Goal: Task Accomplishment & Management: Manage account settings

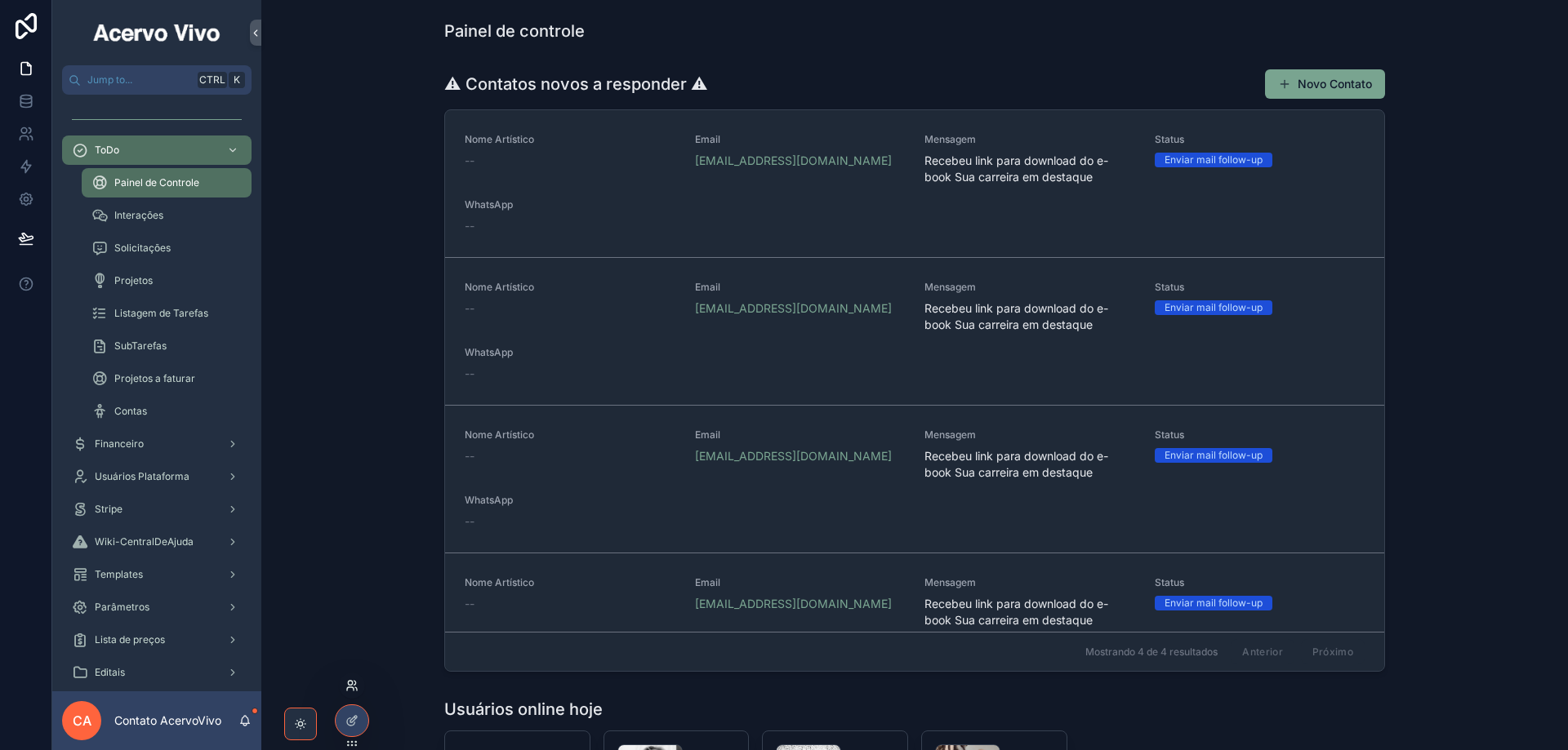
click at [351, 686] on icon at bounding box center [351, 685] width 13 height 13
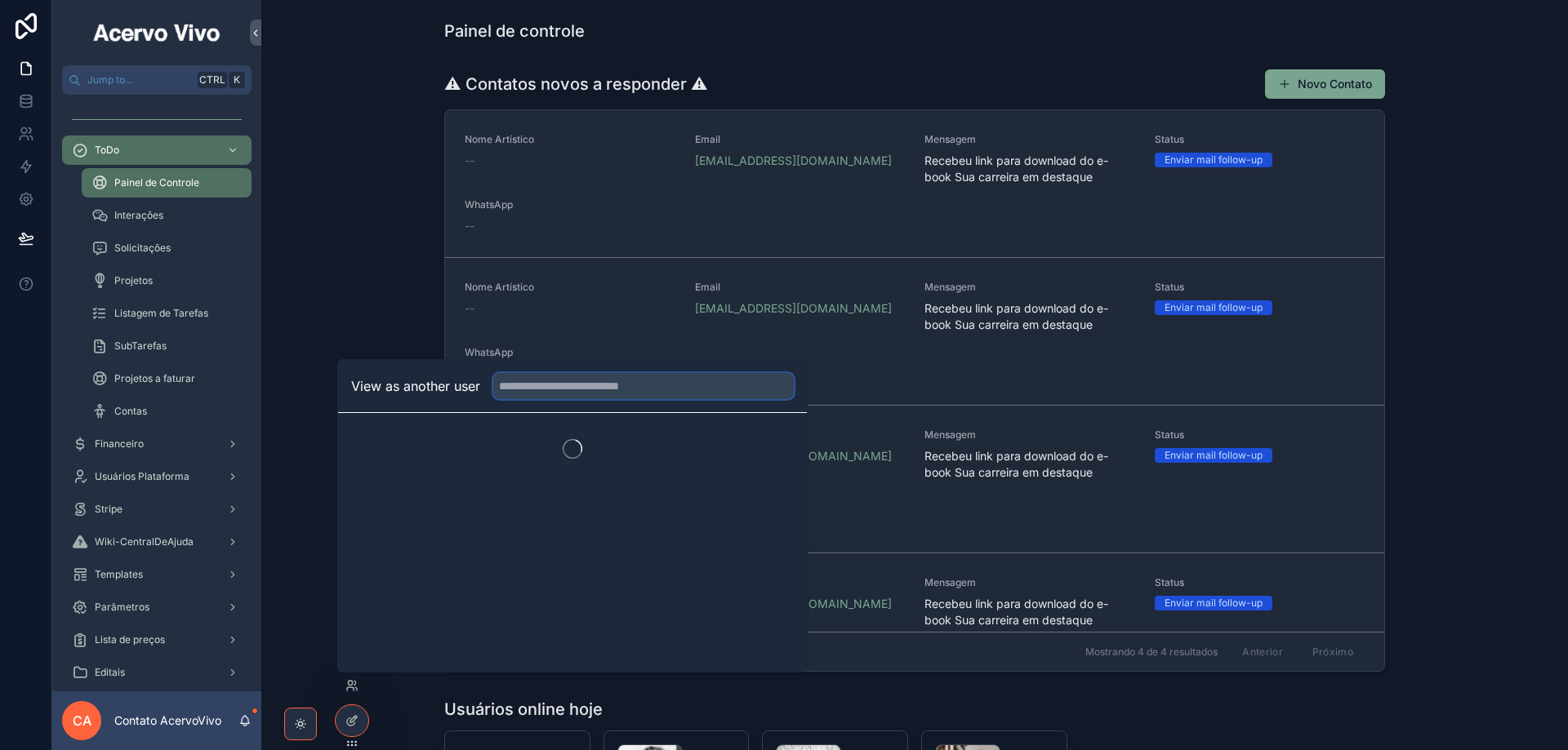
click at [591, 387] on input "text" at bounding box center [643, 385] width 300 height 26
type input "****"
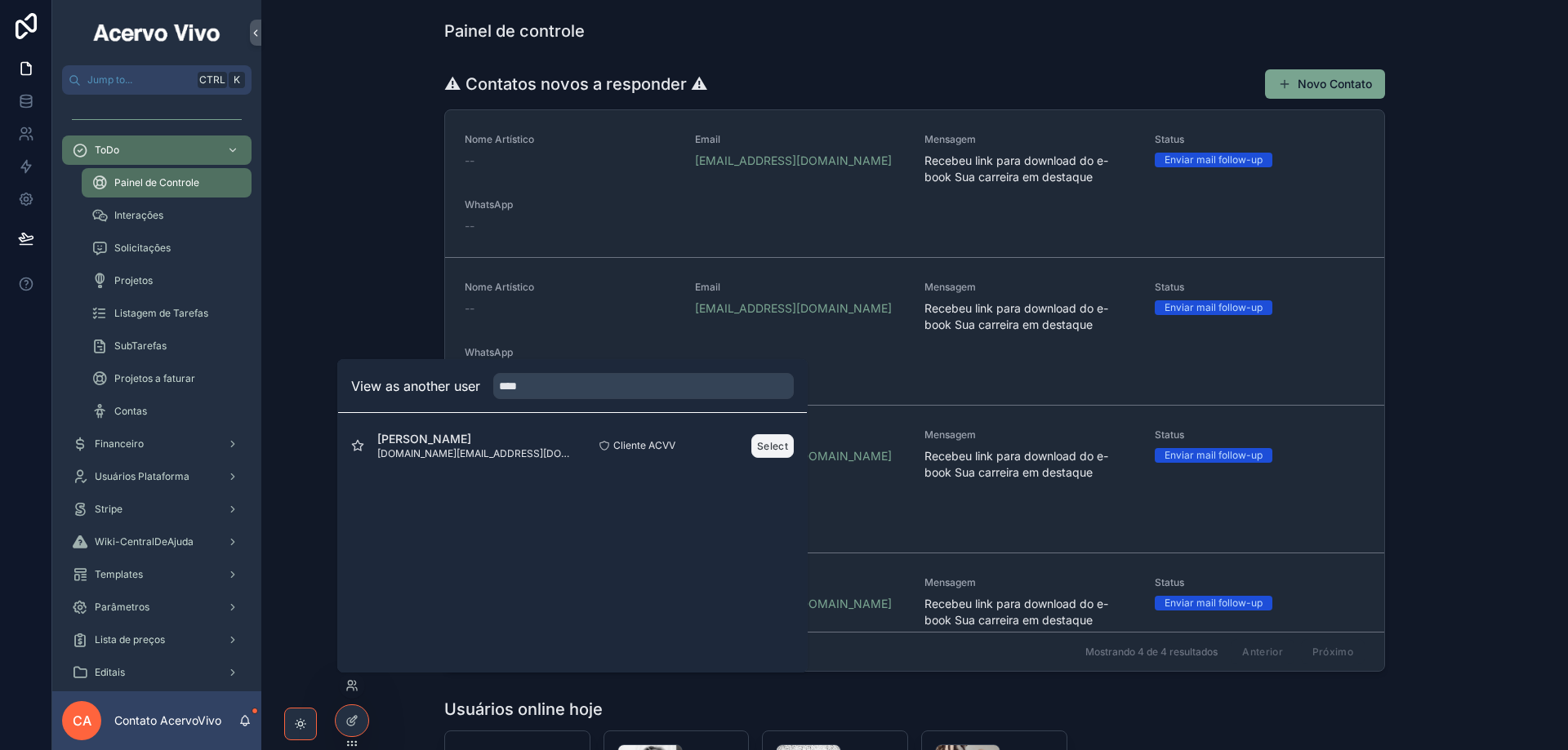
click at [768, 447] on button "Select" at bounding box center [772, 446] width 42 height 23
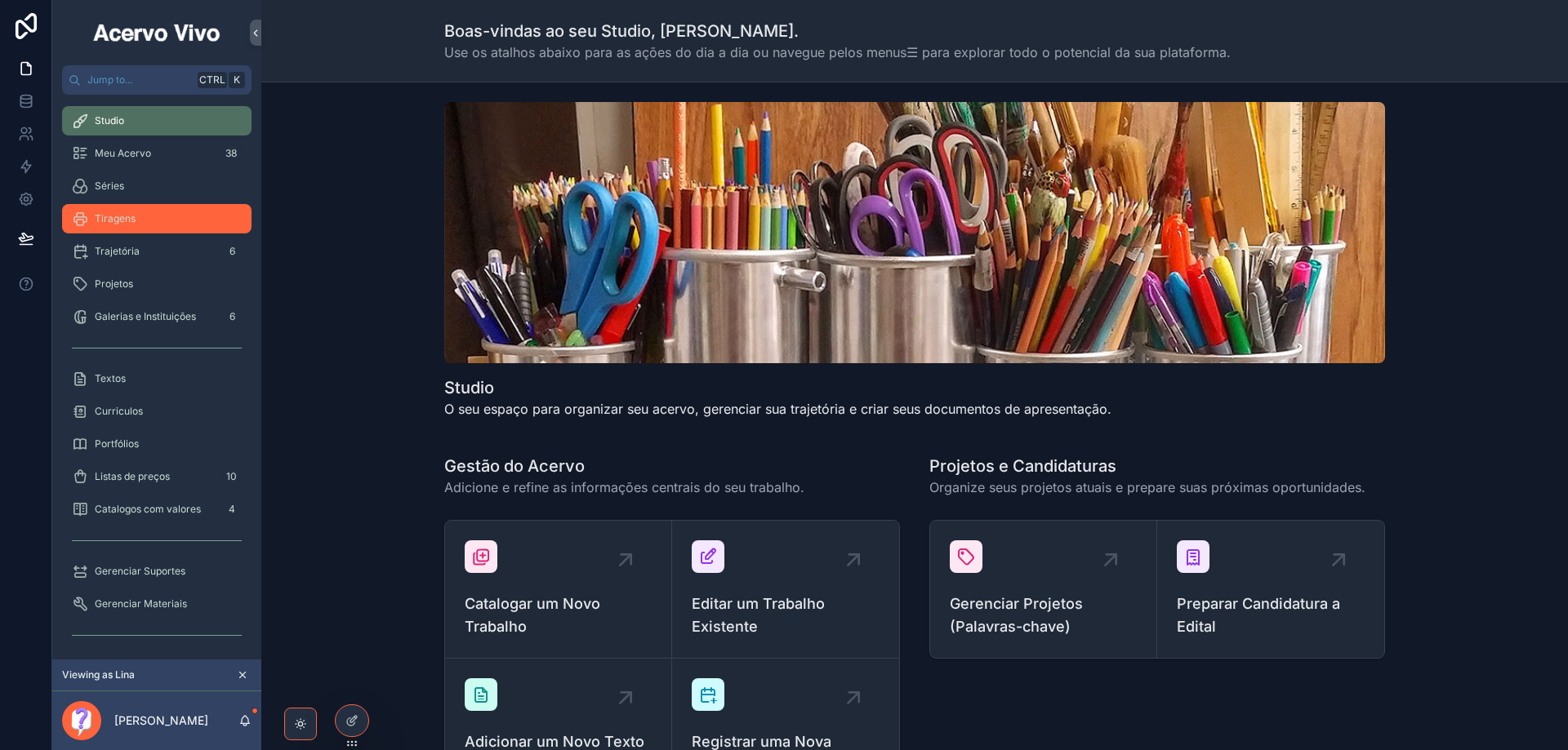
click at [144, 211] on div "Tiragens" at bounding box center [156, 219] width 169 height 26
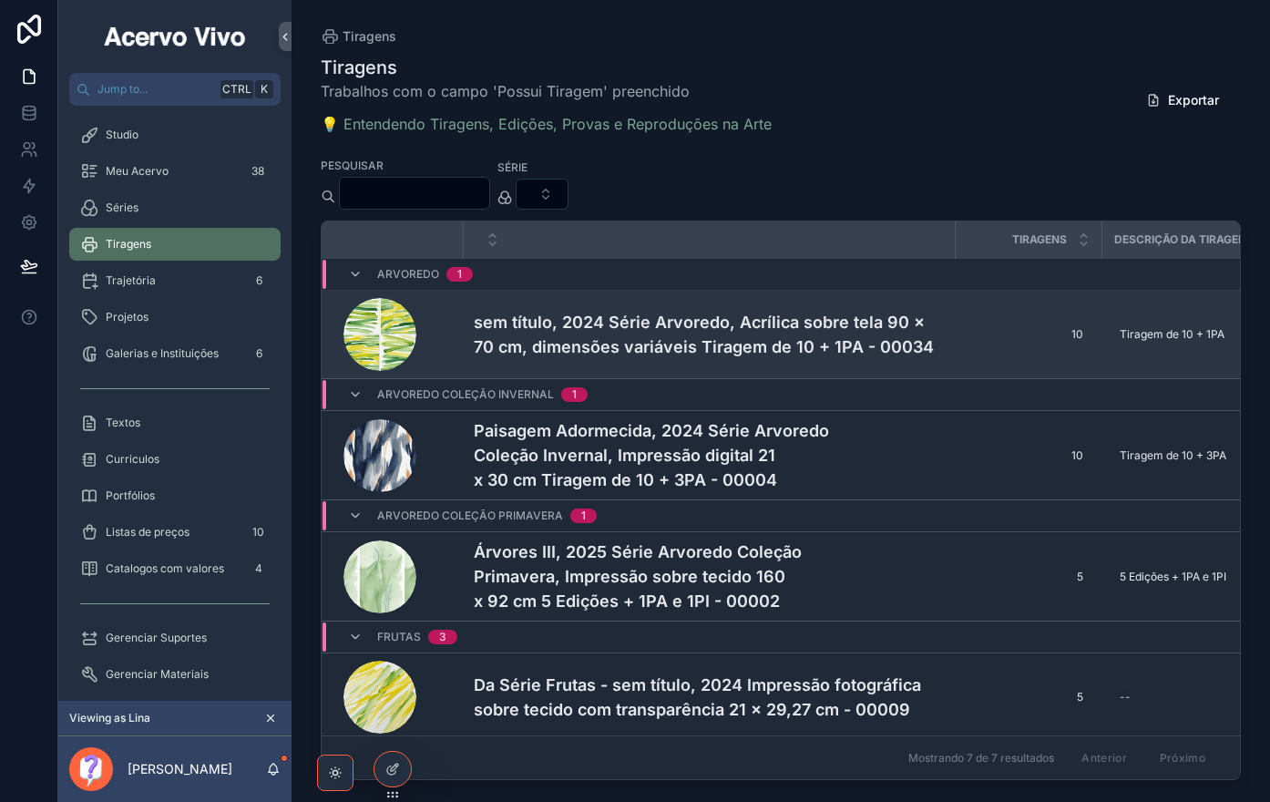
click at [515, 332] on h4 "sem título, 2024 Série Arvoredo, Acrílica sobre tela 90 x 70 cm, dimensões vari…" at bounding box center [709, 334] width 470 height 49
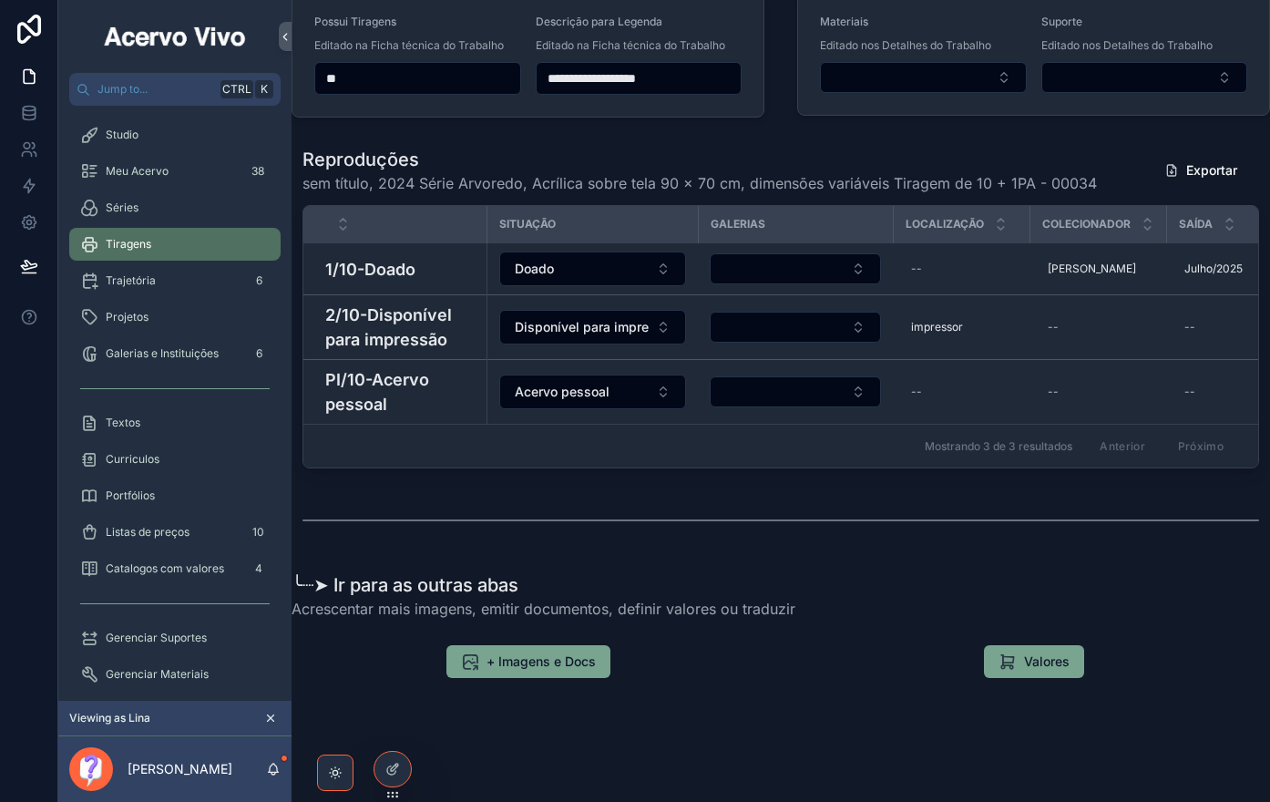
scroll to position [322, 11]
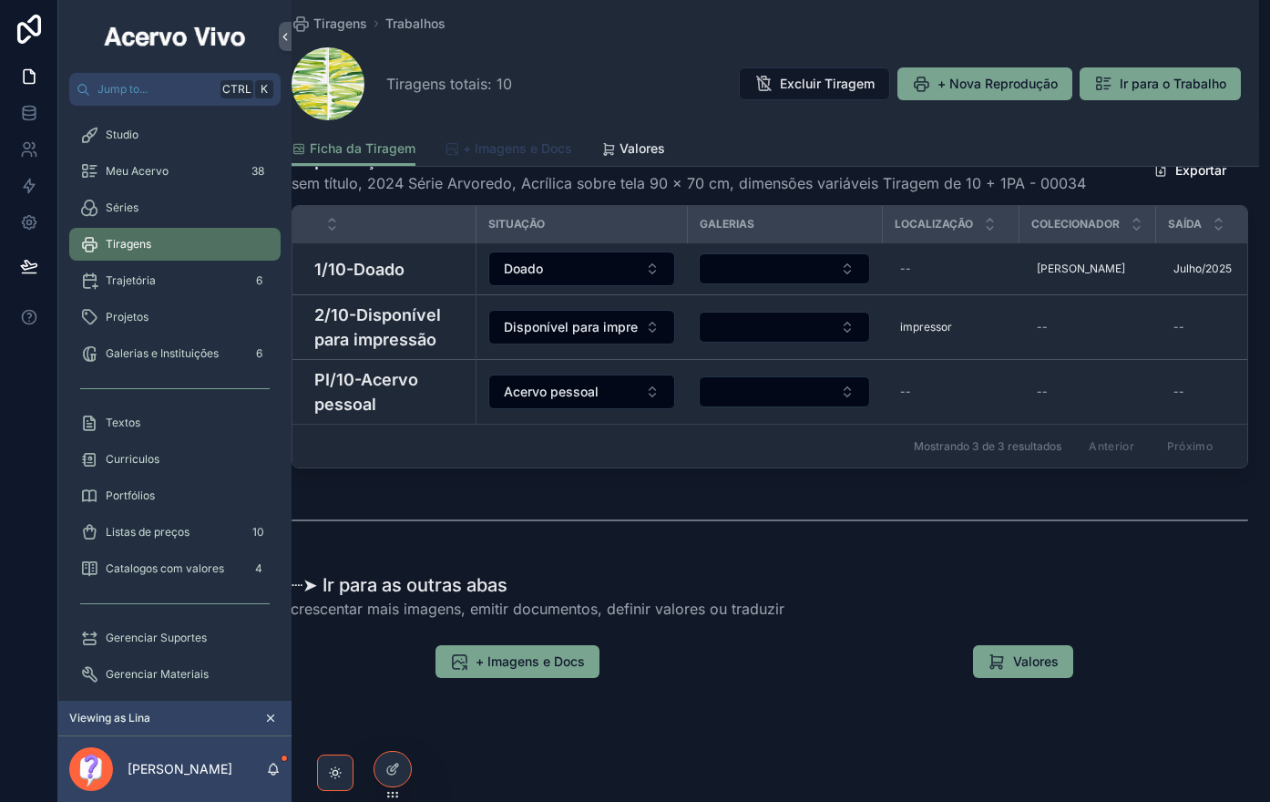
click at [540, 148] on span "+ Imagens e Docs" at bounding box center [517, 148] width 109 height 18
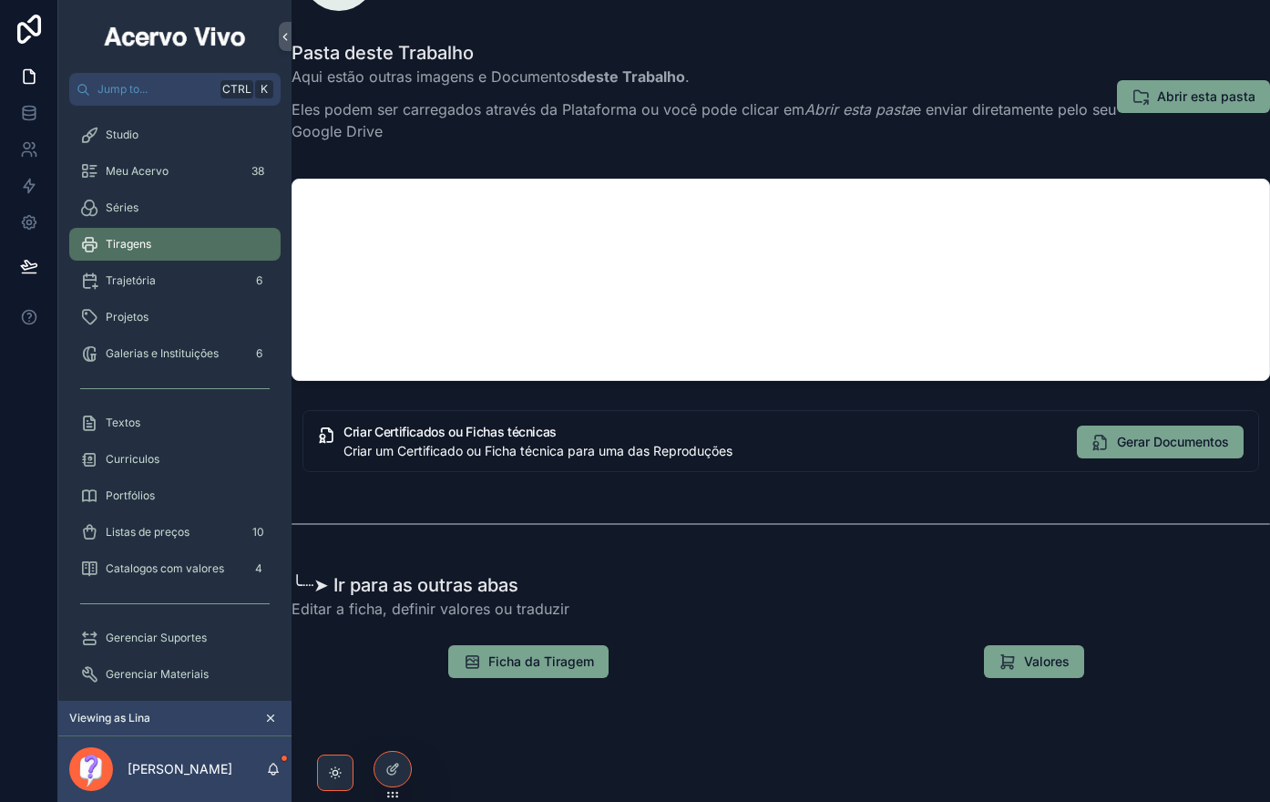
scroll to position [265, 11]
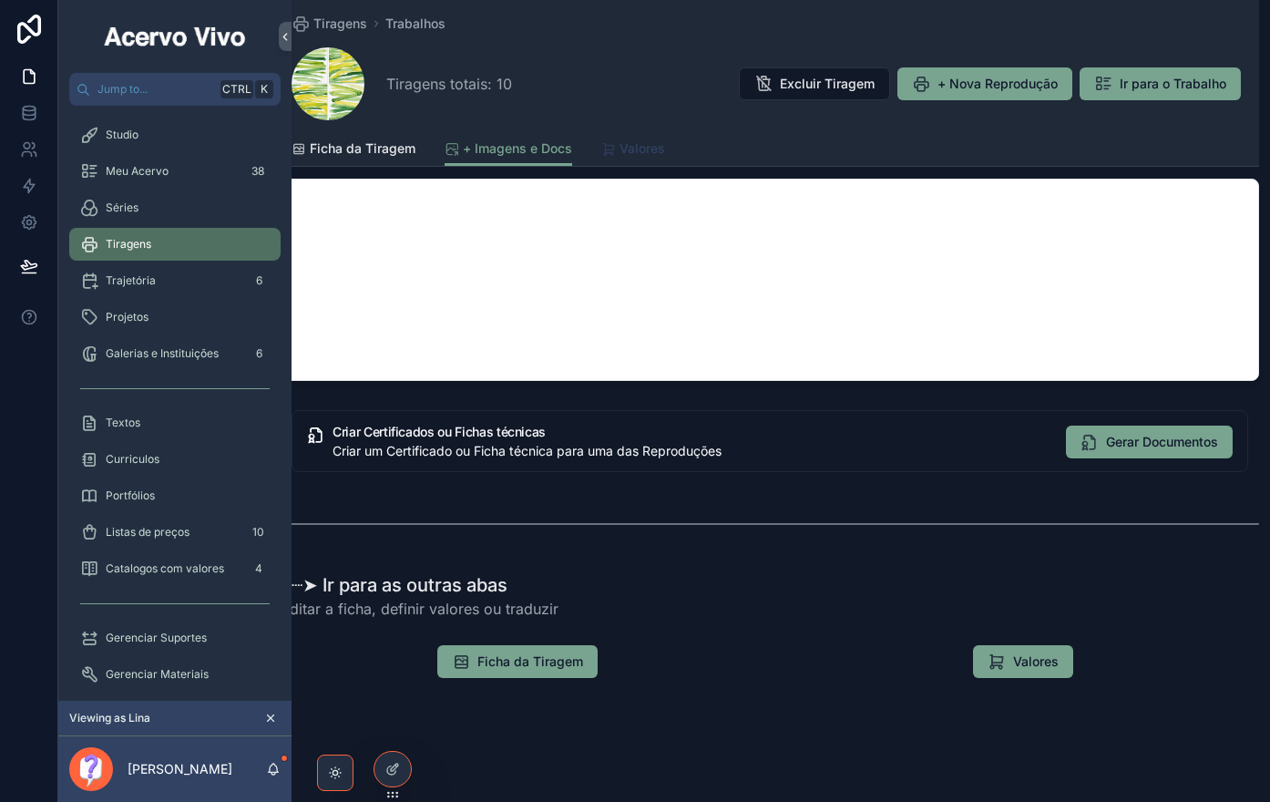
click at [636, 148] on span "Valores" at bounding box center [642, 148] width 46 height 18
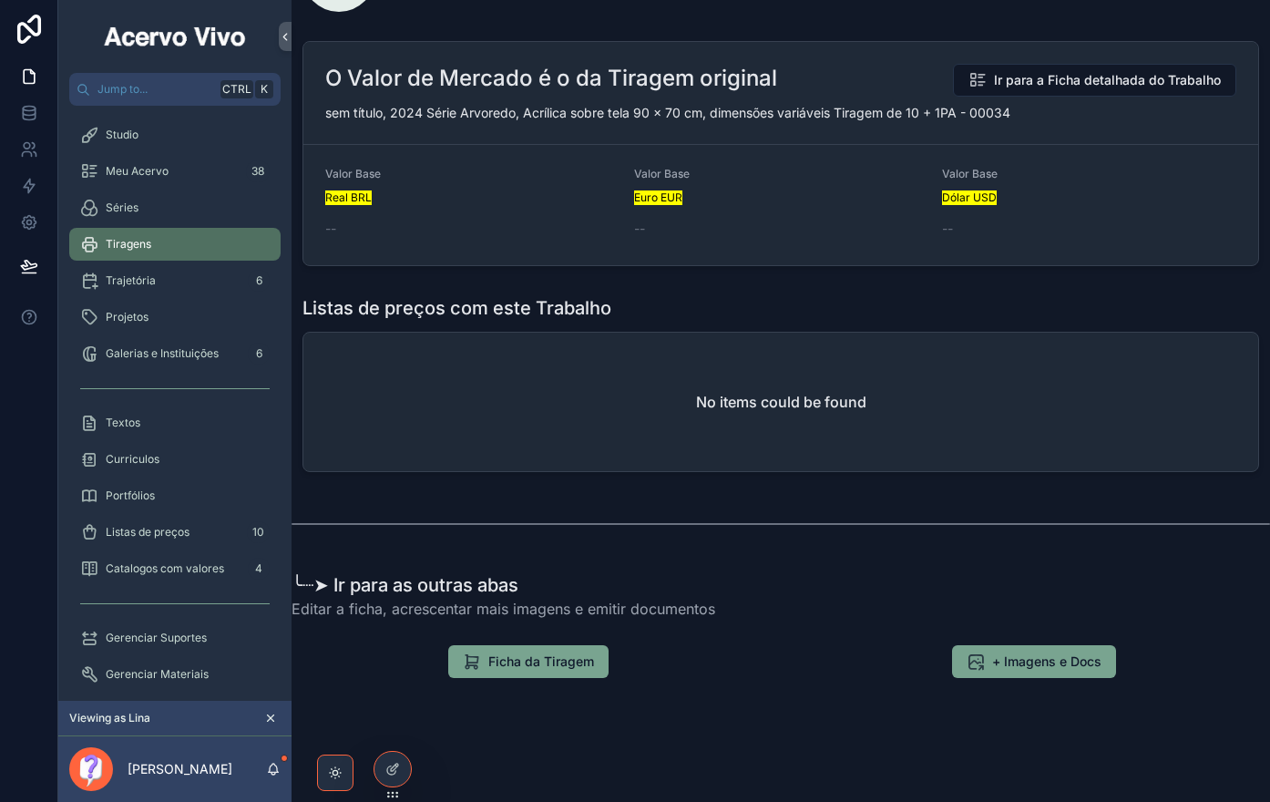
scroll to position [264, 11]
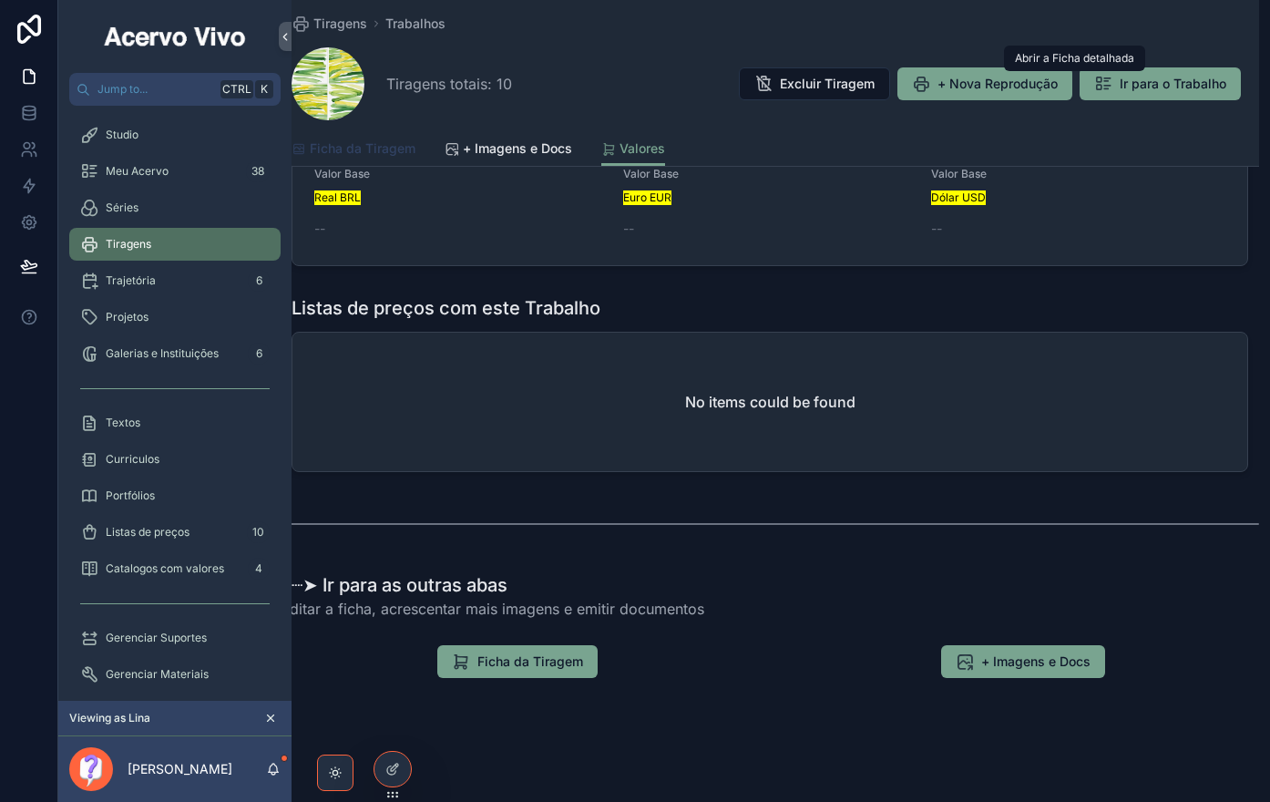
click at [355, 151] on span "Ficha da Tiragem" at bounding box center [363, 148] width 106 height 18
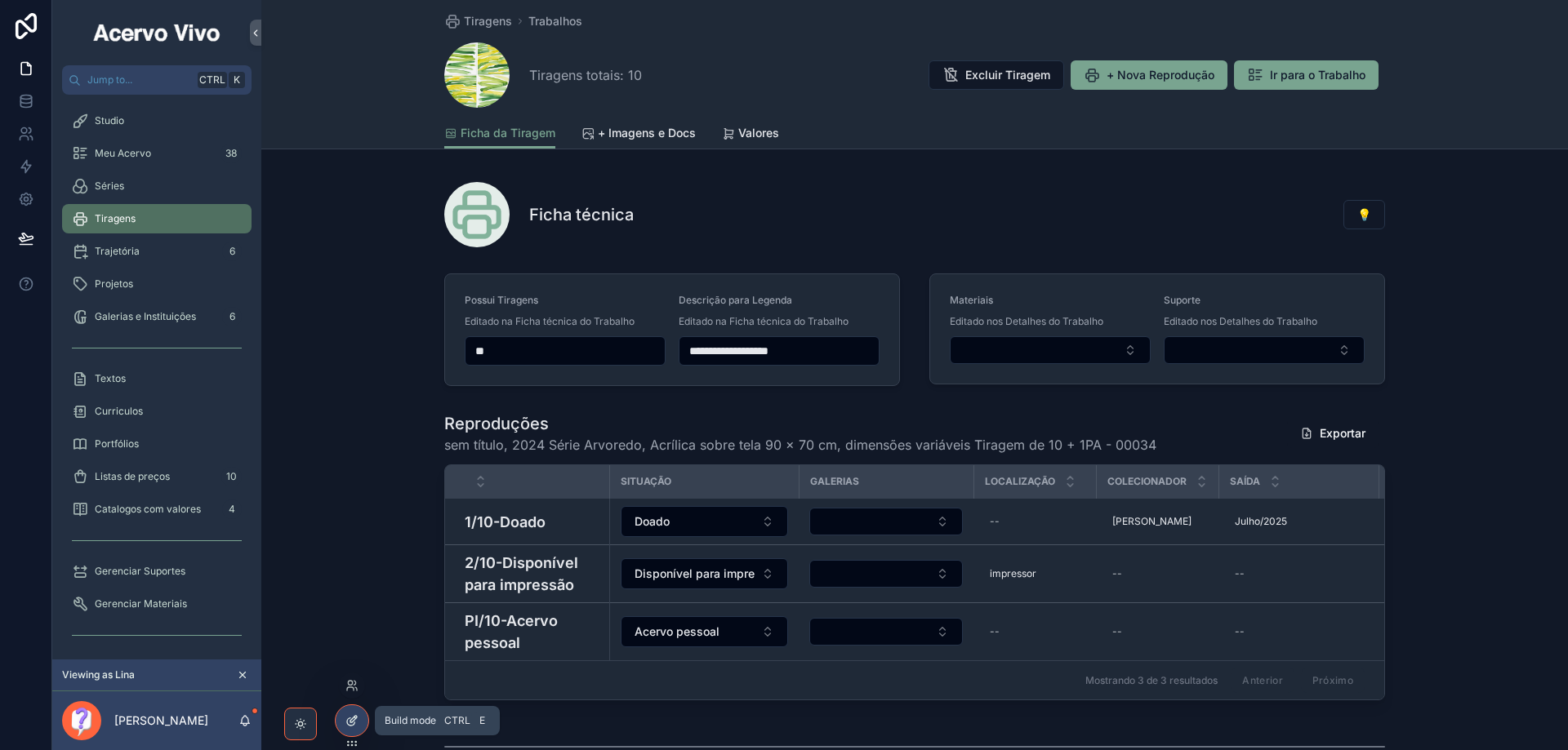
click at [354, 725] on icon at bounding box center [351, 720] width 13 height 13
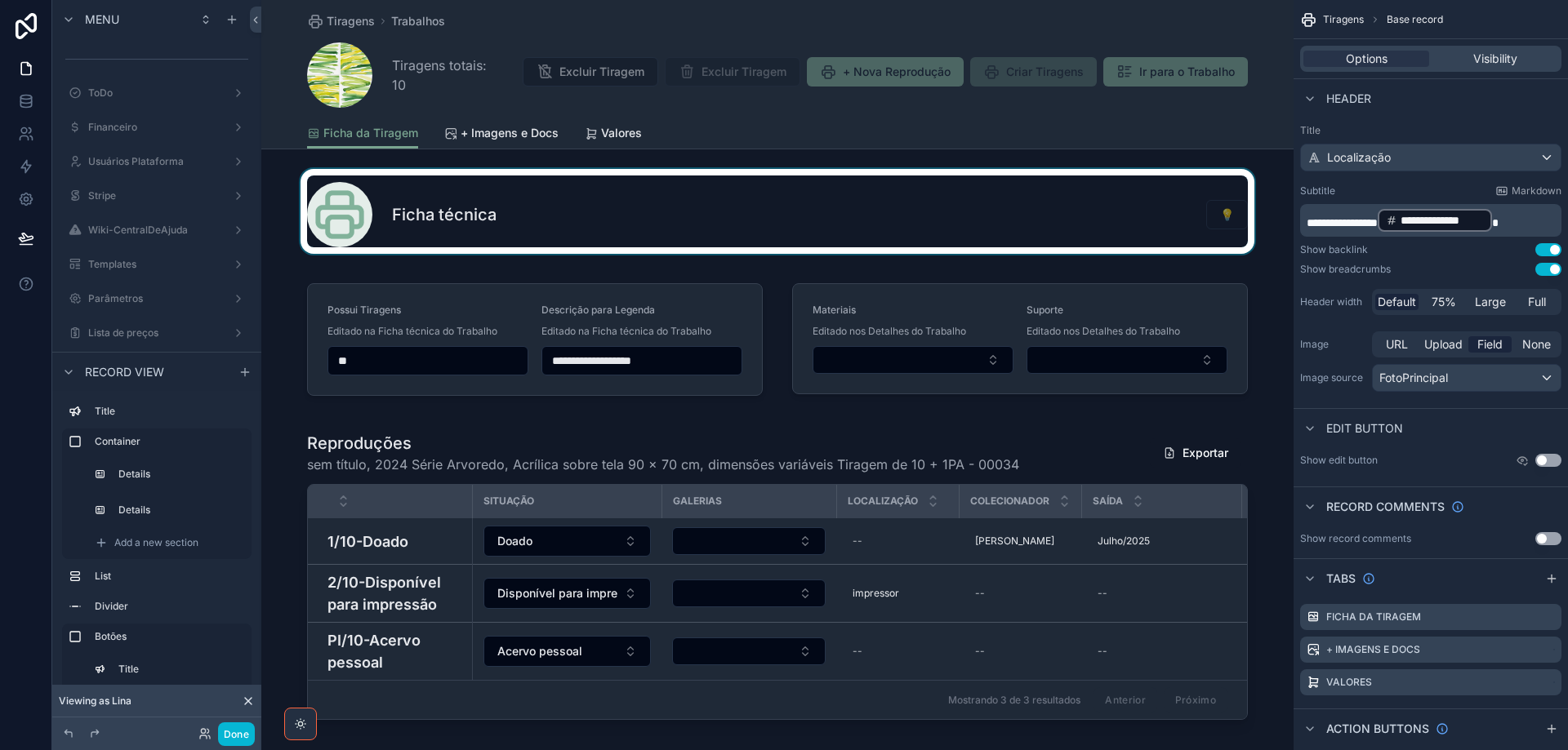
scroll to position [362, 0]
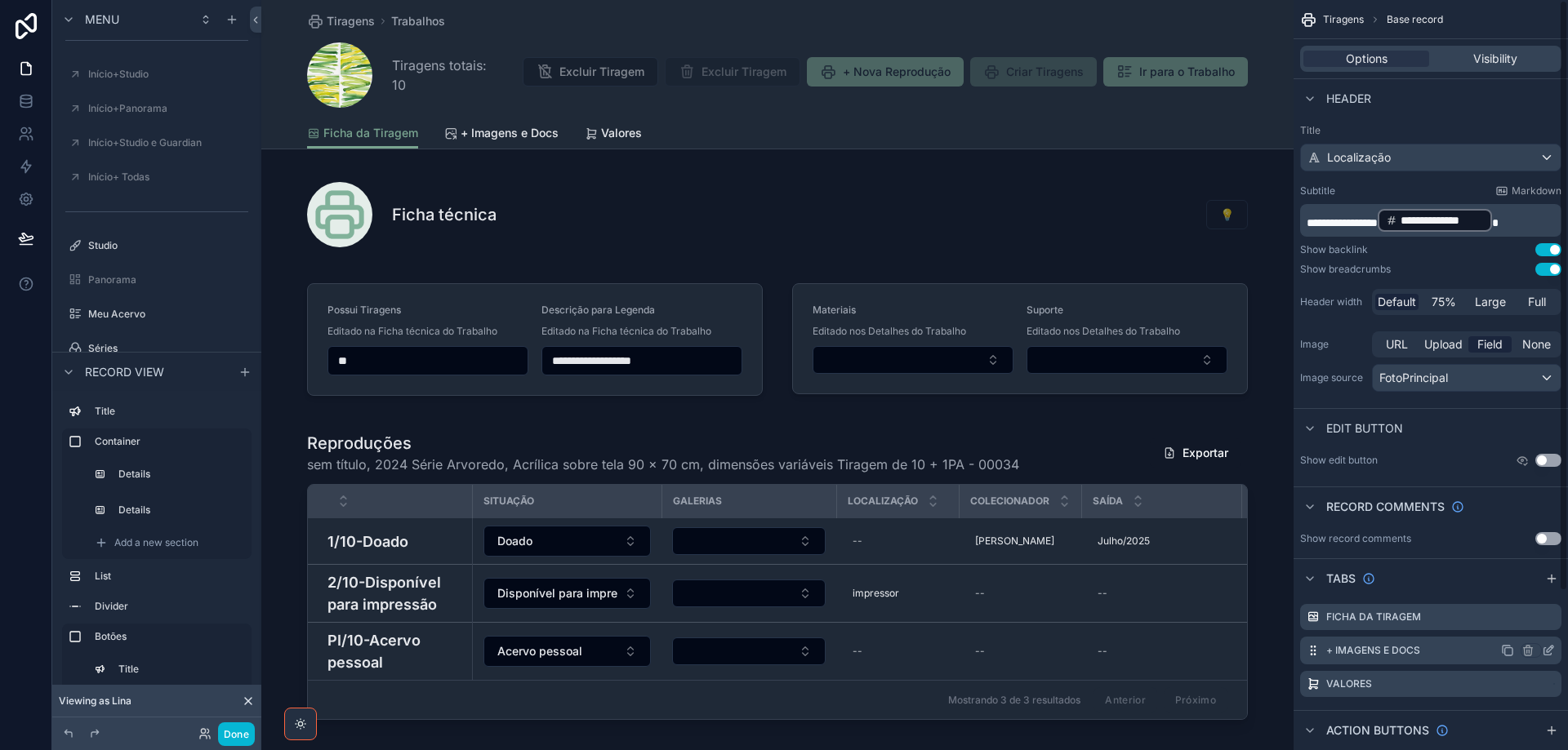
click at [1547, 652] on icon "scrollable content" at bounding box center [1549, 648] width 6 height 6
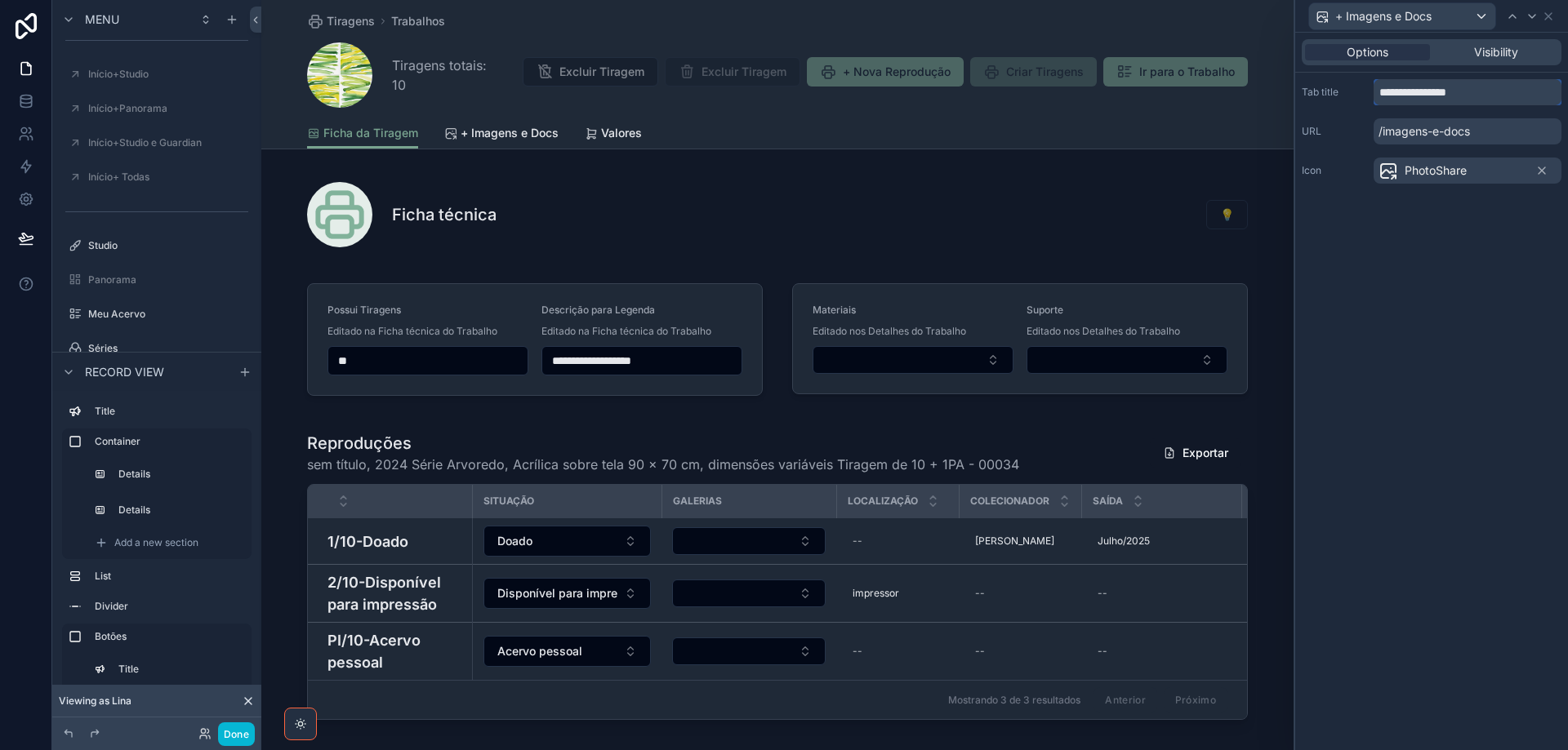
click at [1422, 96] on input "**********" at bounding box center [1467, 91] width 187 height 26
type input "**********"
click at [1529, 16] on icon at bounding box center [1531, 16] width 13 height 13
drag, startPoint x: 1442, startPoint y: 97, endPoint x: 1377, endPoint y: 93, distance: 65.1
click at [1377, 93] on input "*******" at bounding box center [1467, 91] width 187 height 26
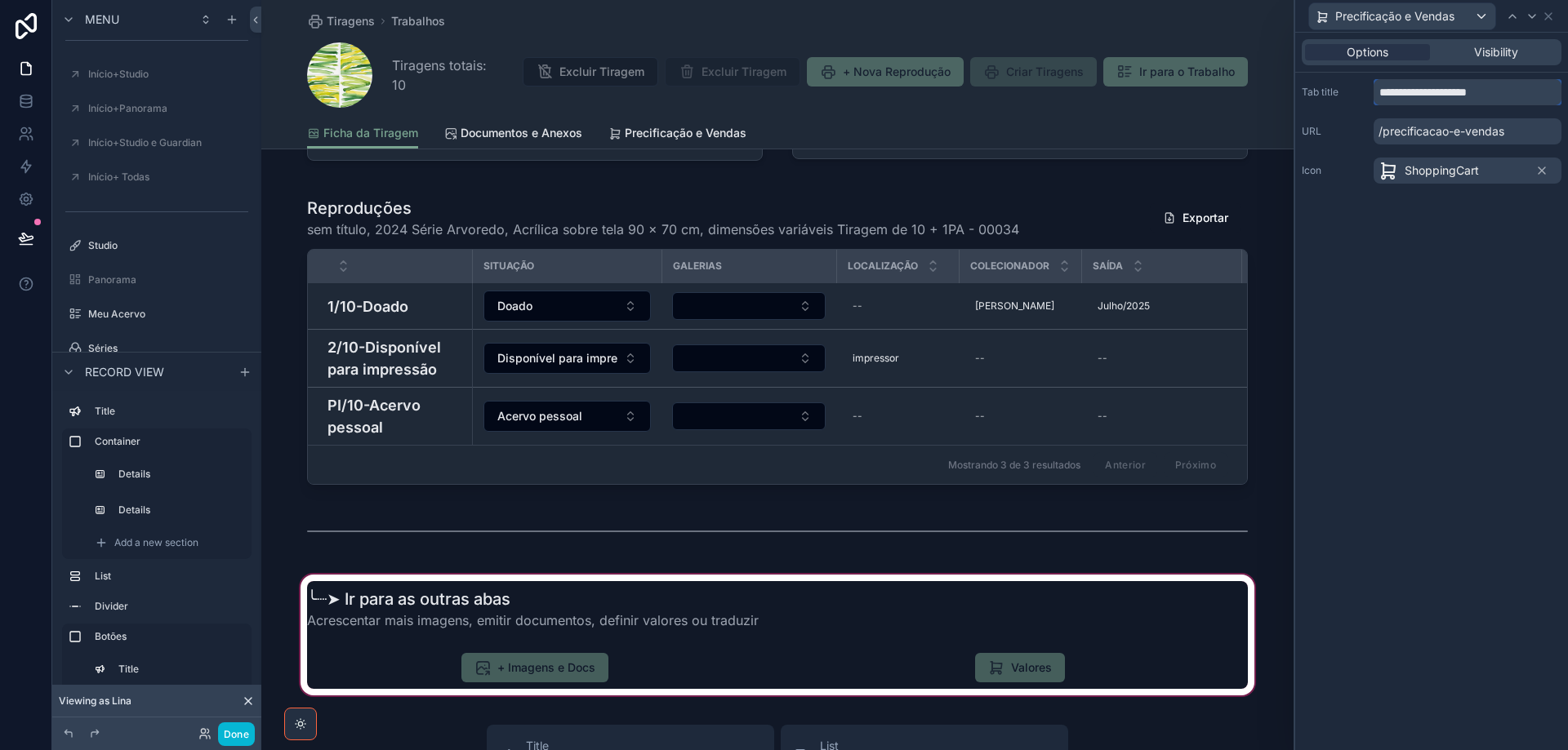
scroll to position [408, 0]
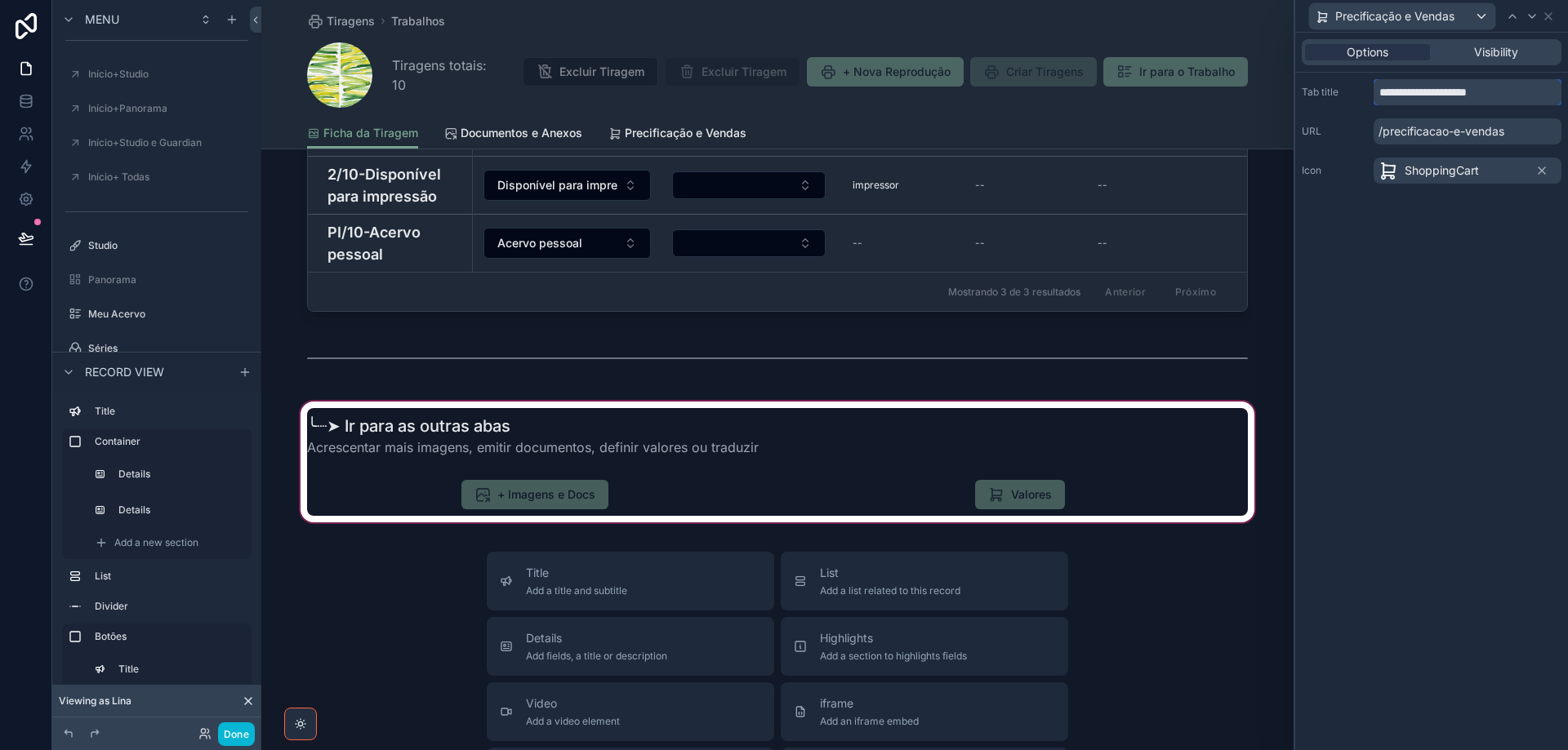
type input "**********"
click at [534, 505] on div "scrollable content" at bounding box center [776, 462] width 1032 height 127
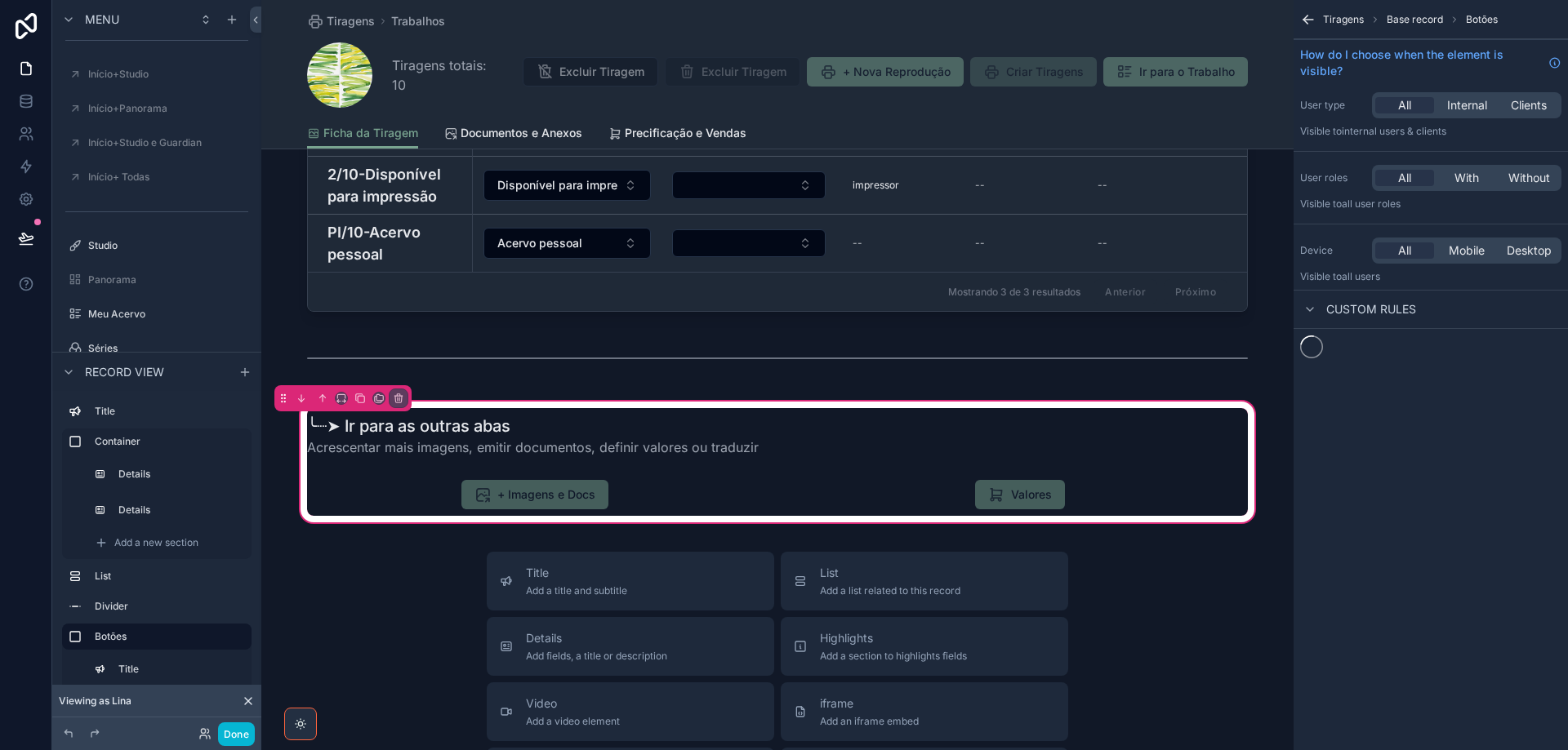
click at [539, 502] on div "scrollable content" at bounding box center [535, 494] width 475 height 42
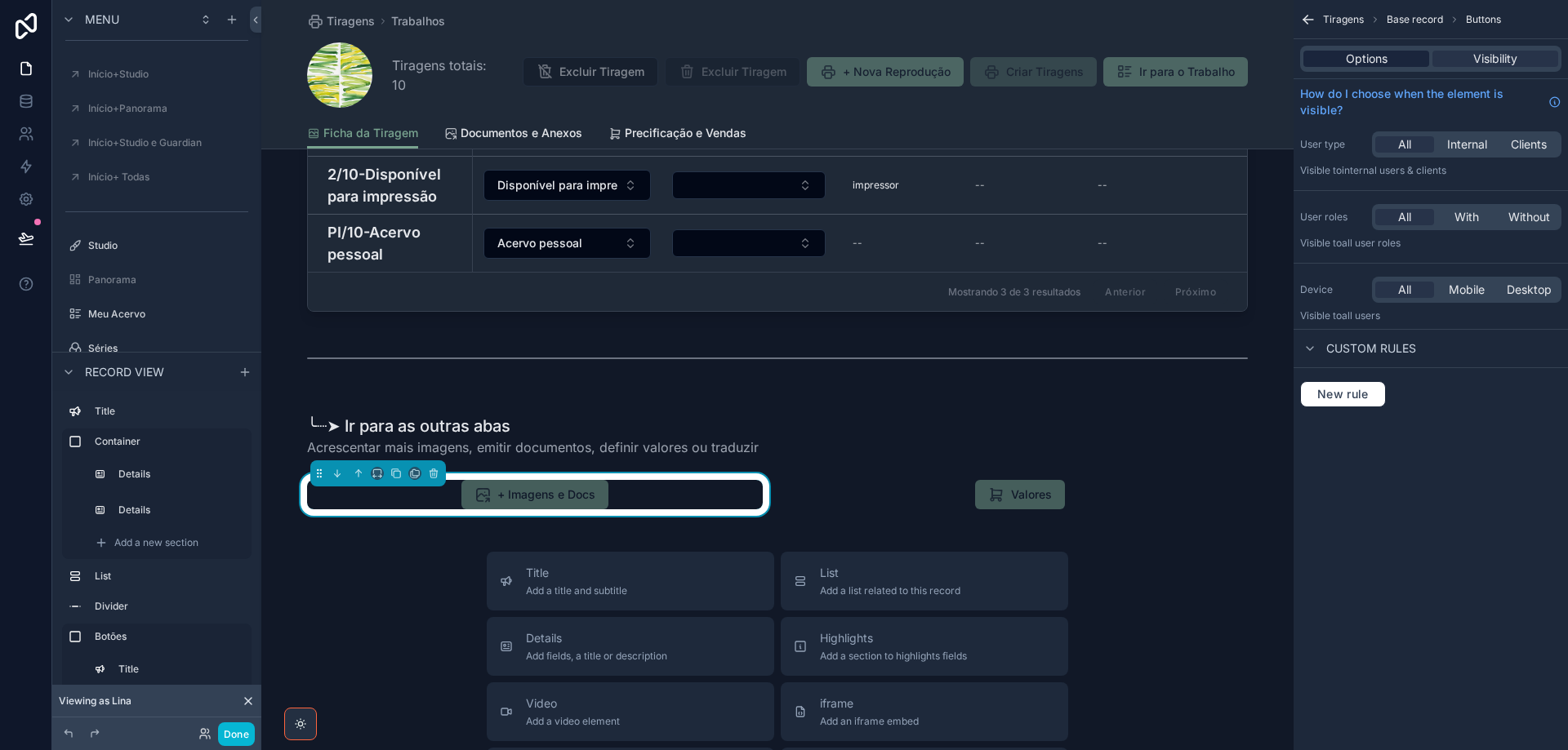
click at [1353, 62] on span "Options" at bounding box center [1366, 58] width 41 height 16
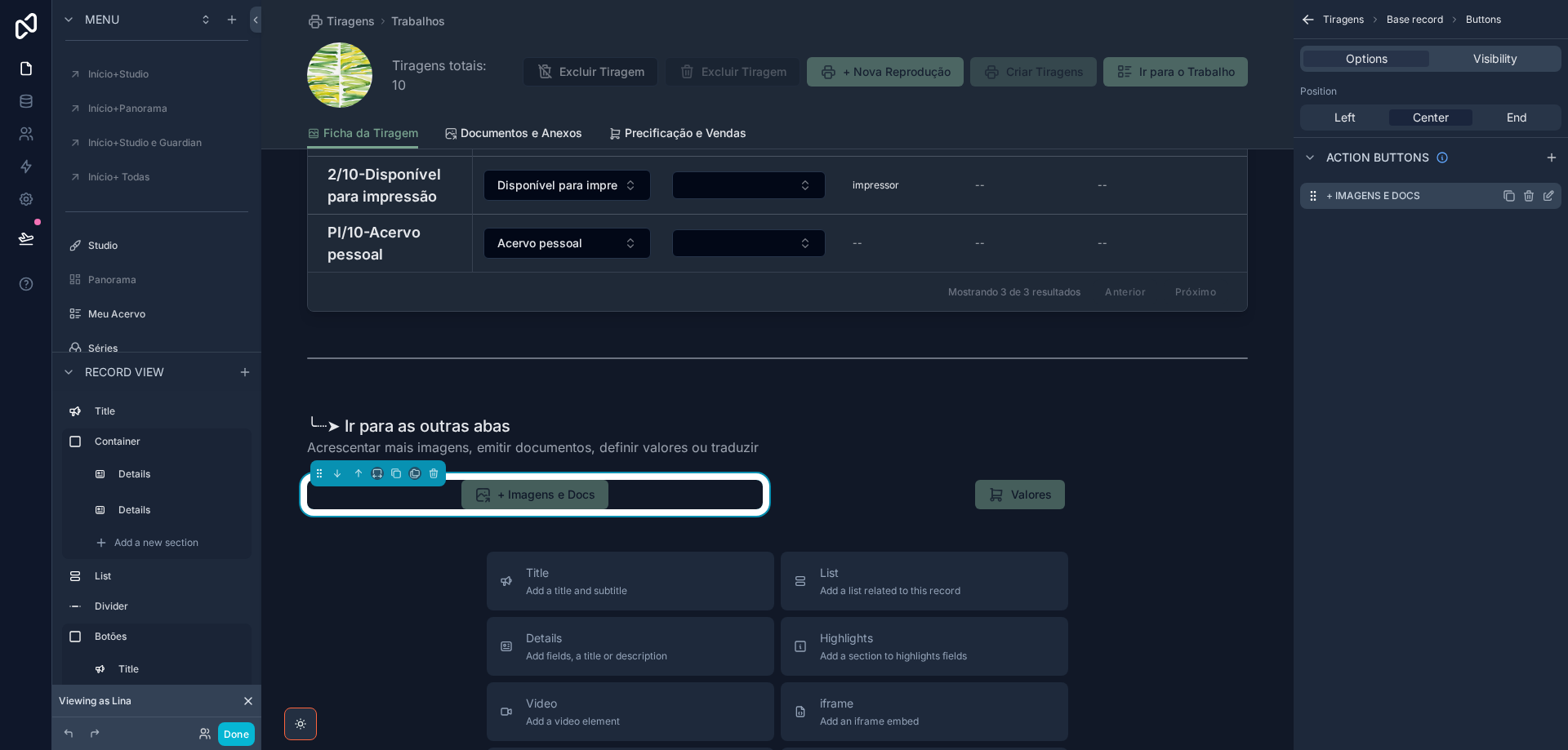
drag, startPoint x: 1550, startPoint y: 198, endPoint x: 1516, endPoint y: 203, distance: 34.4
click at [1550, 197] on icon "scrollable content" at bounding box center [1548, 195] width 13 height 13
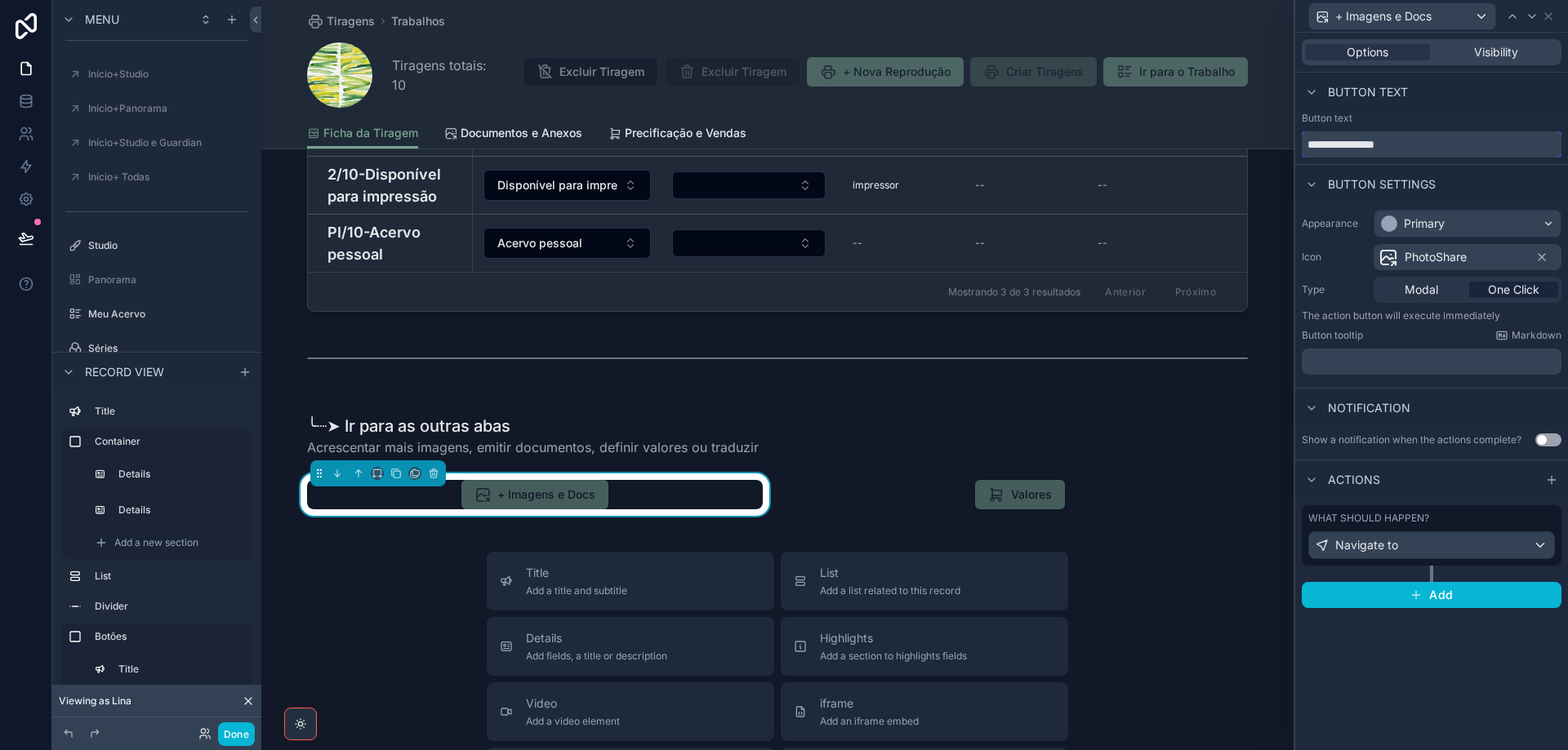
drag, startPoint x: 1416, startPoint y: 145, endPoint x: 1270, endPoint y: 142, distance: 146.0
click at [1270, 142] on div "**********" at bounding box center [784, 375] width 1568 height 750
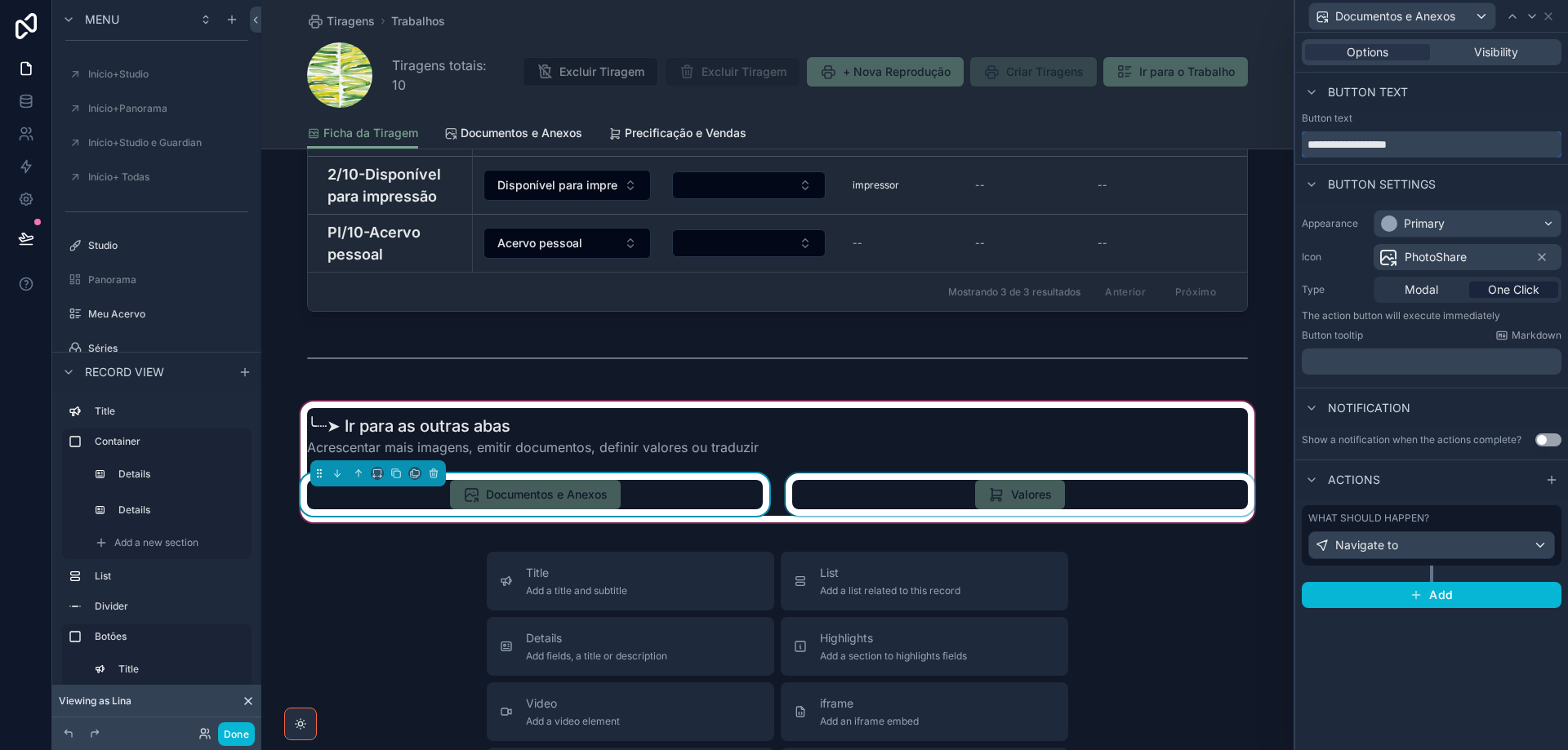
type input "**********"
click at [1094, 504] on div "scrollable content" at bounding box center [1020, 494] width 475 height 42
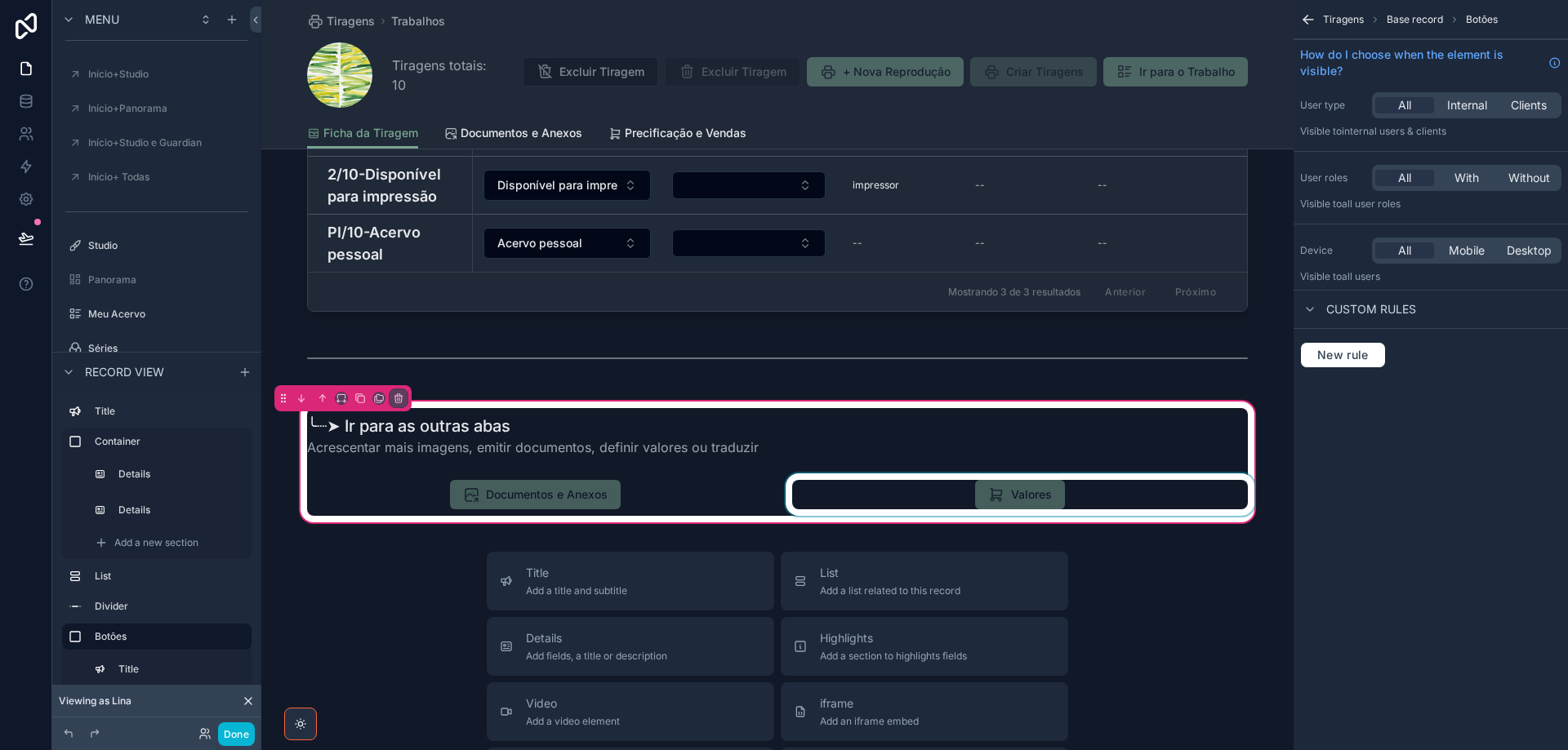
drag, startPoint x: 1089, startPoint y: 505, endPoint x: 1120, endPoint y: 492, distance: 33.6
click at [1088, 505] on div "scrollable content" at bounding box center [1020, 494] width 475 height 42
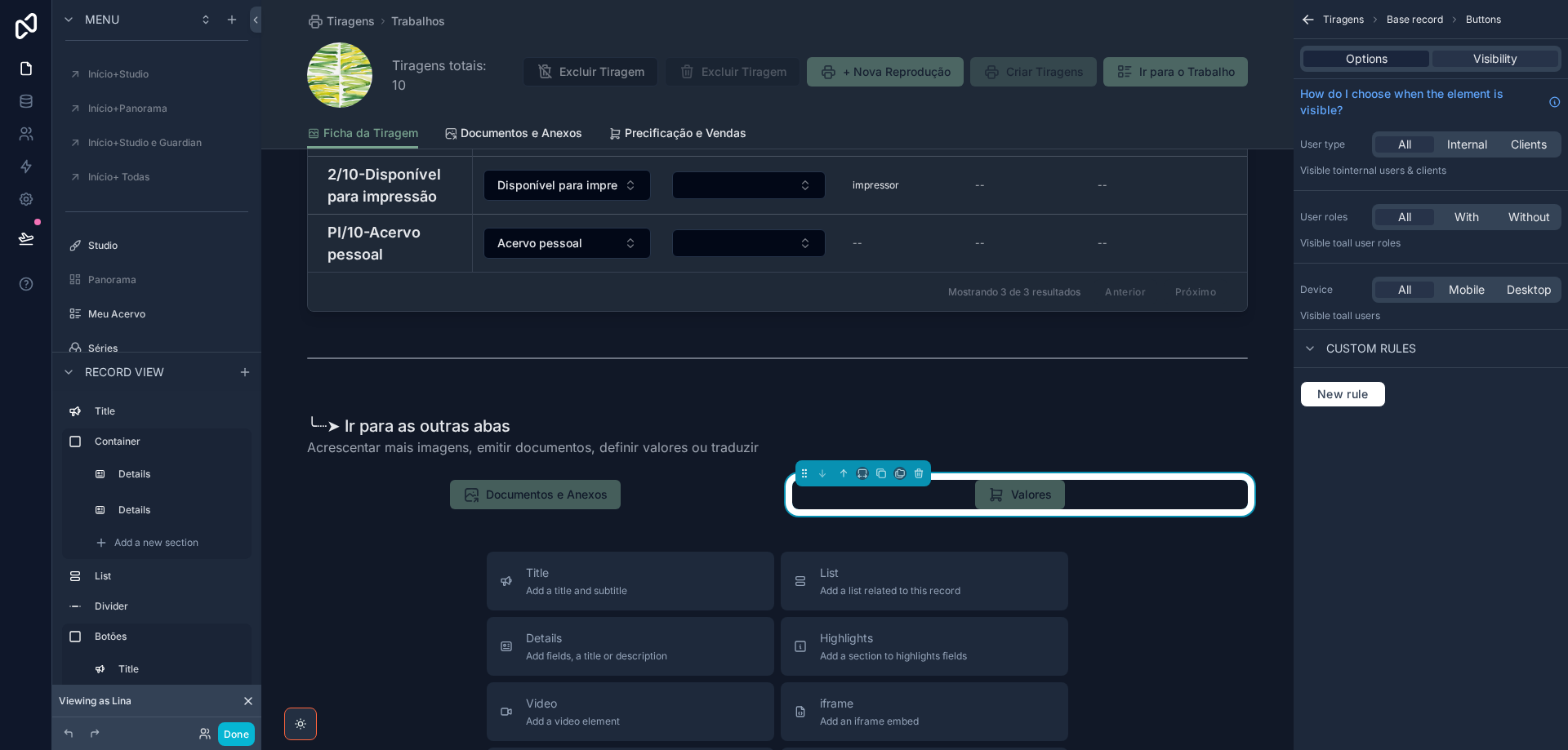
click at [1370, 59] on span "Options" at bounding box center [1366, 58] width 41 height 16
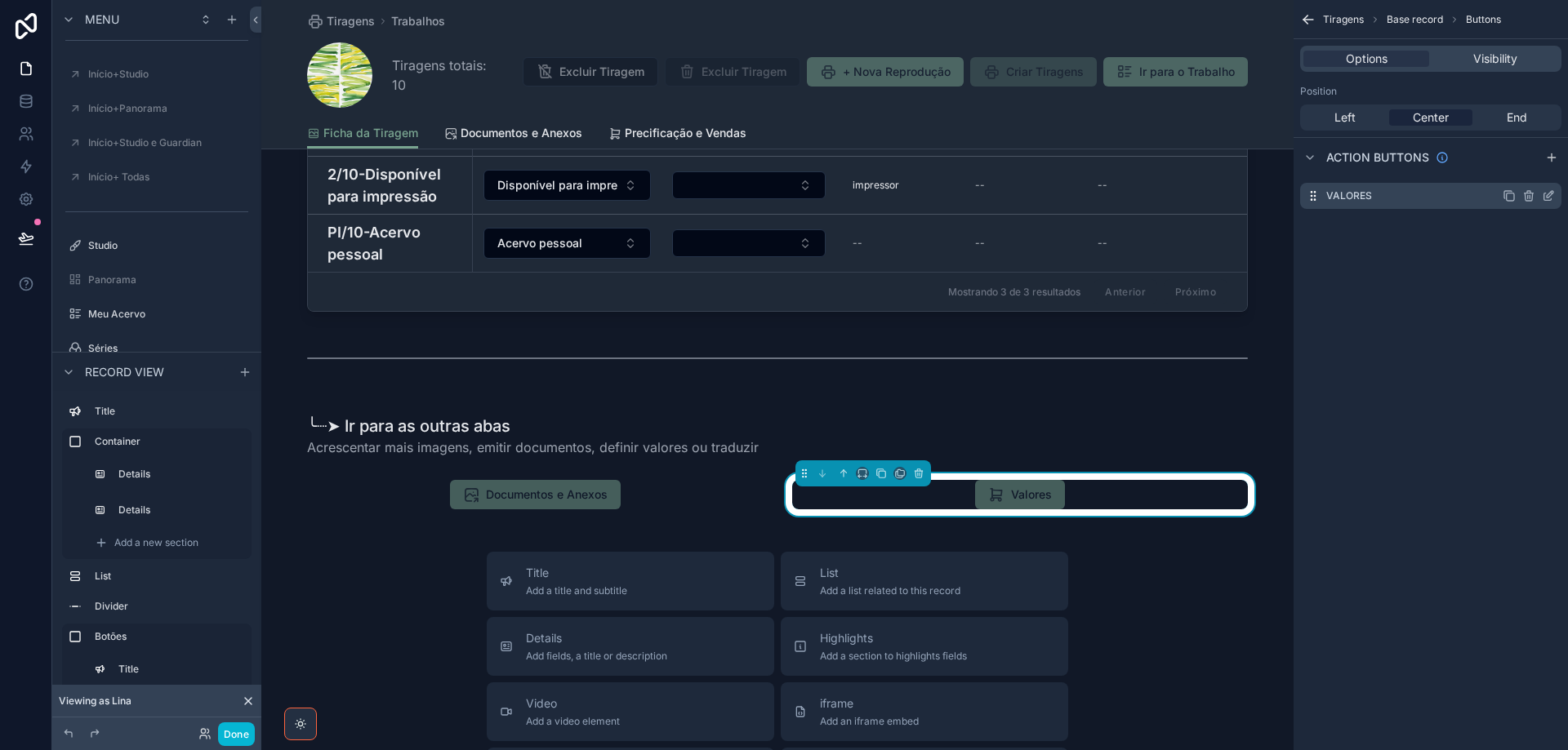
click at [1555, 197] on div "Valores" at bounding box center [1430, 195] width 261 height 26
click at [1546, 194] on icon "scrollable content" at bounding box center [1548, 195] width 13 height 13
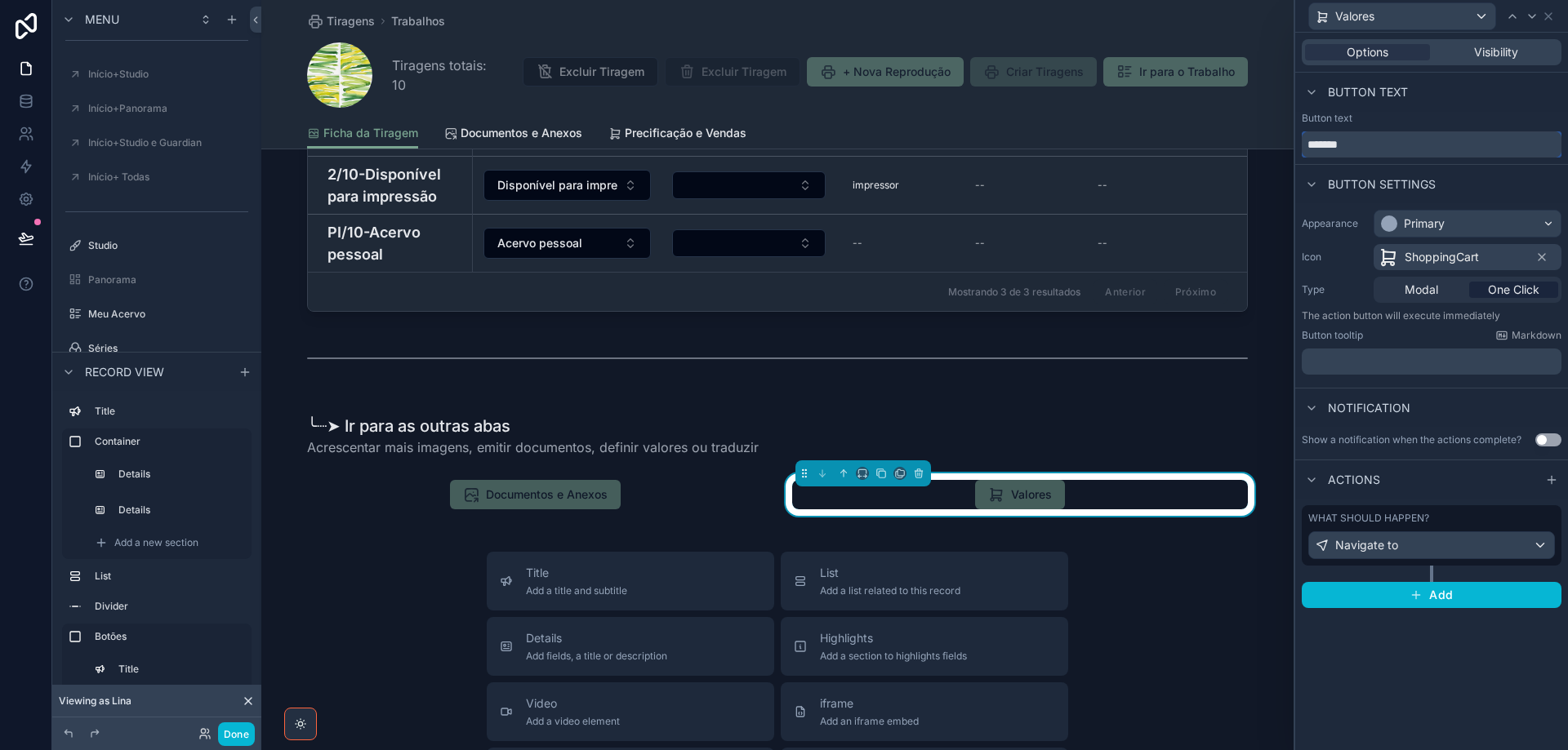
drag, startPoint x: 1364, startPoint y: 149, endPoint x: 1251, endPoint y: 147, distance: 113.0
click at [1251, 147] on div "Valores Options Visibility Button text Button text ******* Button settings Appe…" at bounding box center [784, 375] width 1568 height 750
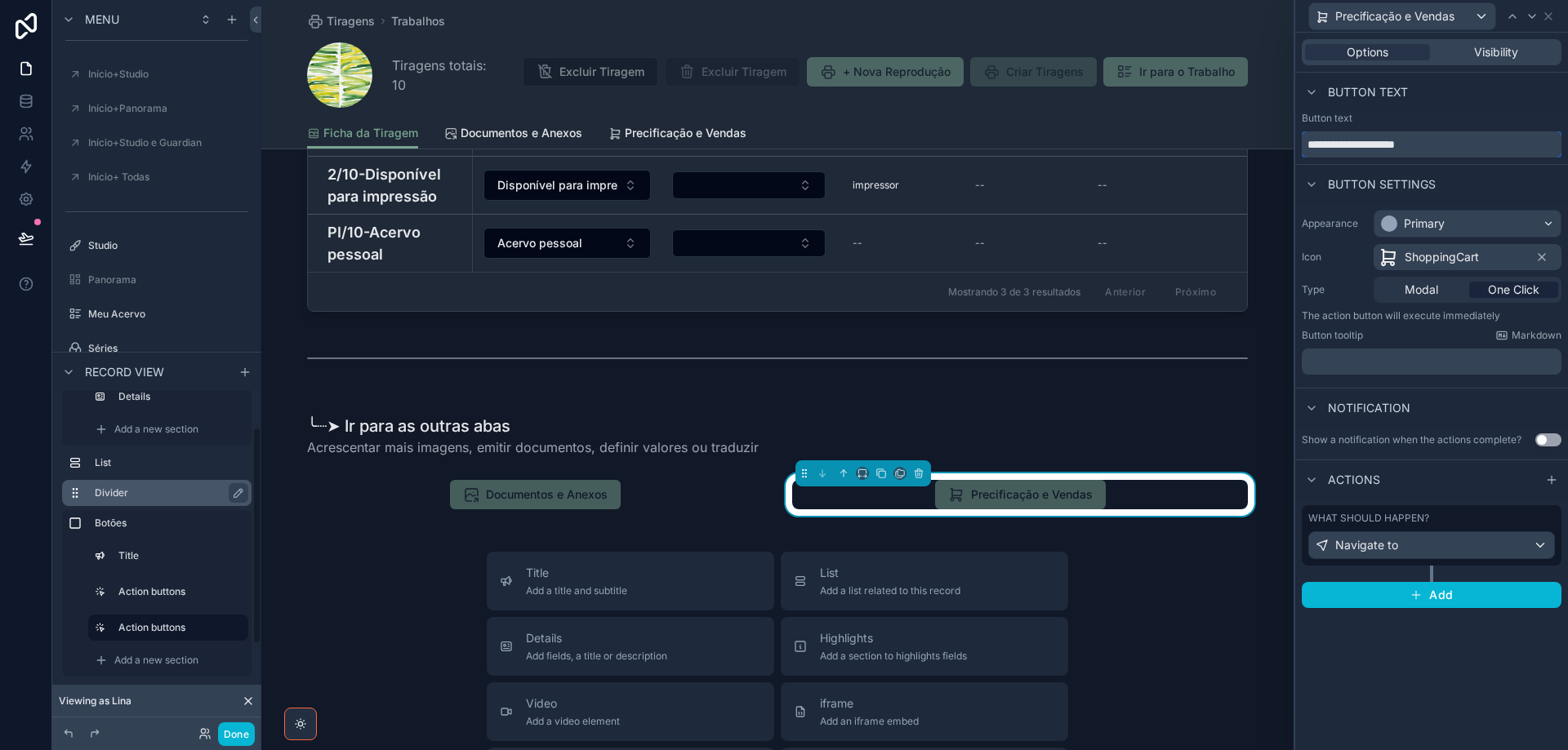
scroll to position [115, 0]
type input "**********"
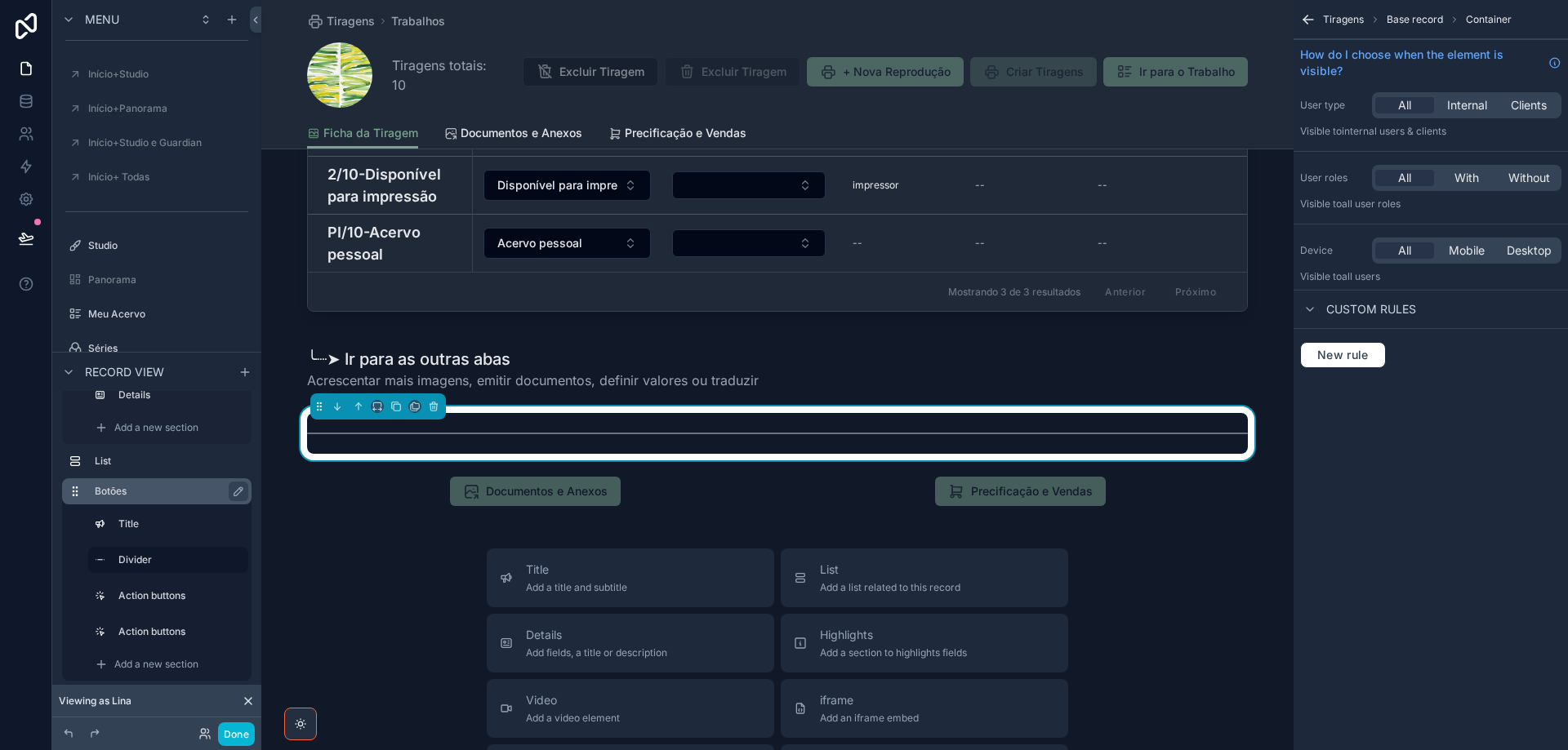
click at [172, 491] on label "Botões" at bounding box center [167, 491] width 143 height 13
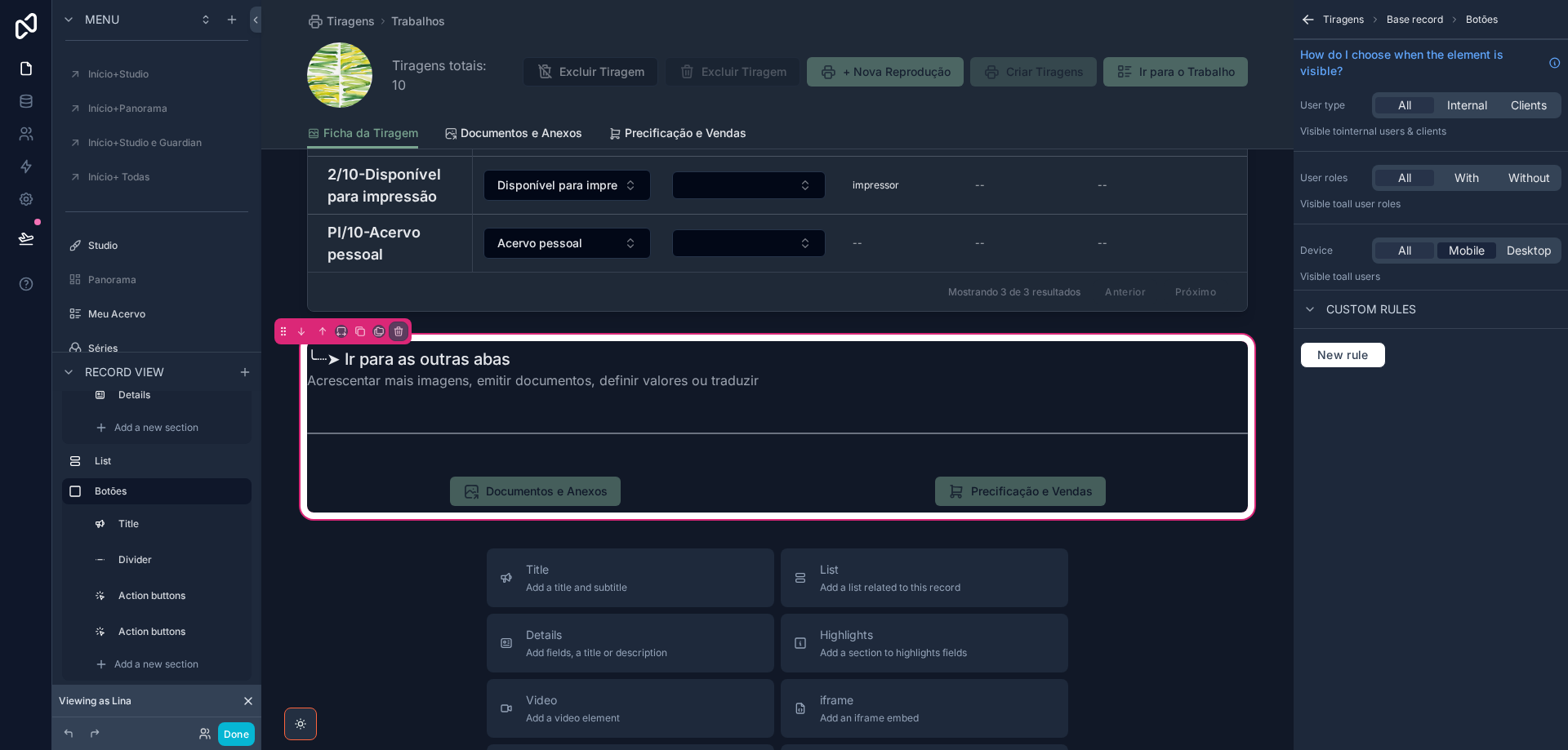
click at [1465, 248] on span "Mobile" at bounding box center [1467, 251] width 36 height 16
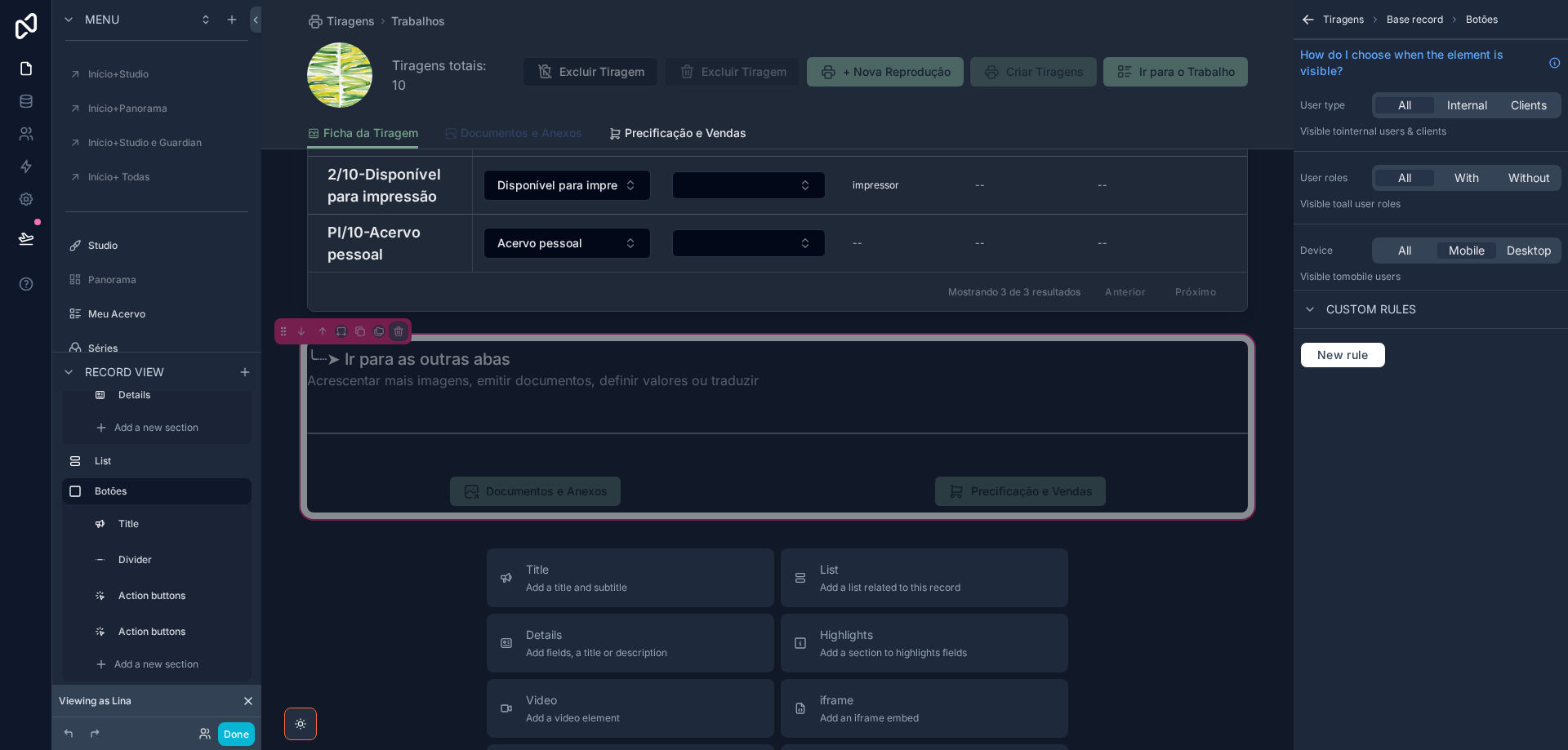
click at [508, 131] on span "Documentos e Anexos" at bounding box center [522, 133] width 122 height 16
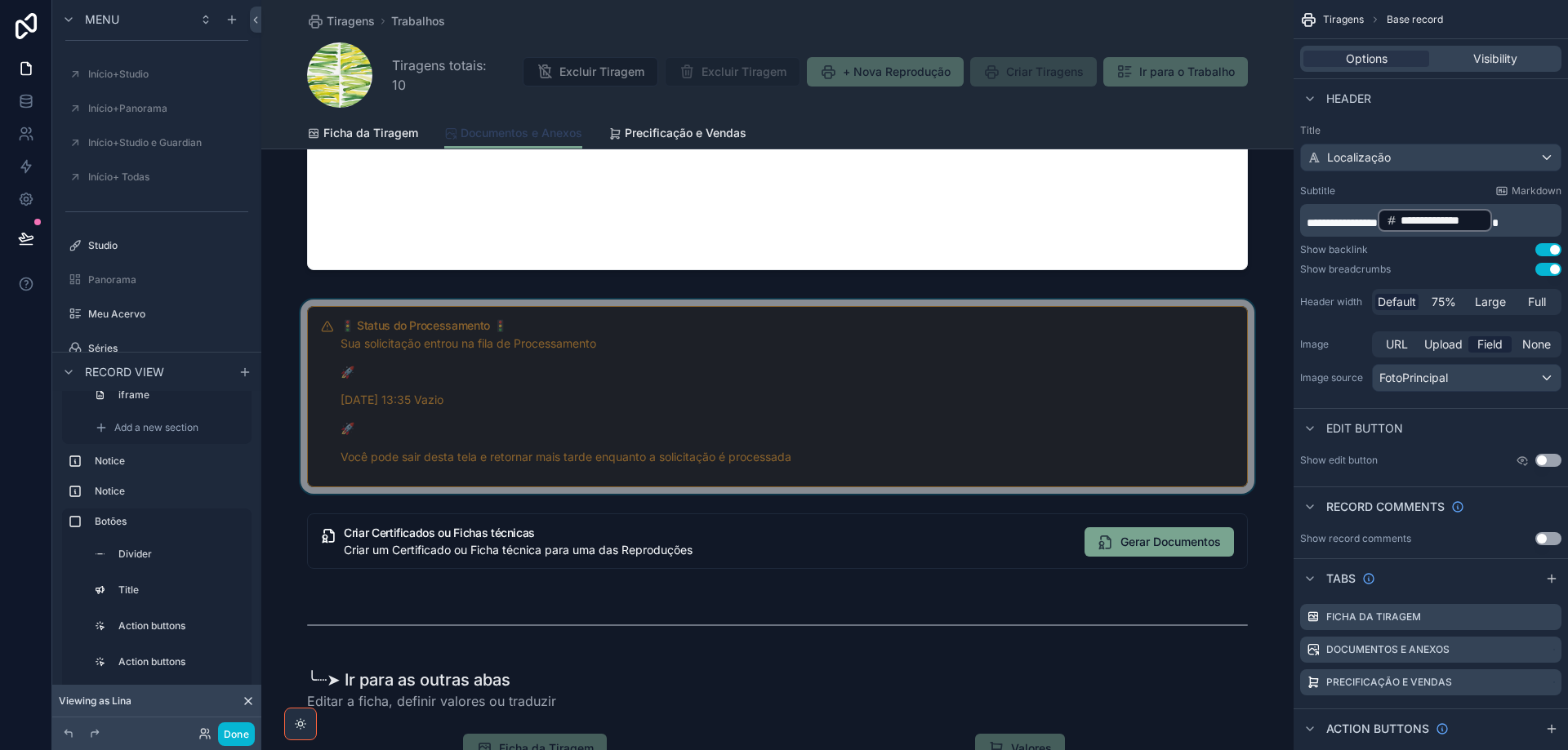
scroll to position [653, 0]
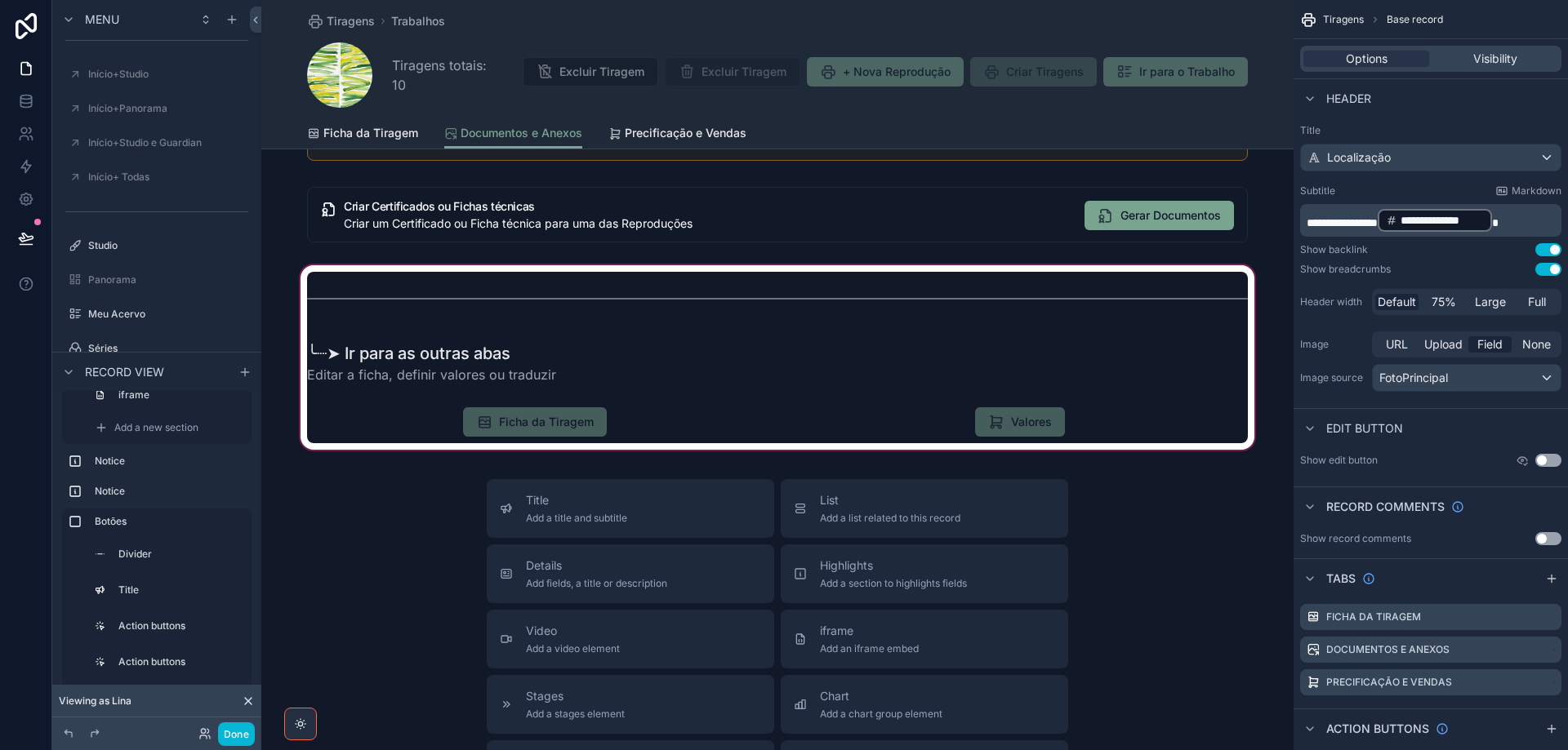
click at [602, 323] on div "scrollable content" at bounding box center [776, 357] width 1032 height 191
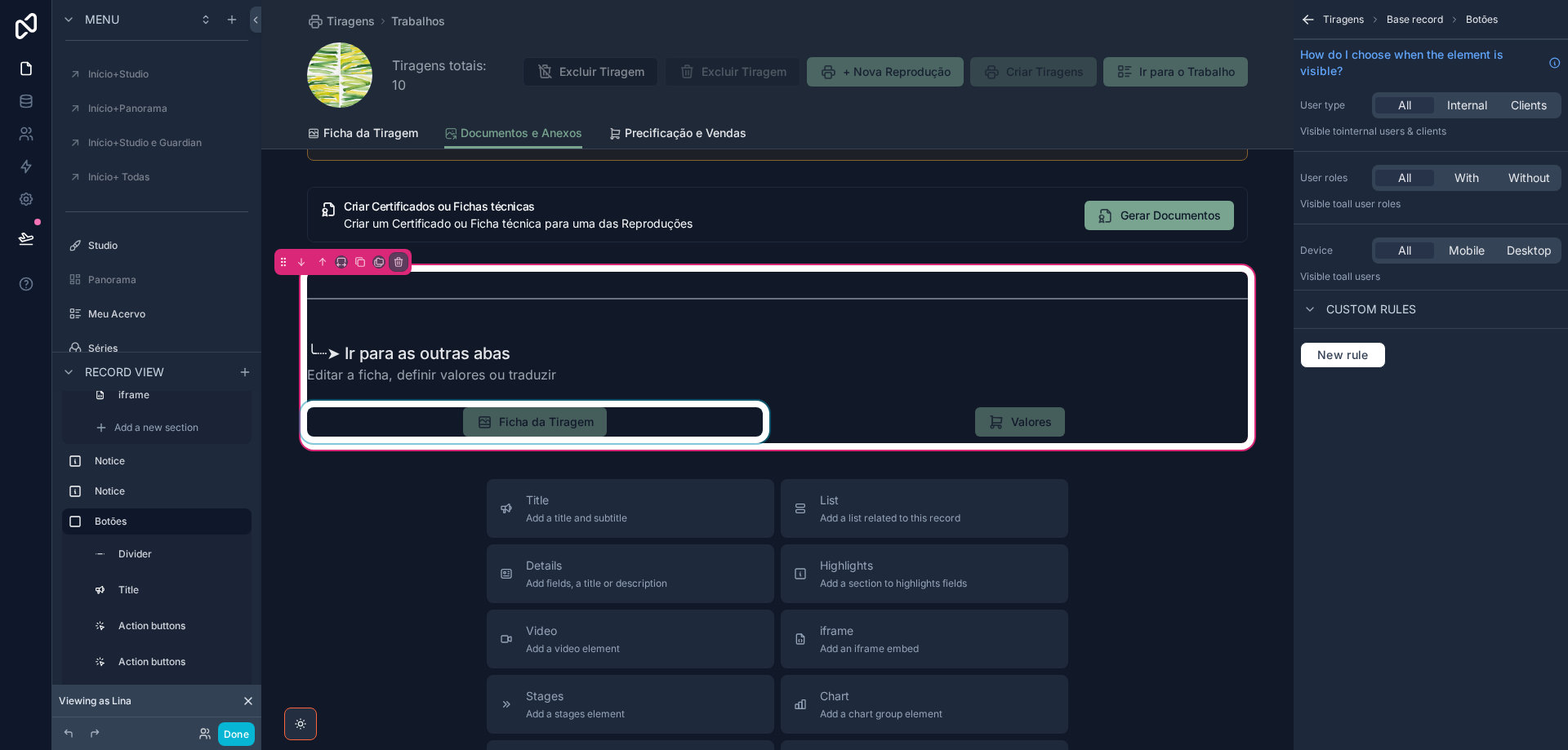
click at [559, 424] on div "scrollable content" at bounding box center [535, 421] width 475 height 42
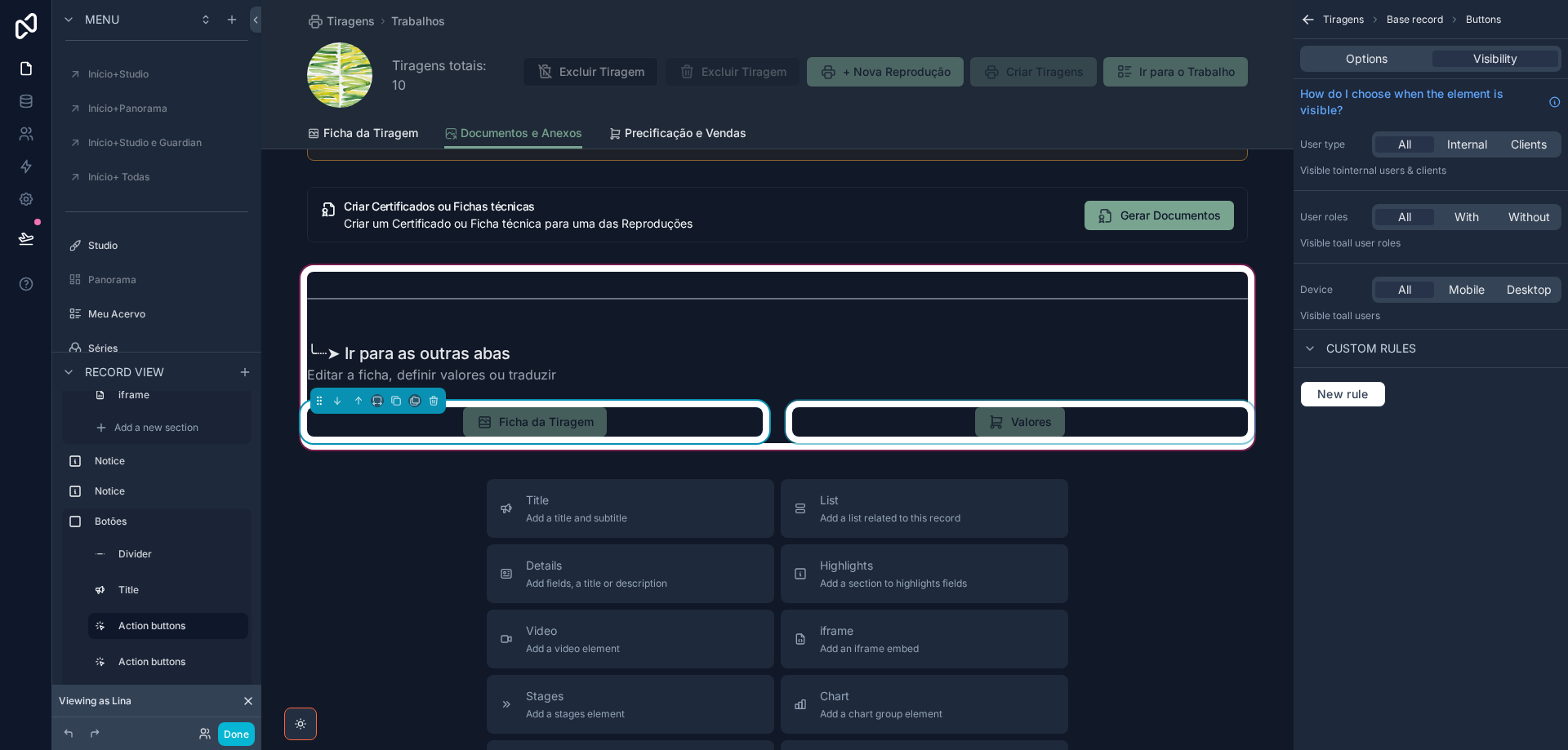
click at [1000, 427] on div "scrollable content" at bounding box center [1020, 421] width 475 height 42
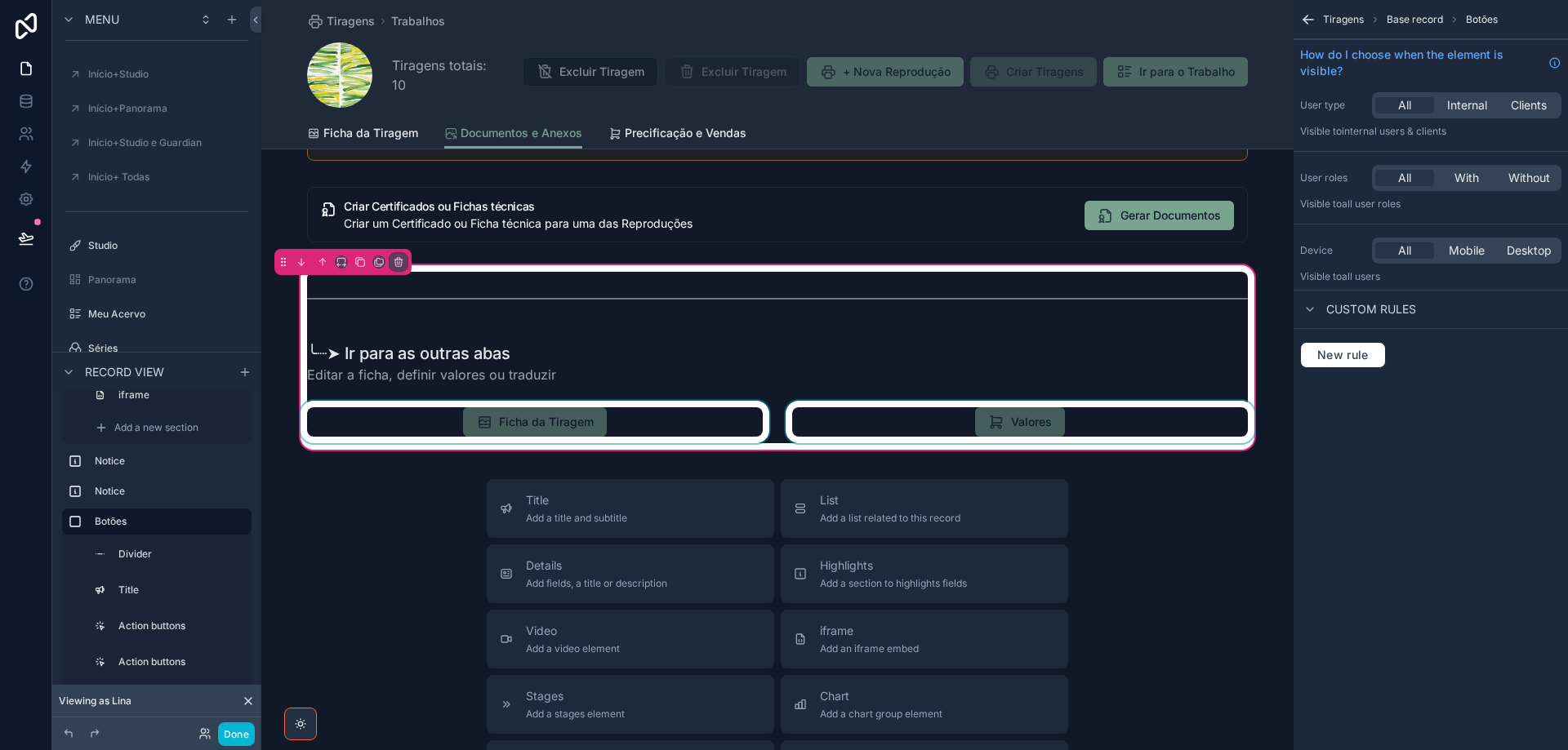
click at [1000, 426] on div "scrollable content" at bounding box center [1020, 421] width 475 height 42
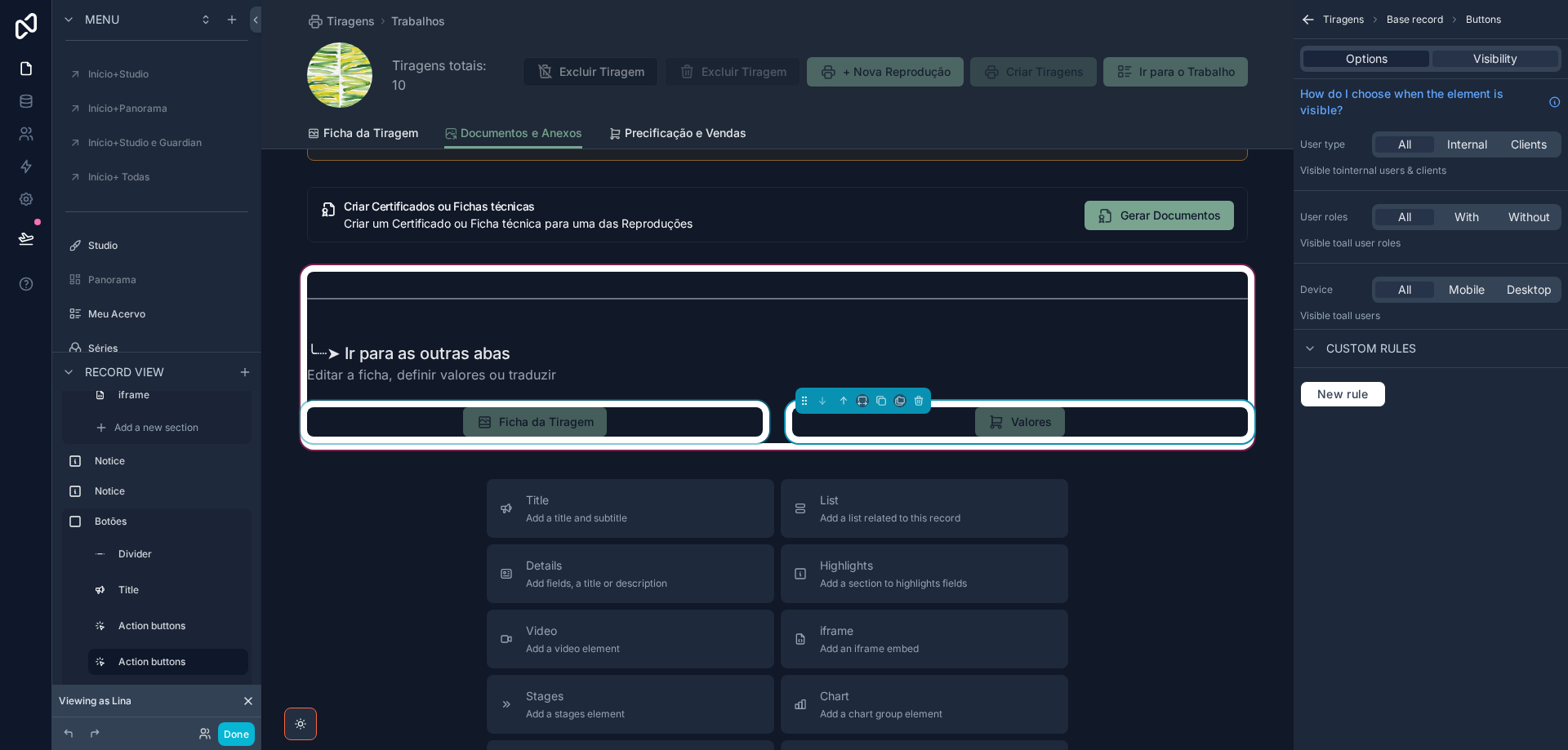
drag, startPoint x: 1356, startPoint y: 56, endPoint x: 1369, endPoint y: 73, distance: 21.4
click at [1356, 56] on span "Options" at bounding box center [1366, 58] width 41 height 16
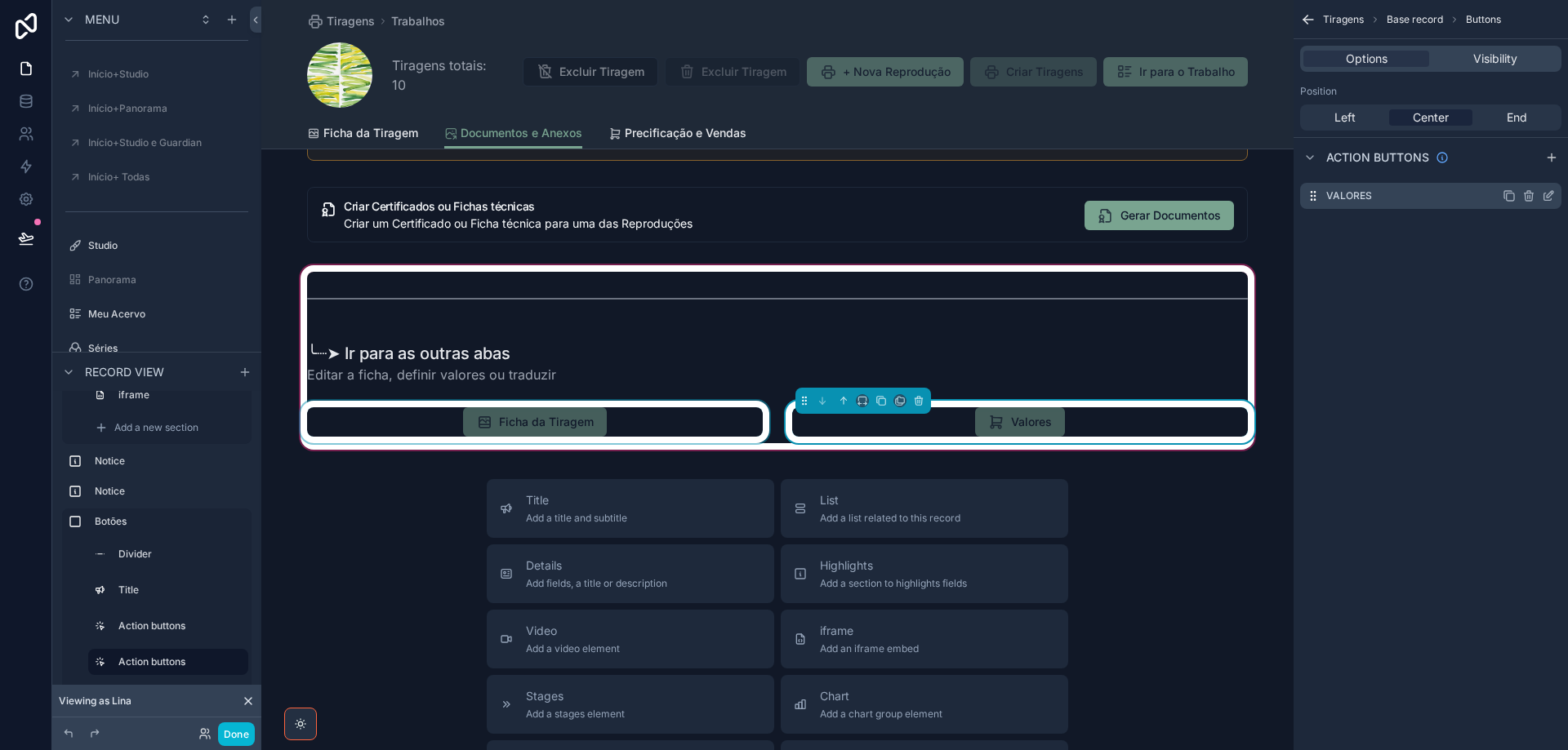
click at [1550, 197] on icon "scrollable content" at bounding box center [1548, 195] width 13 height 13
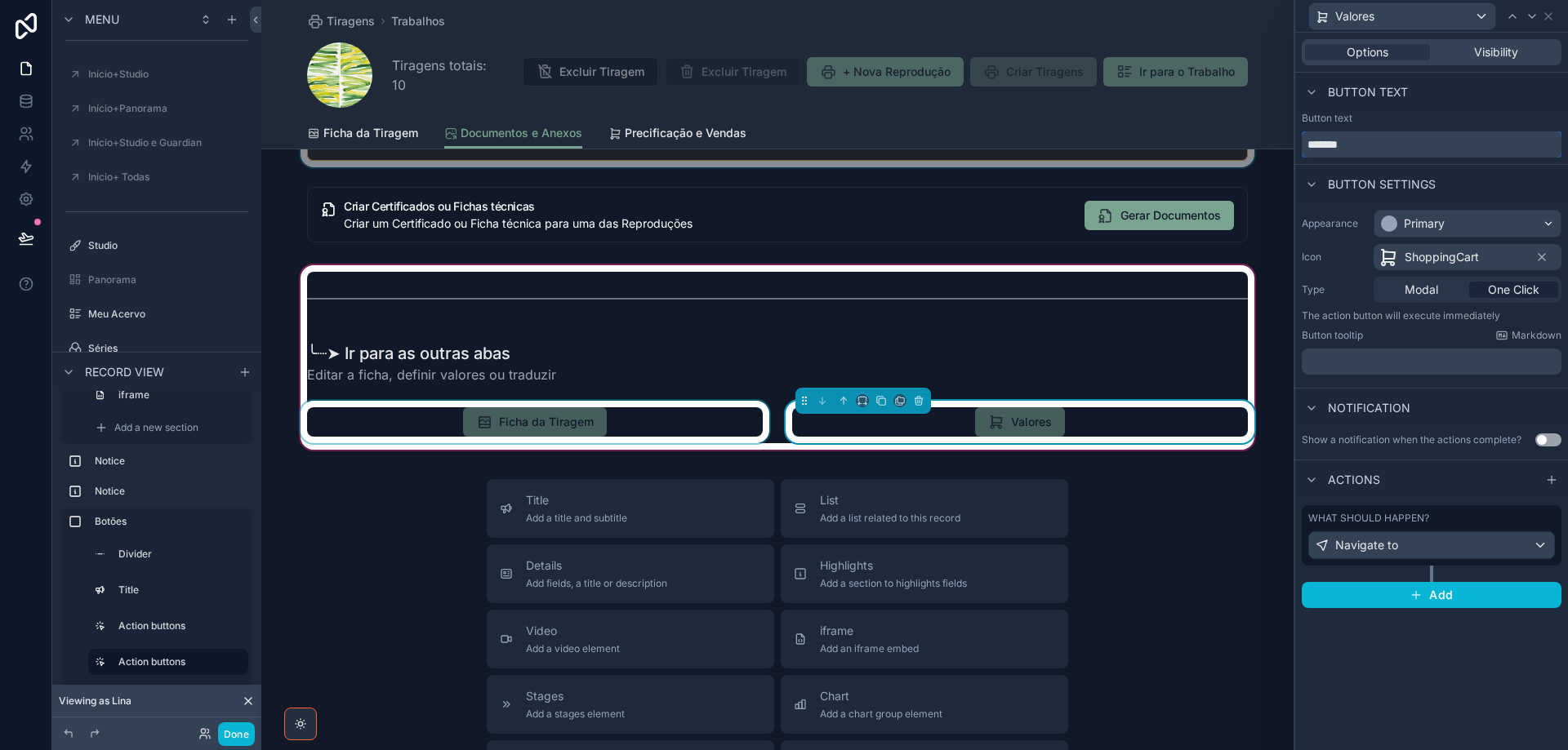
drag, startPoint x: 1346, startPoint y: 151, endPoint x: 1266, endPoint y: 151, distance: 80.0
click at [1266, 151] on div "Valores Options Visibility Button text Button text ******* Button settings Appe…" at bounding box center [784, 375] width 1568 height 750
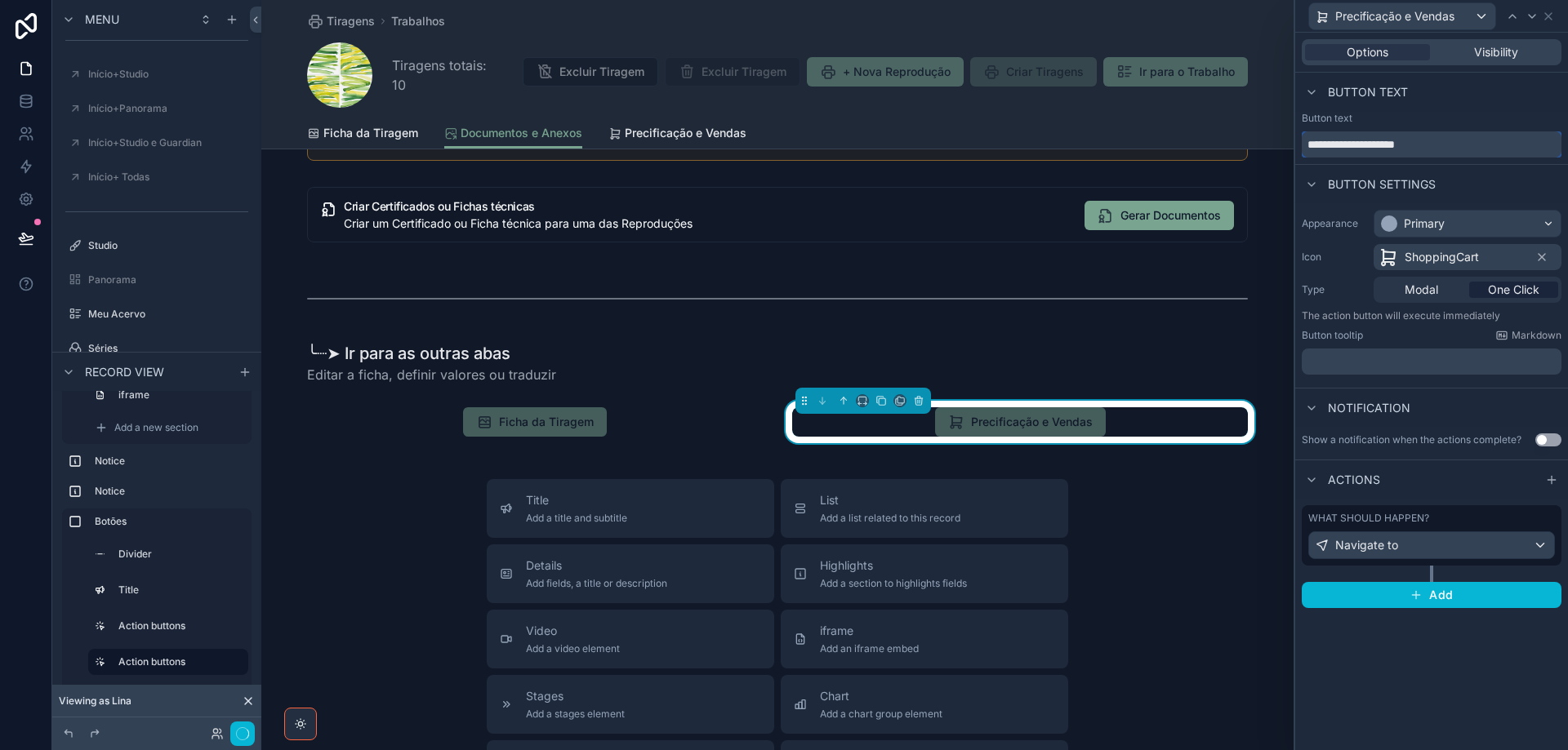
type input "**********"
click at [683, 335] on div "scrollable content" at bounding box center [777, 363] width 960 height 56
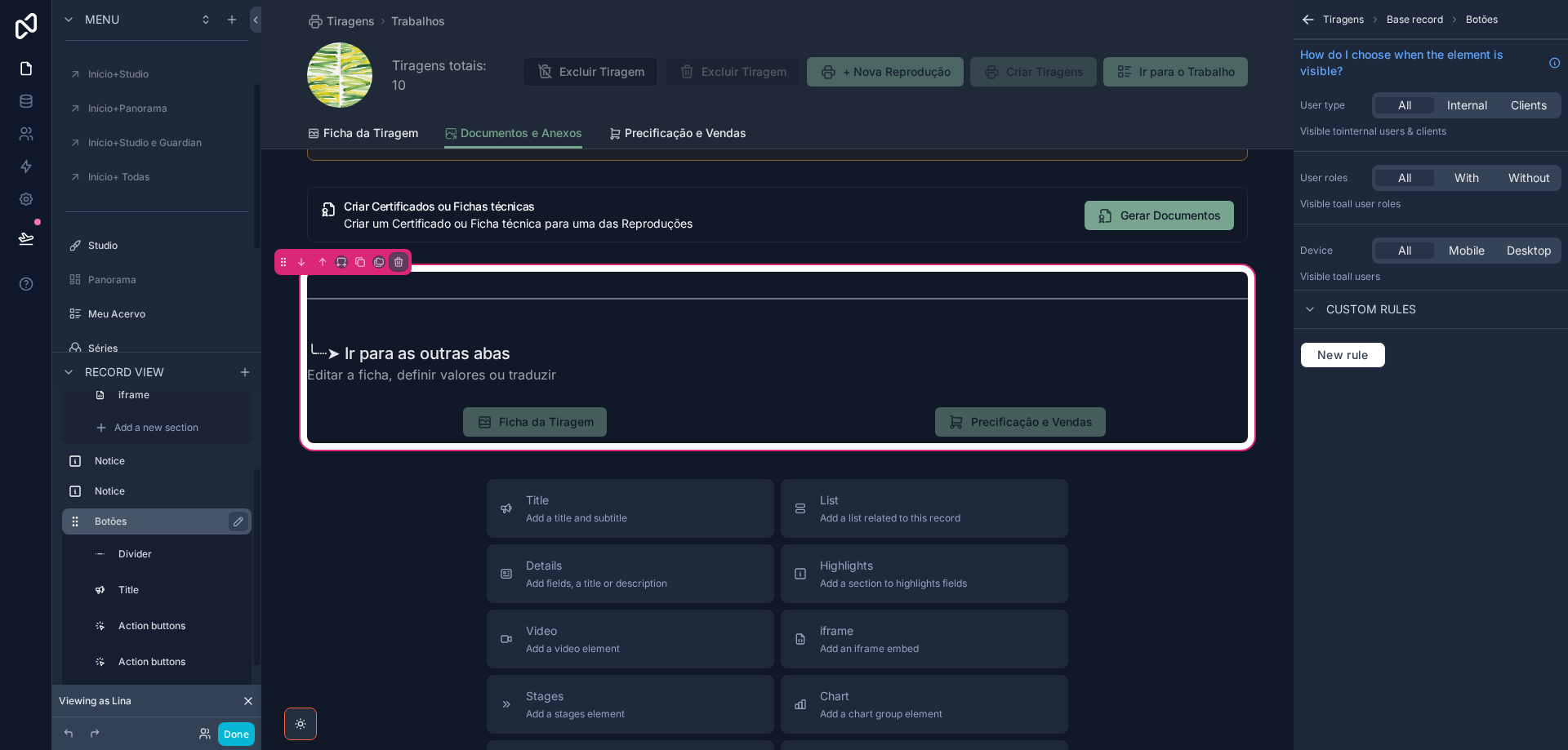
click at [206, 522] on label "Botões" at bounding box center [167, 522] width 143 height 13
click at [1469, 253] on span "Mobile" at bounding box center [1467, 251] width 36 height 16
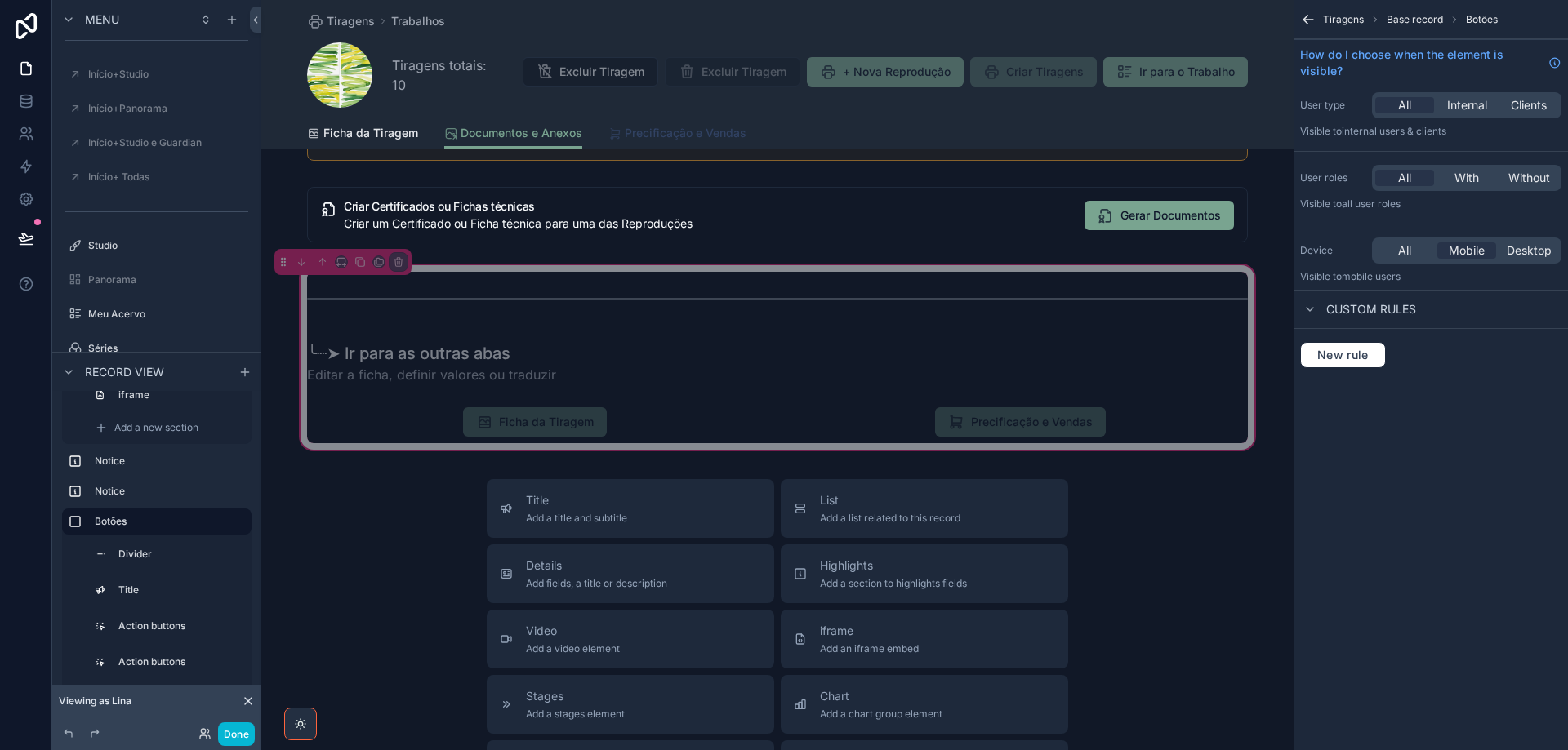
click at [676, 134] on span "Precificação e Vendas" at bounding box center [686, 133] width 122 height 16
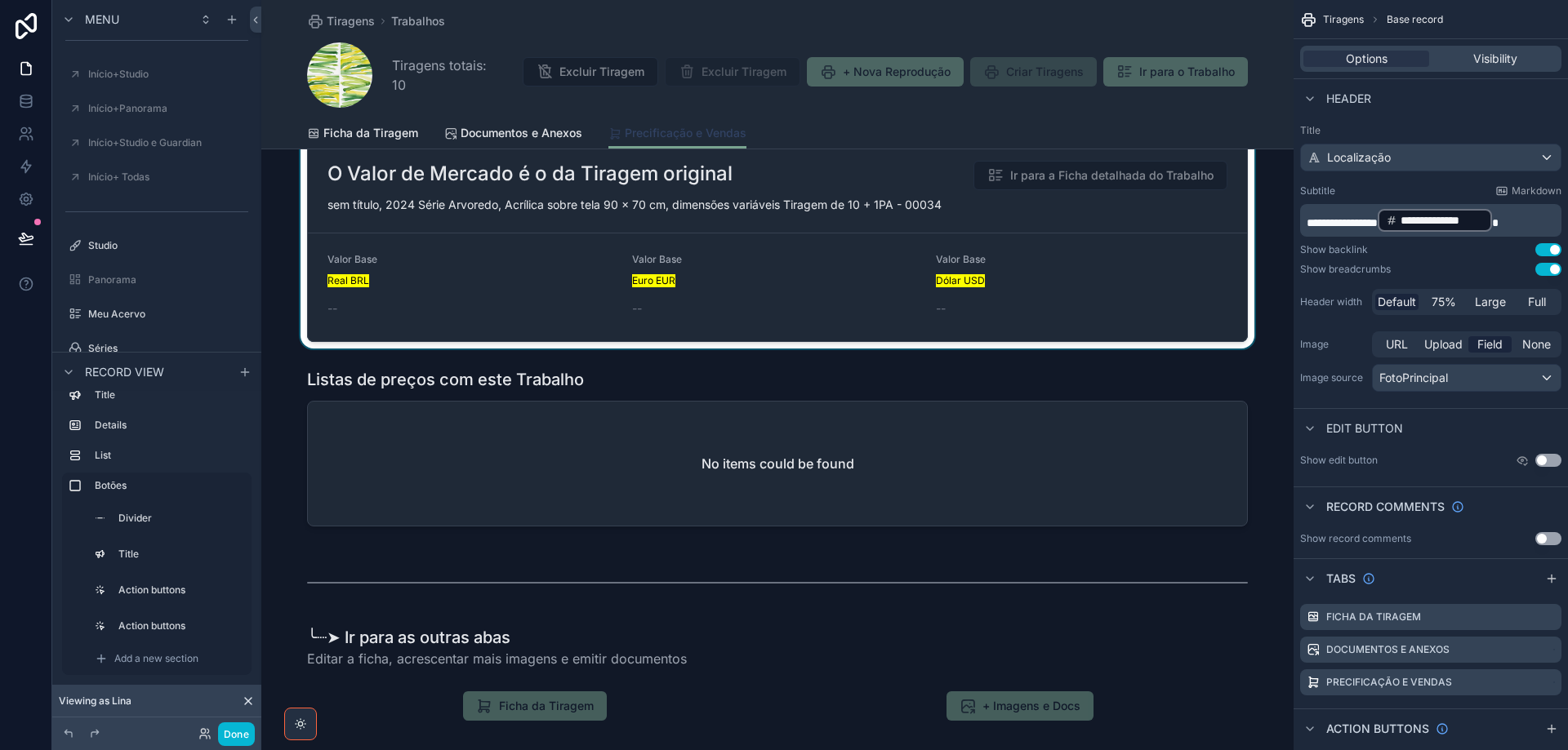
scroll to position [408, 0]
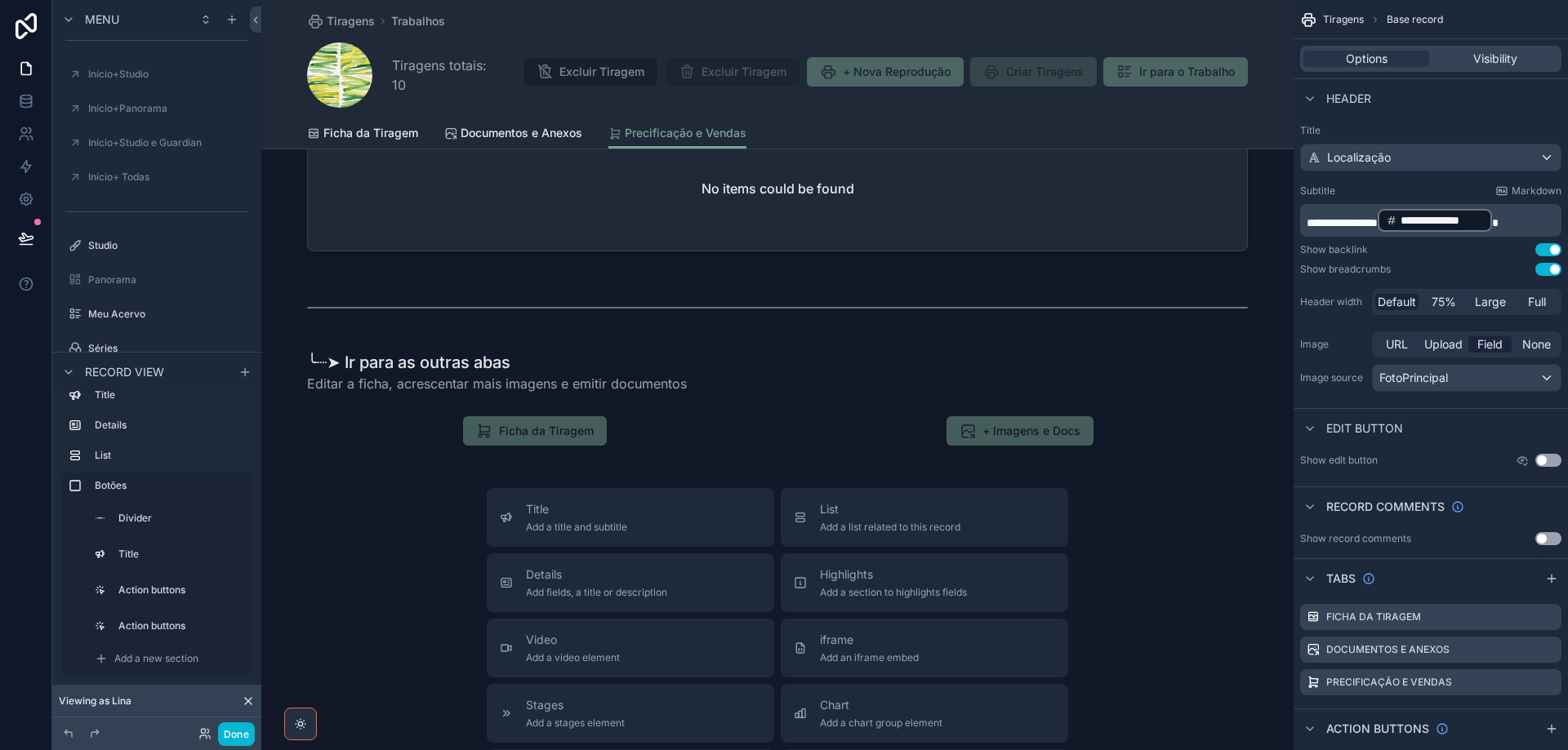
click at [760, 305] on div "scrollable content" at bounding box center [776, 366] width 1032 height 191
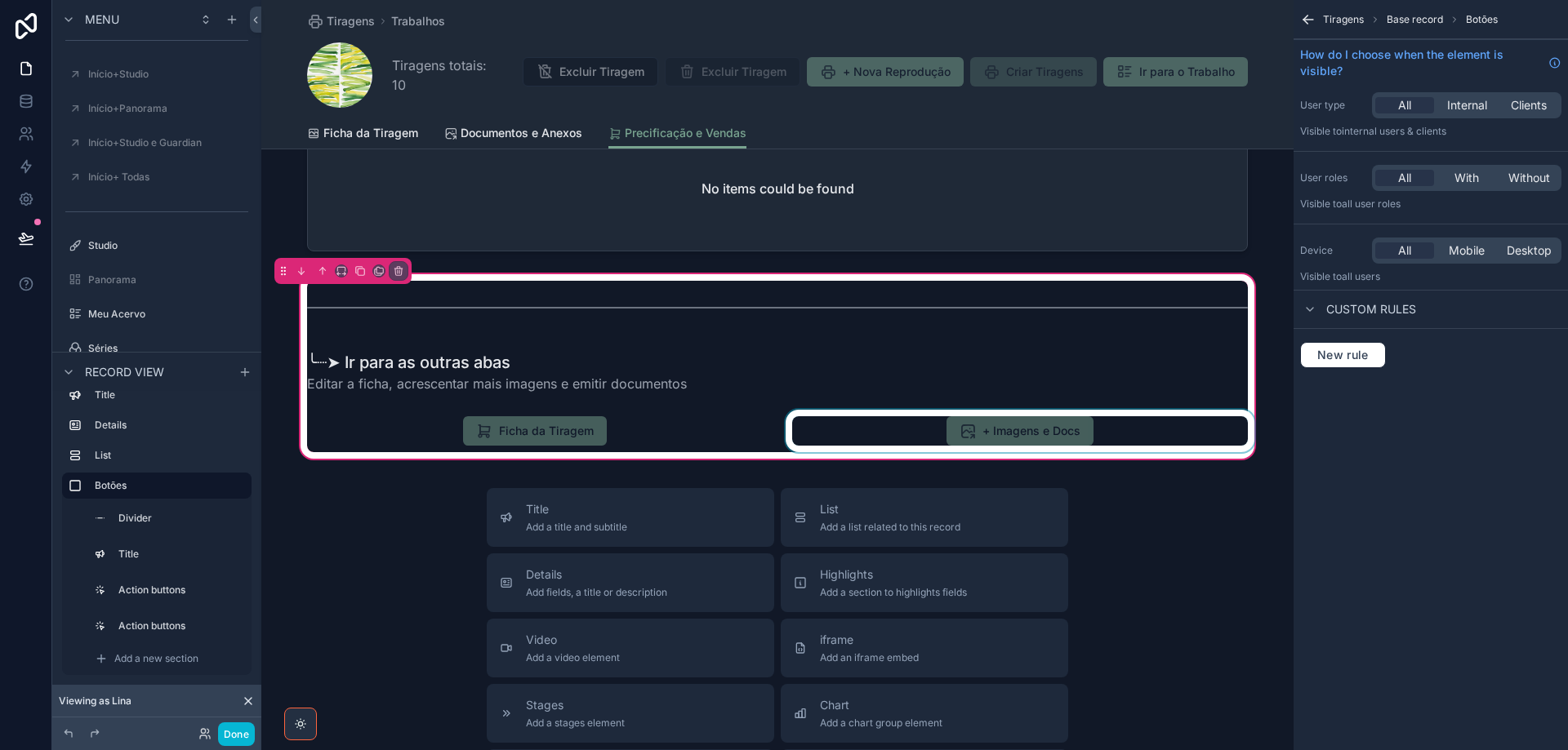
click at [1113, 427] on div "scrollable content" at bounding box center [1020, 430] width 475 height 42
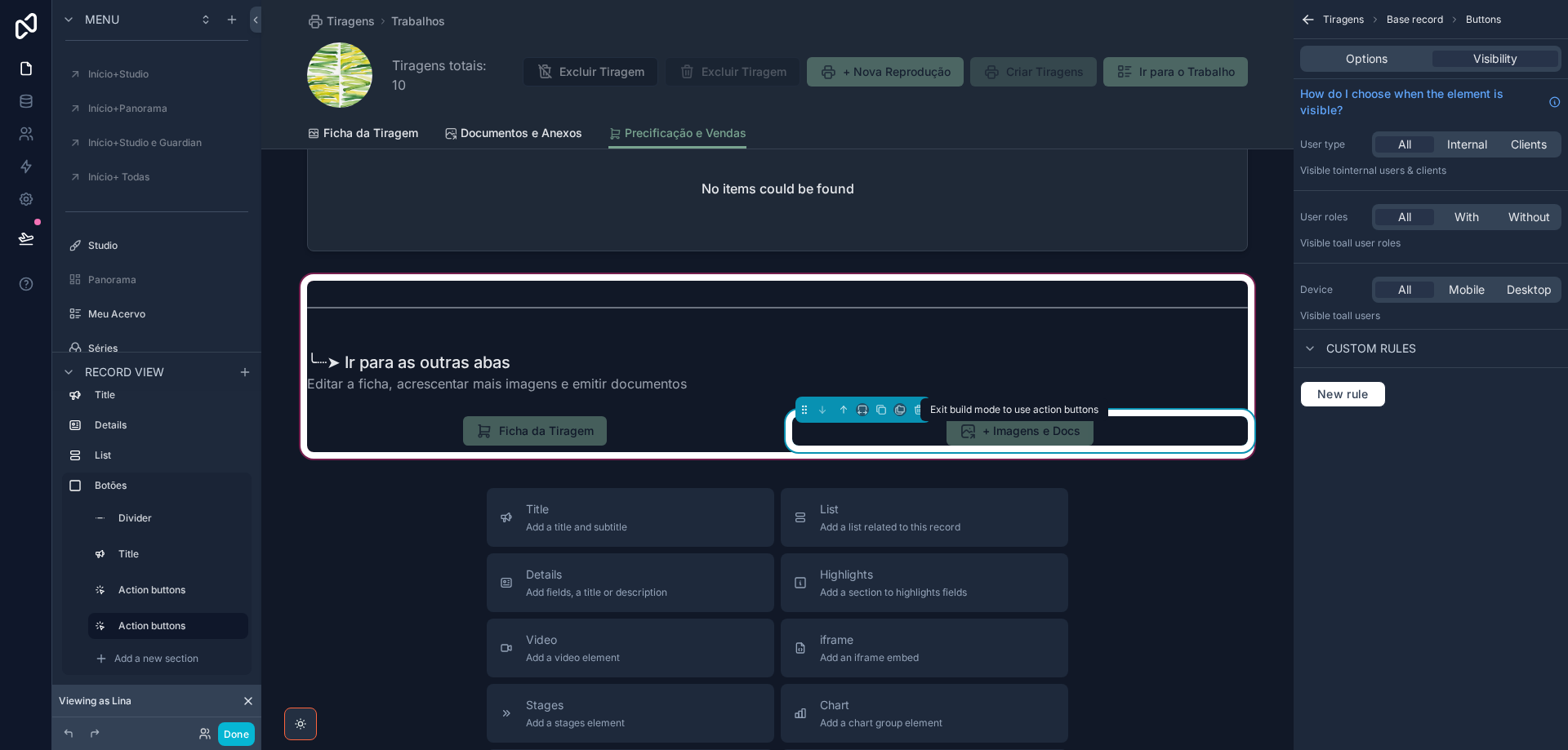
click at [1053, 431] on span "+ Imagens e Docs" at bounding box center [1020, 433] width 147 height 16
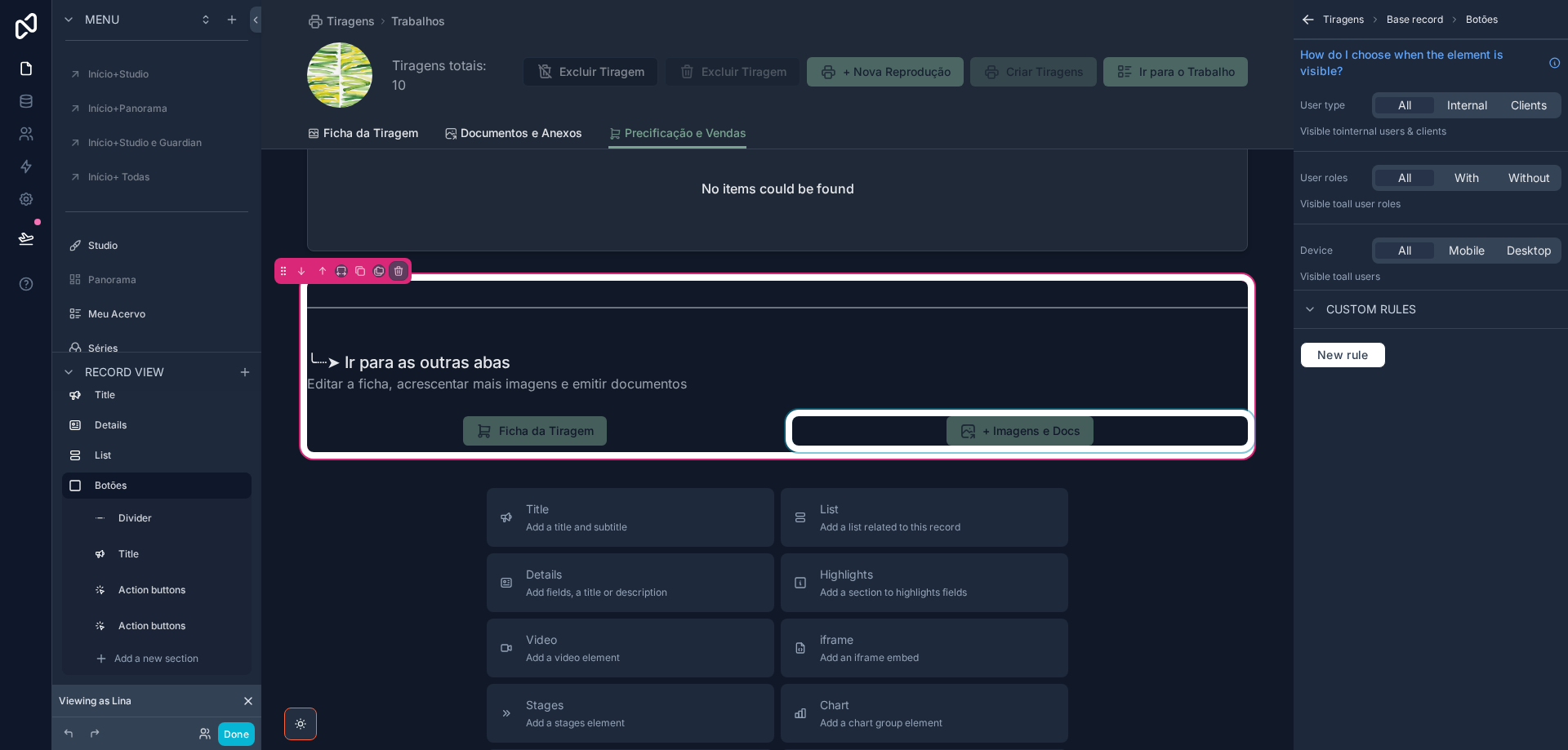
click at [1061, 436] on div "scrollable content" at bounding box center [1020, 430] width 475 height 42
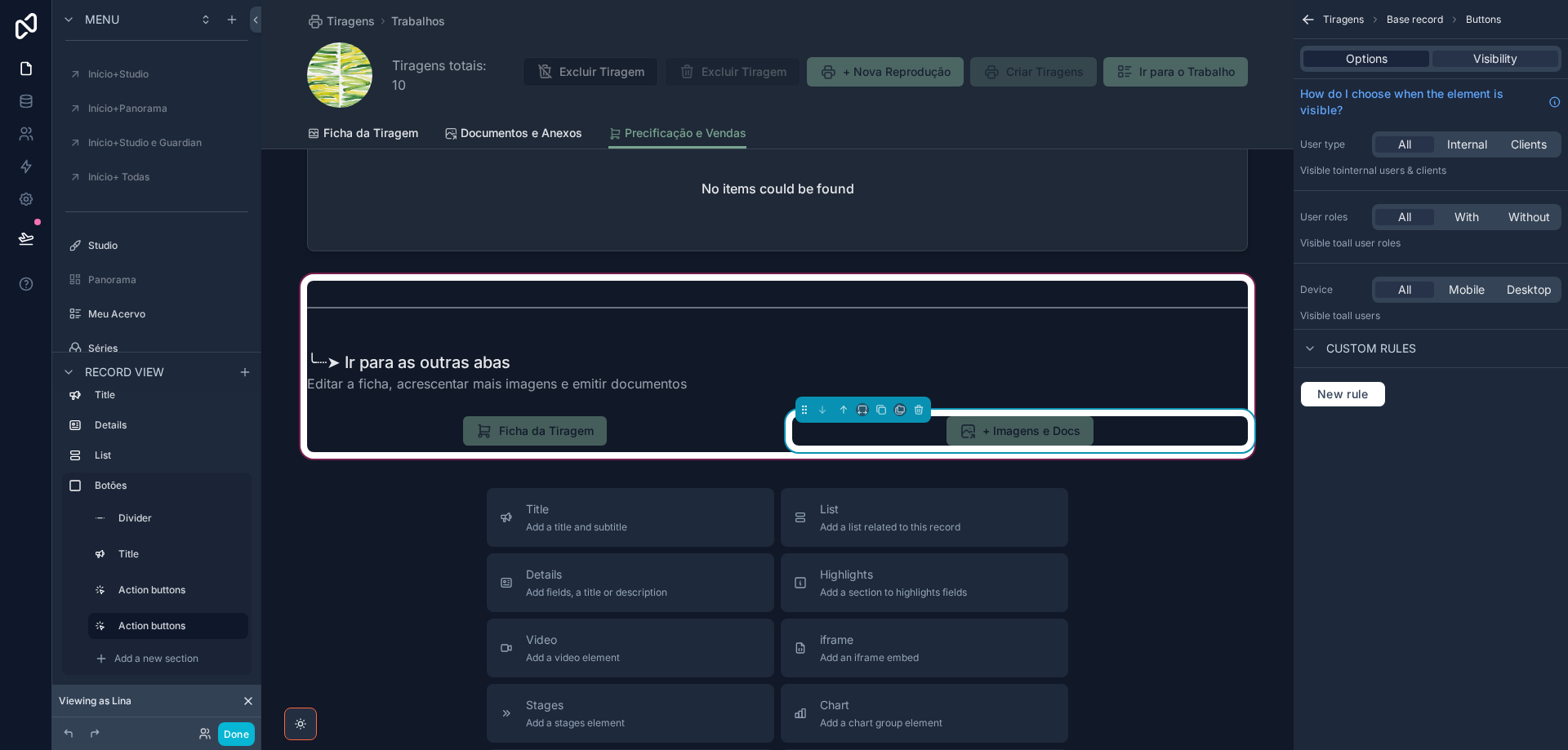
click at [1355, 57] on span "Options" at bounding box center [1366, 58] width 41 height 16
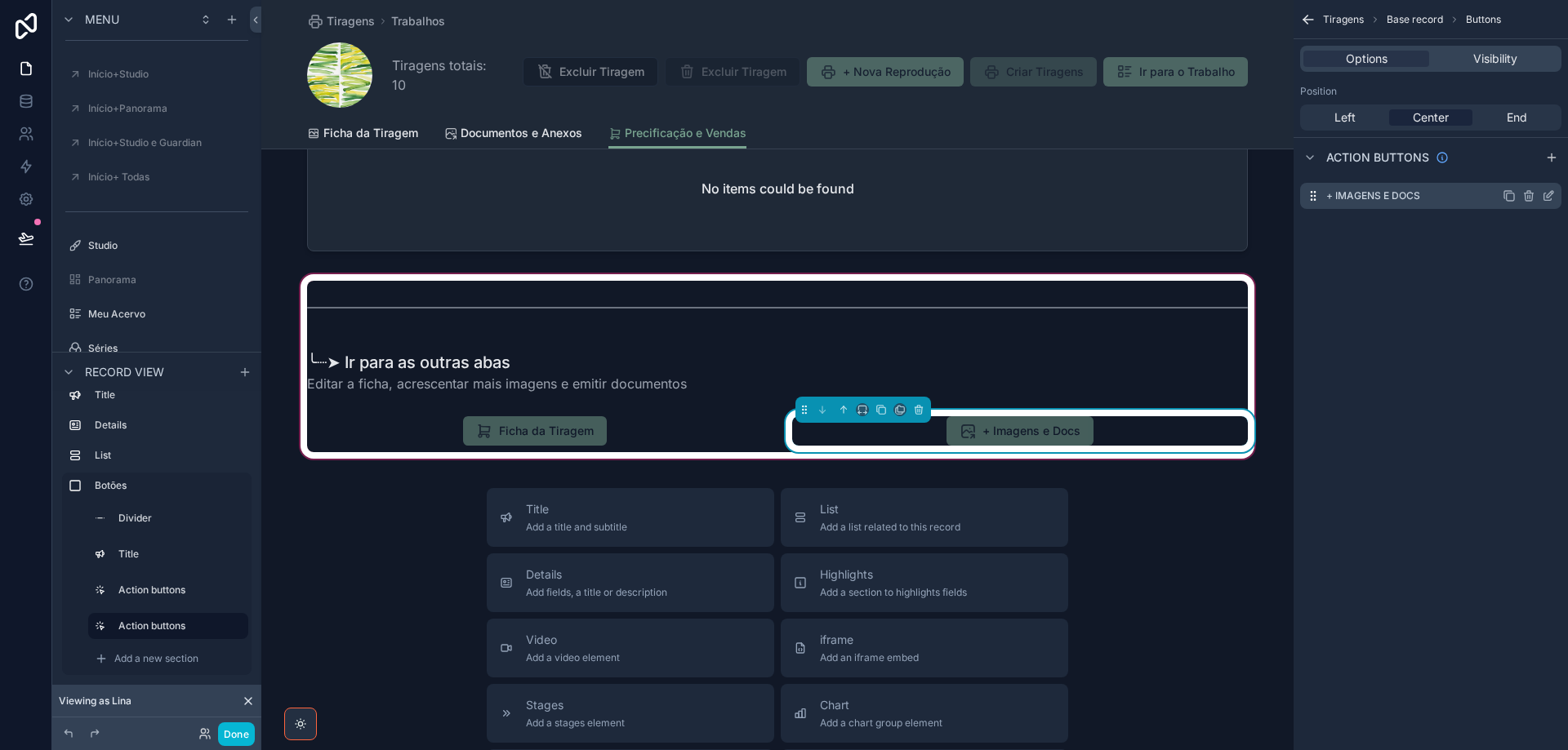
click at [1551, 196] on icon "scrollable content" at bounding box center [1548, 195] width 13 height 13
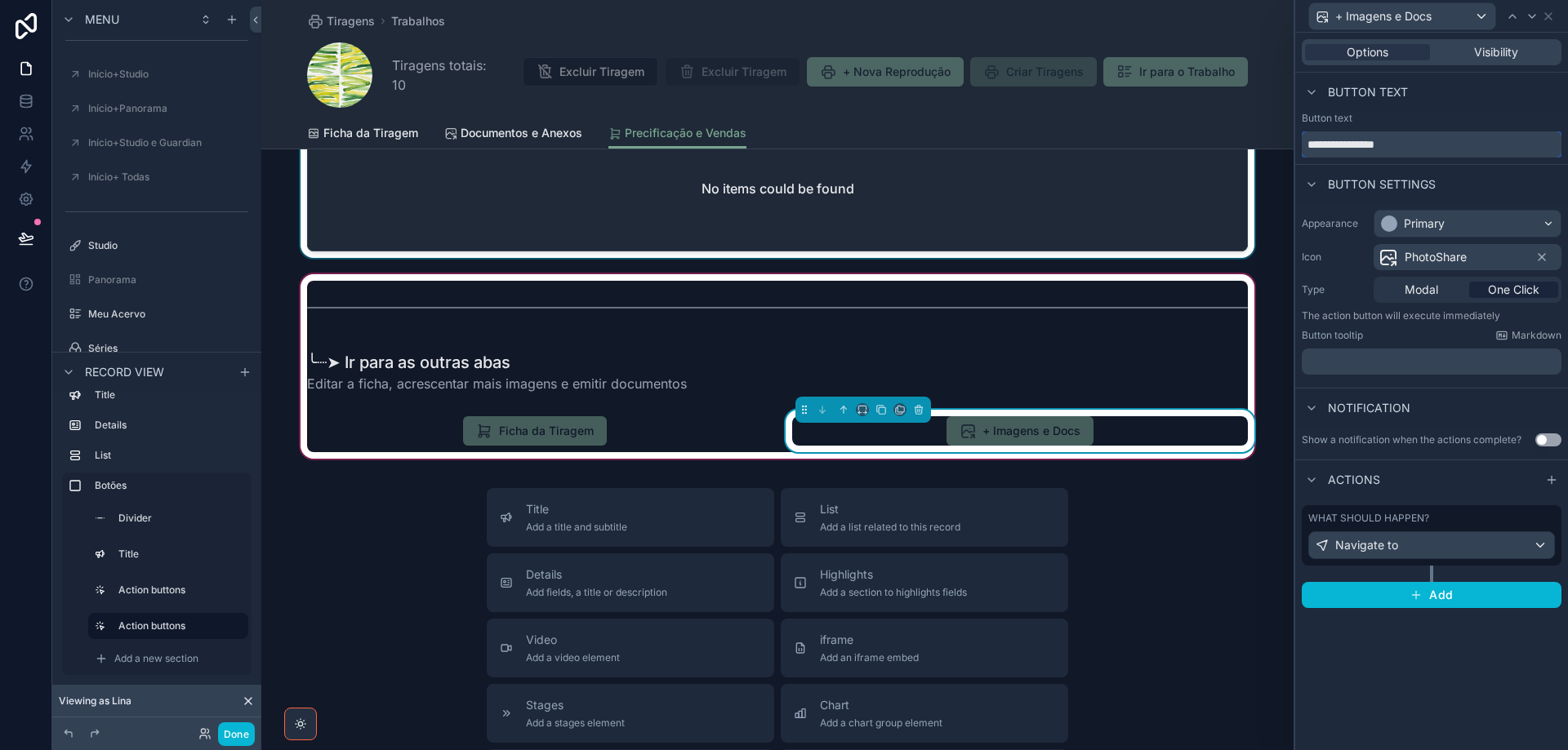
drag, startPoint x: 1428, startPoint y: 145, endPoint x: 1285, endPoint y: 156, distance: 143.4
click at [1285, 156] on div "**********" at bounding box center [784, 375] width 1568 height 750
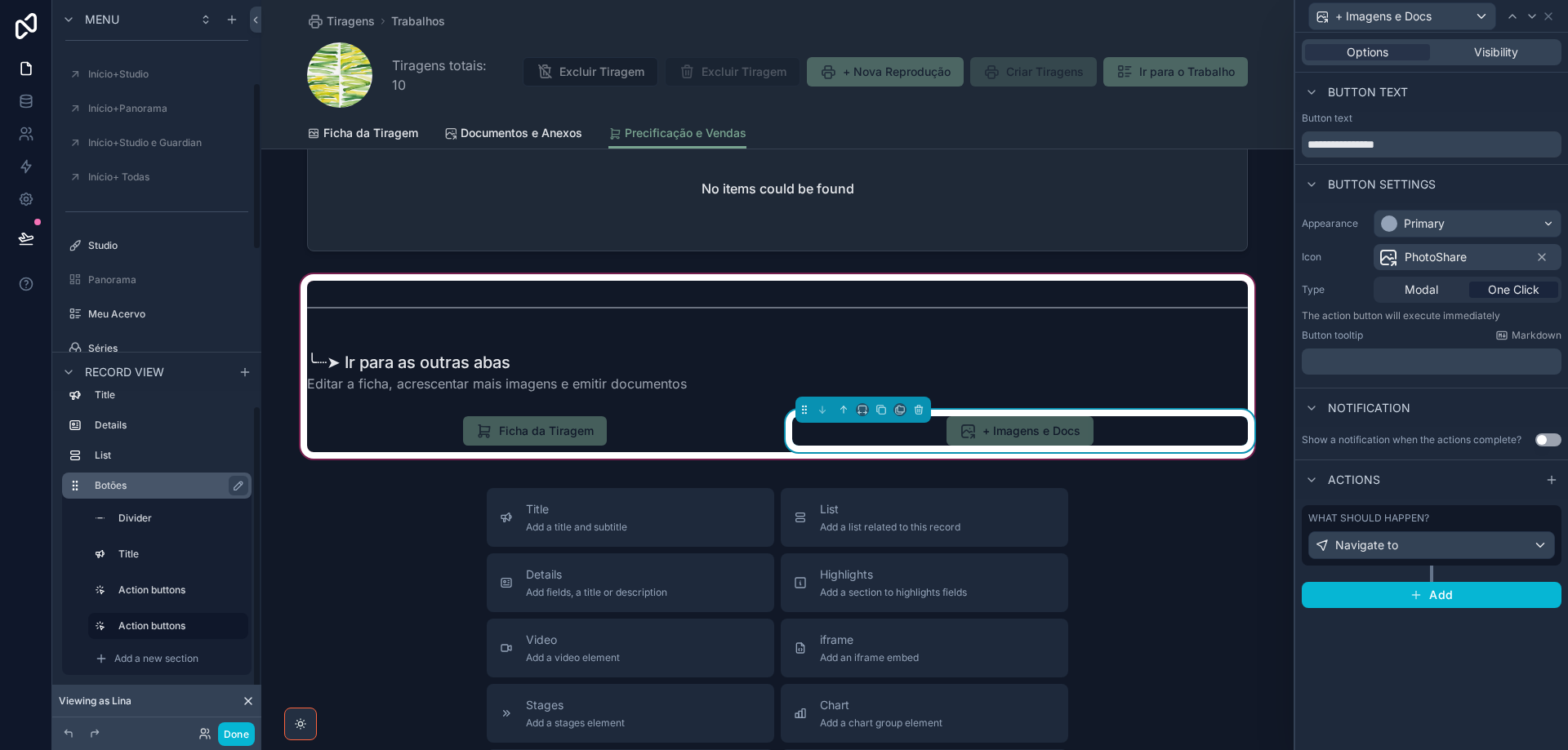
click at [184, 492] on label "Botões" at bounding box center [167, 486] width 143 height 13
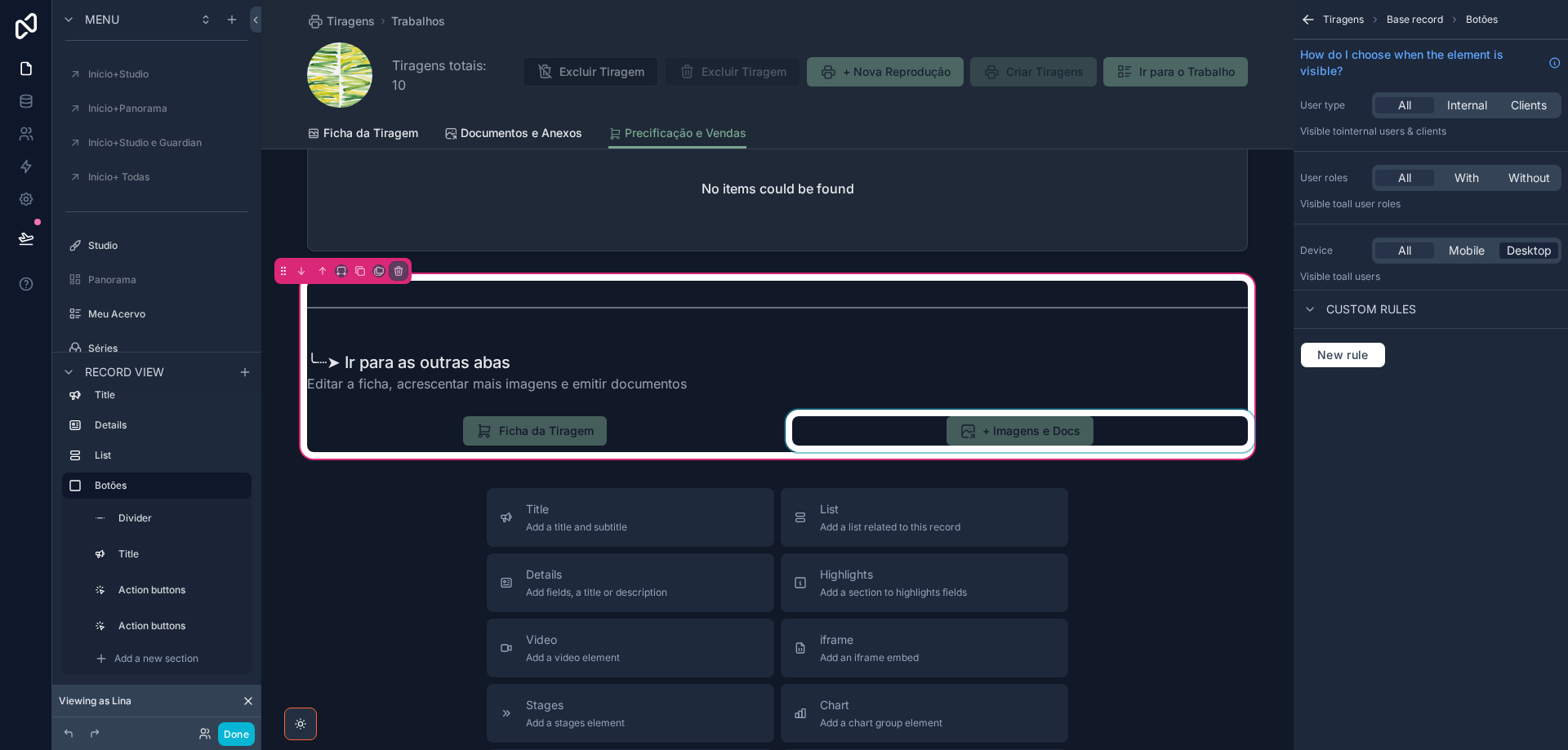
click at [1532, 249] on span "Desktop" at bounding box center [1529, 251] width 45 height 16
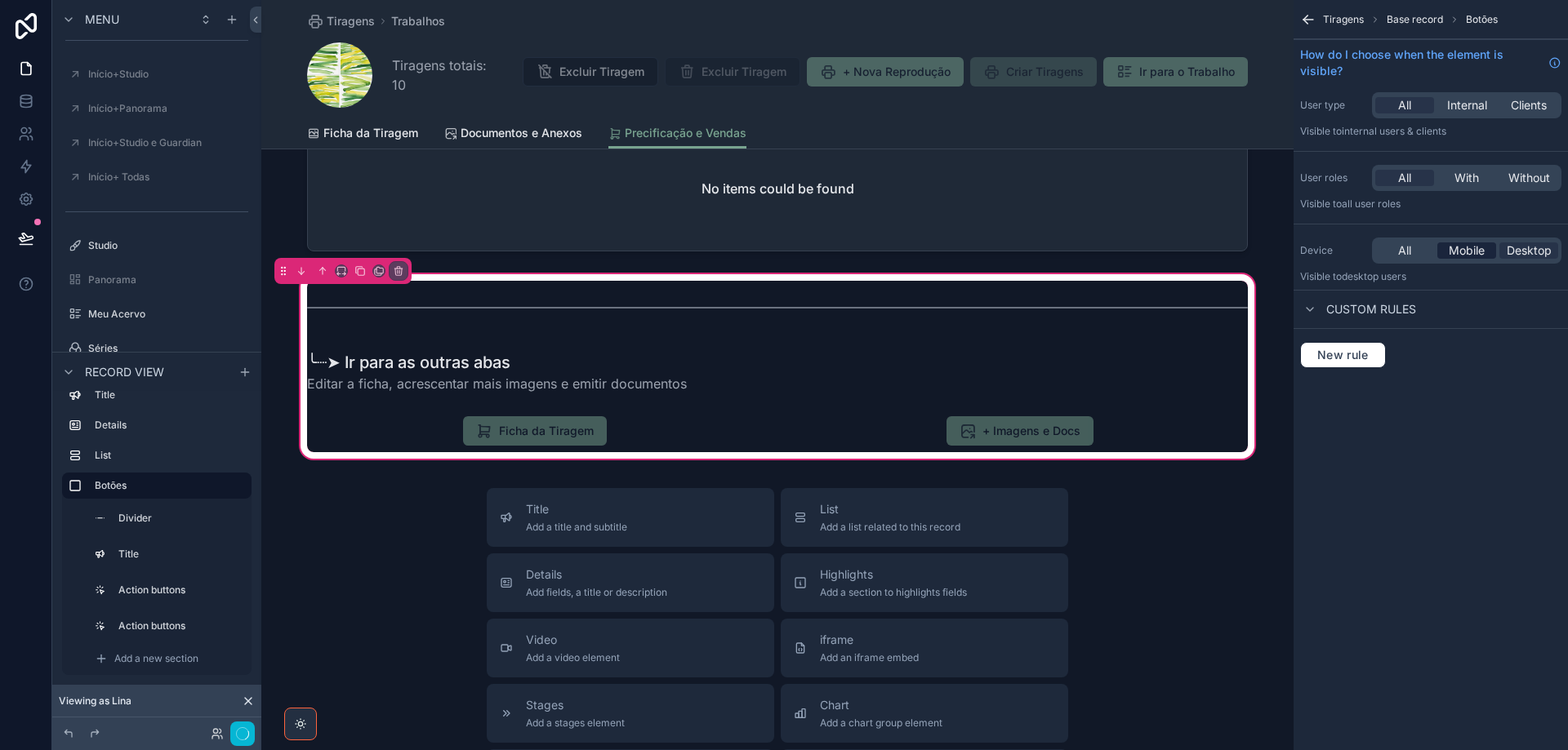
click at [1477, 251] on span "Mobile" at bounding box center [1467, 251] width 36 height 16
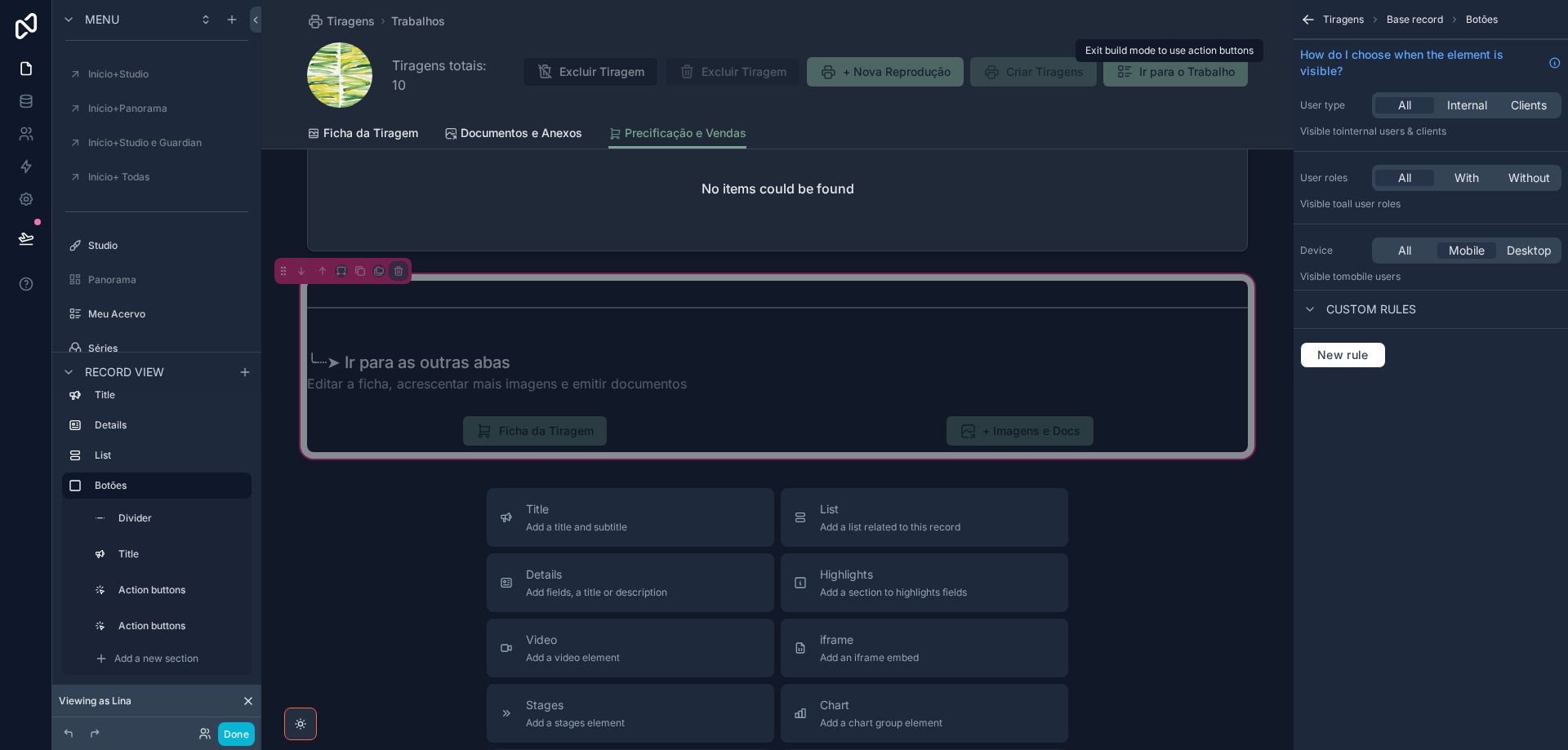
click at [1147, 73] on span "Ir para o Trabalho" at bounding box center [1175, 73] width 144 height 16
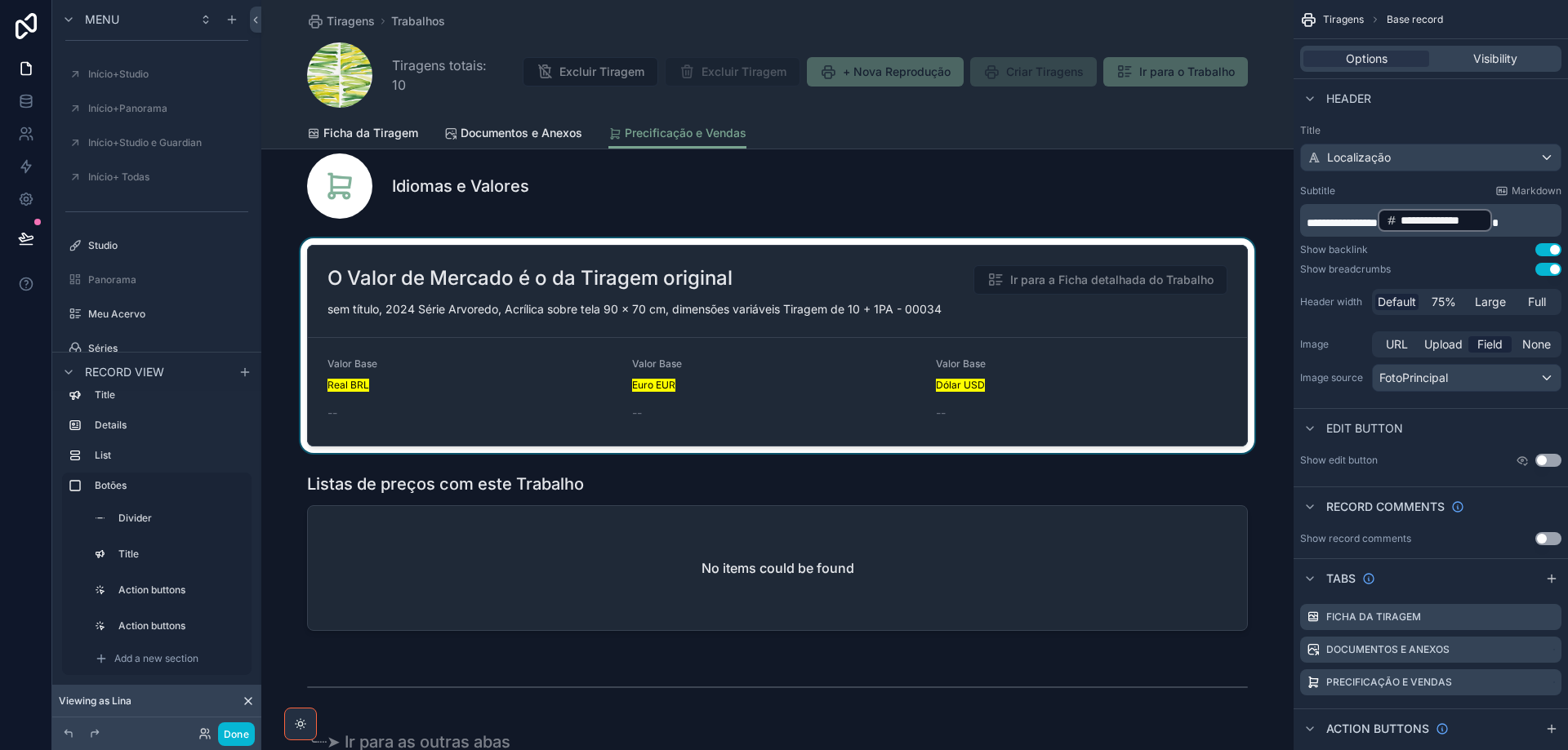
scroll to position [0, 0]
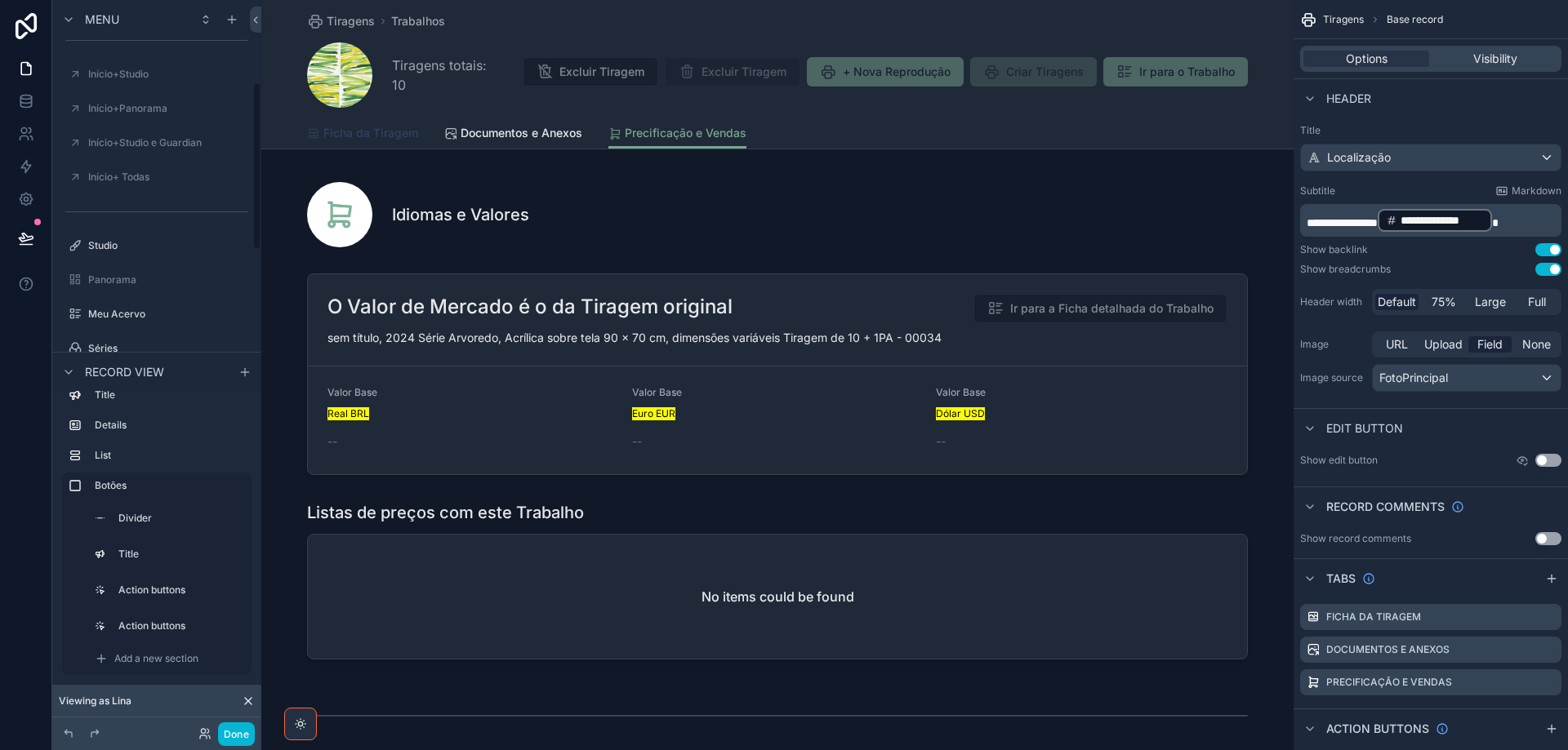
click at [344, 134] on span "Ficha da Tiragem" at bounding box center [371, 133] width 95 height 16
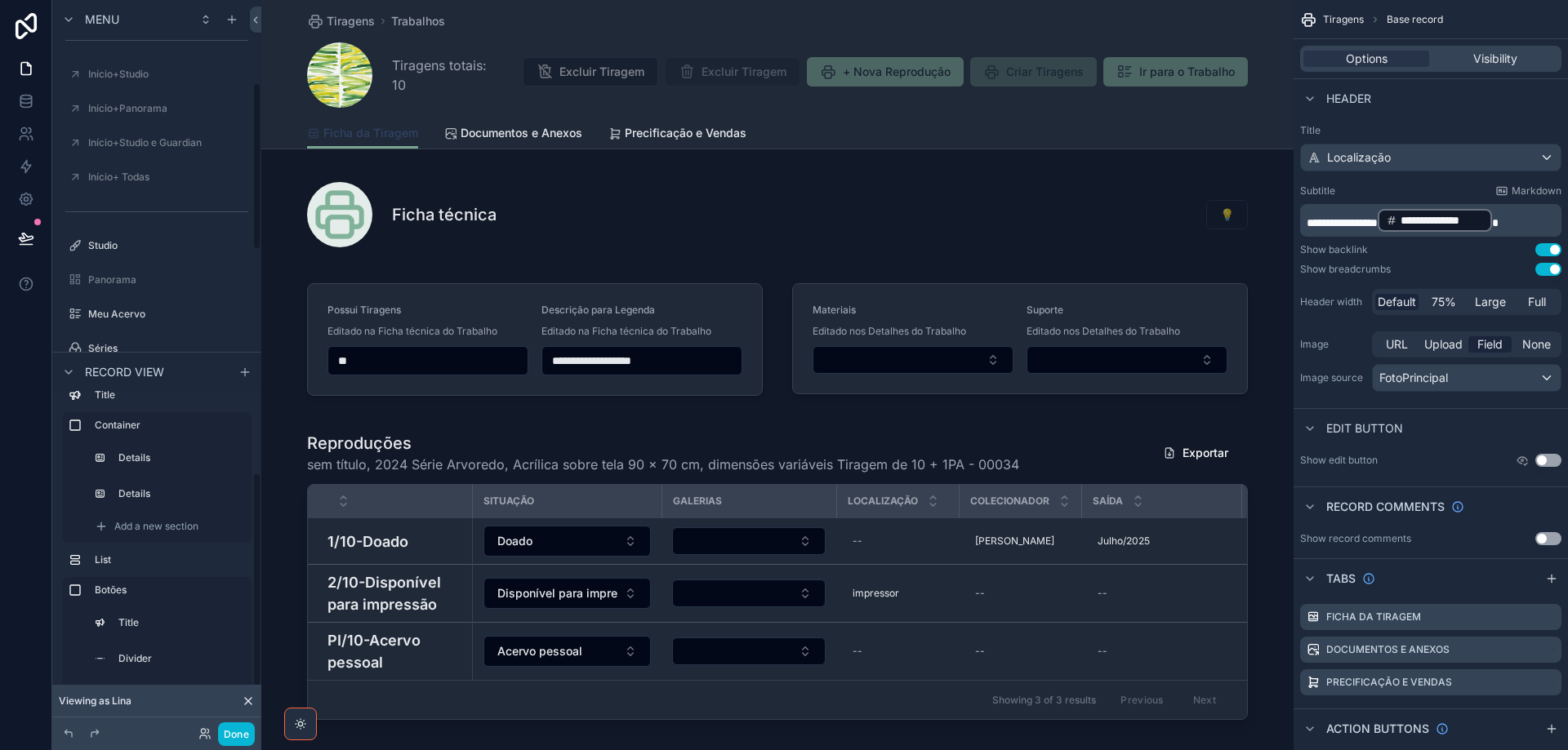
scroll to position [115, 0]
click at [356, 21] on span "Tiragens" at bounding box center [351, 22] width 48 height 16
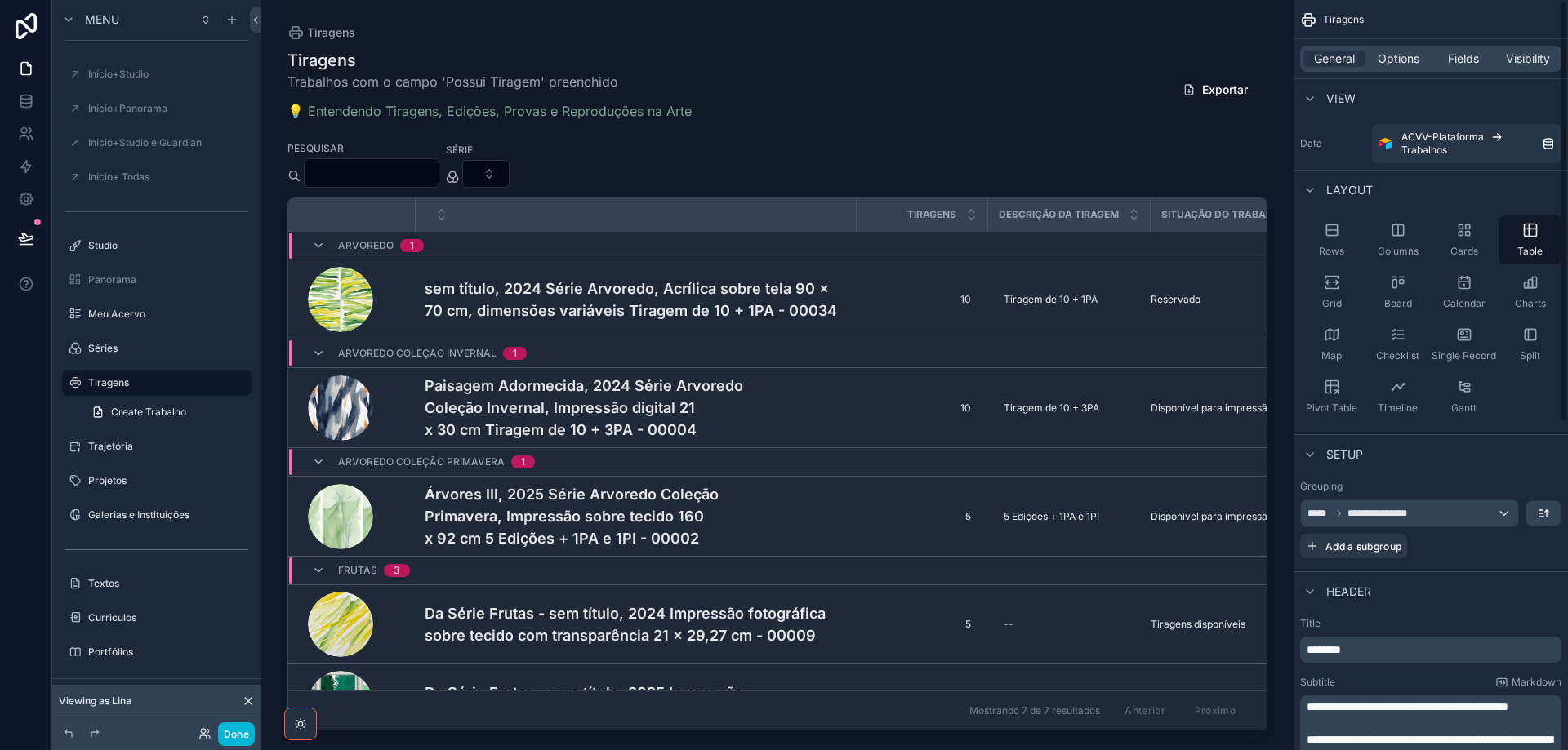
click at [1388, 715] on p "**********" at bounding box center [1432, 707] width 252 height 16
click at [1347, 712] on span "**********" at bounding box center [1407, 706] width 202 height 12
drag, startPoint x: 1375, startPoint y: 728, endPoint x: 1308, endPoint y: 703, distance: 71.5
click at [1308, 703] on p "**********" at bounding box center [1432, 707] width 252 height 16
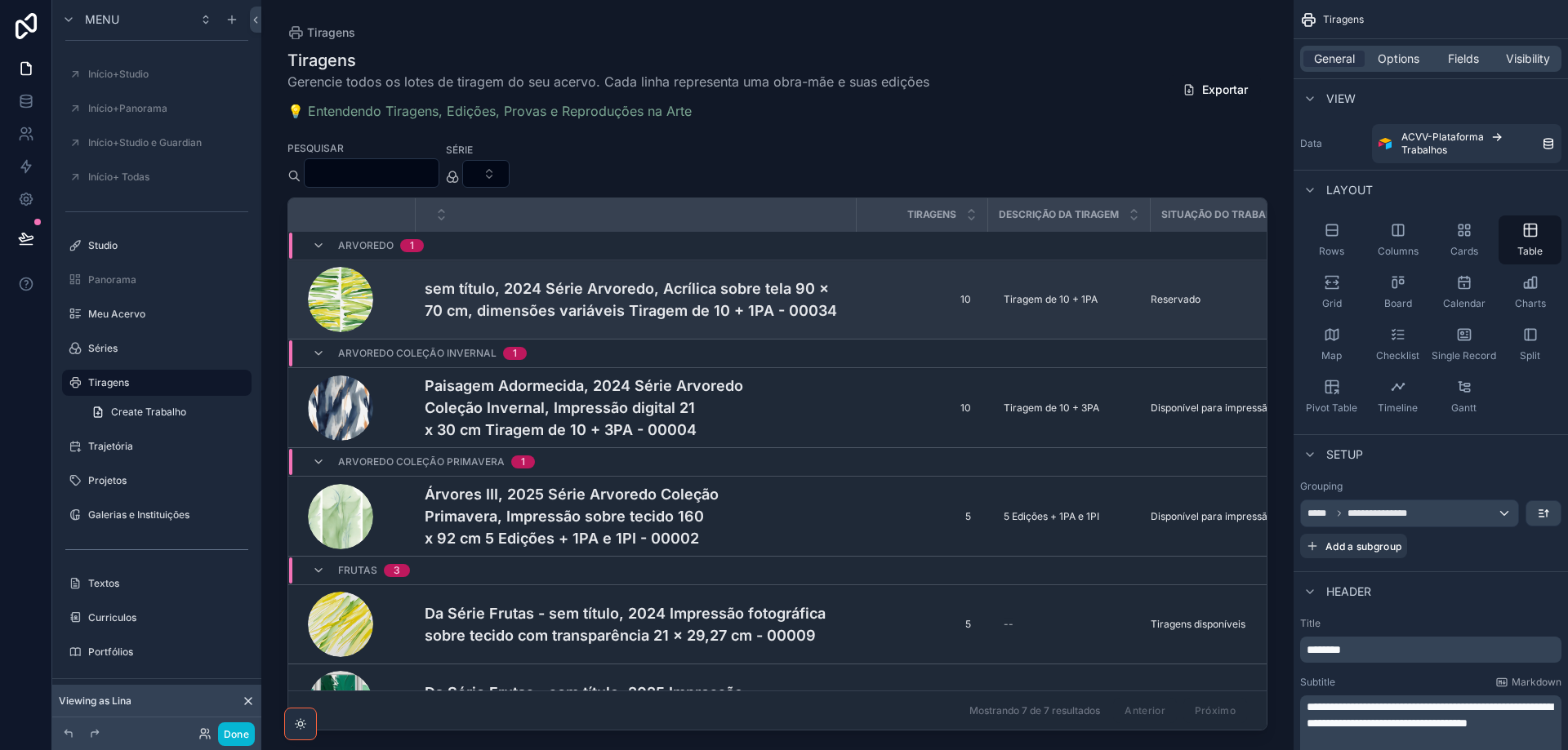
click at [545, 302] on h4 "sem título, 2024 Série Arvoredo, Acrílica sobre tela 90 x 70 cm, dimensões vari…" at bounding box center [636, 299] width 421 height 44
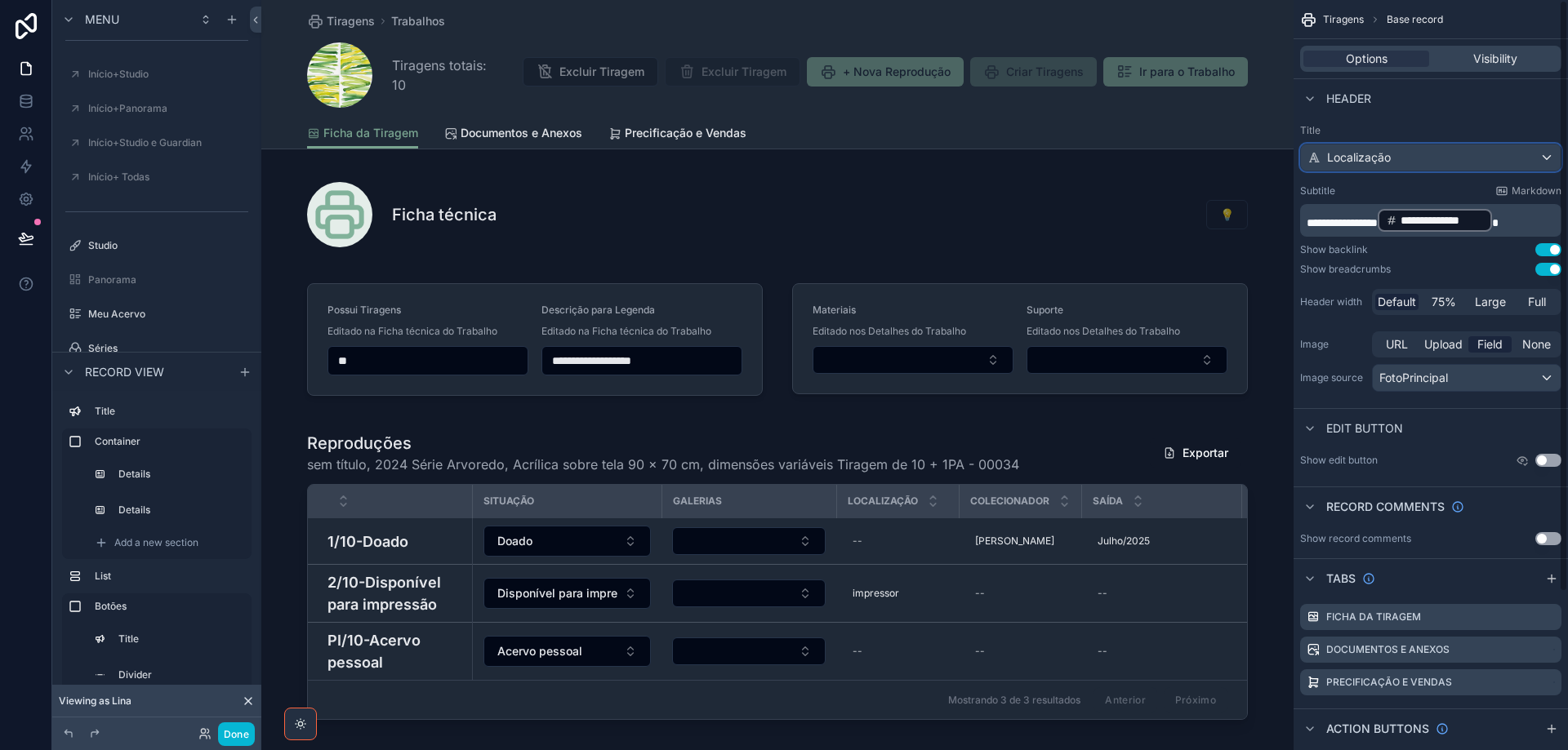
click at [1458, 162] on div "Localização" at bounding box center [1431, 157] width 260 height 26
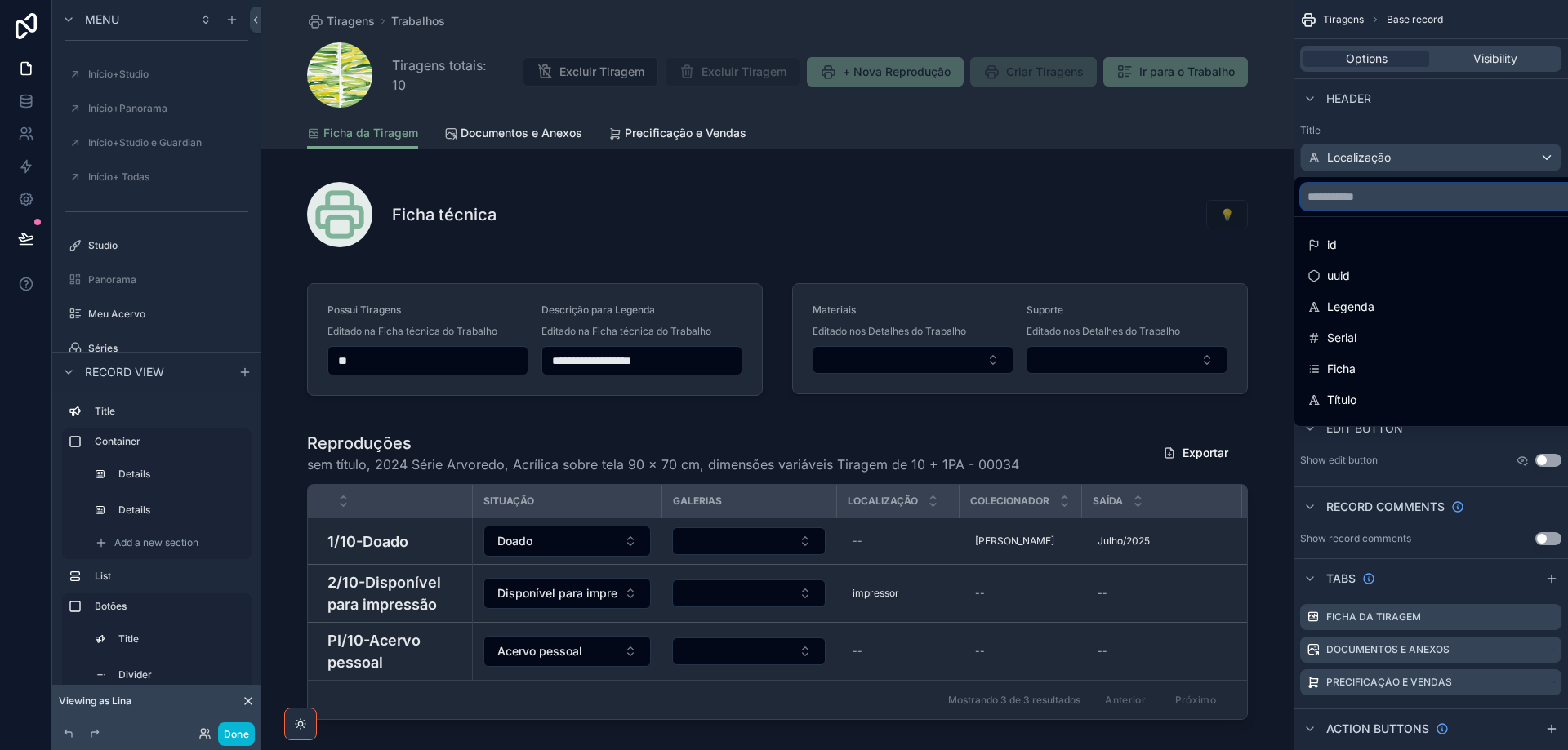
click at [1456, 192] on input "scrollable content" at bounding box center [1456, 196] width 311 height 26
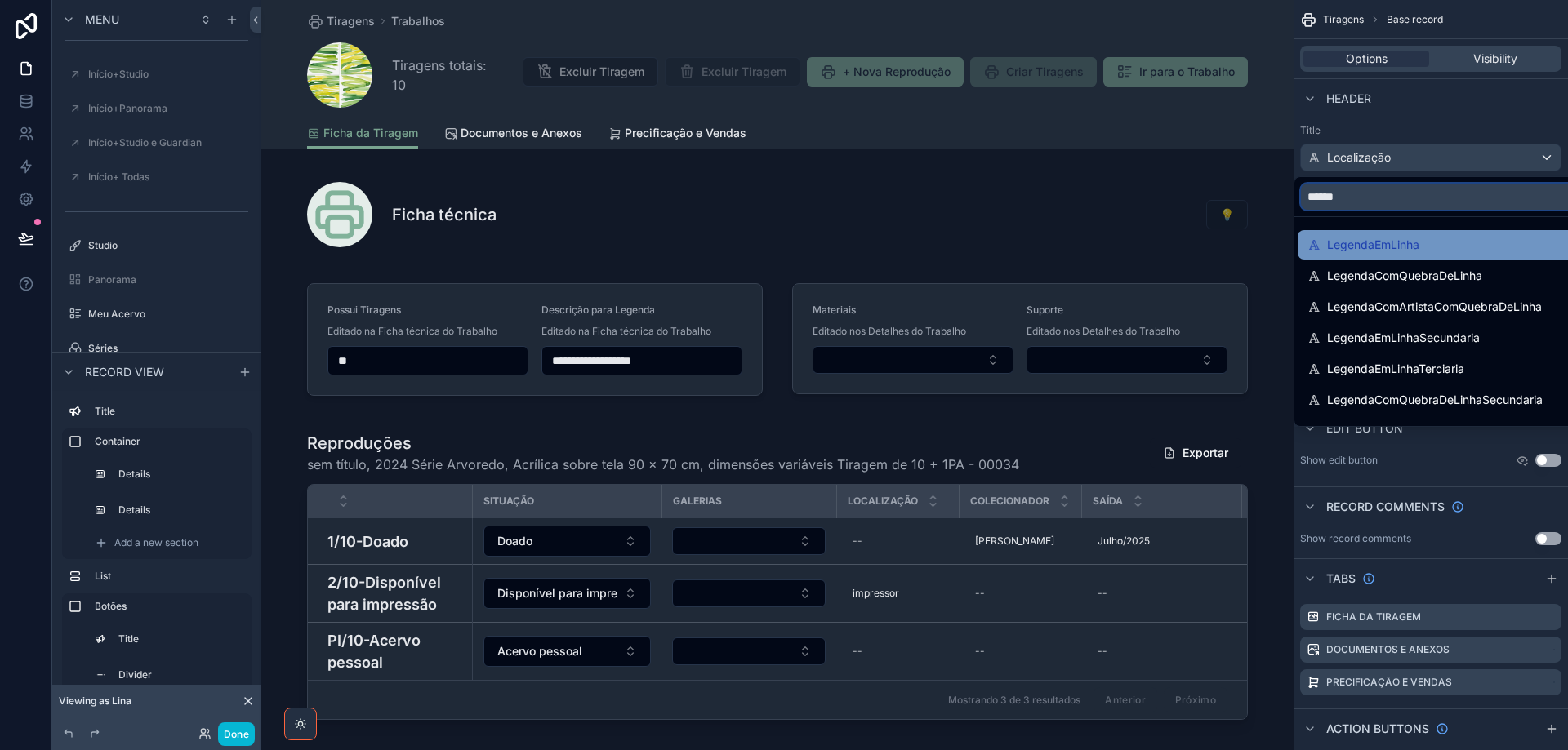
type input "******"
click at [1444, 231] on div "LegendaEmLinha" at bounding box center [1454, 245] width 315 height 30
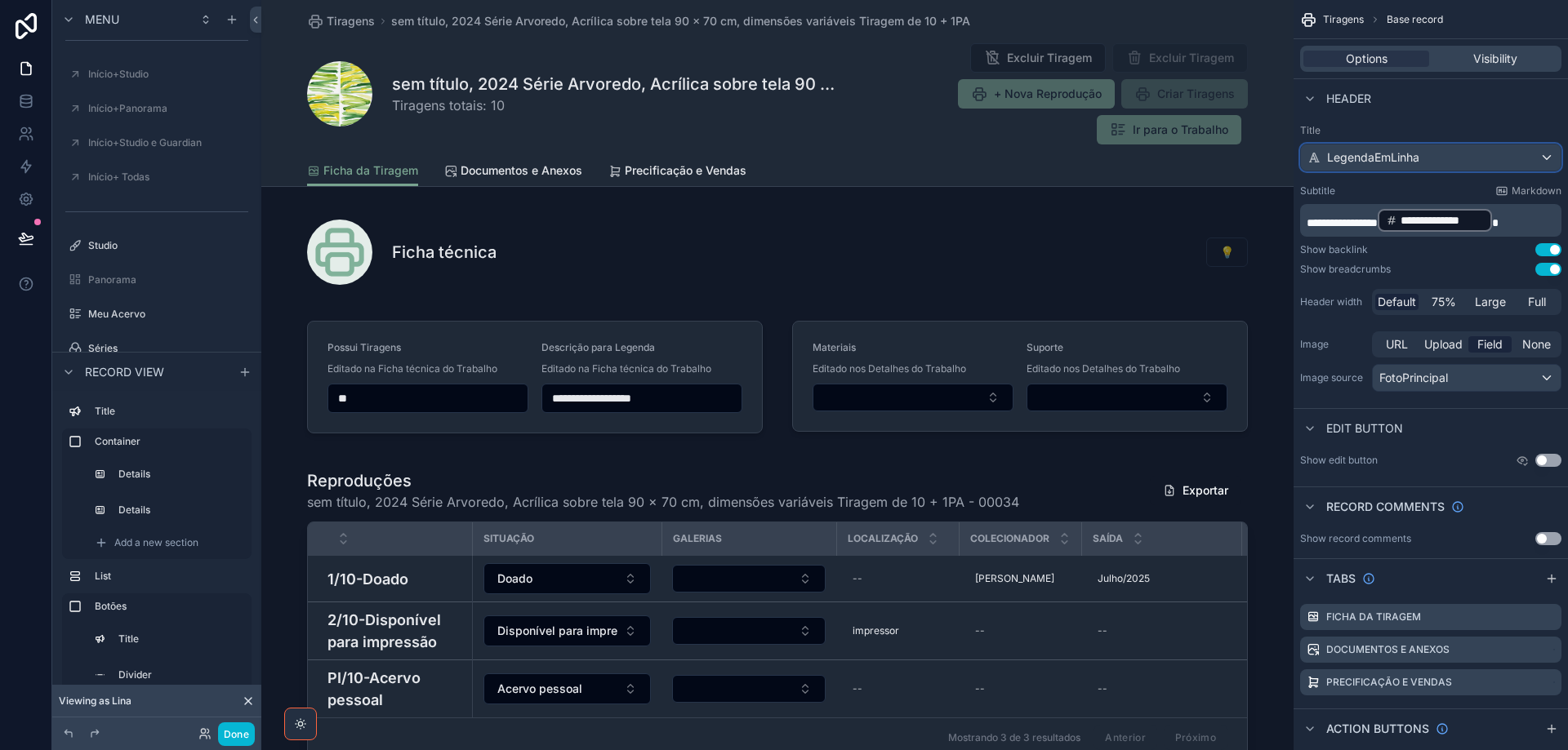
click at [1451, 159] on div "LegendaEmLinha" at bounding box center [1431, 157] width 260 height 26
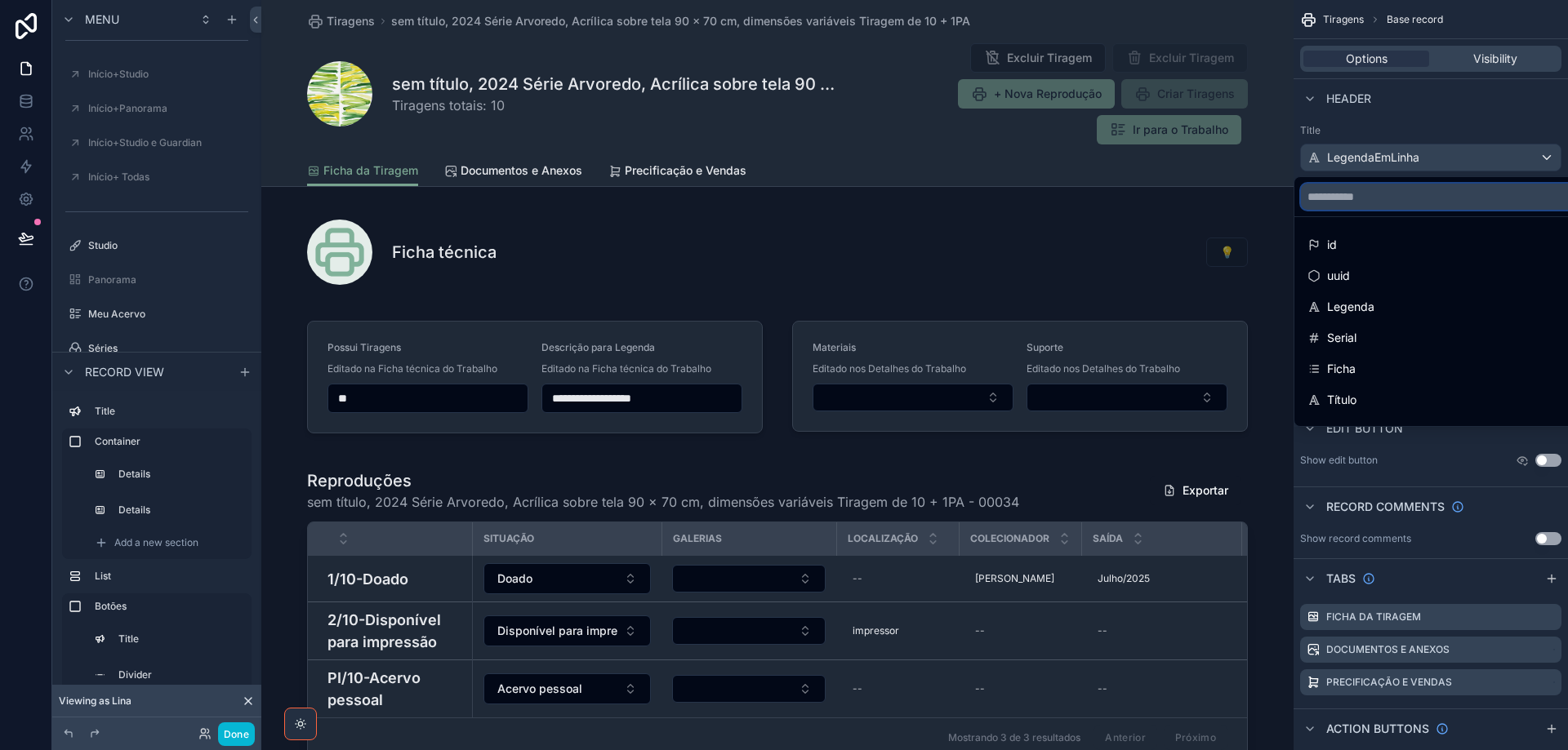
click at [1397, 200] on input "scrollable content" at bounding box center [1456, 196] width 311 height 26
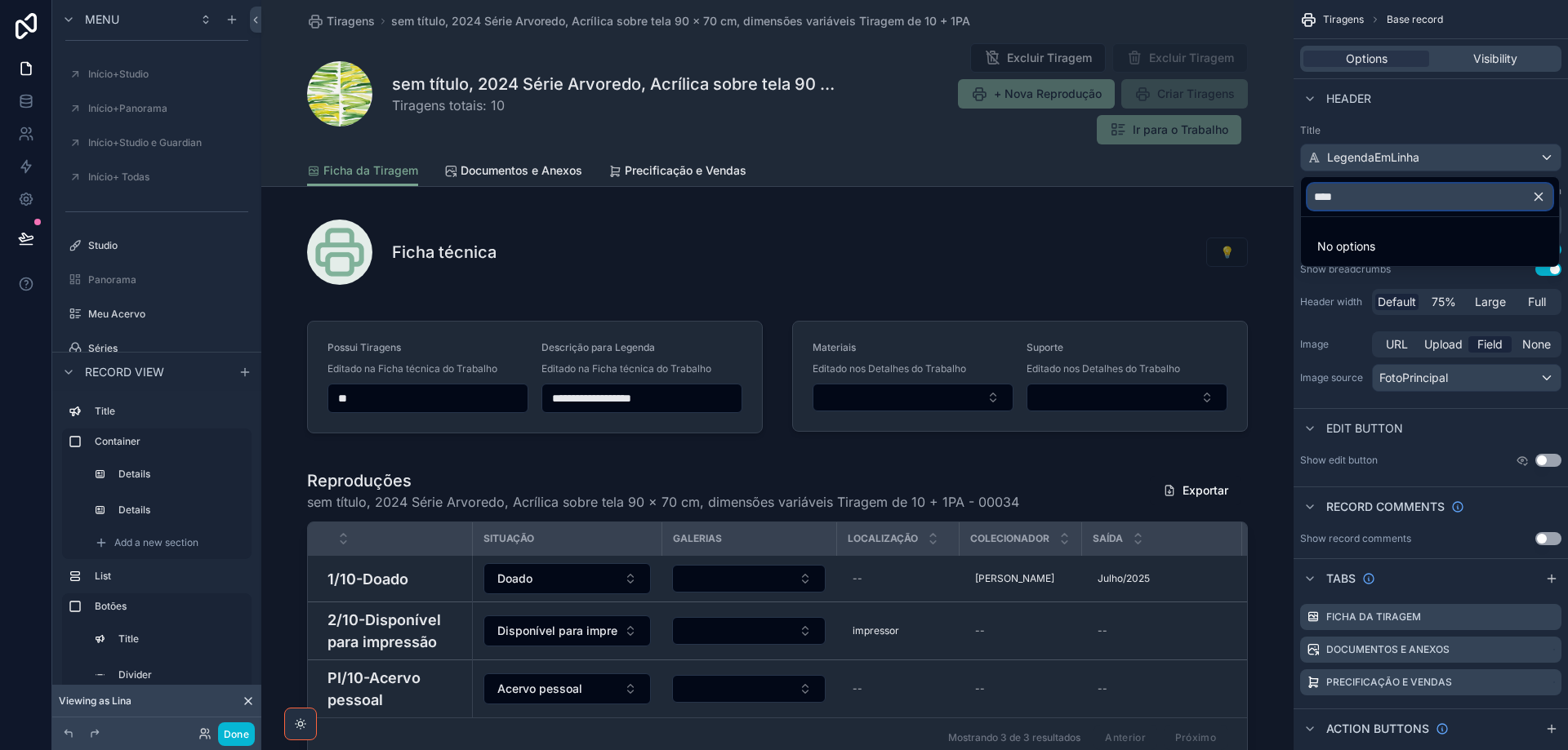
type input "****"
click at [1435, 159] on div "scrollable content" at bounding box center [784, 375] width 1568 height 750
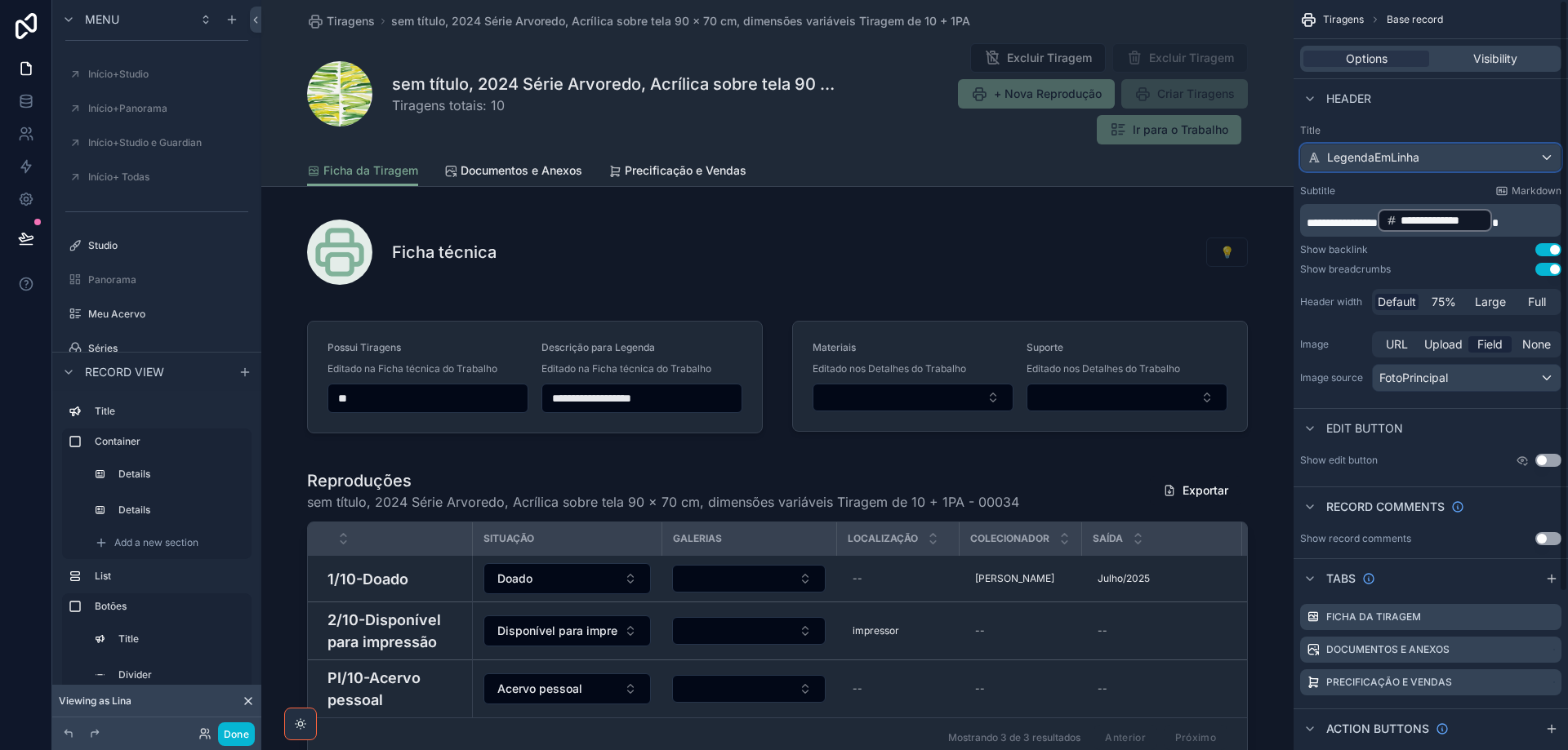
click at [1434, 159] on div "LegendaEmLinha" at bounding box center [1431, 157] width 260 height 26
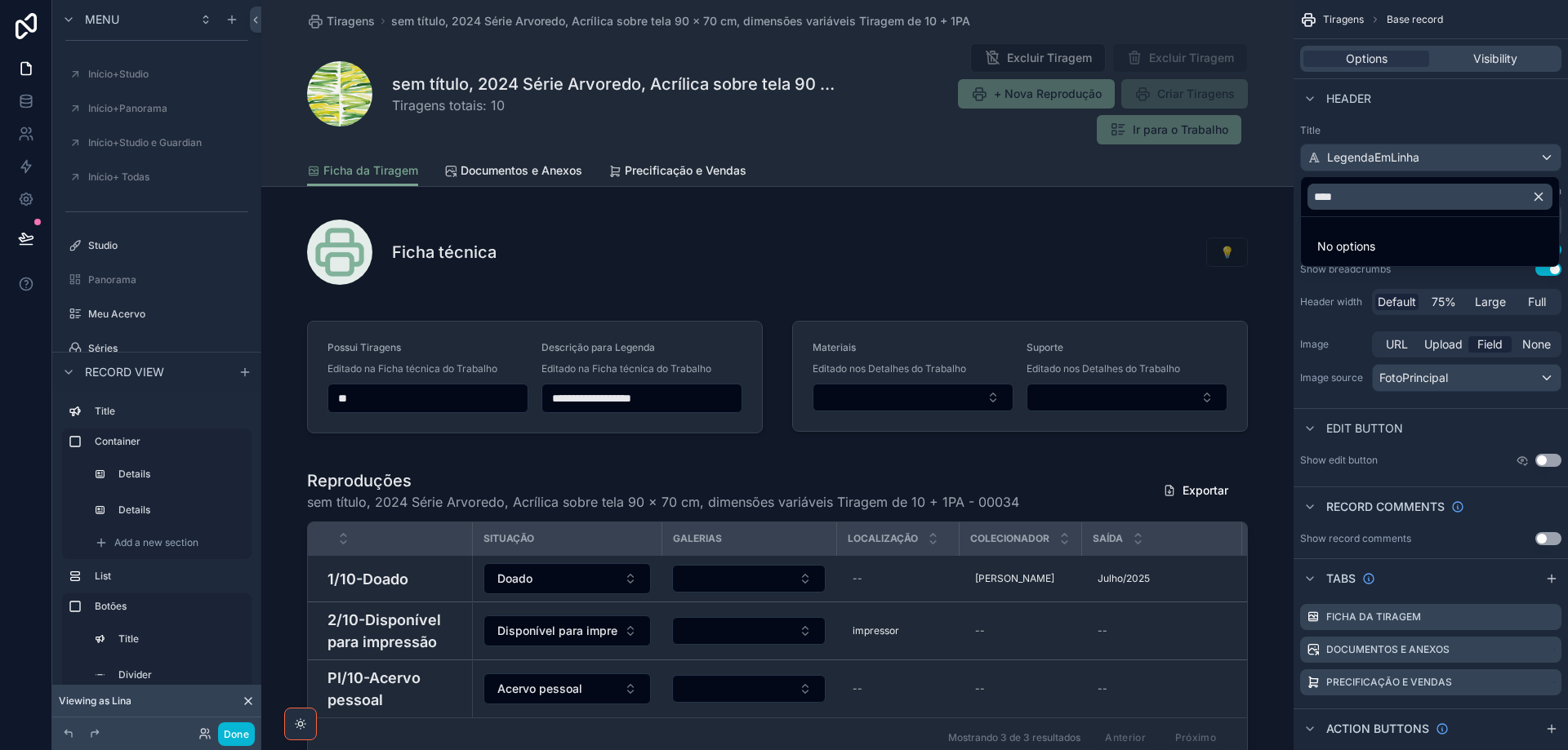
click at [1542, 196] on icon "scrollable content" at bounding box center [1538, 196] width 14 height 14
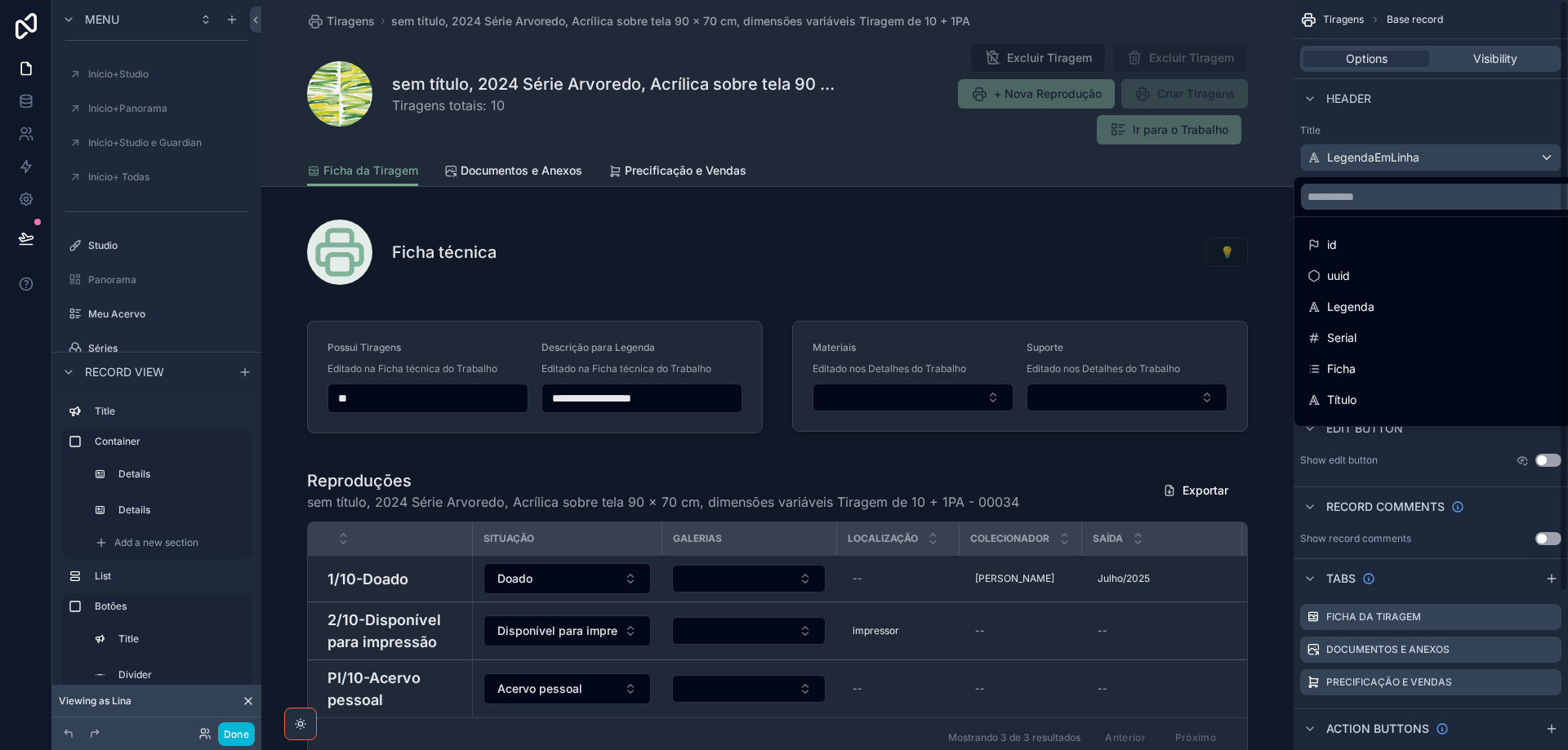
click at [1488, 118] on div "scrollable content" at bounding box center [784, 375] width 1568 height 750
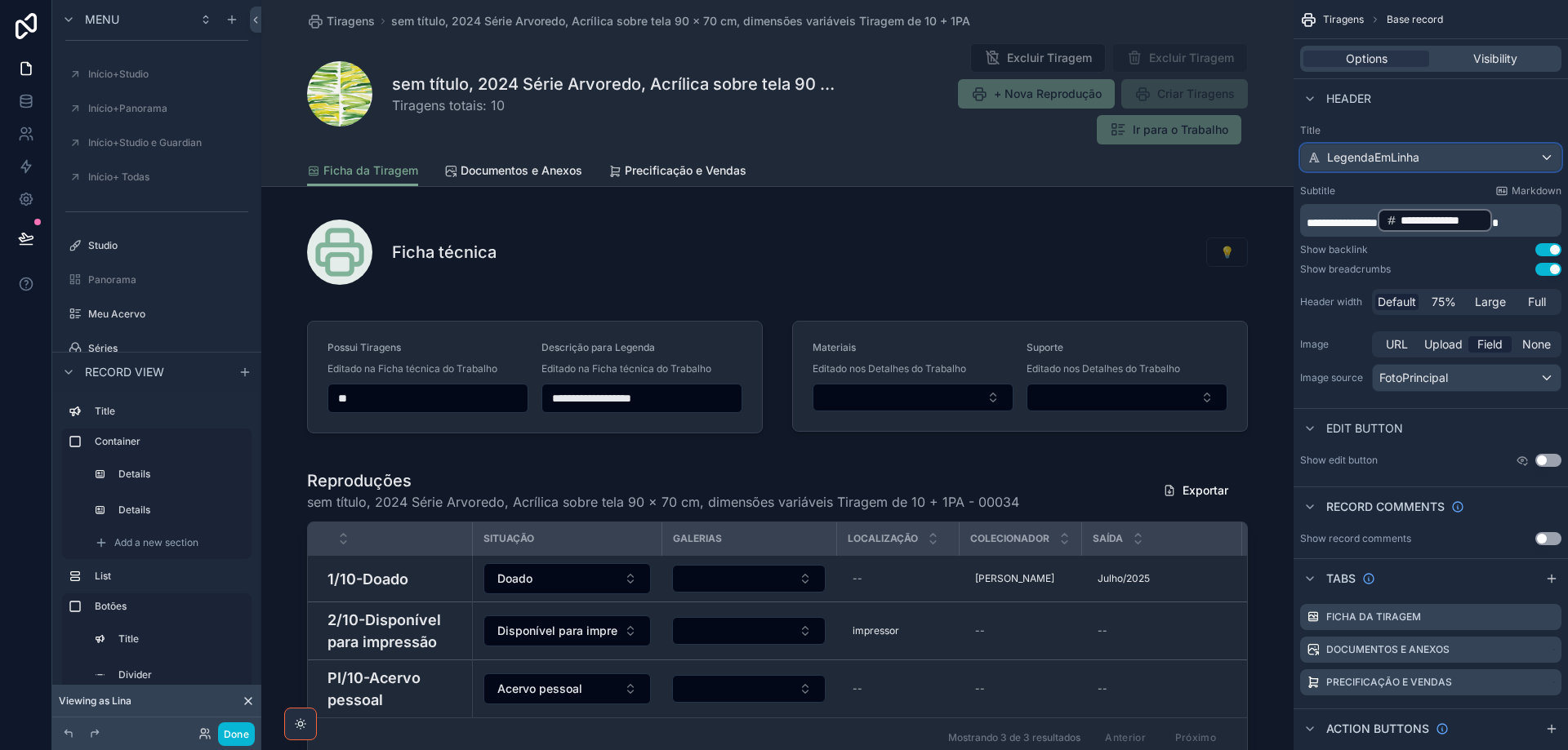
click at [1484, 152] on div "LegendaEmLinha" at bounding box center [1431, 157] width 260 height 26
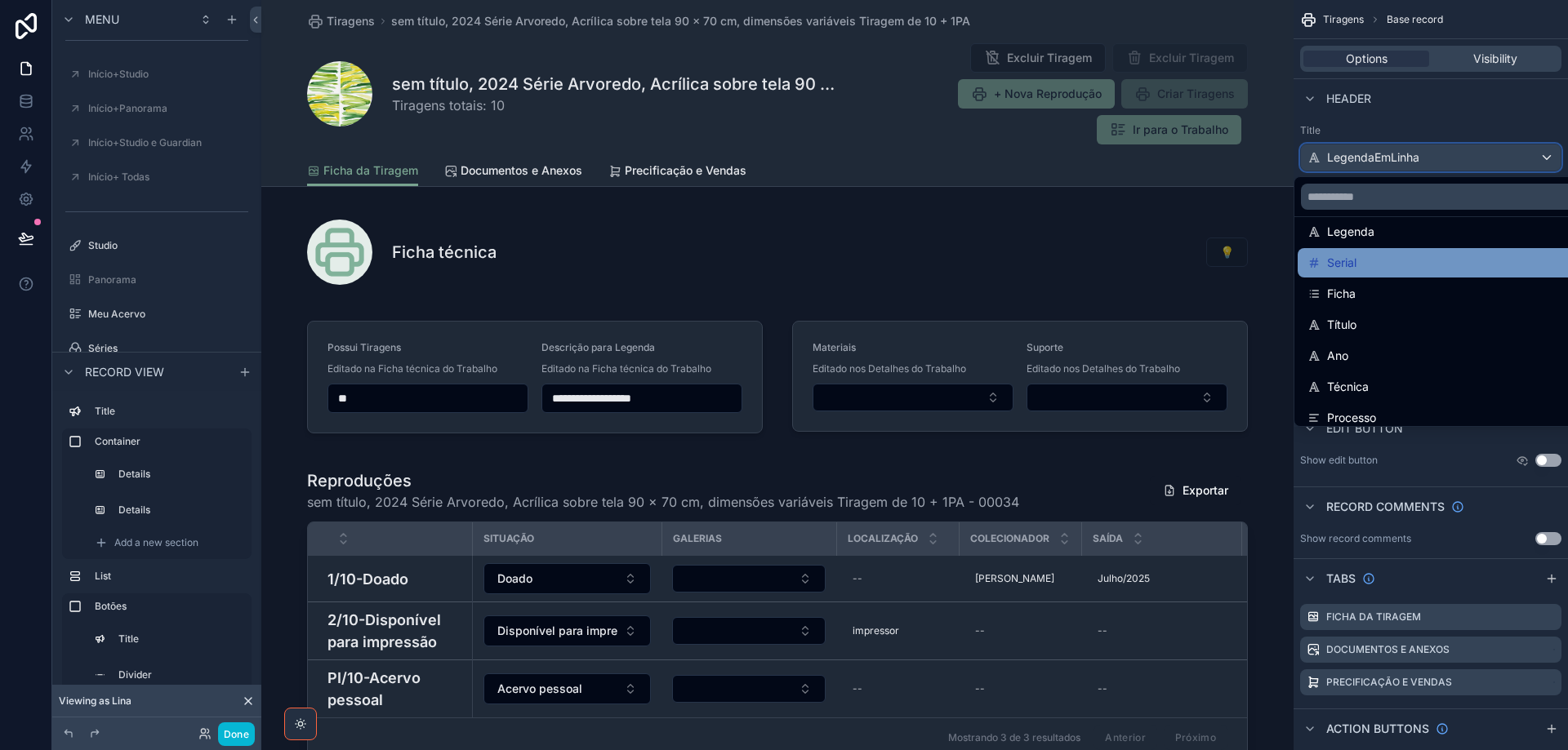
scroll to position [163, 0]
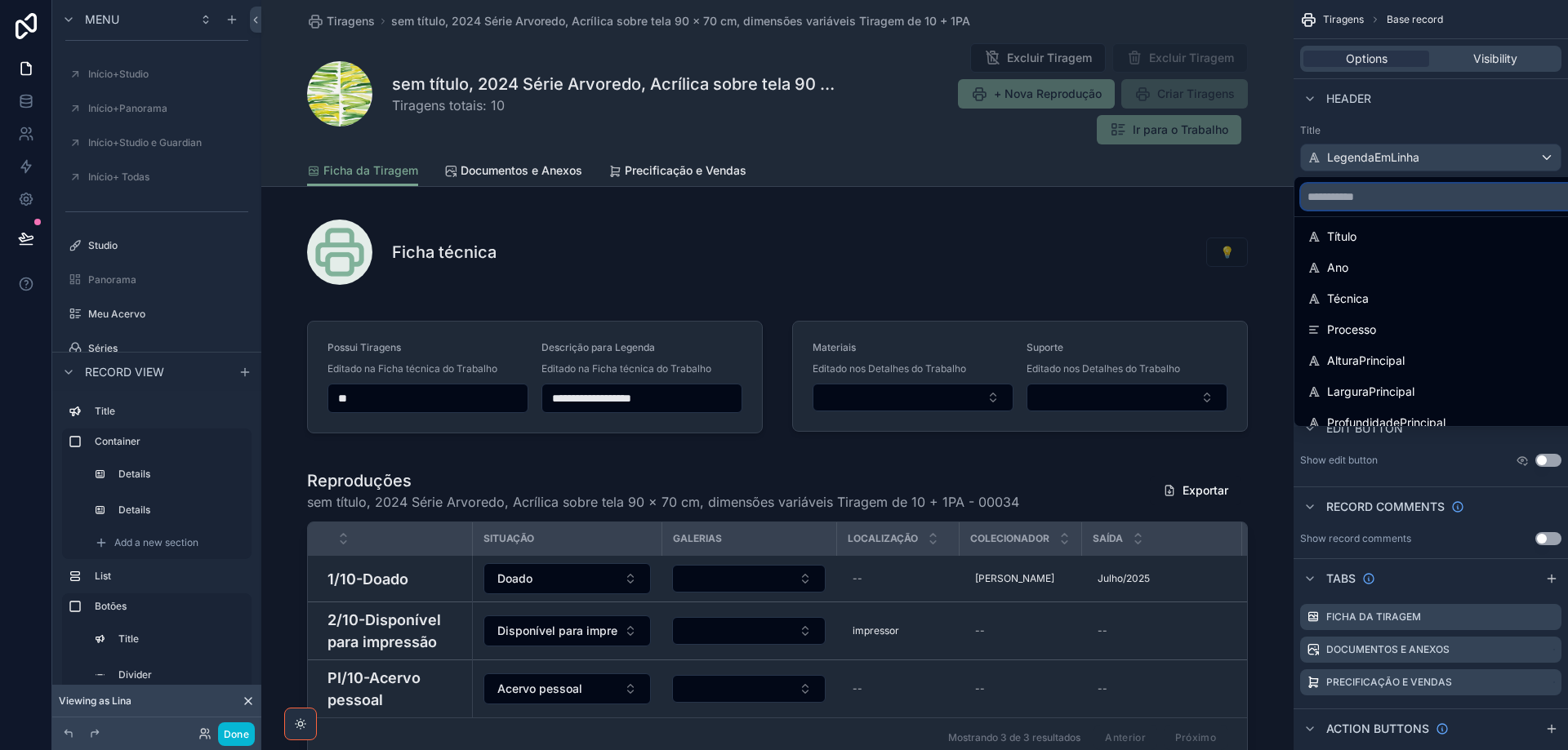
click at [1402, 199] on input "scrollable content" at bounding box center [1456, 196] width 311 height 26
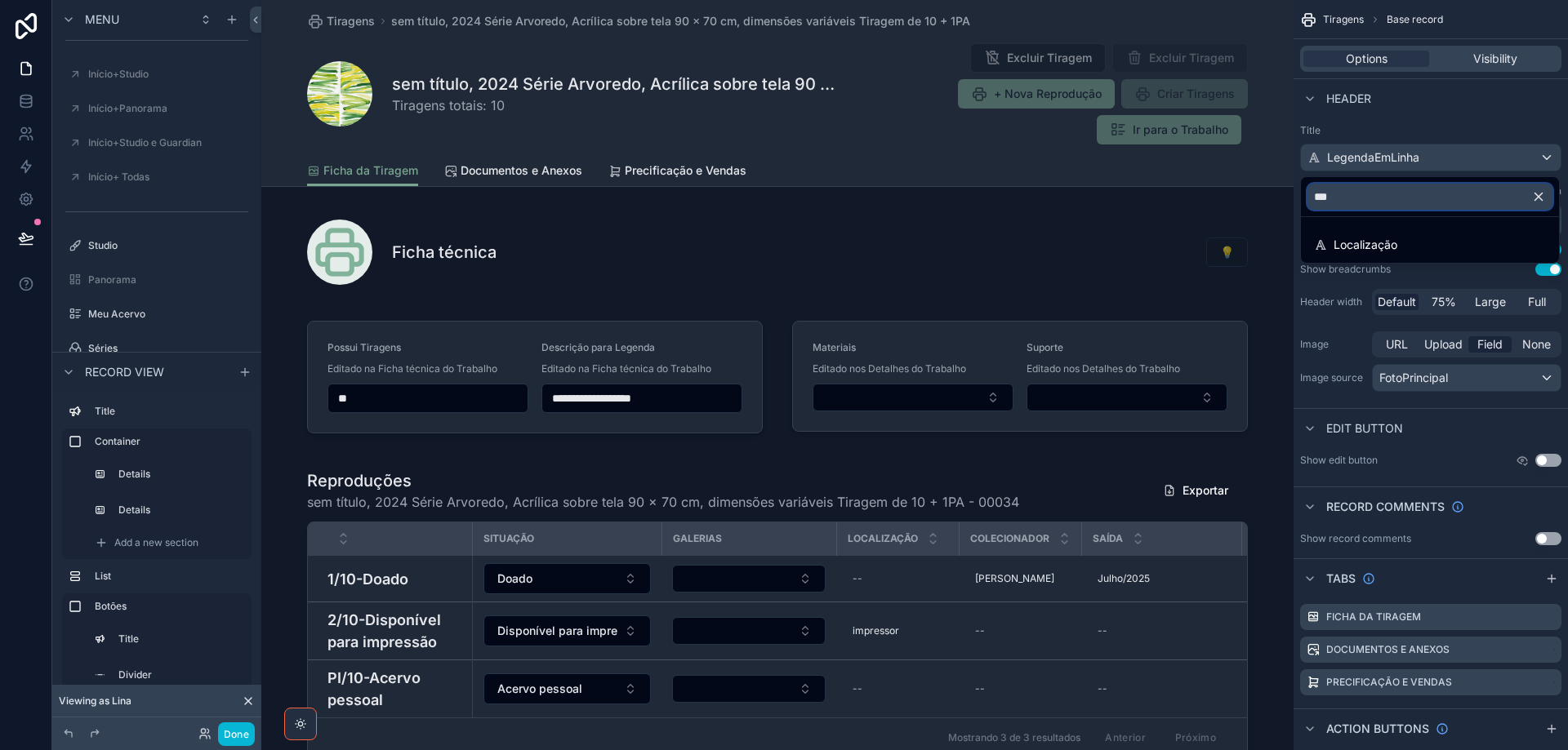
scroll to position [0, 0]
type input "****"
drag, startPoint x: 1399, startPoint y: 238, endPoint x: 1393, endPoint y: 132, distance: 106.2
click at [1399, 239] on div "Localização" at bounding box center [1430, 245] width 232 height 20
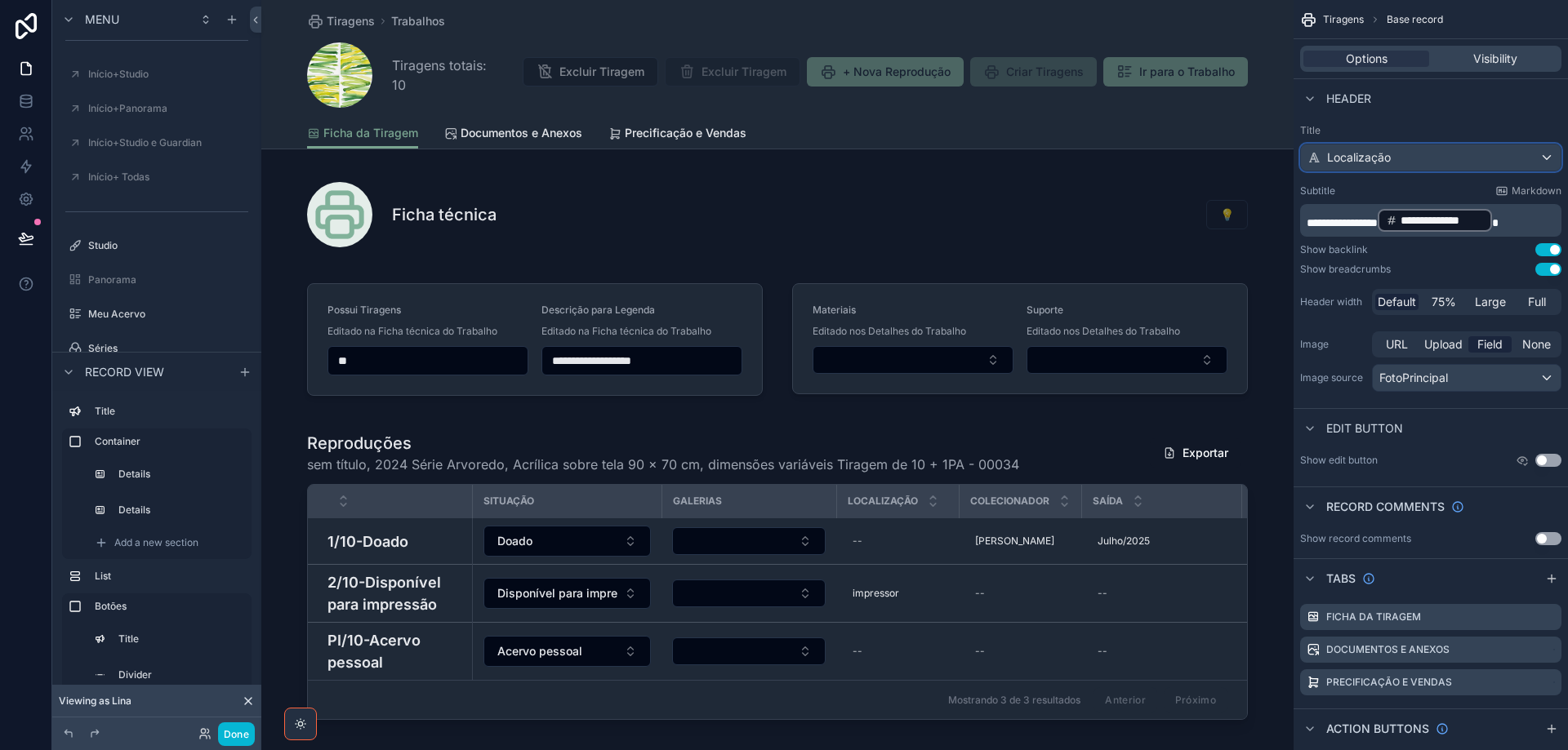
click at [1465, 163] on div "Localização" at bounding box center [1431, 157] width 260 height 26
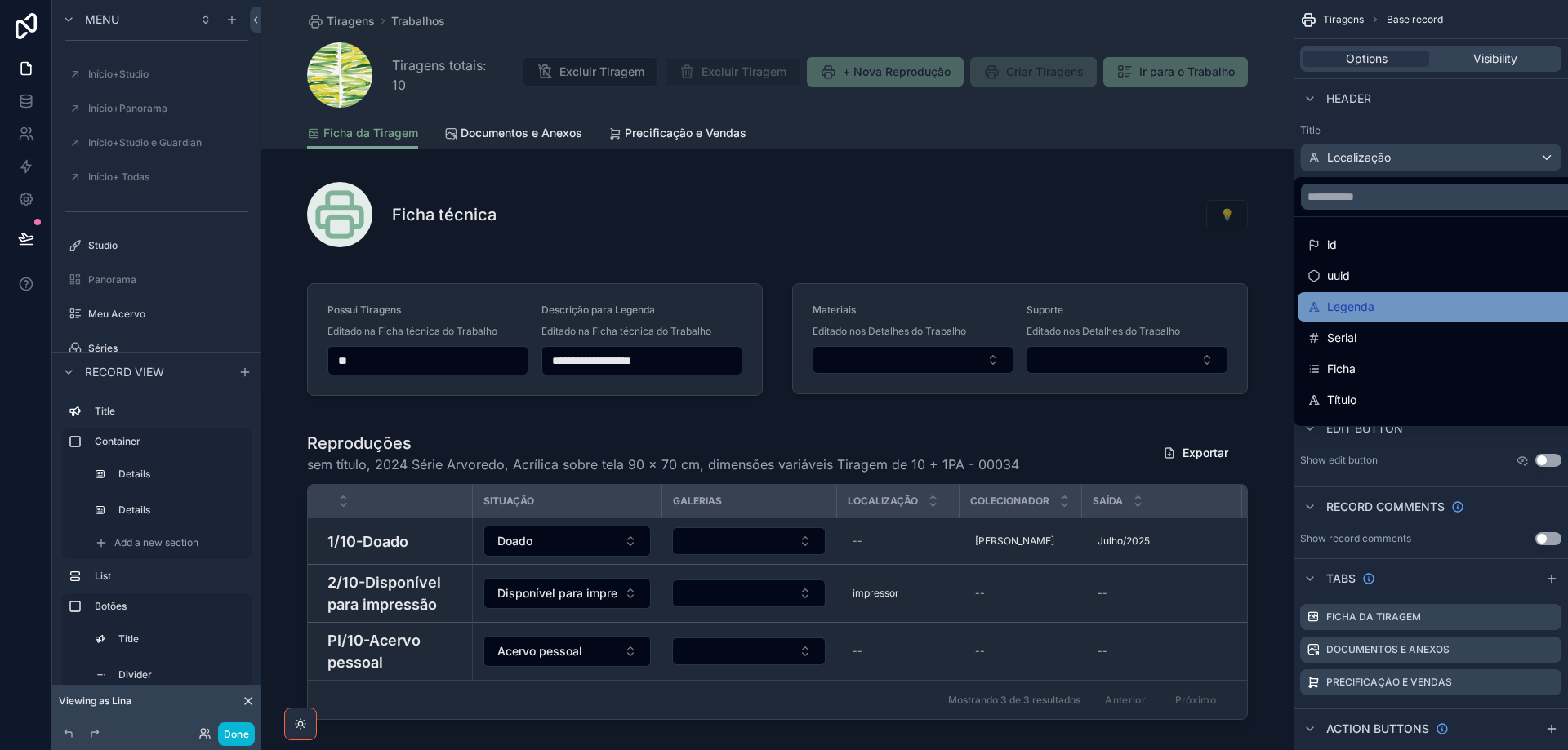
click at [1423, 305] on div "Legenda" at bounding box center [1456, 307] width 298 height 20
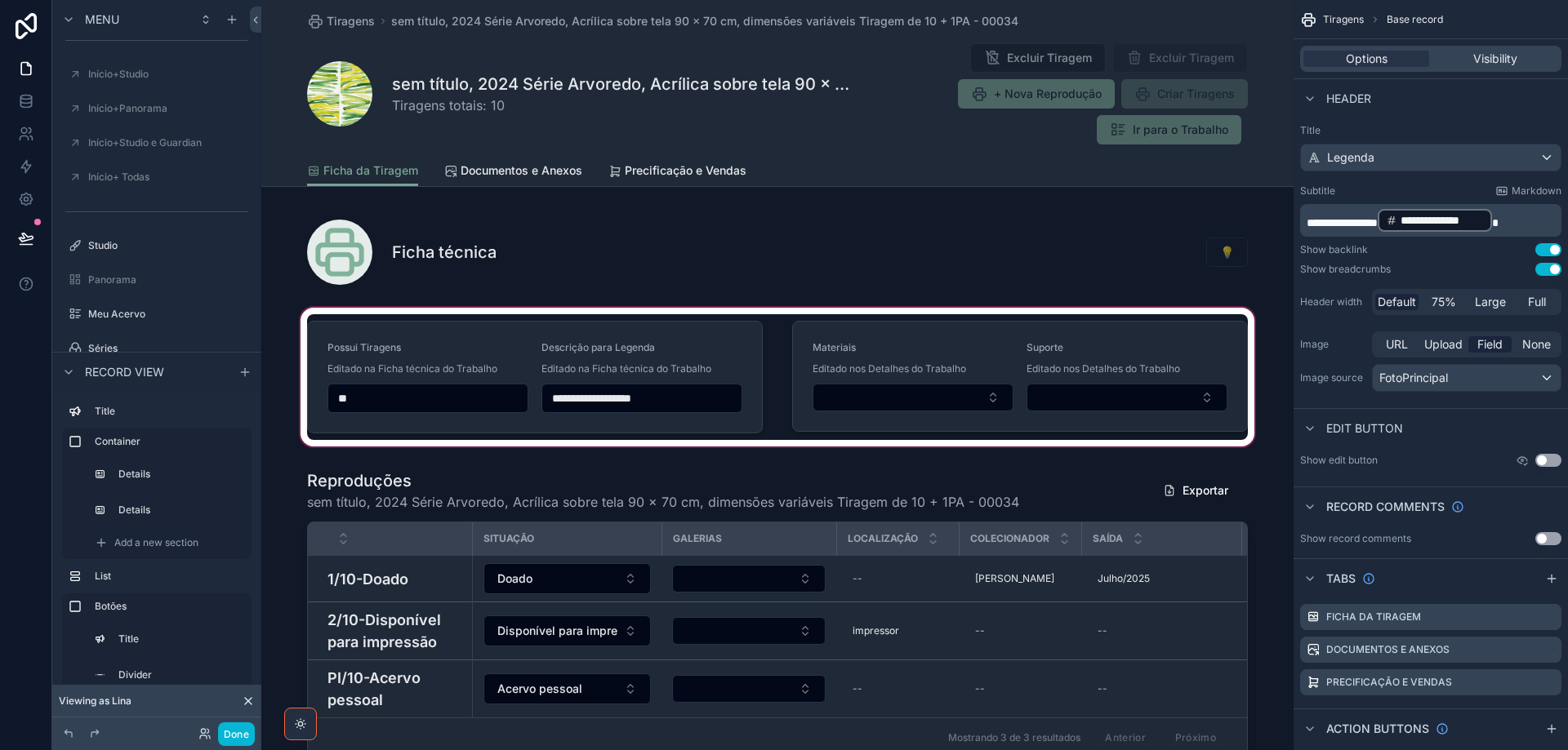
click at [585, 426] on div "scrollable content" at bounding box center [776, 377] width 1032 height 145
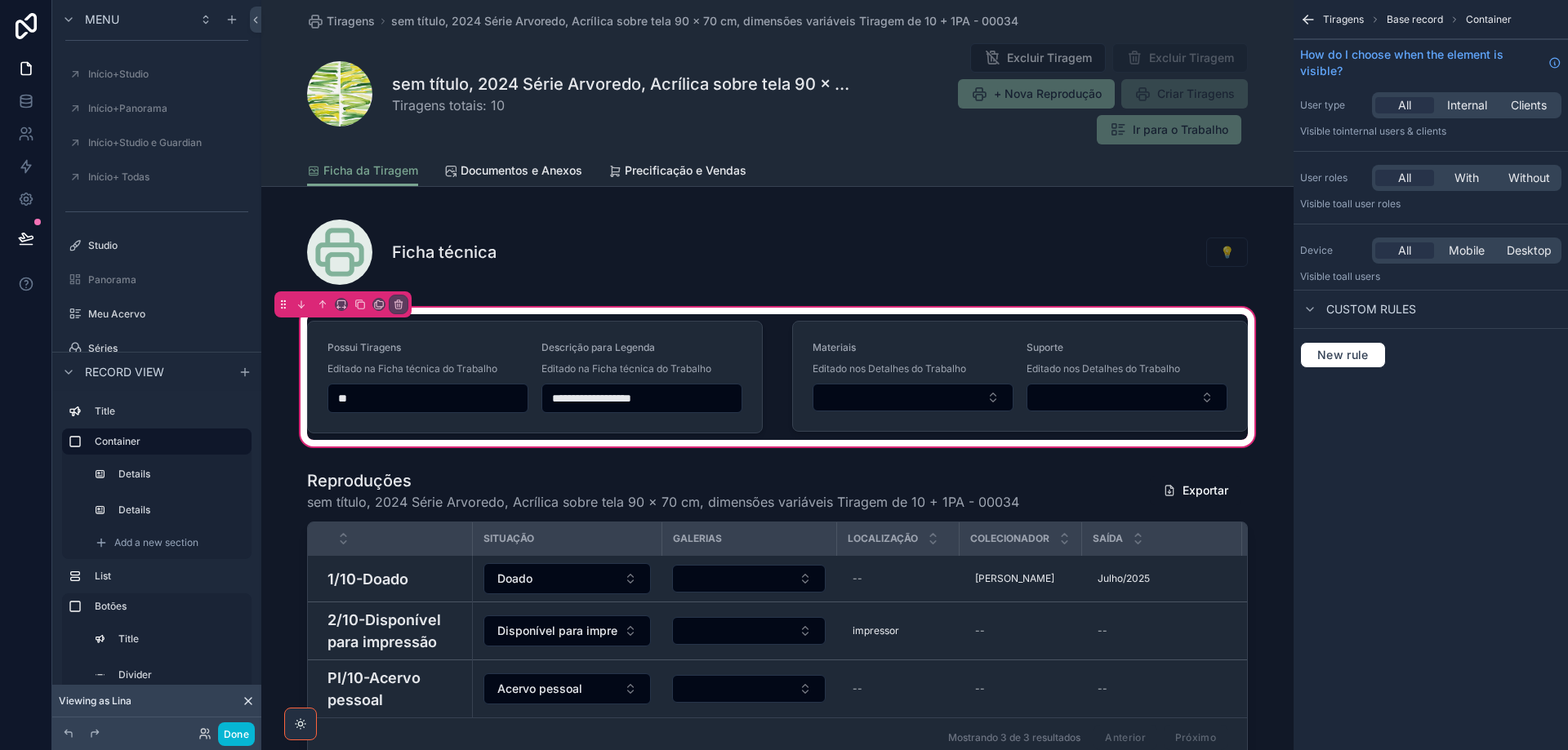
click at [892, 155] on div "Ficha da Tiragem Documentos e Anexos Precificação e Vendas" at bounding box center [776, 170] width 940 height 31
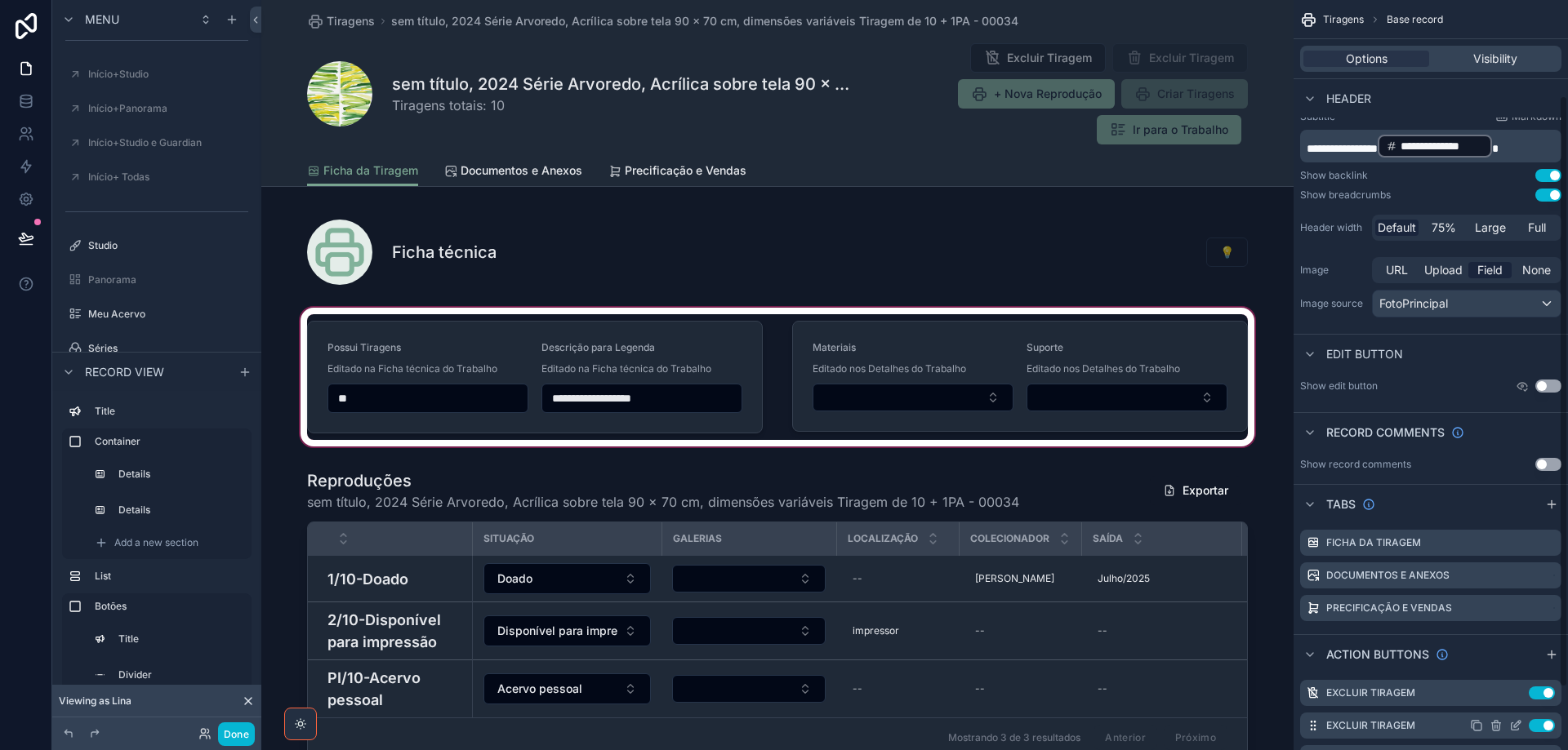
scroll to position [200, 0]
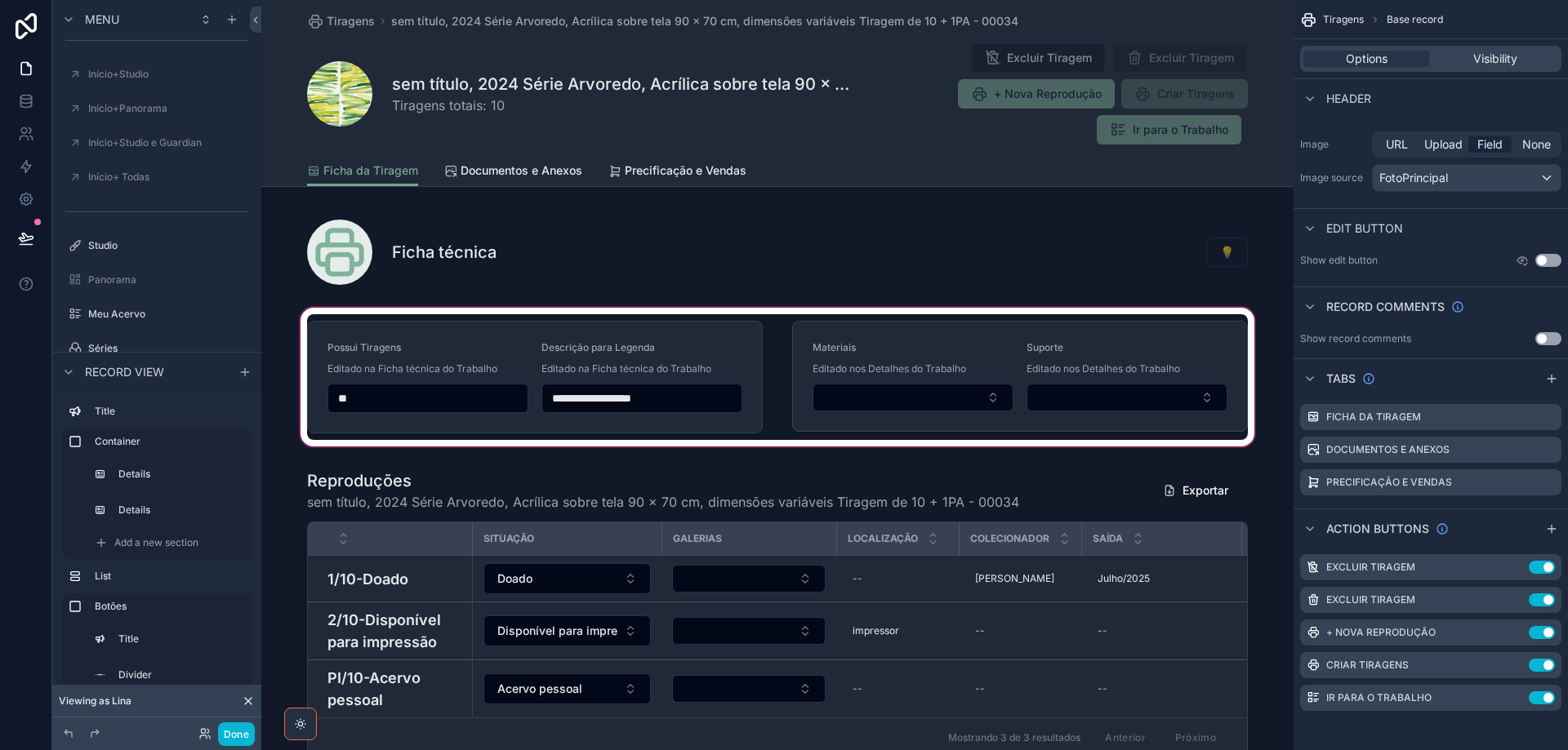
click at [776, 325] on div "scrollable content" at bounding box center [776, 377] width 1032 height 145
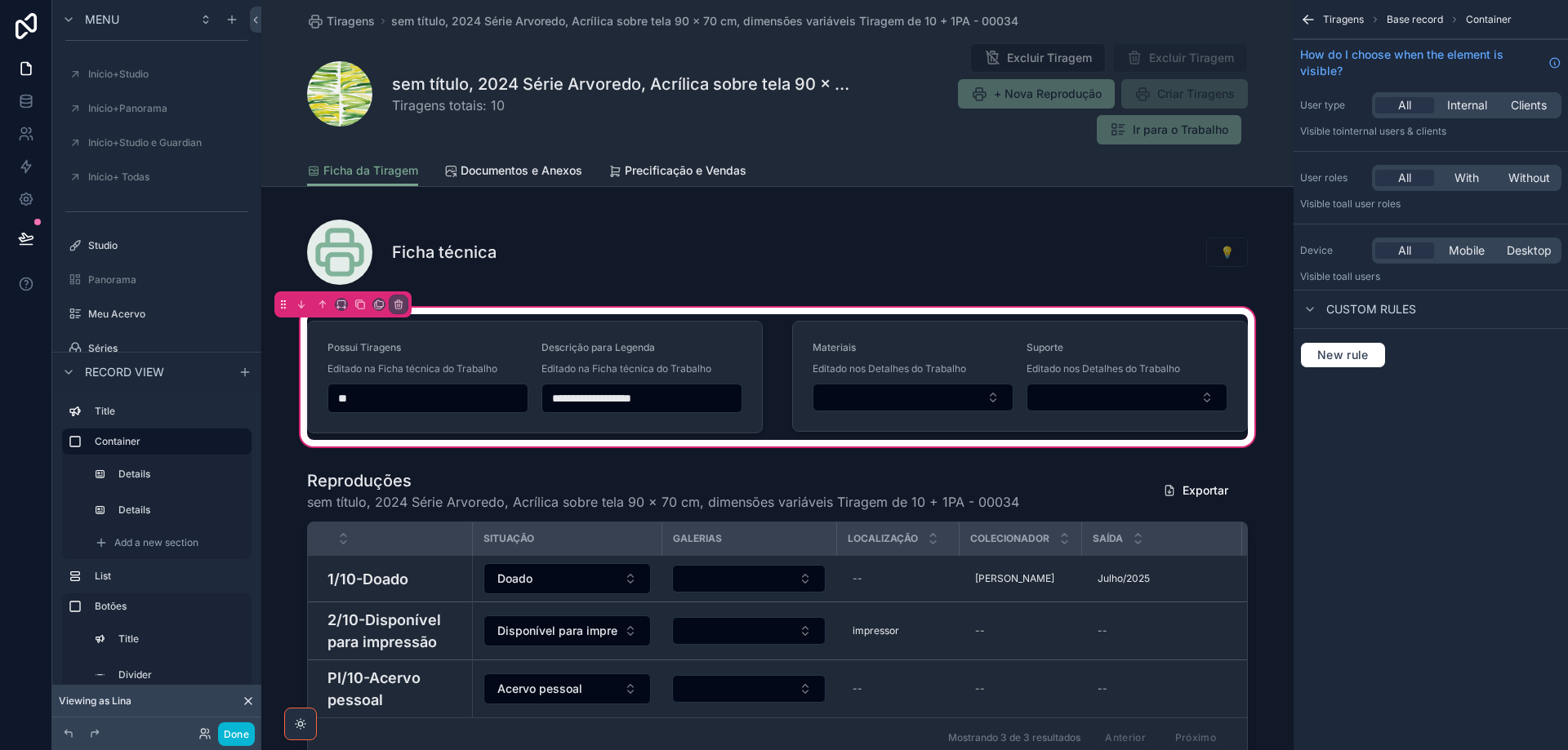
scroll to position [0, 0]
click at [400, 309] on icon "scrollable content" at bounding box center [398, 304] width 12 height 12
click at [477, 371] on span "Remove entire container" at bounding box center [467, 369] width 130 height 20
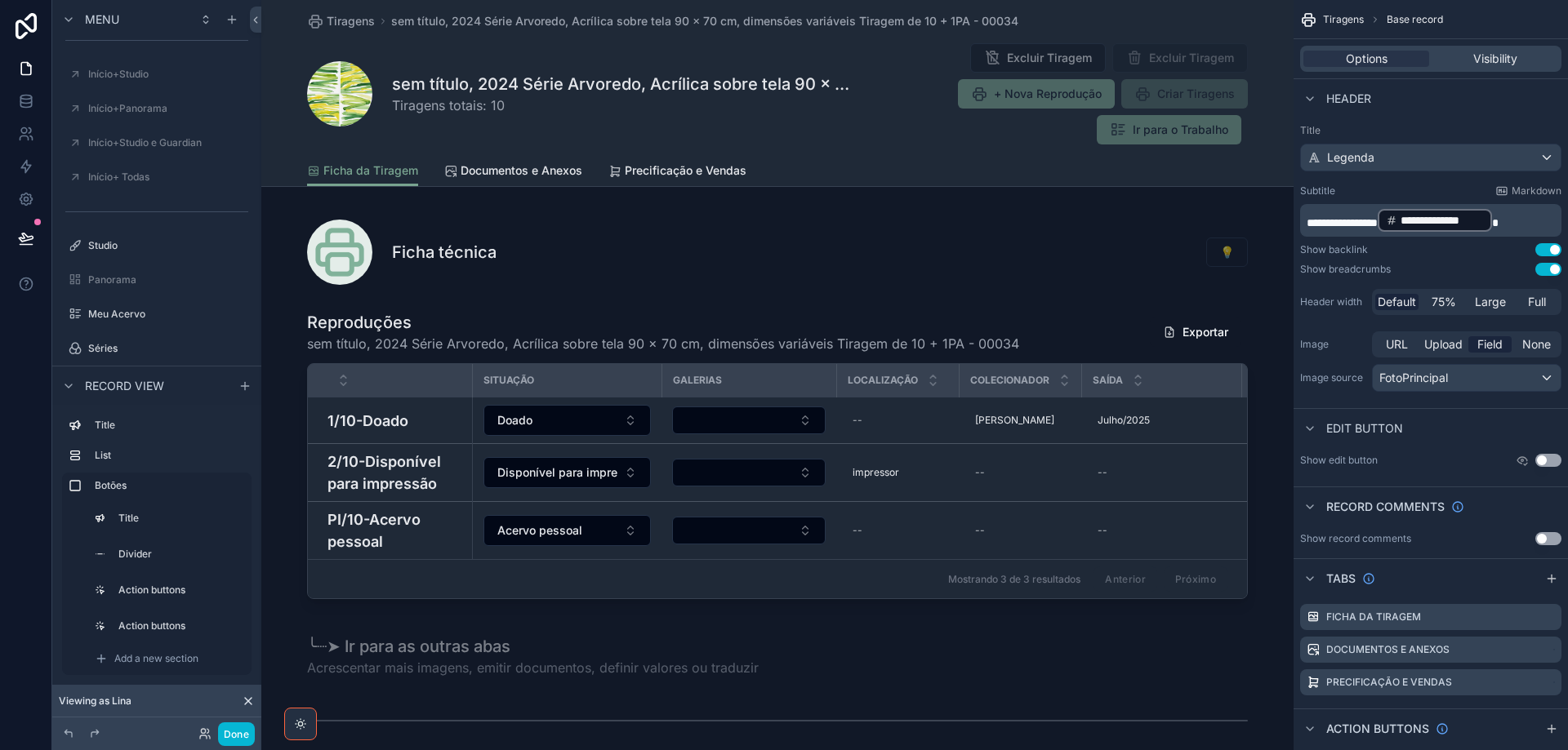
click at [1214, 165] on div "Ficha da Tiragem Documentos e Anexos Precificação e Vendas" at bounding box center [776, 170] width 940 height 31
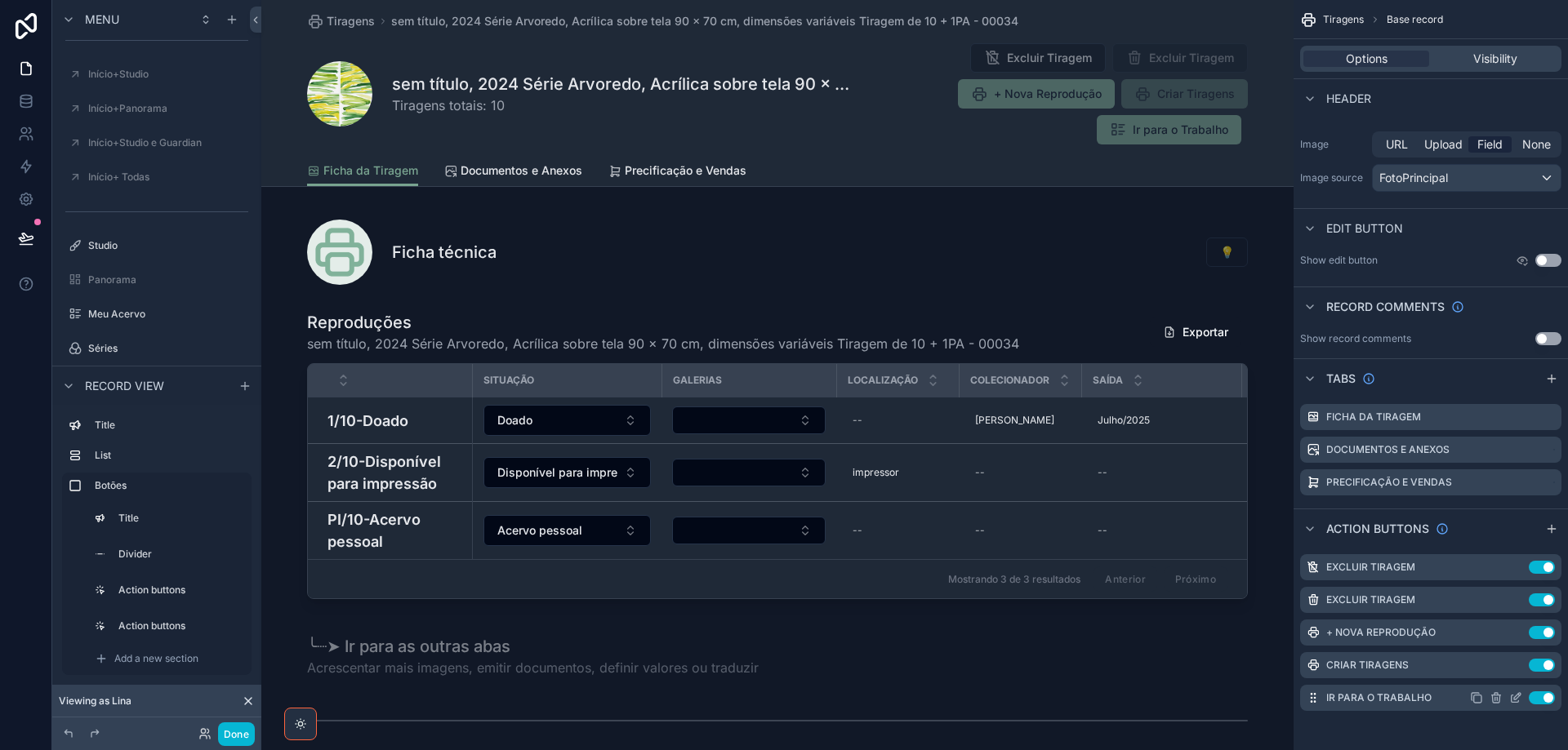
click at [1516, 694] on icon "scrollable content" at bounding box center [1515, 698] width 13 height 13
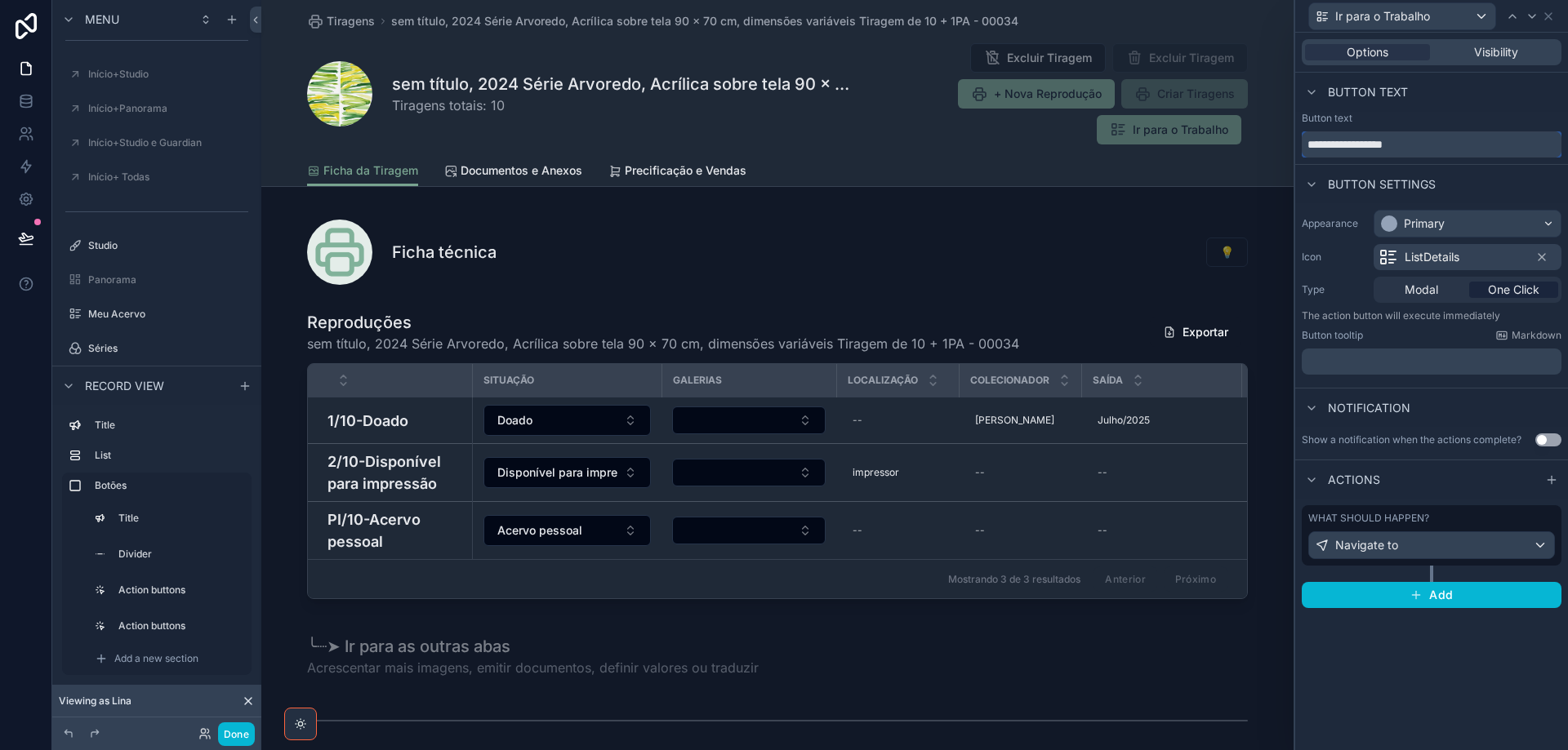
drag, startPoint x: 1347, startPoint y: 150, endPoint x: 1459, endPoint y: 165, distance: 113.0
click at [1459, 165] on div "**********" at bounding box center [1432, 343] width 273 height 542
type input "**********"
drag, startPoint x: 1016, startPoint y: 134, endPoint x: 970, endPoint y: 173, distance: 60.3
click at [1013, 136] on div "Excluir Tiragem Excluir Tiragem + Nova Reprodução Criar Tiragens Ir para a Obra…" at bounding box center [1050, 93] width 396 height 103
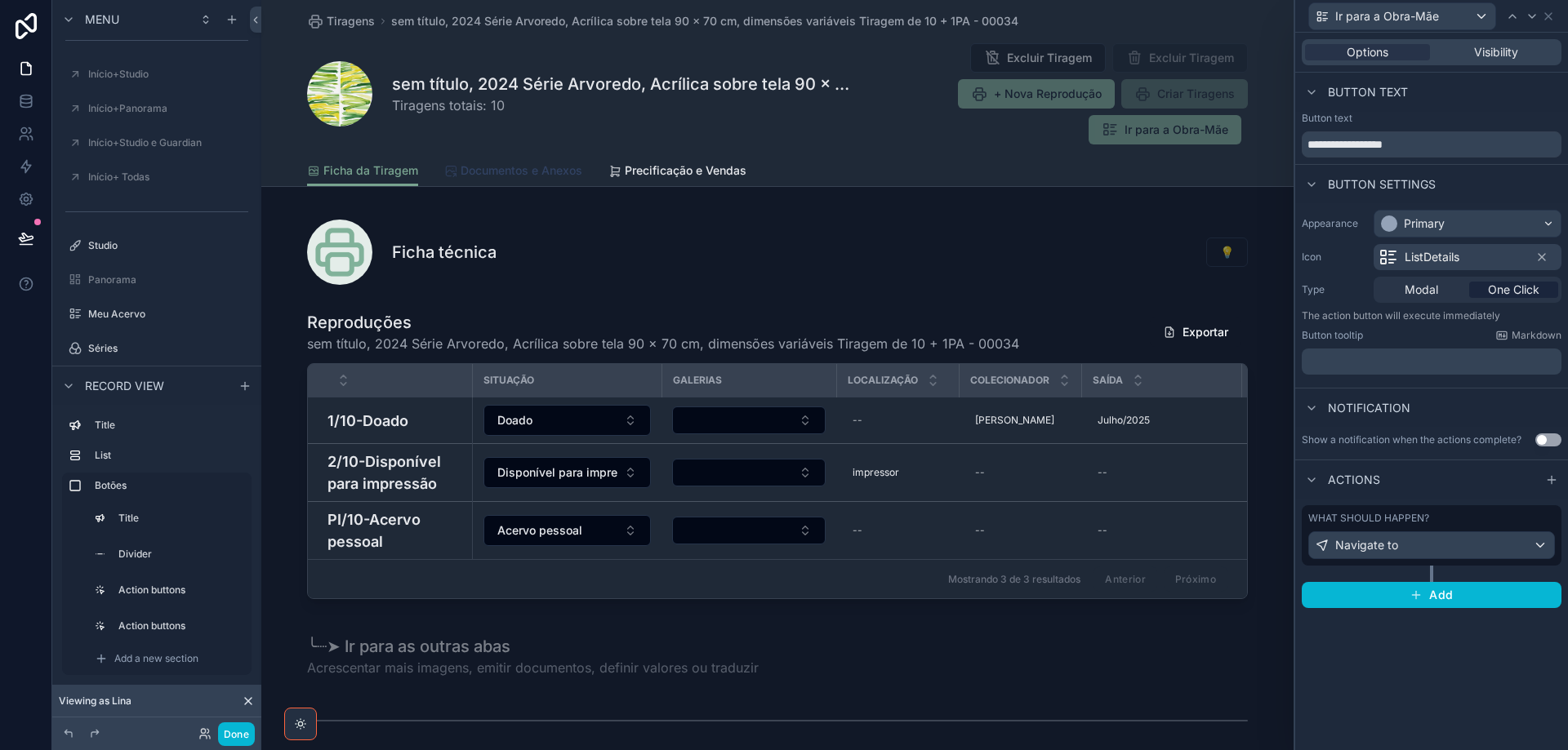
click at [528, 174] on span "Documentos e Anexos" at bounding box center [522, 170] width 122 height 16
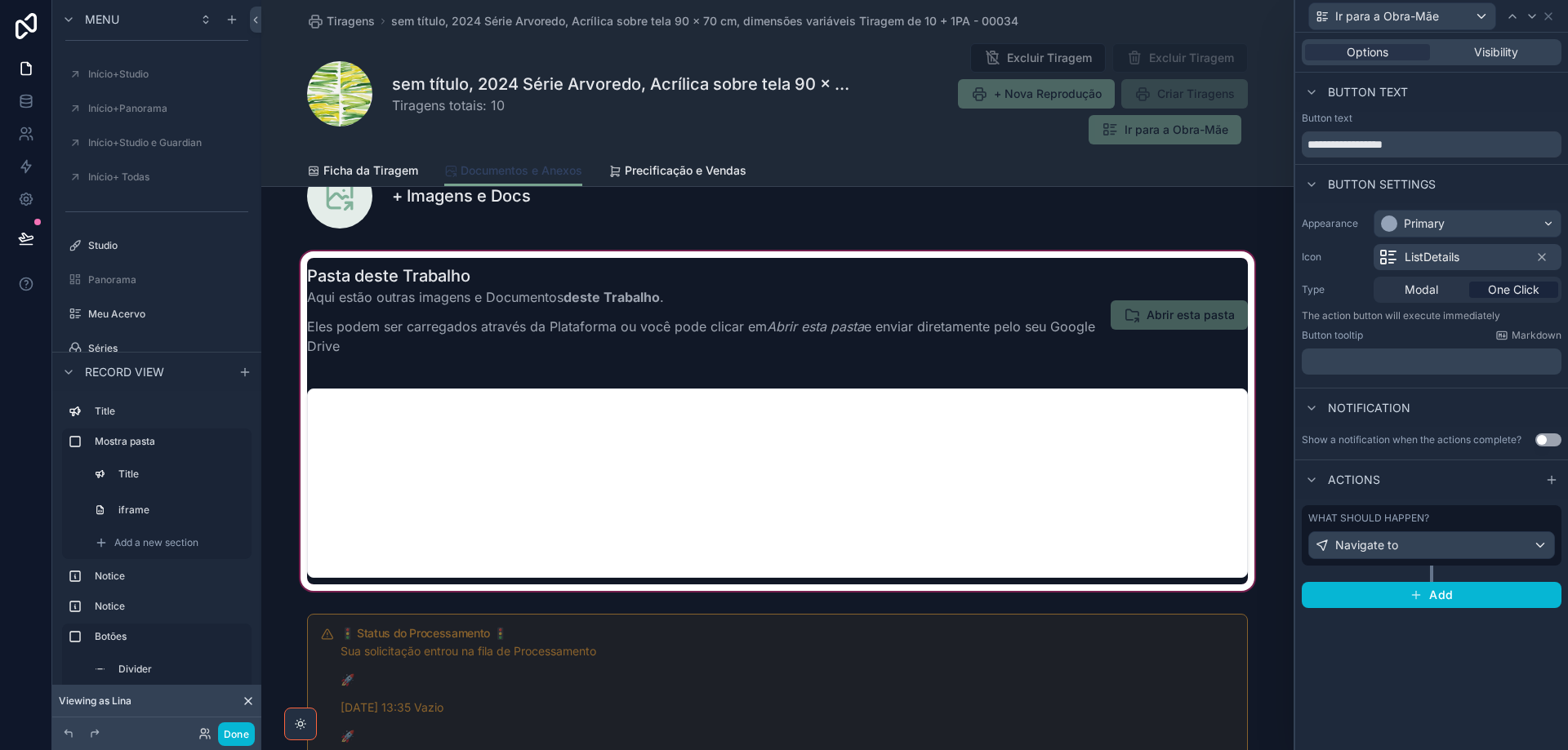
scroll to position [245, 0]
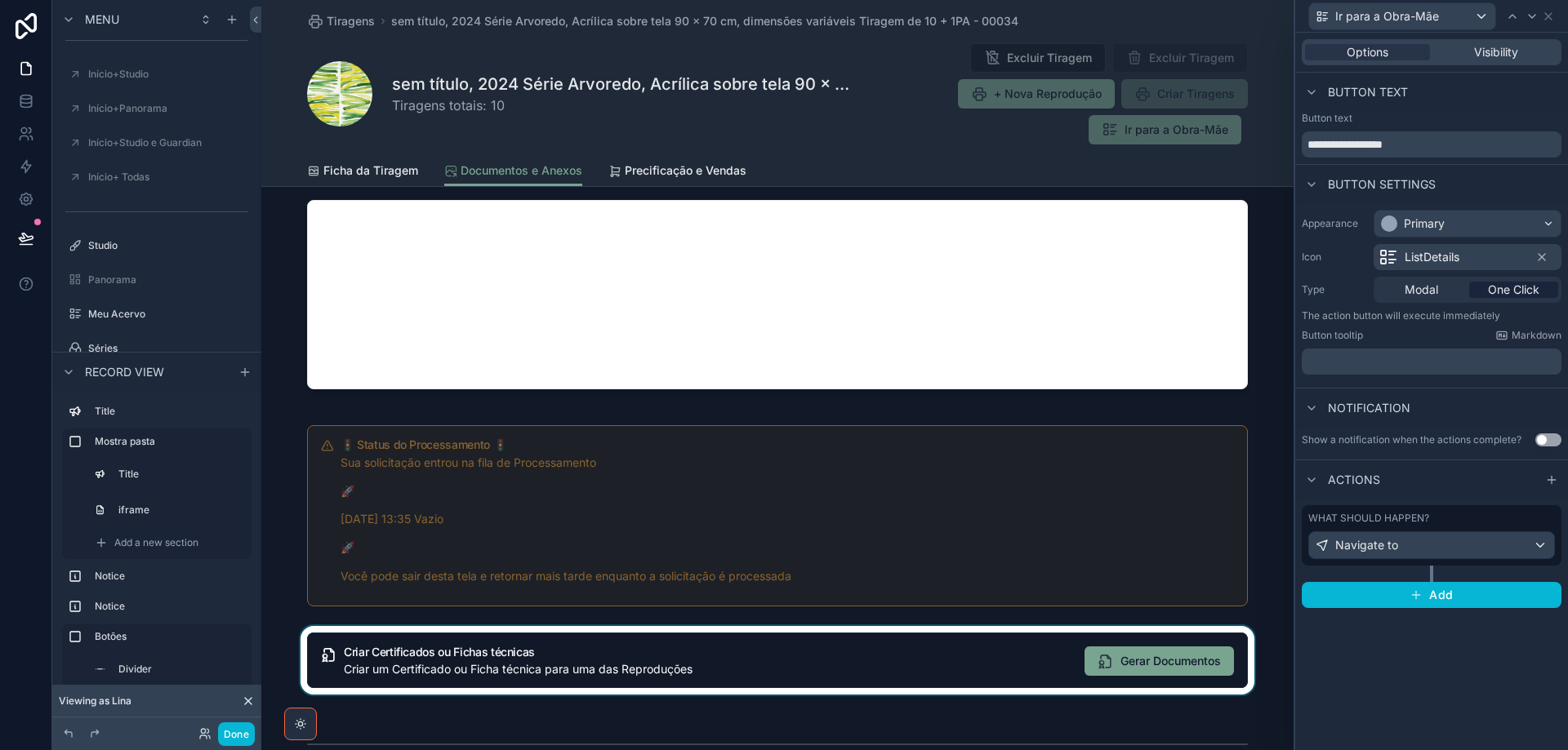
click at [677, 663] on div "scrollable content" at bounding box center [776, 660] width 1032 height 69
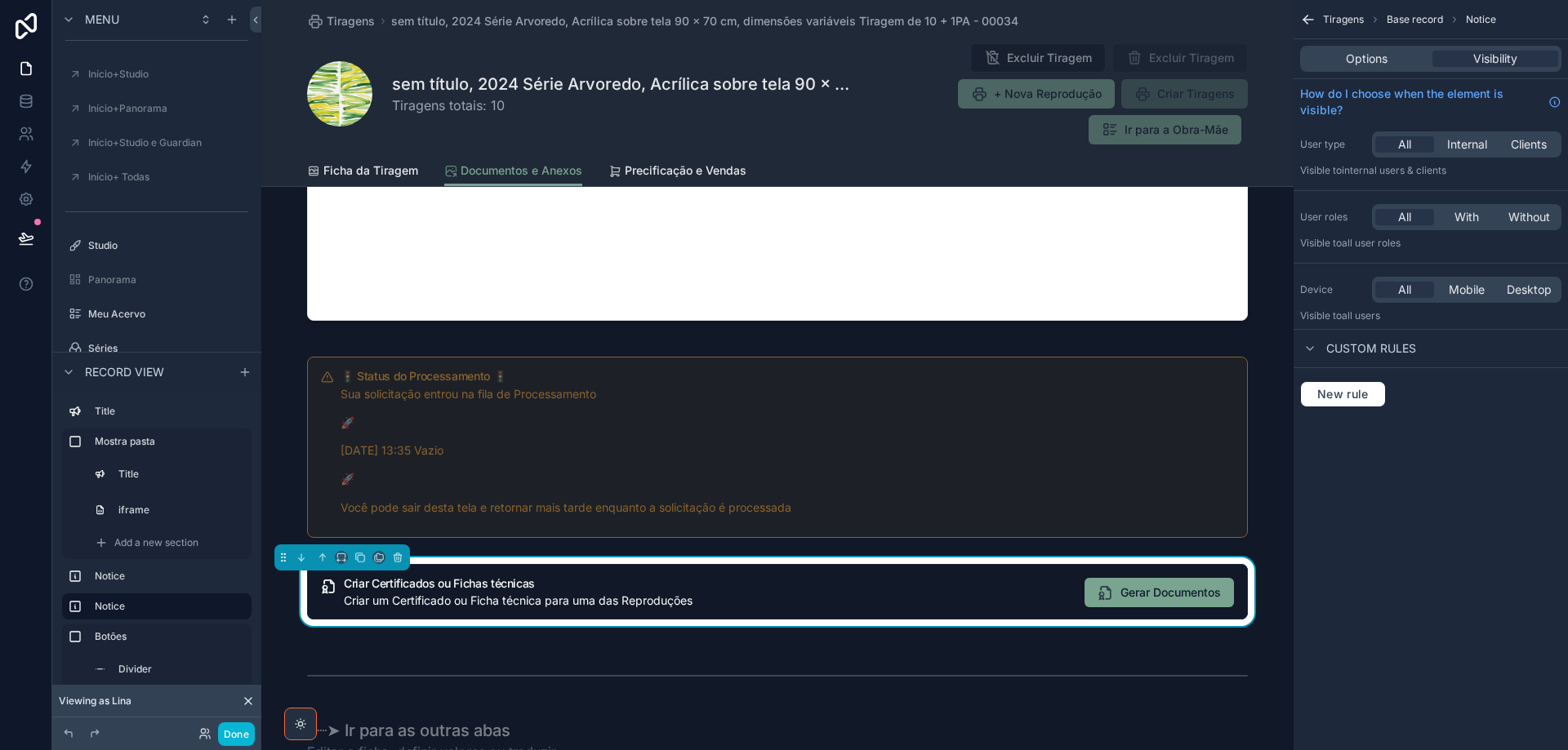
scroll to position [326, 0]
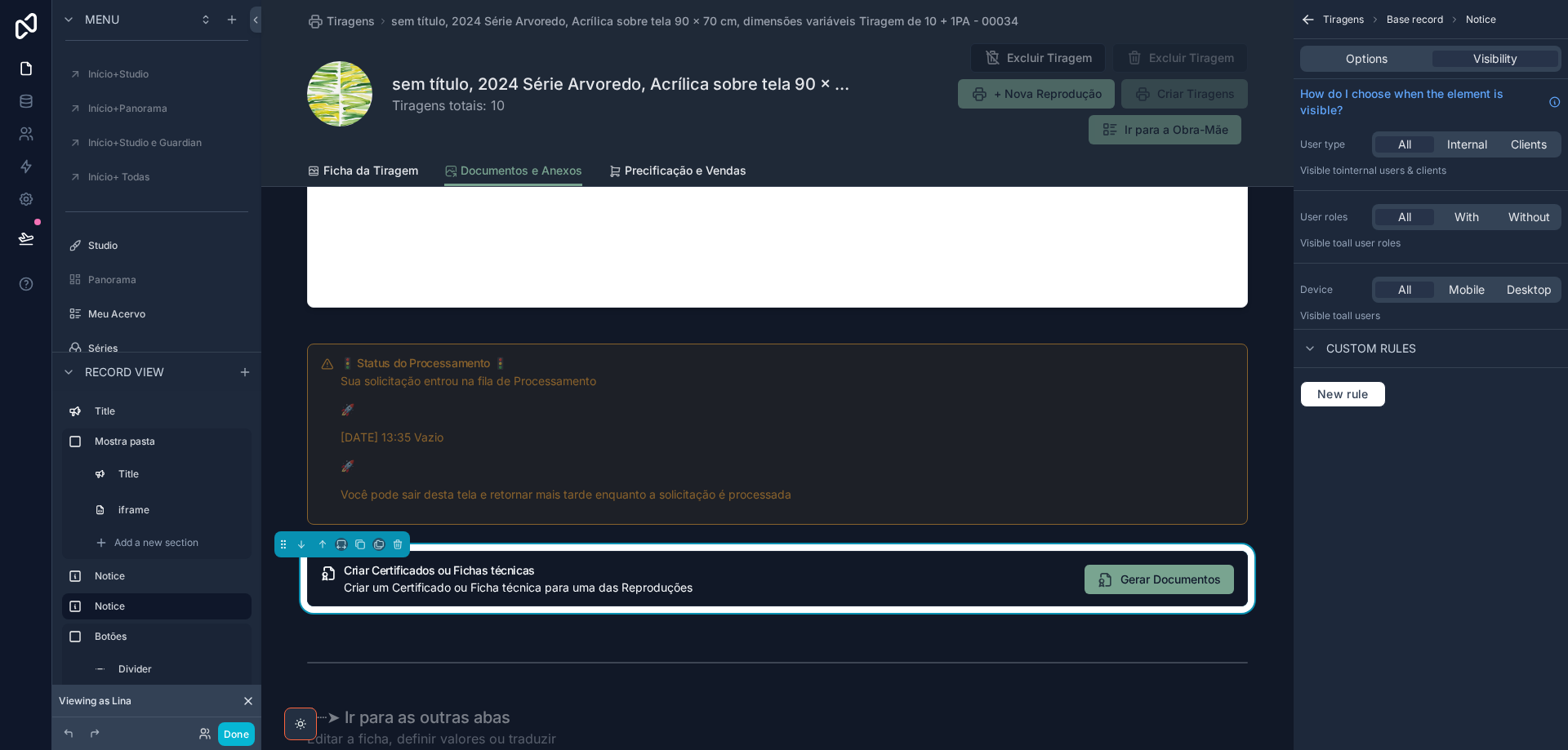
click at [686, 573] on h5 "Criar Certificados ou Fichas técnicas" at bounding box center [707, 570] width 728 height 12
click at [323, 545] on icon "scrollable content" at bounding box center [323, 543] width 0 height 6
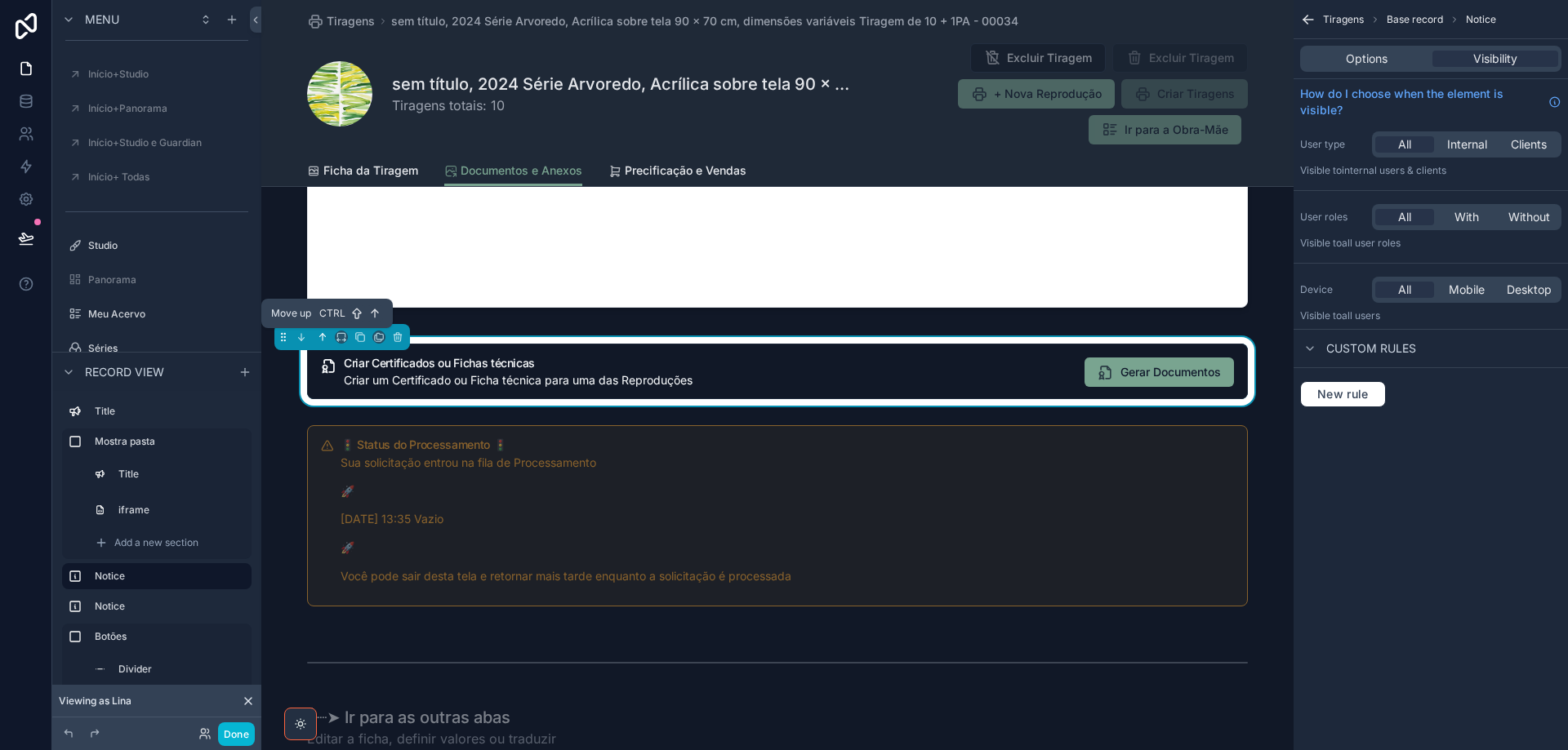
click at [322, 335] on icon "scrollable content" at bounding box center [322, 337] width 12 height 12
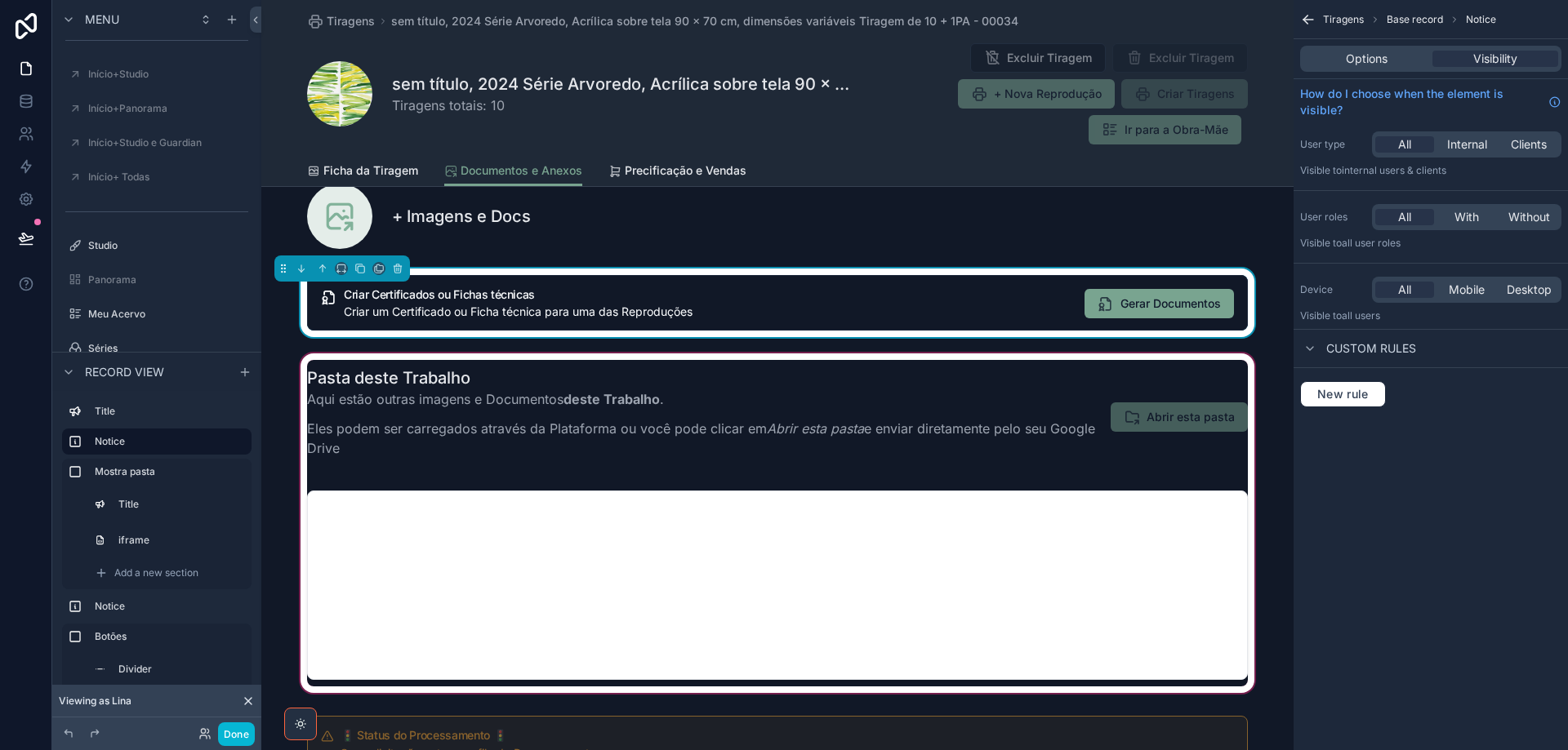
scroll to position [0, 0]
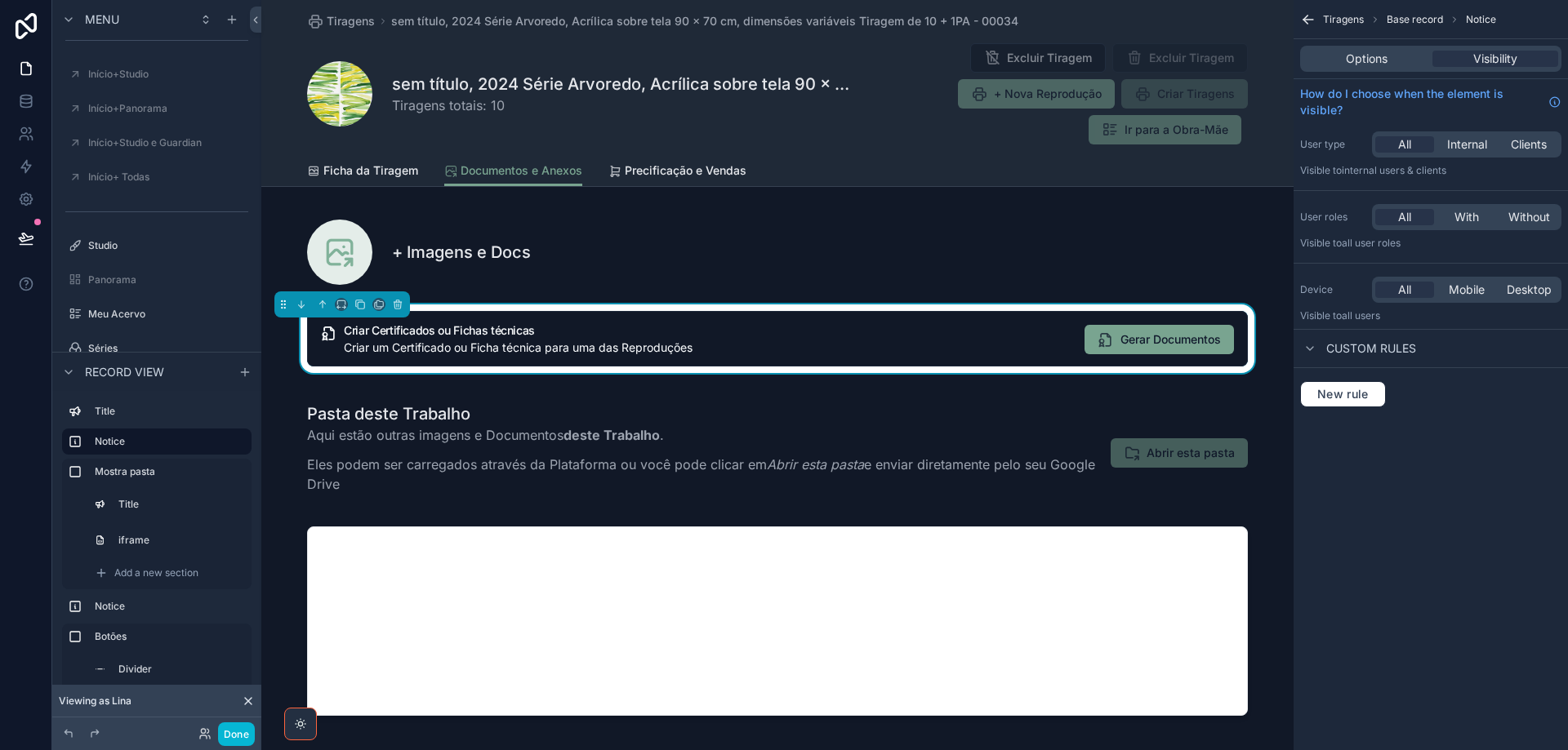
click at [1061, 338] on div "Criar Certificados ou Fichas técnicas Criar um Certificado ou Ficha técnica par…" at bounding box center [707, 341] width 728 height 31
click at [1342, 58] on div "Options" at bounding box center [1366, 58] width 126 height 16
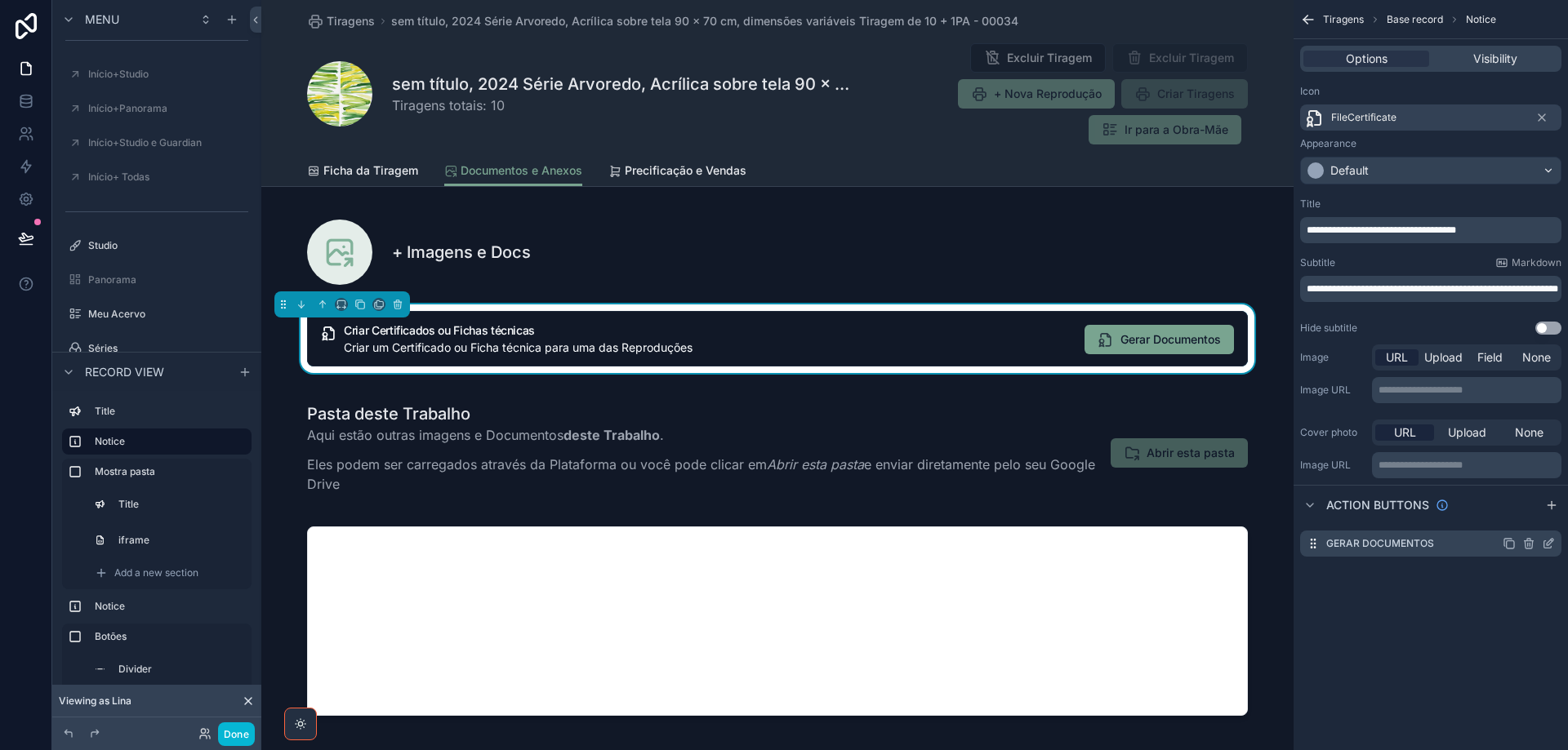
click at [1548, 545] on icon "scrollable content" at bounding box center [1548, 543] width 13 height 13
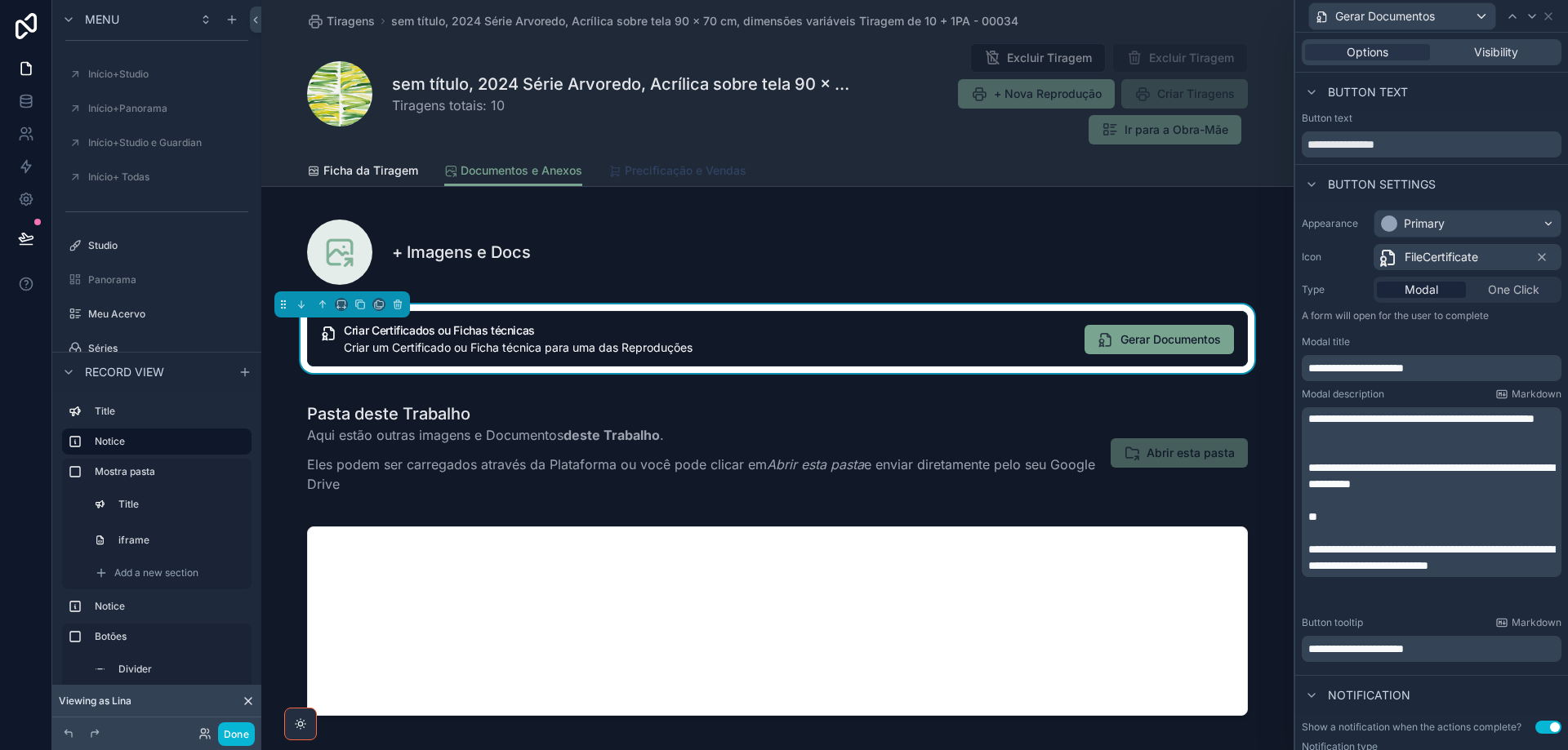
click at [644, 171] on span "Precificação e Vendas" at bounding box center [686, 170] width 122 height 16
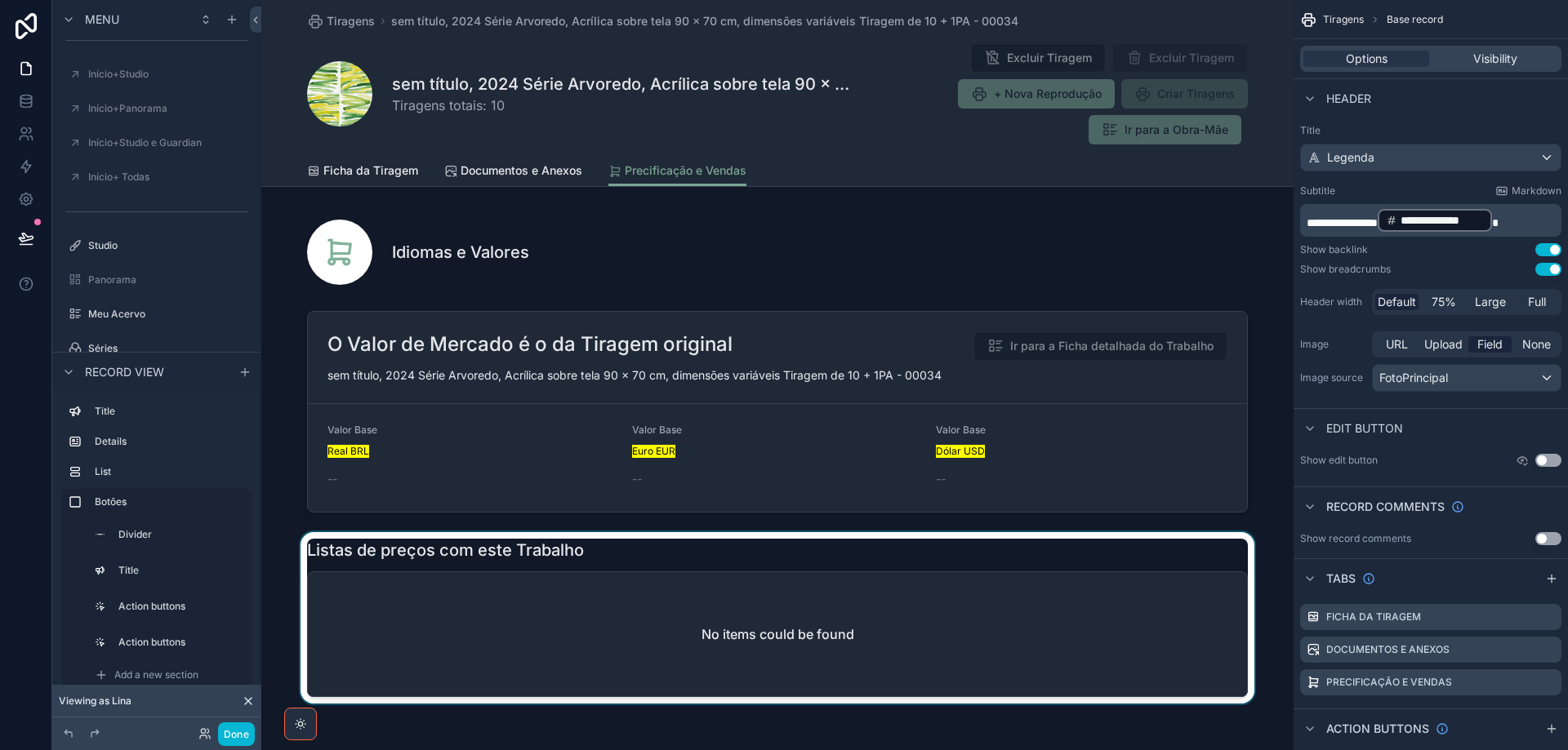
click at [940, 656] on div "scrollable content" at bounding box center [776, 617] width 1032 height 171
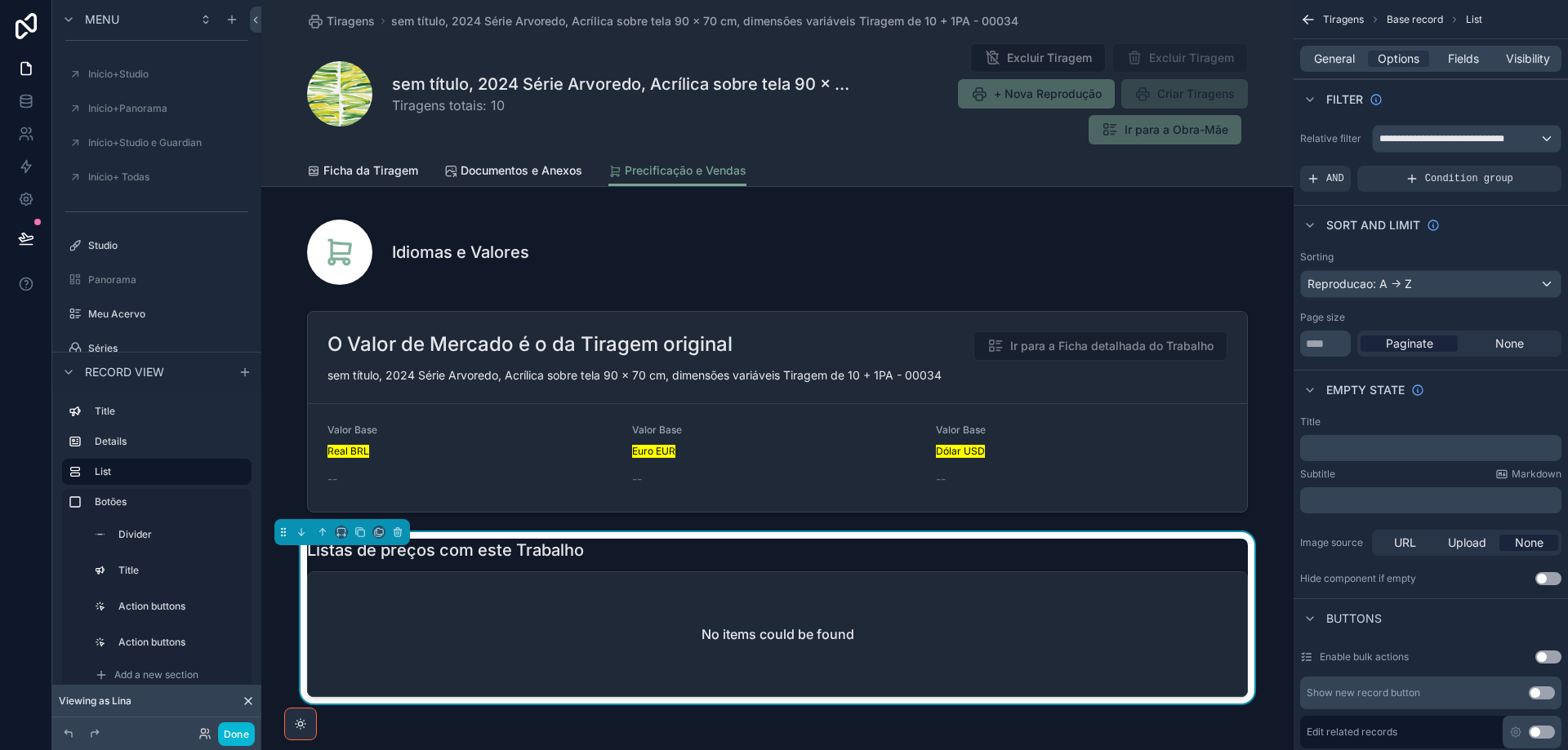
click at [1330, 501] on p "﻿" at bounding box center [1432, 500] width 252 height 13
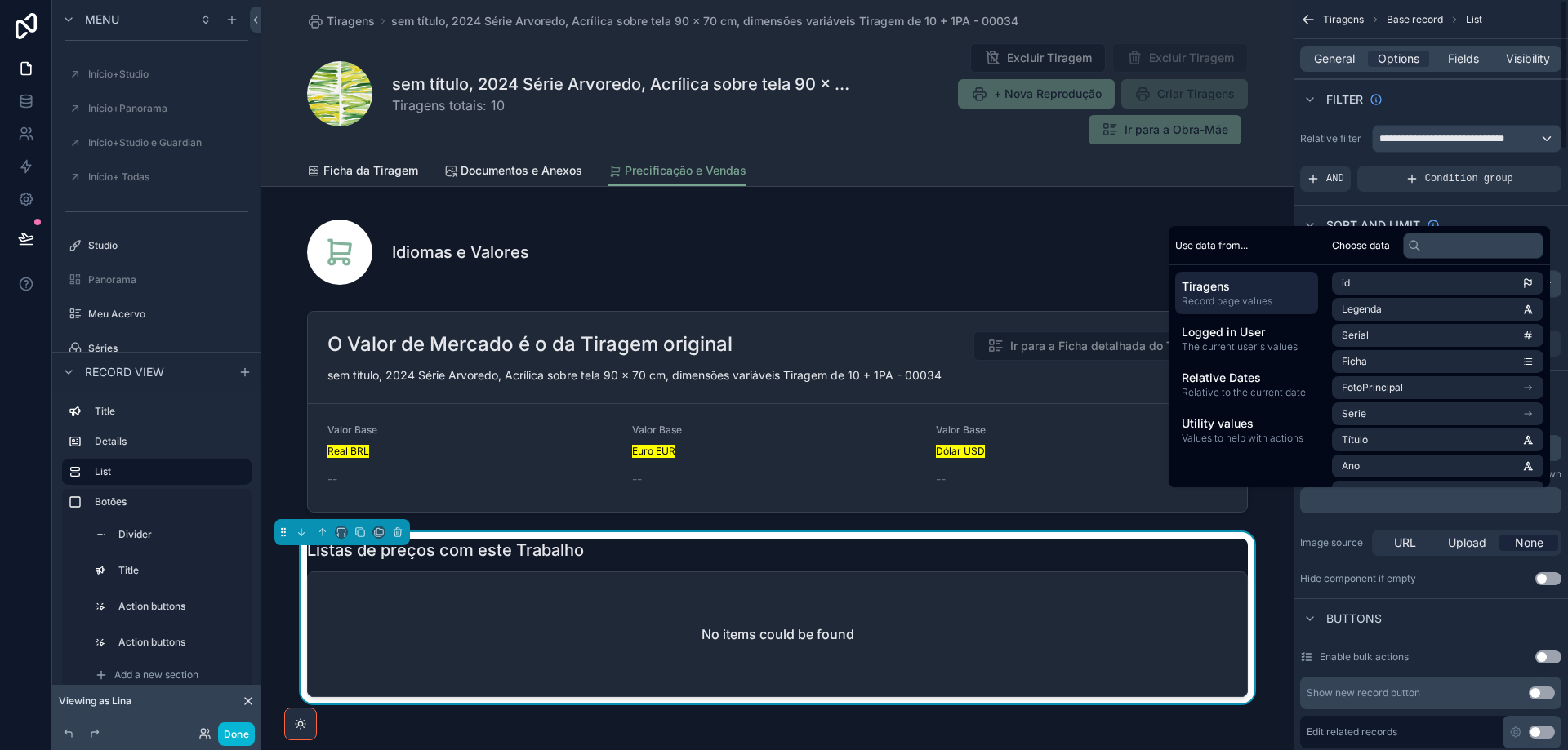
click at [1555, 448] on p "﻿" at bounding box center [1432, 448] width 252 height 13
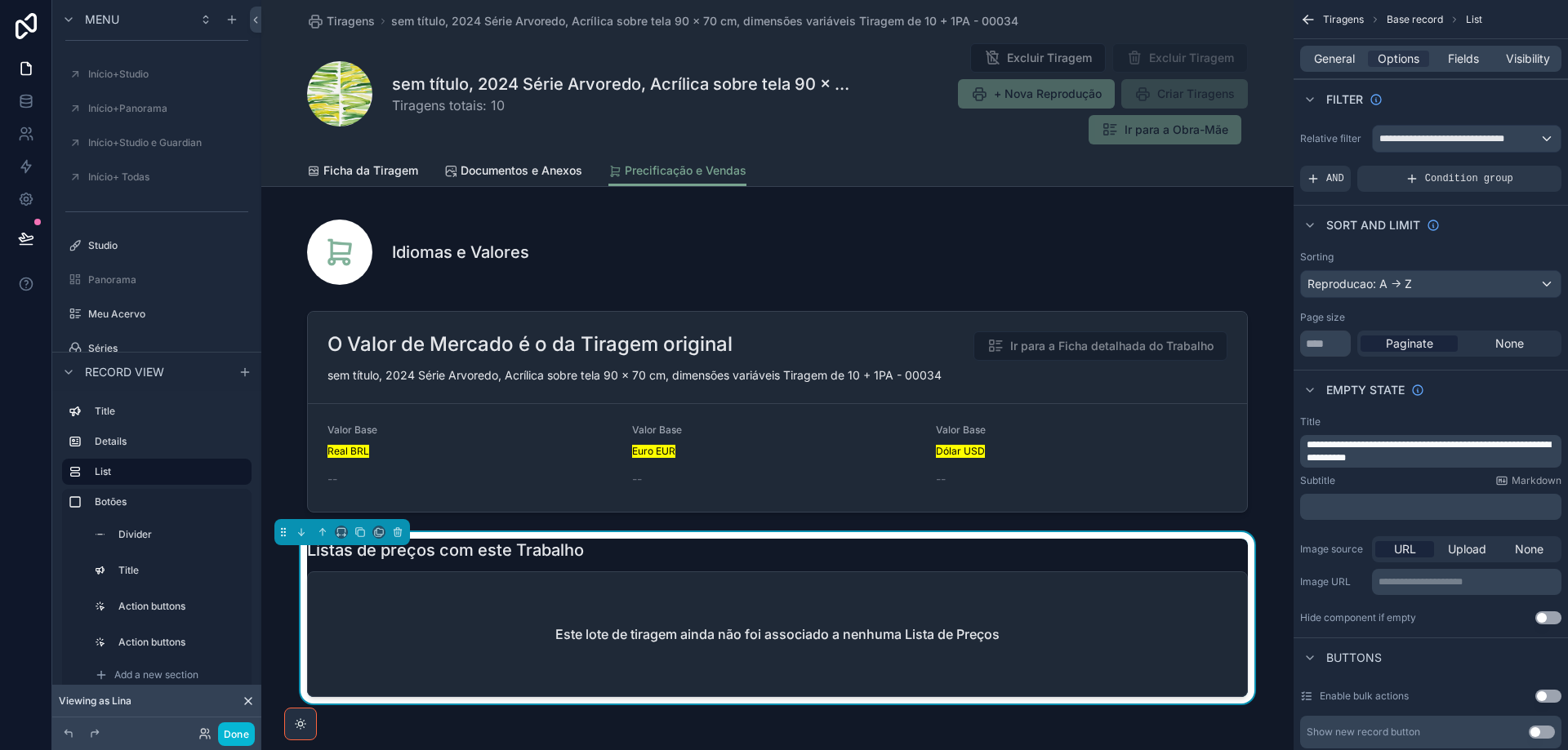
click at [1307, 447] on span "**********" at bounding box center [1428, 452] width 244 height 23
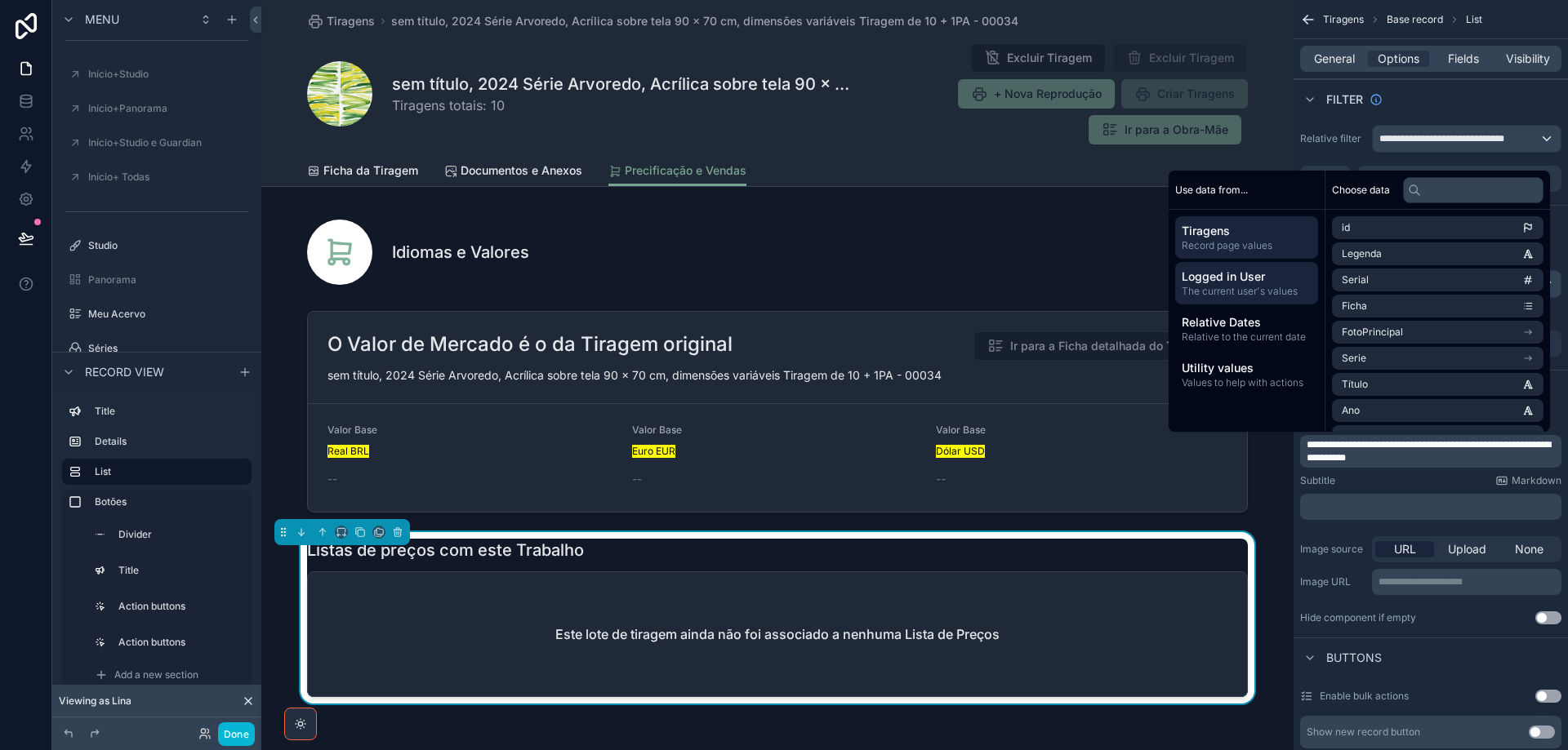
click at [1279, 289] on span "The current user's values" at bounding box center [1246, 291] width 130 height 13
click at [1365, 275] on span "first name" at bounding box center [1365, 280] width 47 height 13
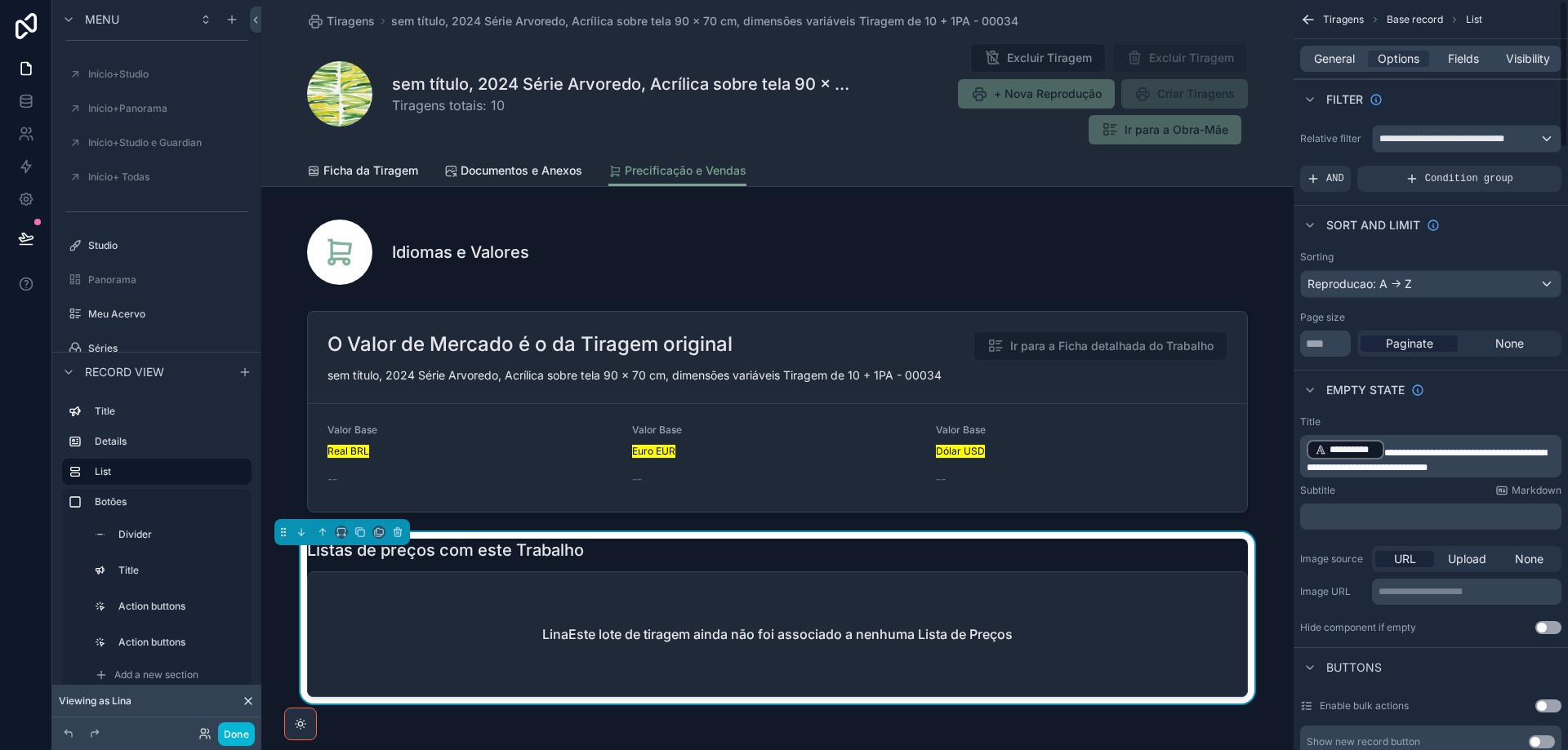
click at [1388, 453] on span "**********" at bounding box center [1426, 460] width 240 height 24
click at [1364, 515] on p "﻿" at bounding box center [1432, 516] width 252 height 13
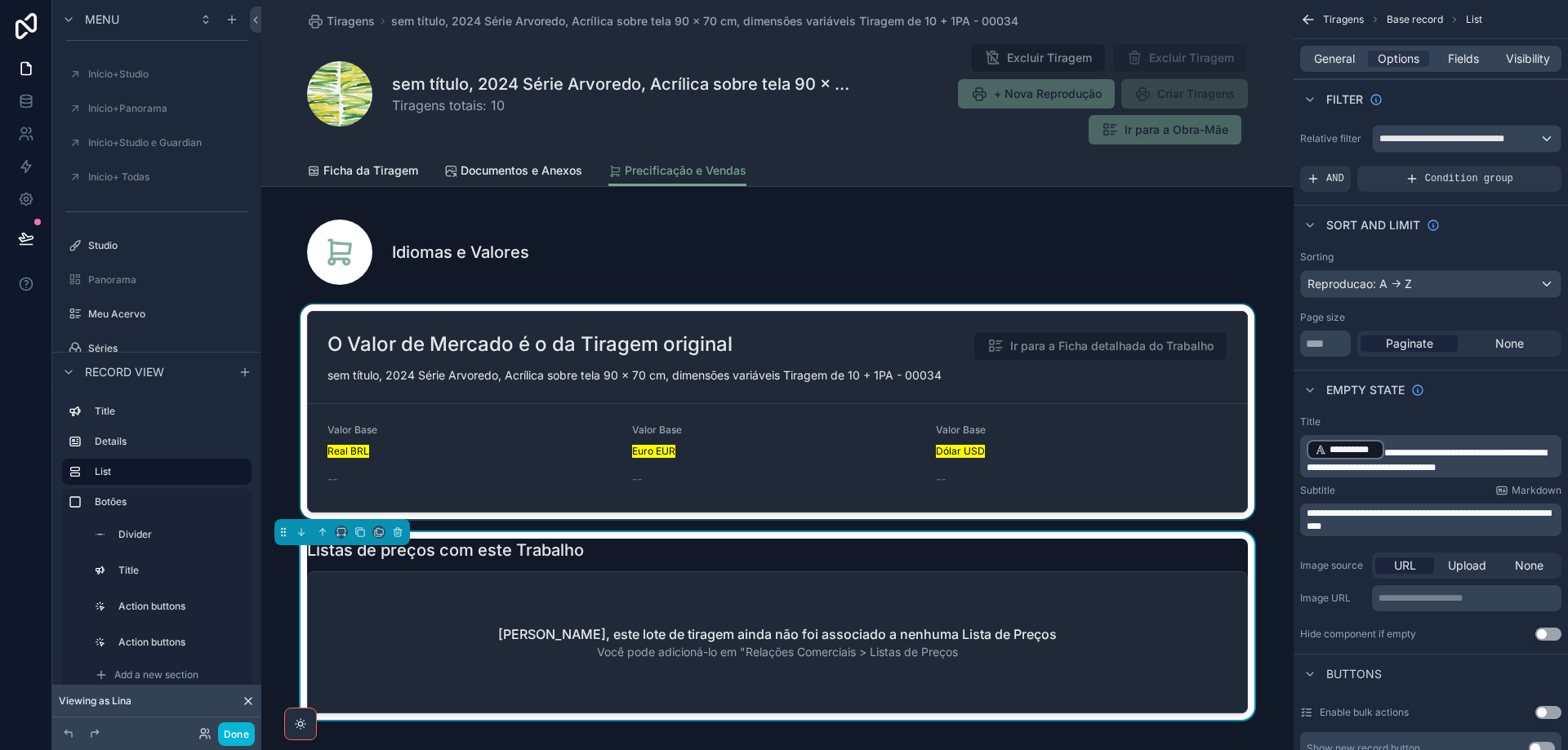
click at [1067, 434] on div "scrollable content" at bounding box center [776, 412] width 1032 height 215
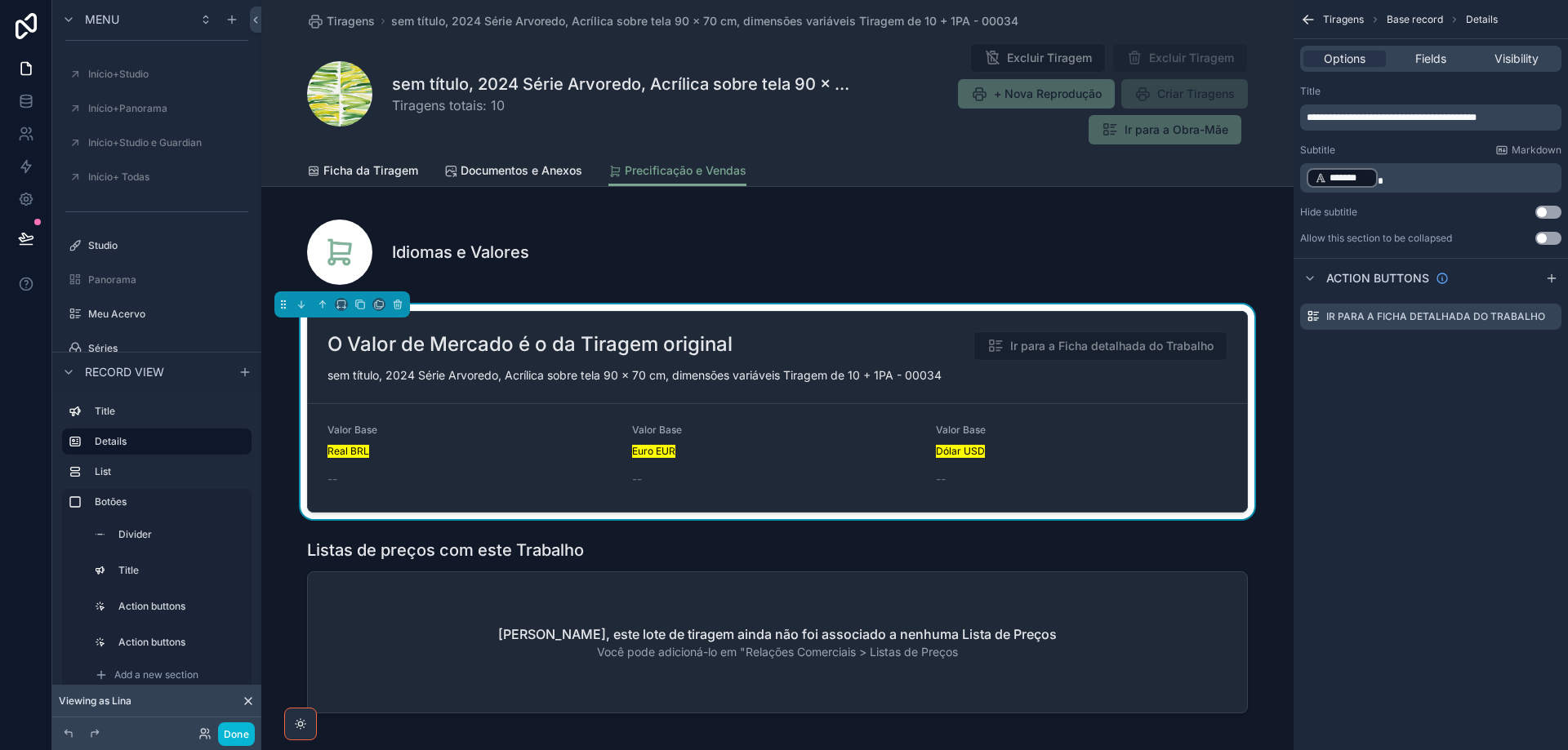
click at [1109, 385] on div "O Valor de Mercado é o da Tiragem original Ir para a Ficha detalhada do Trabalh…" at bounding box center [776, 358] width 939 height 92
click at [1532, 316] on icon "scrollable content" at bounding box center [1529, 318] width 7 height 7
click at [1525, 290] on icon at bounding box center [1522, 290] width 13 height 13
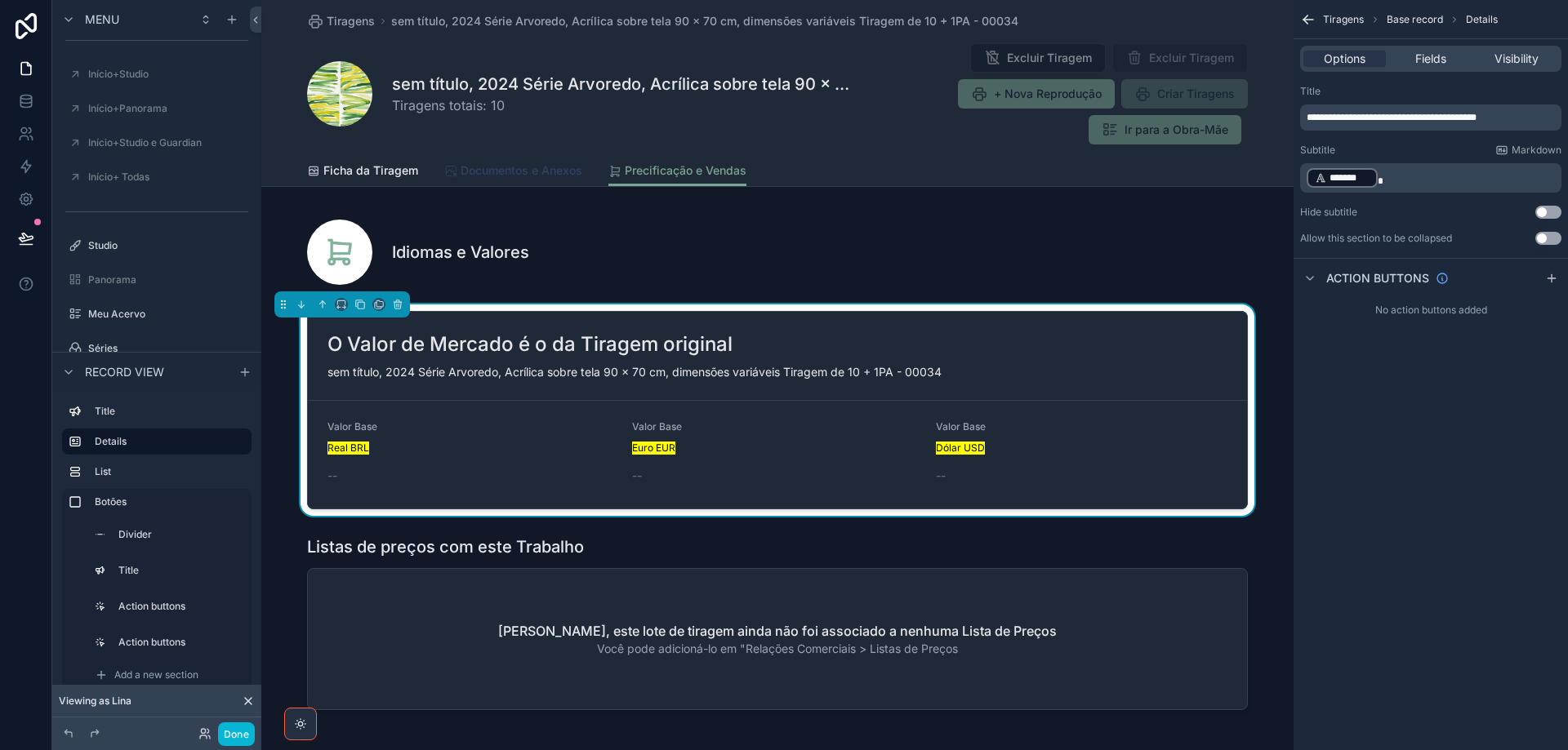
click at [539, 166] on span "Documentos e Anexos" at bounding box center [522, 170] width 122 height 16
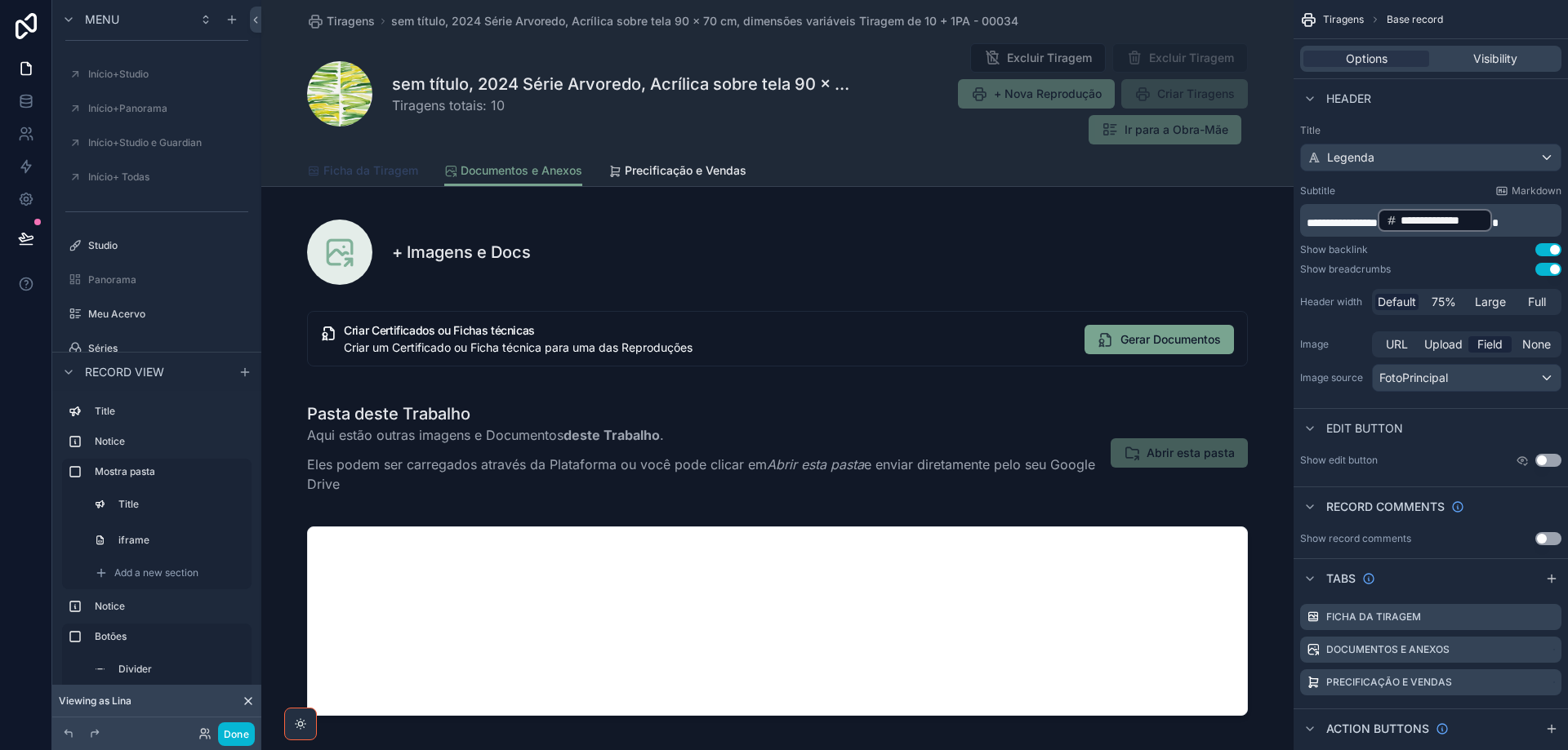
click at [376, 168] on span "Ficha da Tiragem" at bounding box center [371, 170] width 95 height 16
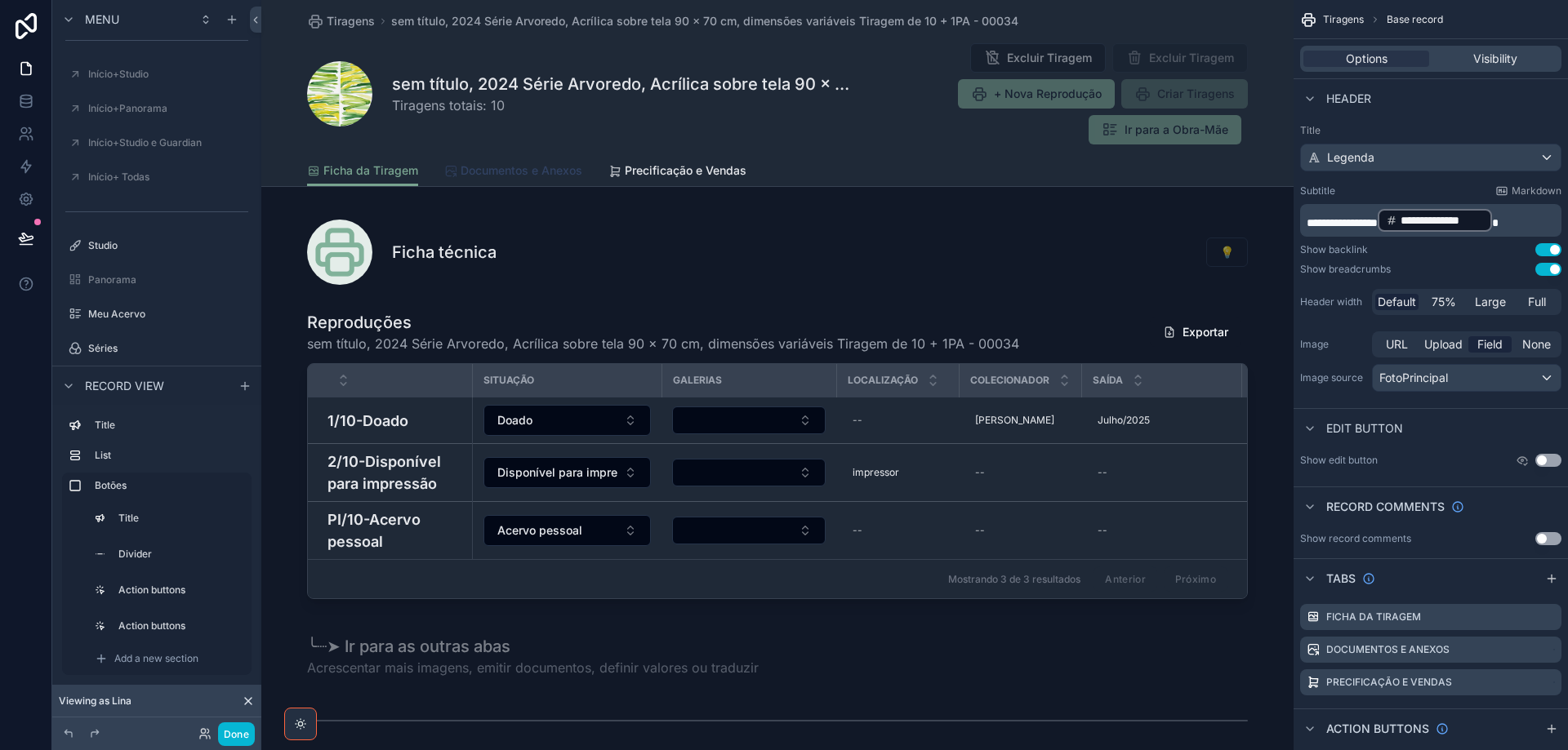
click at [508, 169] on span "Documentos e Anexos" at bounding box center [522, 170] width 122 height 16
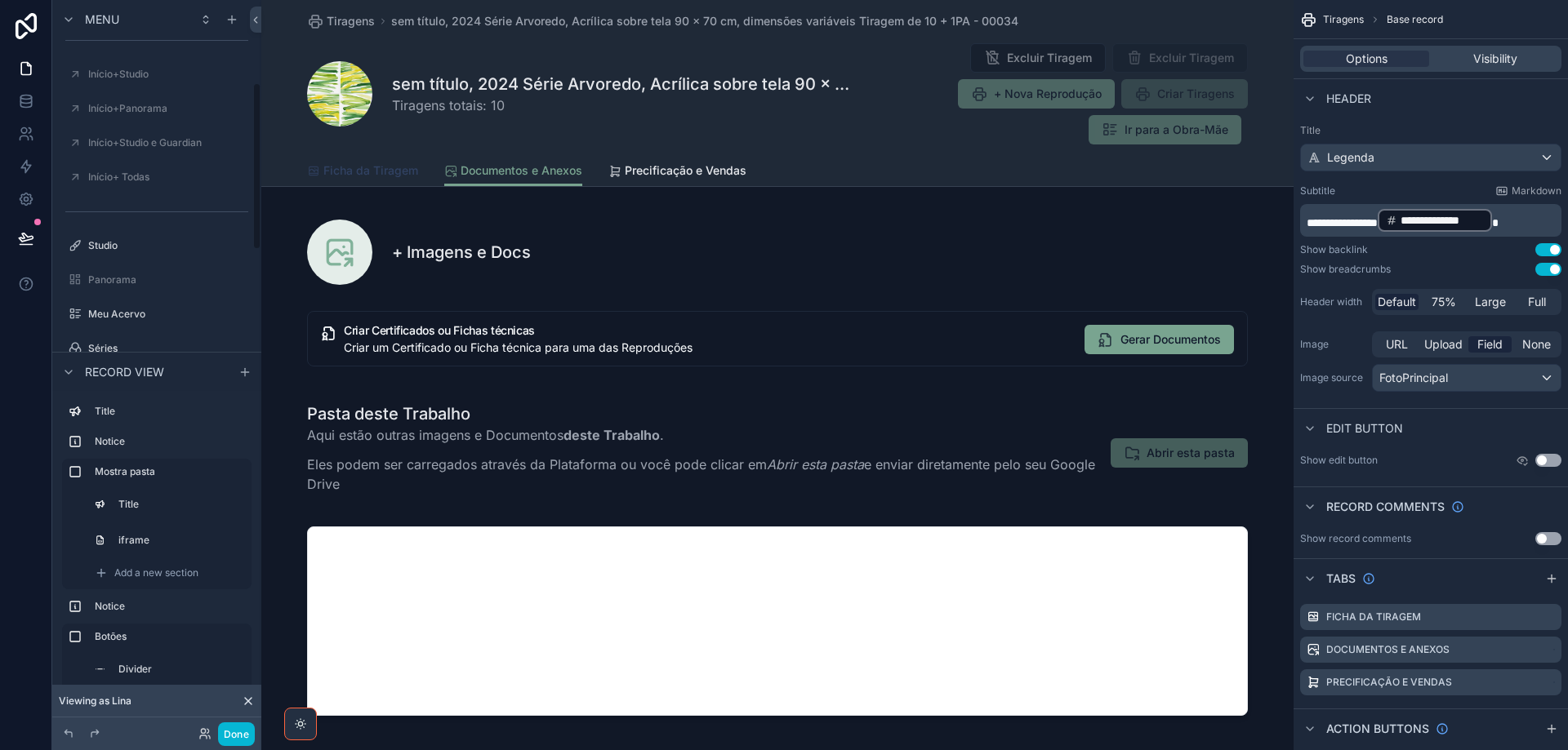
drag, startPoint x: 396, startPoint y: 174, endPoint x: 298, endPoint y: 205, distance: 102.8
click at [396, 174] on span "Ficha da Tiragem" at bounding box center [371, 170] width 95 height 16
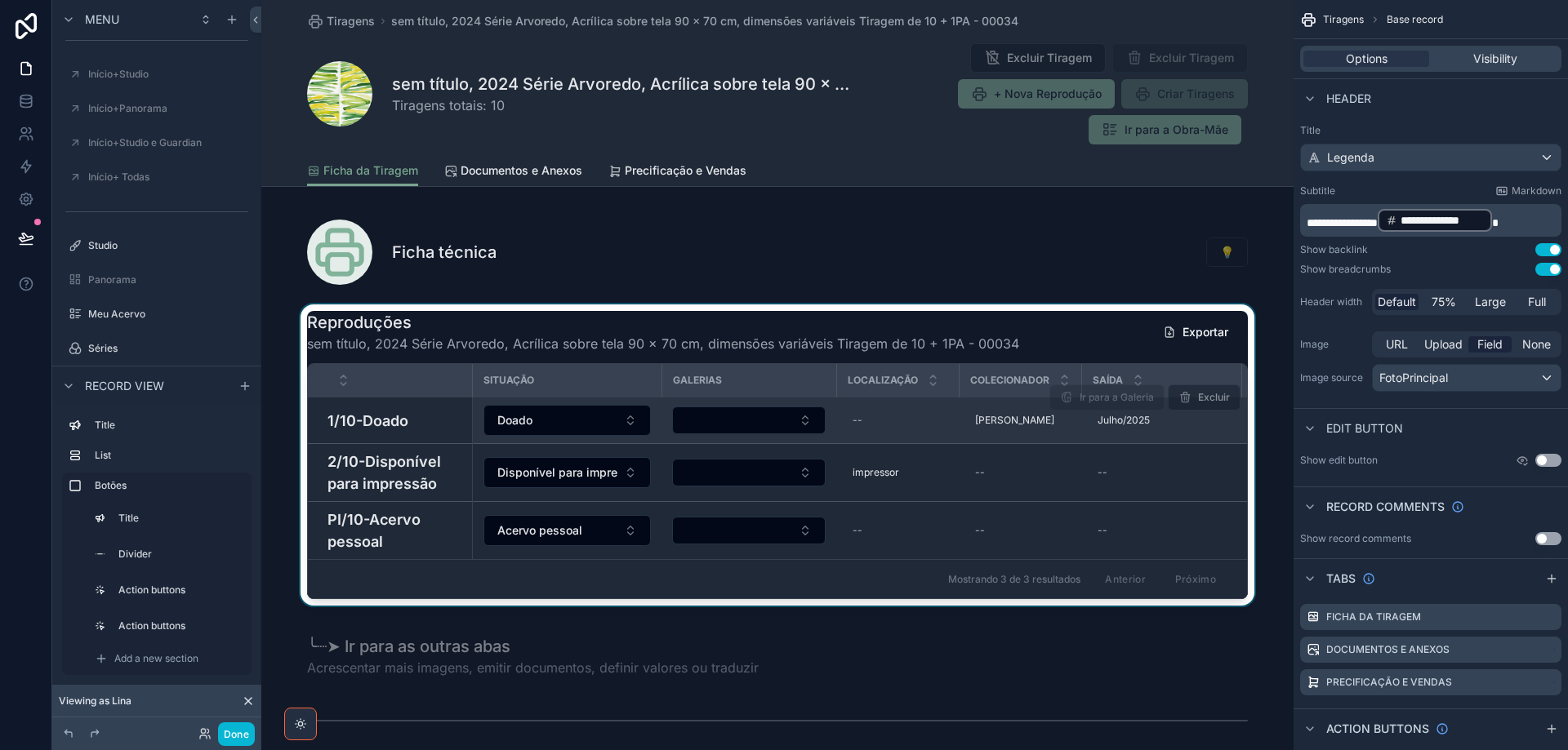
click at [382, 422] on h4 "1/10-Doado" at bounding box center [394, 420] width 134 height 22
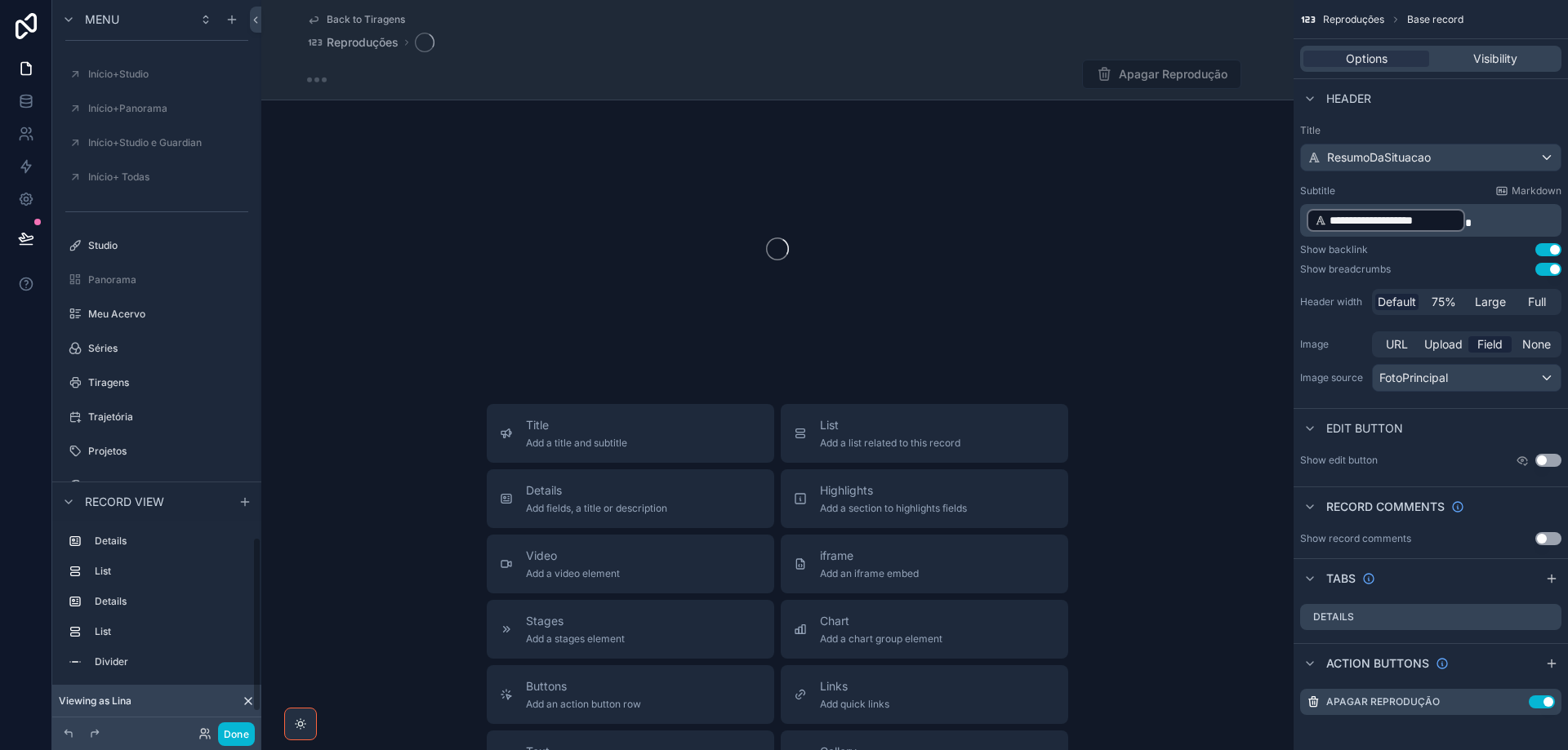
scroll to position [2242, 0]
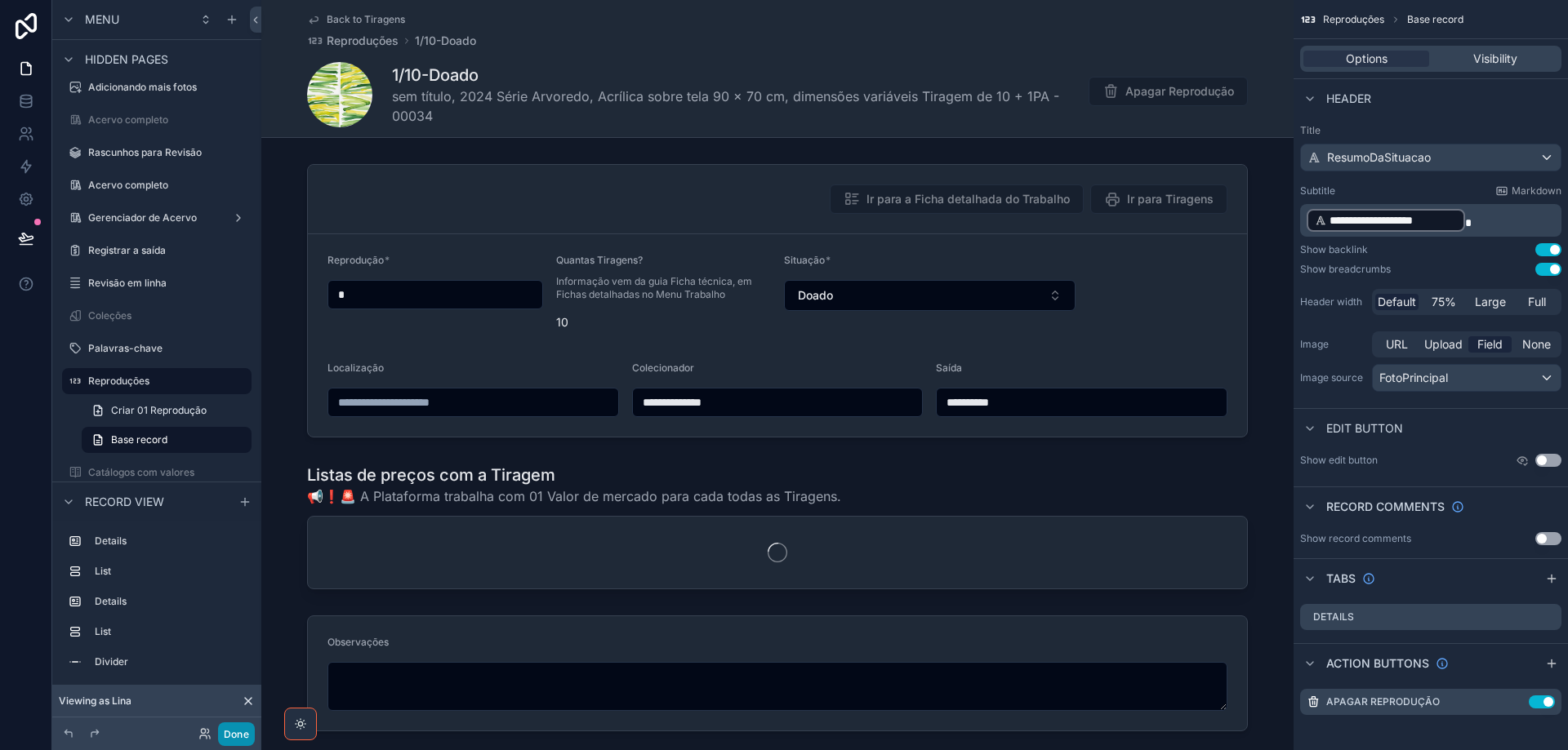
click at [238, 734] on button "Done" at bounding box center [236, 734] width 37 height 23
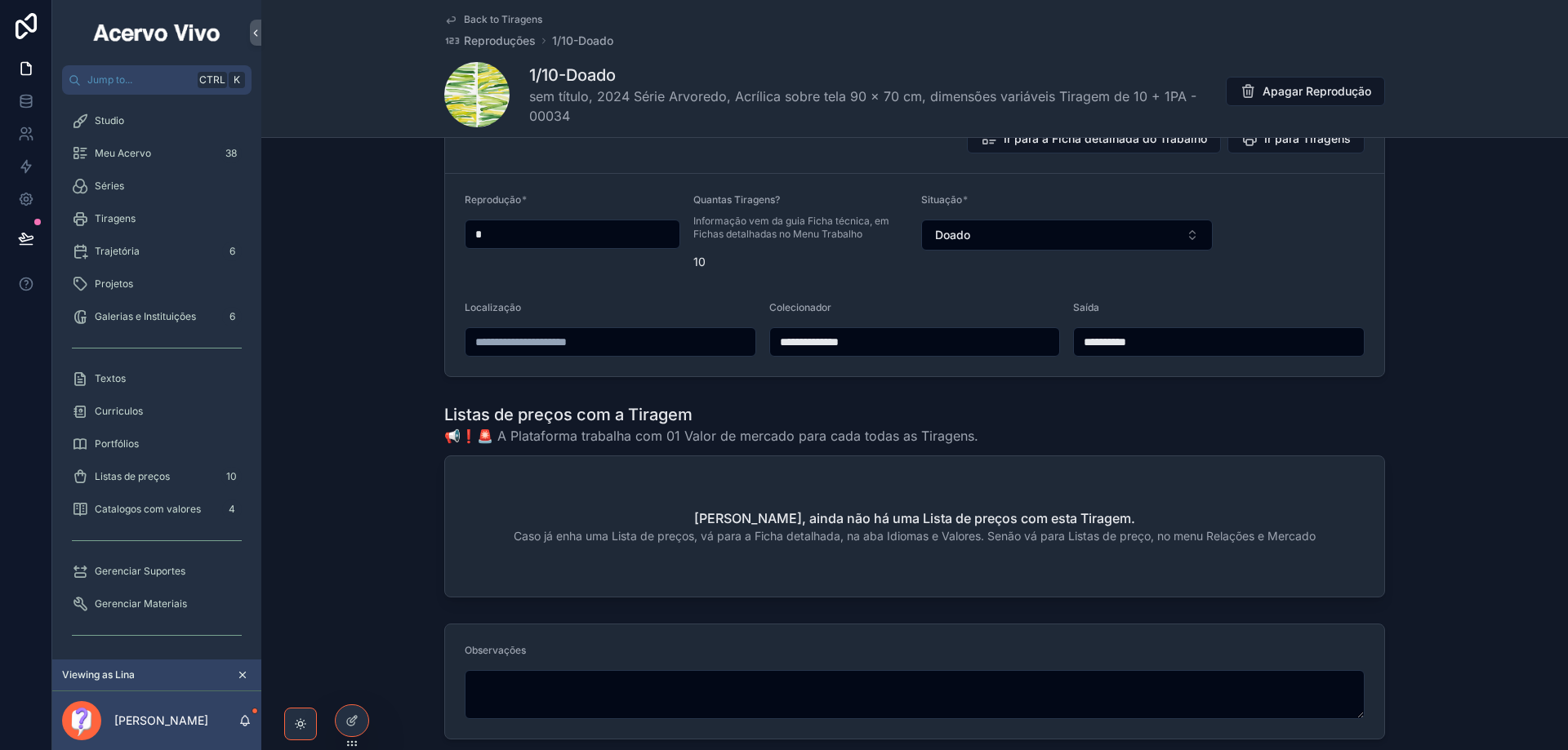
scroll to position [0, 0]
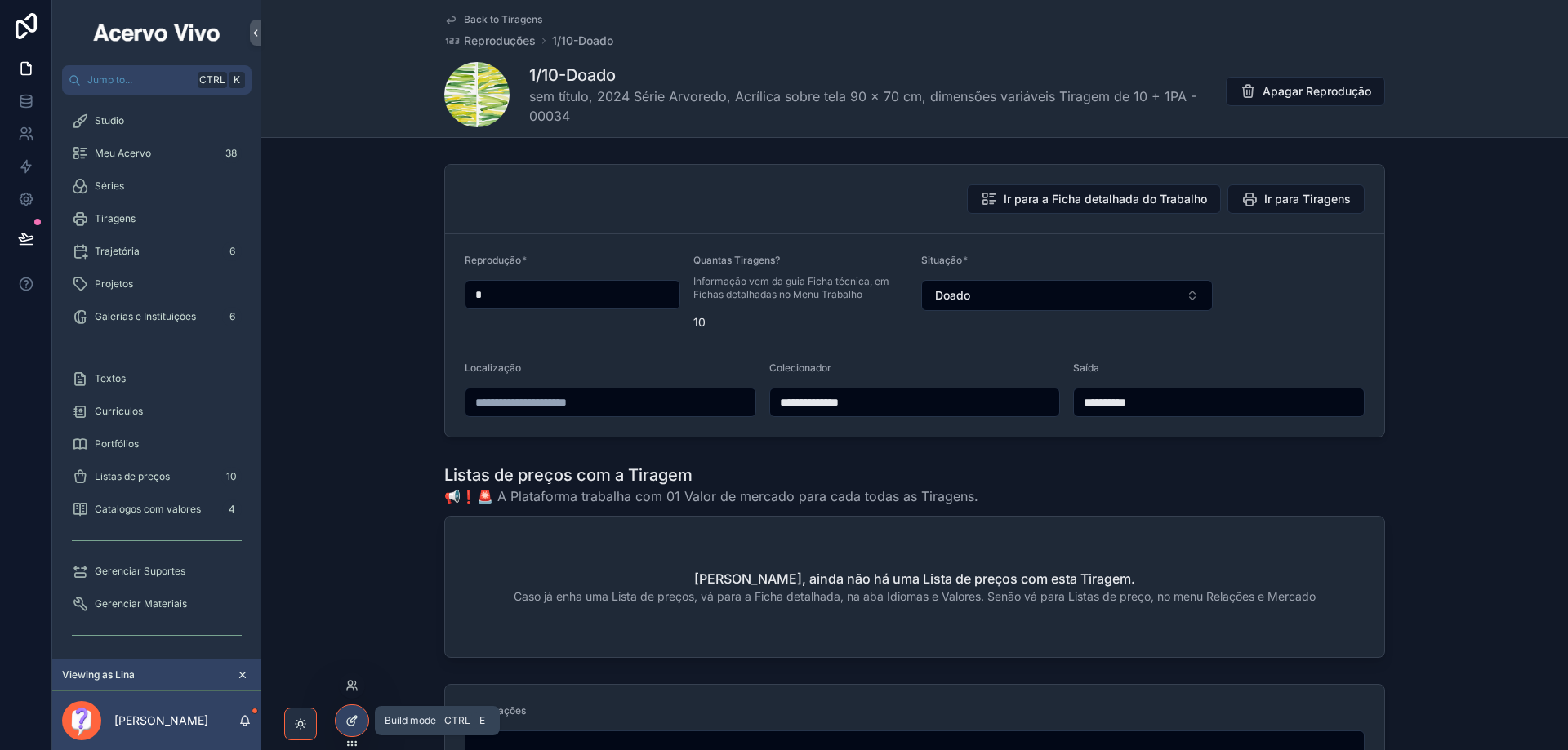
click at [351, 721] on icon at bounding box center [353, 719] width 6 height 6
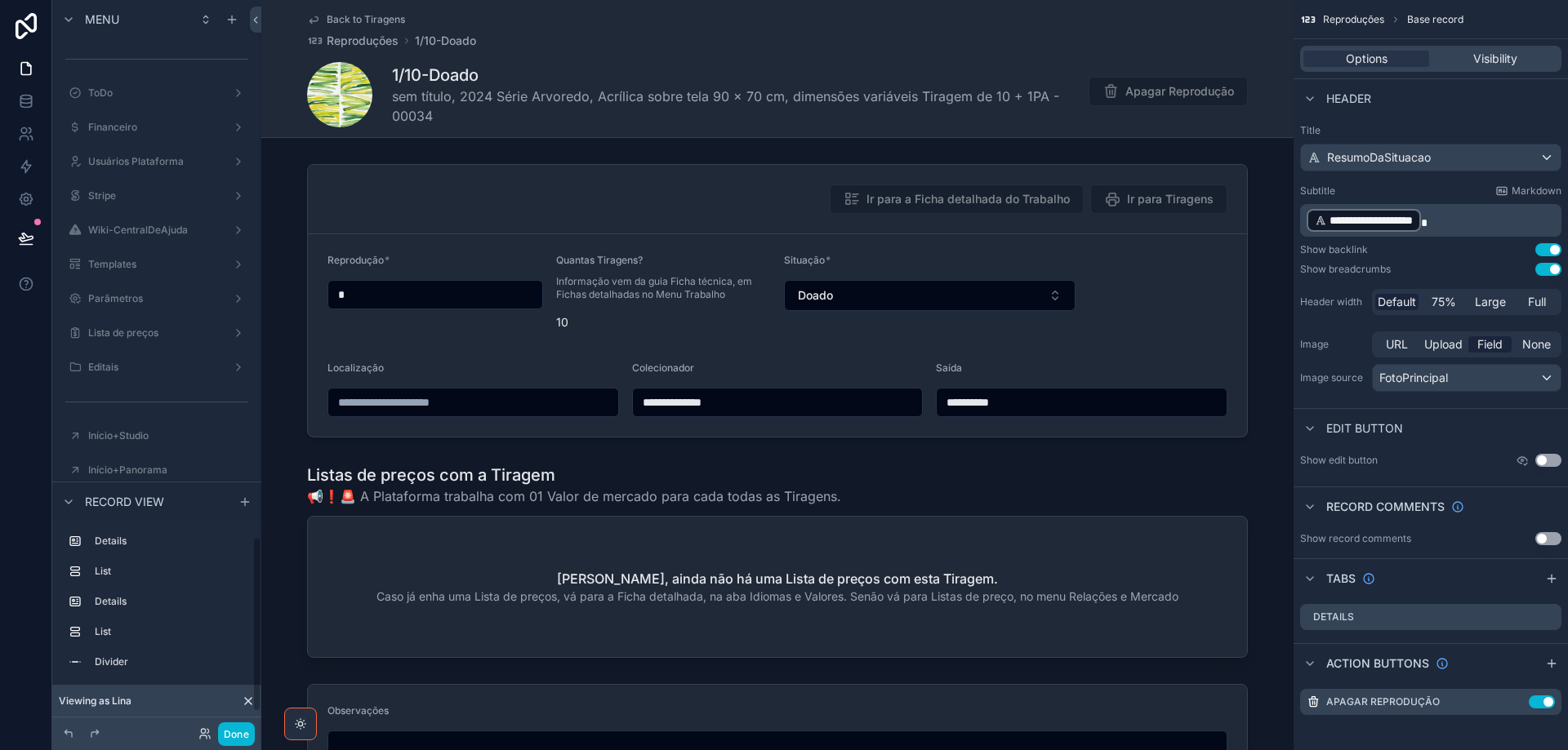
scroll to position [2242, 0]
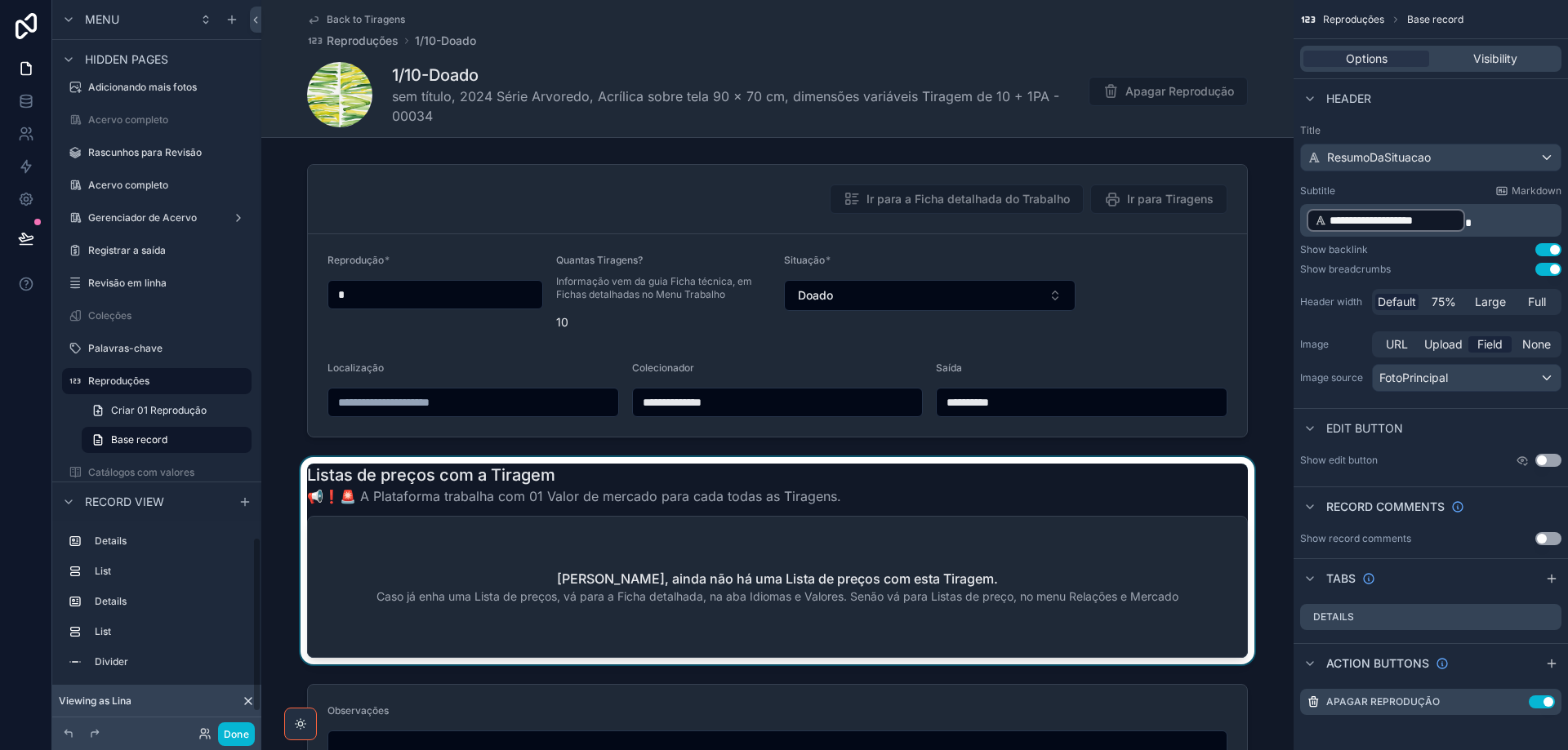
click at [687, 480] on div "scrollable content" at bounding box center [776, 560] width 1032 height 207
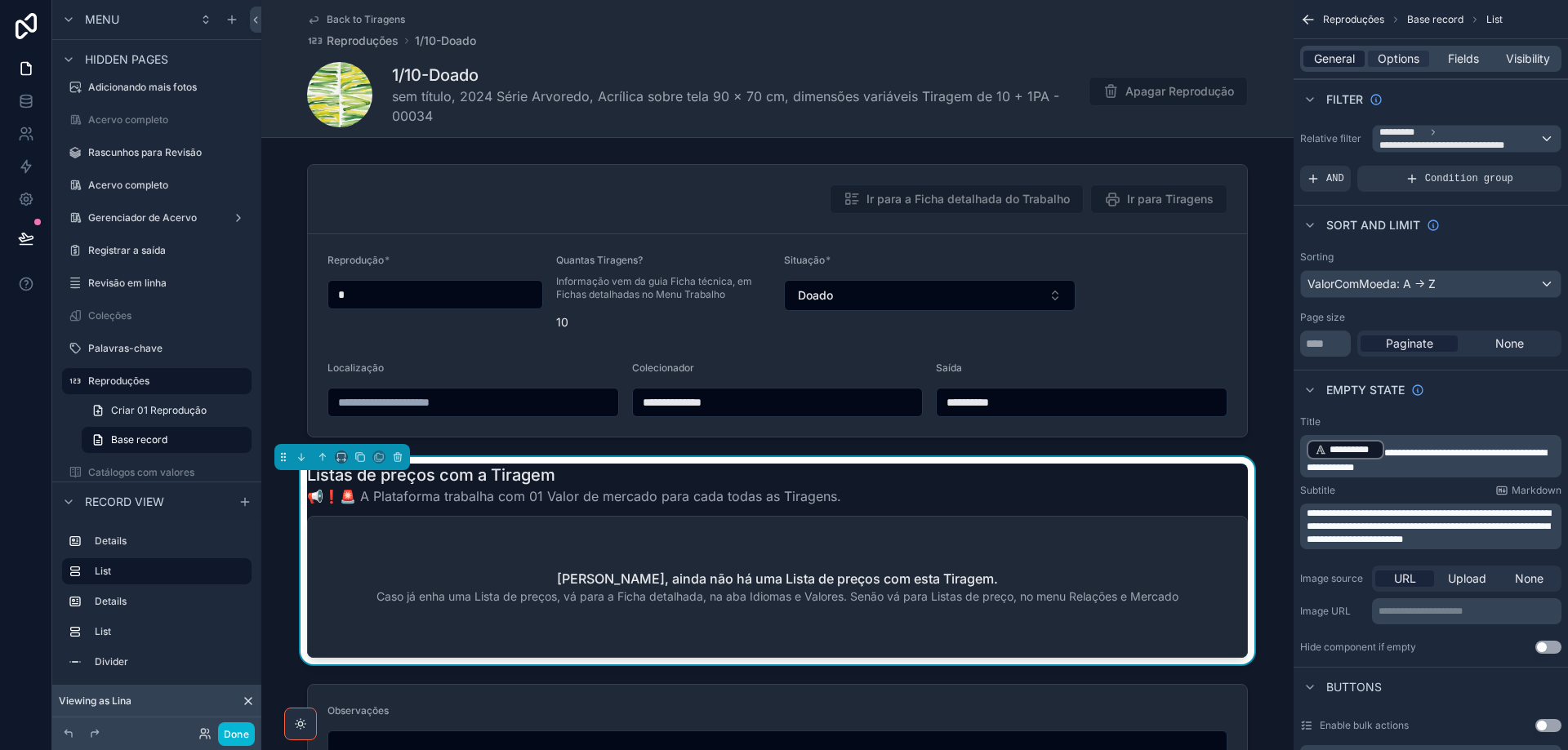
click at [1343, 55] on span "General" at bounding box center [1335, 58] width 41 height 16
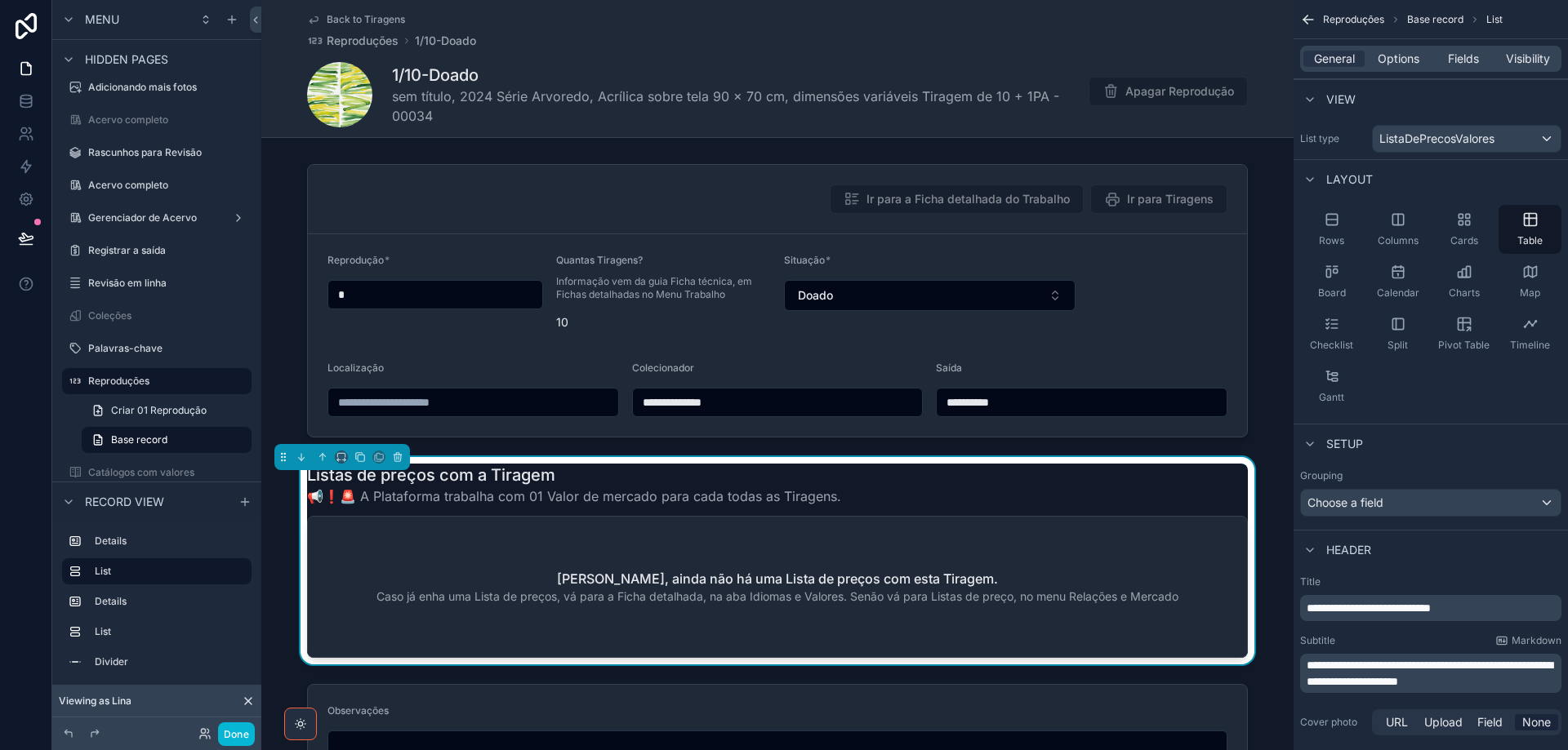
click at [1395, 607] on span "**********" at bounding box center [1368, 608] width 124 height 12
click at [1377, 676] on span "**********" at bounding box center [1429, 673] width 246 height 28
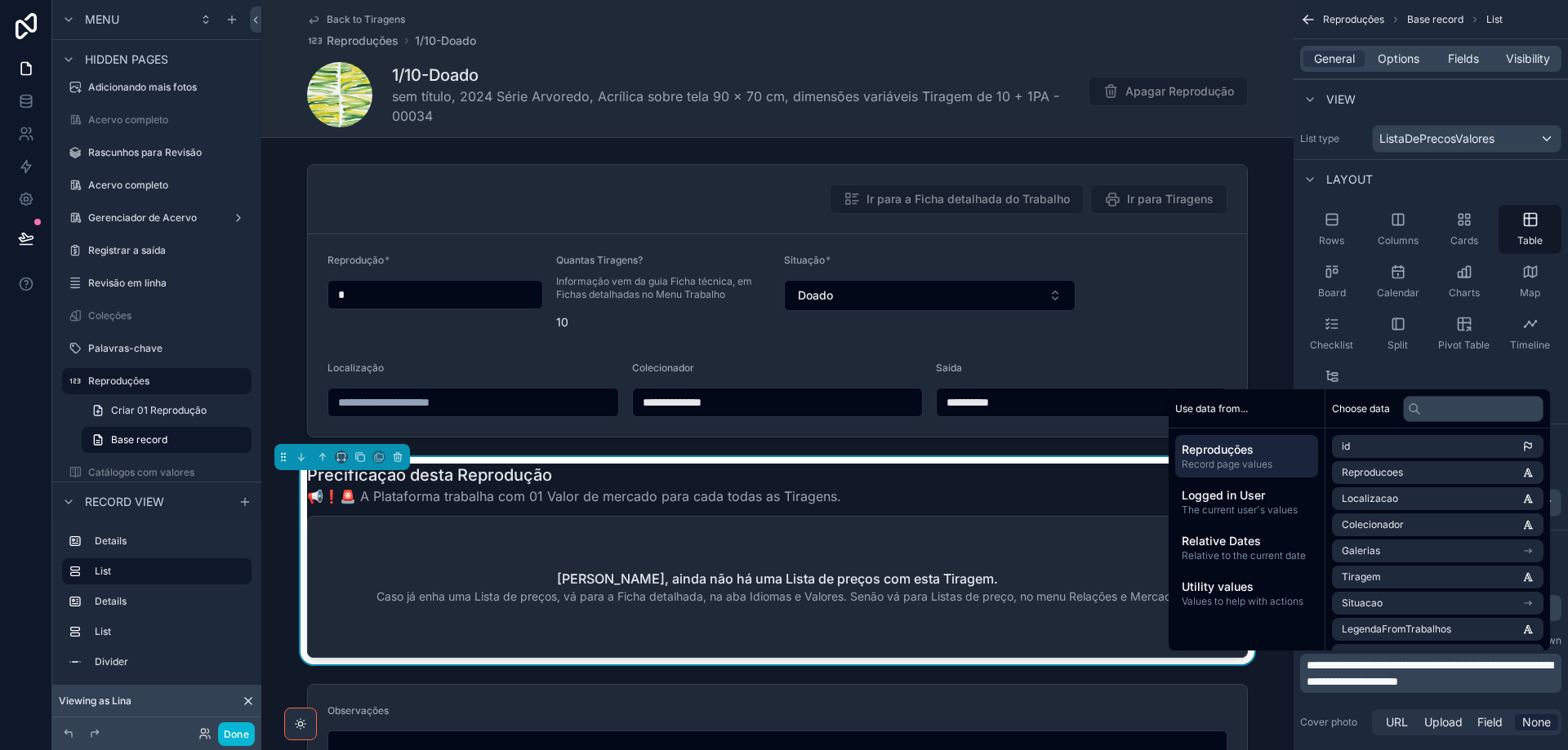
scroll to position [0, 0]
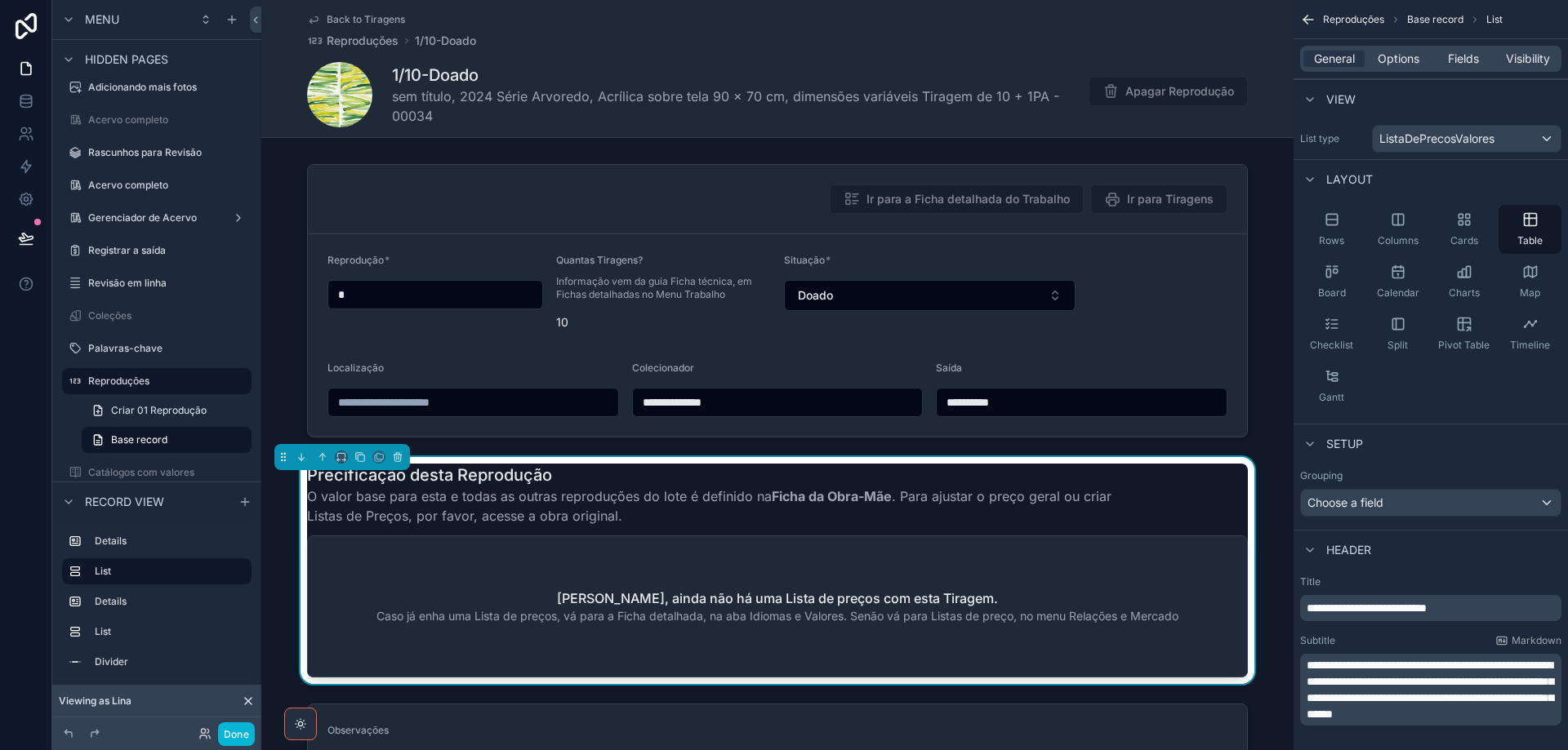
click at [1113, 514] on span "O valor base para esta e todas as outras reproduções do lote é definido na Fich…" at bounding box center [715, 506] width 819 height 39
click at [1408, 61] on span "Options" at bounding box center [1399, 58] width 41 height 16
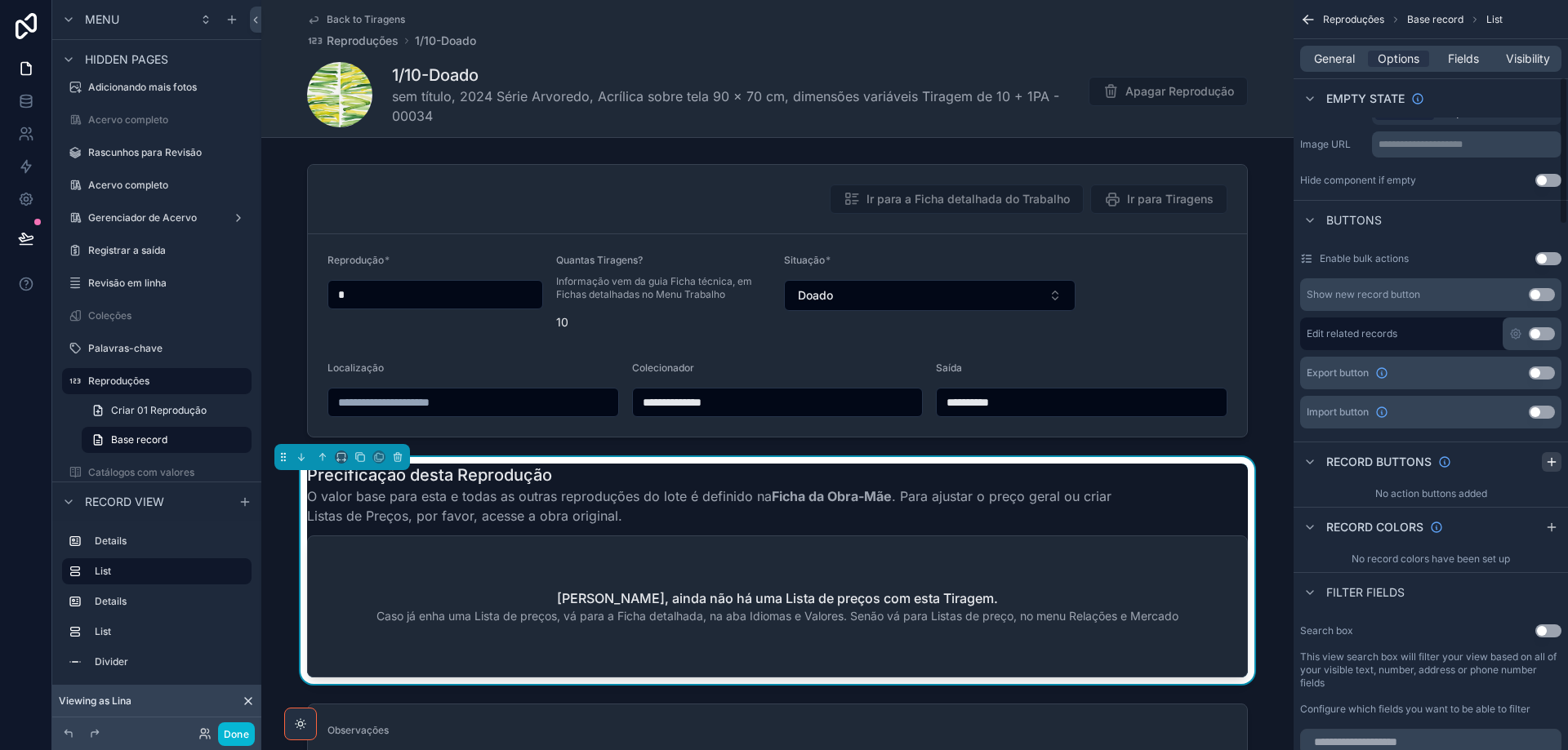
scroll to position [490, 0]
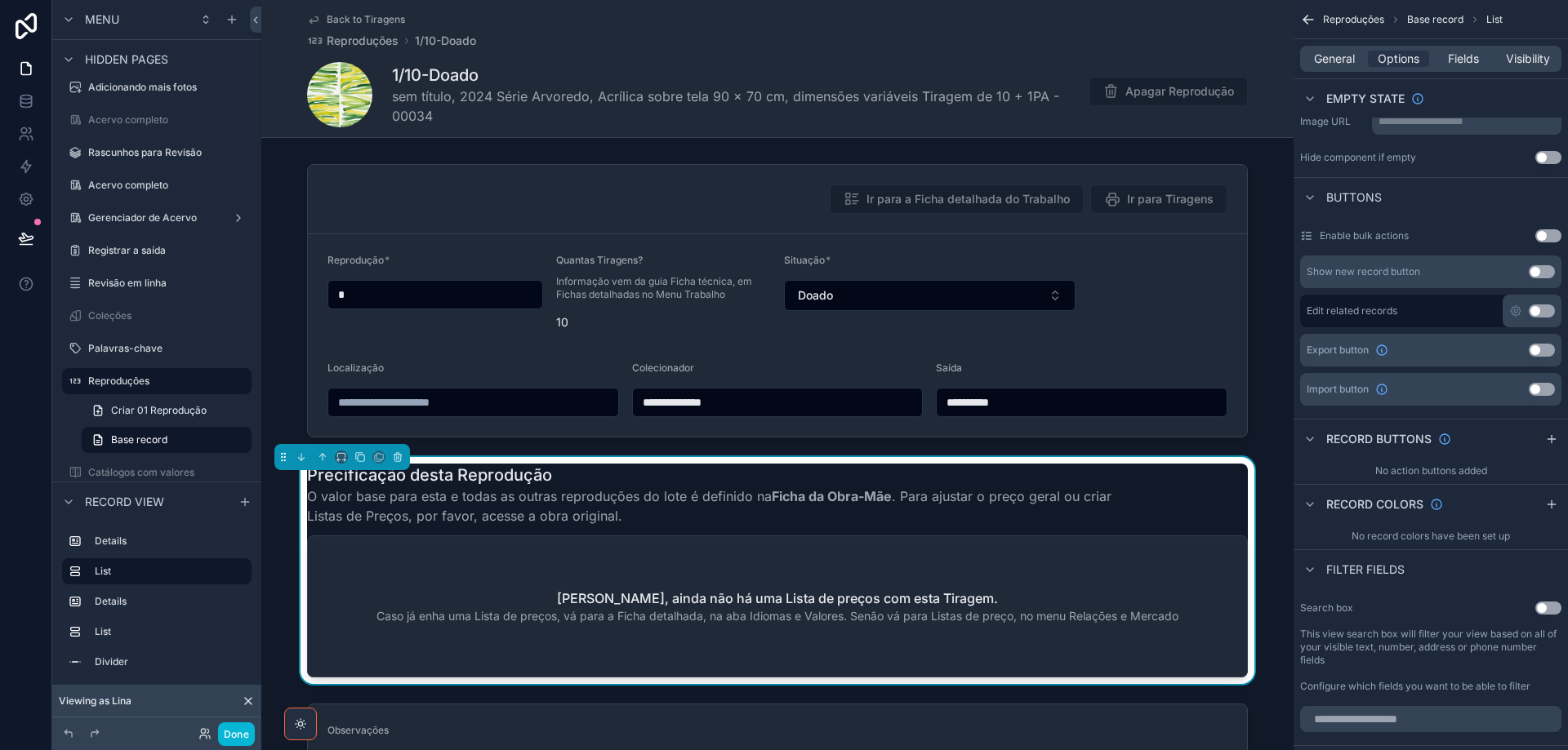
click at [1223, 482] on div "Precificação desta Reprodução O valor base para esta e todas as outras reproduç…" at bounding box center [776, 494] width 940 height 62
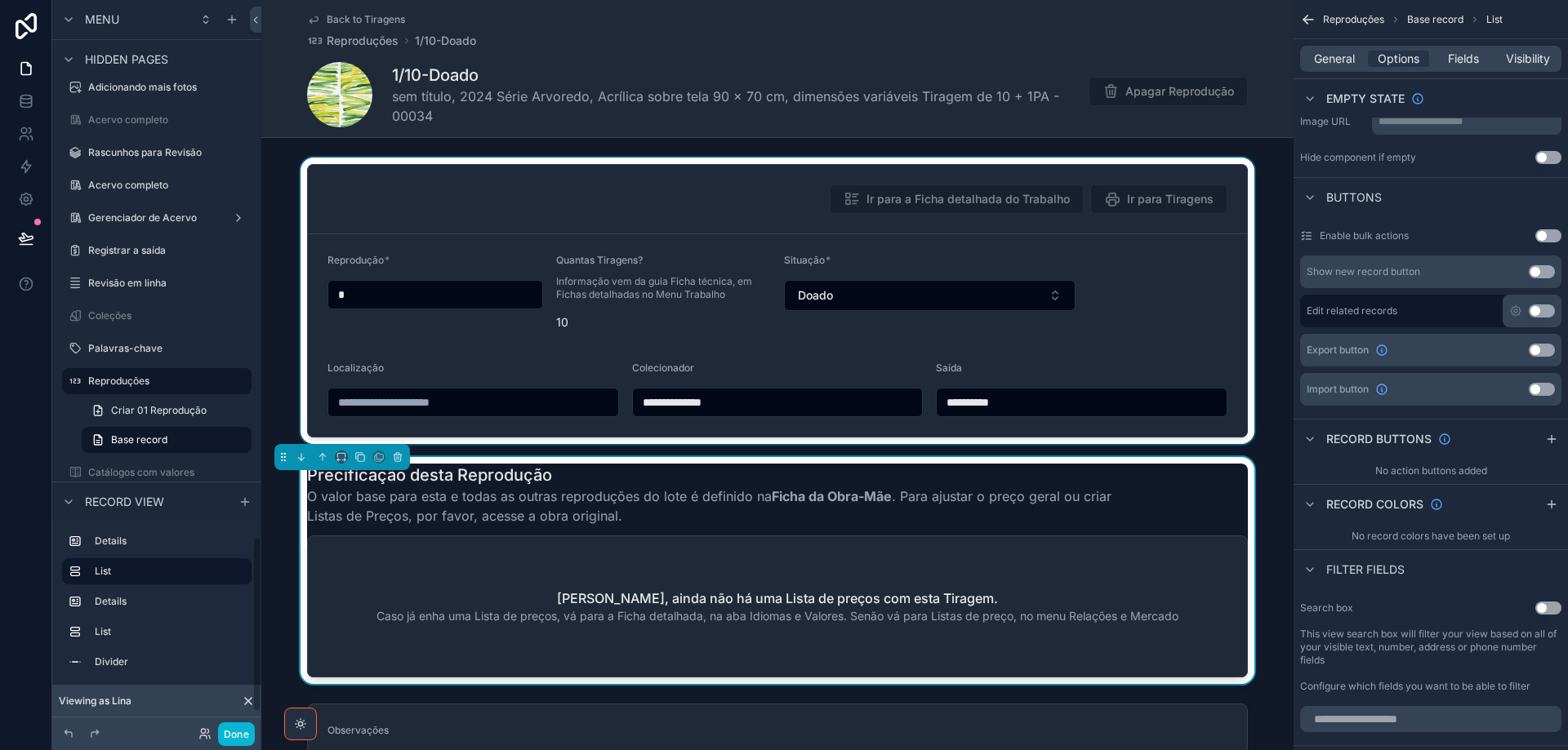
click at [715, 183] on div "scrollable content" at bounding box center [776, 301] width 1032 height 287
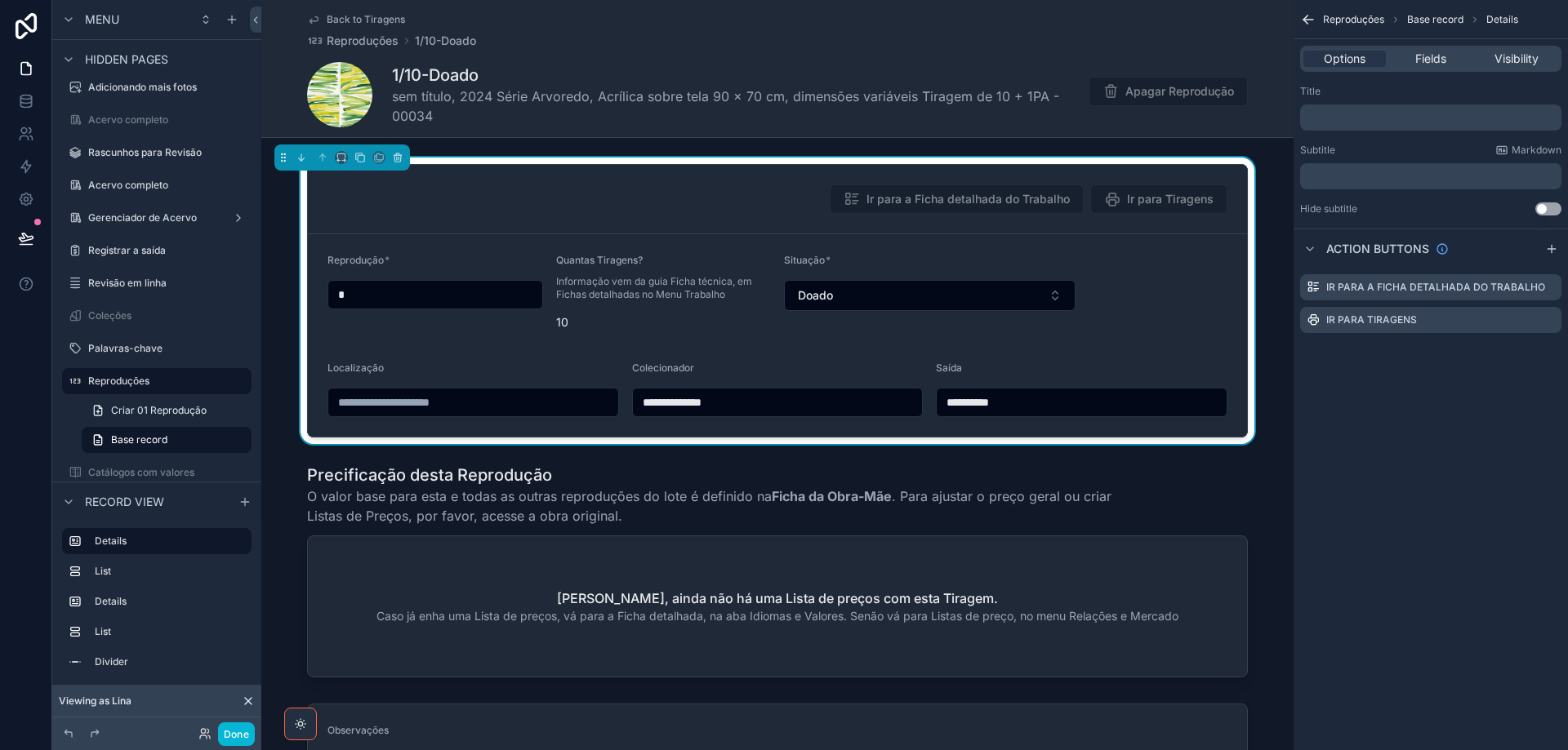
scroll to position [0, 0]
click at [1553, 287] on icon "scrollable content" at bounding box center [1548, 287] width 13 height 13
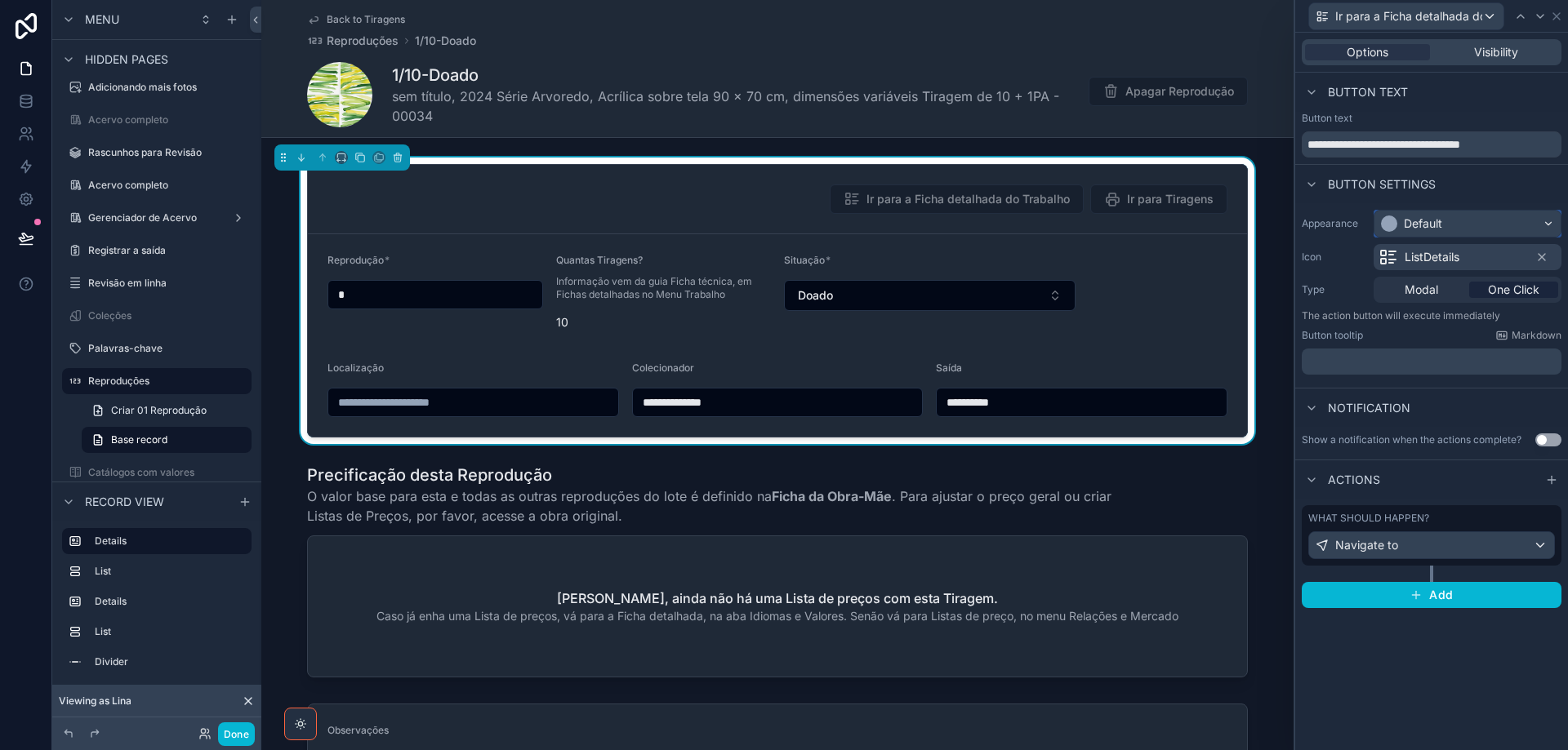
click at [1494, 222] on div "Default" at bounding box center [1468, 223] width 186 height 26
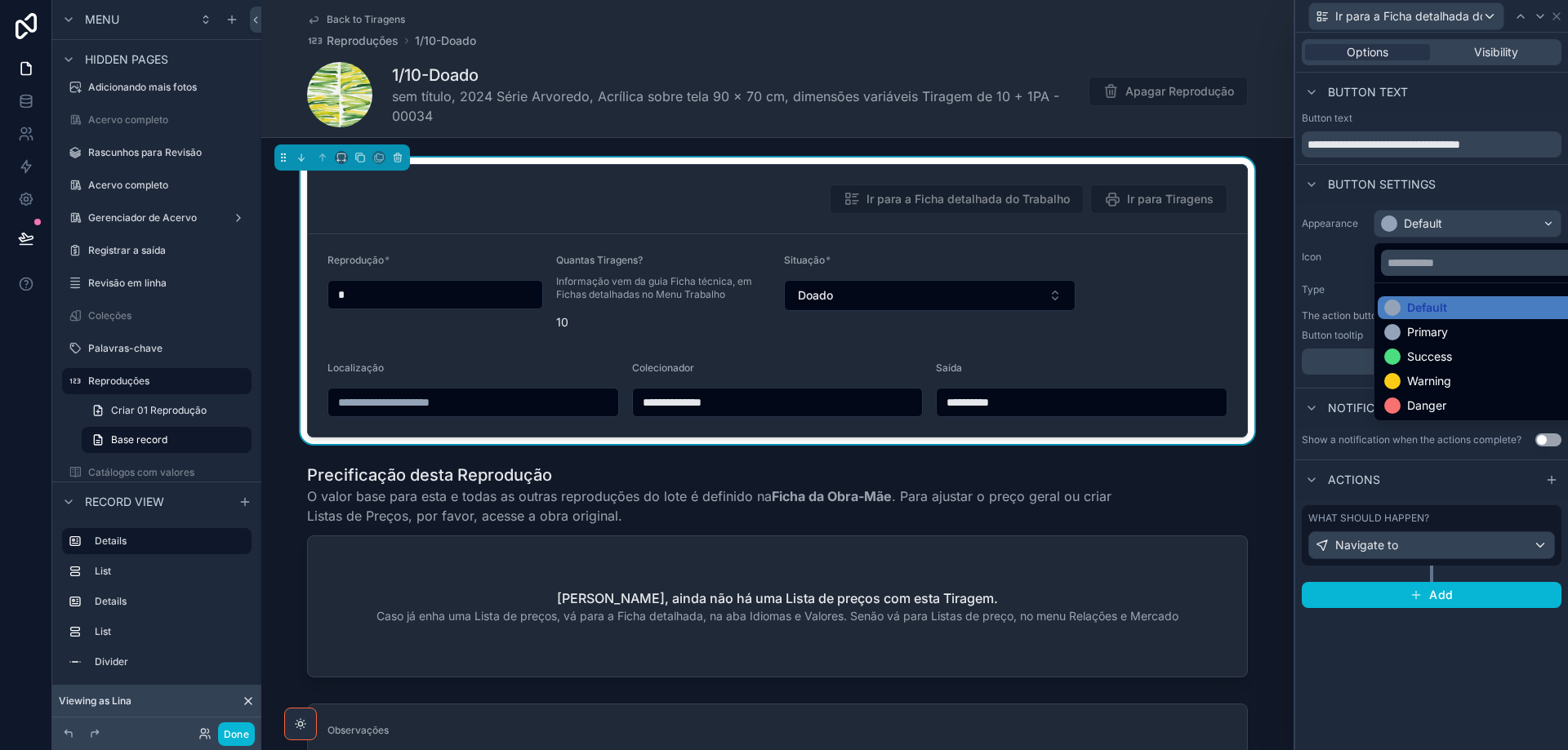
click at [1468, 326] on div "Primary" at bounding box center [1486, 332] width 204 height 16
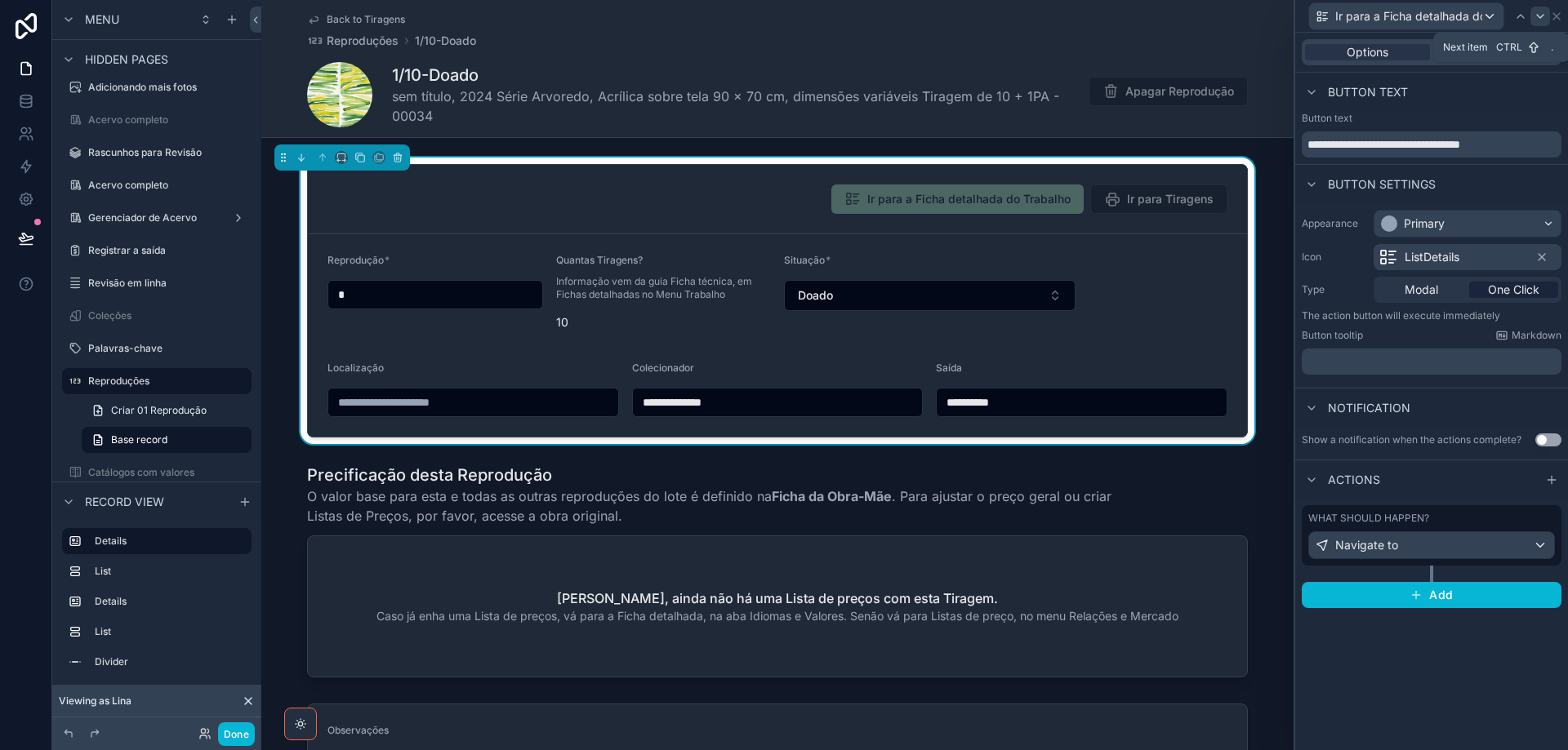
click at [1541, 14] on icon at bounding box center [1540, 16] width 13 height 13
click at [1503, 228] on div "Default" at bounding box center [1468, 223] width 186 height 26
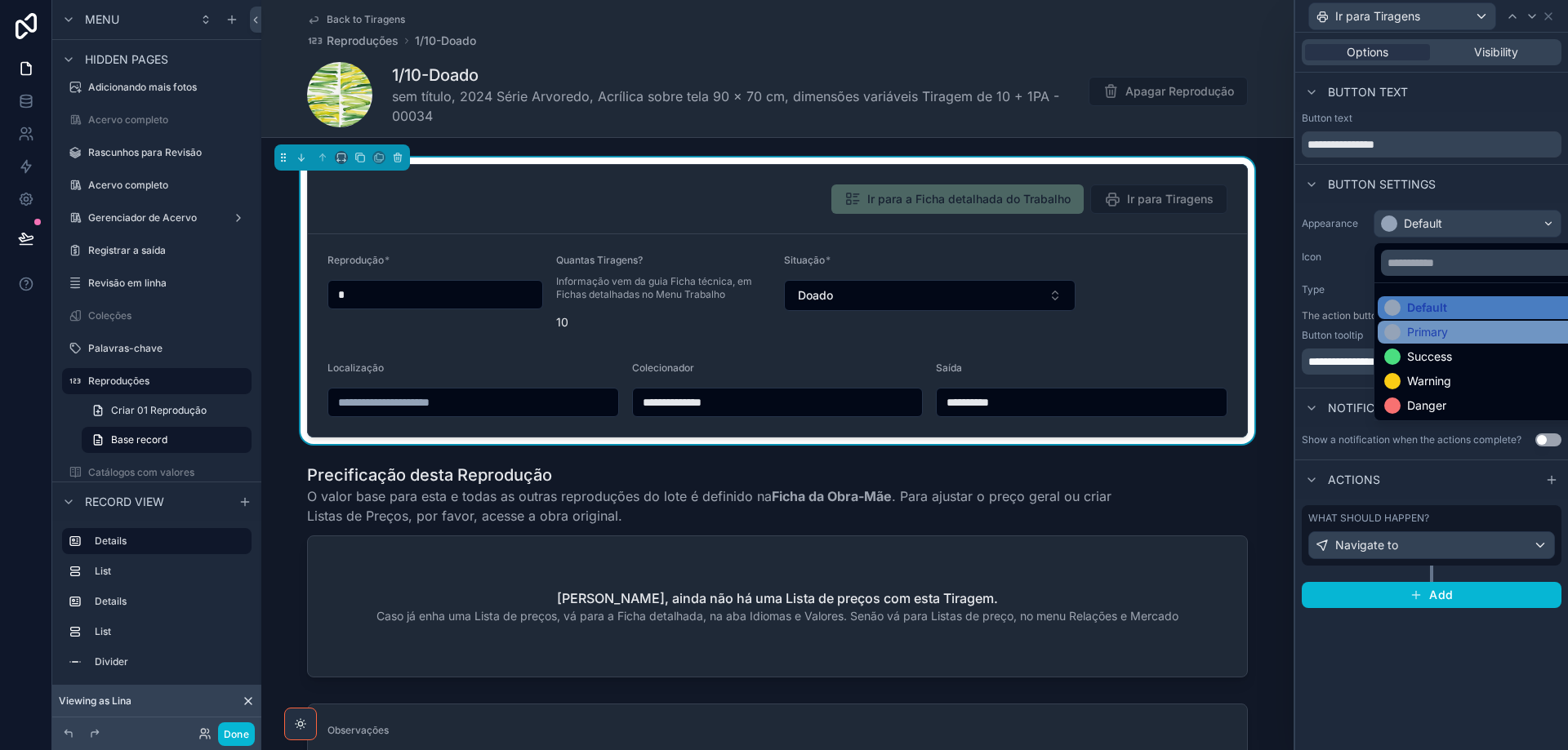
click at [1470, 328] on div "Primary" at bounding box center [1486, 332] width 204 height 16
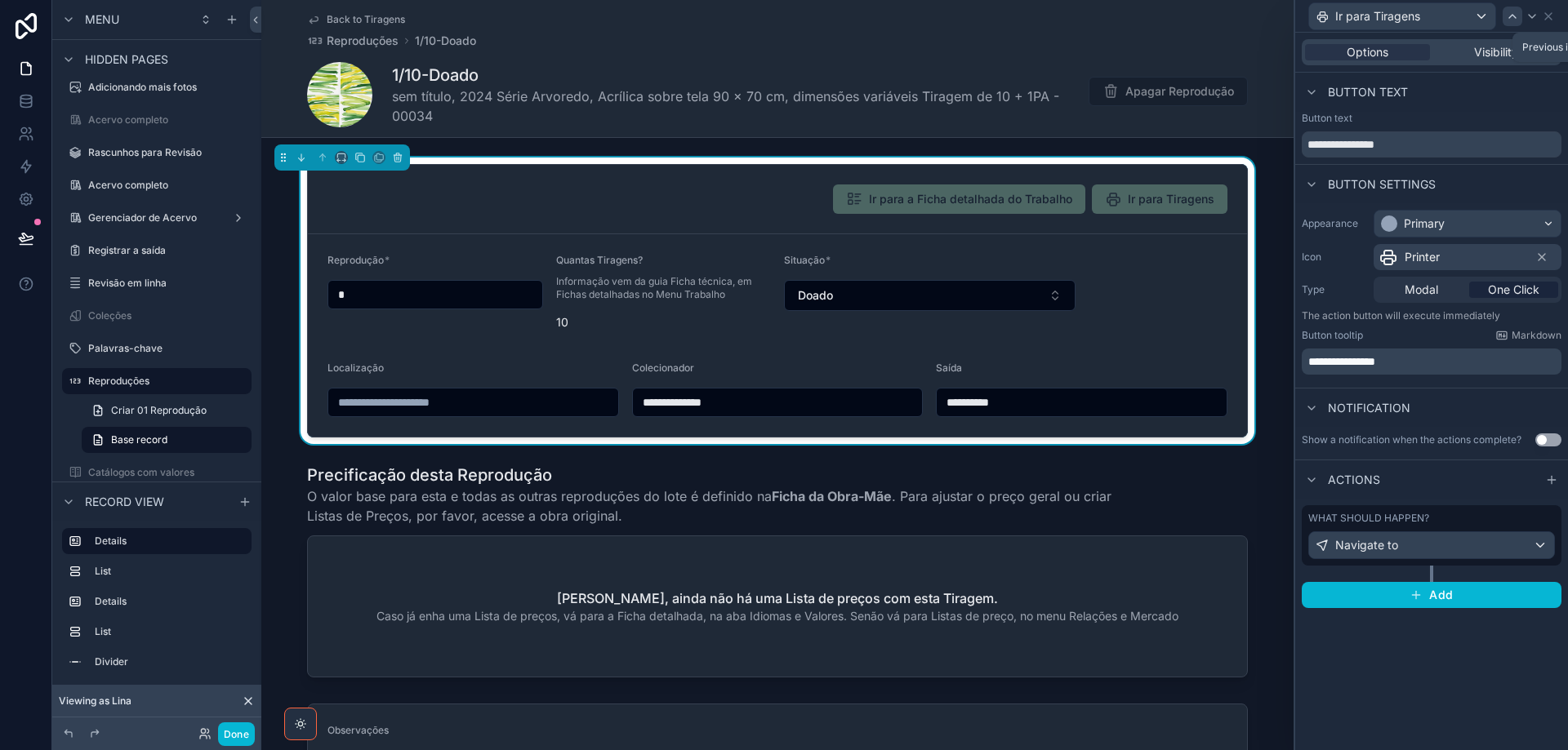
click at [1514, 17] on icon at bounding box center [1512, 16] width 13 height 13
drag, startPoint x: 1355, startPoint y: 145, endPoint x: 1567, endPoint y: 161, distance: 212.6
click at [1567, 161] on div "**********" at bounding box center [1432, 138] width 273 height 52
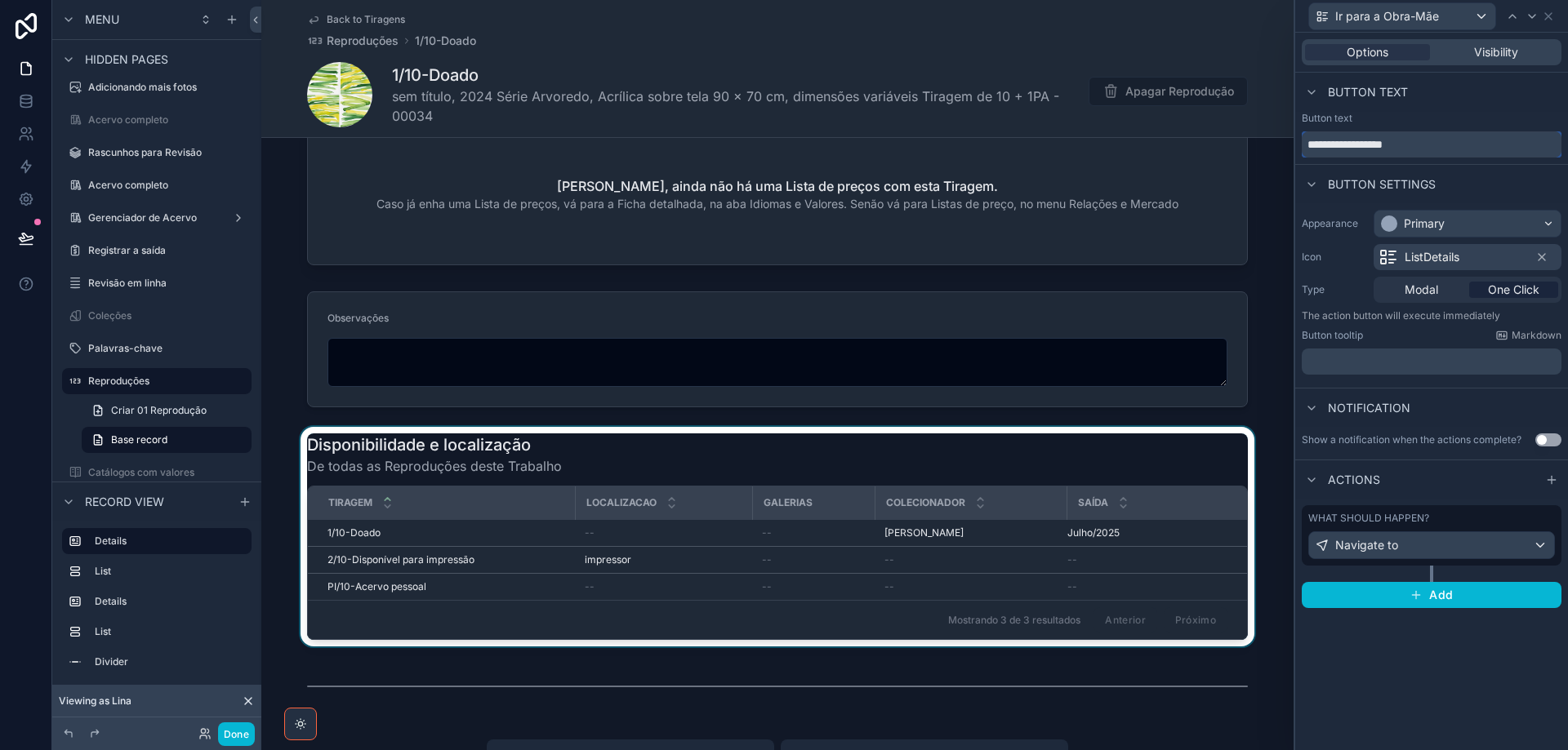
scroll to position [490, 0]
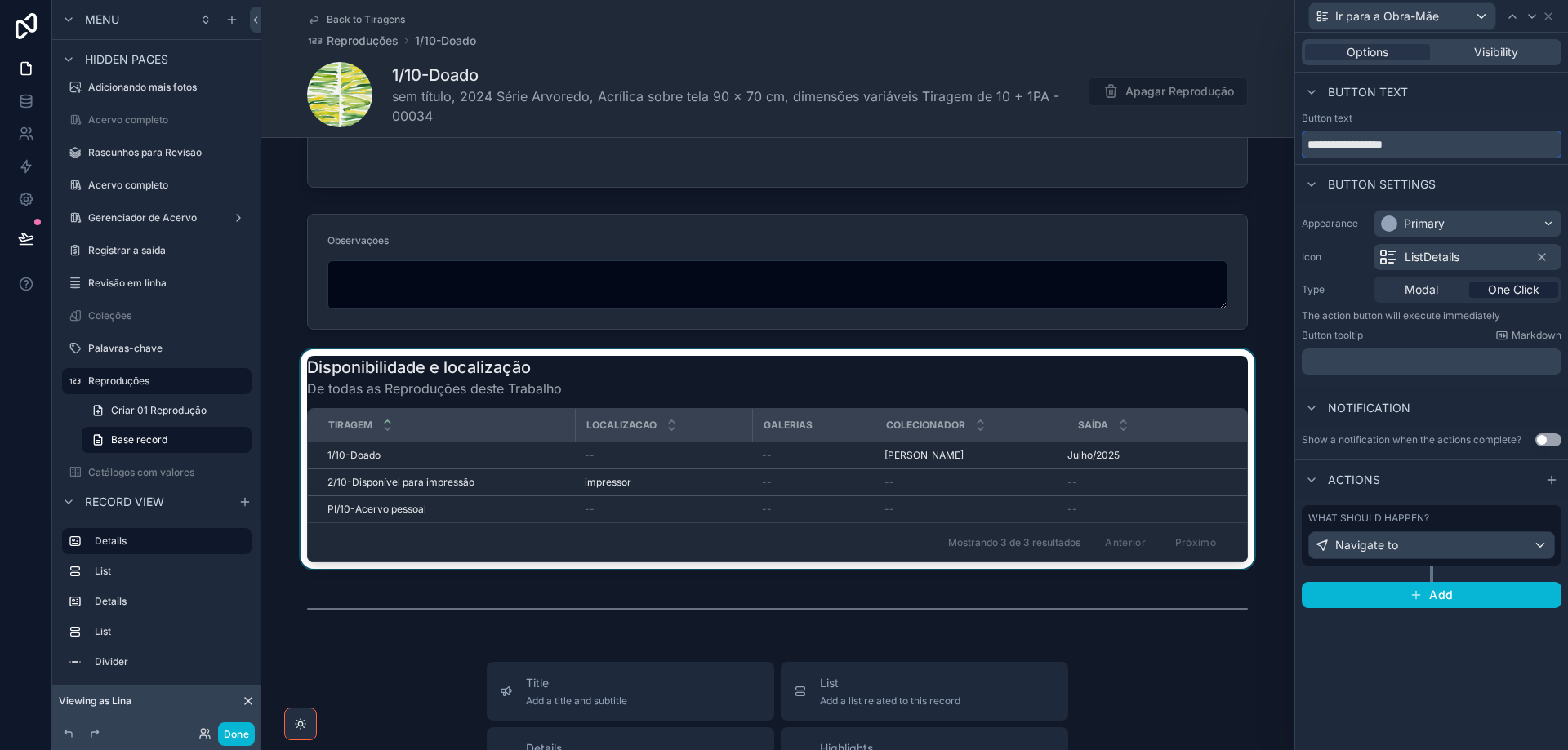
type input "**********"
click at [593, 377] on div "scrollable content" at bounding box center [776, 459] width 1032 height 220
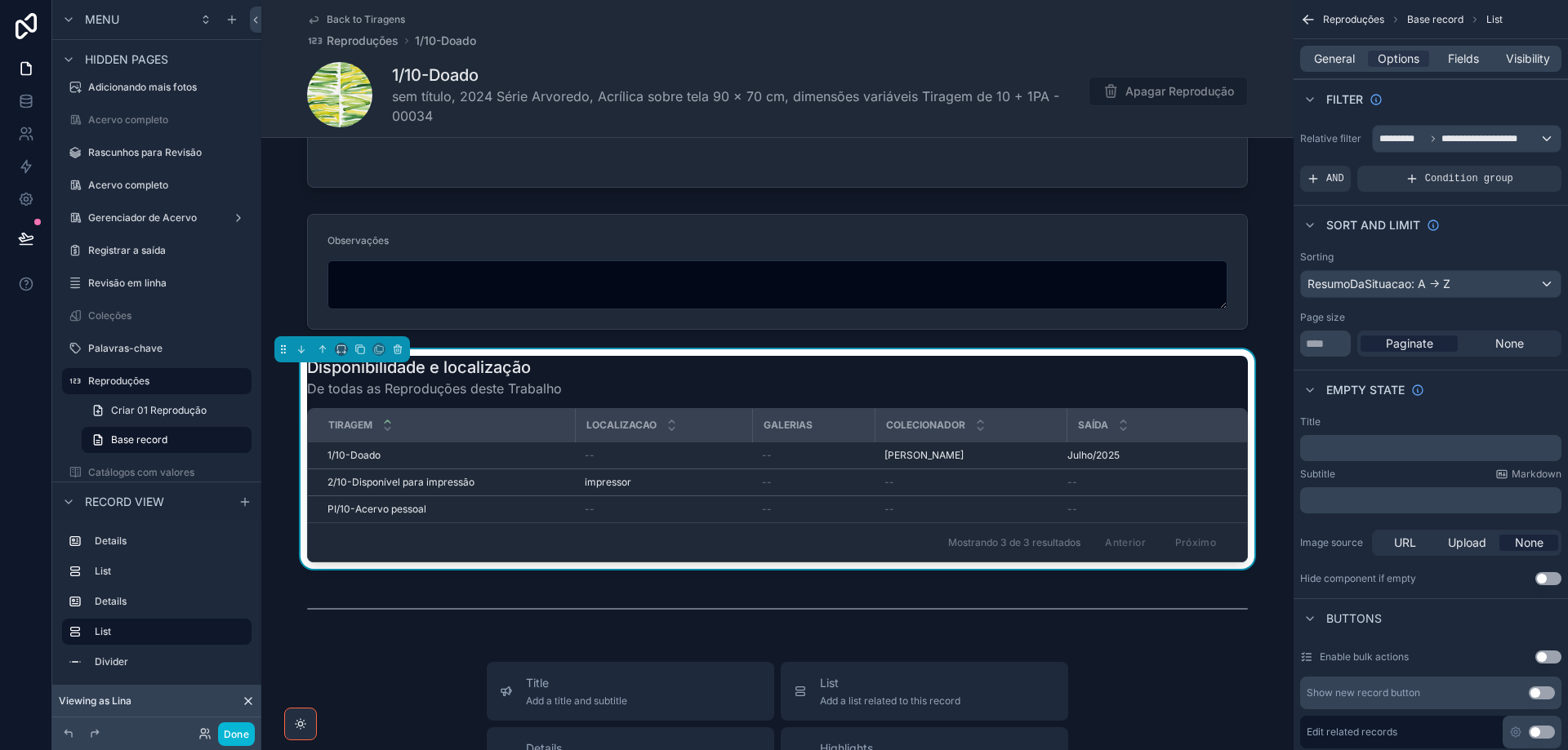
click at [852, 382] on div "Disponibilidade e localização De todas as Reproduções deste Trabalho" at bounding box center [776, 376] width 940 height 42
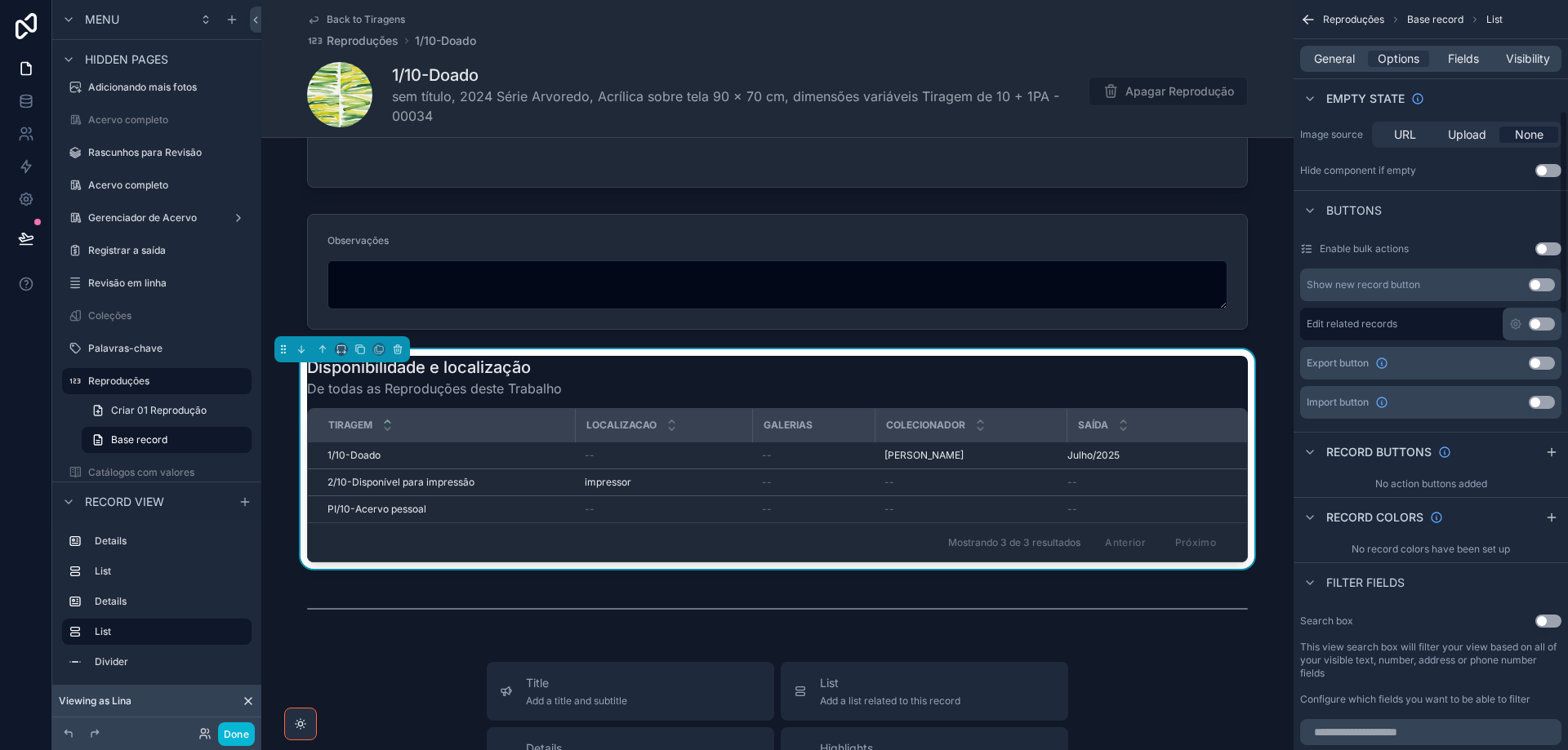
scroll to position [82, 0]
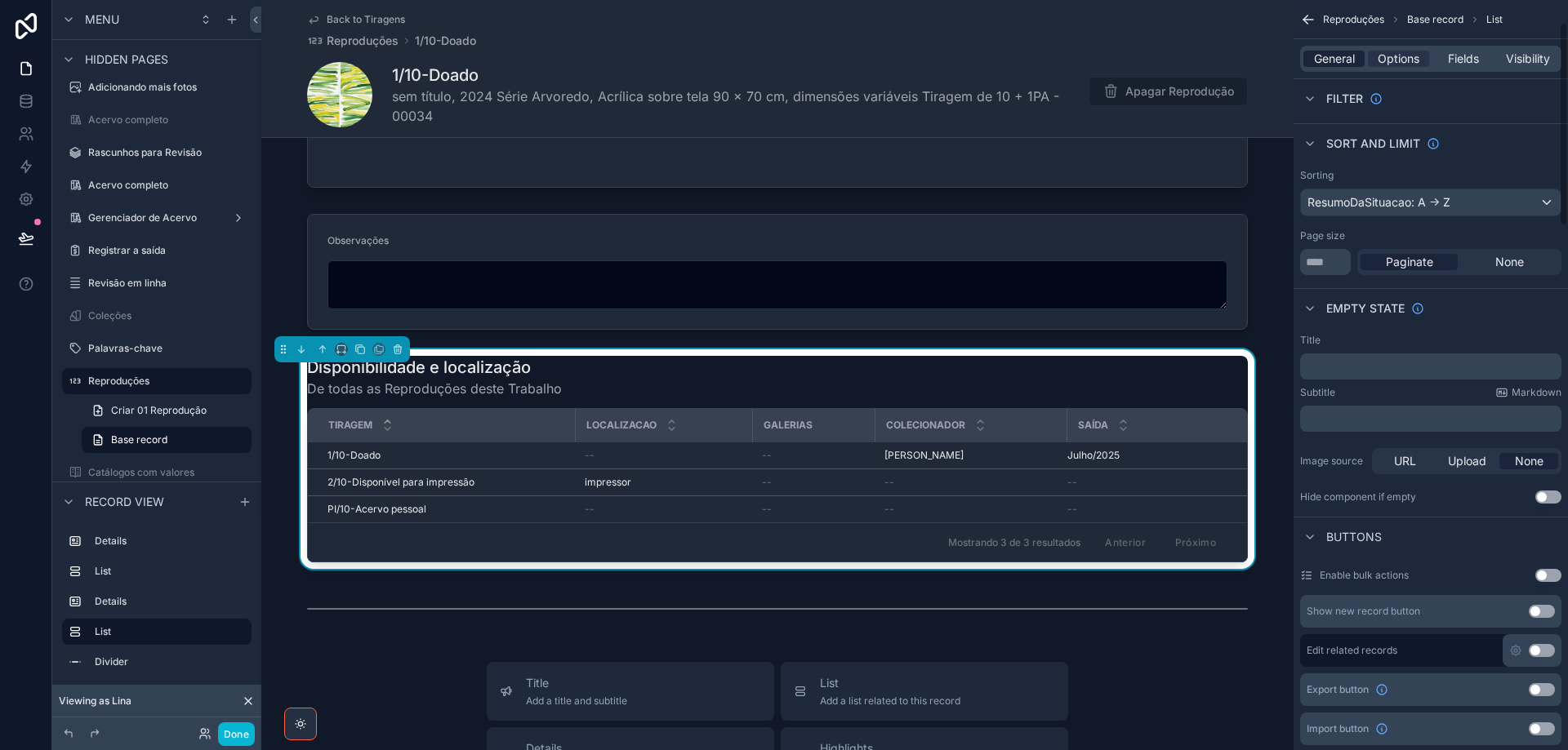
drag, startPoint x: 1344, startPoint y: 64, endPoint x: 1325, endPoint y: 76, distance: 22.5
click at [1343, 64] on span "General" at bounding box center [1335, 58] width 41 height 16
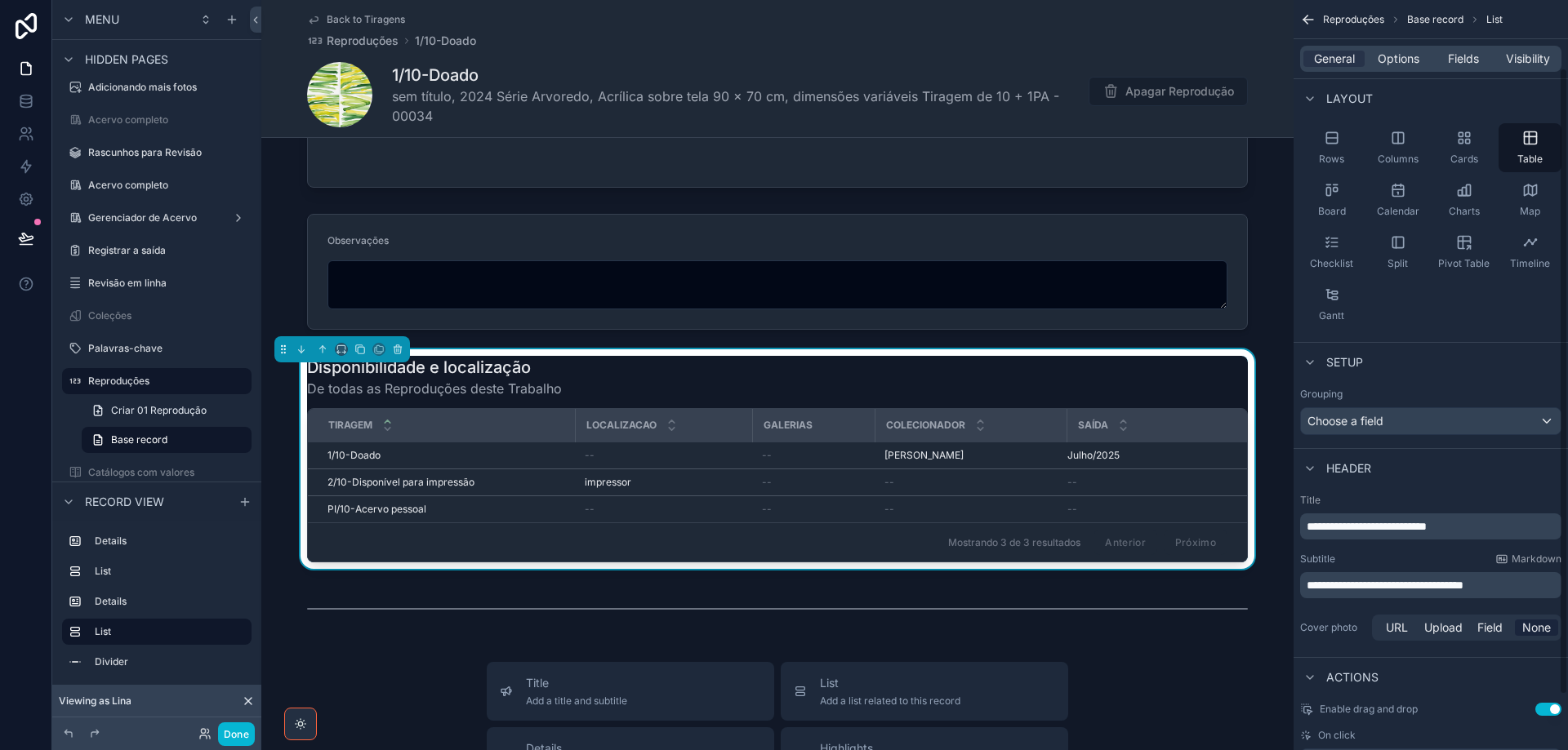
click at [1388, 527] on span "**********" at bounding box center [1366, 526] width 120 height 12
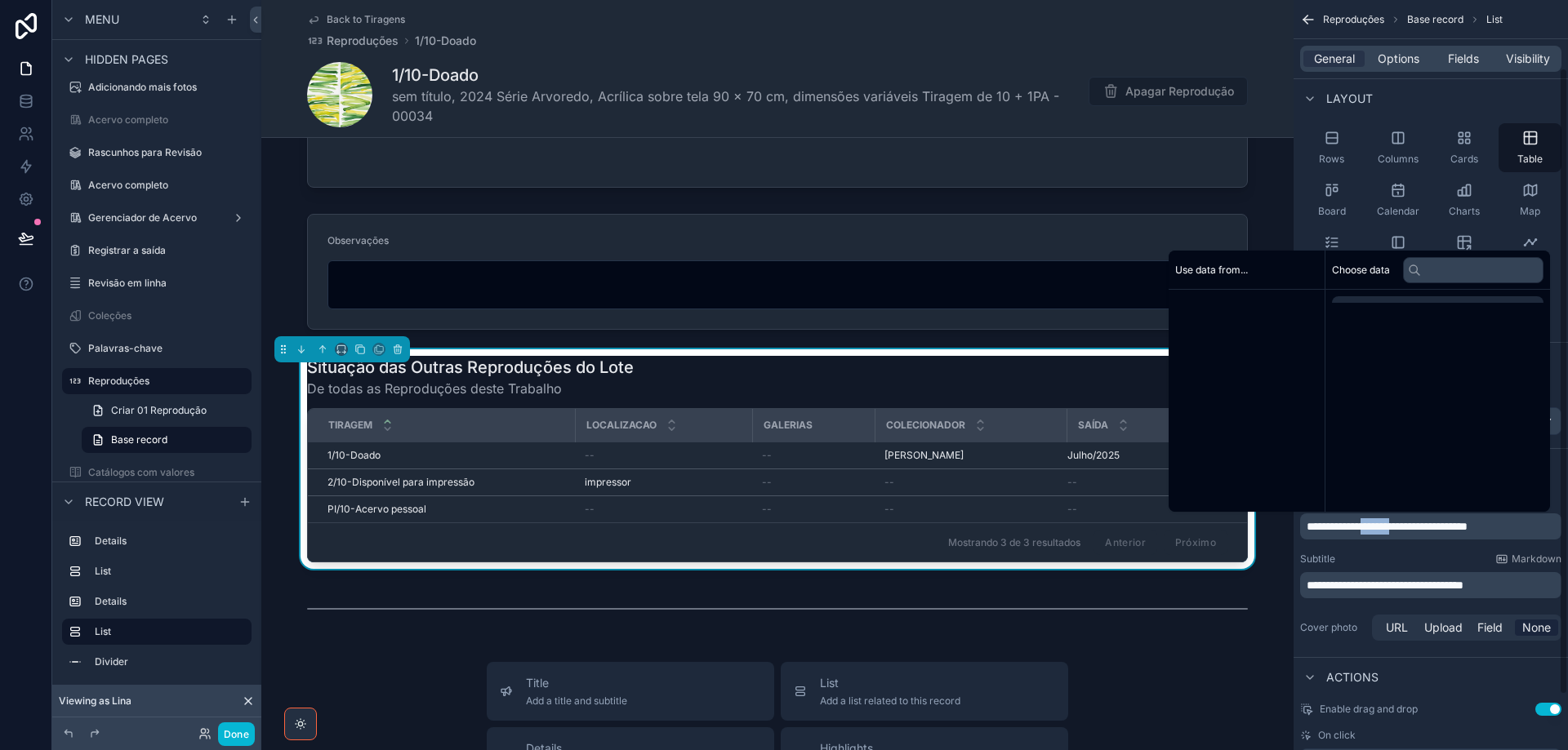
click at [1385, 526] on span "**********" at bounding box center [1386, 526] width 160 height 12
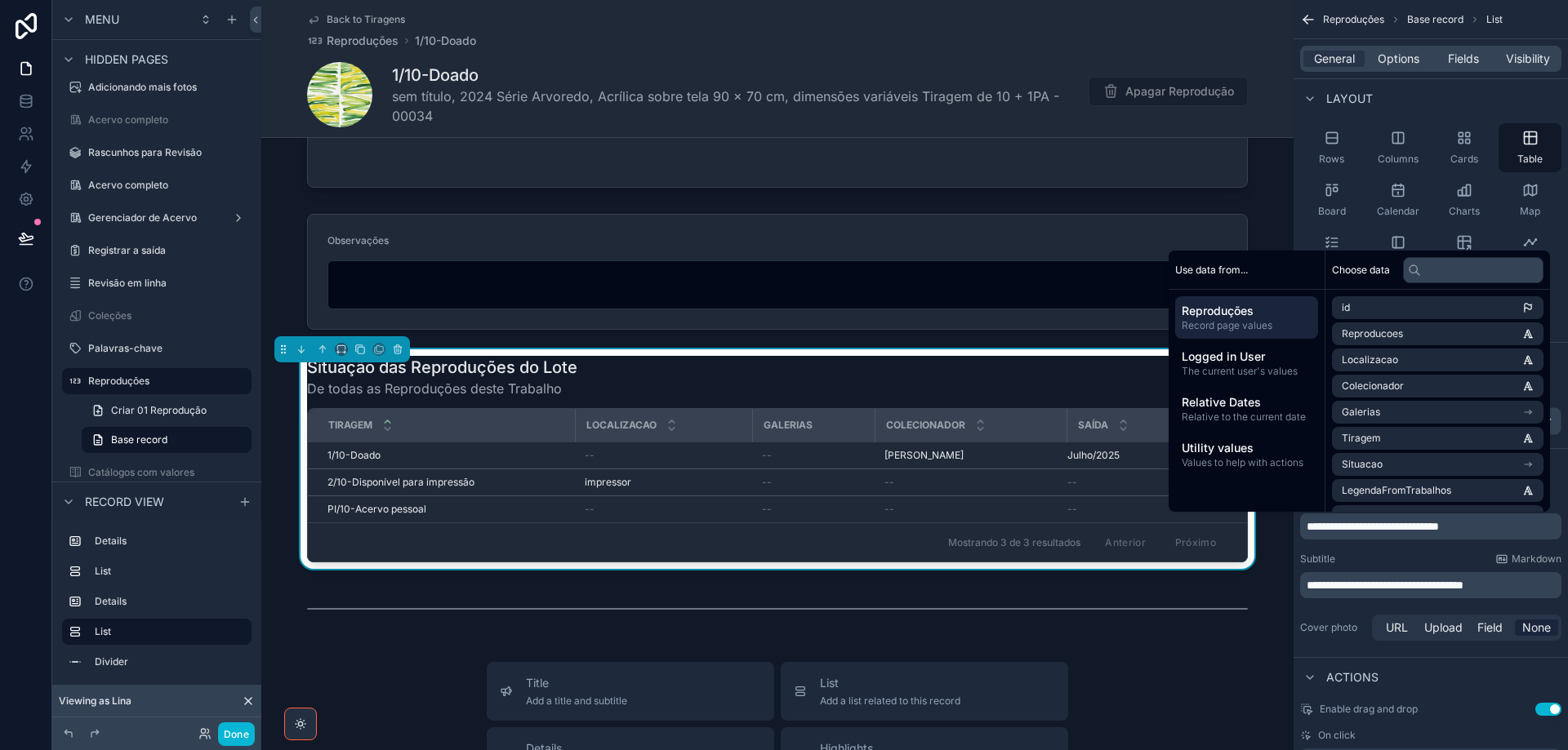
click at [1344, 587] on span "**********" at bounding box center [1384, 585] width 157 height 12
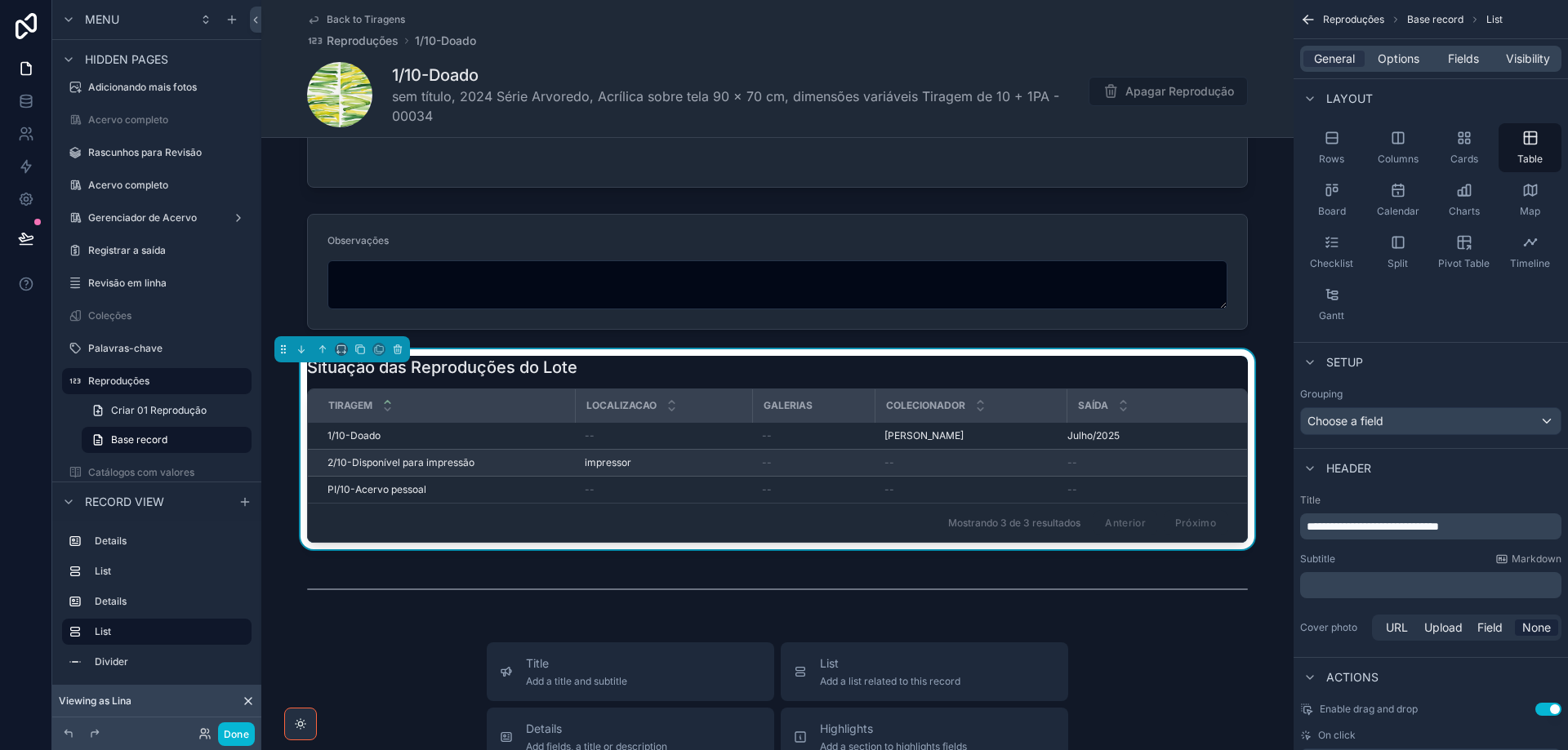
click at [435, 465] on span "2/10-Disponível para impressão" at bounding box center [401, 462] width 147 height 13
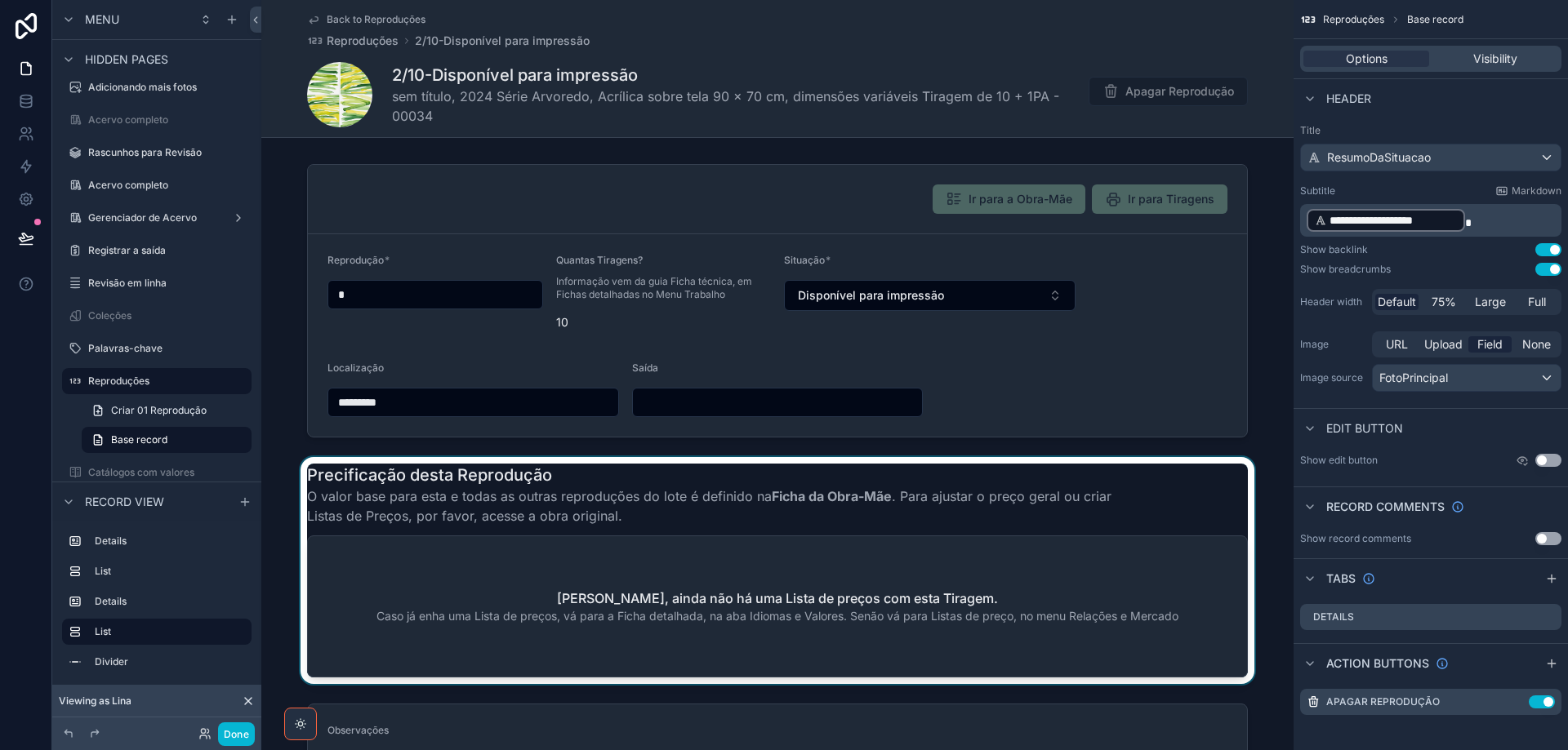
click at [784, 591] on div "scrollable content" at bounding box center [776, 570] width 1032 height 227
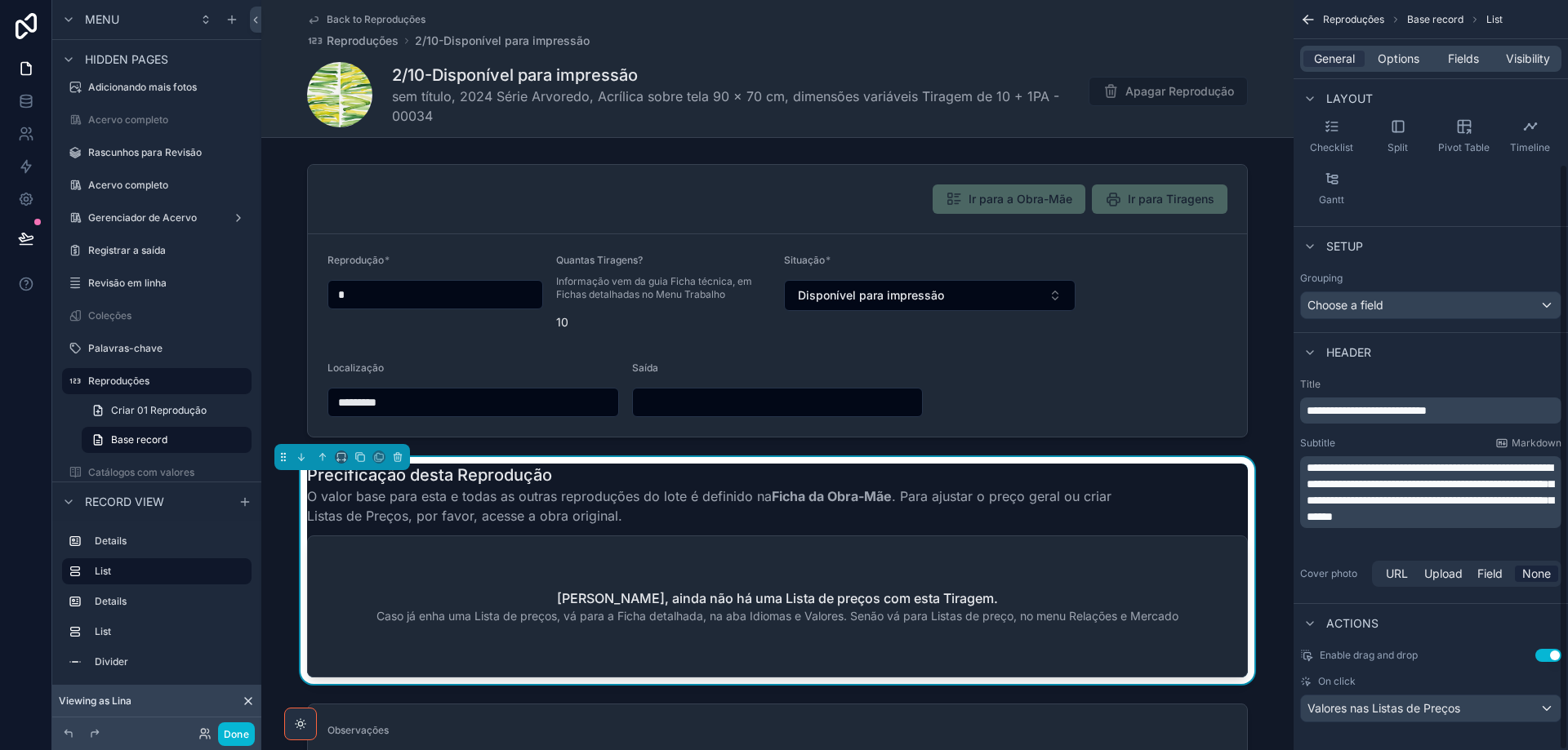
scroll to position [209, 0]
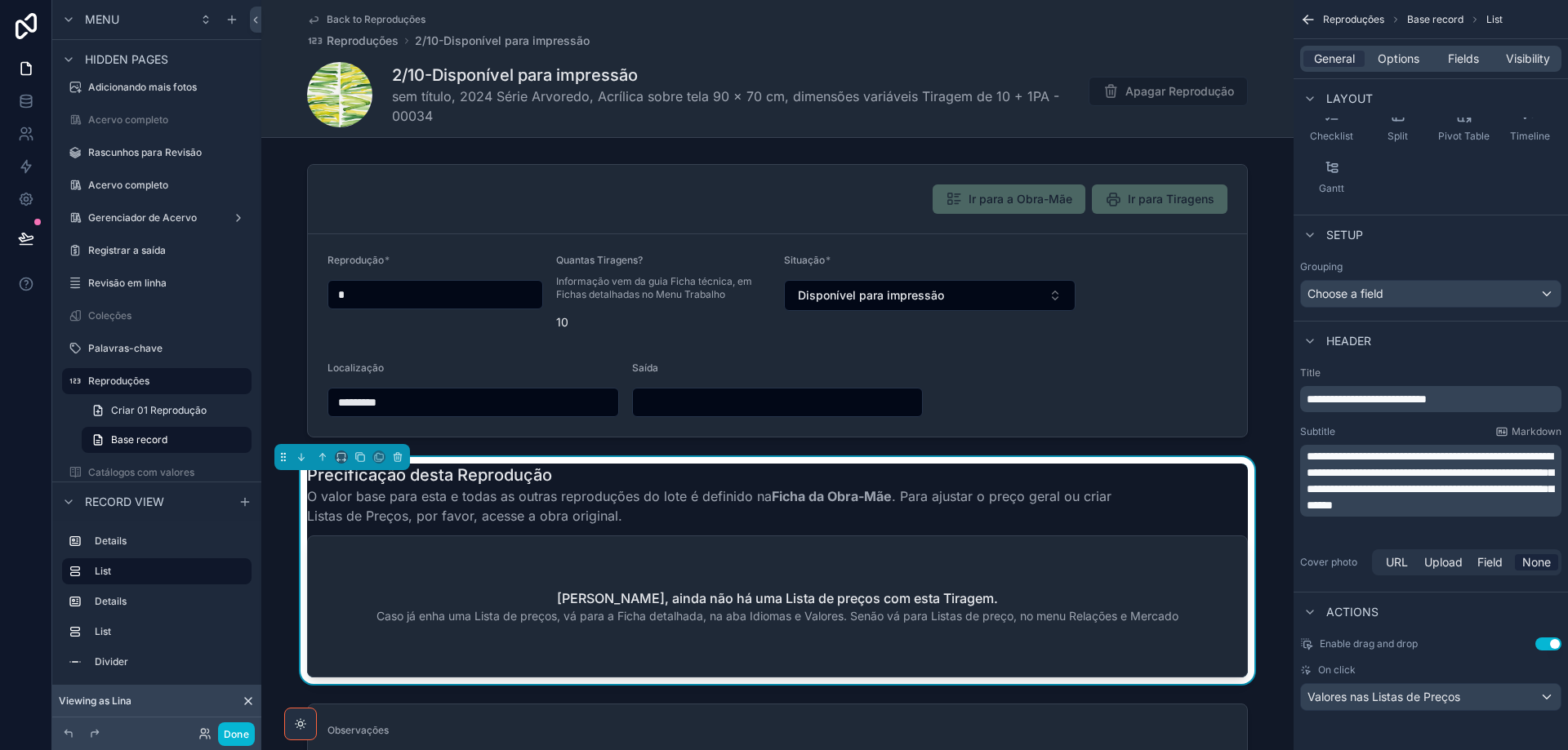
click at [1402, 67] on div "General Options Fields Visibility" at bounding box center [1430, 58] width 261 height 26
drag, startPoint x: 1390, startPoint y: 59, endPoint x: 1399, endPoint y: 69, distance: 13.5
click at [1390, 58] on span "Options" at bounding box center [1399, 58] width 41 height 16
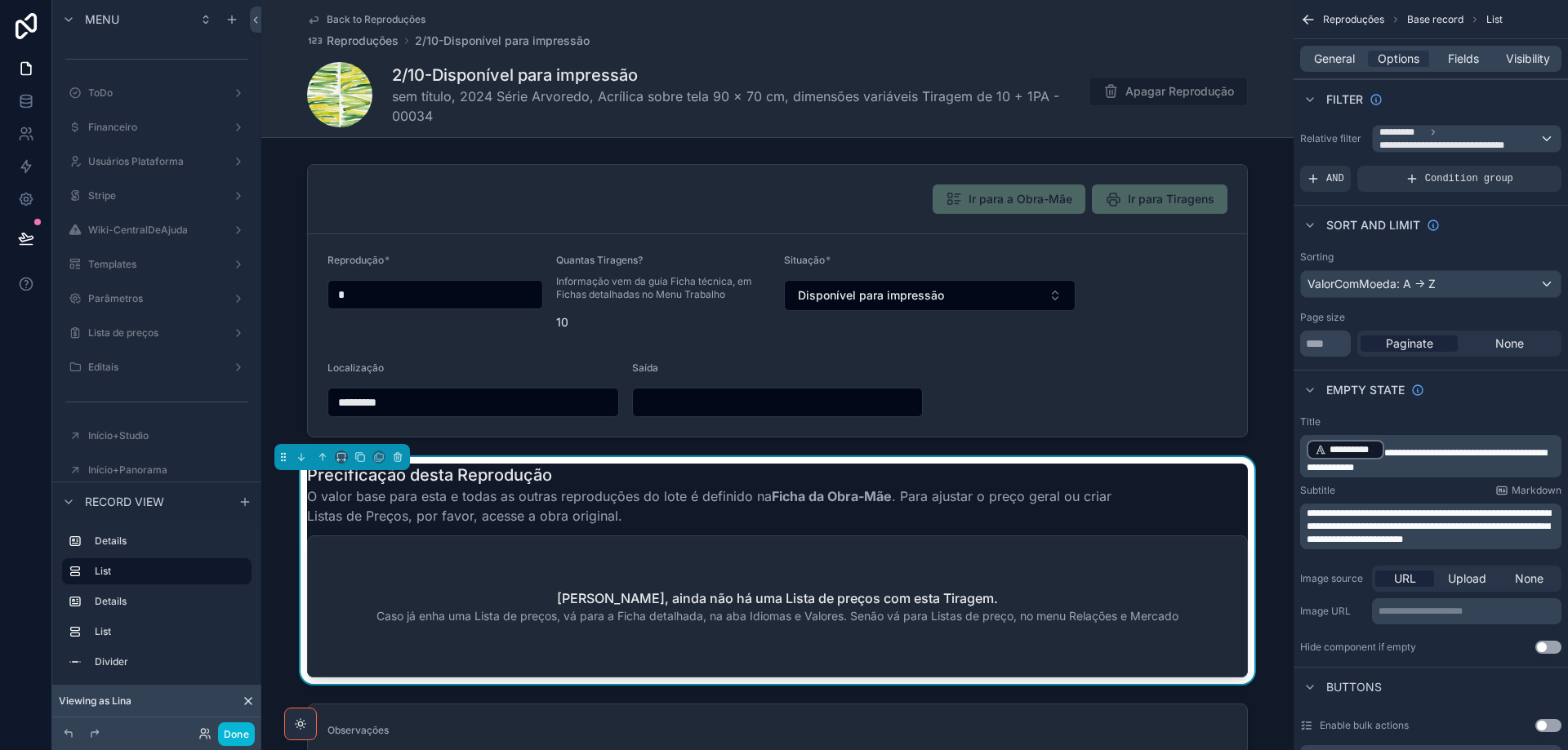
drag, startPoint x: 0, startPoint y: 0, endPoint x: 1404, endPoint y: 316, distance: 1439.1
click at [1404, 508] on span "**********" at bounding box center [1428, 526] width 244 height 36
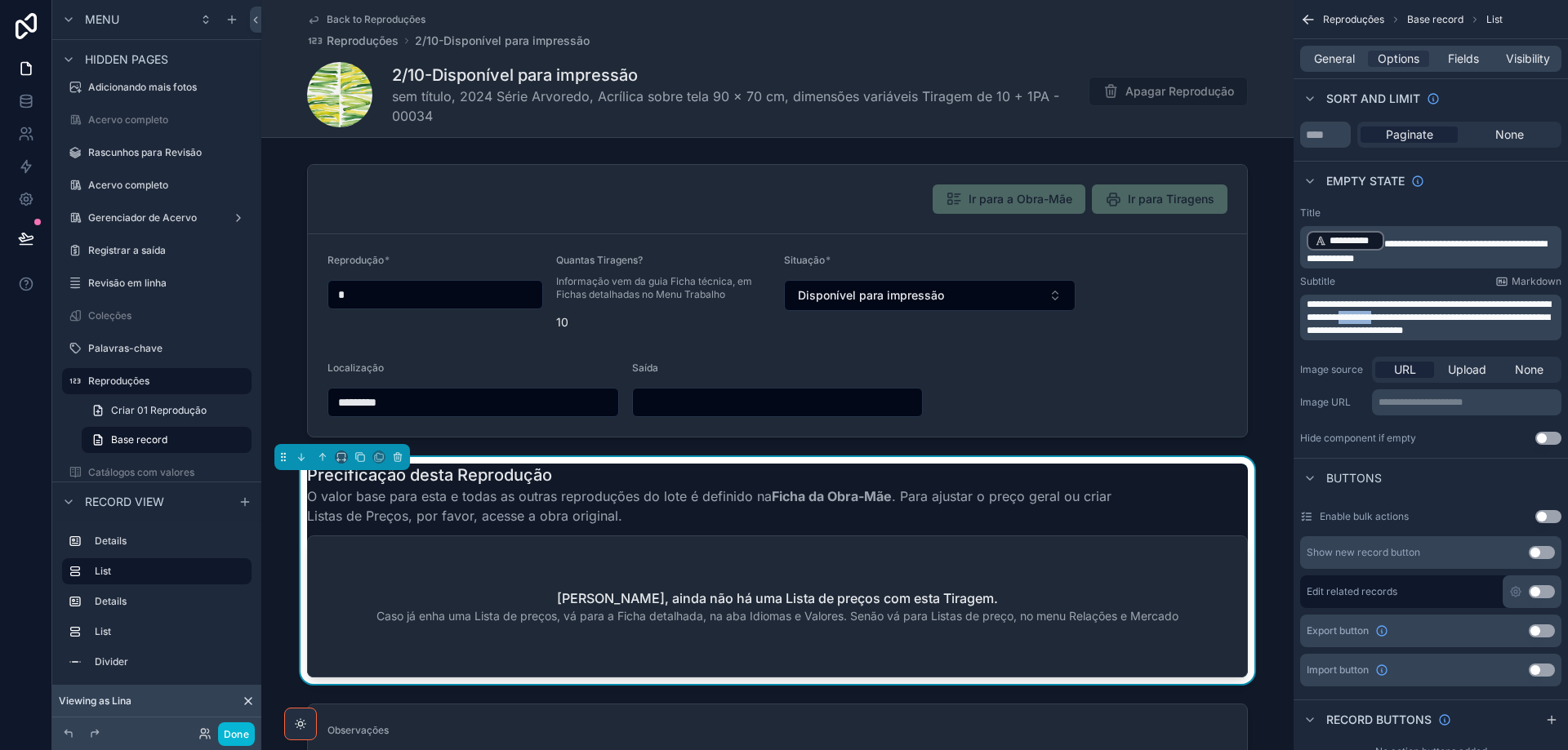
click at [1404, 316] on span "**********" at bounding box center [1428, 317] width 244 height 36
click at [241, 730] on button "Done" at bounding box center [236, 734] width 37 height 23
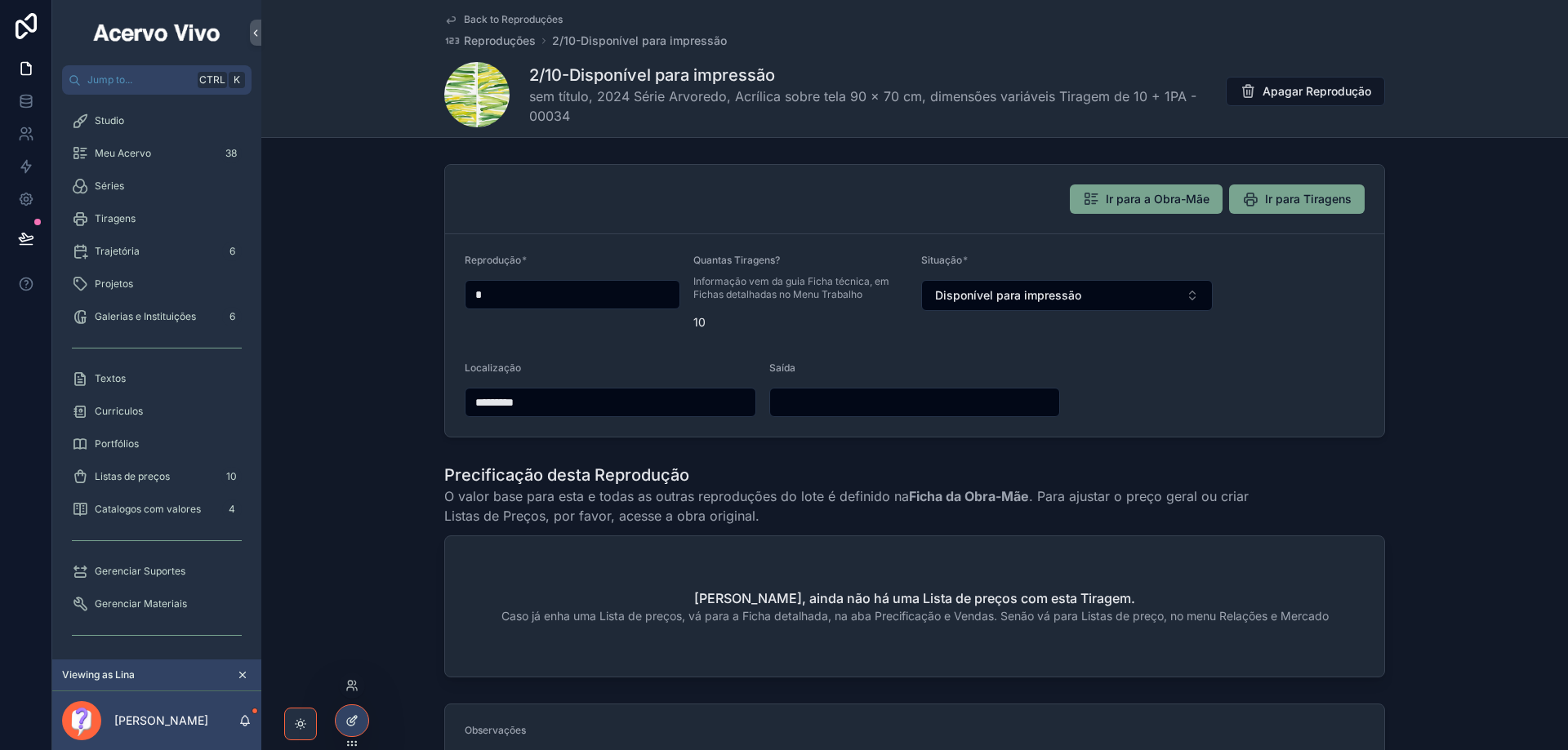
click at [356, 723] on icon at bounding box center [351, 720] width 13 height 13
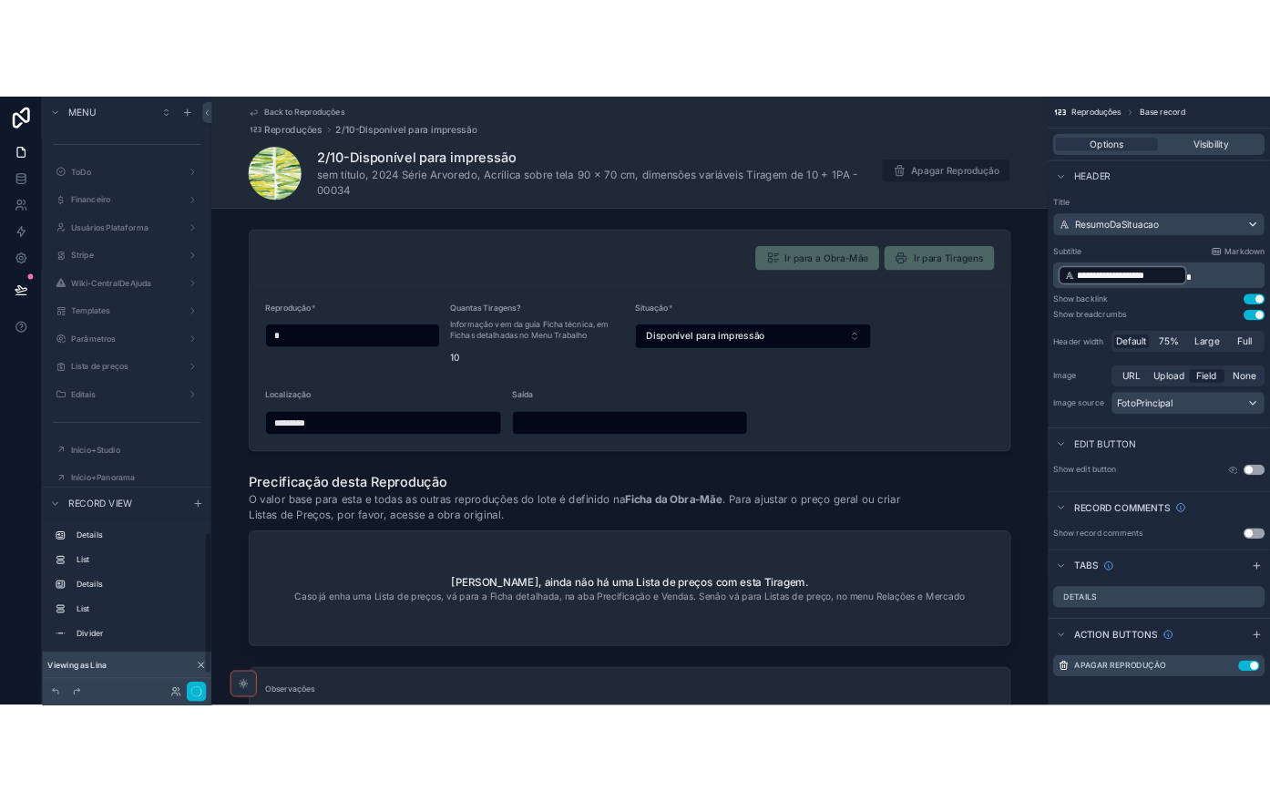
scroll to position [2502, 0]
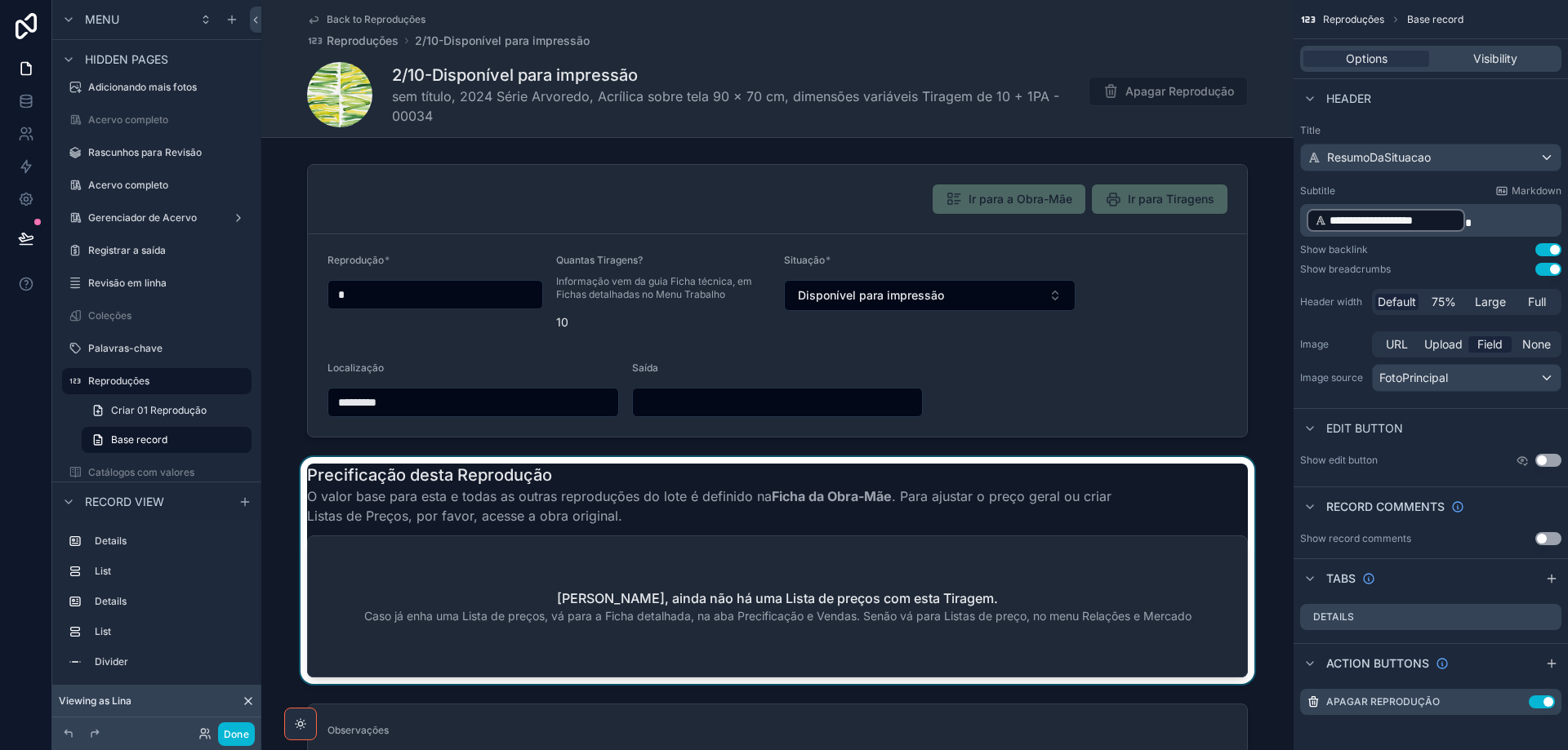
click at [582, 584] on div "scrollable content" at bounding box center [776, 570] width 1032 height 227
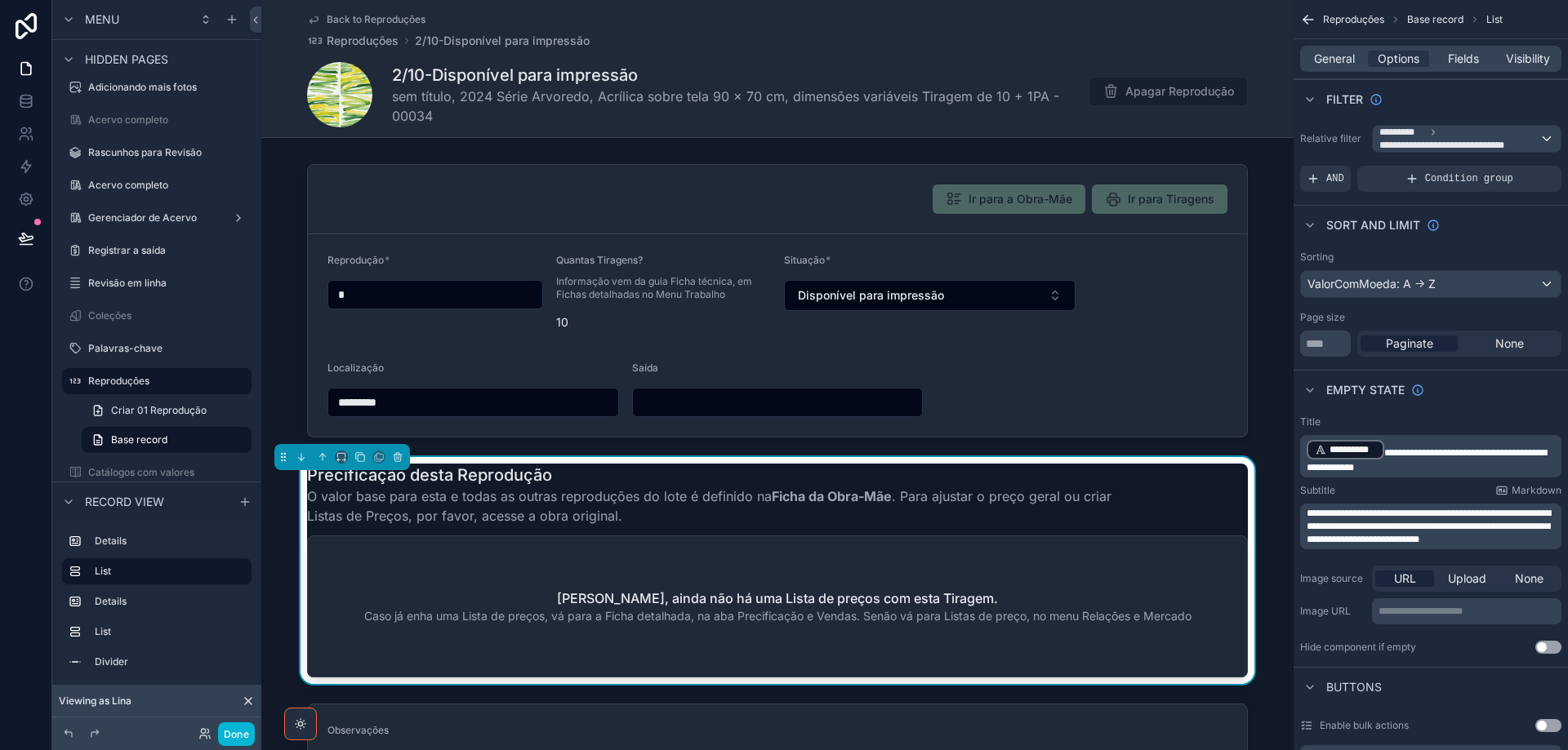
click at [1328, 527] on span "**********" at bounding box center [1428, 526] width 244 height 36
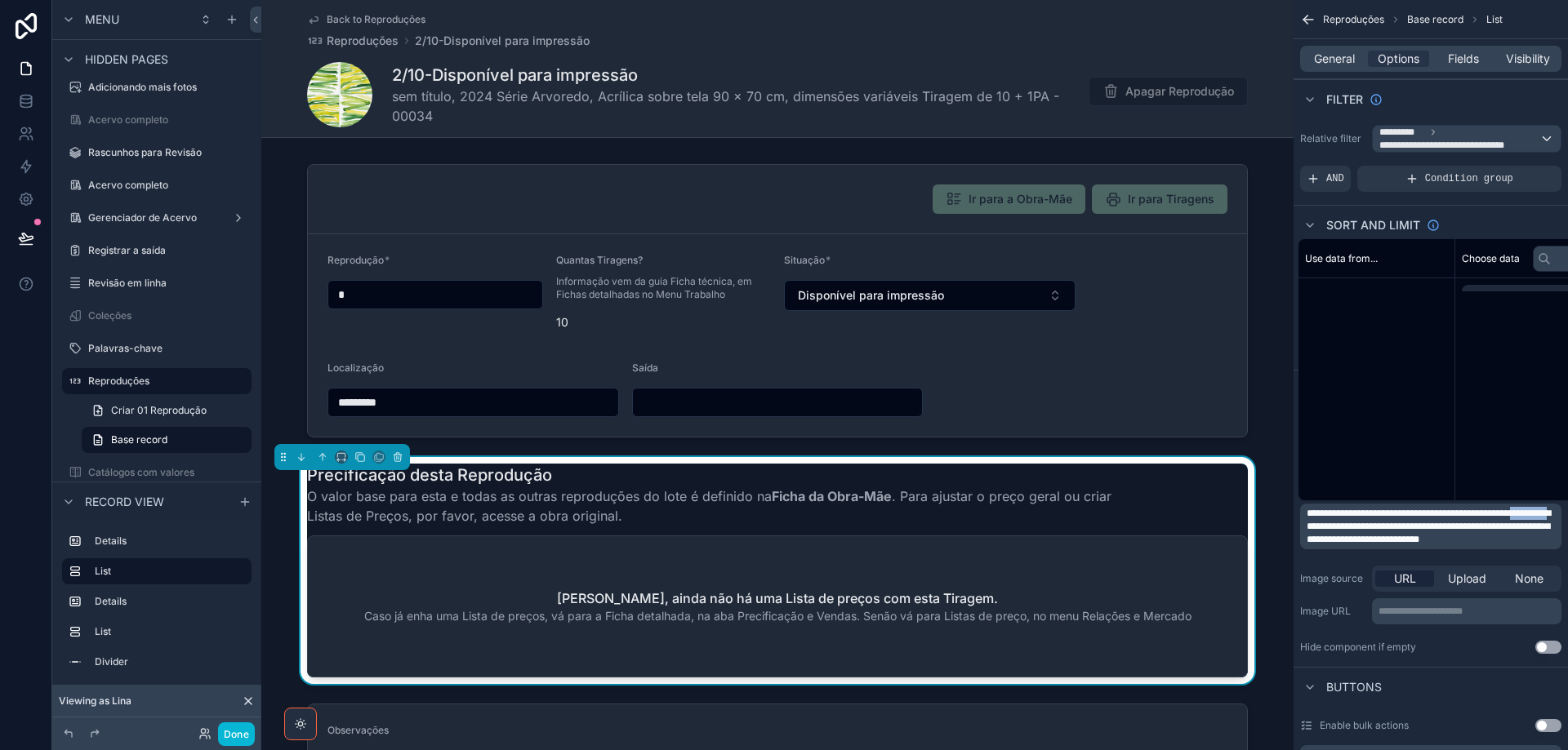
click at [1327, 527] on span "**********" at bounding box center [1428, 526] width 244 height 36
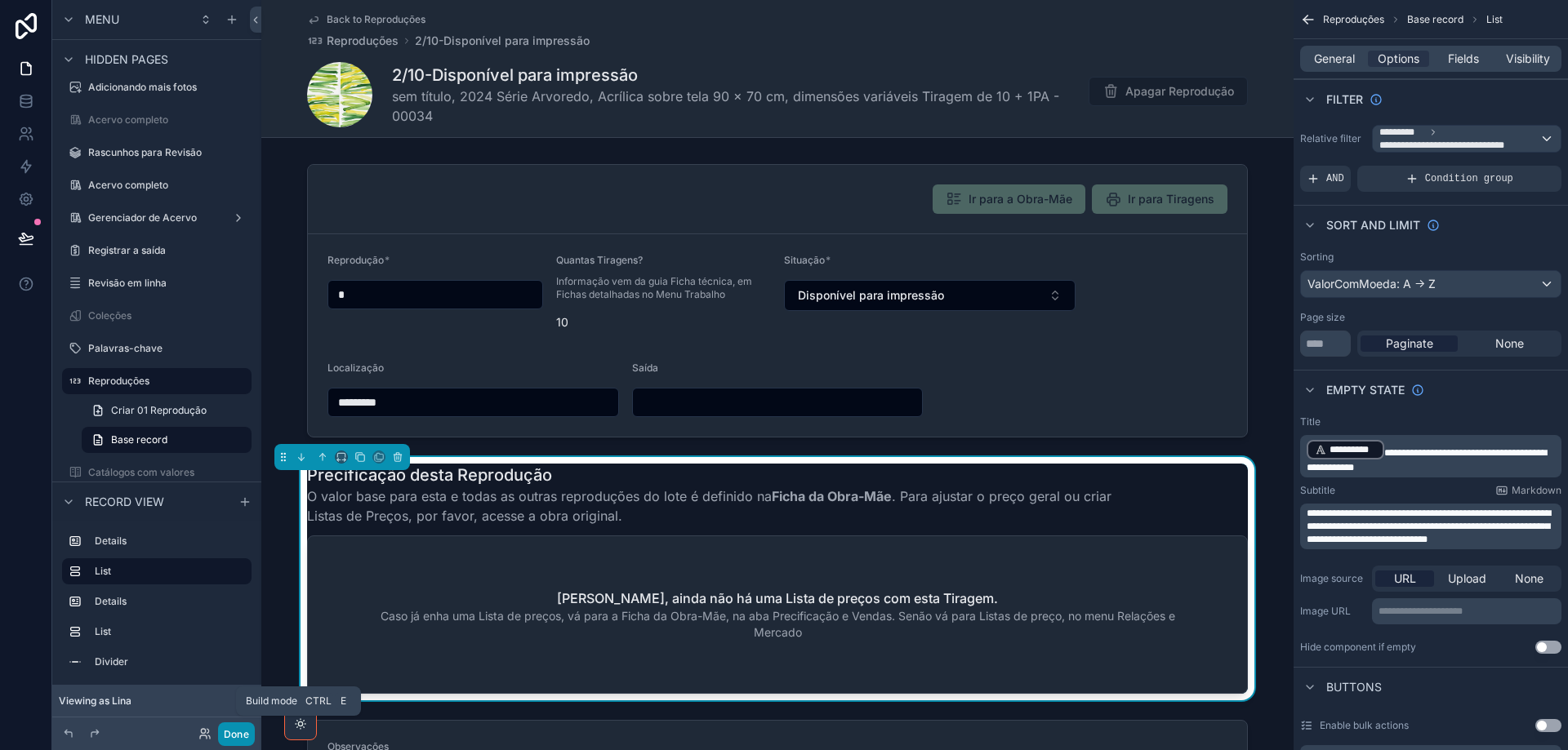
click at [230, 737] on button "Done" at bounding box center [236, 734] width 37 height 23
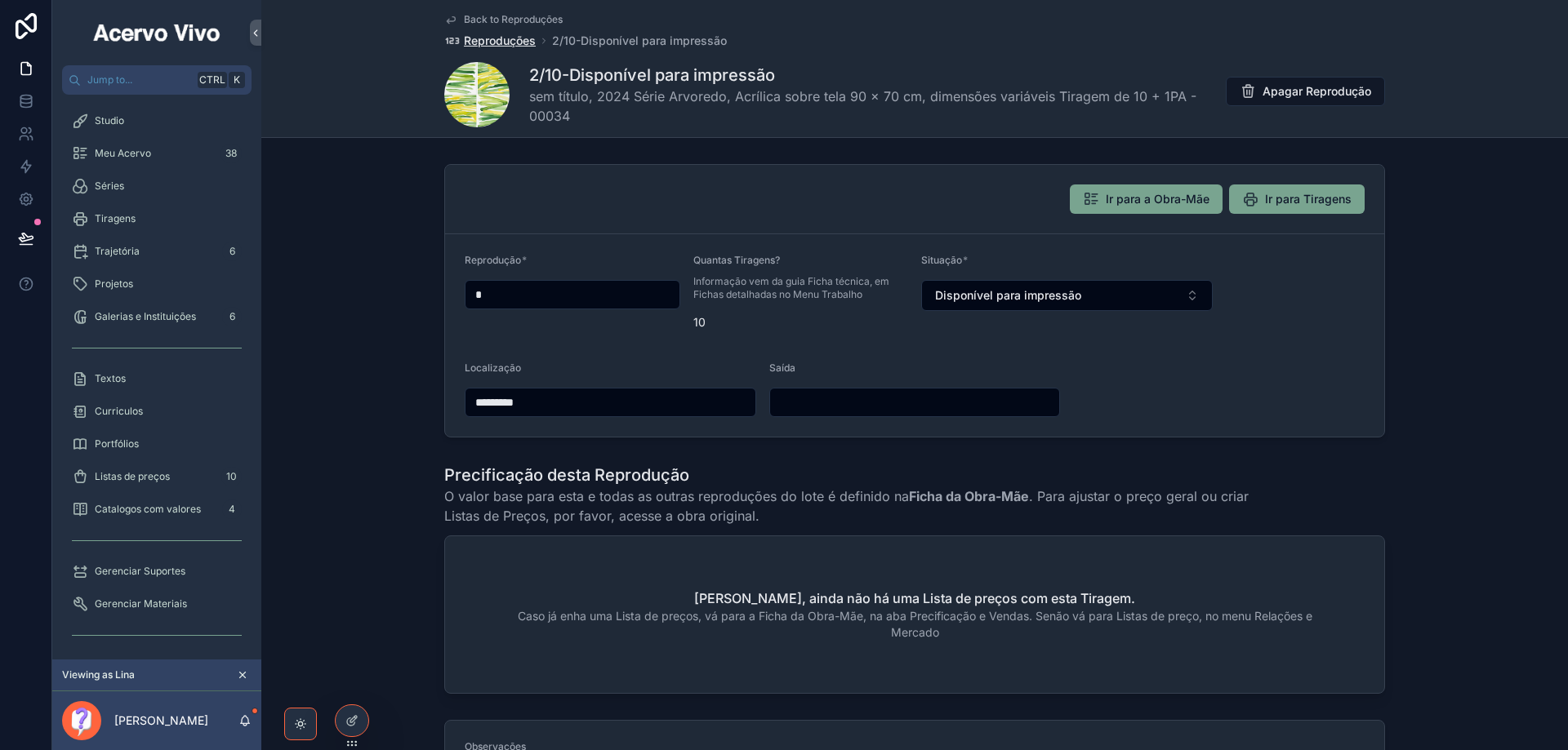
click at [517, 15] on span "Back to Reproduções" at bounding box center [513, 20] width 99 height 13
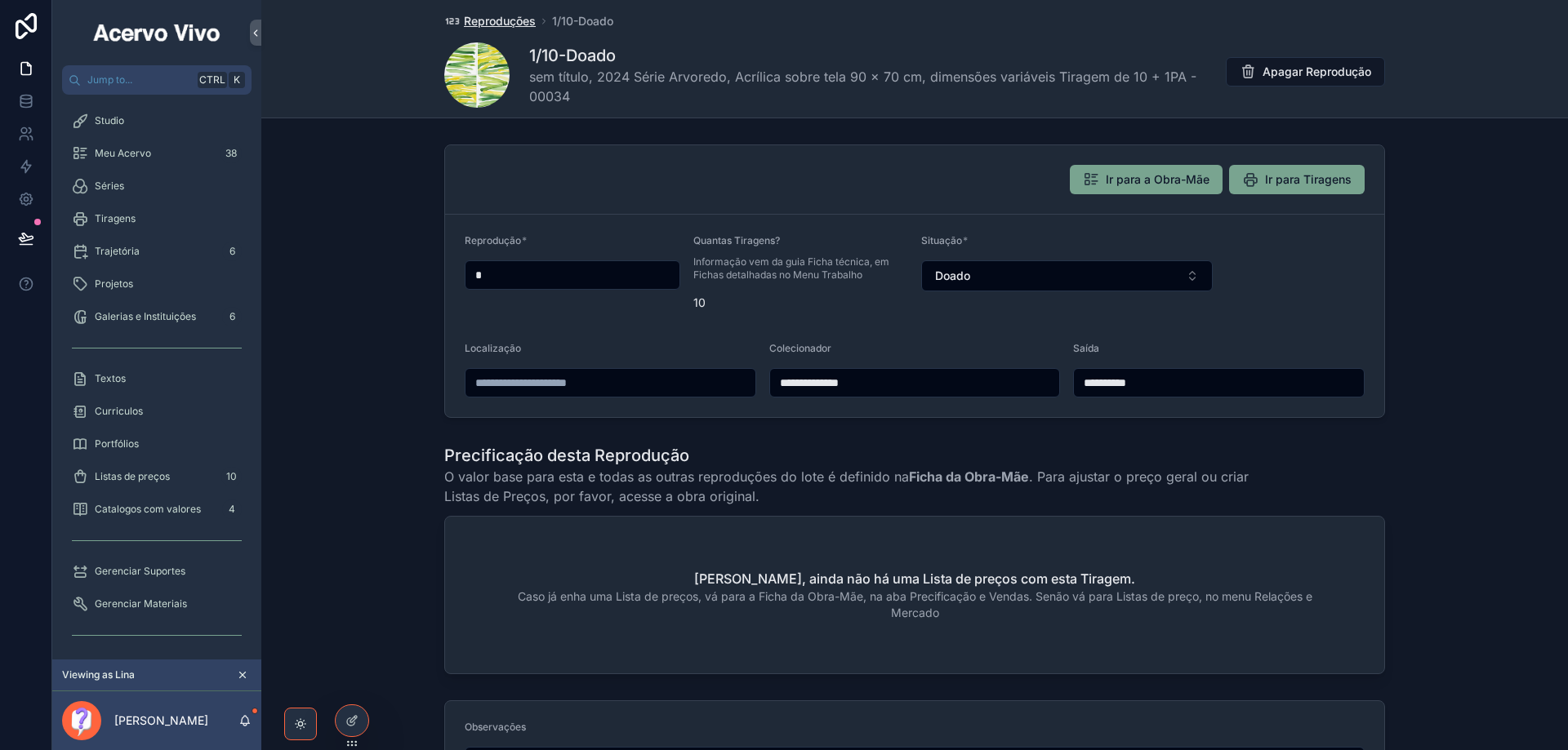
click at [499, 24] on span "Reproduções" at bounding box center [499, 22] width 72 height 16
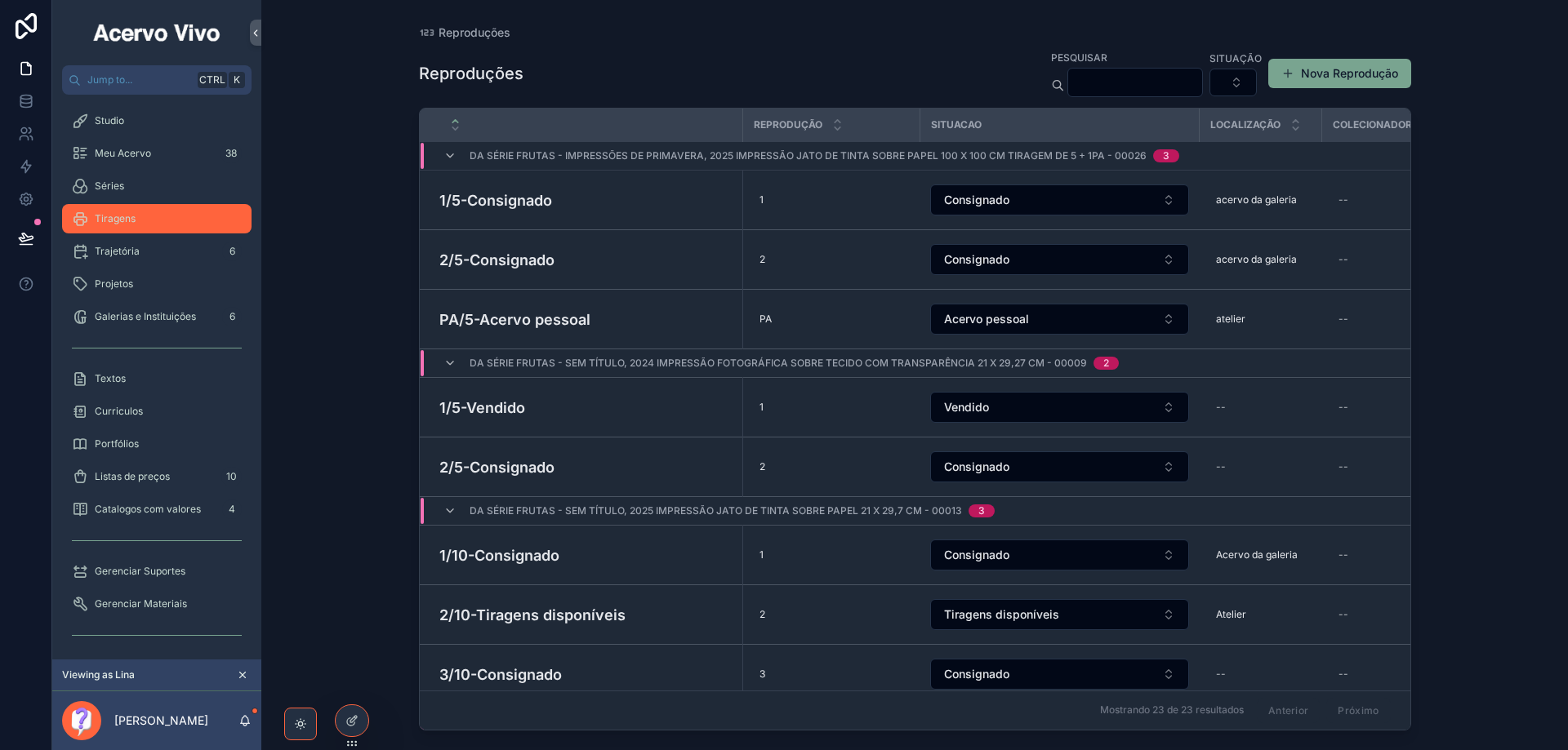
click at [123, 228] on div "Tiragens" at bounding box center [156, 219] width 169 height 26
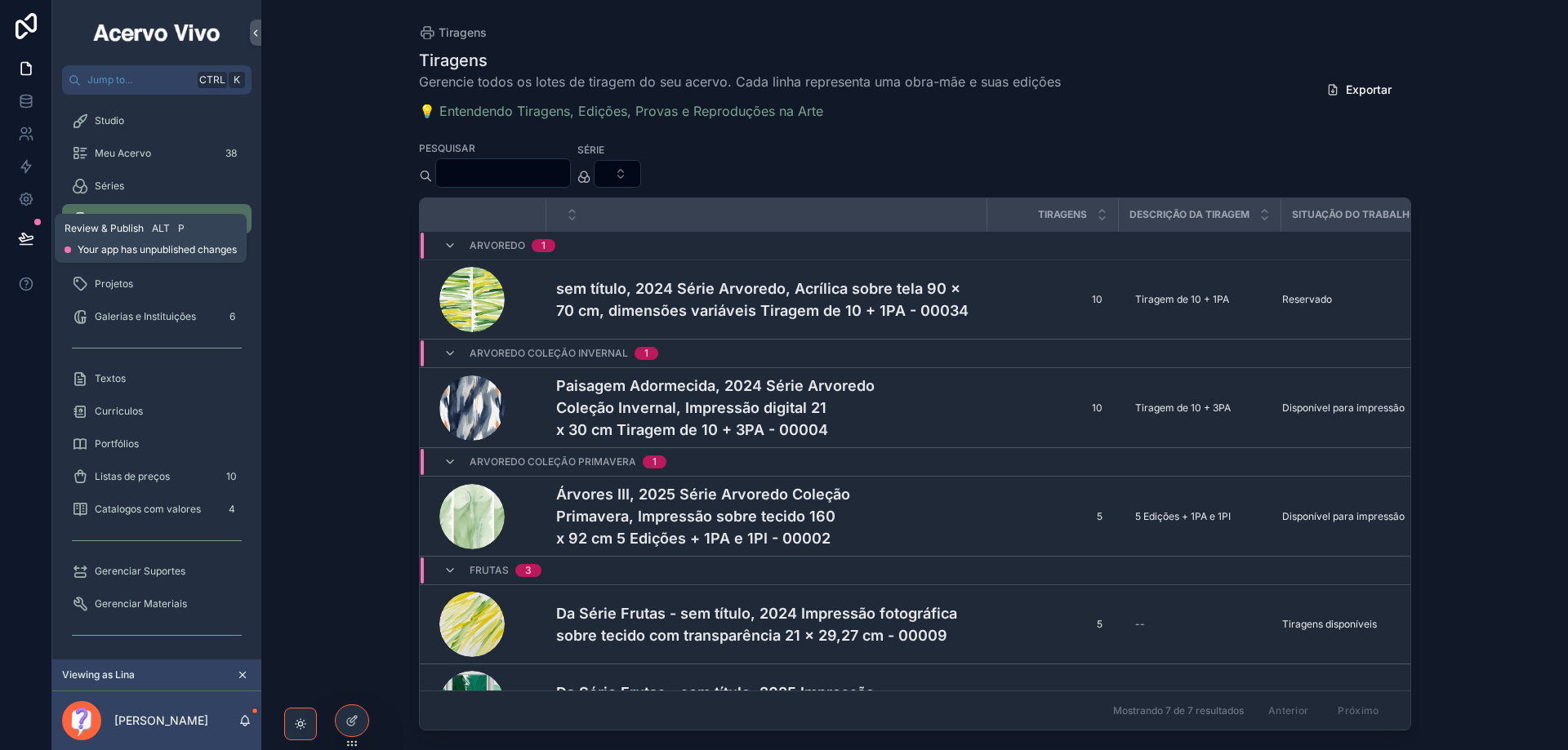
click at [22, 249] on button at bounding box center [26, 237] width 36 height 46
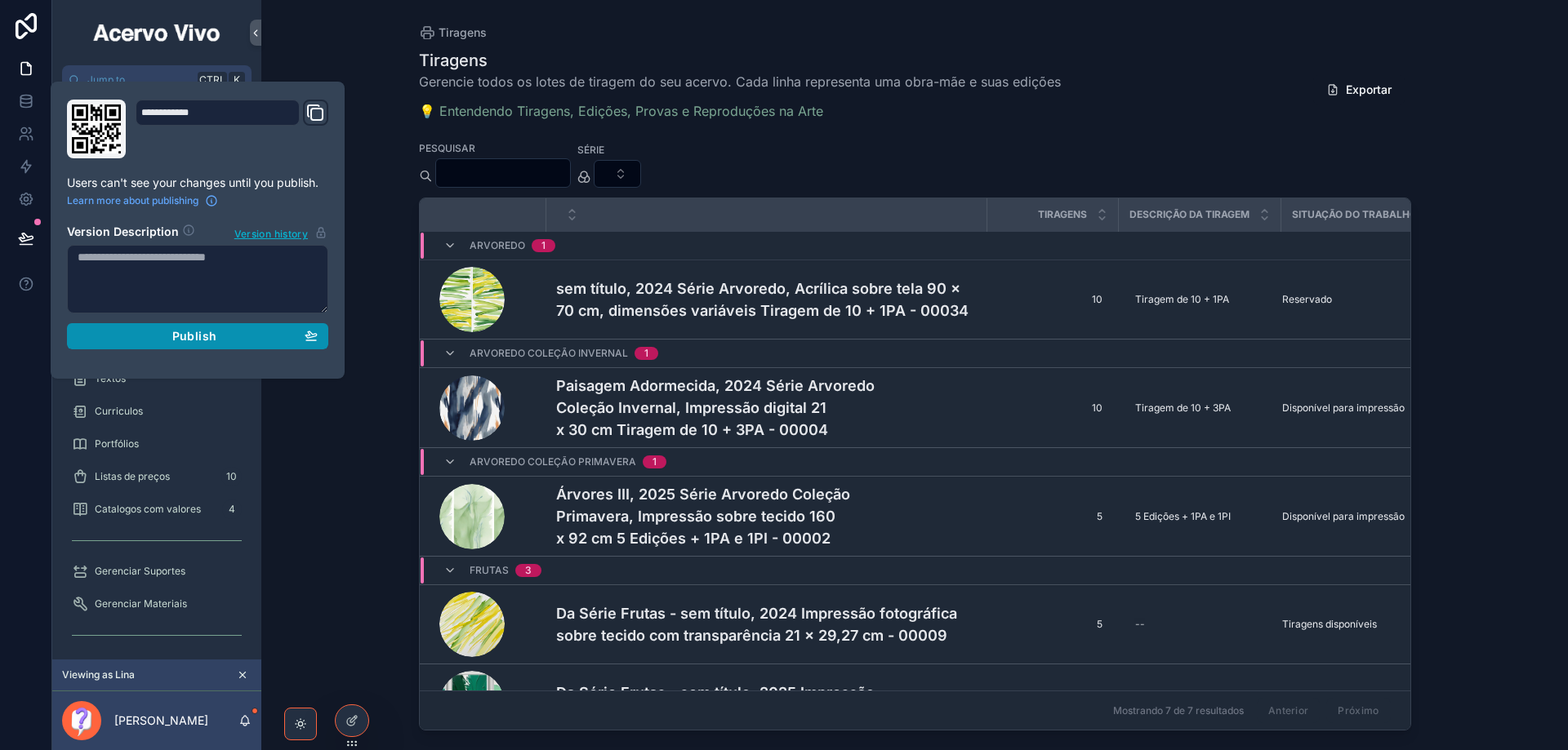
click at [324, 341] on button "Publish" at bounding box center [197, 336] width 261 height 26
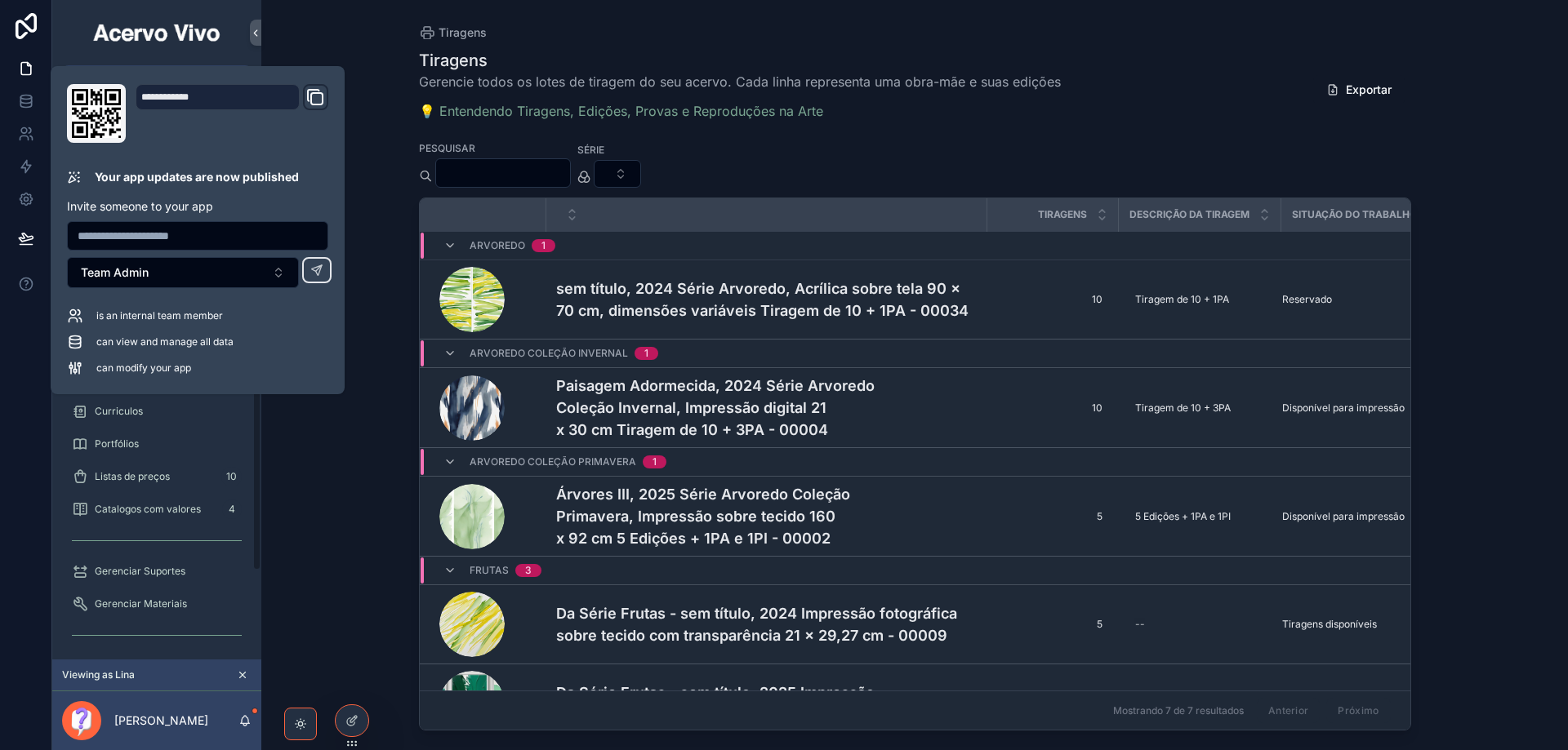
click at [325, 523] on div "Tiragens Tiragens Gerencie todos os lotes de tiragem do seu acervo. Cada linha …" at bounding box center [914, 375] width 1306 height 750
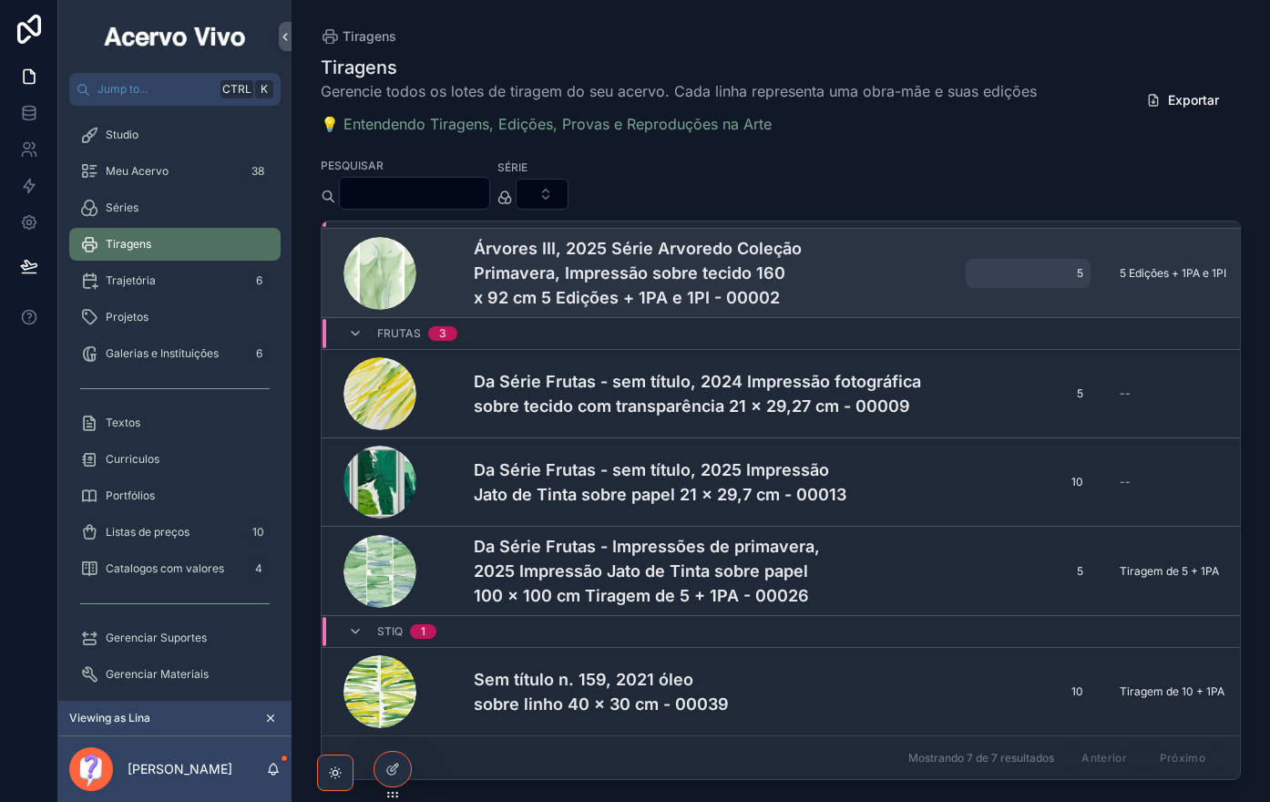
scroll to position [303, 269]
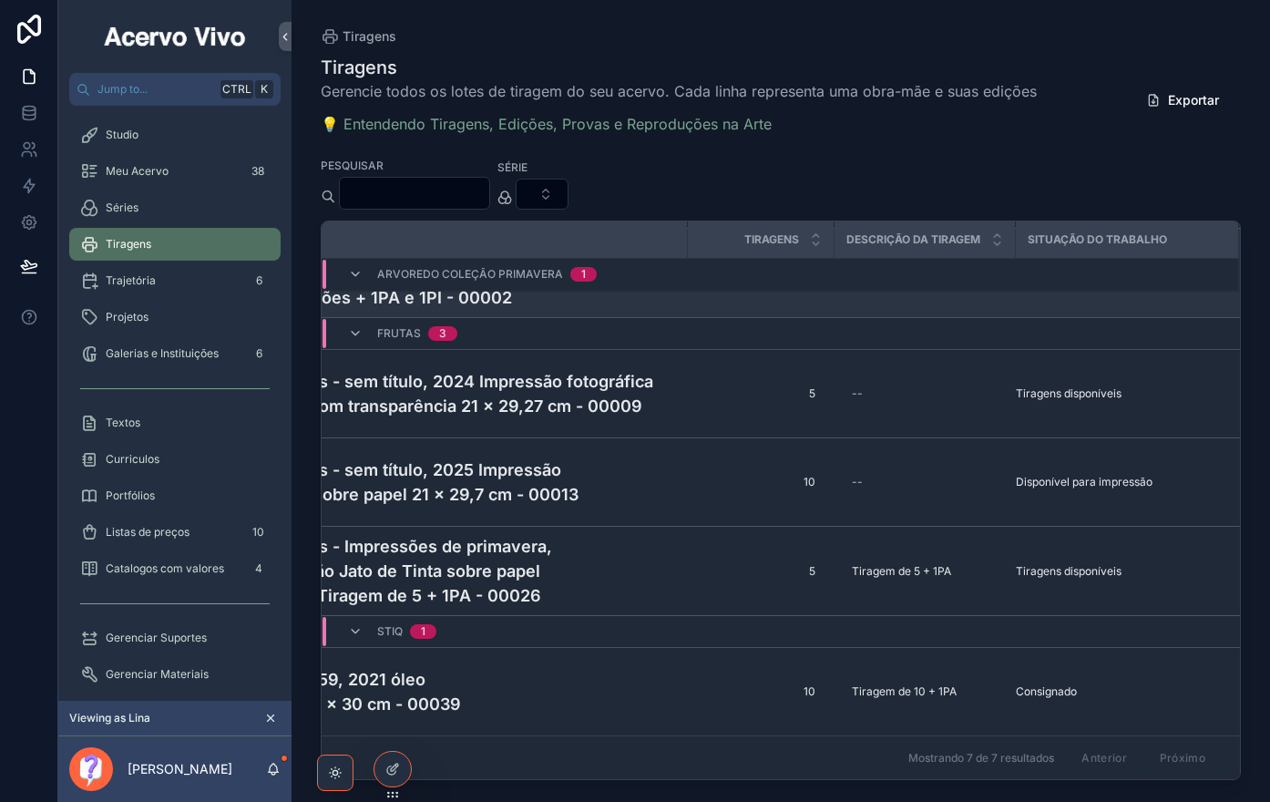
click at [455, 291] on h4 "Árvores III, 2025 Série Arvoredo Coleção Primavera, Impressão sobre tecido 160 …" at bounding box center [441, 273] width 470 height 74
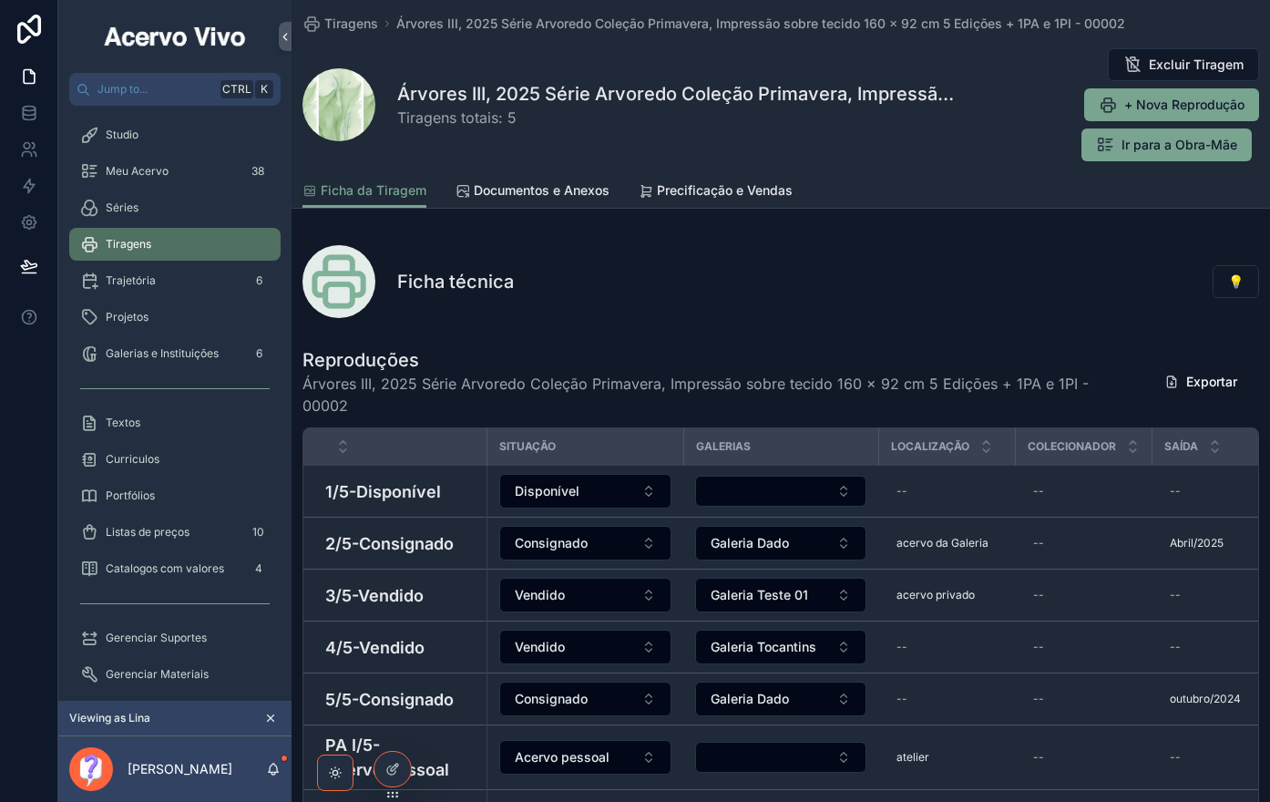
scroll to position [230, 0]
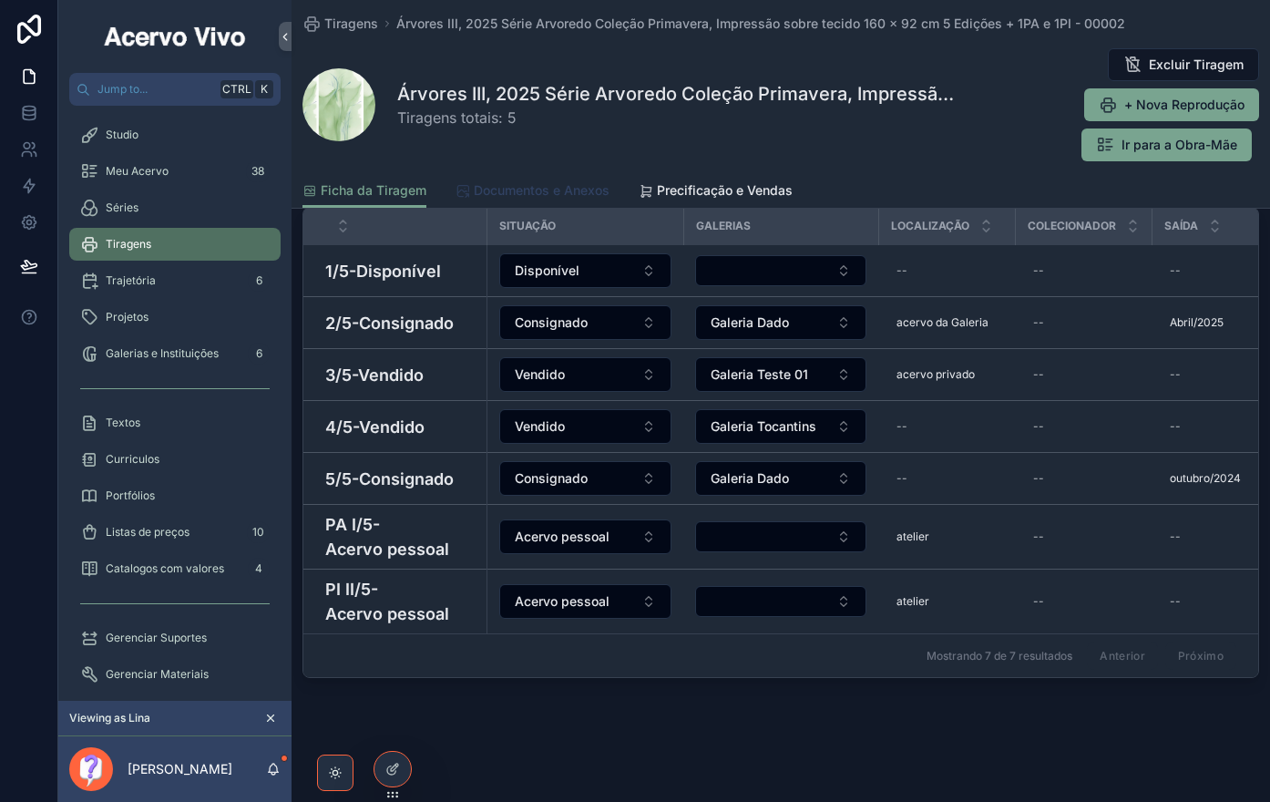
click at [565, 189] on span "Documentos e Anexos" at bounding box center [542, 190] width 136 height 18
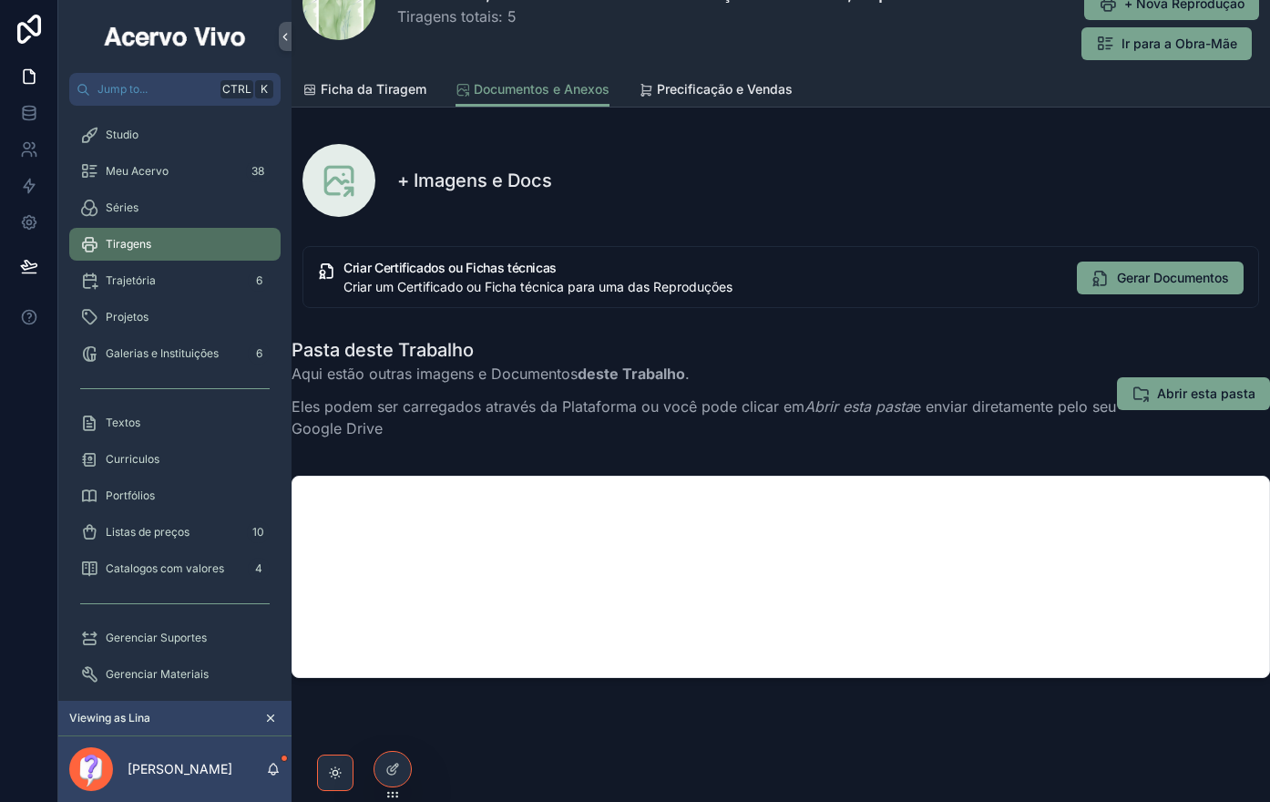
scroll to position [101, 11]
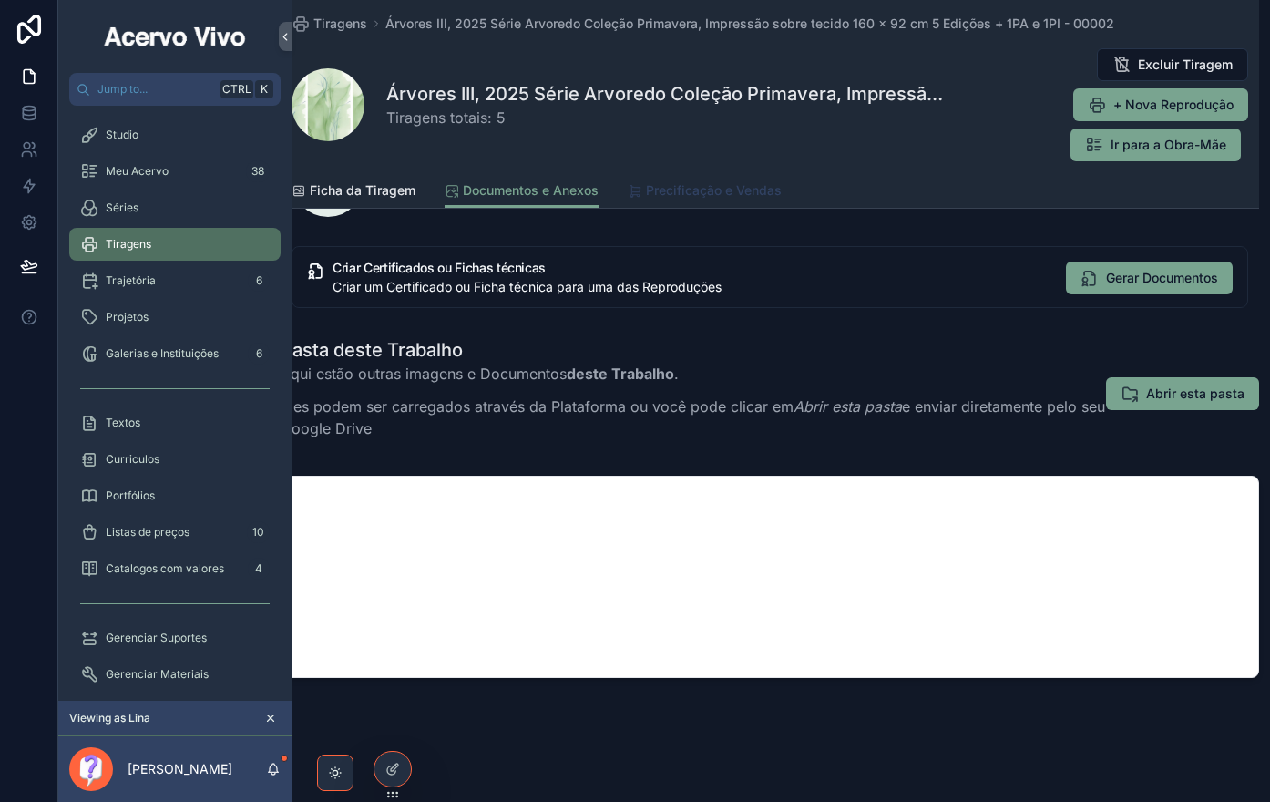
click at [732, 198] on span "Precificação e Vendas" at bounding box center [714, 190] width 136 height 18
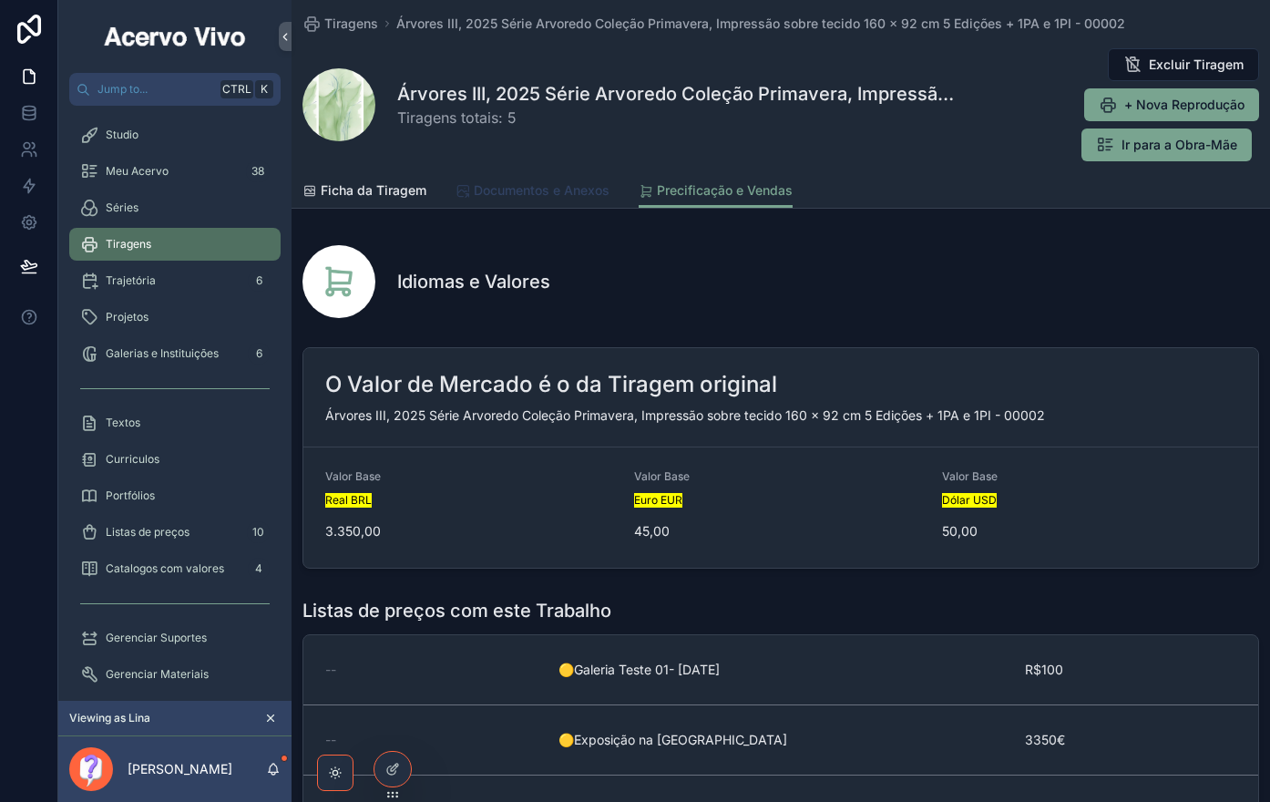
click at [534, 198] on span "Documentos e Anexos" at bounding box center [542, 190] width 136 height 18
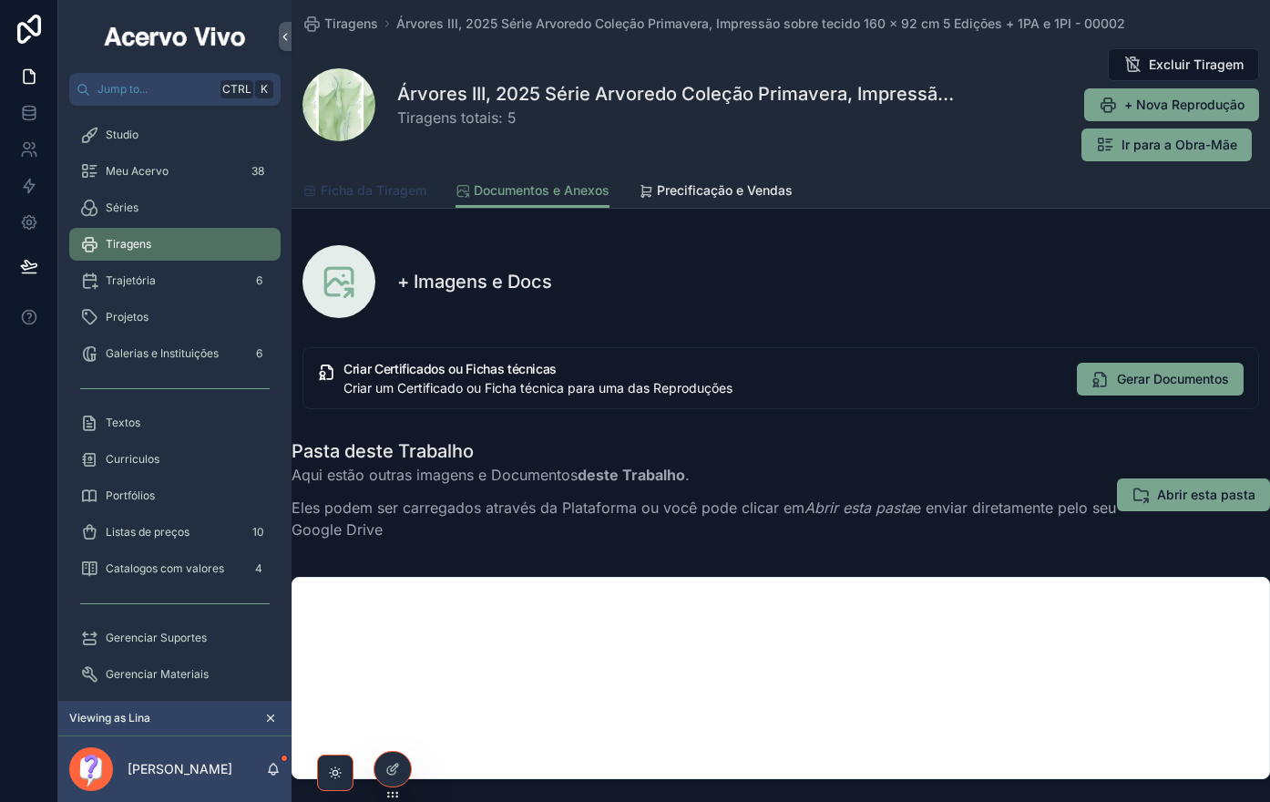
click at [390, 194] on span "Ficha da Tiragem" at bounding box center [374, 190] width 106 height 18
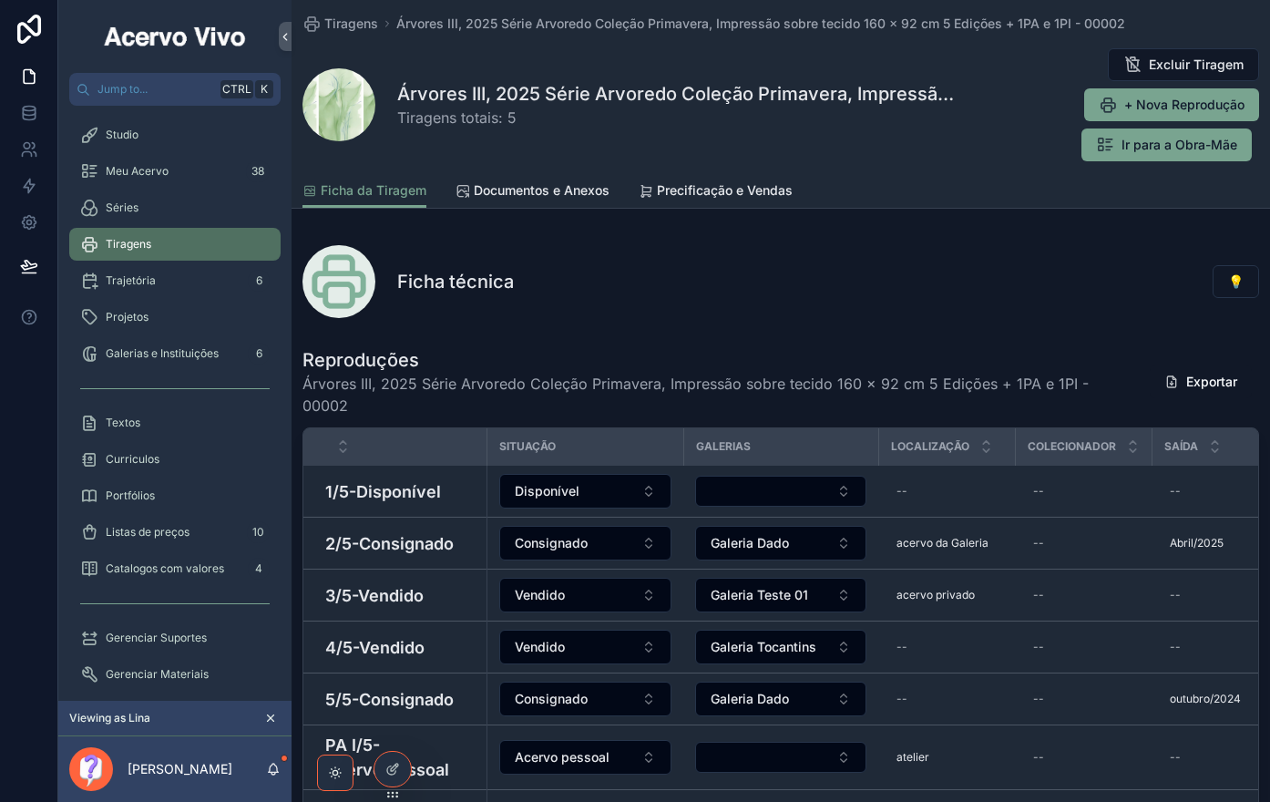
click at [394, 492] on h4 "1/5-Disponível" at bounding box center [400, 491] width 150 height 25
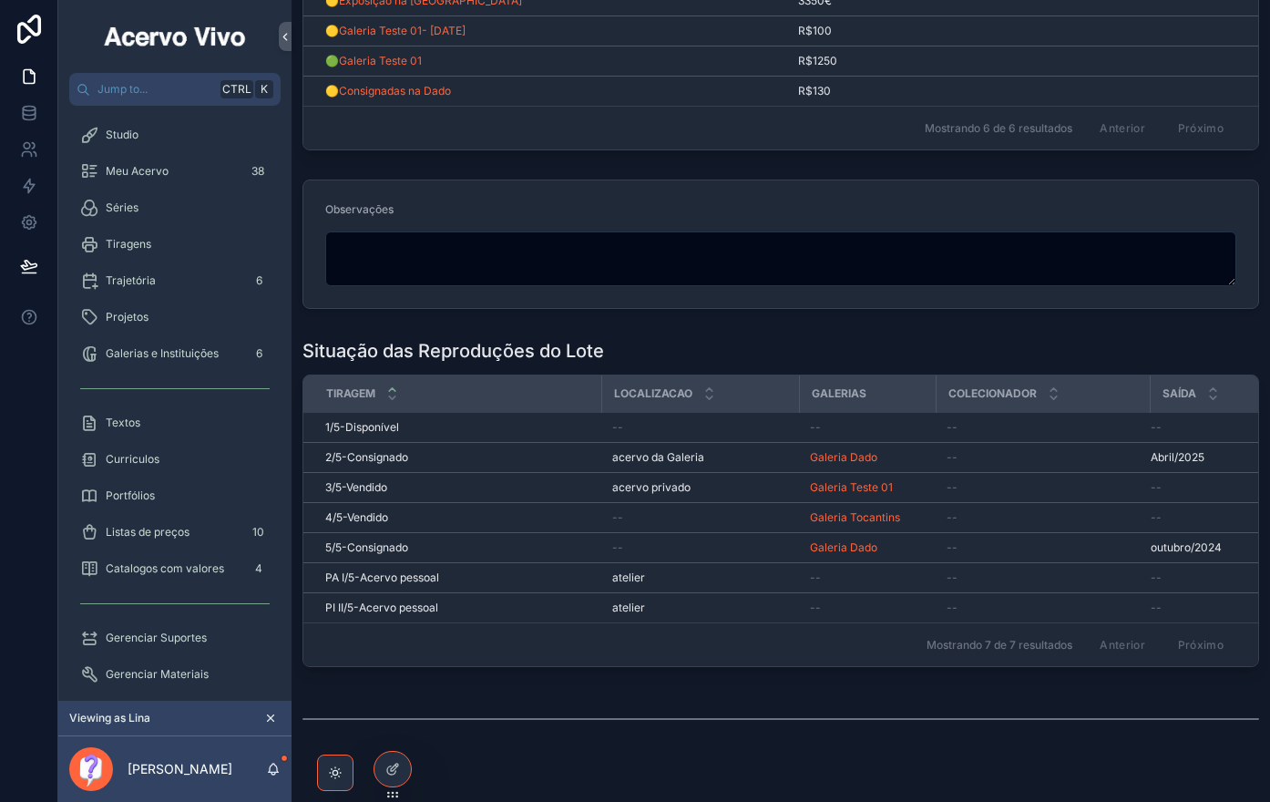
scroll to position [782, 0]
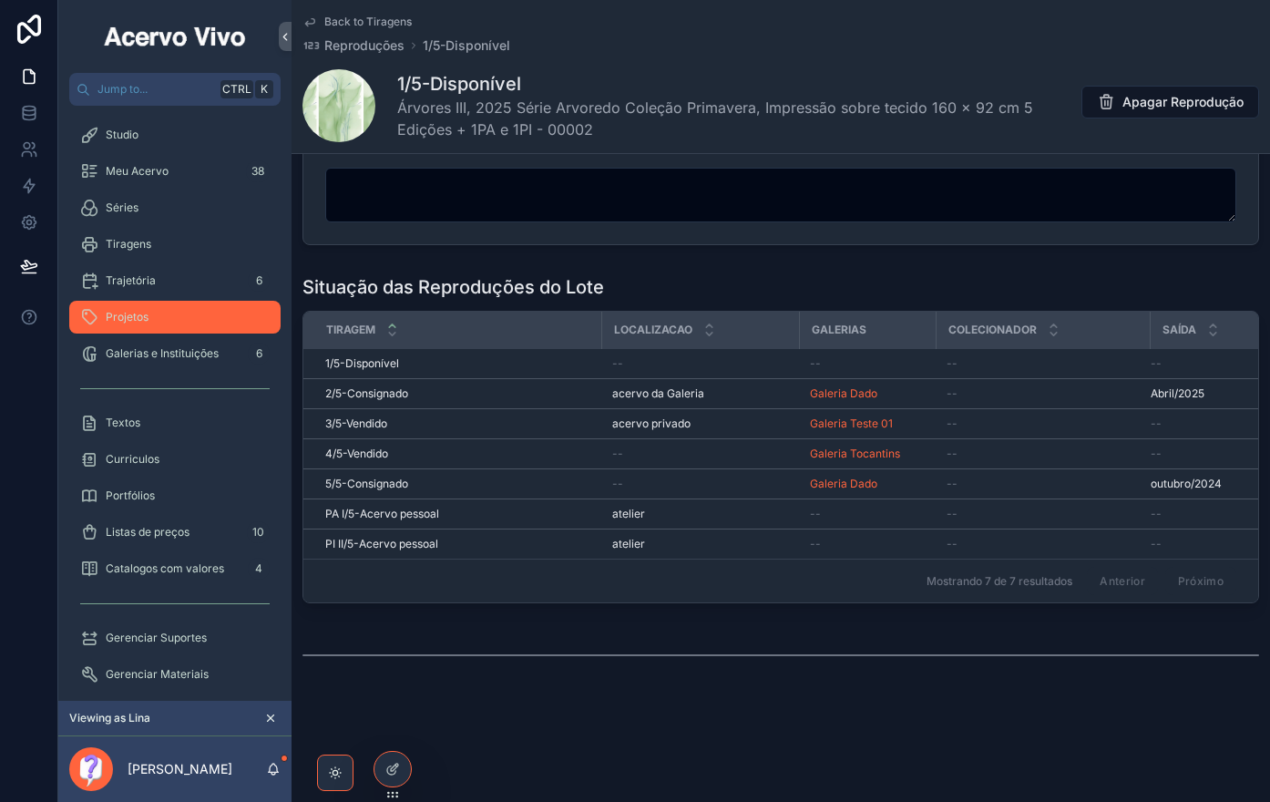
click at [145, 309] on div "Projetos" at bounding box center [174, 316] width 189 height 29
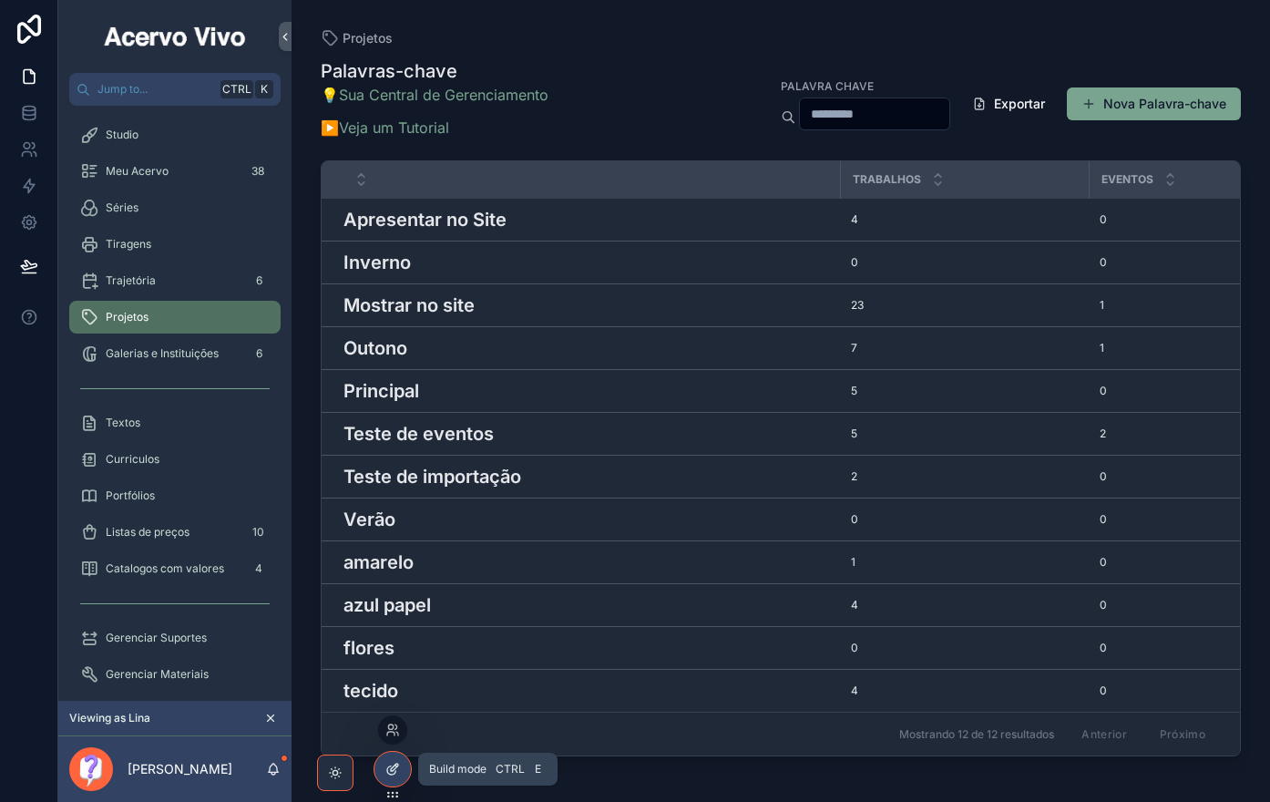
click at [385, 770] on icon at bounding box center [392, 768] width 15 height 15
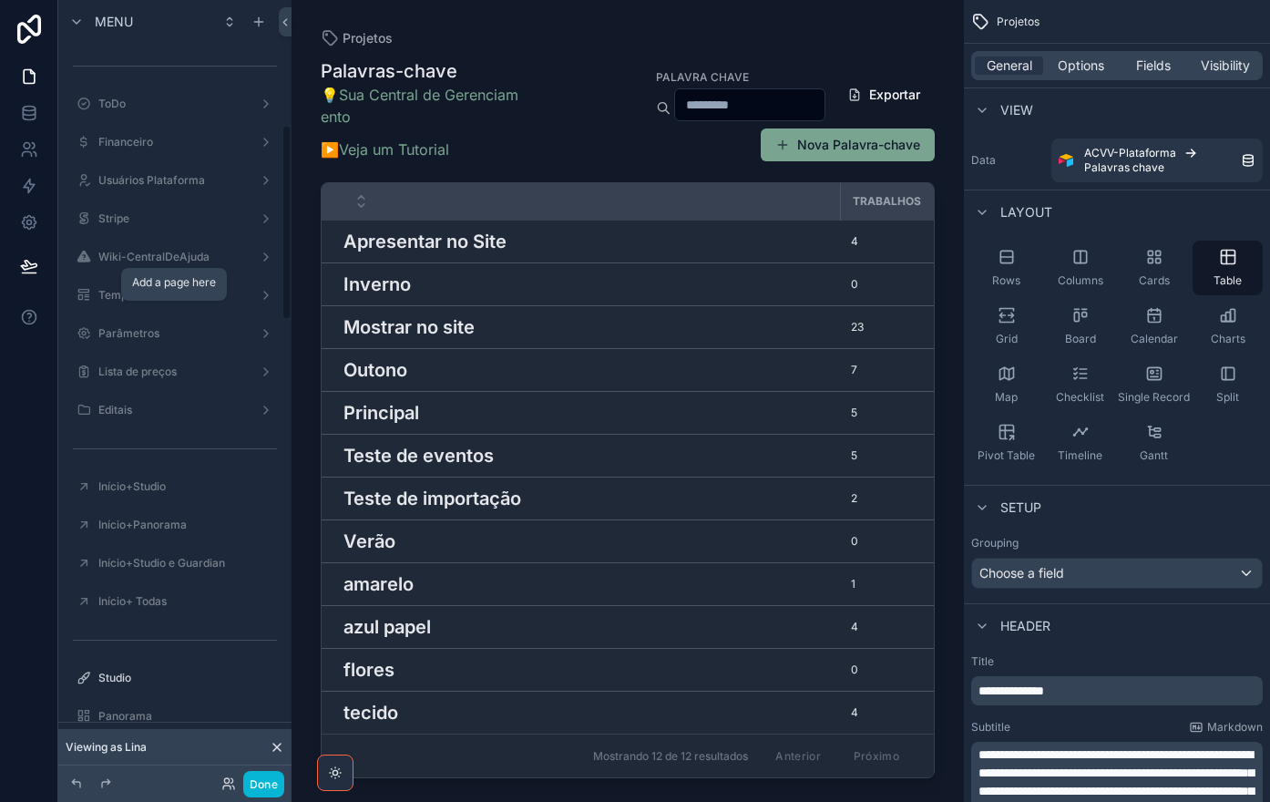
scroll to position [497, 0]
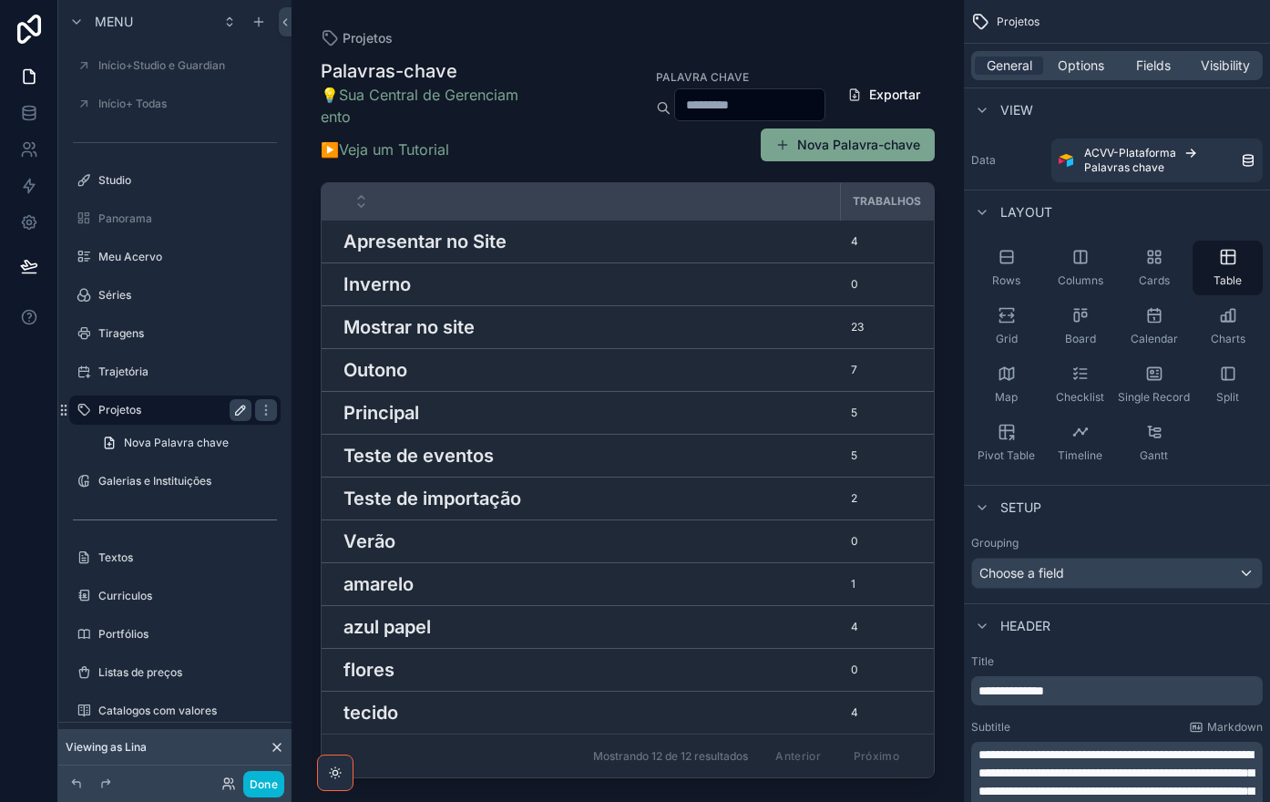
click at [240, 413] on icon "scrollable content" at bounding box center [240, 409] width 9 height 9
click at [172, 406] on input "********" at bounding box center [160, 410] width 124 height 22
type input "**********"
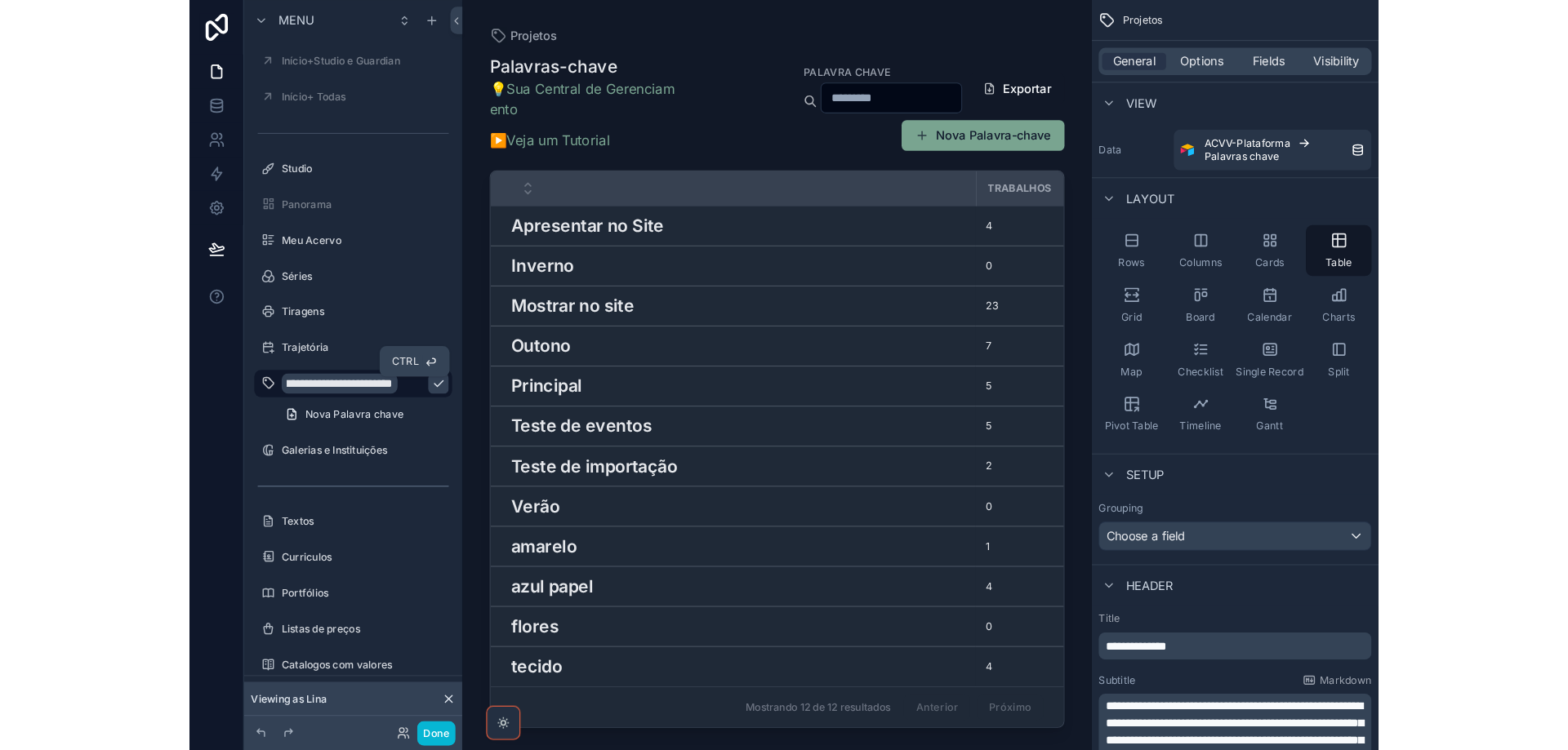
scroll to position [0, 0]
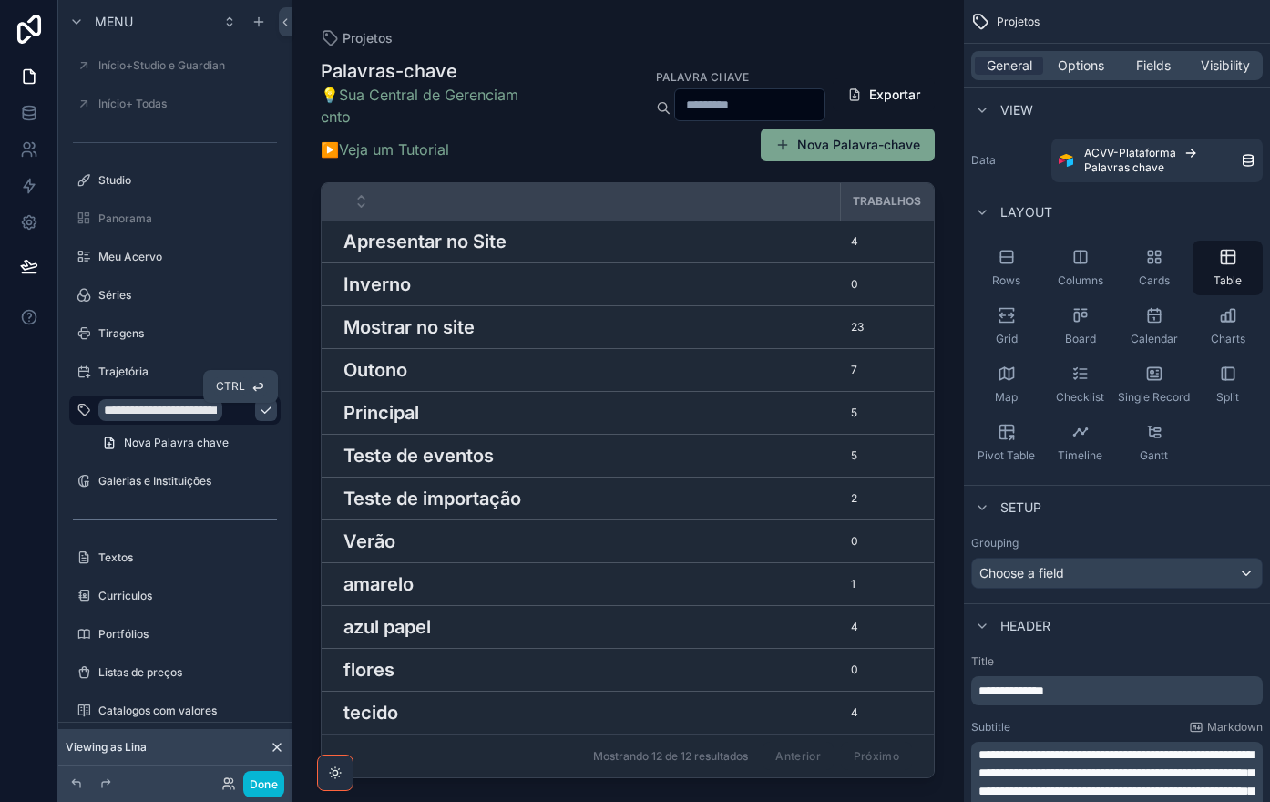
click at [259, 413] on icon "scrollable content" at bounding box center [266, 410] width 15 height 15
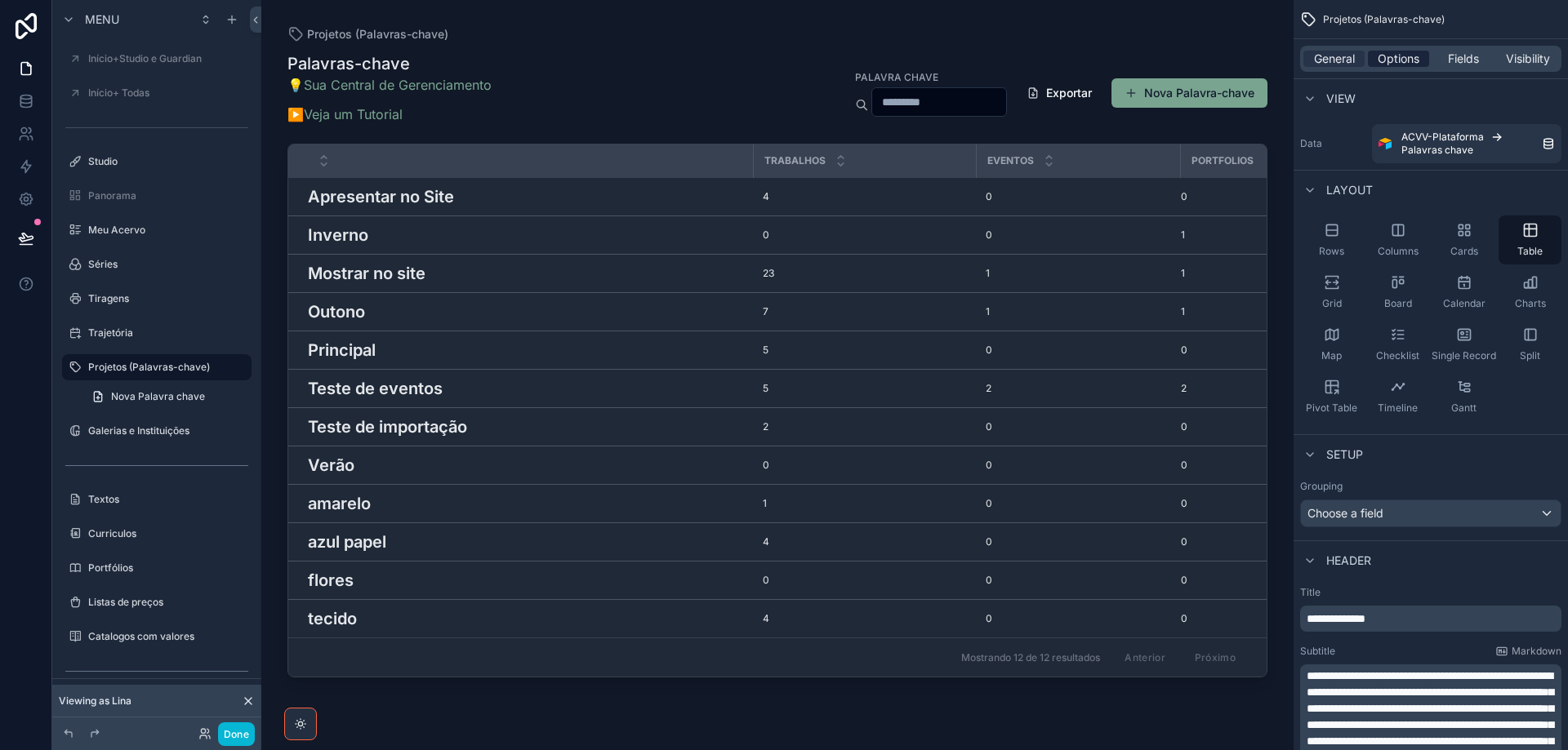
click at [1402, 60] on span "Options" at bounding box center [1399, 58] width 41 height 16
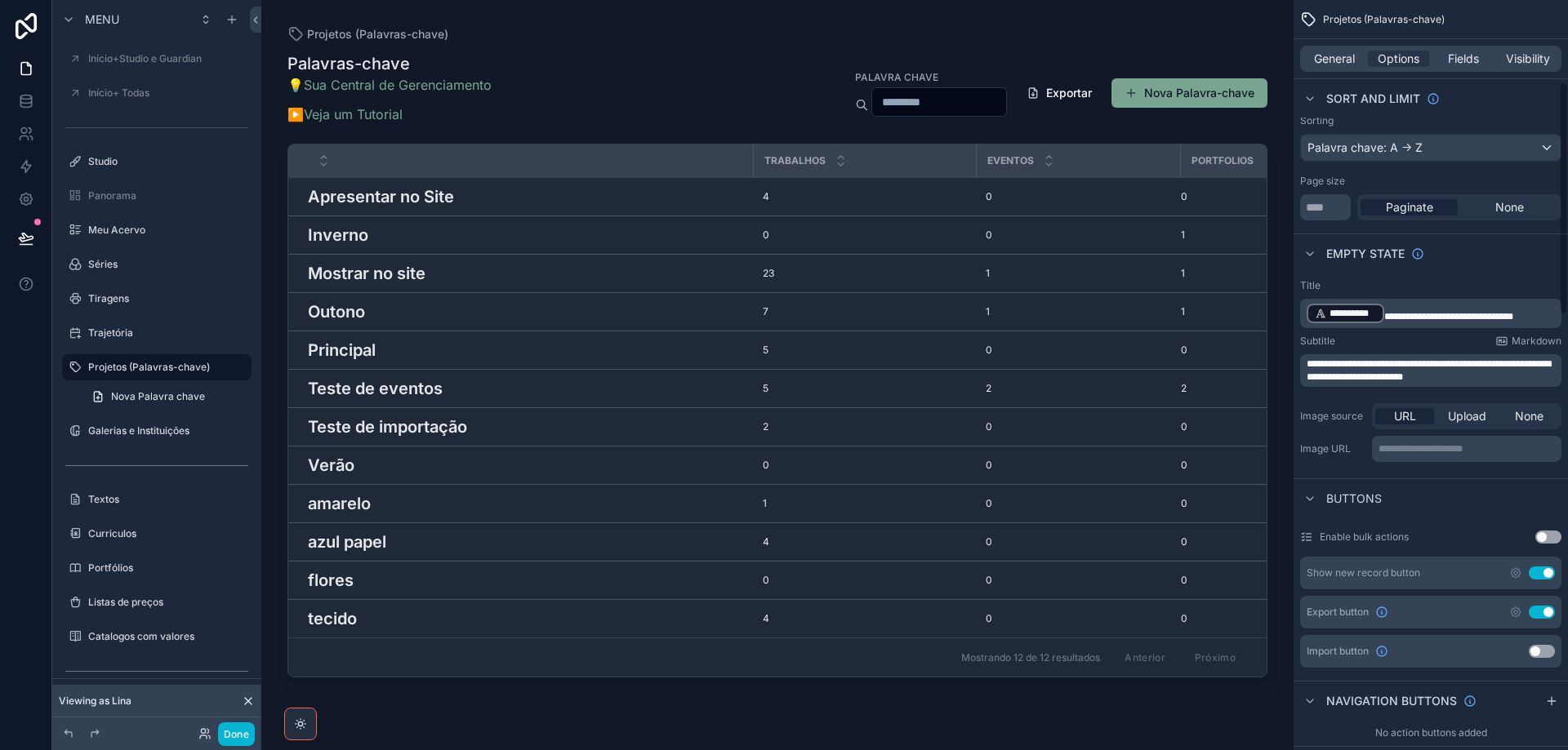
scroll to position [408, 0]
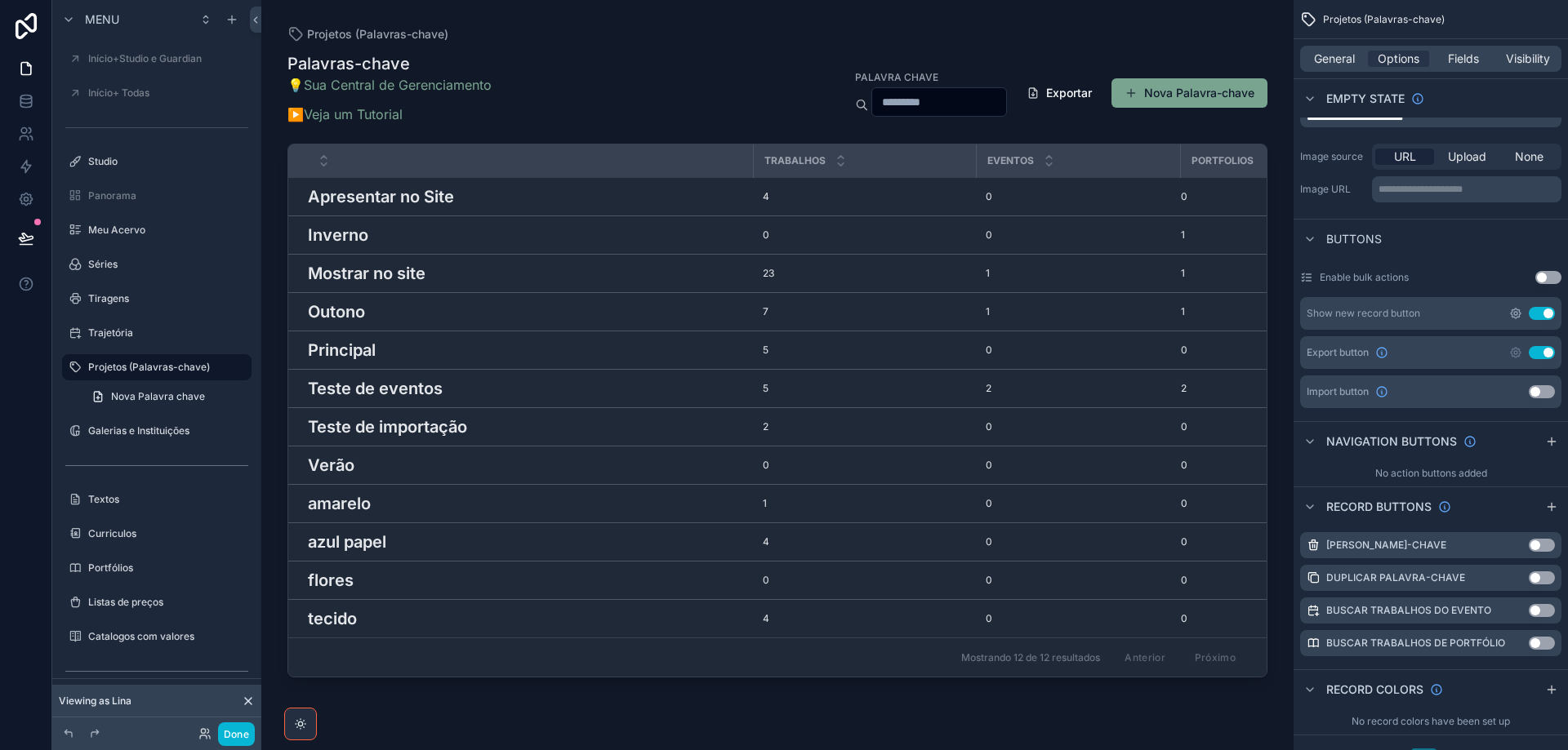
click at [1517, 315] on icon "scrollable content" at bounding box center [1516, 314] width 4 height 4
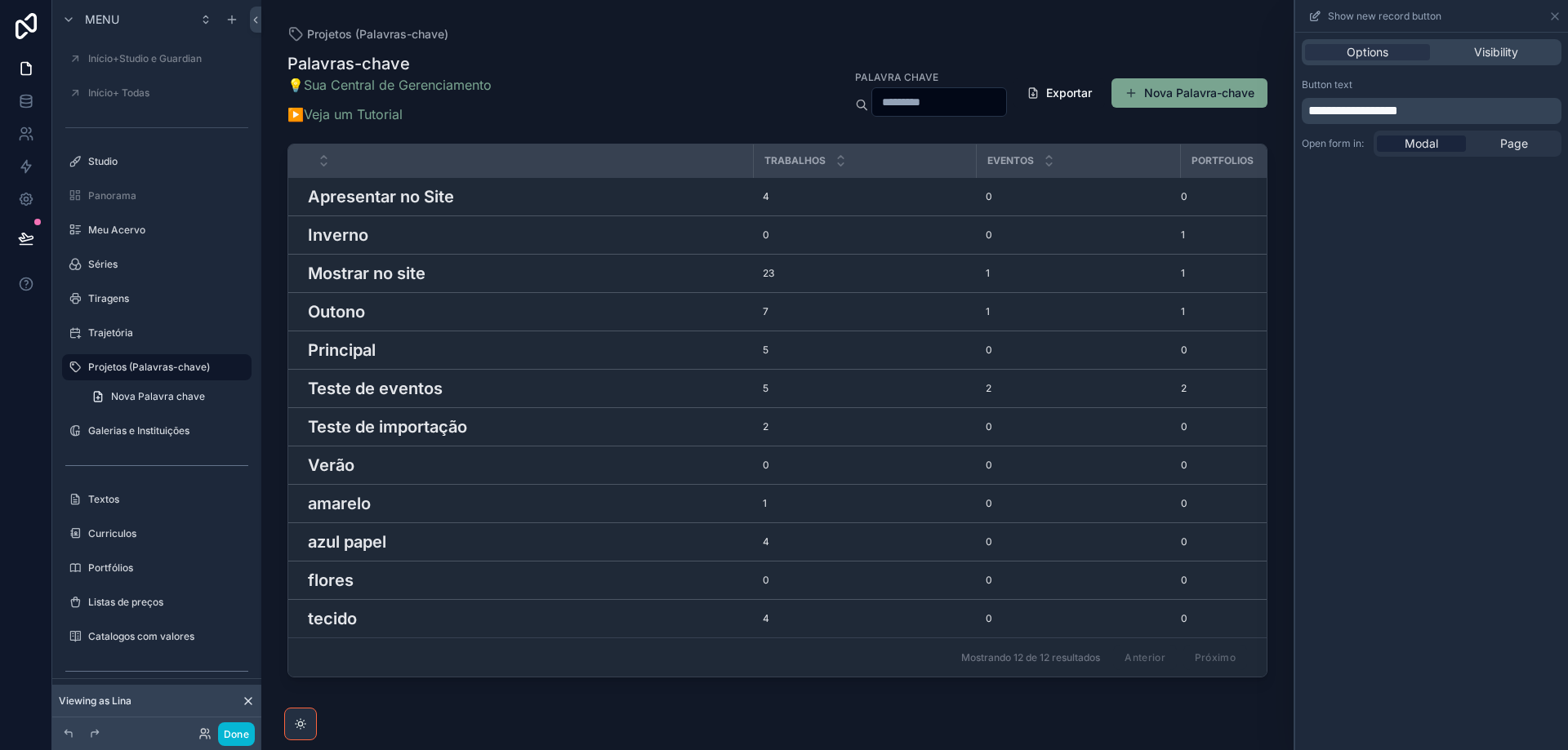
drag, startPoint x: 1338, startPoint y: 112, endPoint x: 1337, endPoint y: 134, distance: 22.0
click at [1337, 112] on span "**********" at bounding box center [1353, 111] width 90 height 13
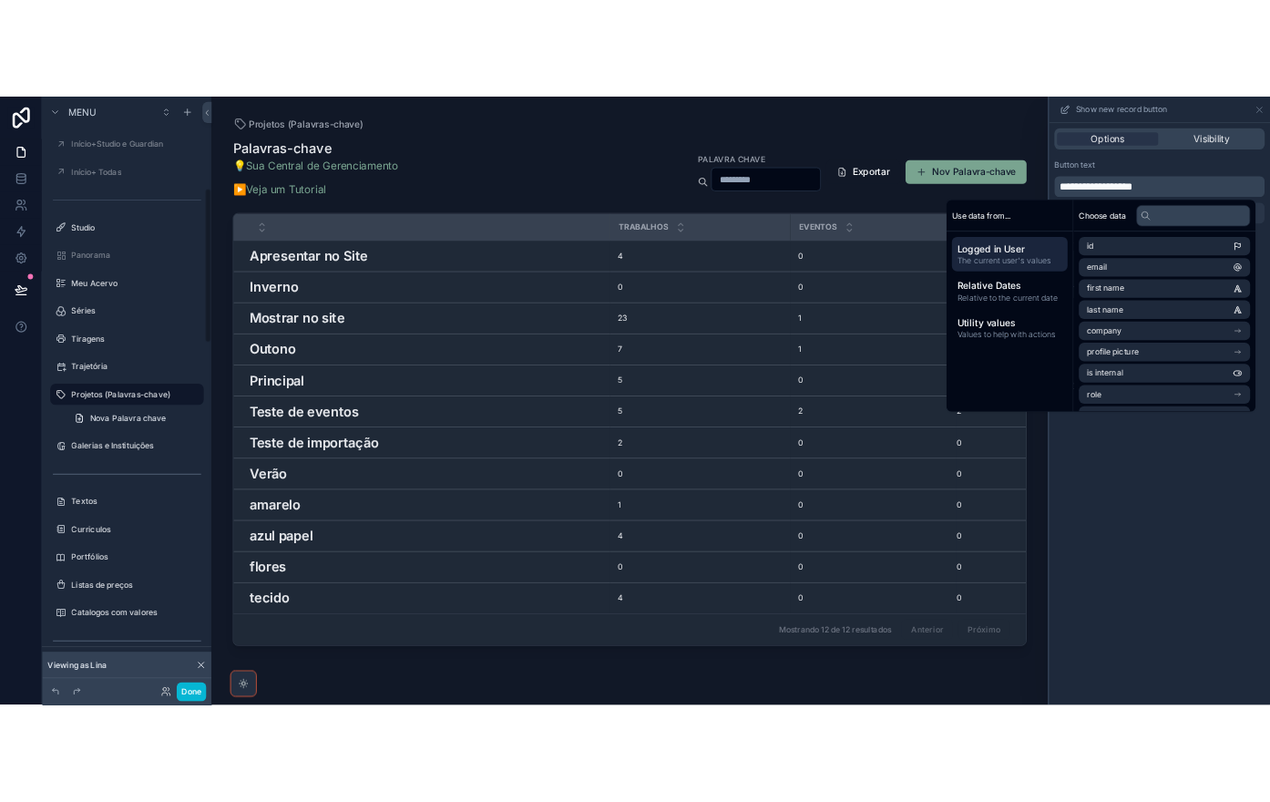
scroll to position [480, 0]
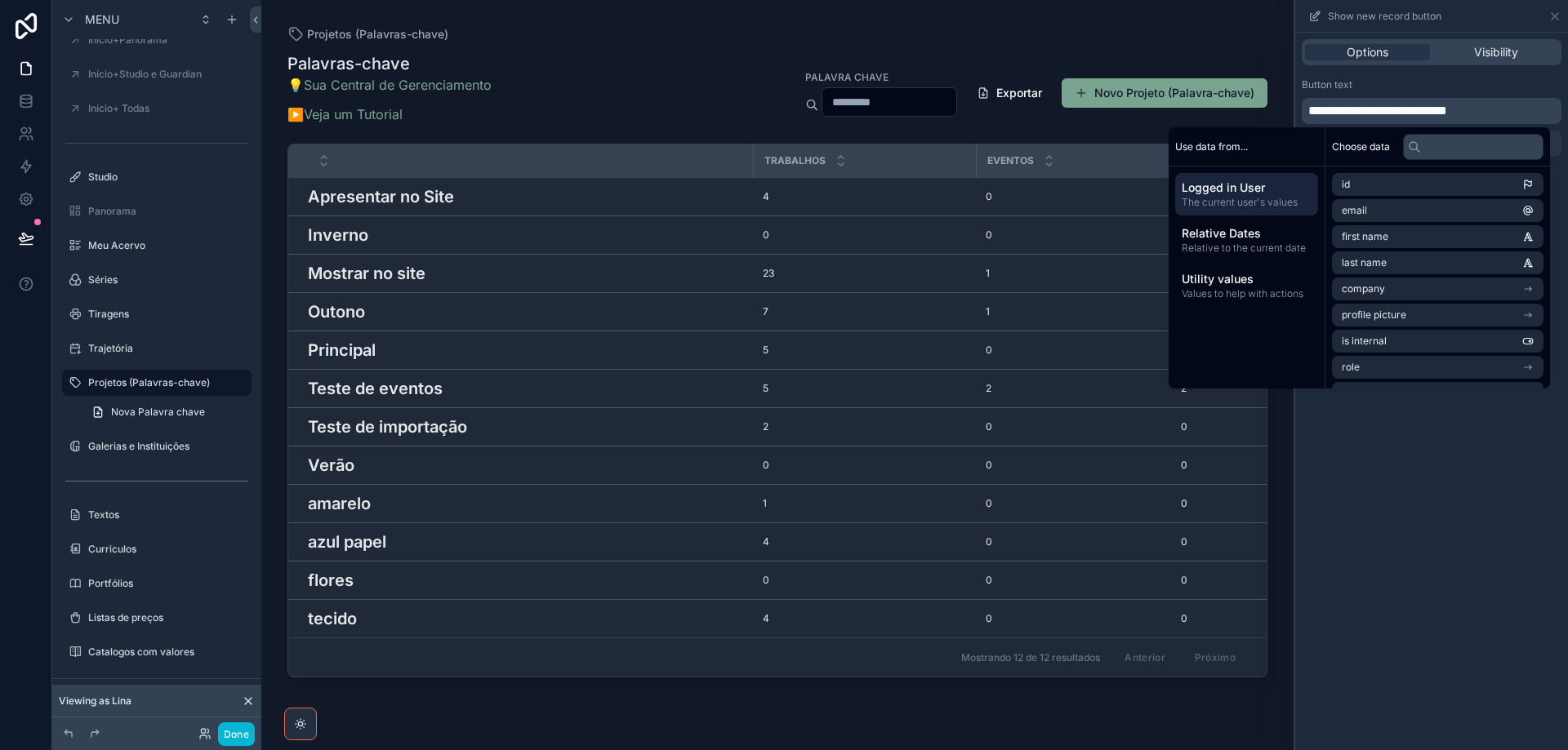
click at [1246, 25] on div "scrollable content" at bounding box center [776, 365] width 1032 height 730
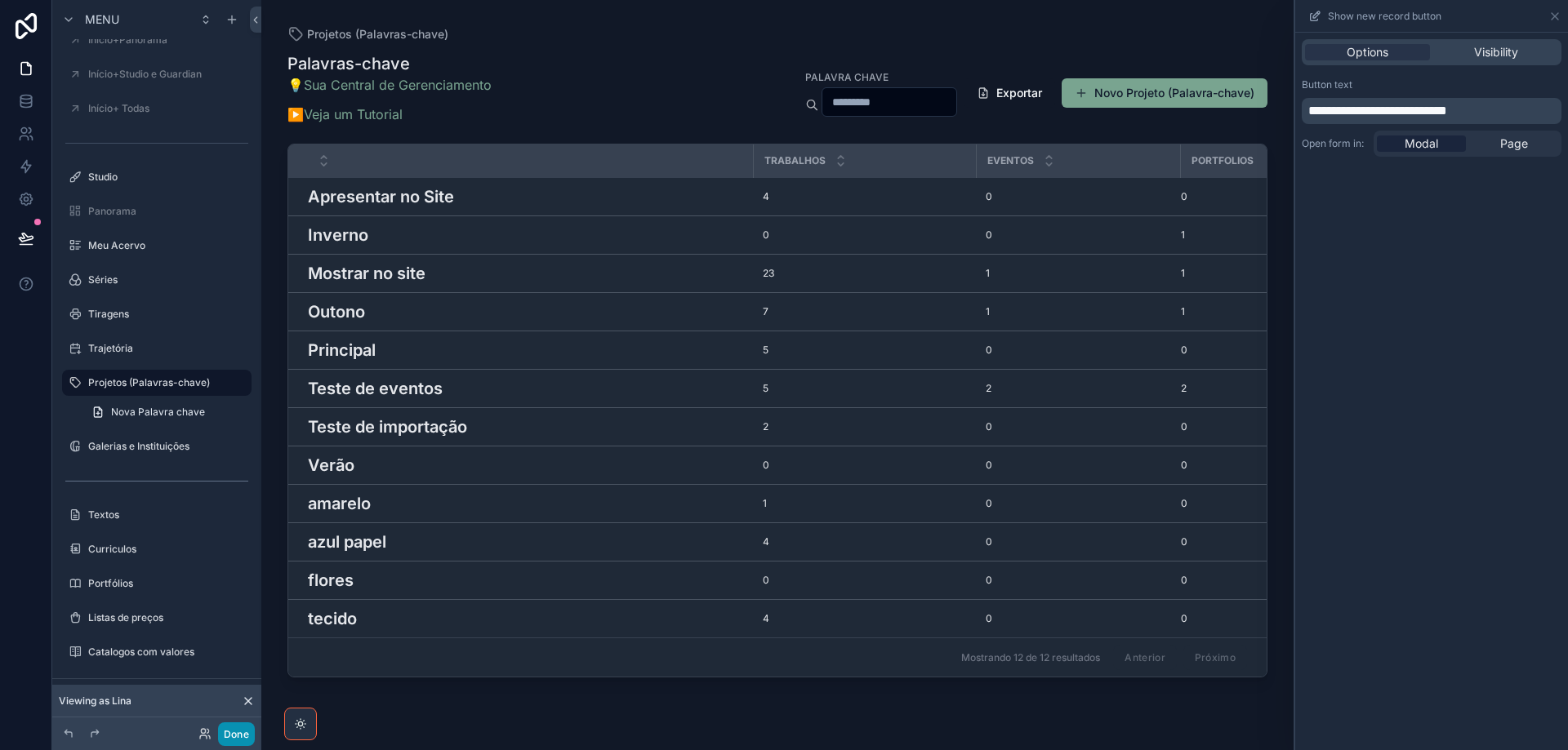
click at [234, 737] on button "Done" at bounding box center [236, 734] width 37 height 23
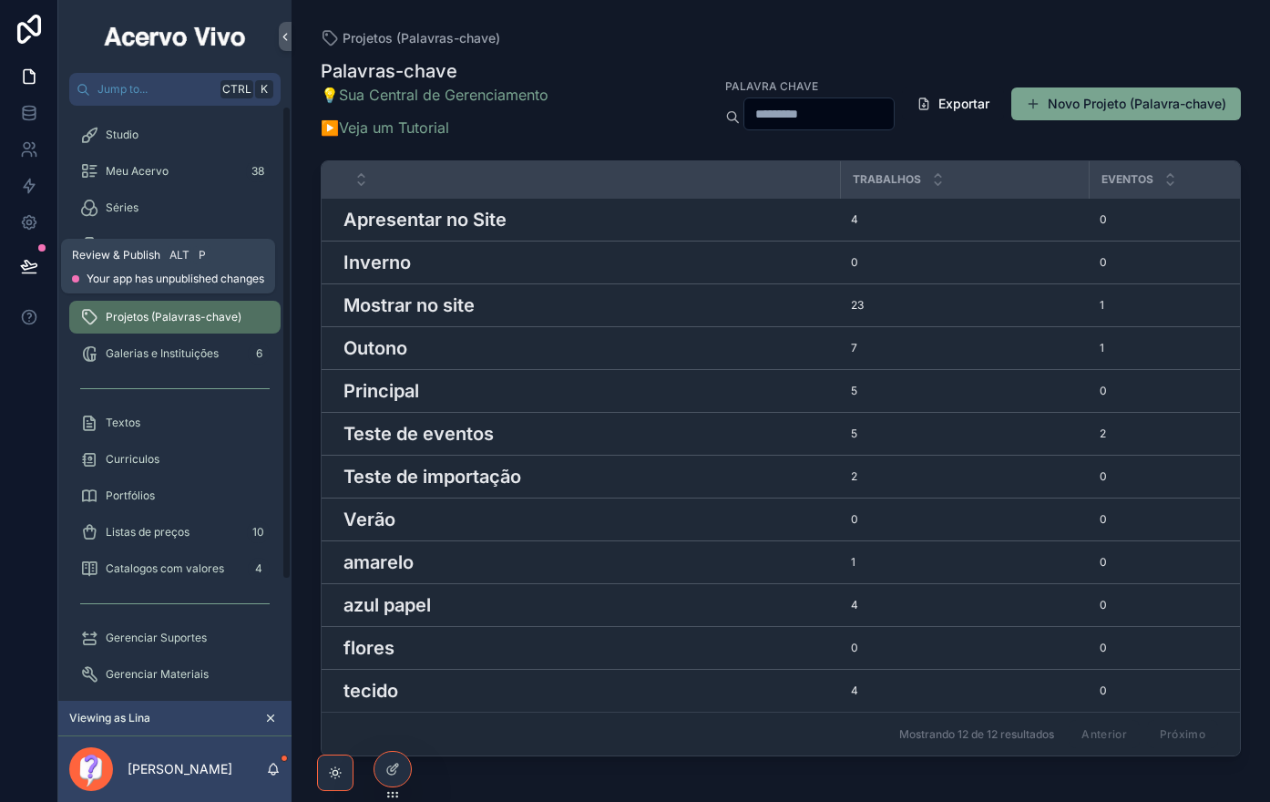
click at [25, 271] on icon at bounding box center [29, 266] width 18 height 18
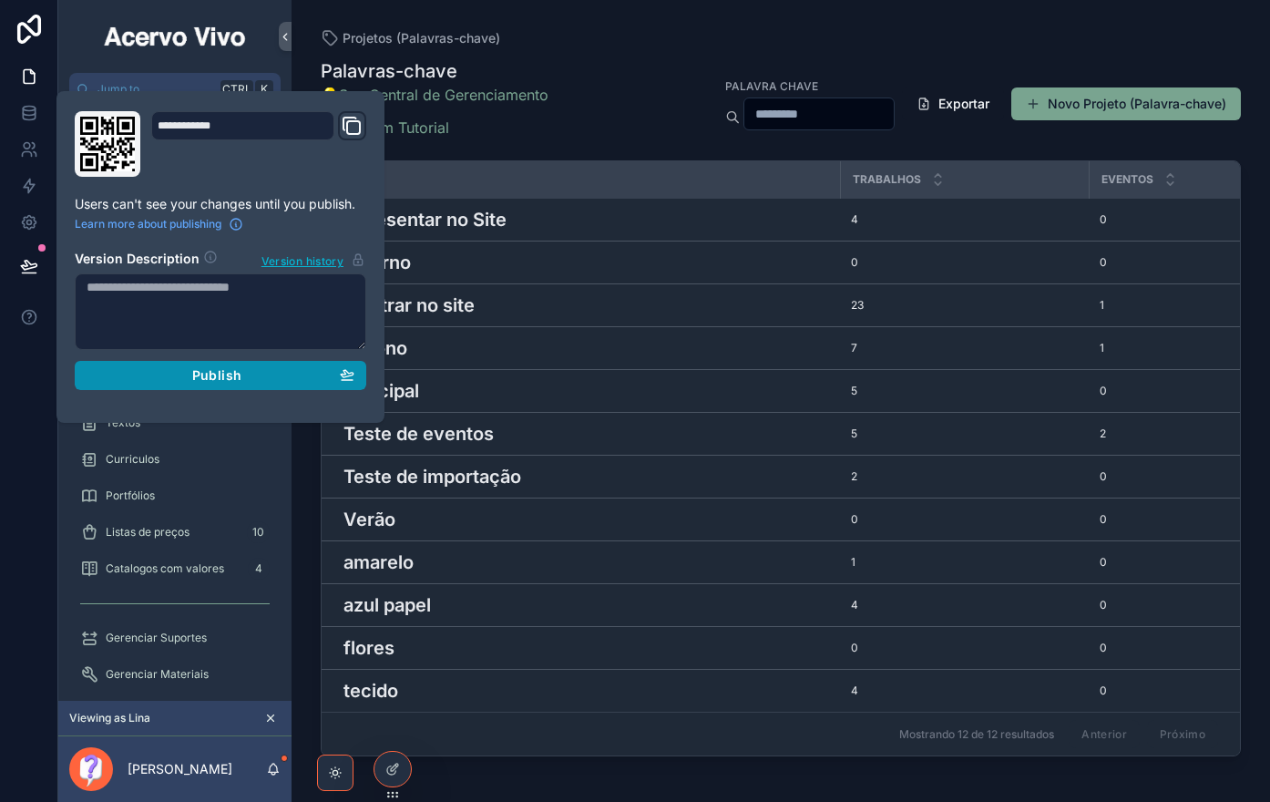
click at [362, 374] on button "Publish" at bounding box center [220, 375] width 291 height 29
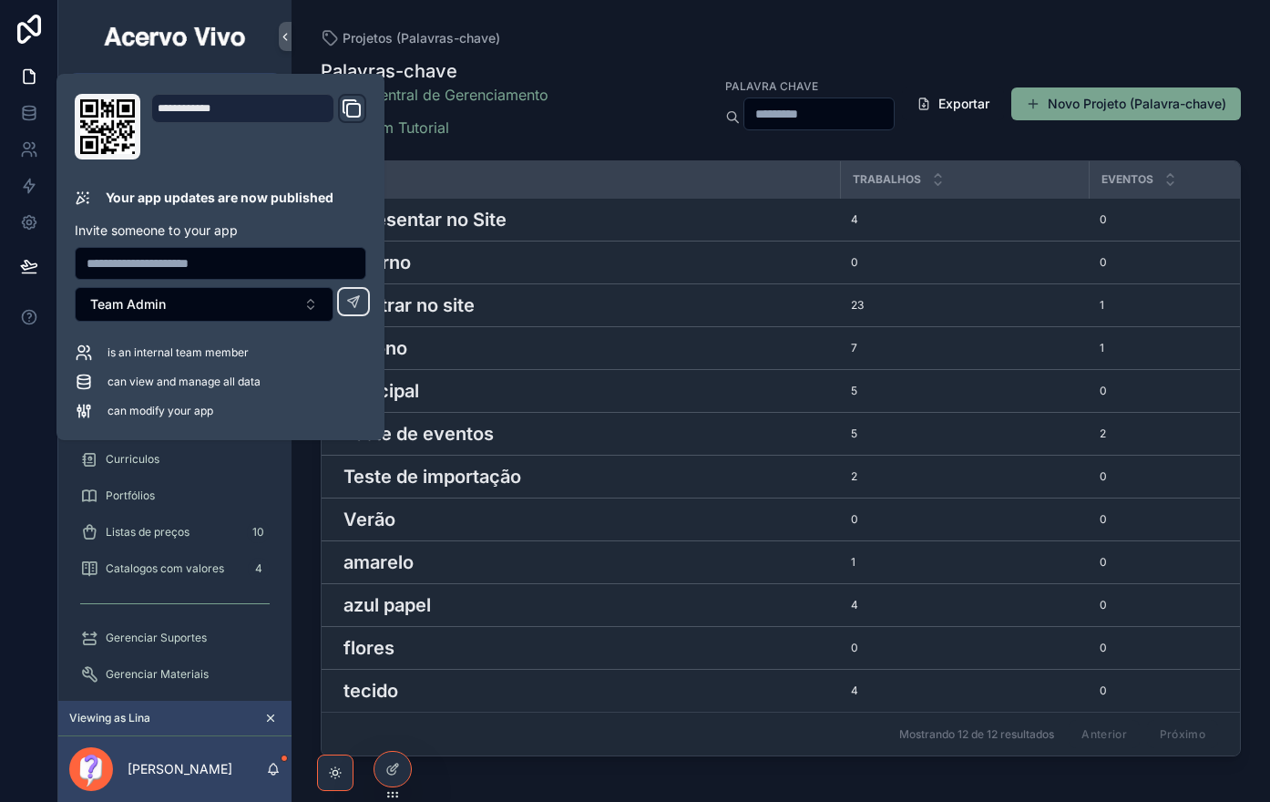
click at [548, 30] on div "Projetos (Palavras-chave)" at bounding box center [781, 38] width 920 height 18
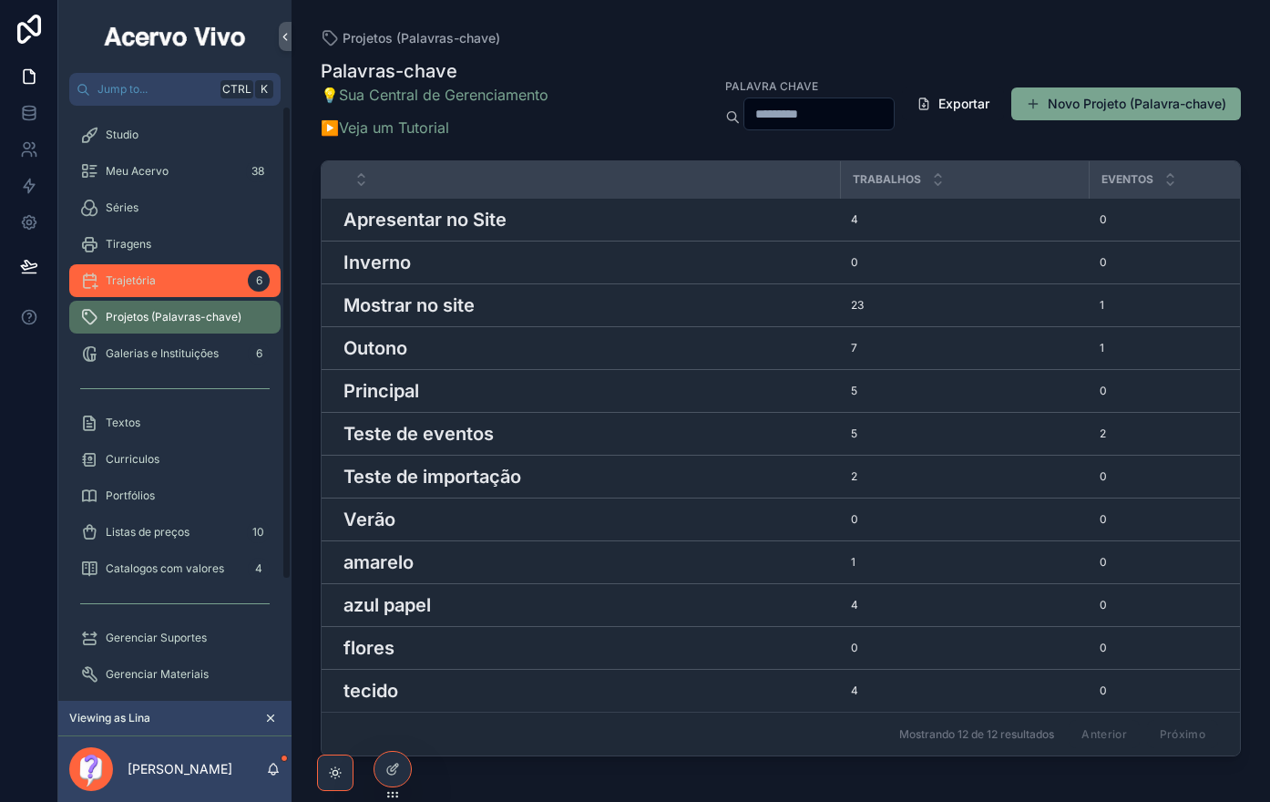
click at [171, 283] on div "Trajetória 6" at bounding box center [174, 280] width 189 height 29
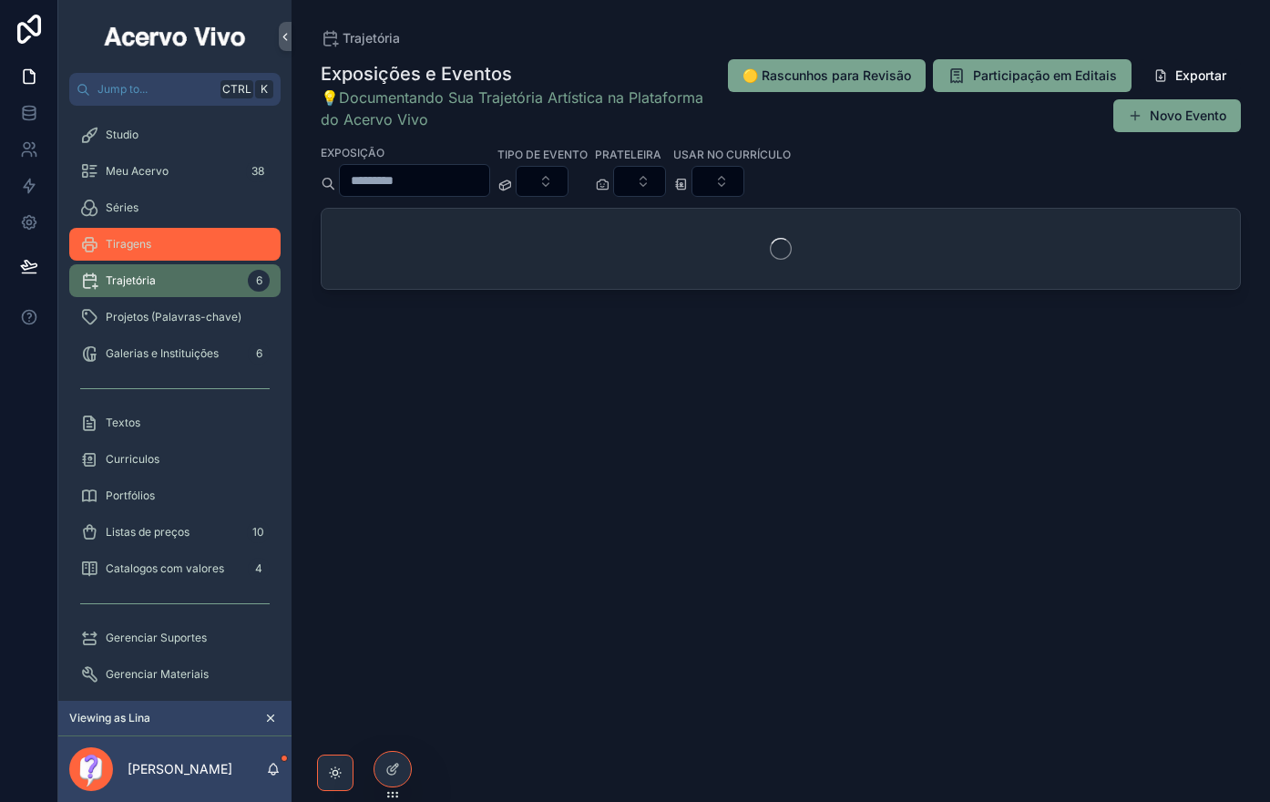
click at [180, 246] on div "Tiragens" at bounding box center [174, 244] width 189 height 29
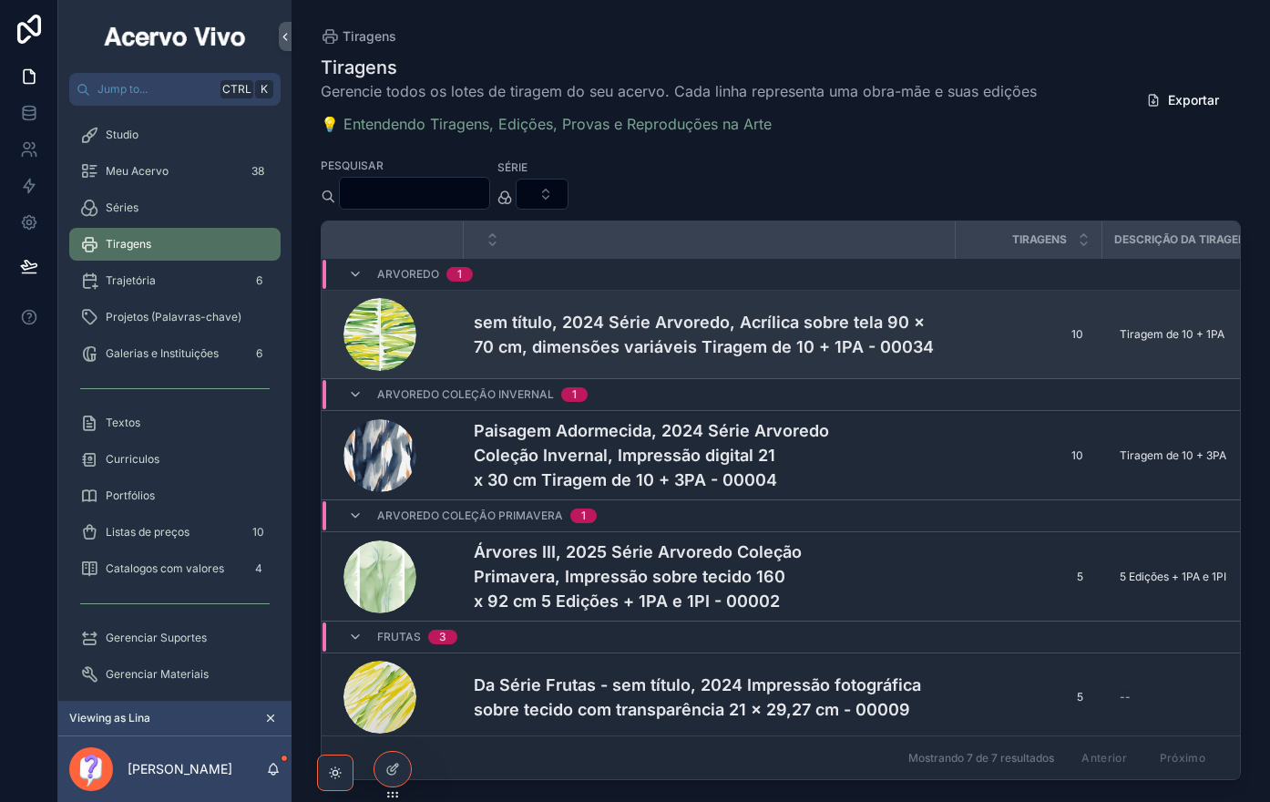
click at [587, 330] on h4 "sem título, 2024 Série Arvoredo, Acrílica sobre tela 90 x 70 cm, dimensões vari…" at bounding box center [709, 334] width 470 height 49
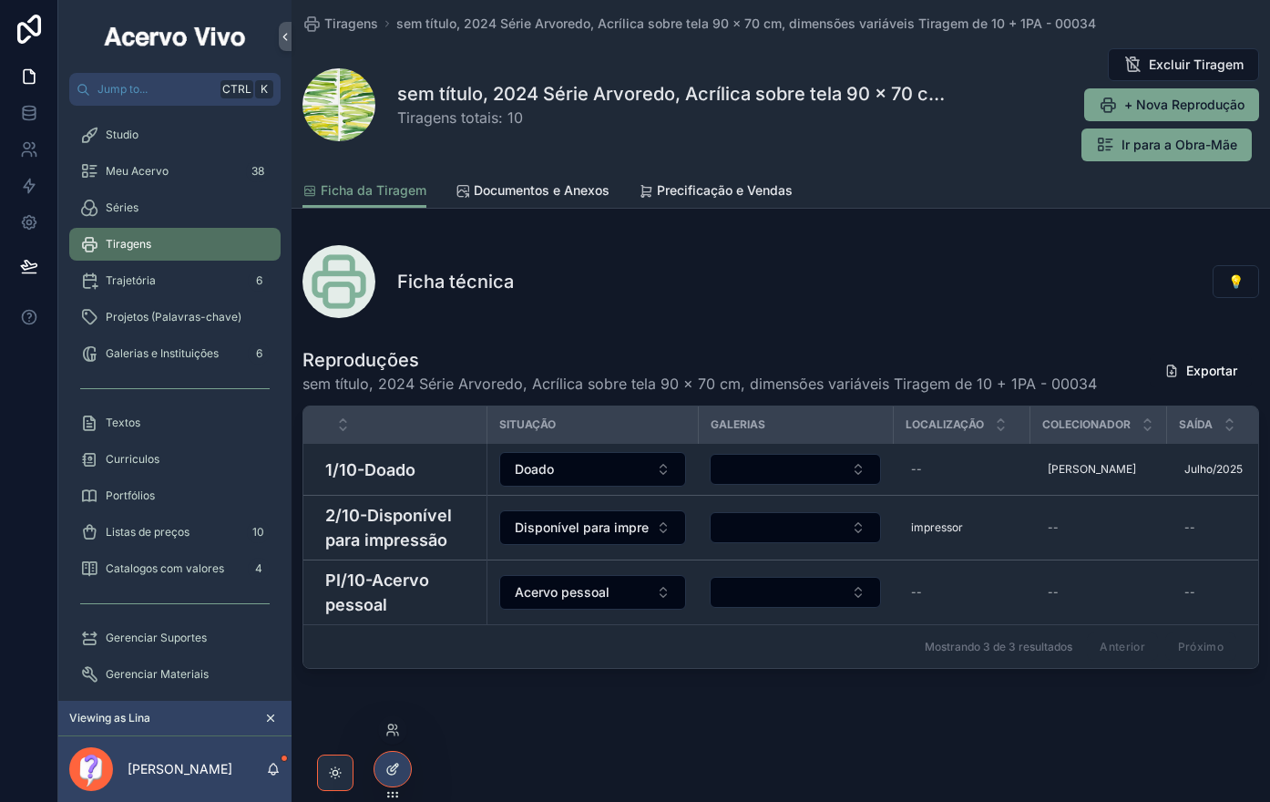
click at [391, 770] on icon at bounding box center [394, 766] width 7 height 7
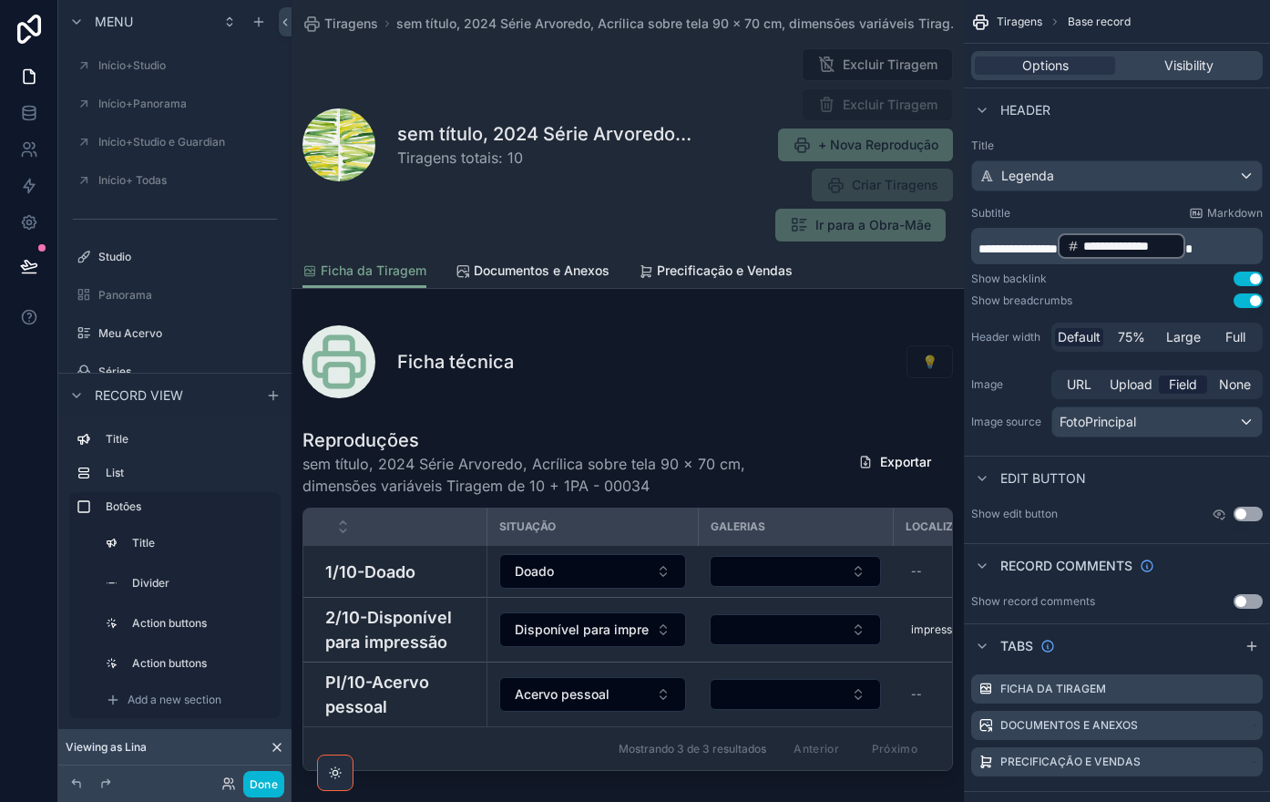
click at [979, 243] on span "**********" at bounding box center [1017, 248] width 79 height 13
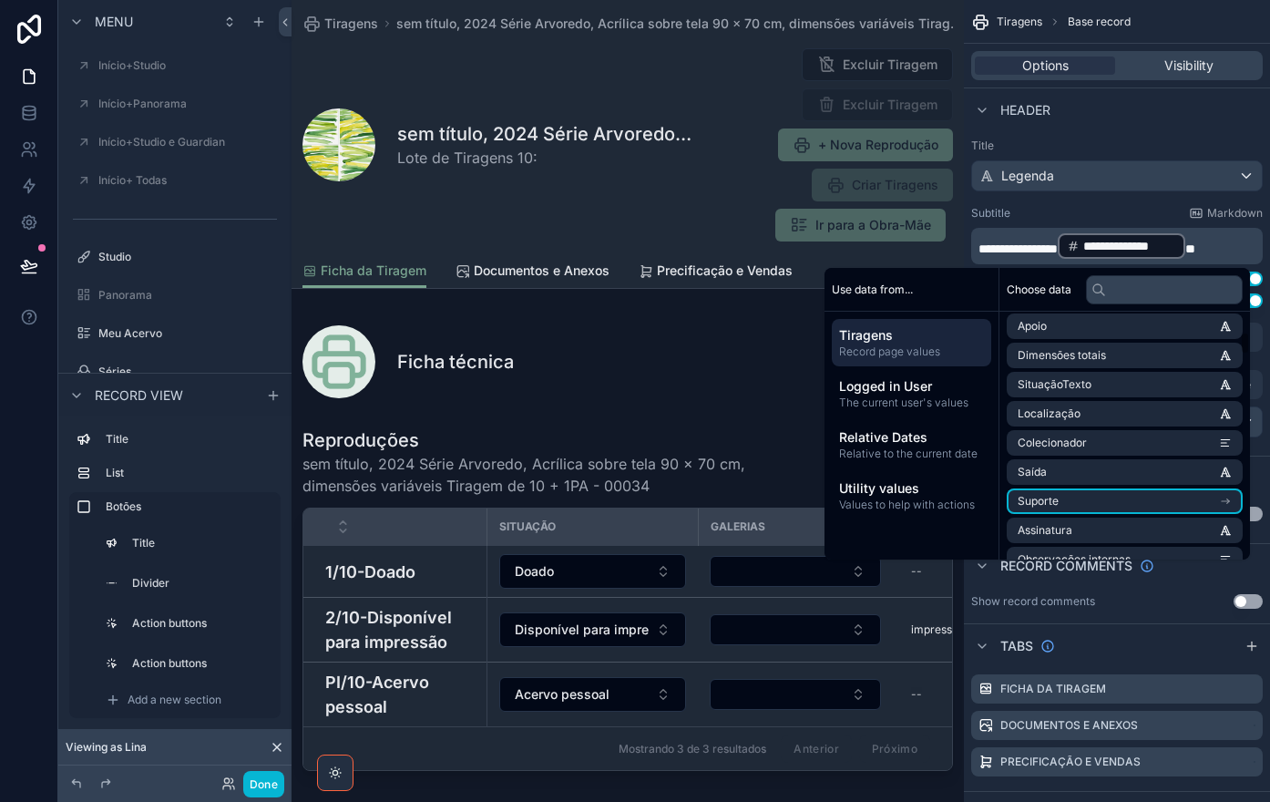
scroll to position [547, 0]
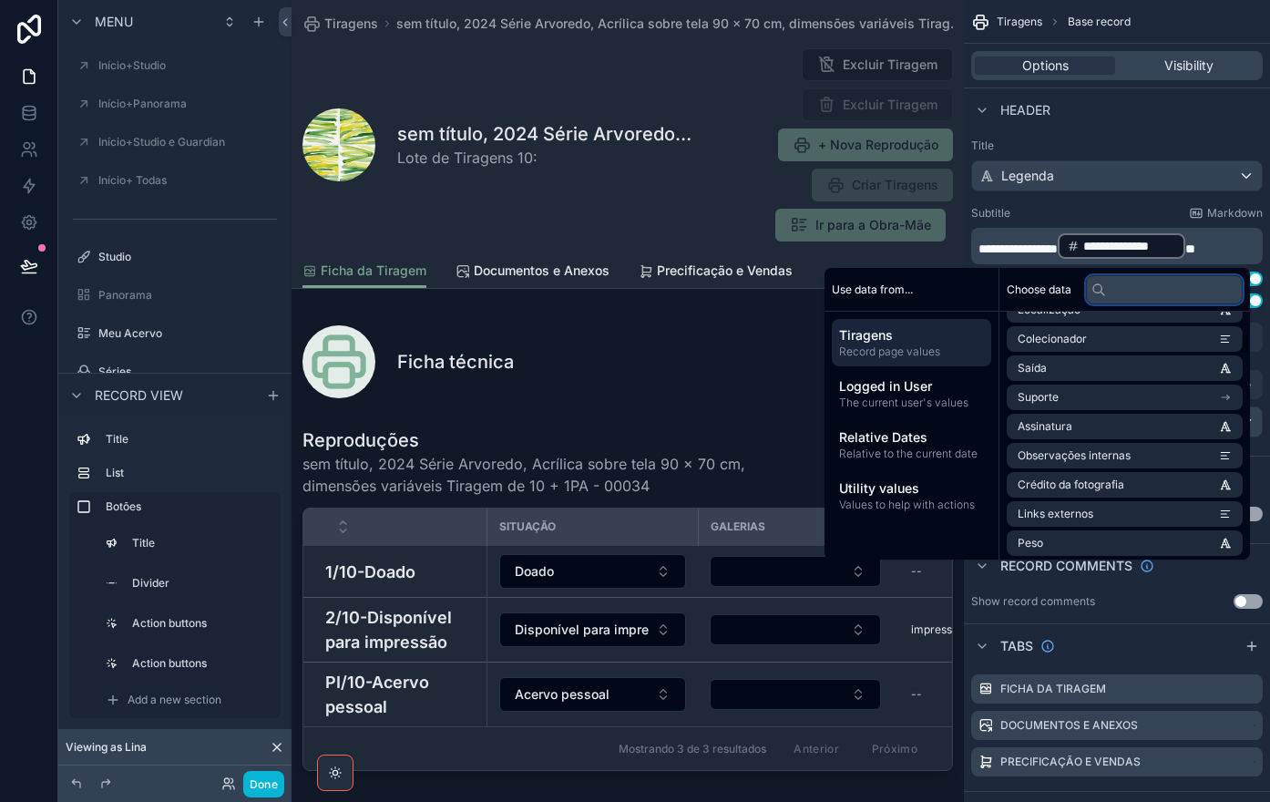
click at [1109, 289] on input "text" at bounding box center [1164, 289] width 157 height 29
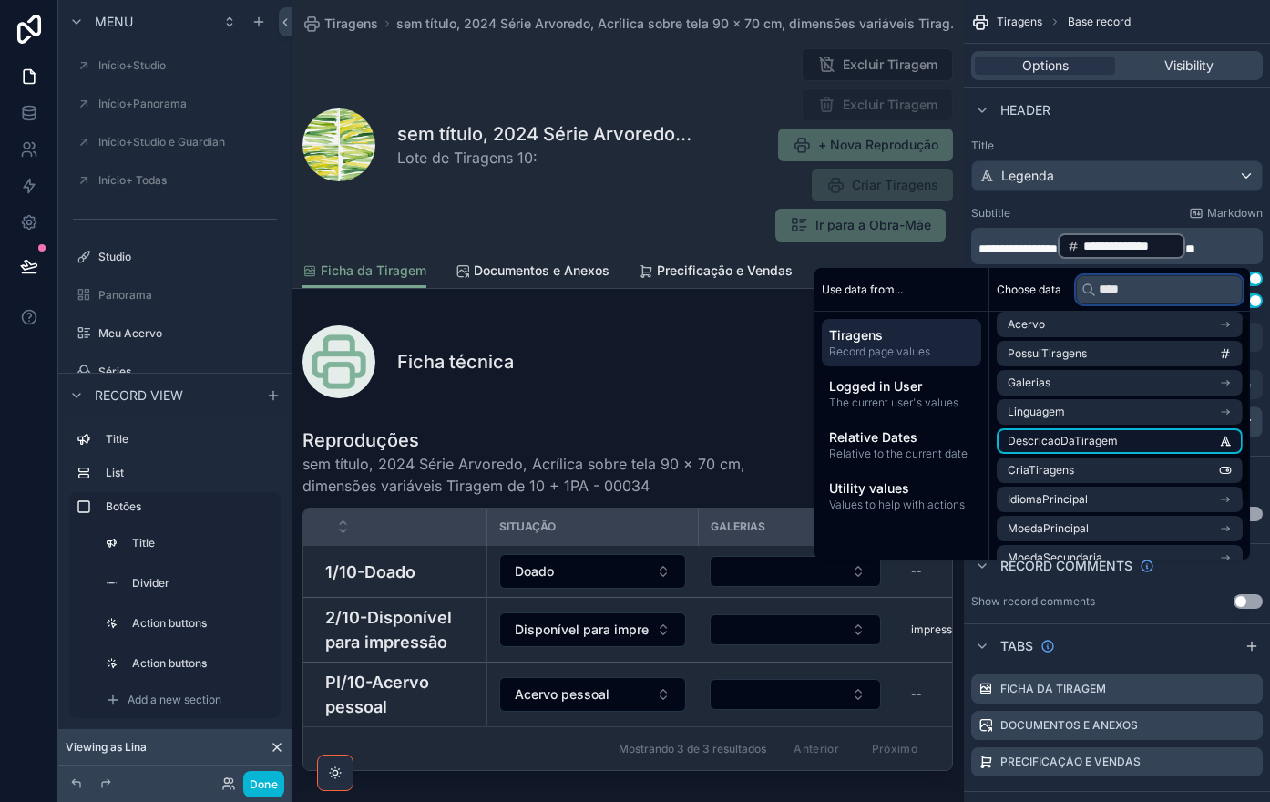
type input "****"
click at [1140, 432] on li "DescricaoDaTiragem" at bounding box center [1119, 441] width 246 height 26
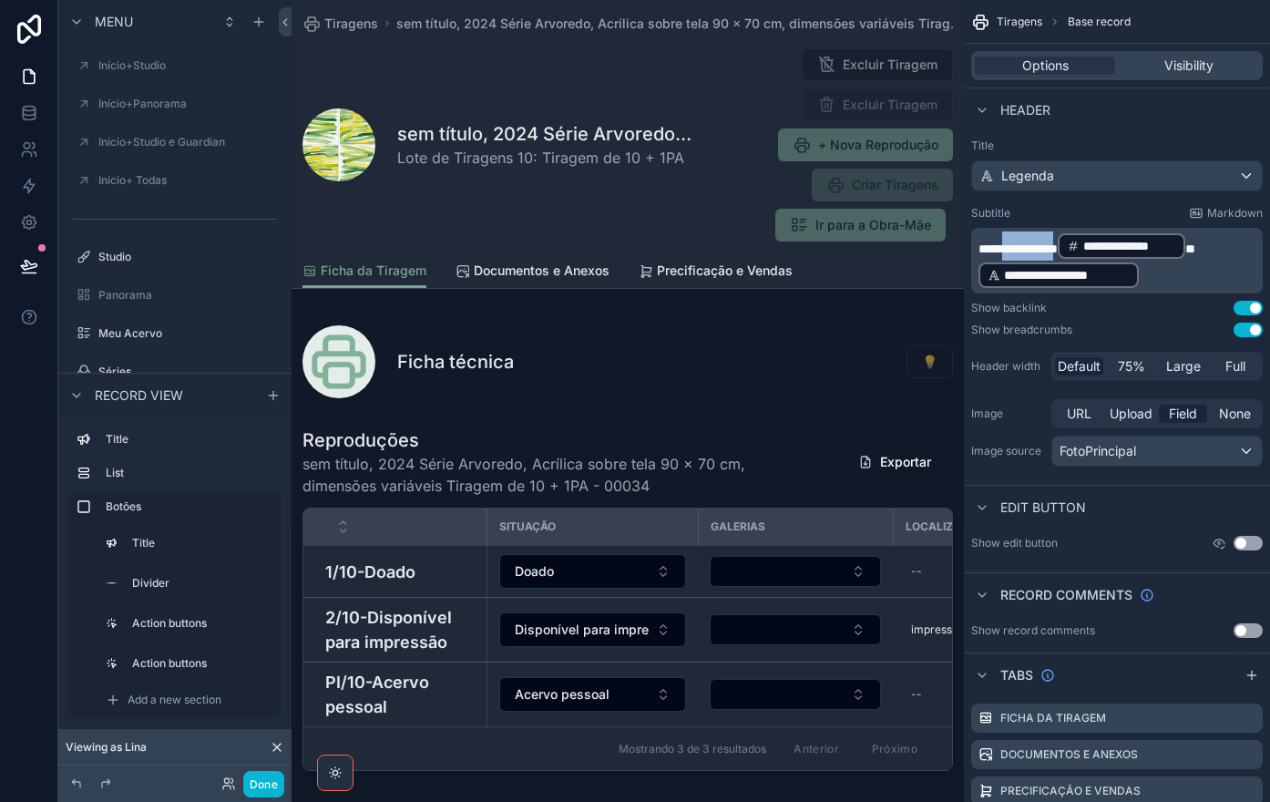
drag, startPoint x: 1008, startPoint y: 249, endPoint x: 1078, endPoint y: 253, distance: 69.4
click at [1058, 251] on span "**********" at bounding box center [1017, 248] width 79 height 13
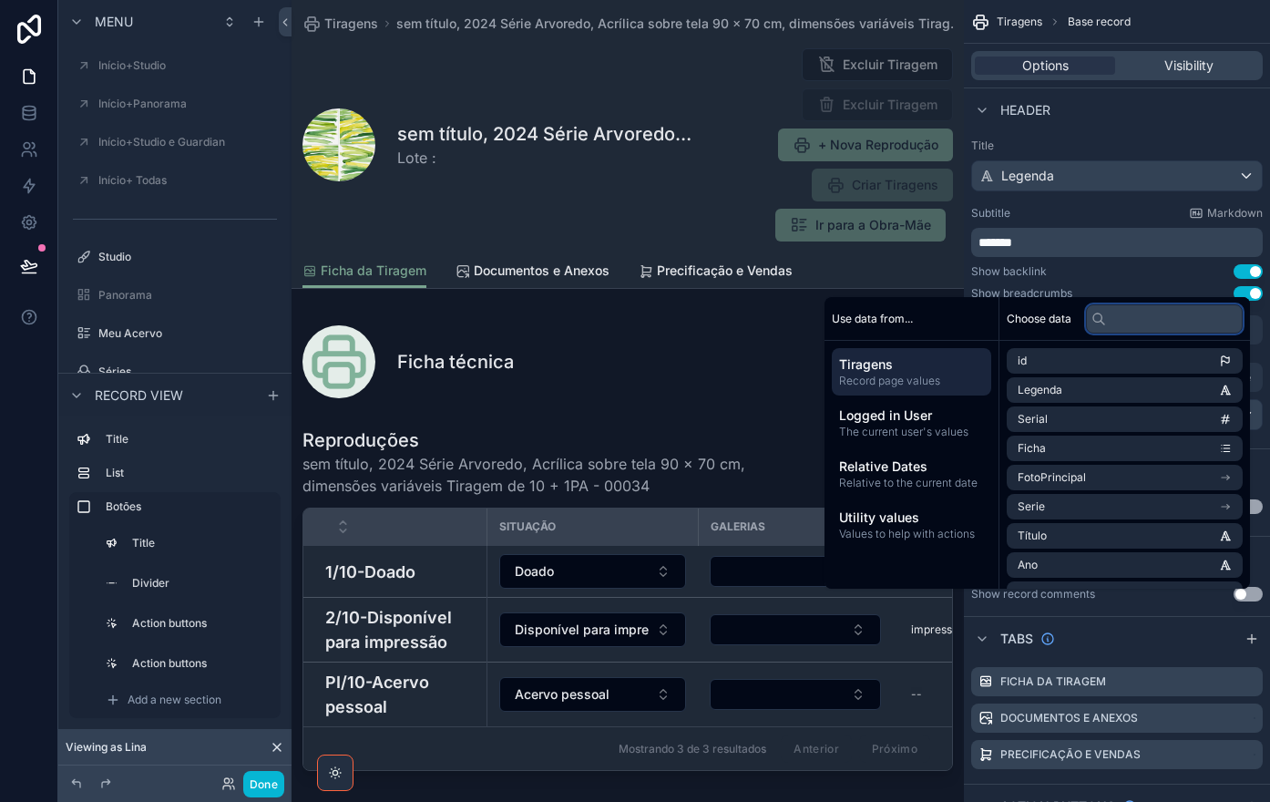
click at [1160, 320] on input "text" at bounding box center [1164, 318] width 157 height 29
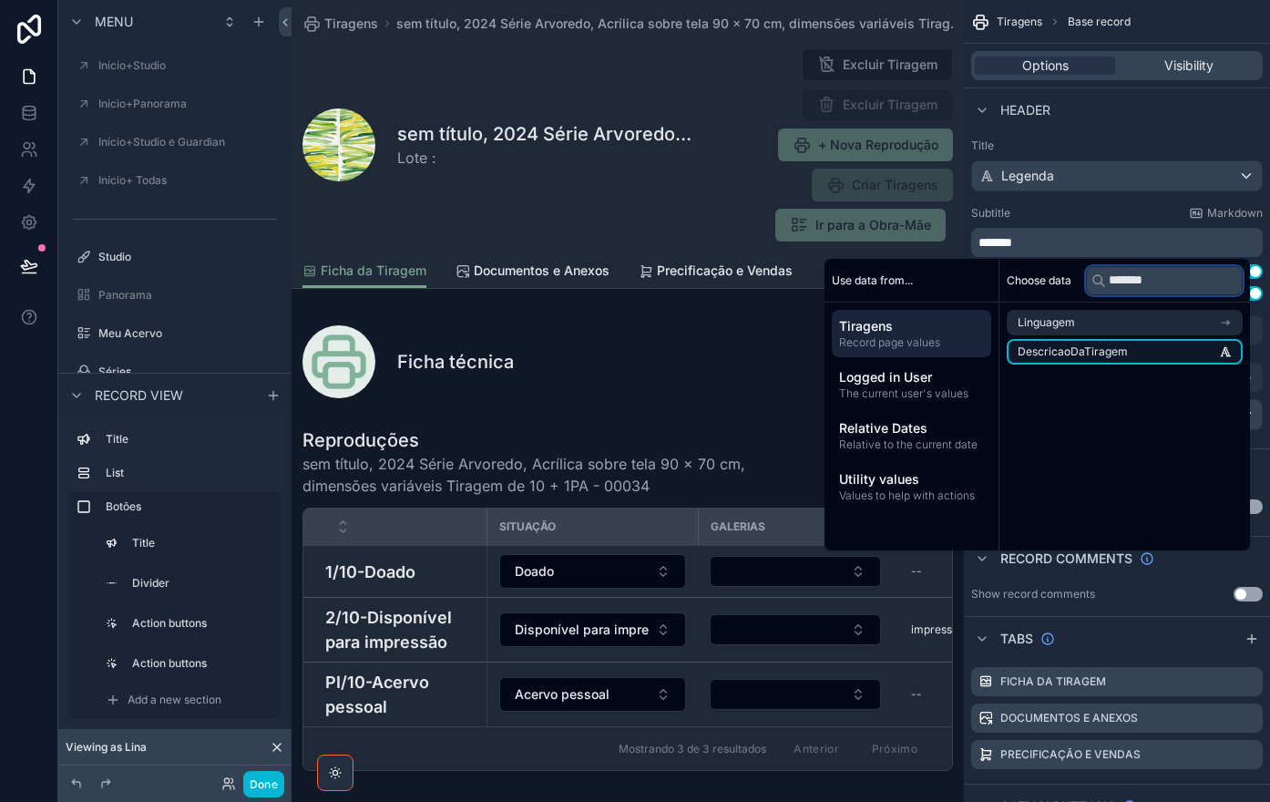
type input "*******"
click at [1157, 345] on li "DescricaoDaTiragem" at bounding box center [1125, 352] width 236 height 26
click at [1092, 354] on span "DescricaoDaTiragem" at bounding box center [1072, 351] width 110 height 15
click at [1090, 351] on span "DescricaoDaTiragem" at bounding box center [1072, 351] width 110 height 15
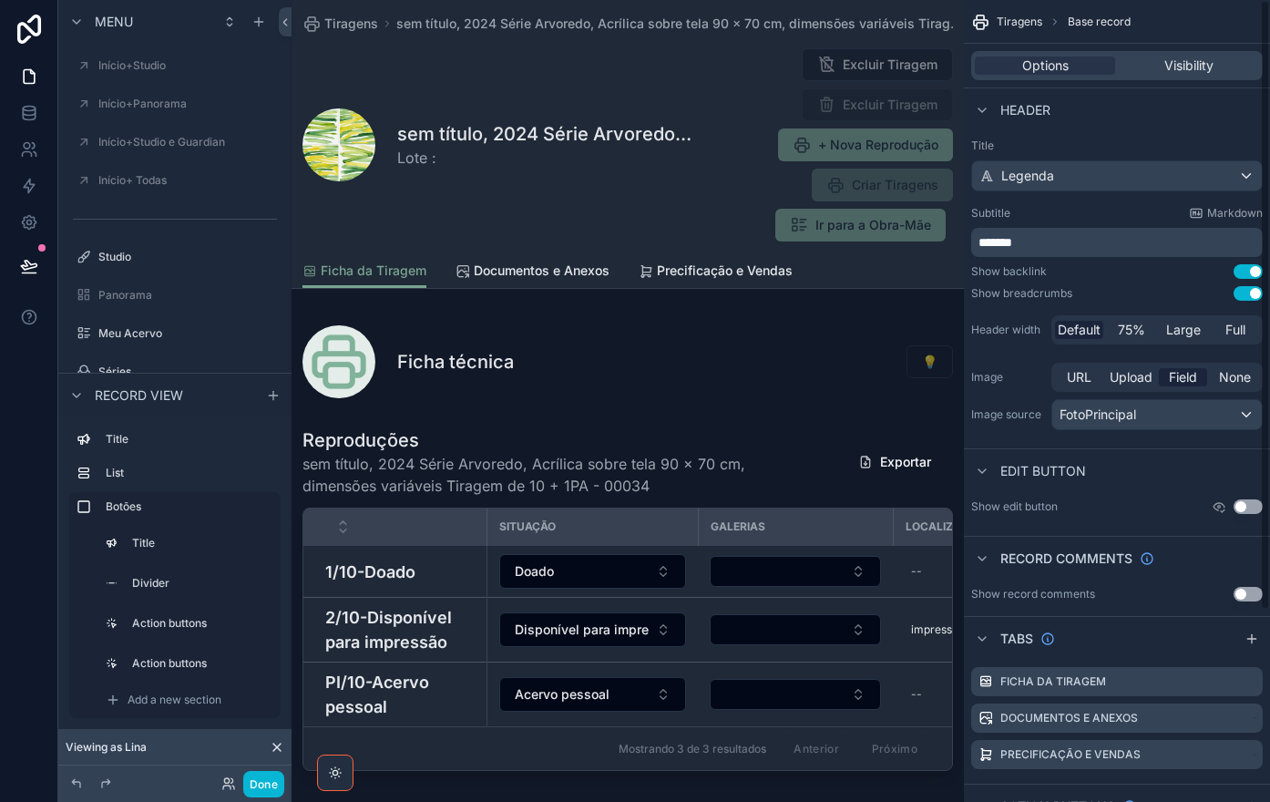
click at [1109, 232] on div "******" at bounding box center [1116, 242] width 291 height 29
click at [1106, 247] on p "******" at bounding box center [1118, 242] width 281 height 18
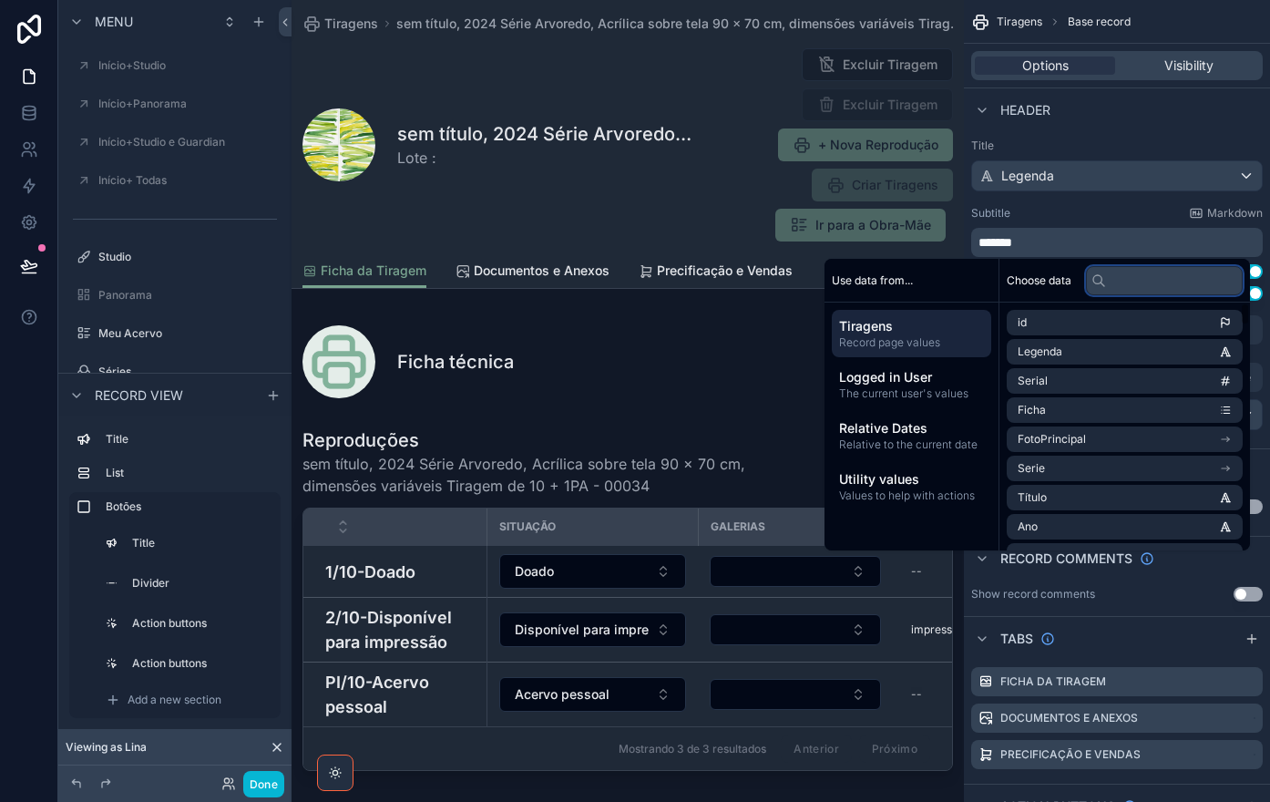
click at [1136, 280] on input "text" at bounding box center [1164, 280] width 157 height 29
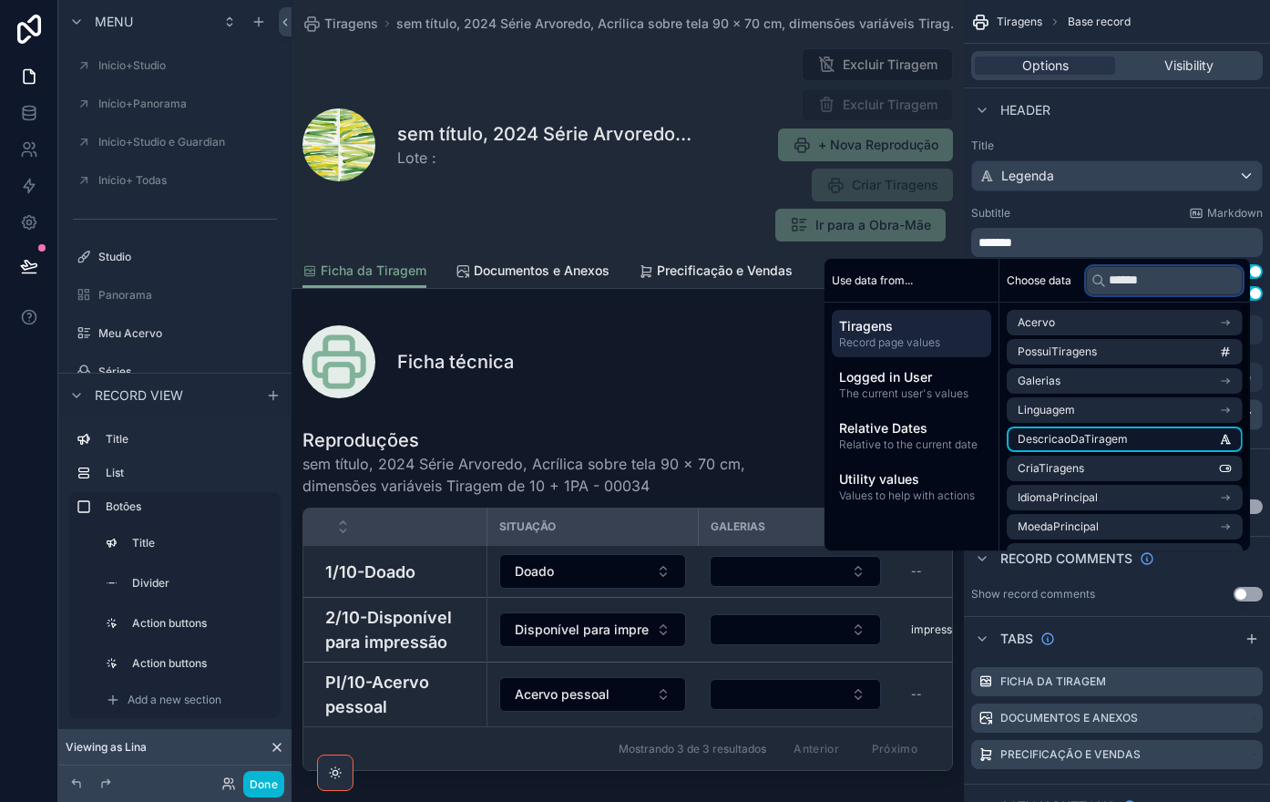
type input "******"
click at [1111, 445] on span "DescricaoDaTiragem" at bounding box center [1072, 439] width 110 height 15
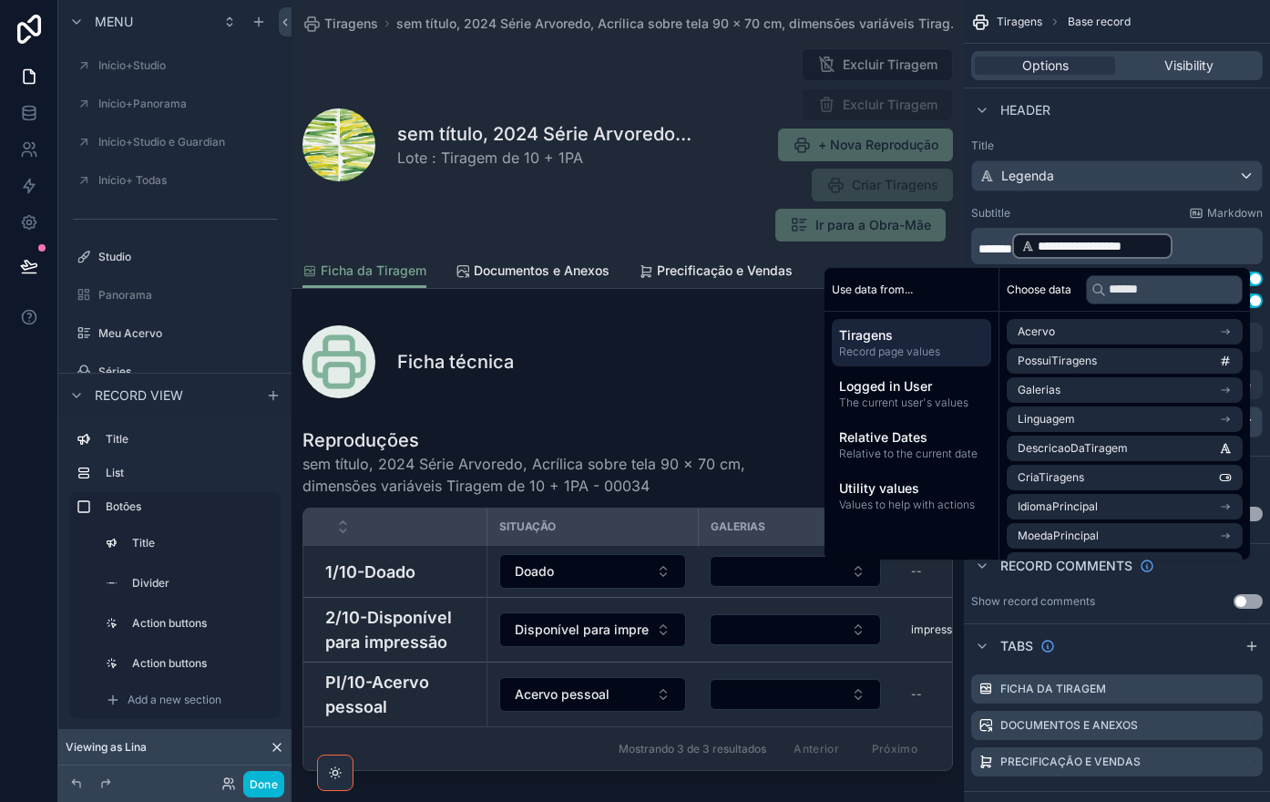
click at [637, 75] on div "sem título, 2024 Série Arvoredo, Acrílica sobre tela 90 x 70 cm, dimensões vari…" at bounding box center [627, 144] width 650 height 195
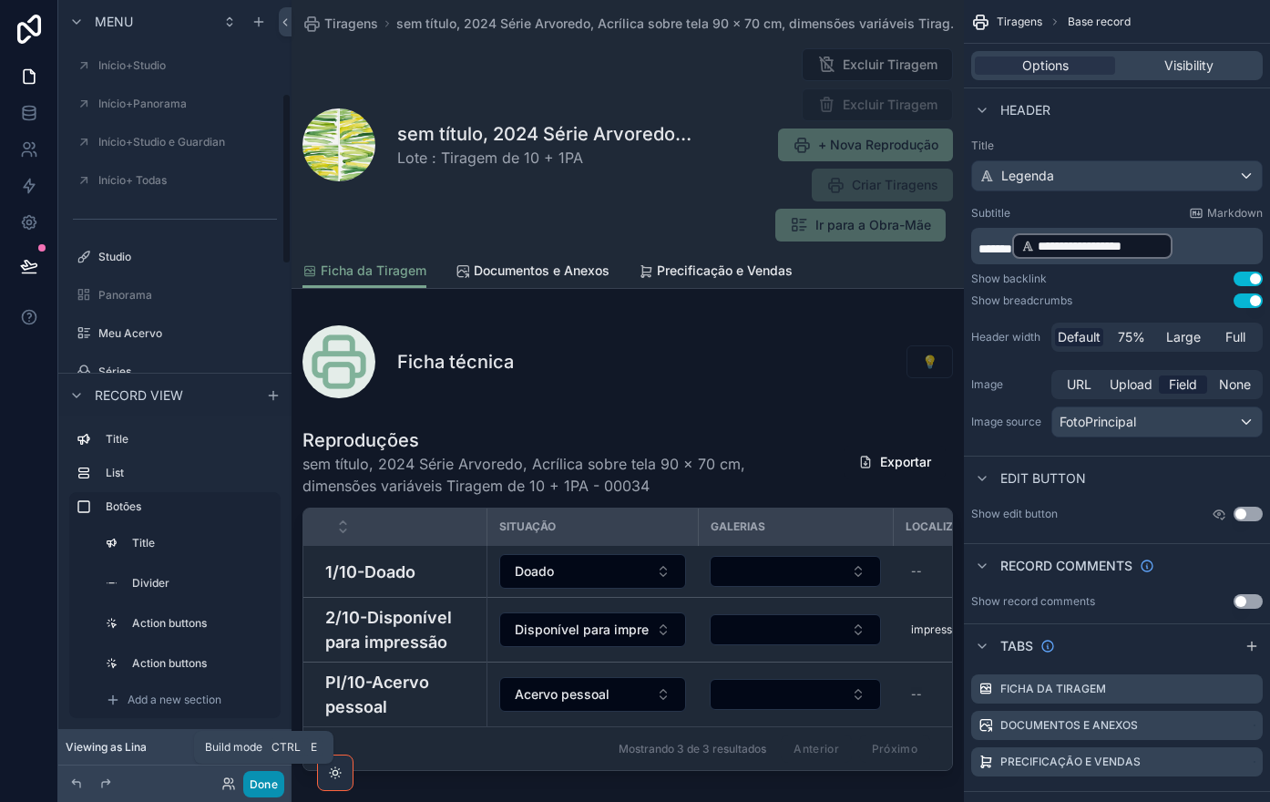
click at [263, 788] on button "Done" at bounding box center [263, 784] width 41 height 26
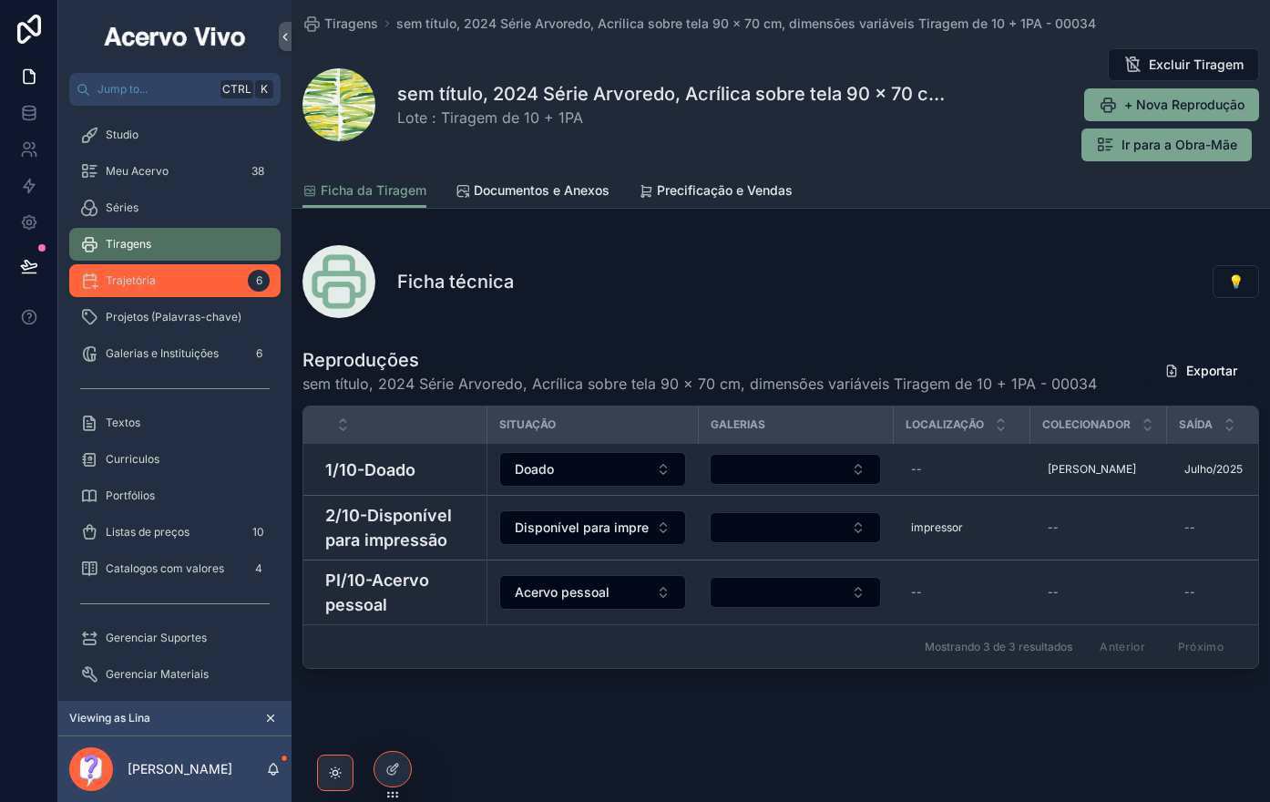
click at [200, 271] on div "Trajetória 6" at bounding box center [174, 280] width 189 height 29
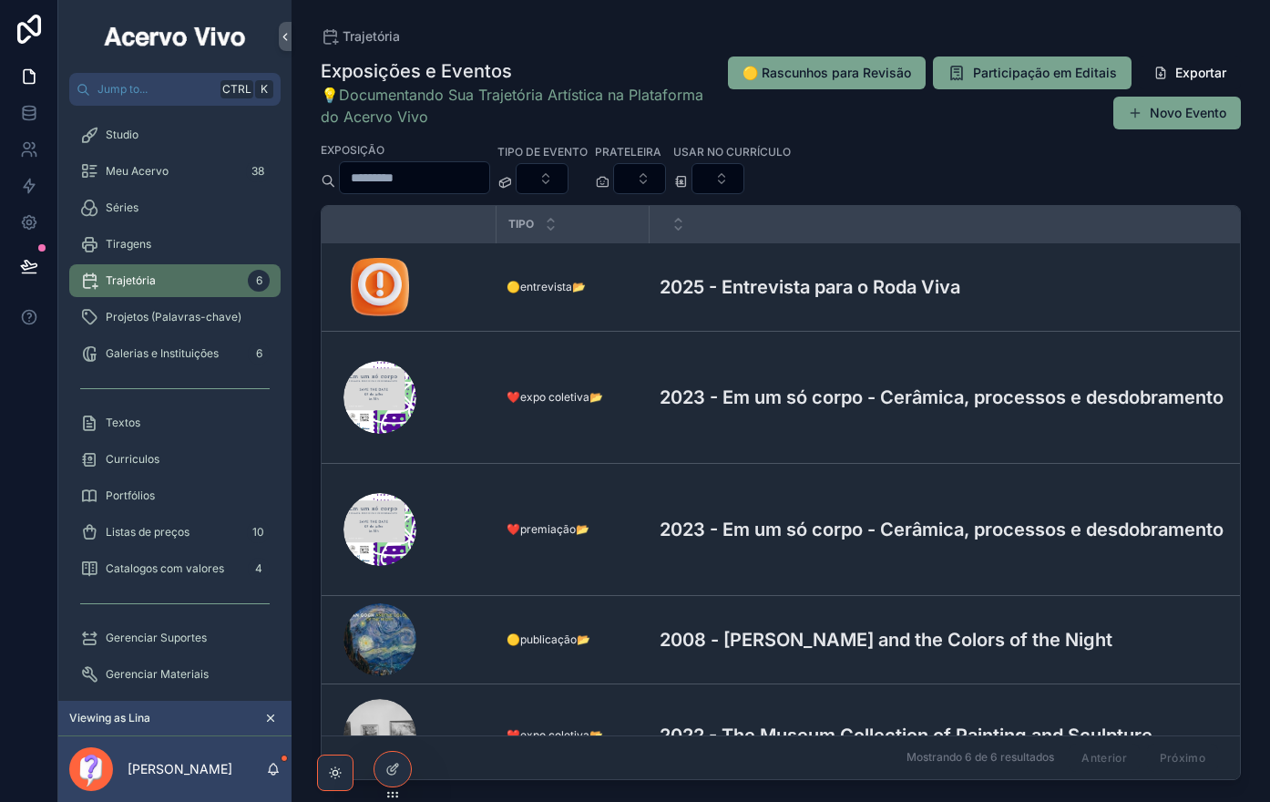
scroll to position [152, 0]
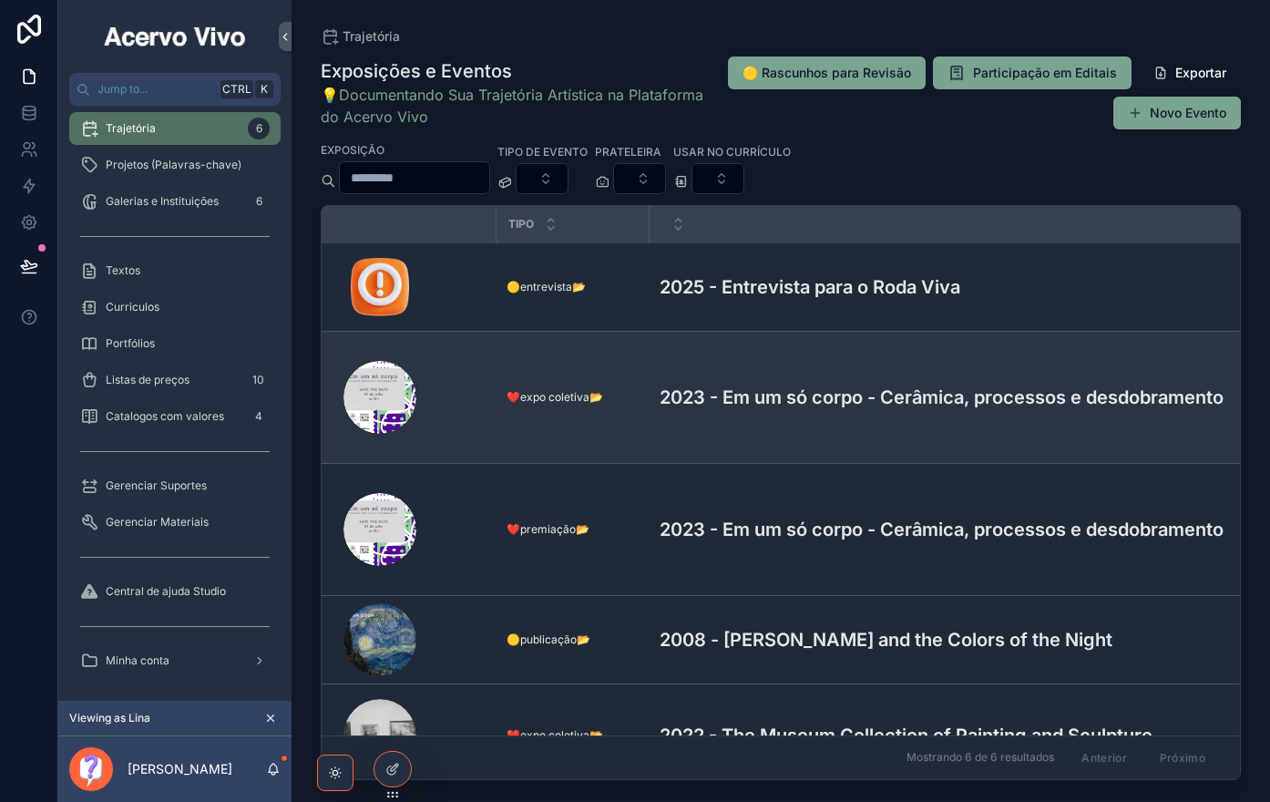
click at [820, 384] on h3 "2023 - Em um só corpo - Cerâmica, processos e desdobramento" at bounding box center [941, 396] width 564 height 27
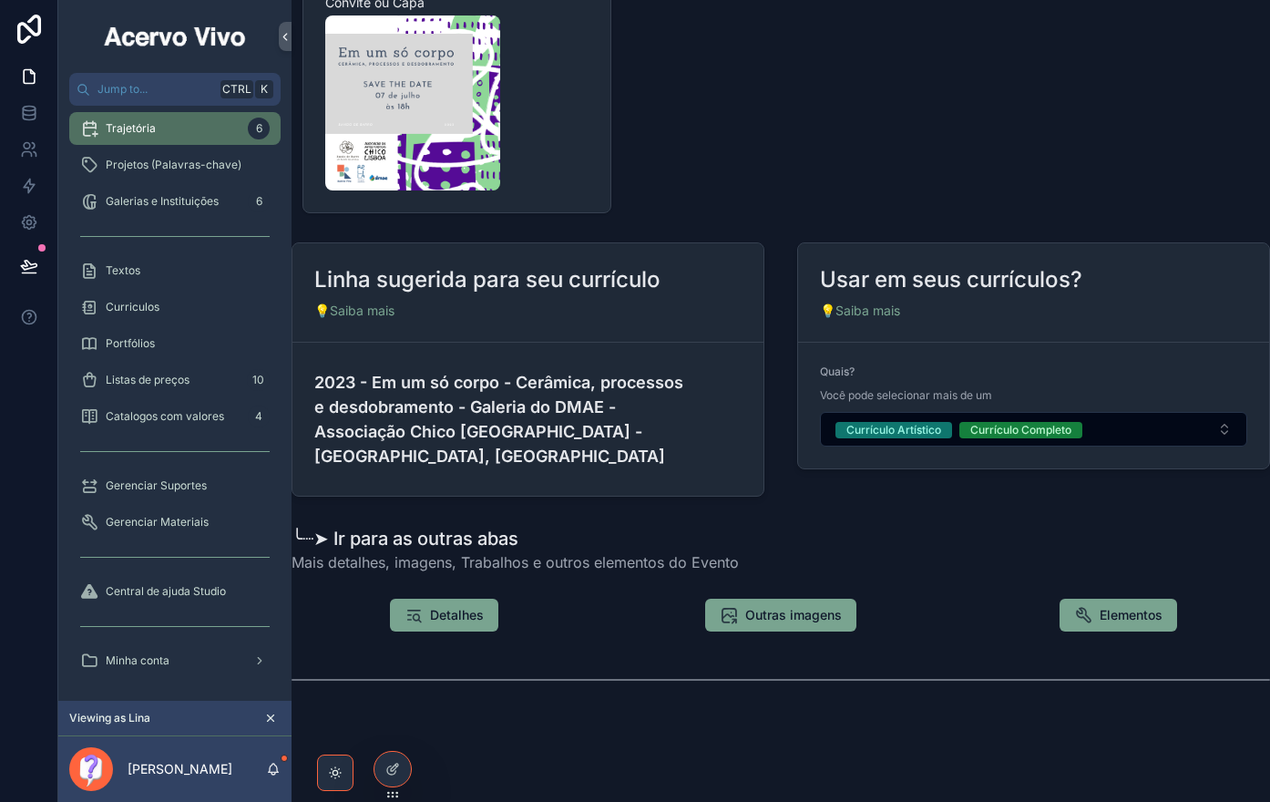
scroll to position [1852, 11]
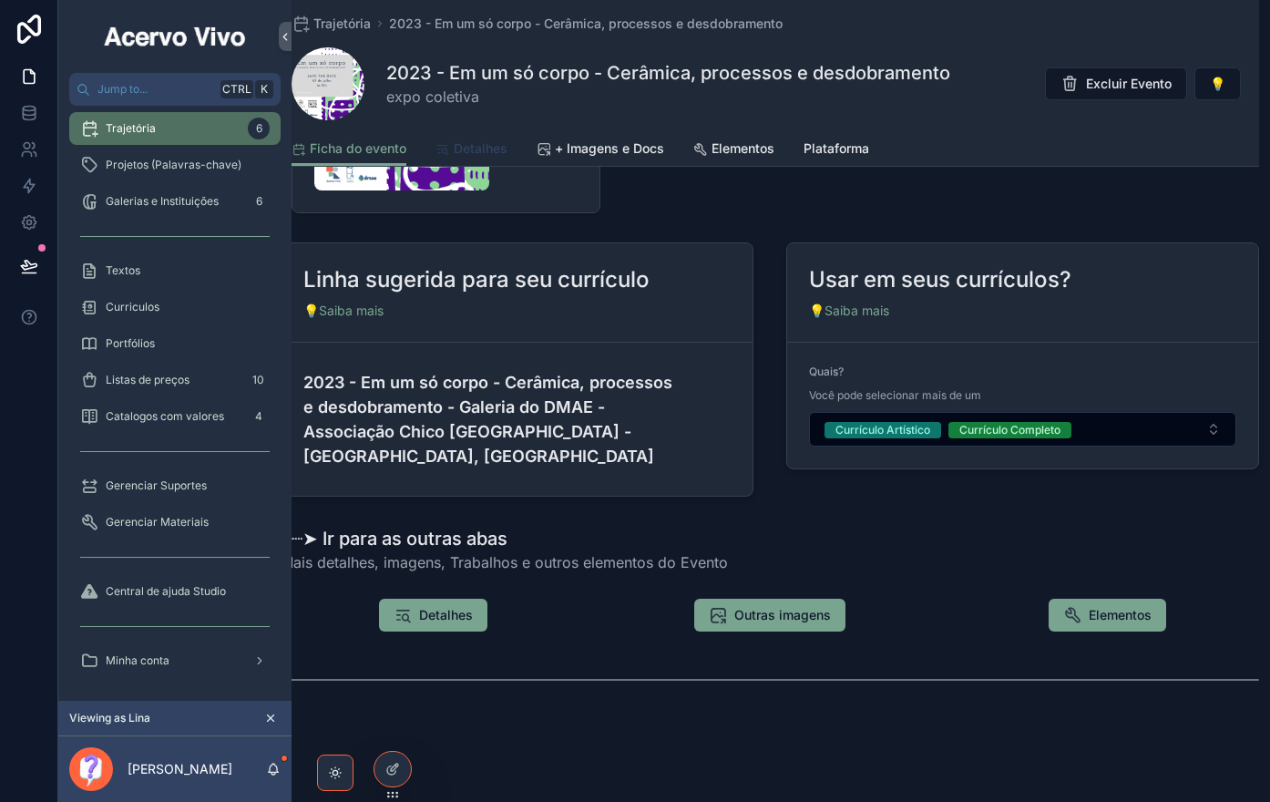
click at [493, 141] on span "Detalhes" at bounding box center [481, 148] width 54 height 18
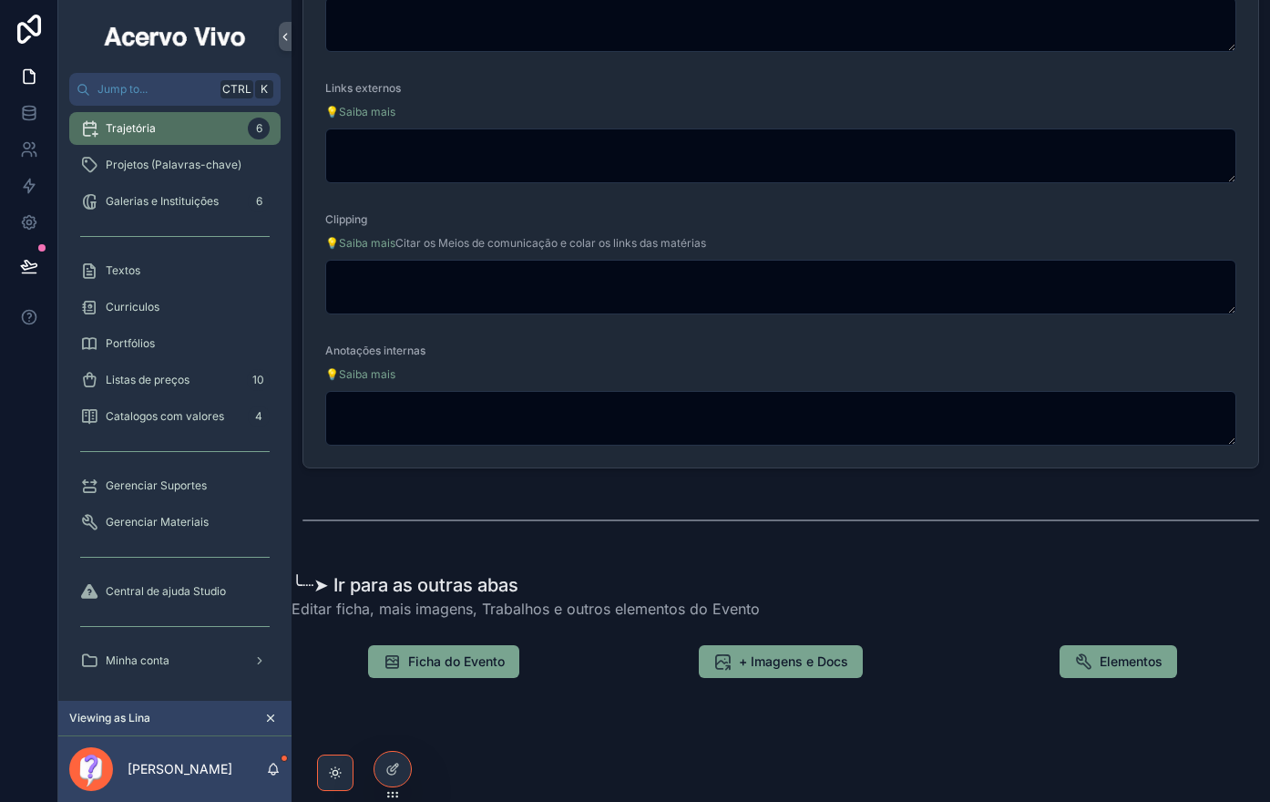
scroll to position [477, 11]
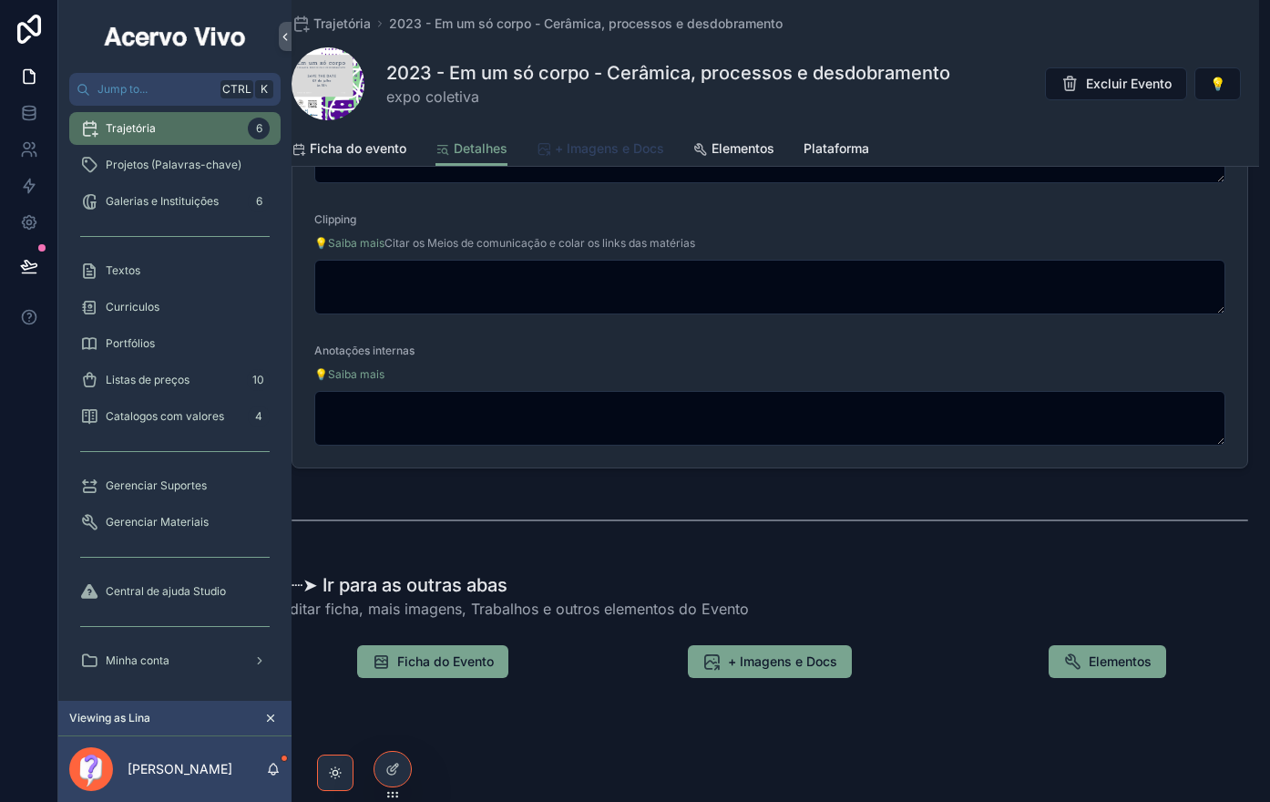
click at [613, 154] on span "+ Imagens e Docs" at bounding box center [609, 148] width 109 height 18
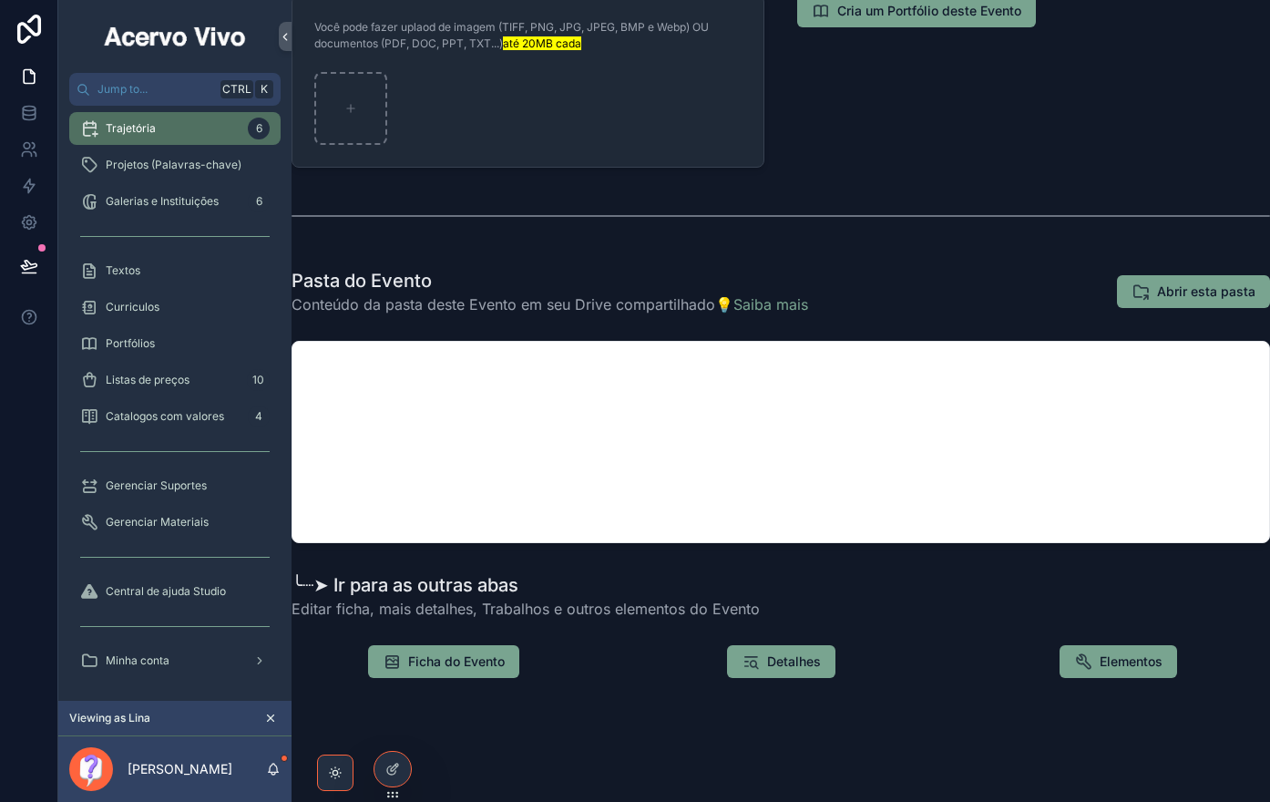
scroll to position [358, 11]
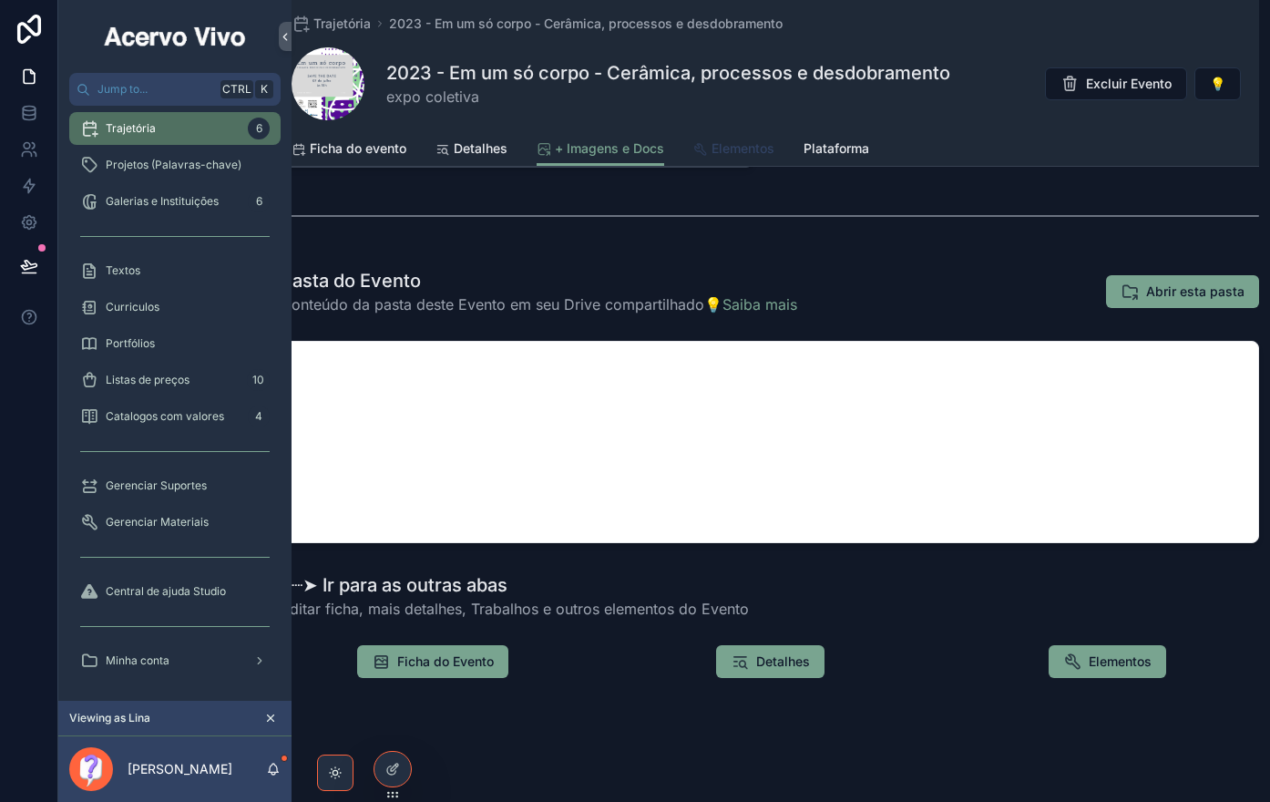
drag, startPoint x: 756, startPoint y: 155, endPoint x: 1148, endPoint y: 147, distance: 391.8
click at [755, 155] on span "Elementos" at bounding box center [742, 148] width 63 height 18
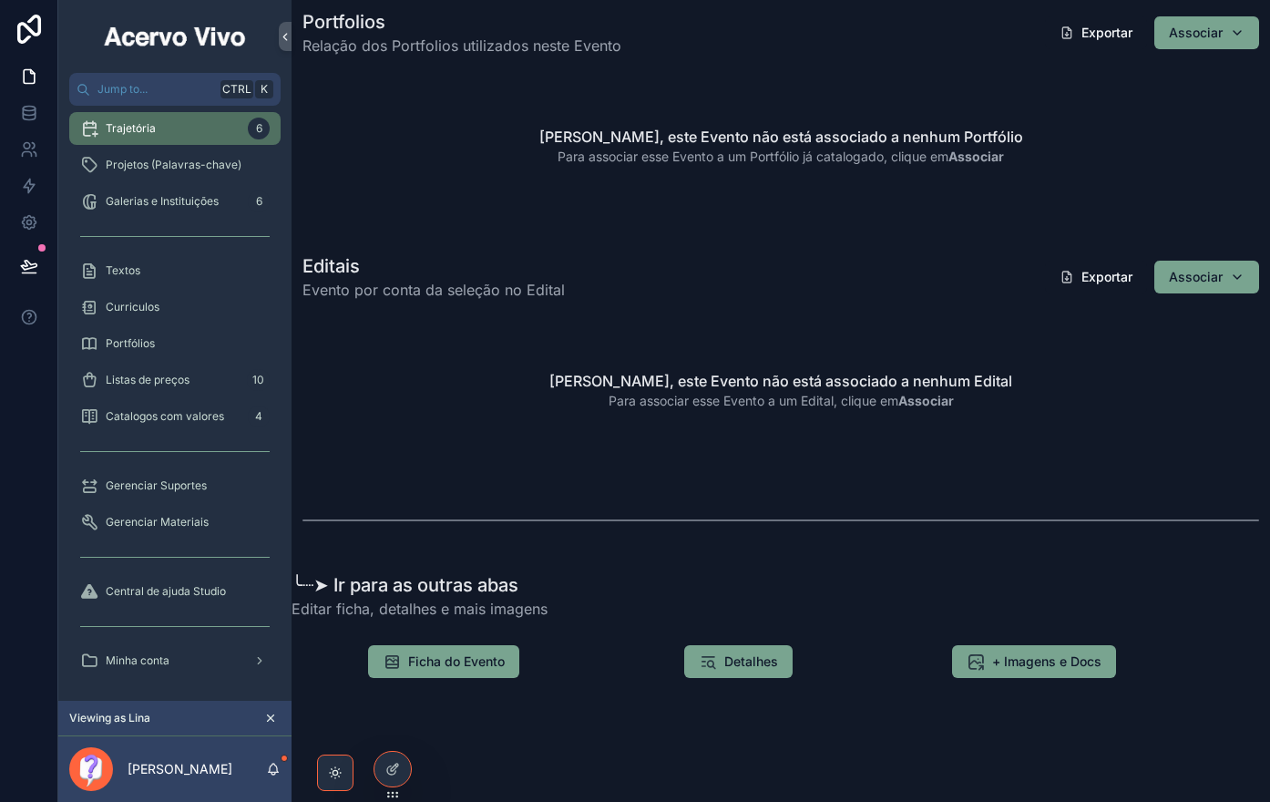
scroll to position [1964, 11]
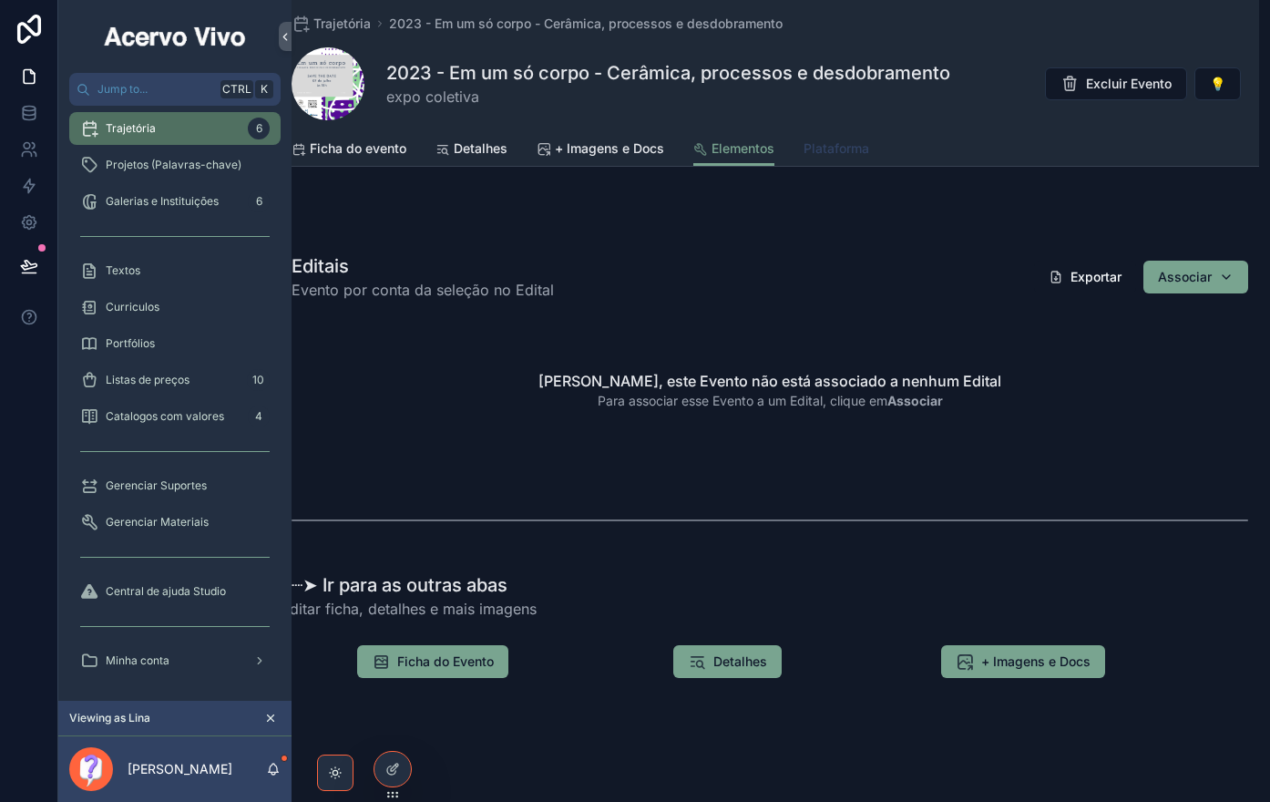
click at [843, 158] on link "Plataforma" at bounding box center [836, 150] width 66 height 36
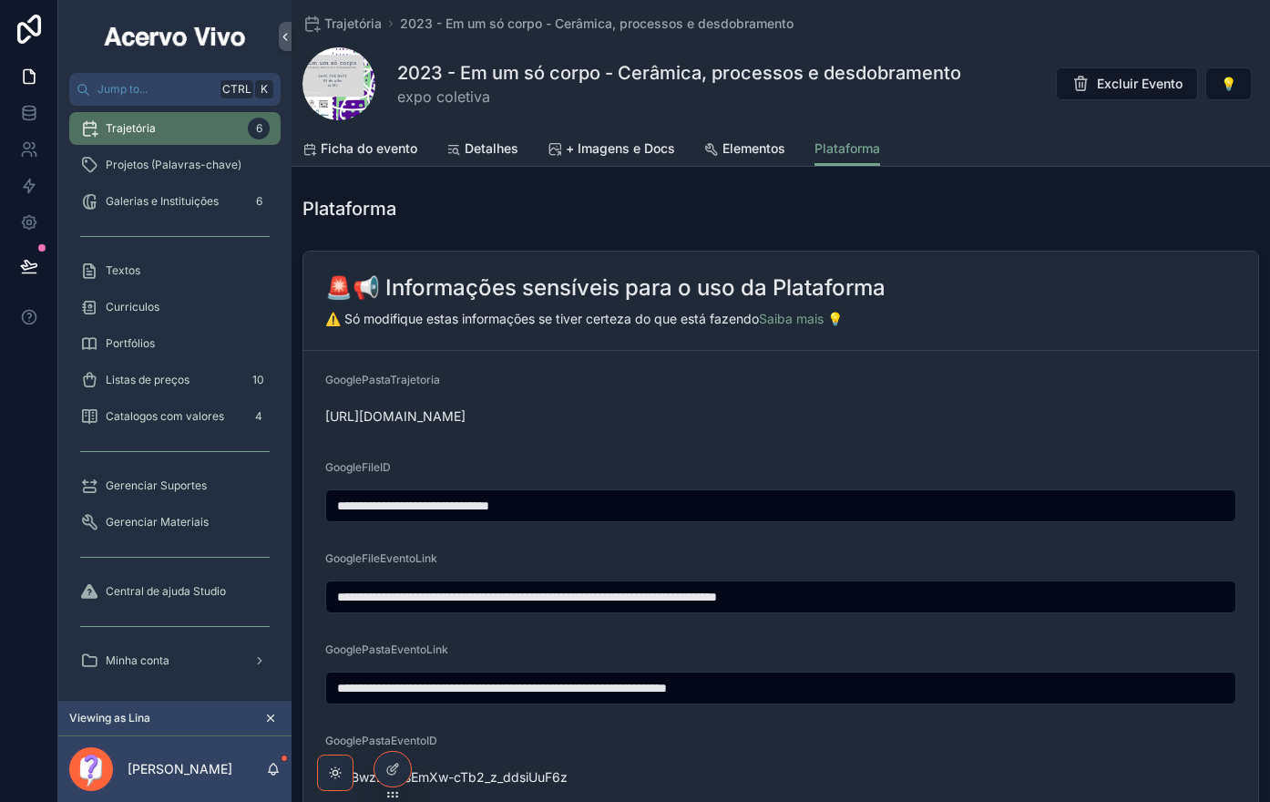
scroll to position [465, 0]
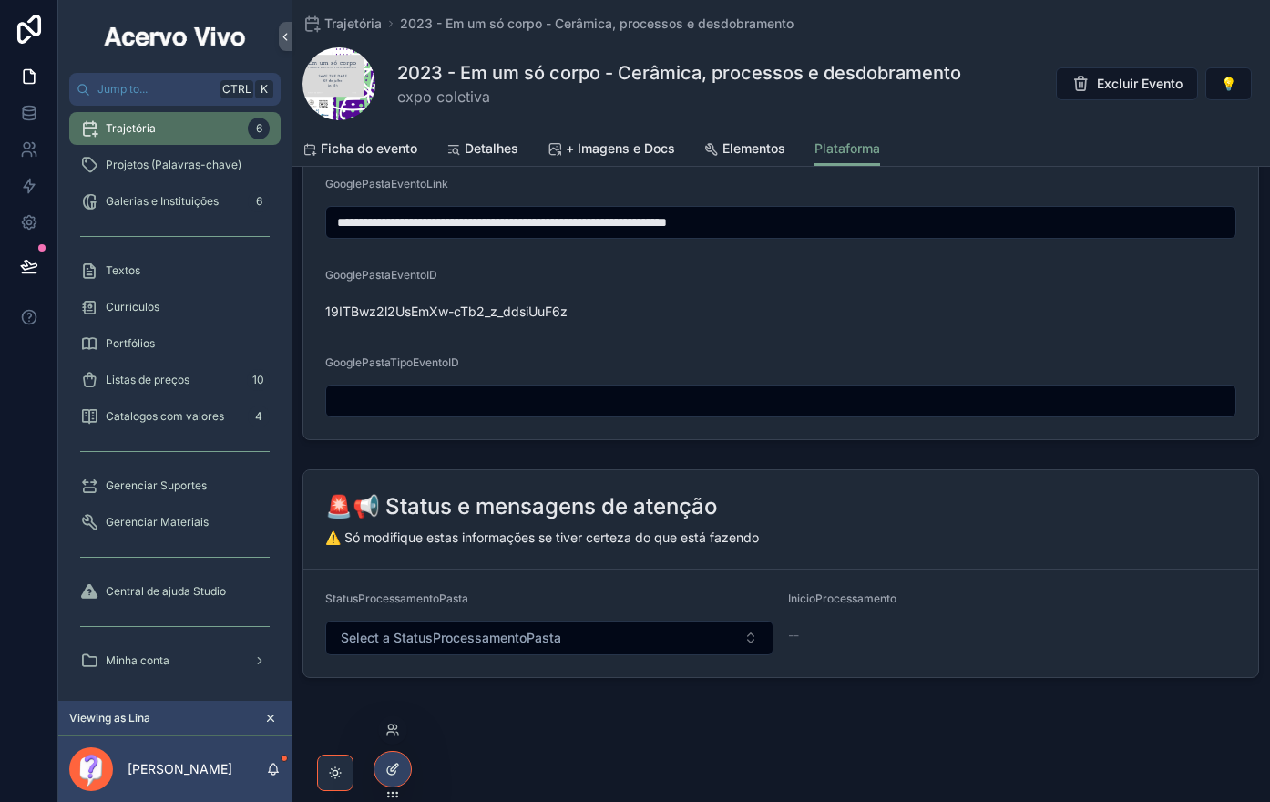
click at [392, 774] on icon at bounding box center [391, 770] width 8 height 8
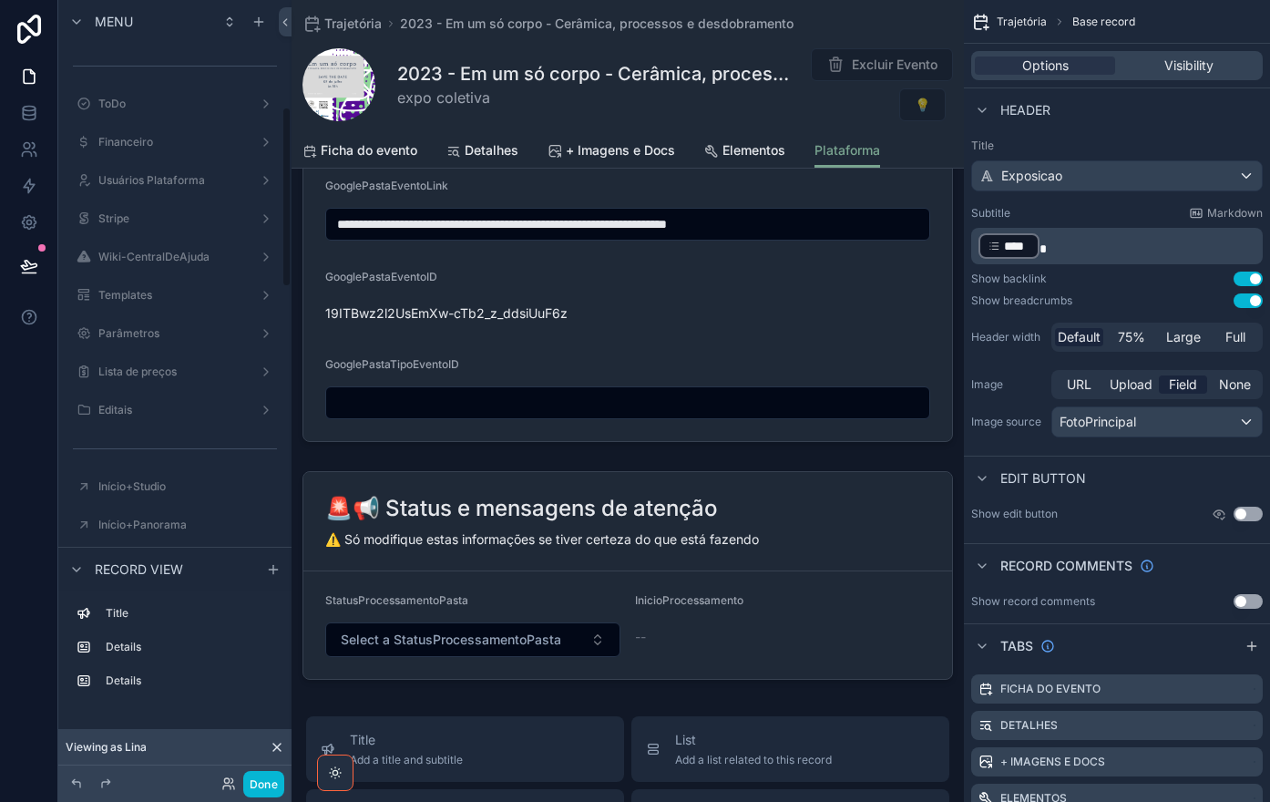
scroll to position [459, 0]
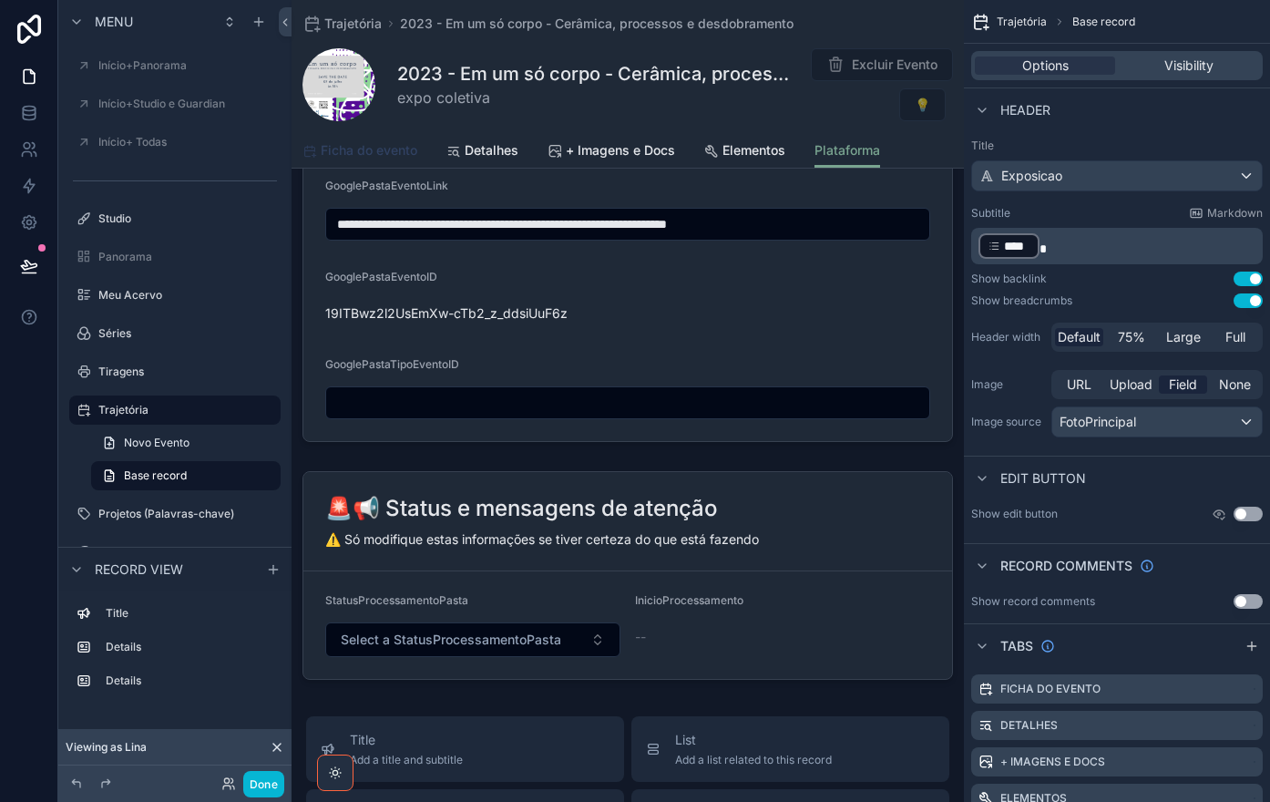
click at [379, 156] on span "Ficha do evento" at bounding box center [369, 150] width 97 height 18
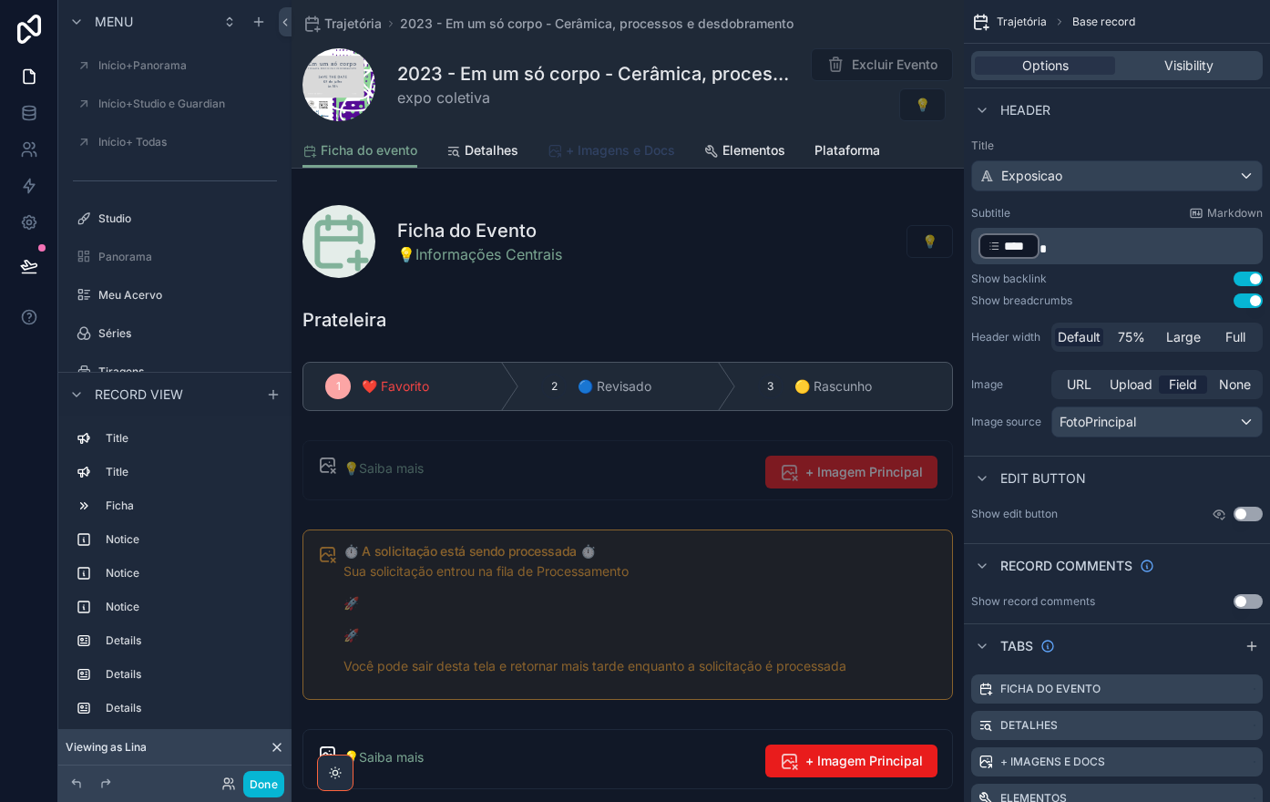
click at [608, 156] on span "+ Imagens e Docs" at bounding box center [620, 150] width 109 height 18
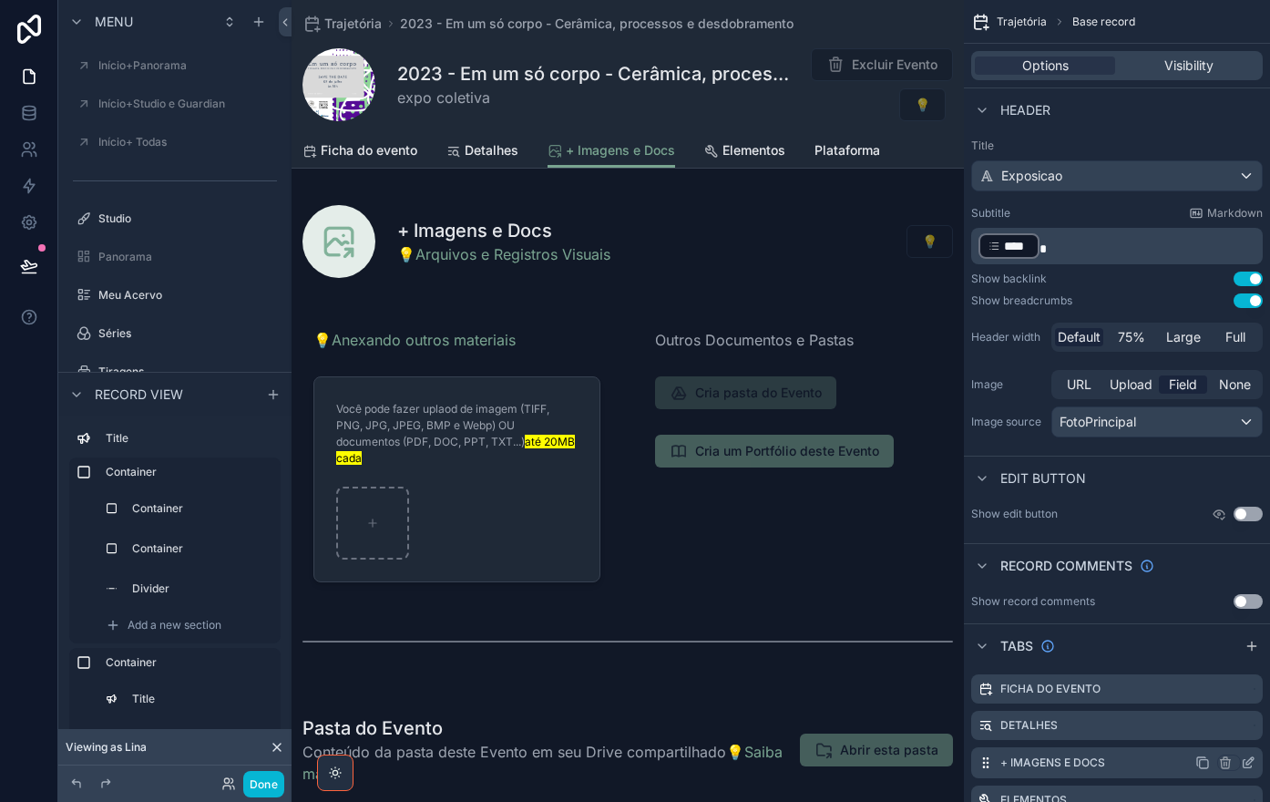
click at [1248, 765] on icon "scrollable content" at bounding box center [1248, 762] width 15 height 15
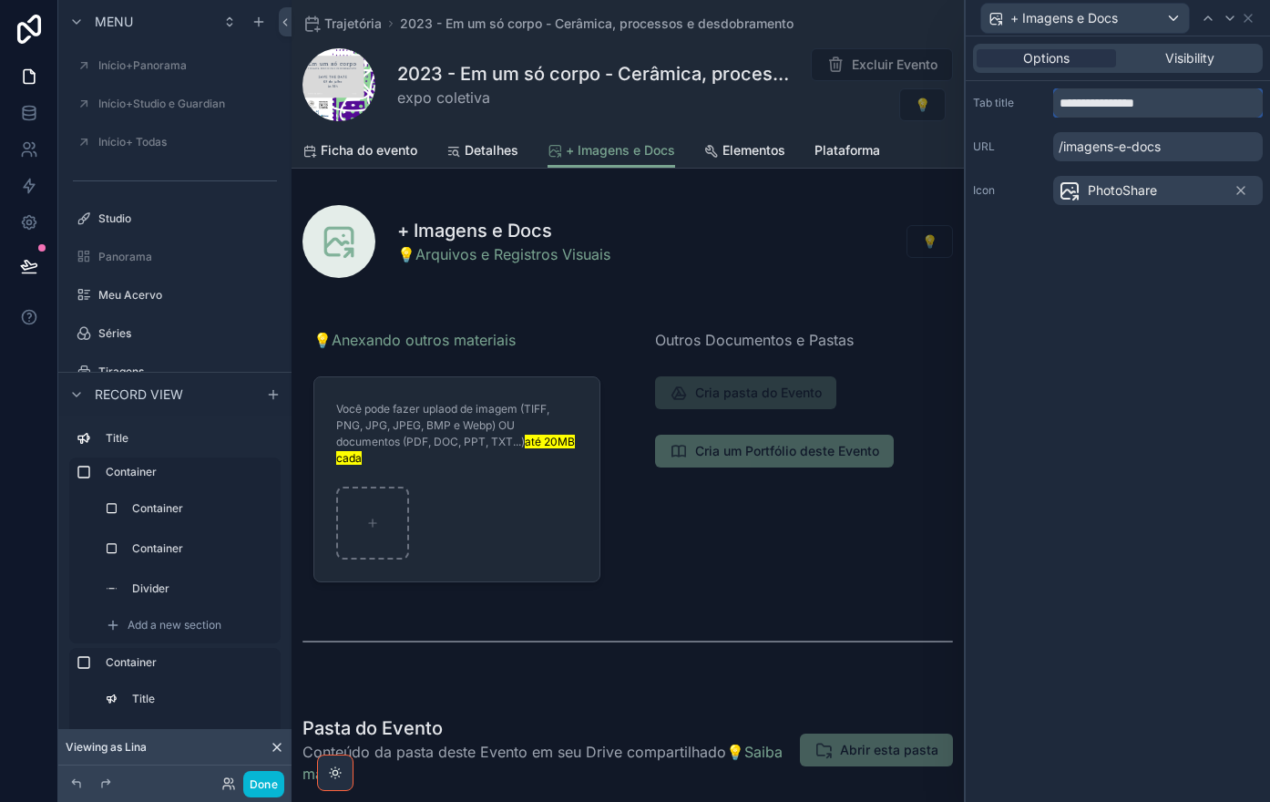
click at [1103, 111] on input "**********" at bounding box center [1157, 102] width 209 height 29
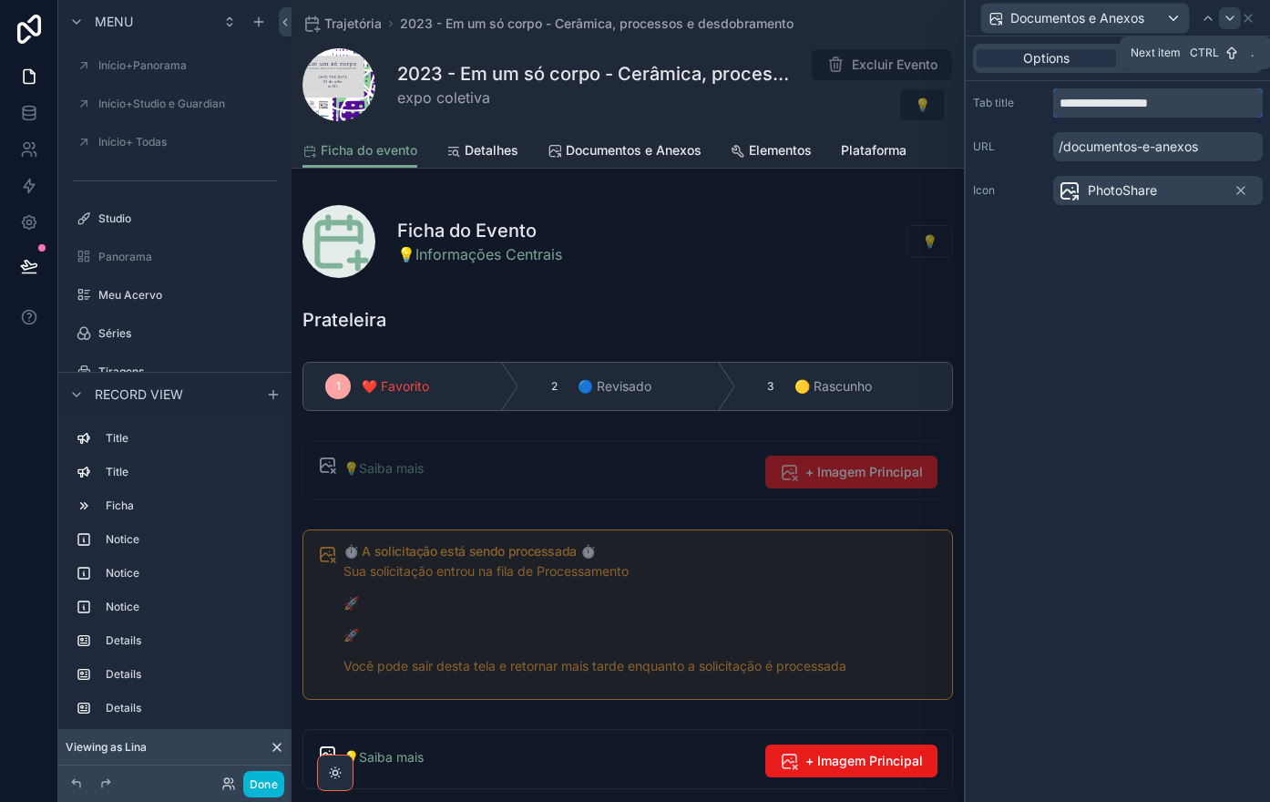
type input "**********"
click at [1231, 19] on icon at bounding box center [1229, 18] width 7 height 4
drag, startPoint x: 1162, startPoint y: 112, endPoint x: 1044, endPoint y: 105, distance: 118.6
click at [1044, 105] on div "**********" at bounding box center [1118, 102] width 290 height 29
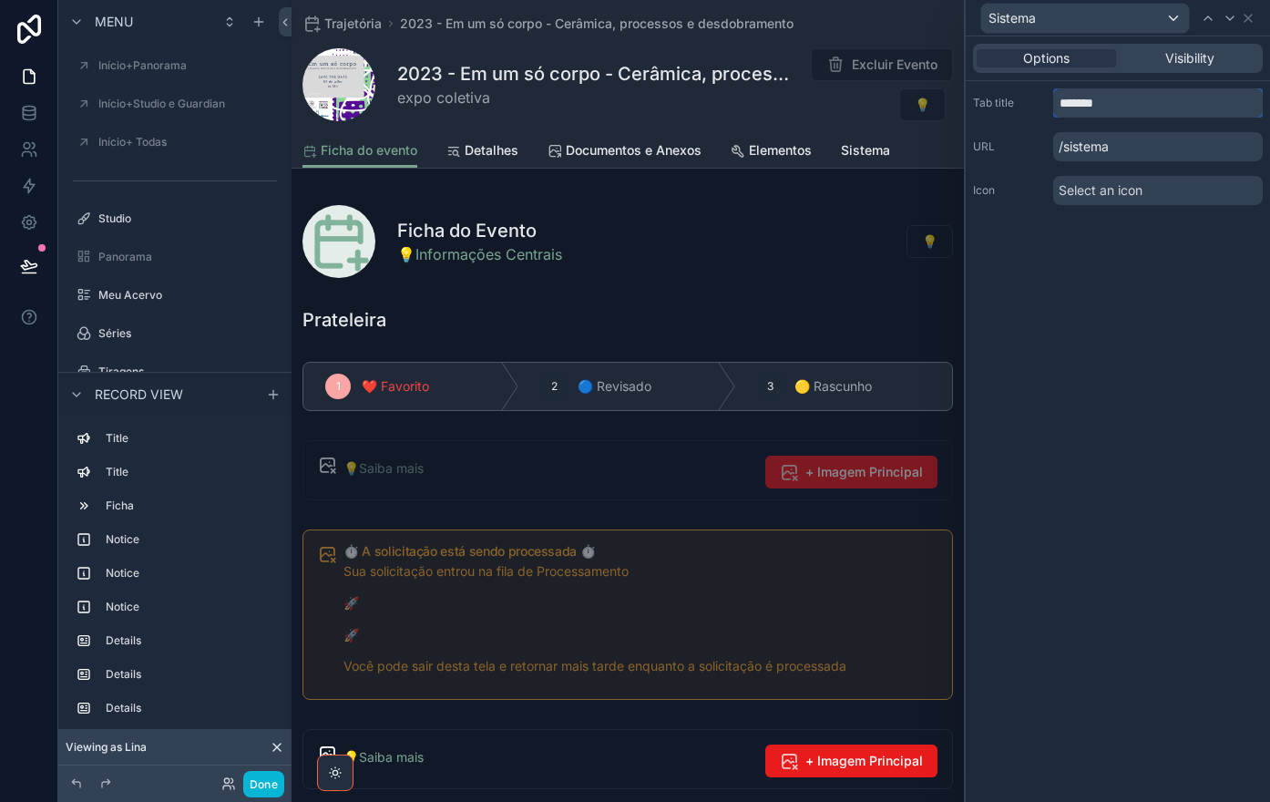
type input "*******"
click at [1123, 452] on div "Options Visibility Tab title ******* URL /sistema Icon Select an icon" at bounding box center [1118, 418] width 304 height 765
click at [1250, 17] on icon at bounding box center [1248, 18] width 15 height 15
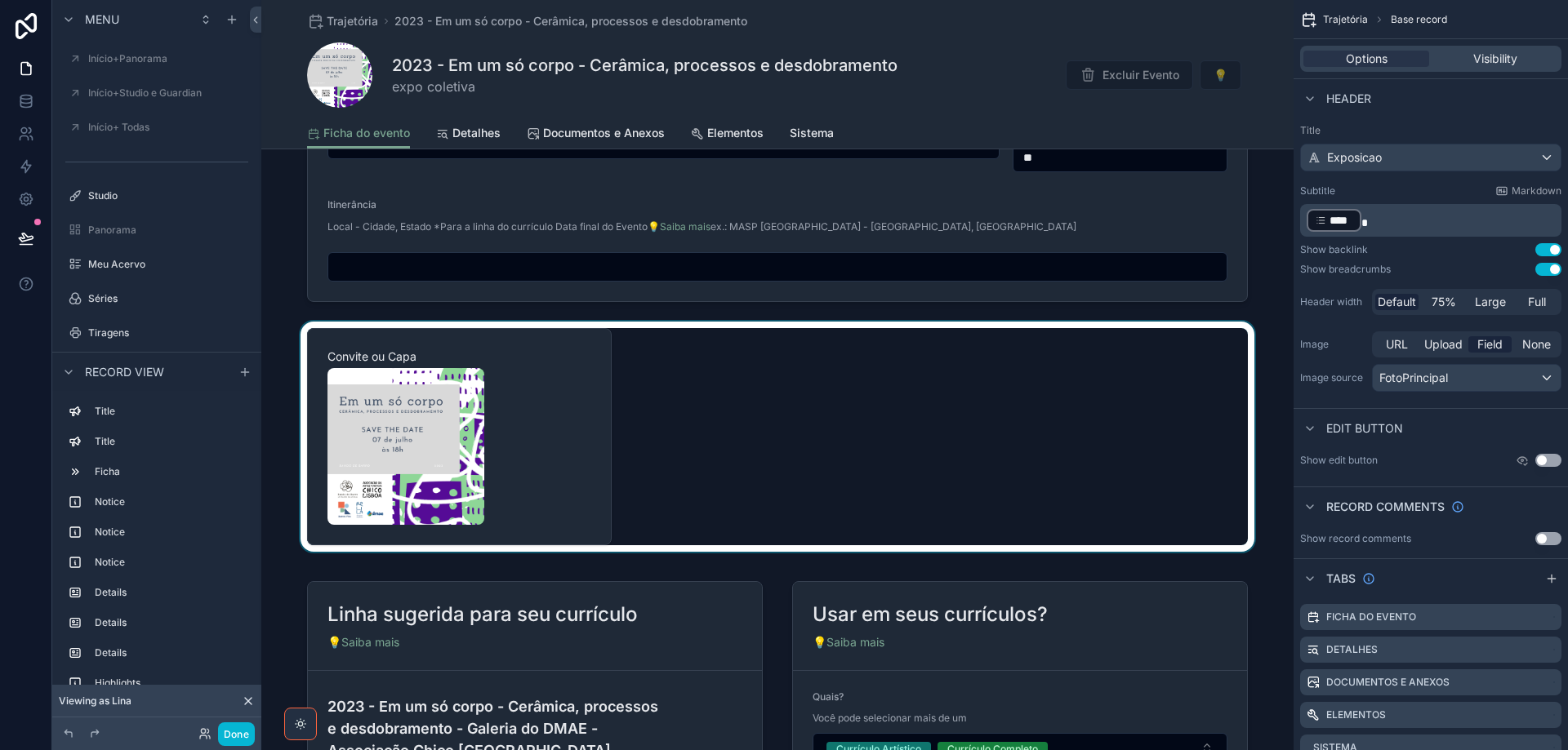
scroll to position [1510, 0]
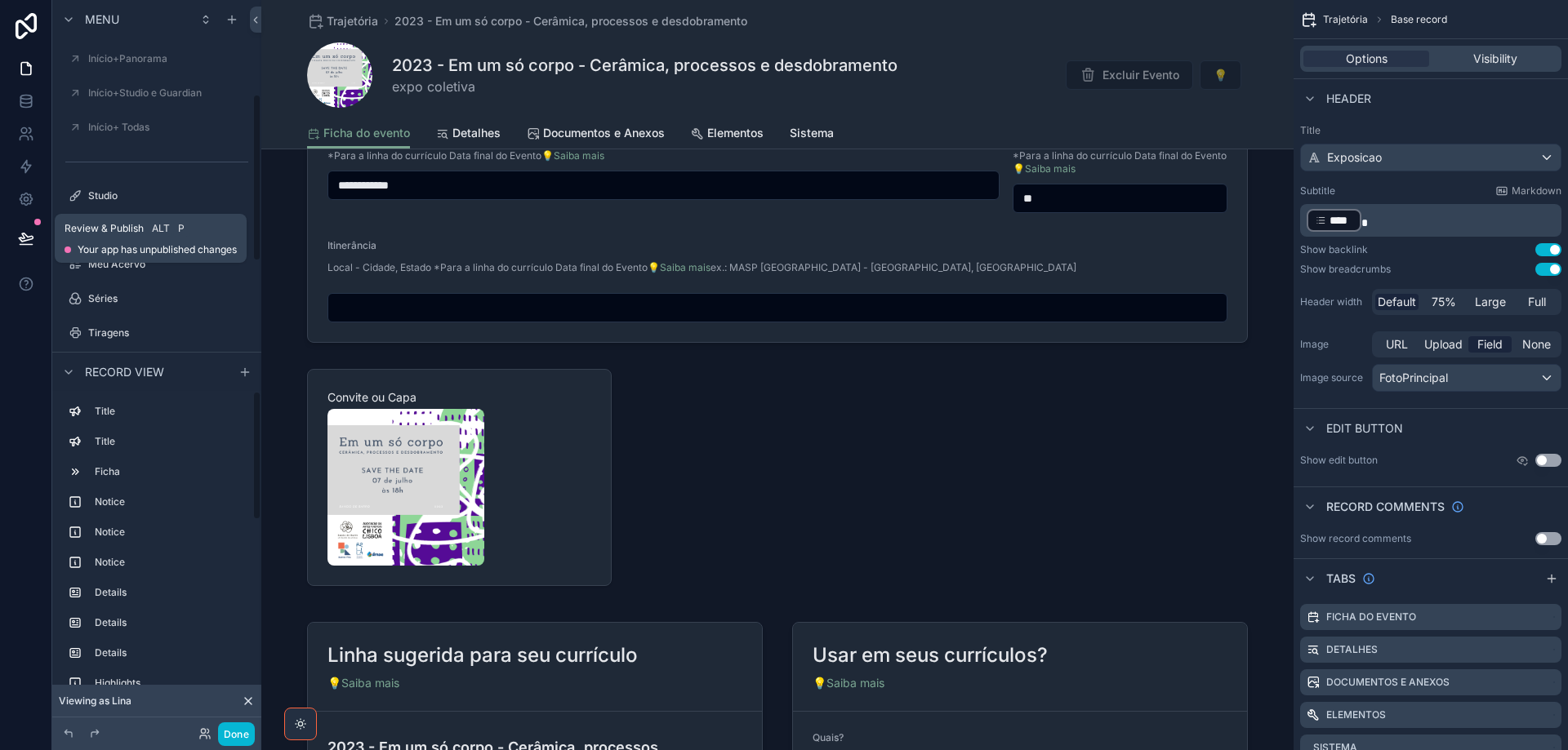
click at [26, 246] on button at bounding box center [26, 237] width 36 height 46
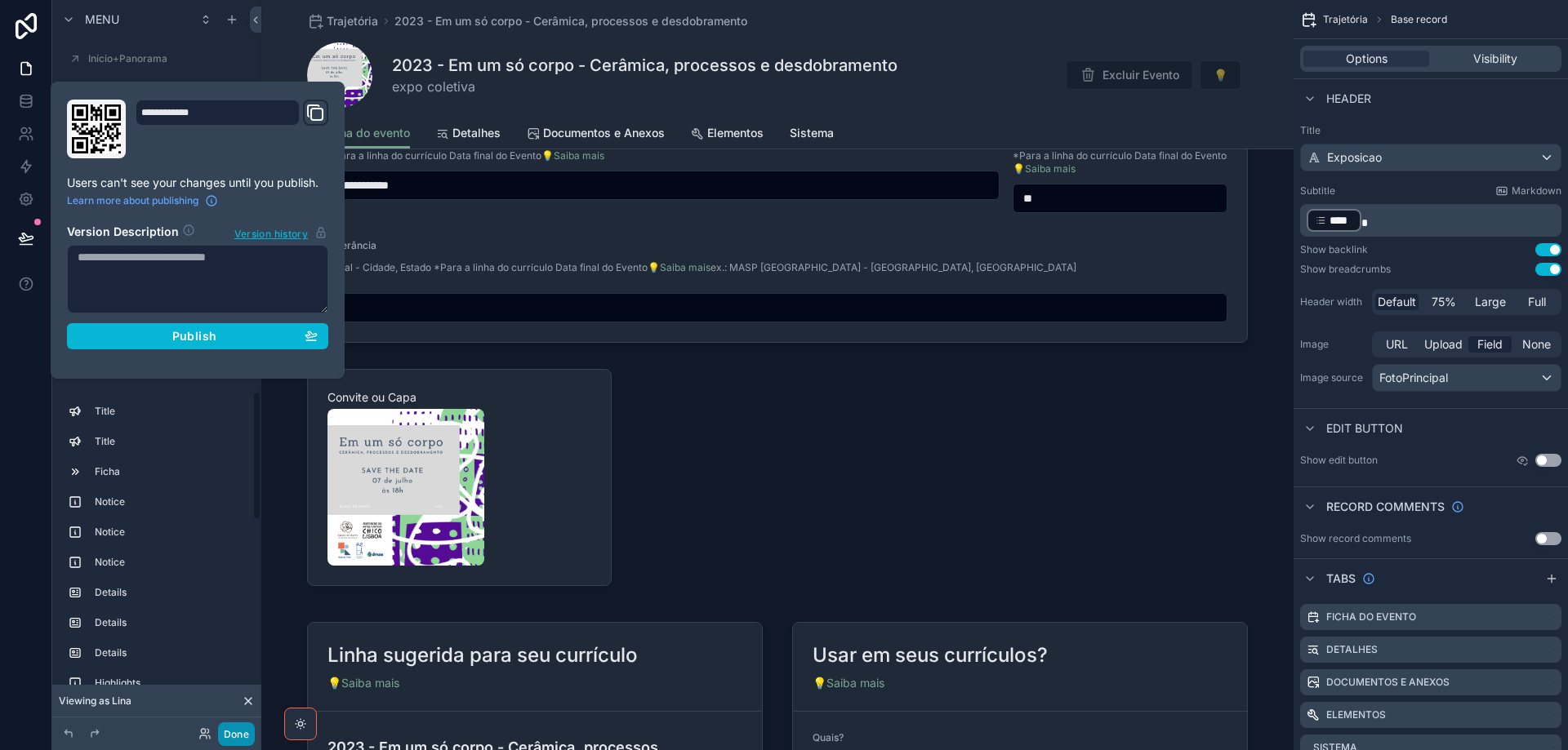
click at [239, 737] on button "Done" at bounding box center [236, 734] width 37 height 23
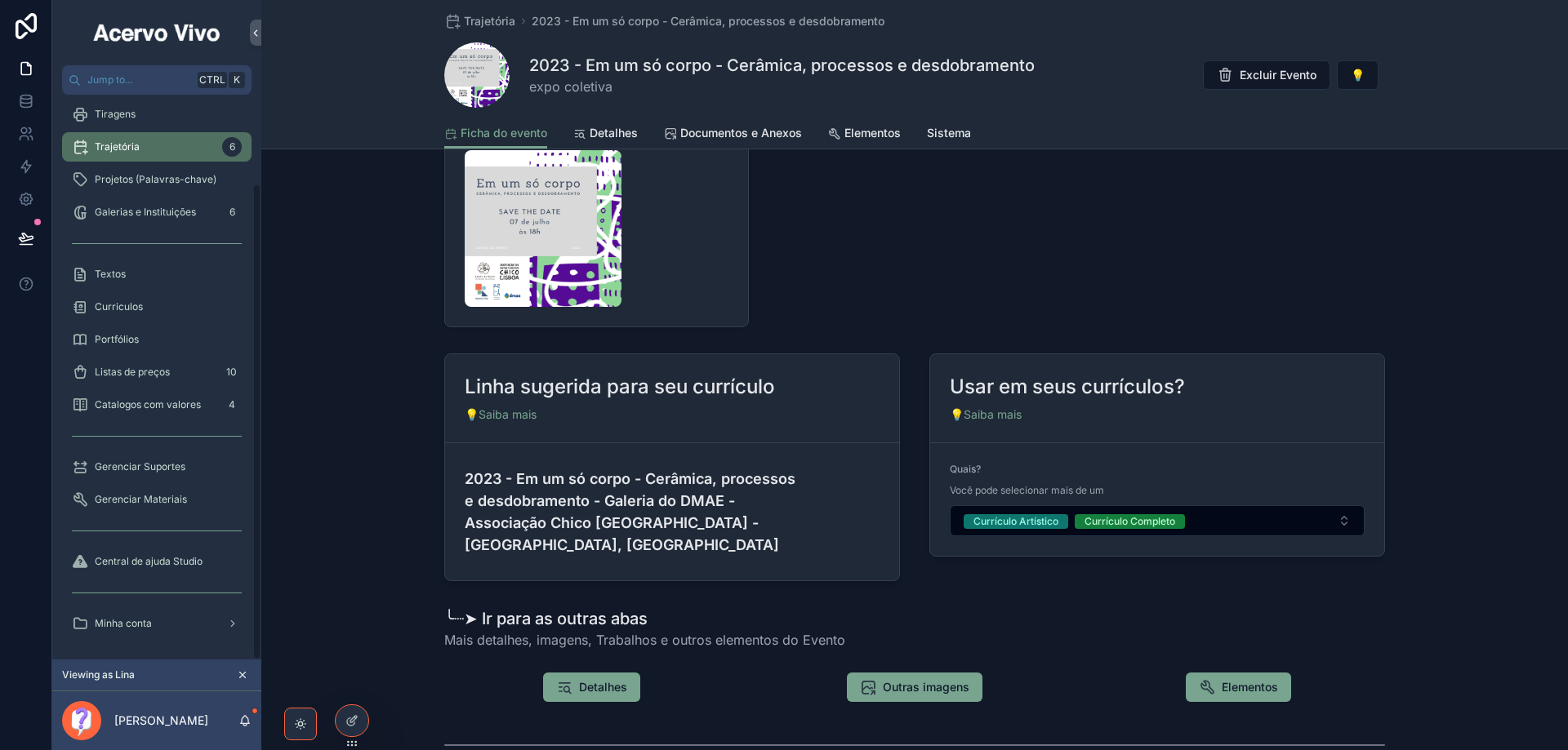
scroll to position [105, 0]
click at [117, 150] on span "Trajetória" at bounding box center [117, 147] width 45 height 13
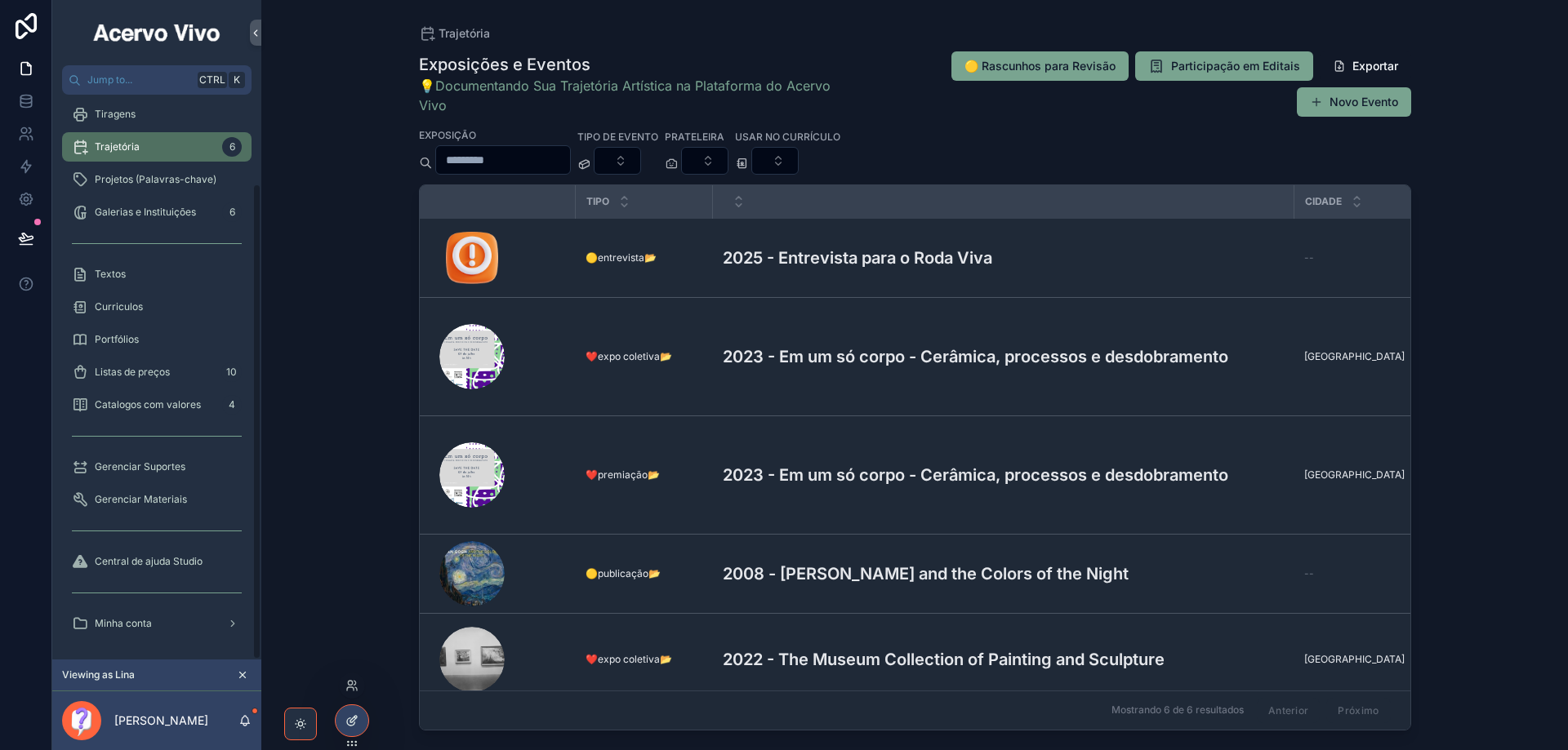
click at [360, 714] on div at bounding box center [351, 720] width 32 height 31
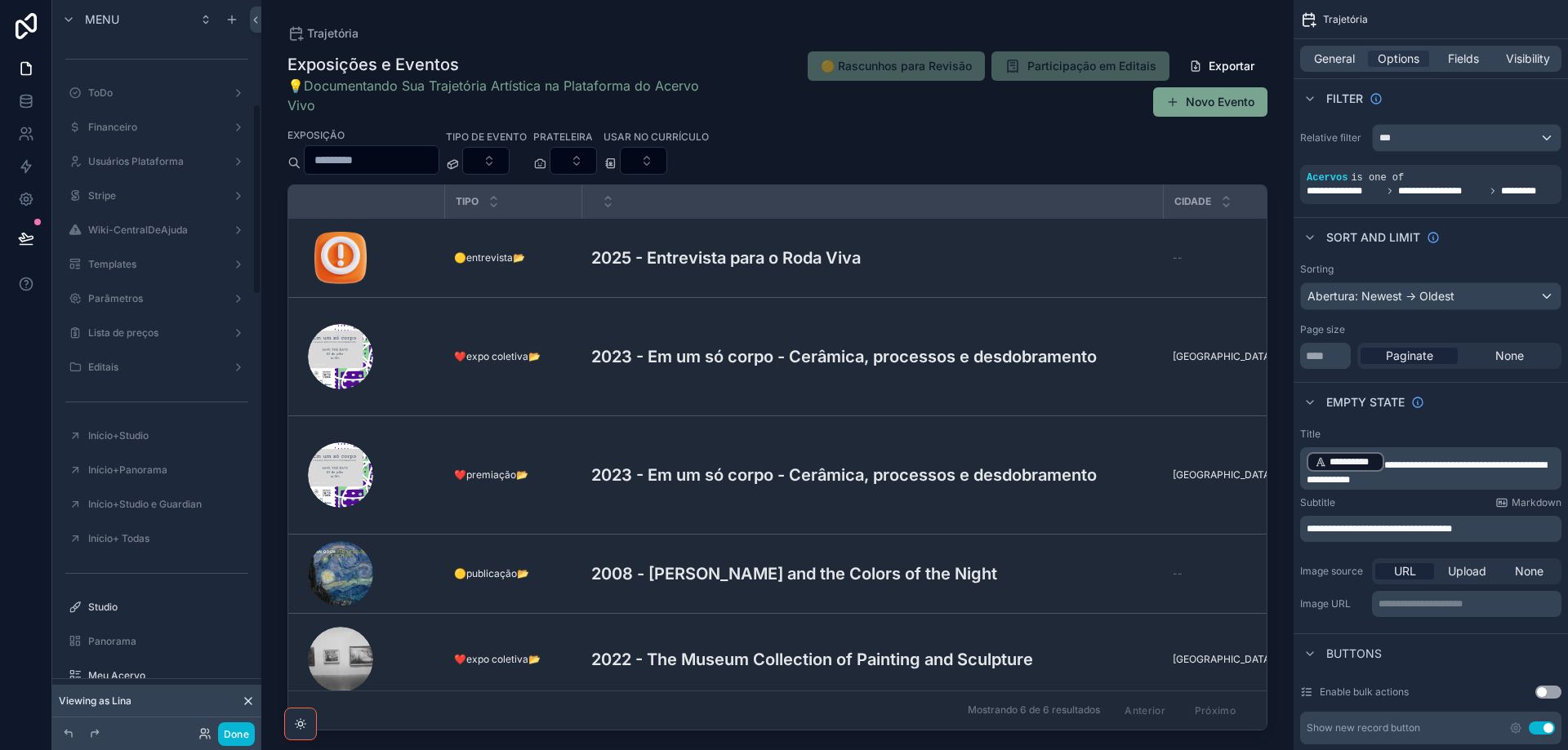
scroll to position [396, 0]
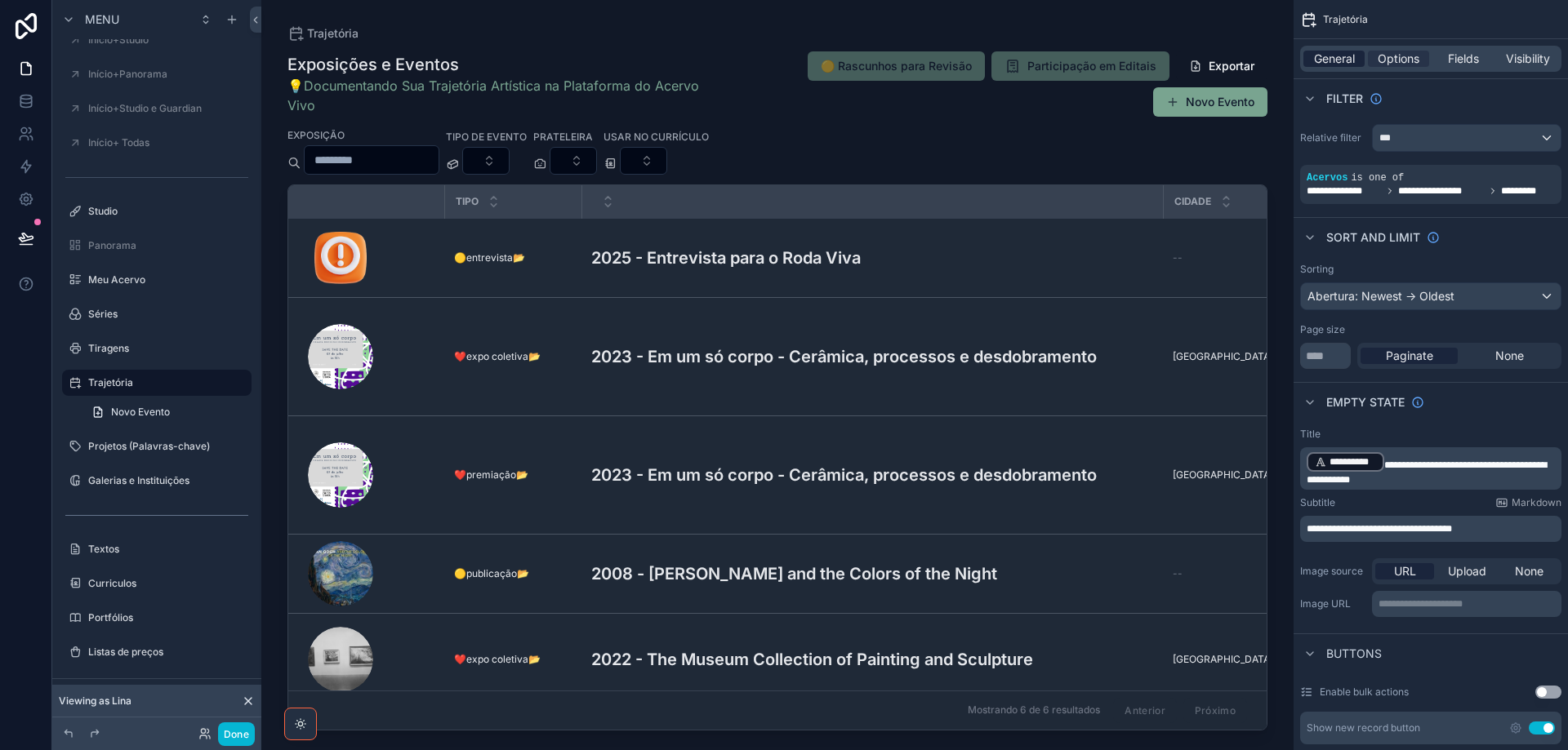
click at [1321, 58] on span "General" at bounding box center [1335, 58] width 41 height 16
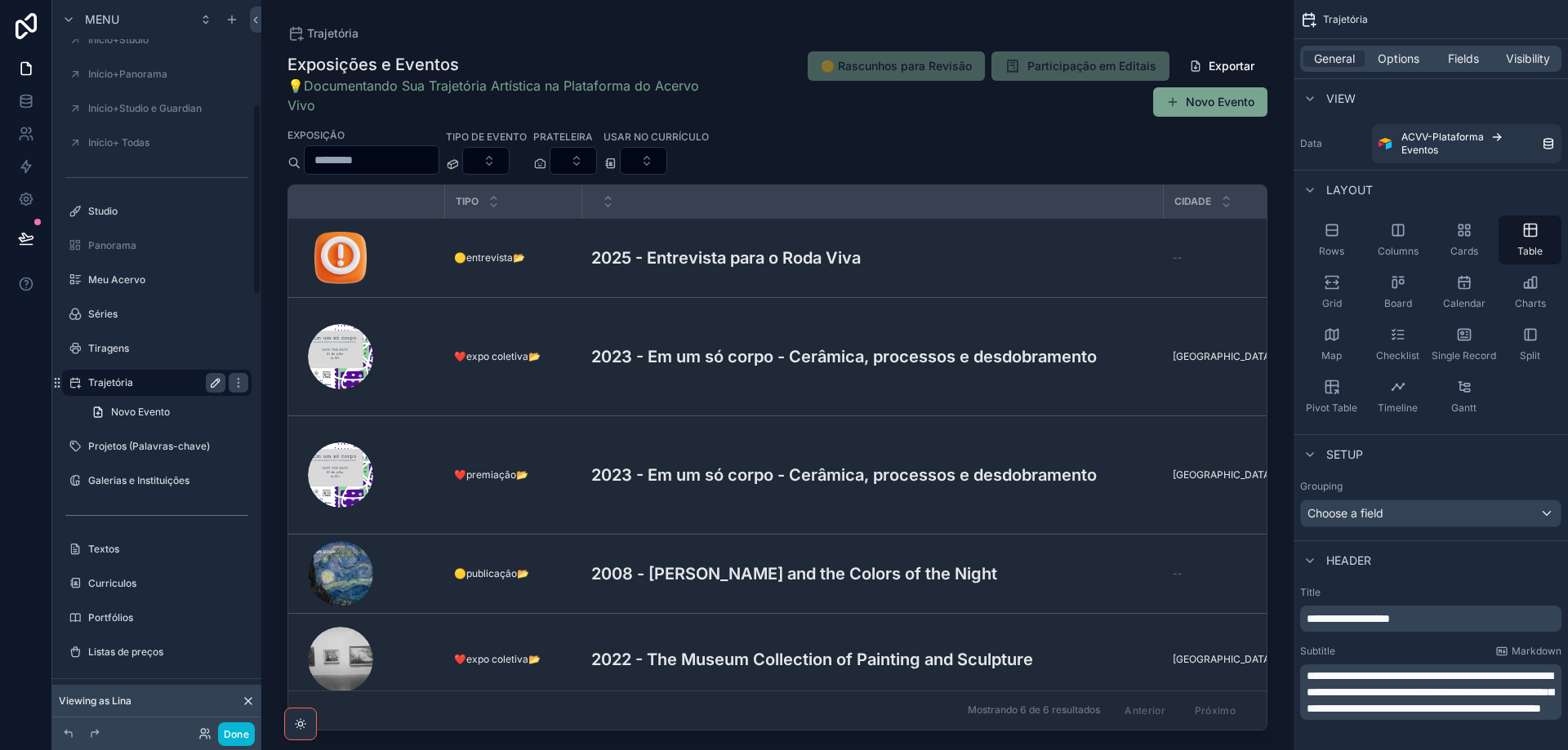
click at [216, 387] on icon "scrollable content" at bounding box center [215, 383] width 13 height 13
paste input "******"
type input "**********"
click at [232, 384] on icon "scrollable content" at bounding box center [238, 383] width 13 height 13
drag, startPoint x: 1477, startPoint y: 621, endPoint x: 1286, endPoint y: 612, distance: 191.2
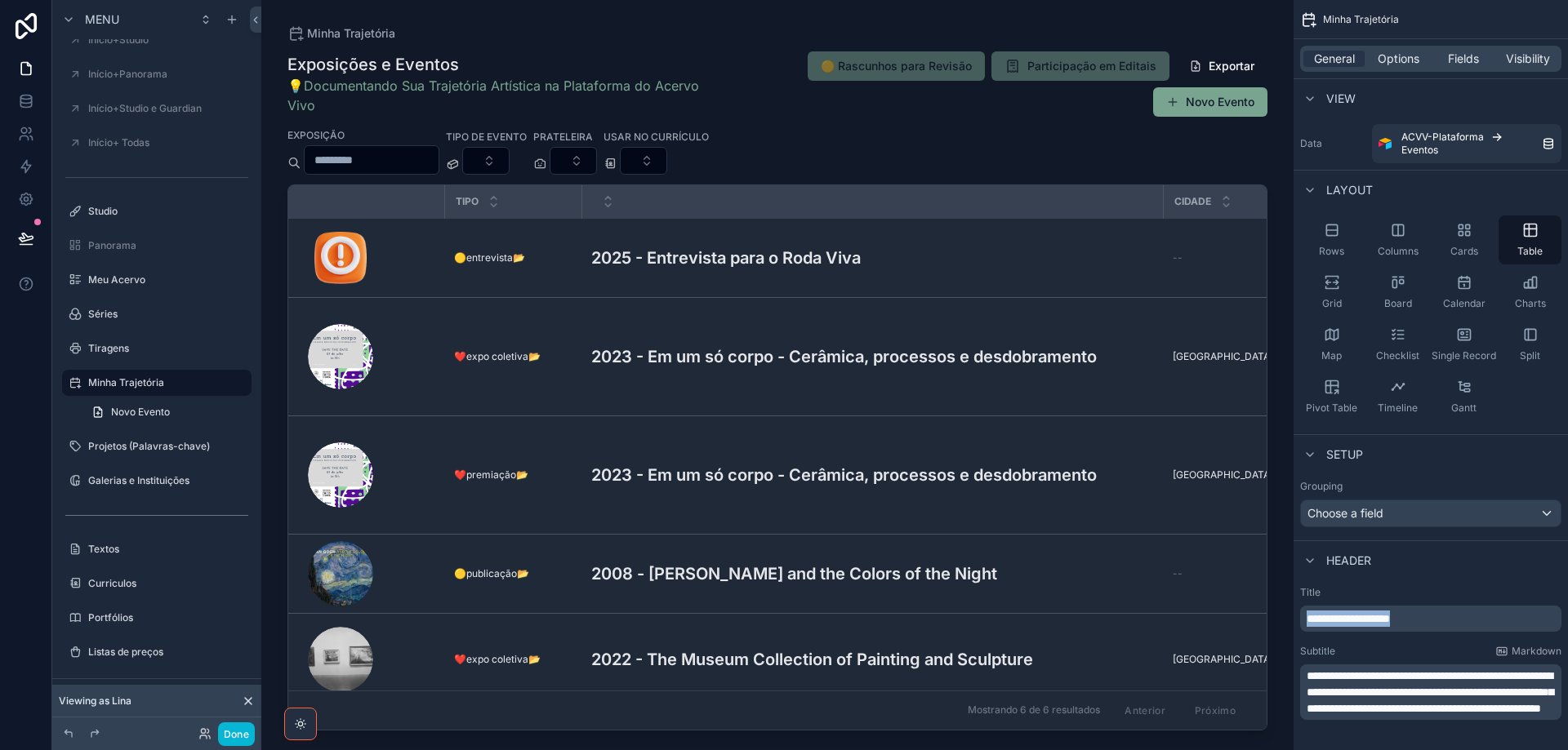
click at [1296, 621] on div "**********" at bounding box center [1431, 702] width 274 height 245
click at [692, 254] on div "scrollable content" at bounding box center [776, 365] width 1032 height 730
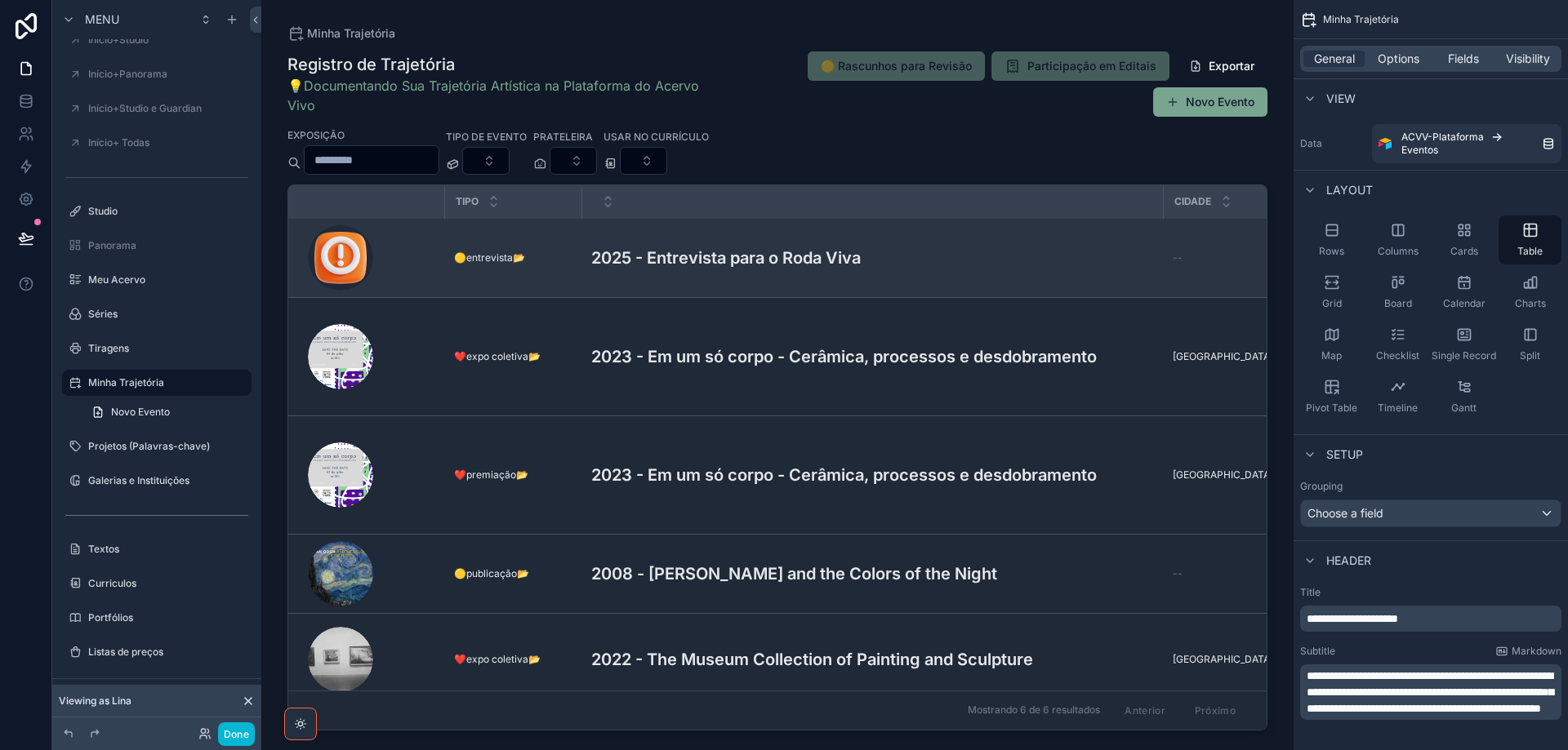
click at [691, 260] on h3 "2025 - Entrevista para o Roda Viva" at bounding box center [725, 257] width 270 height 24
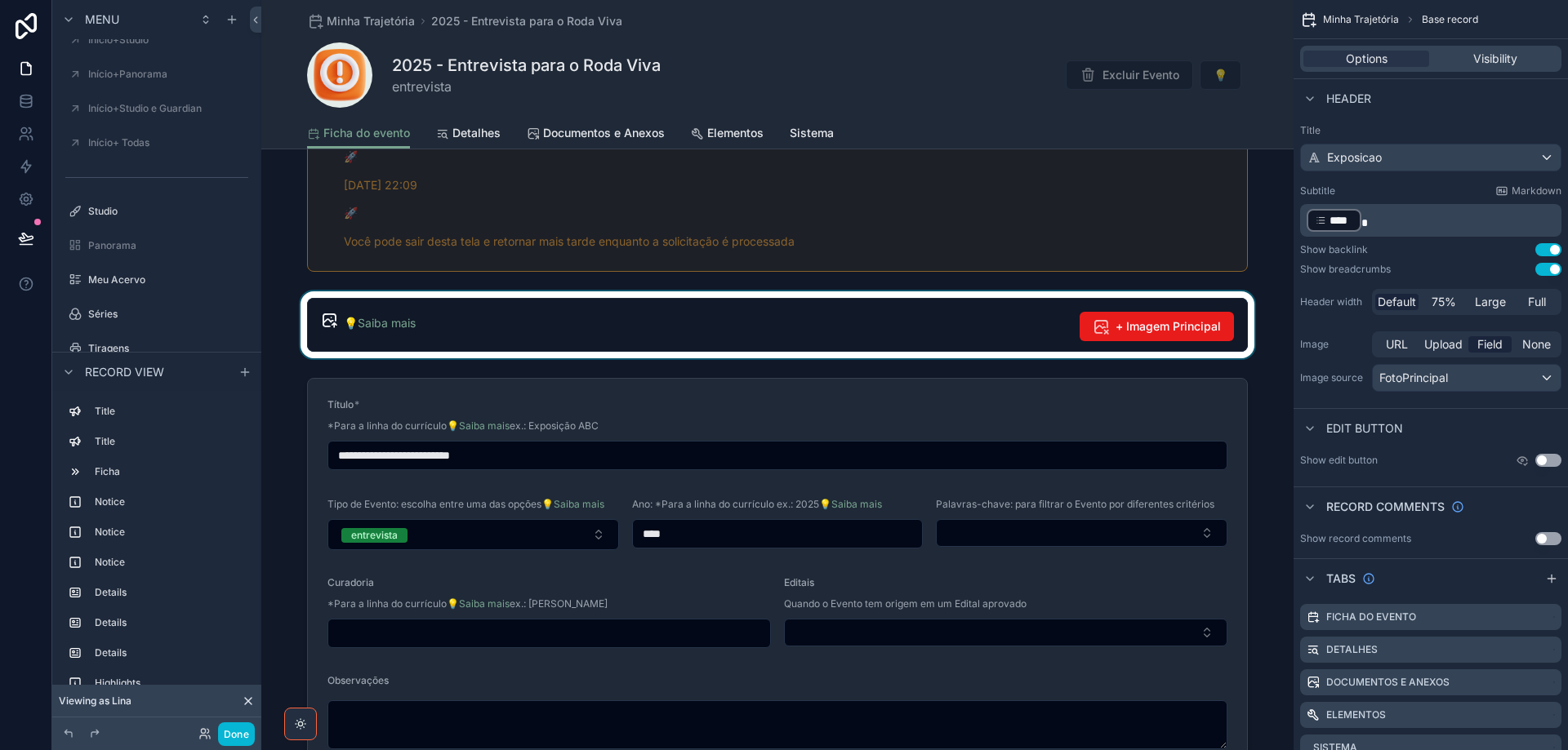
scroll to position [408, 0]
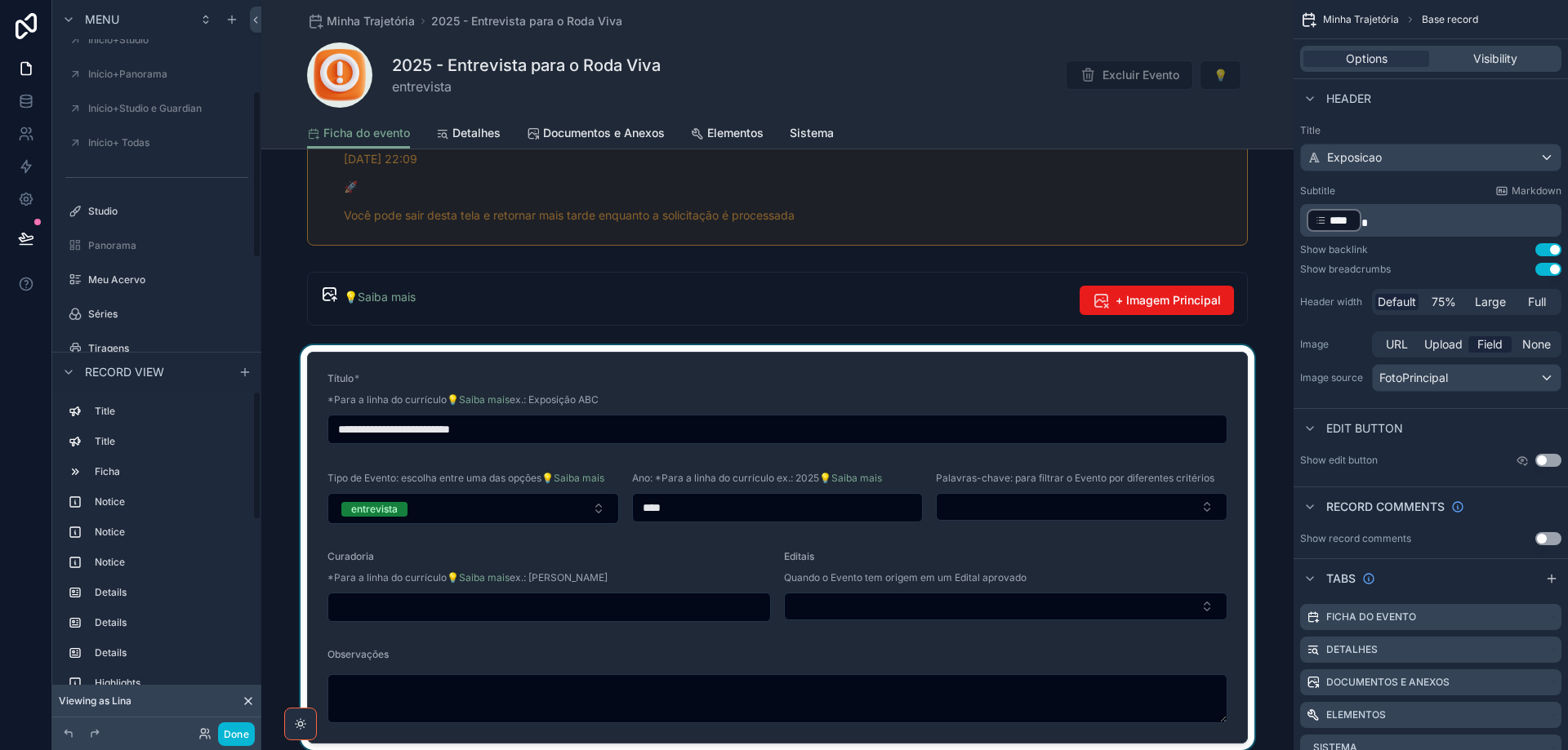
click at [621, 383] on div "scrollable content" at bounding box center [776, 547] width 1032 height 405
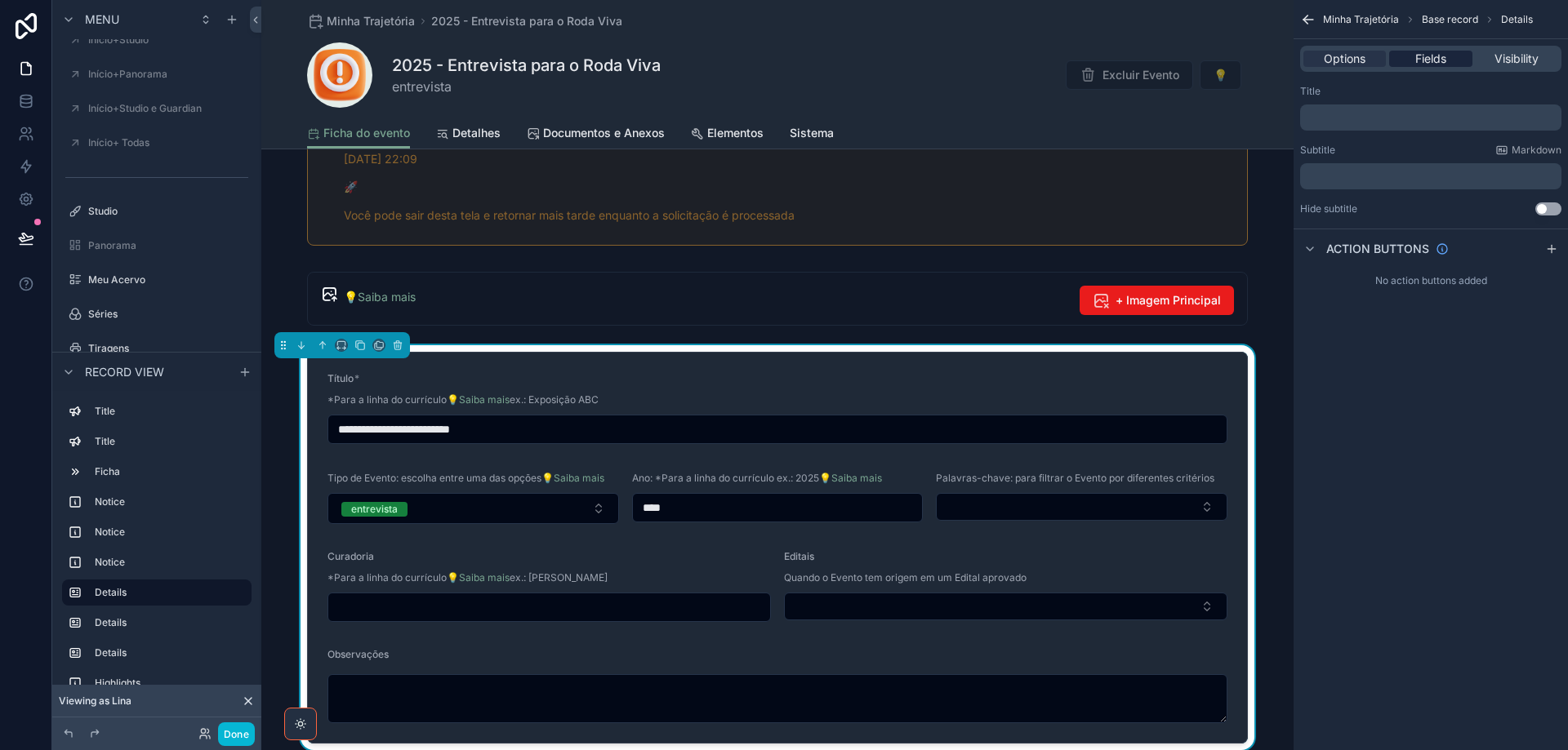
click at [1429, 61] on span "Fields" at bounding box center [1431, 58] width 31 height 16
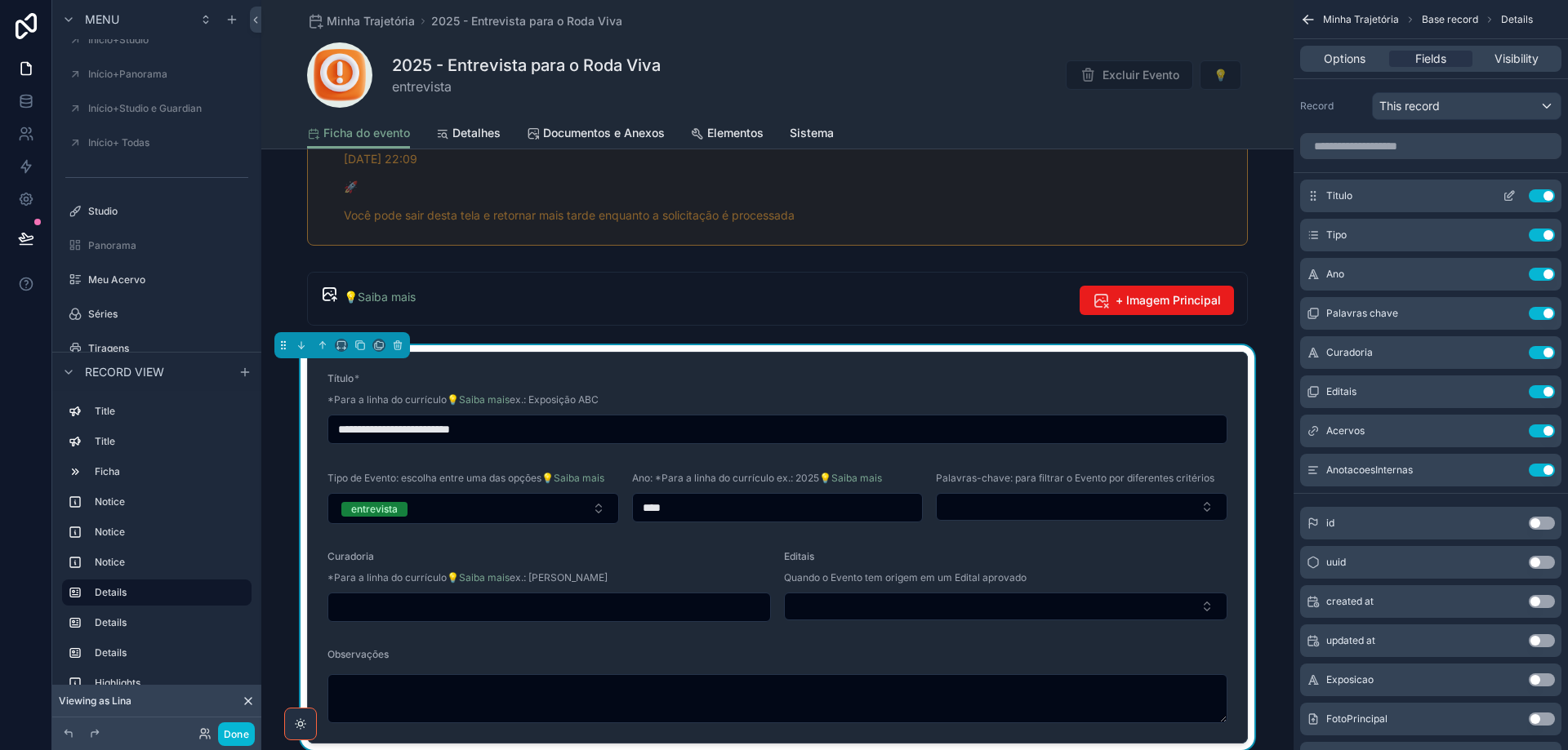
click at [1509, 197] on icon "scrollable content" at bounding box center [1510, 194] width 6 height 6
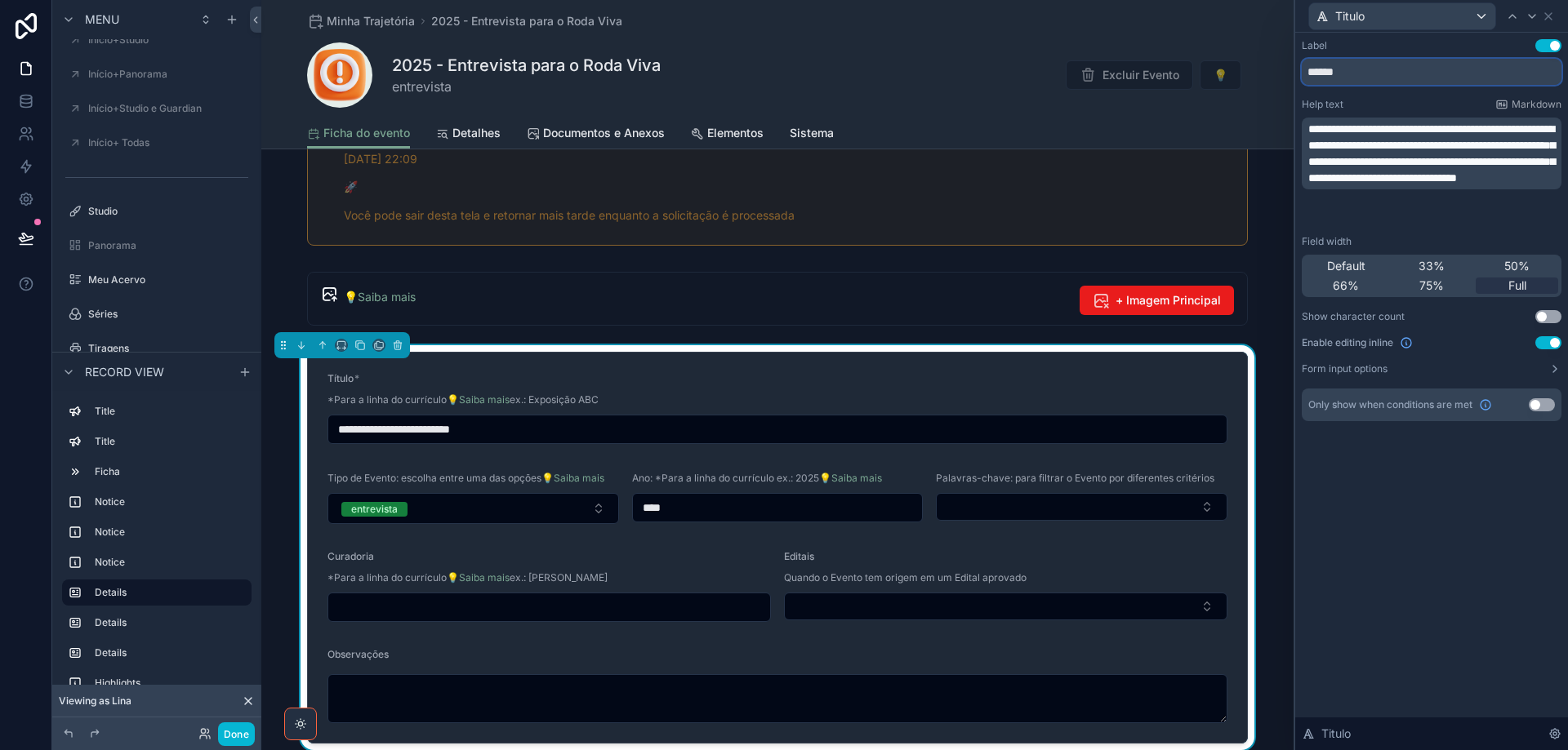
drag, startPoint x: 1344, startPoint y: 69, endPoint x: 1288, endPoint y: 74, distance: 56.2
click at [1296, 73] on div "**********" at bounding box center [1432, 246] width 273 height 427
paste input "********"
type input "**********"
click at [464, 133] on span "Detalhes" at bounding box center [477, 133] width 48 height 16
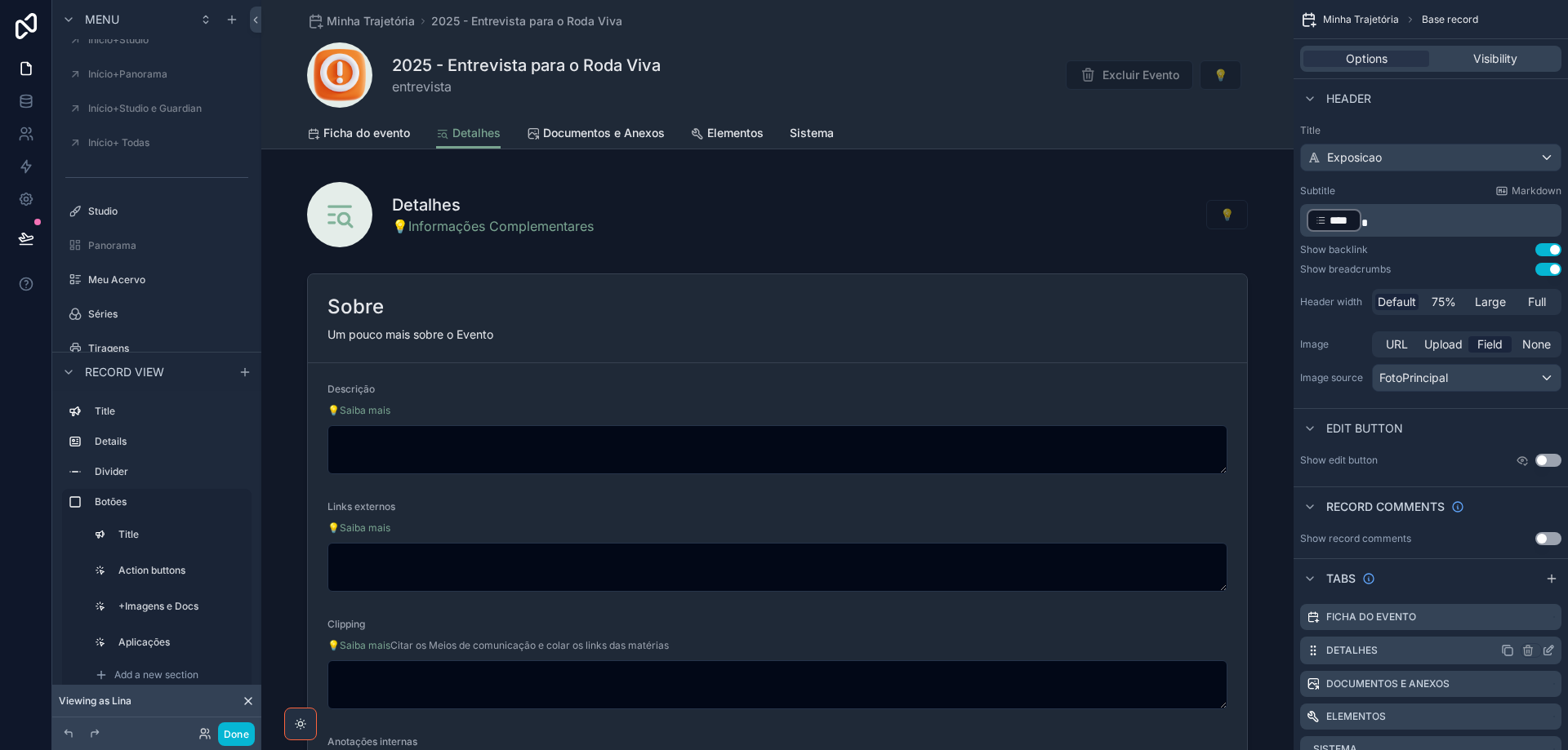
click at [1548, 650] on icon "scrollable content" at bounding box center [1548, 651] width 13 height 13
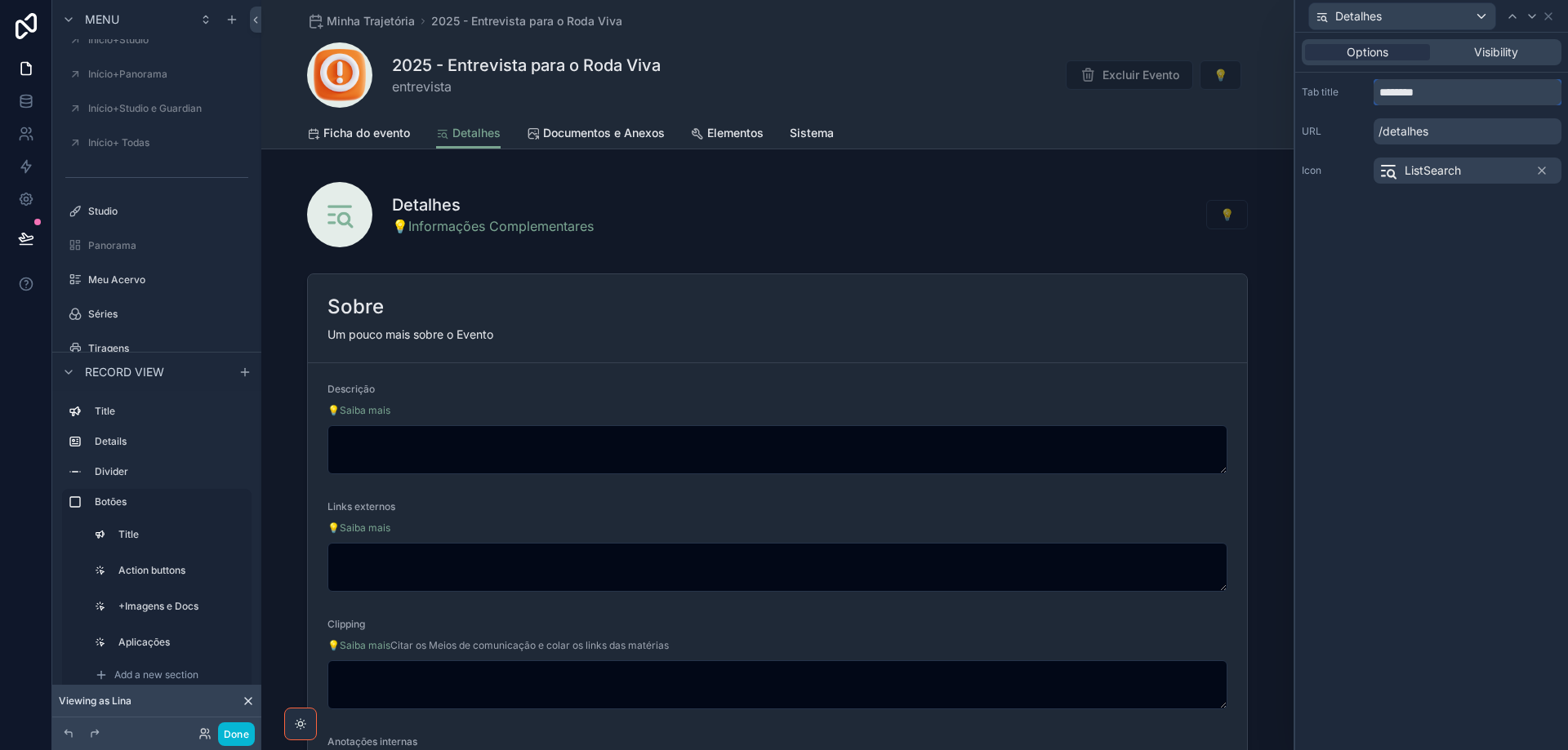
drag, startPoint x: 1407, startPoint y: 87, endPoint x: 1330, endPoint y: 87, distance: 77.0
click at [1330, 87] on div "Tab title ********" at bounding box center [1432, 91] width 260 height 26
paste input "********"
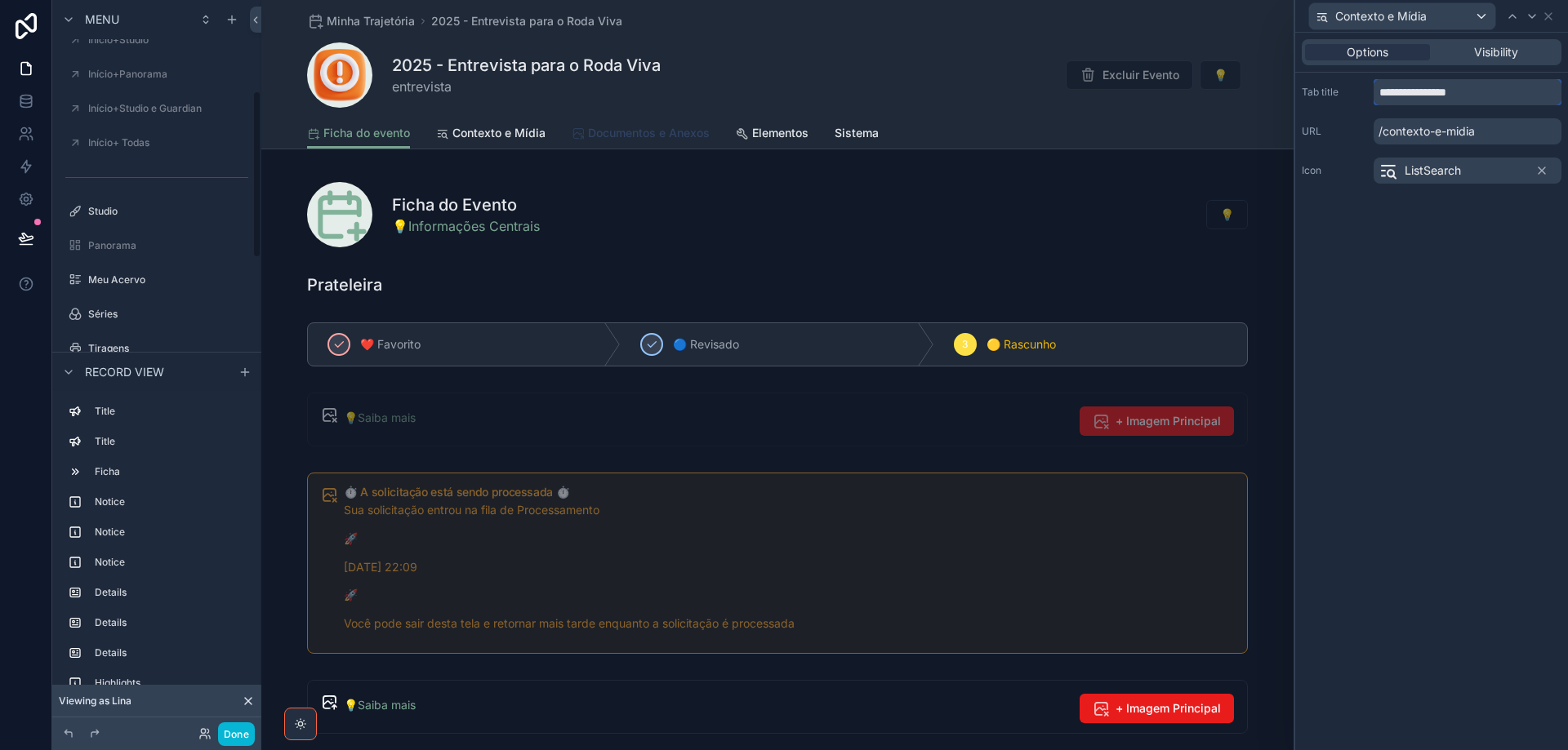
type input "**********"
click at [651, 138] on span "Documentos e Anexos" at bounding box center [649, 133] width 122 height 16
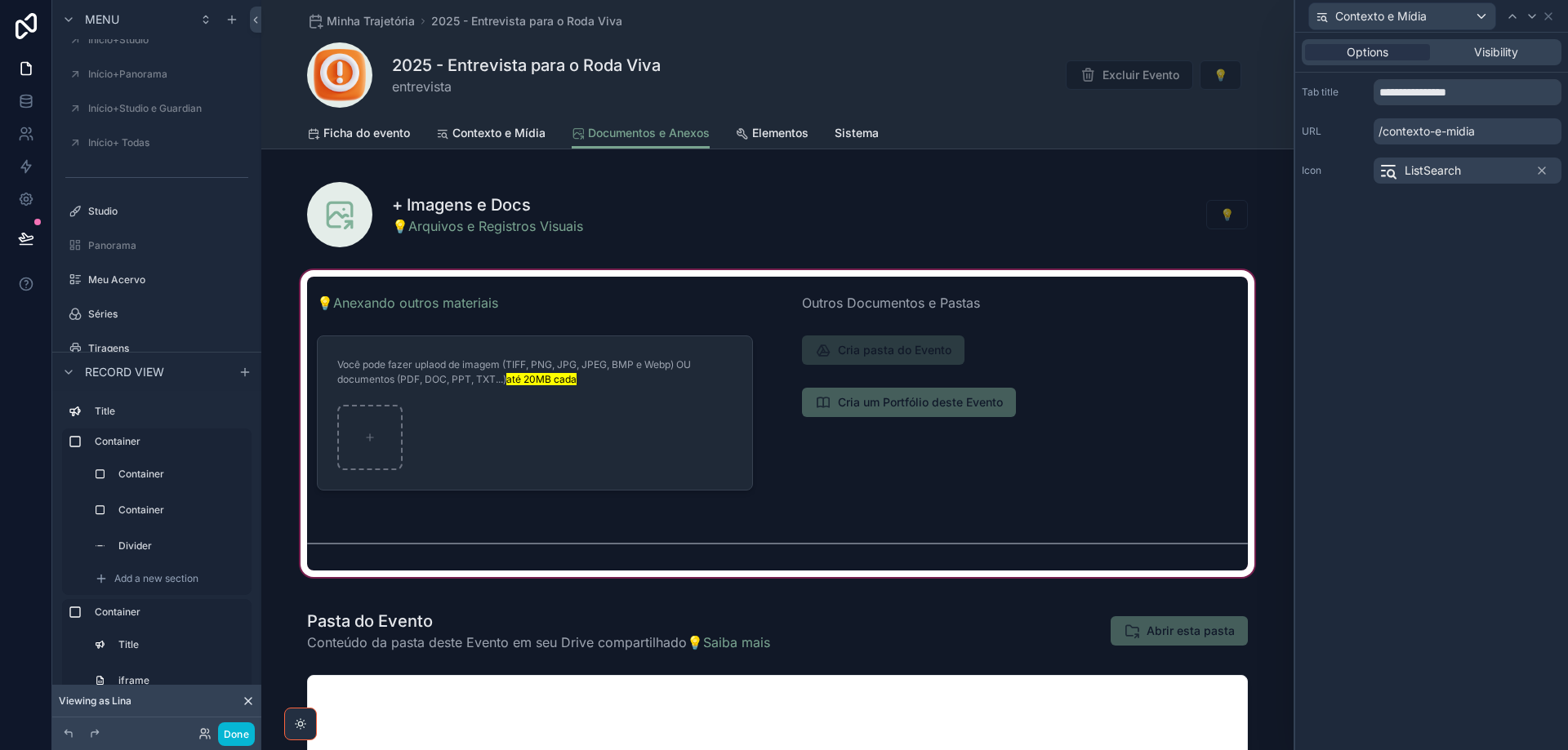
click at [576, 298] on div "scrollable content" at bounding box center [776, 424] width 1032 height 314
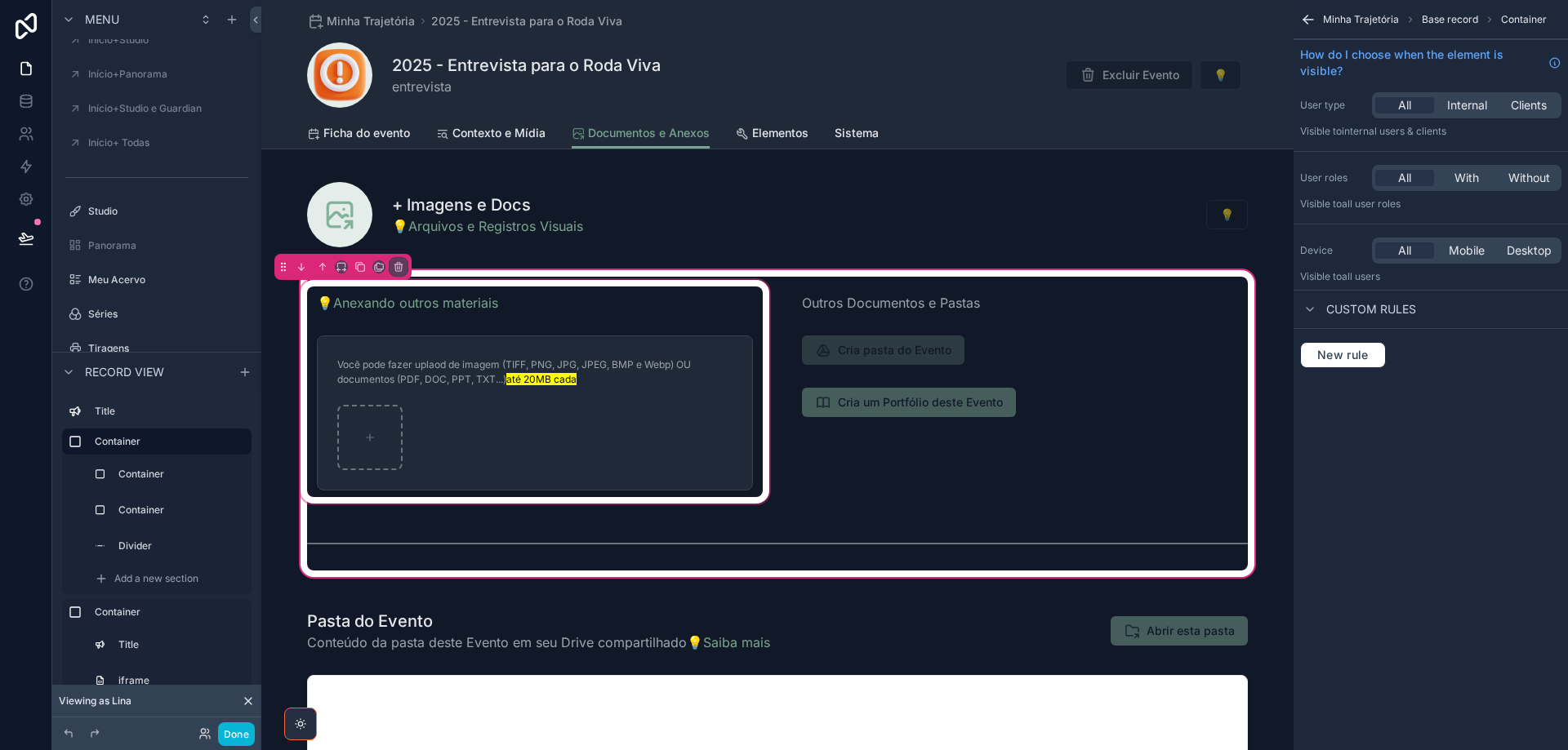
click at [613, 306] on div "scrollable content" at bounding box center [535, 392] width 475 height 230
click at [612, 306] on div "scrollable content" at bounding box center [535, 392] width 475 height 230
click at [556, 315] on div "scrollable content" at bounding box center [535, 392] width 475 height 230
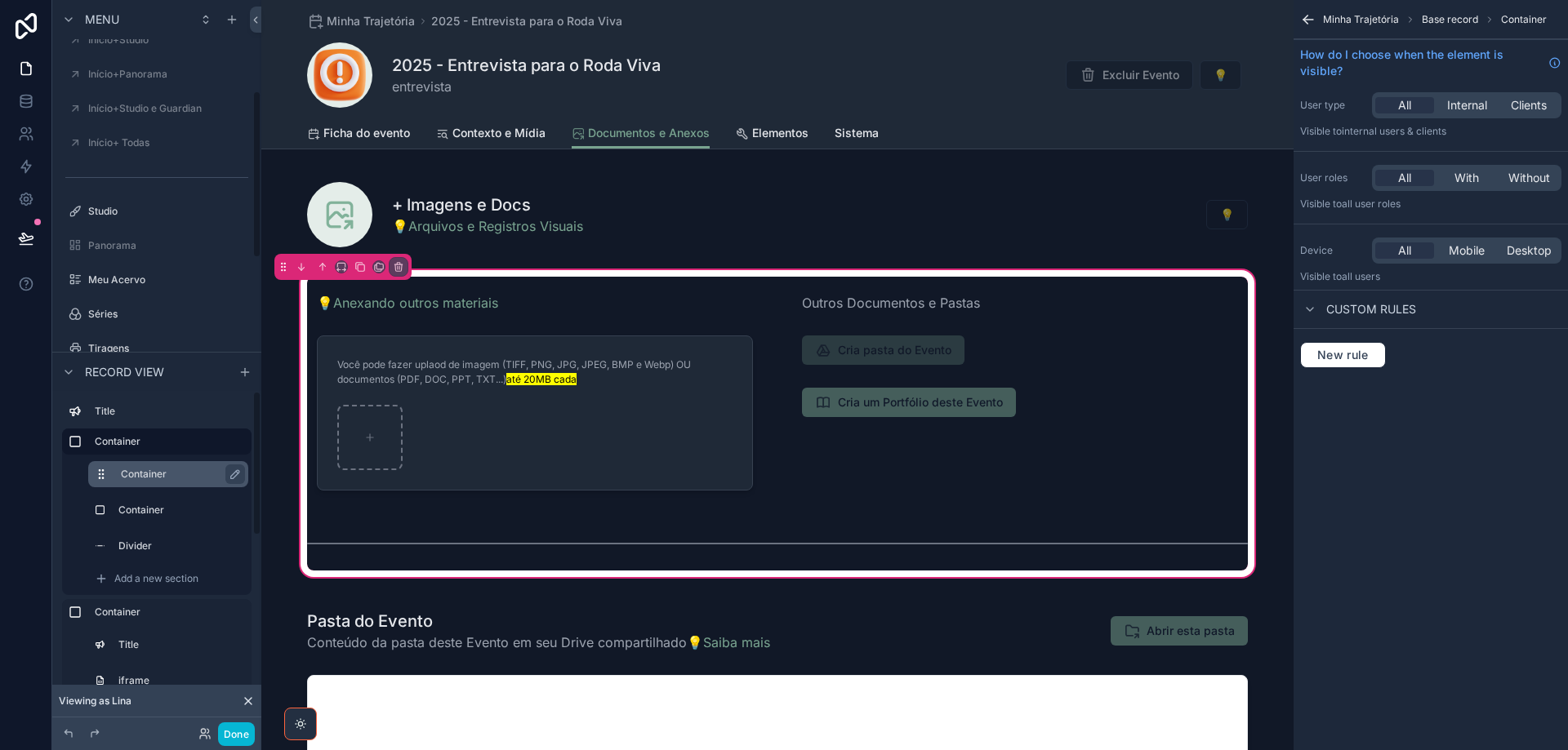
click at [133, 482] on div "Container" at bounding box center [181, 474] width 121 height 20
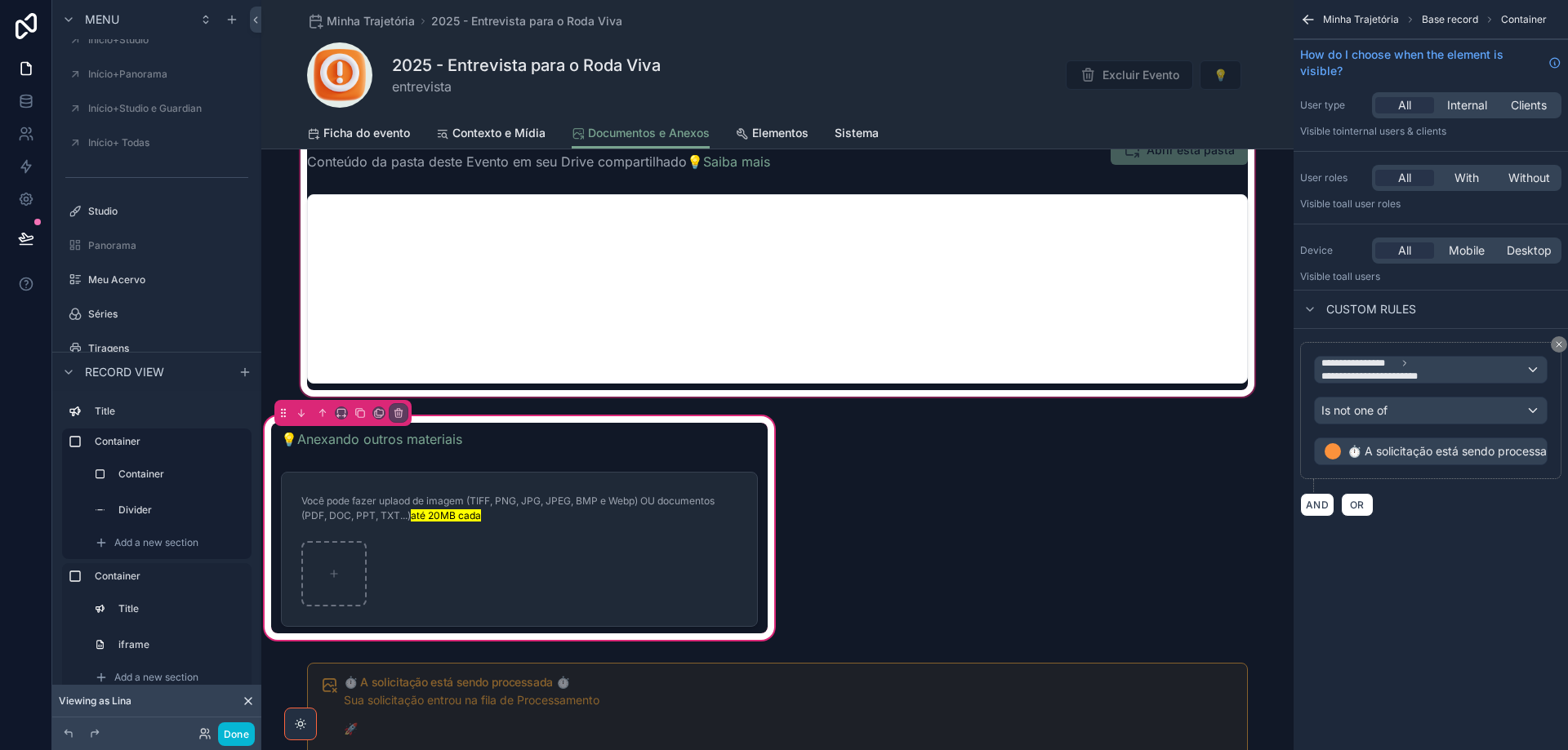
scroll to position [408, 0]
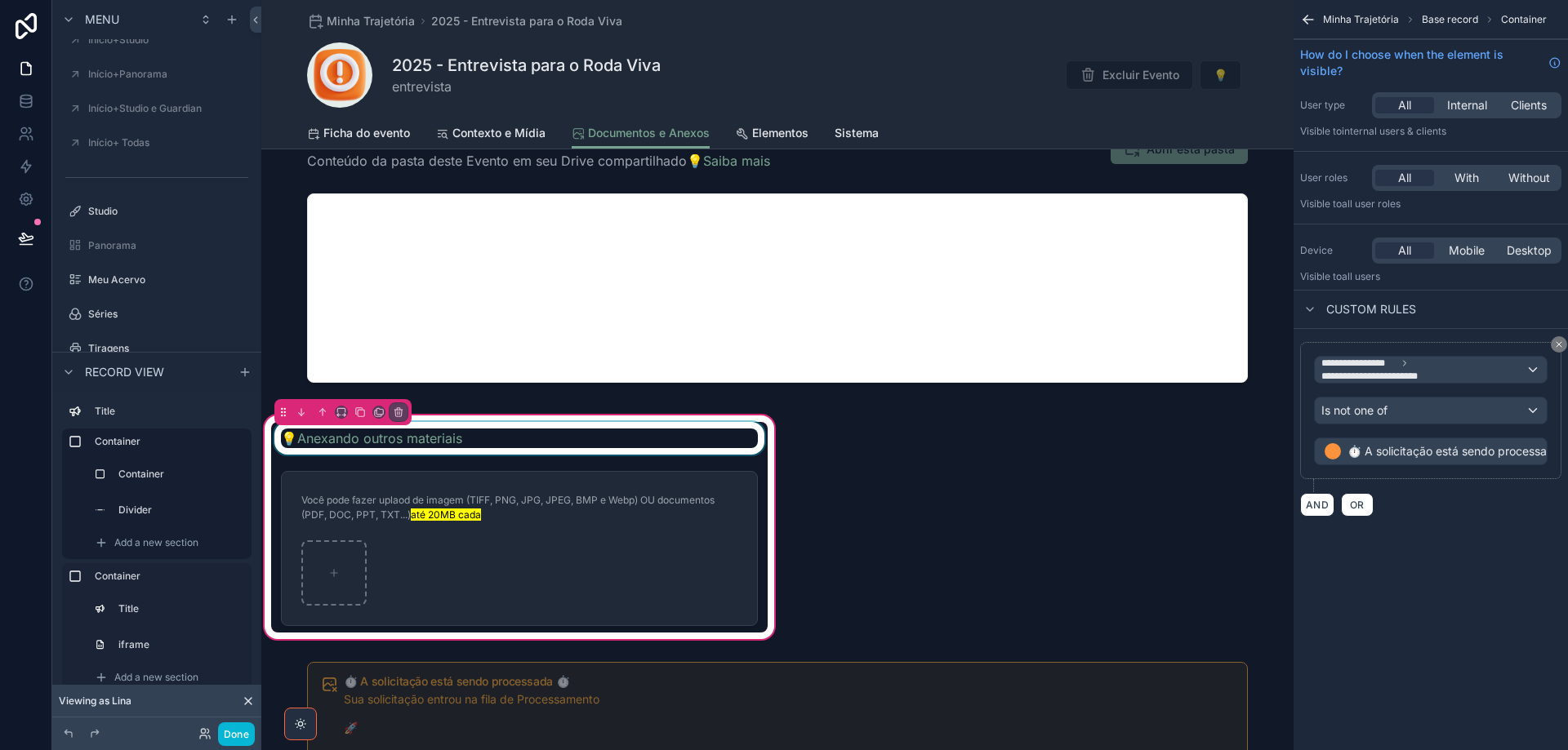
click at [598, 444] on div "scrollable content" at bounding box center [519, 438] width 497 height 32
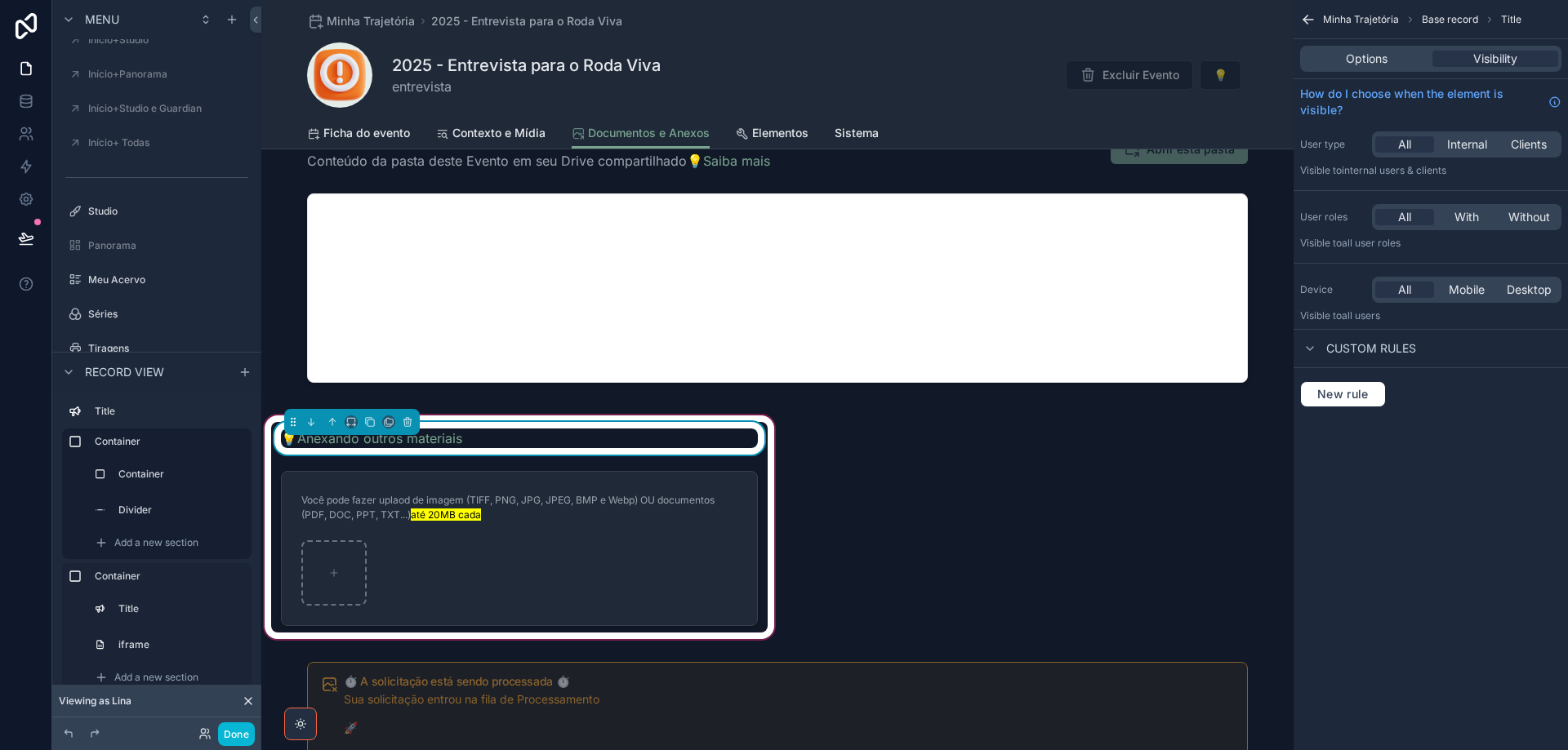
drag, startPoint x: 1370, startPoint y: 57, endPoint x: 1370, endPoint y: 69, distance: 12.0
click at [1370, 59] on span "Options" at bounding box center [1366, 58] width 41 height 16
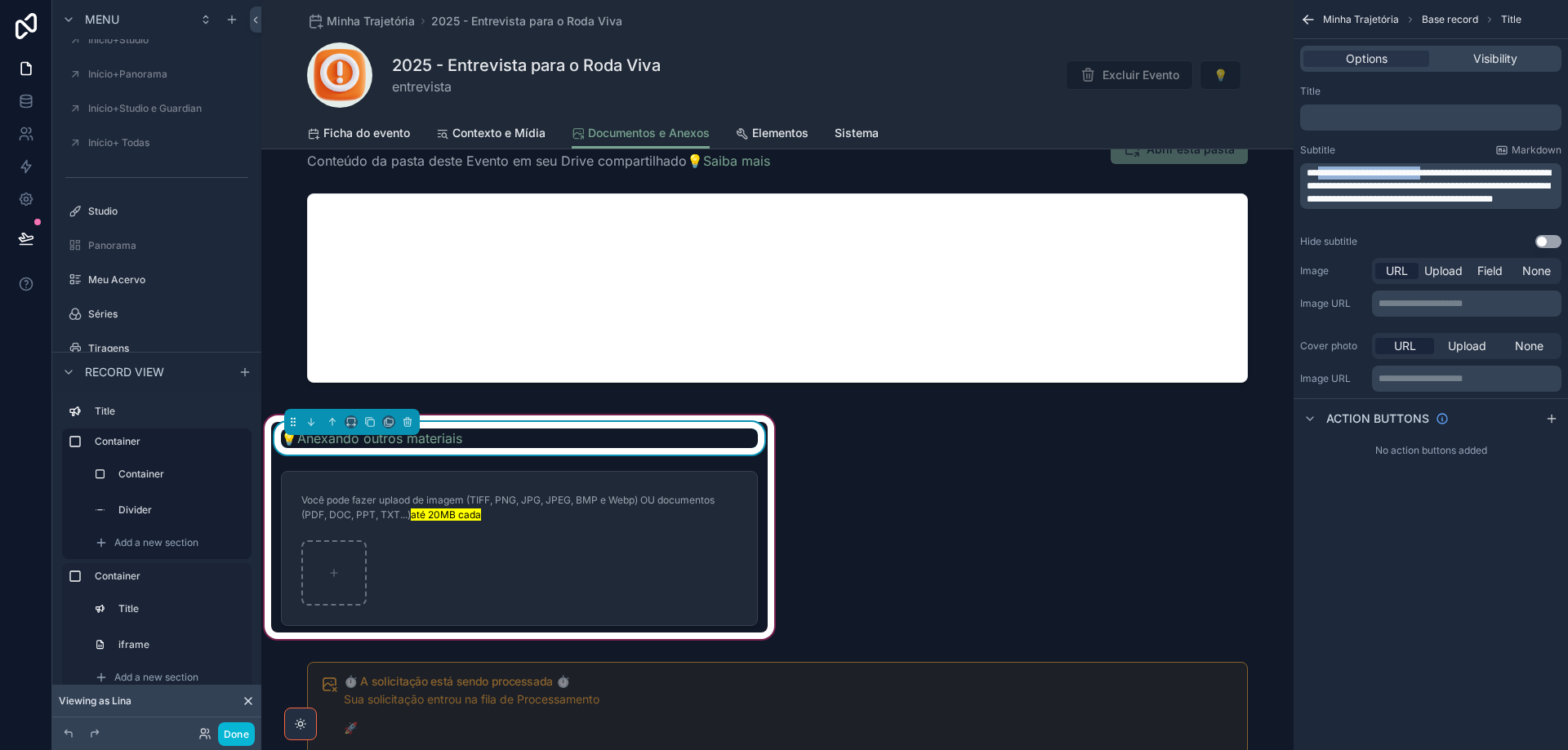
drag, startPoint x: 1321, startPoint y: 169, endPoint x: 1443, endPoint y: 174, distance: 122.1
click at [1443, 174] on span "**********" at bounding box center [1428, 186] width 244 height 36
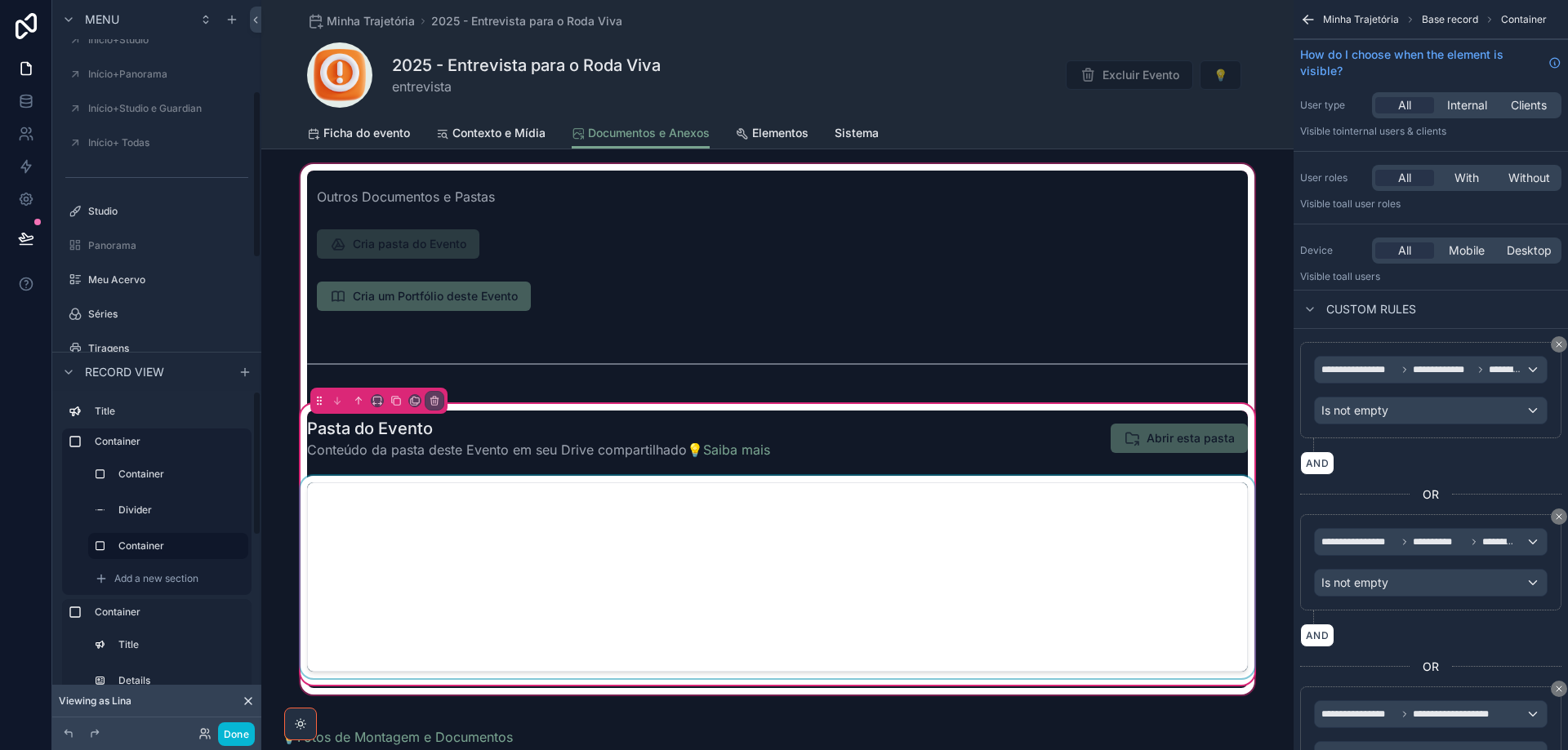
scroll to position [82, 0]
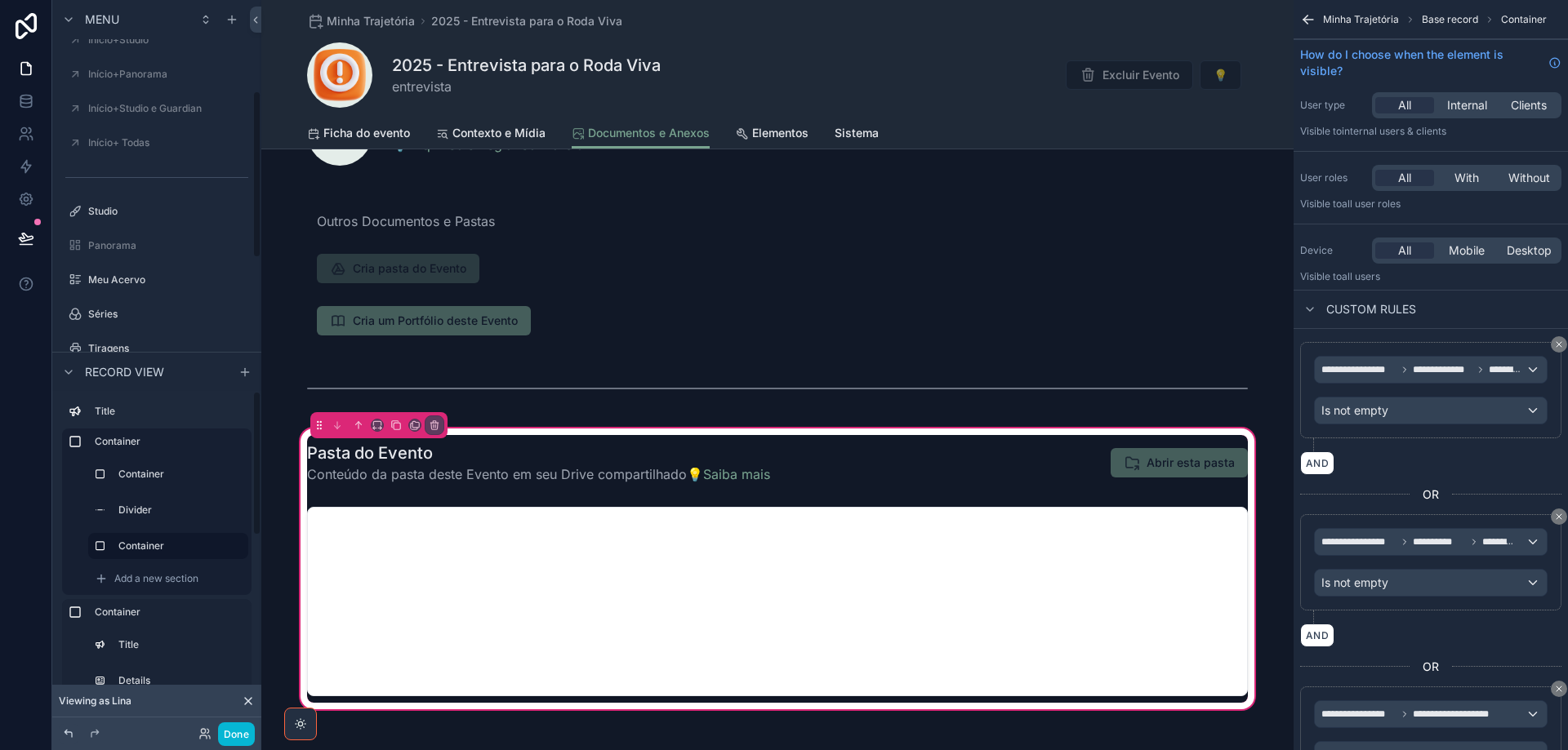
click at [66, 737] on icon at bounding box center [68, 734] width 13 height 13
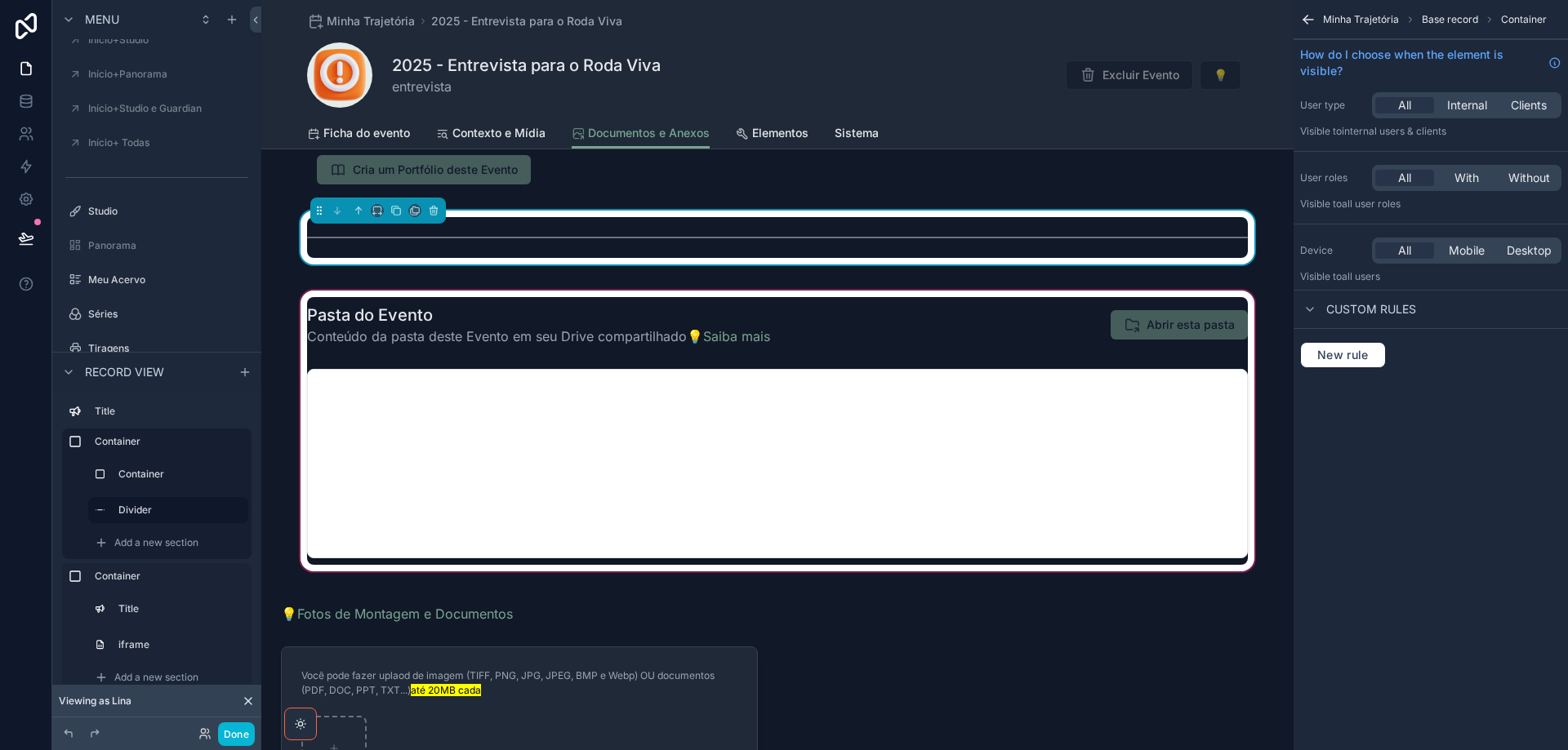
scroll to position [408, 0]
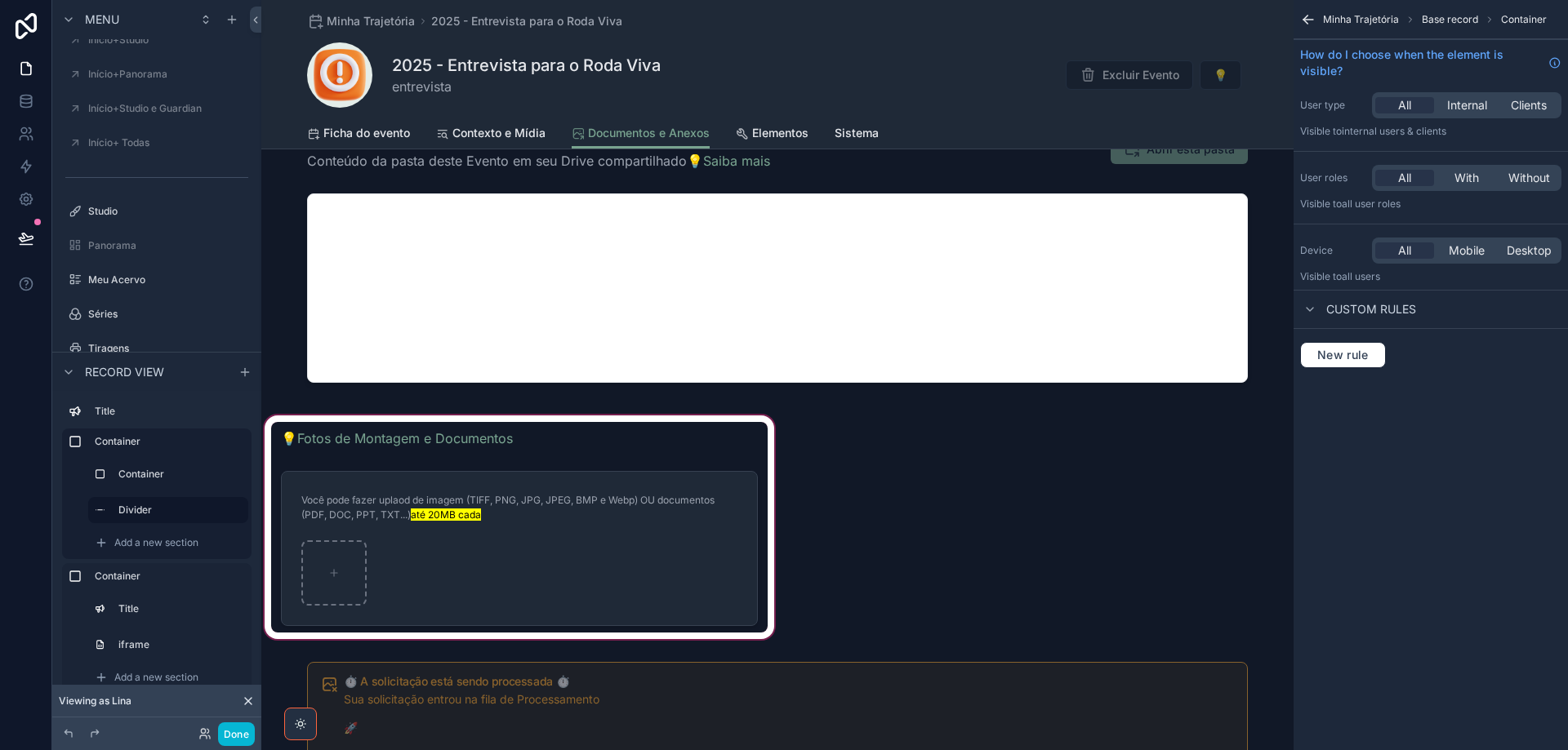
click at [619, 447] on div "scrollable content" at bounding box center [519, 527] width 516 height 230
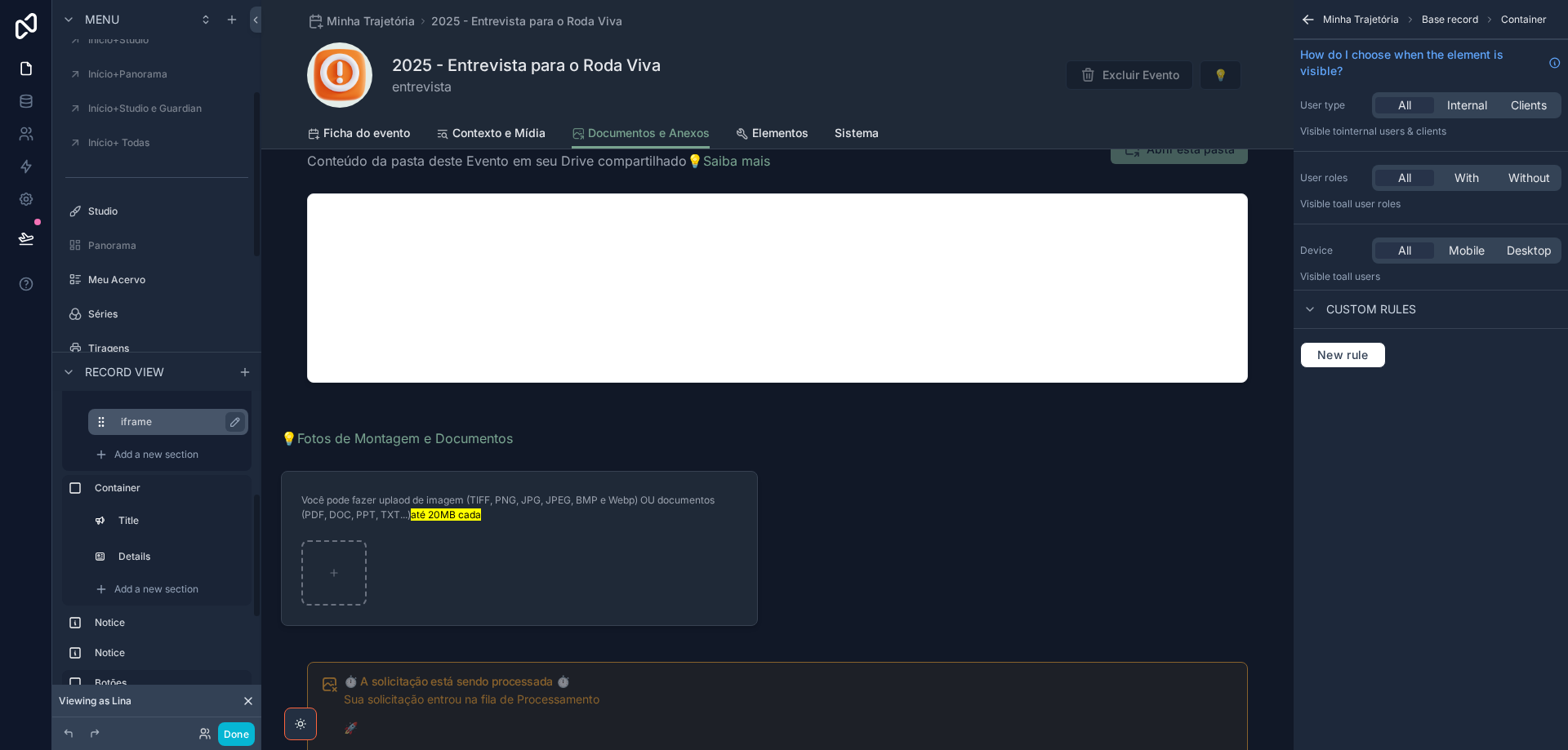
scroll to position [245, 0]
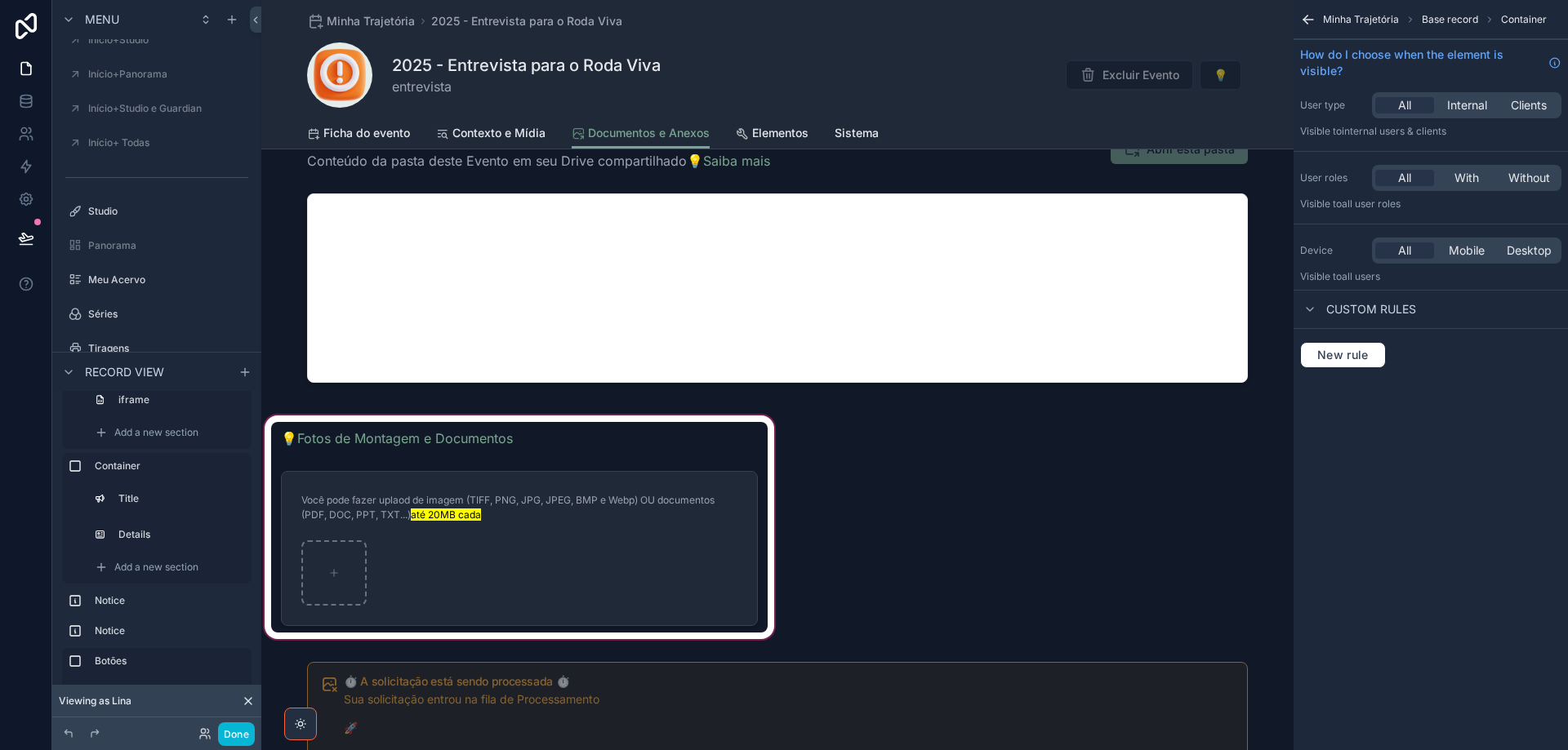
click at [615, 445] on div "scrollable content" at bounding box center [519, 527] width 516 height 230
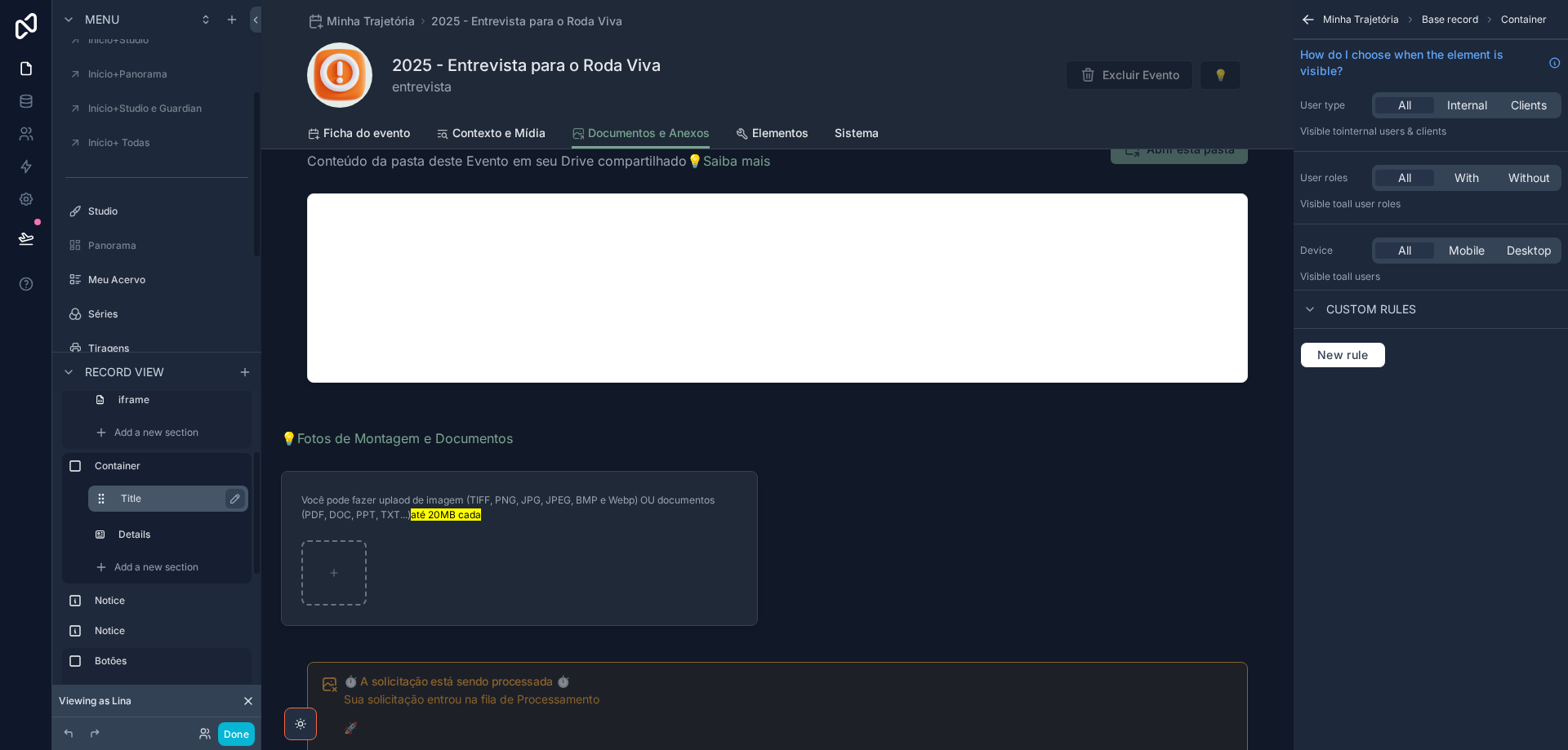
scroll to position [0, 0]
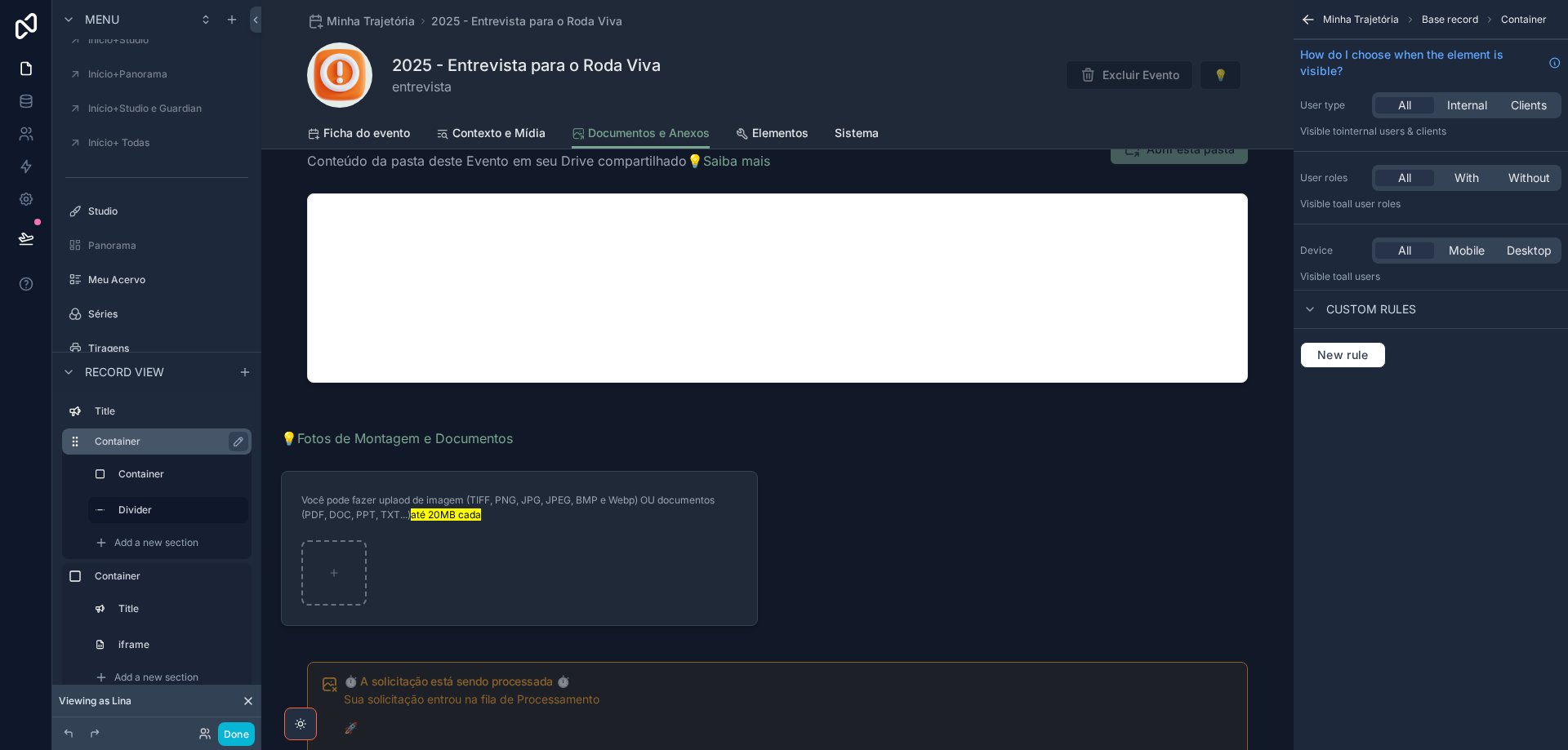
click at [178, 439] on label "Container" at bounding box center [167, 441] width 143 height 13
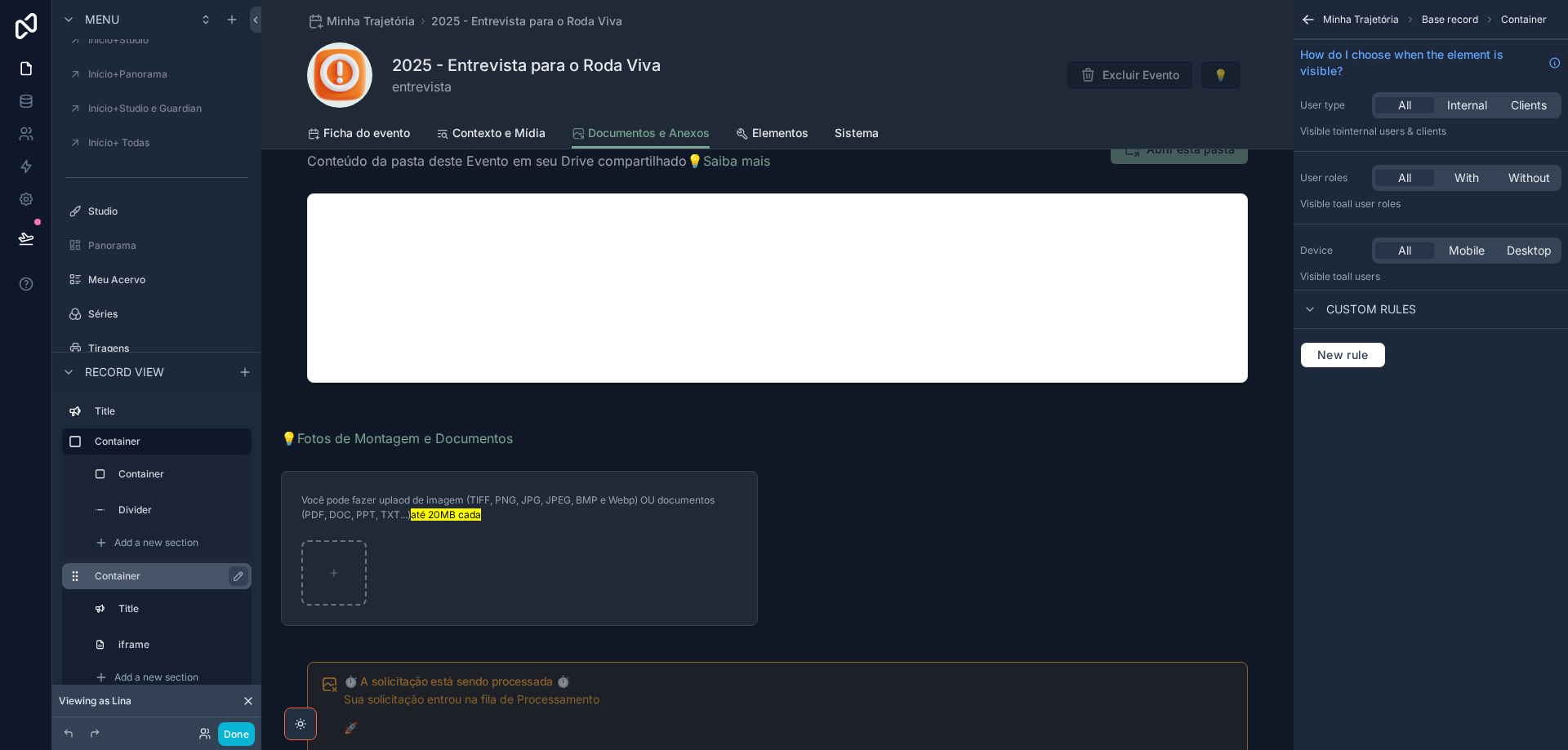
click at [178, 569] on div "Container" at bounding box center [170, 576] width 151 height 20
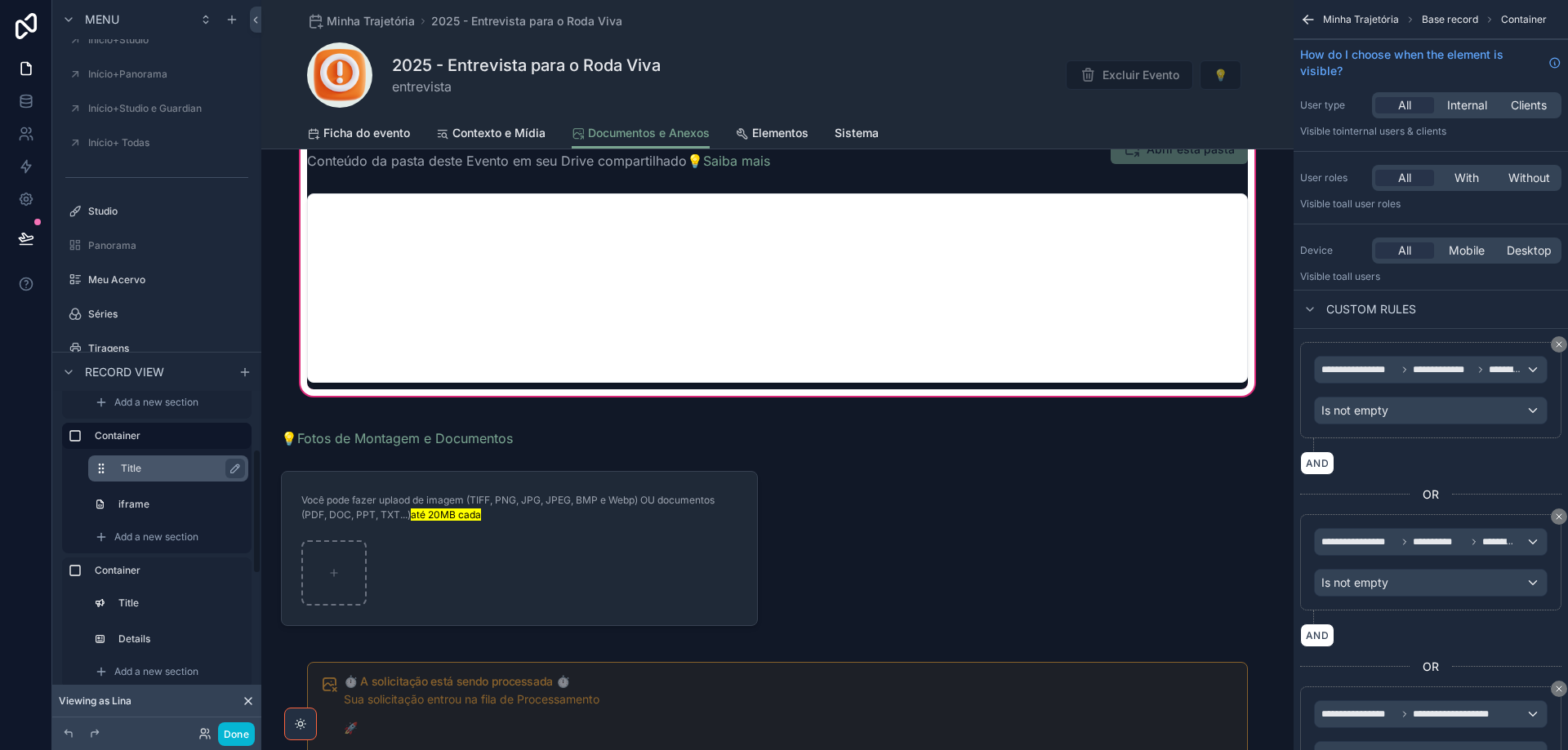
scroll to position [245, 0]
click at [180, 468] on label "Container" at bounding box center [167, 466] width 143 height 13
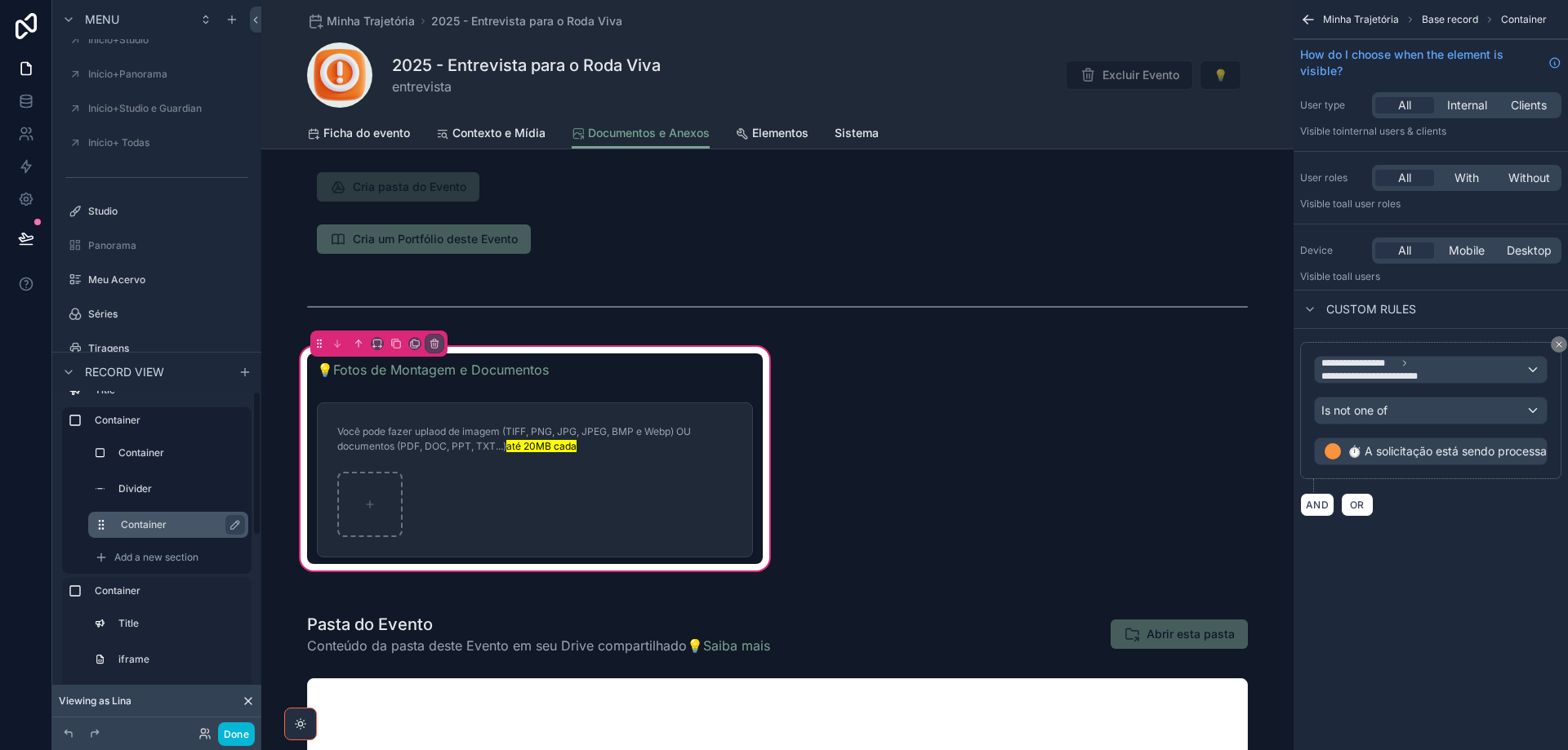
scroll to position [0, 0]
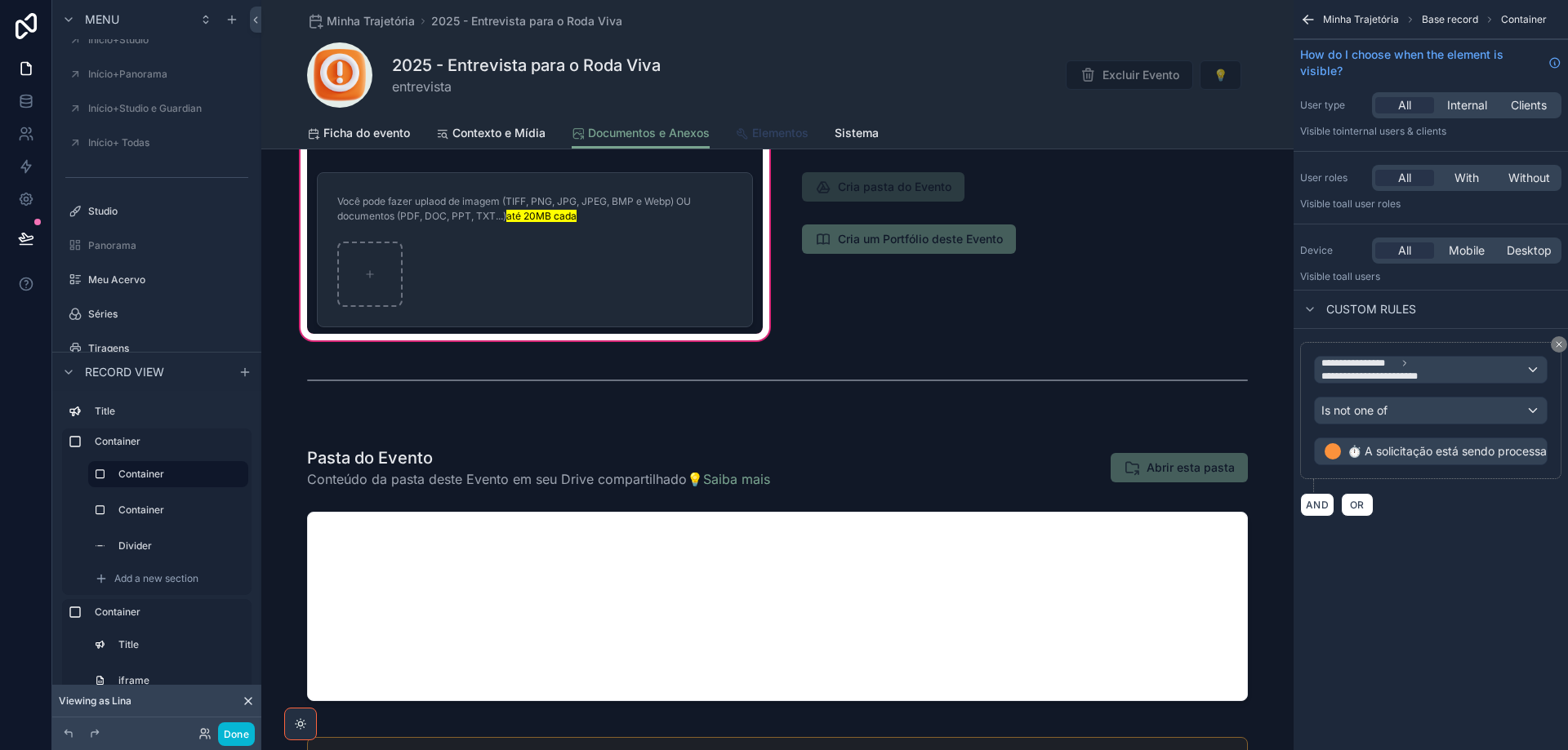
drag, startPoint x: 764, startPoint y: 122, endPoint x: 740, endPoint y: 142, distance: 31.2
click at [765, 123] on link "Elementos" at bounding box center [772, 134] width 73 height 32
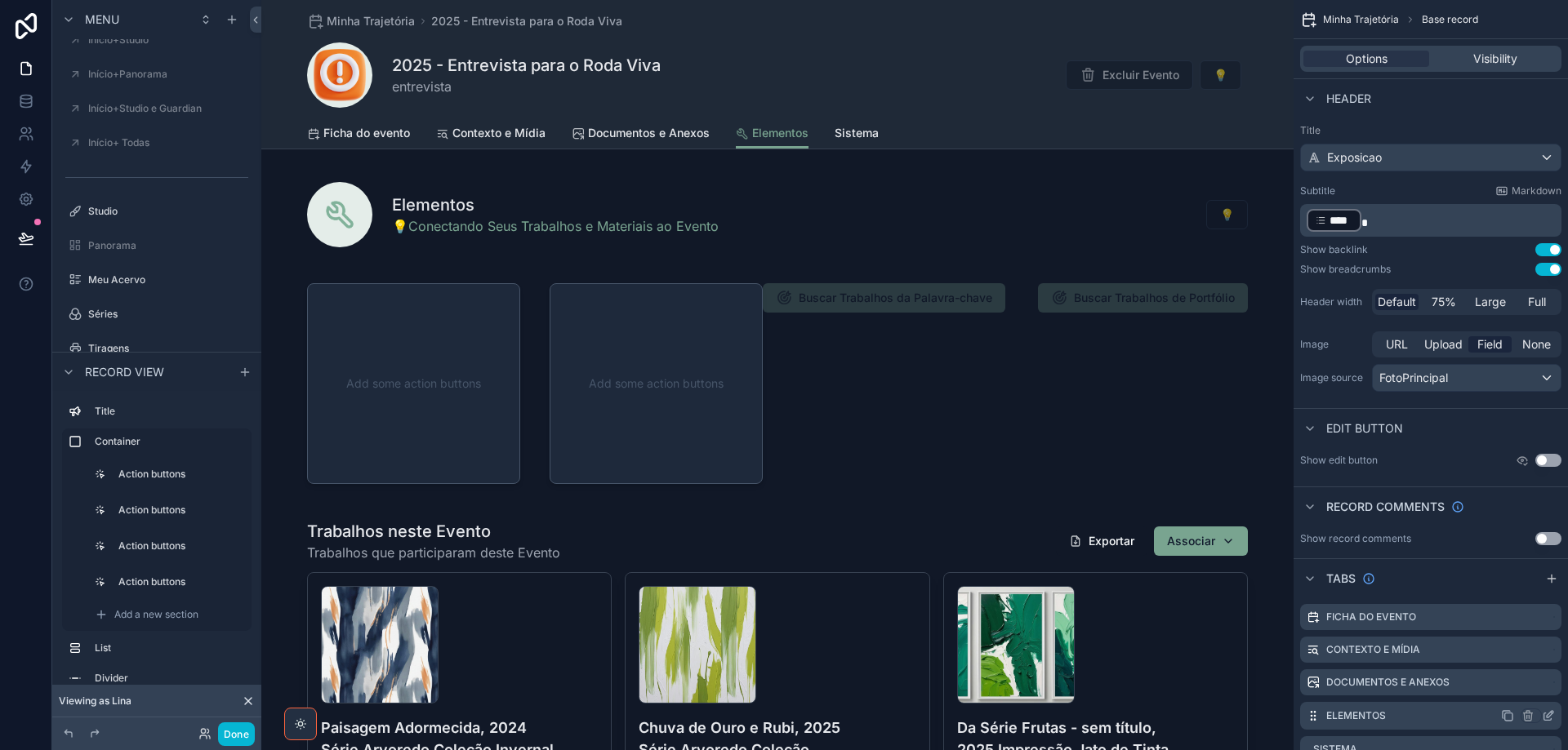
click at [1550, 715] on icon "scrollable content" at bounding box center [1548, 716] width 13 height 13
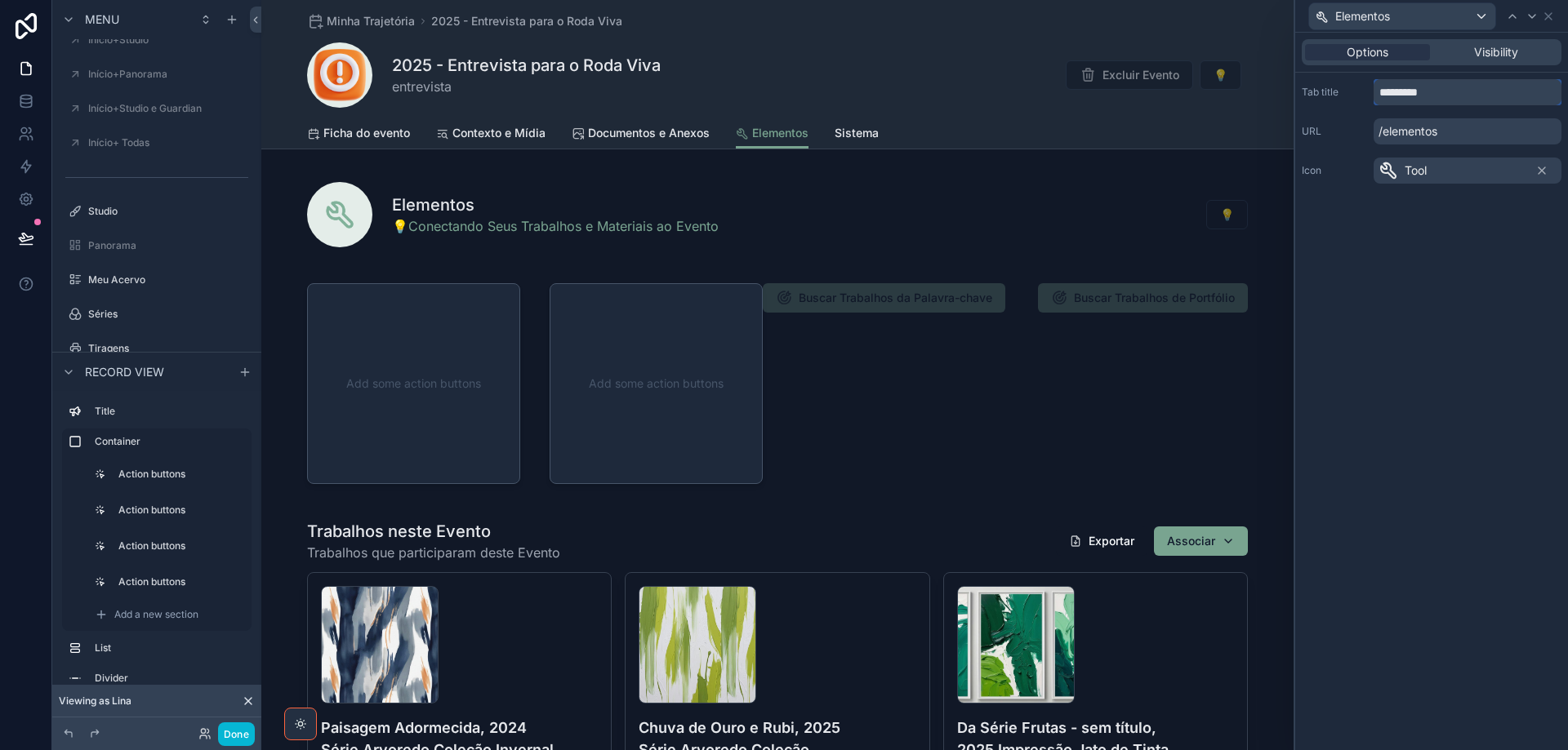
drag, startPoint x: 1442, startPoint y: 95, endPoint x: 1350, endPoint y: 90, distance: 92.1
click at [1352, 90] on div "Tab title *********" at bounding box center [1432, 91] width 260 height 26
paste input "*********"
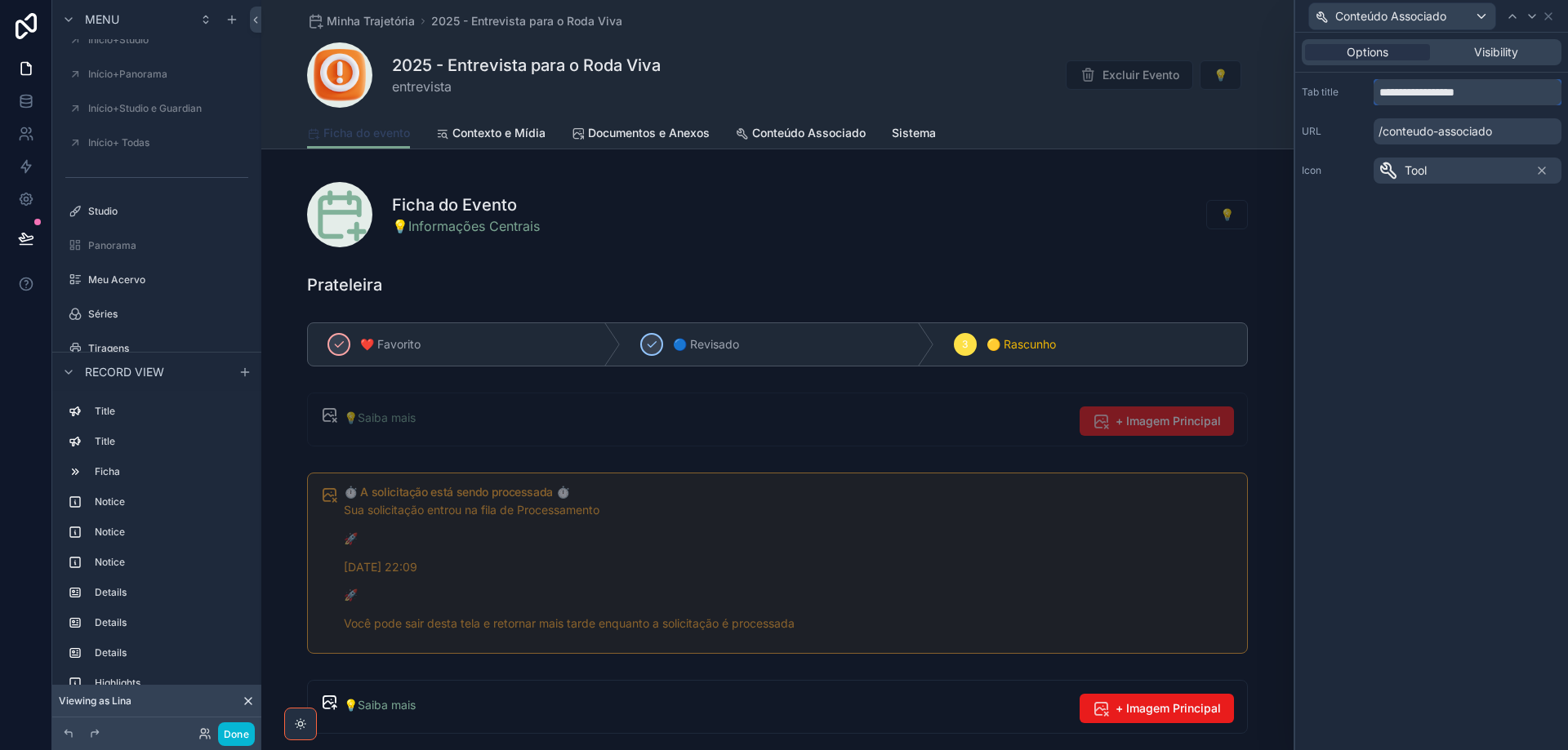
type input "**********"
click at [379, 129] on span "Ficha do evento" at bounding box center [367, 133] width 87 height 16
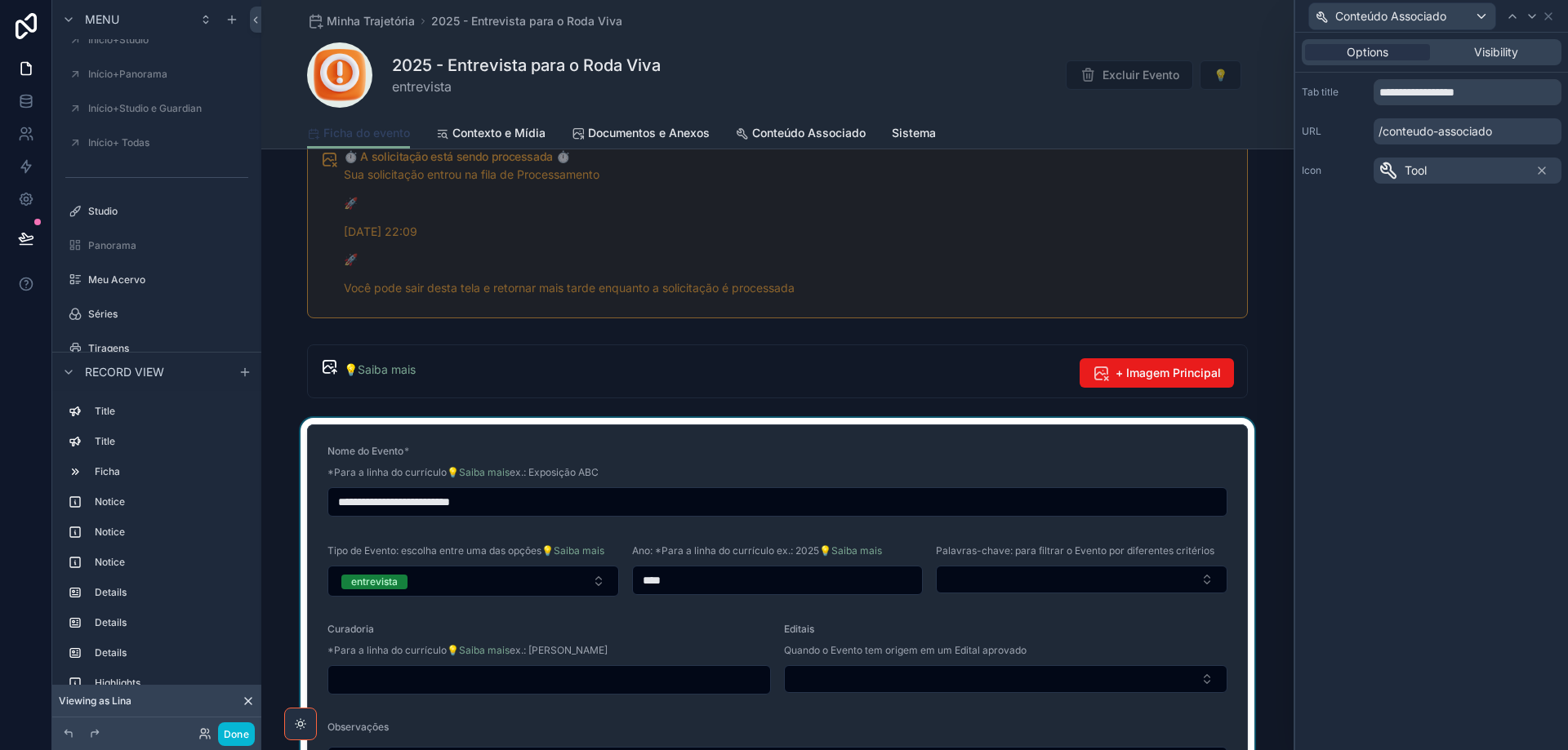
scroll to position [490, 0]
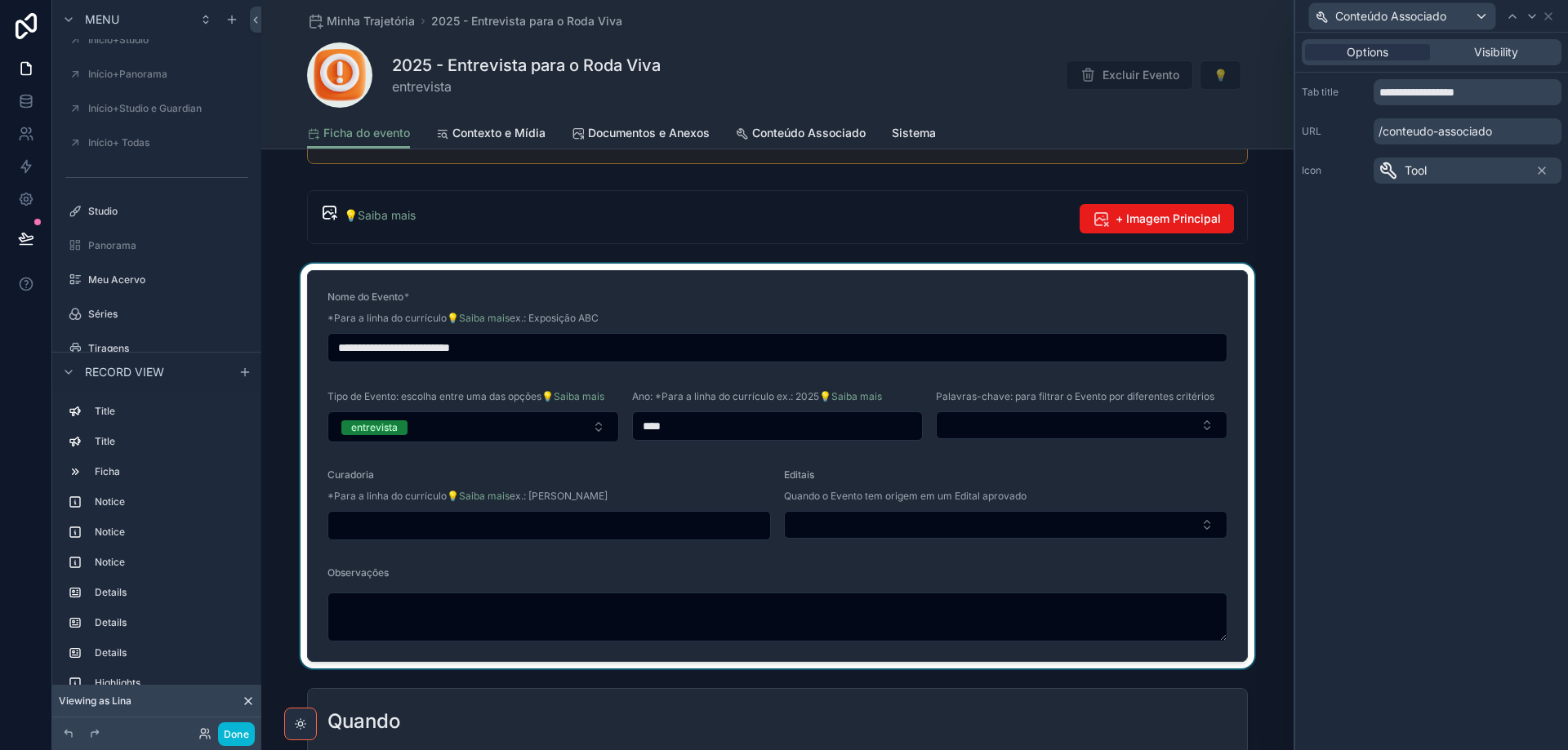
click at [561, 299] on div "scrollable content" at bounding box center [776, 466] width 1032 height 405
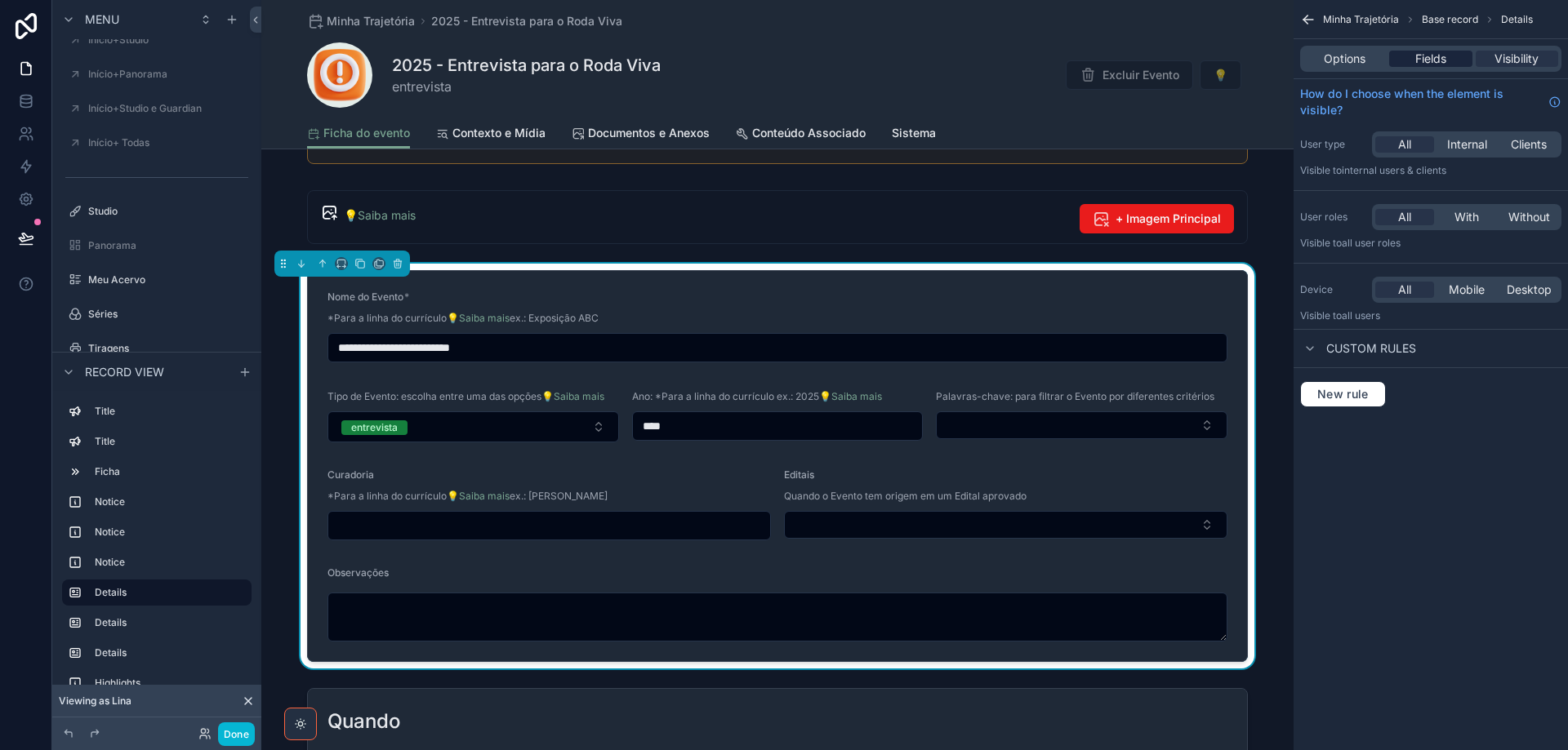
click at [1425, 58] on span "Fields" at bounding box center [1431, 58] width 31 height 16
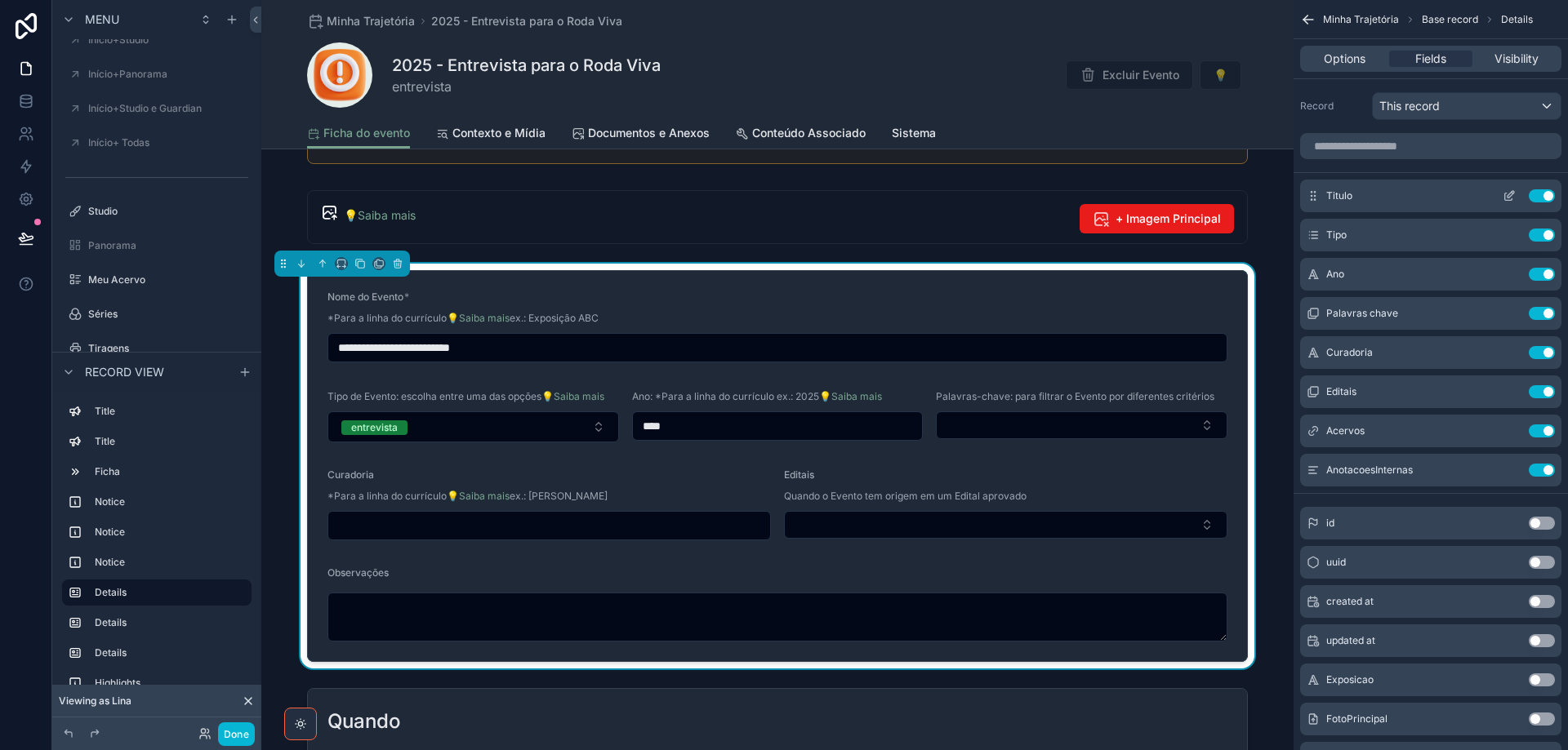
click at [1508, 195] on icon "scrollable content" at bounding box center [1510, 194] width 6 height 6
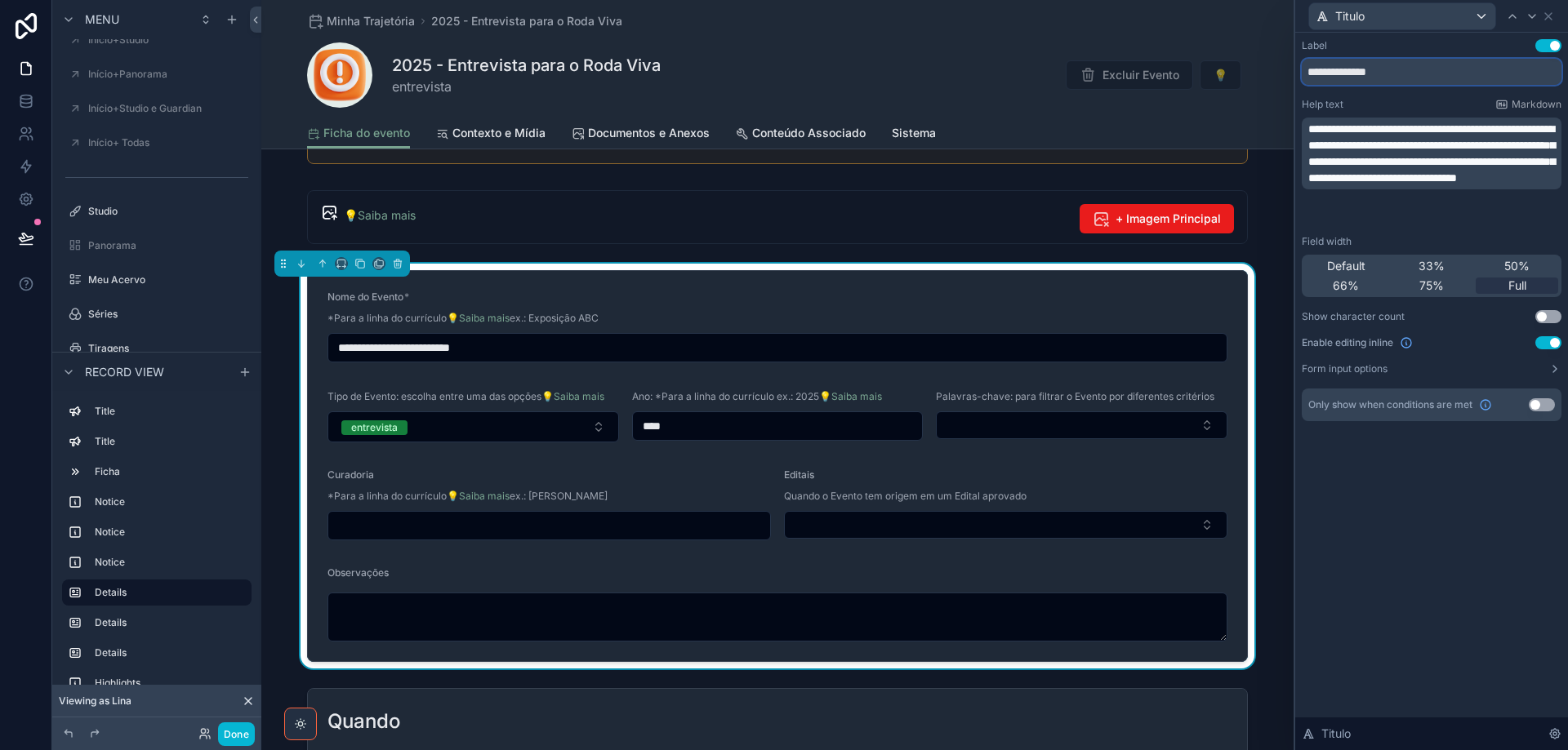
click at [1309, 72] on input "**********" at bounding box center [1432, 72] width 260 height 26
type input "**********"
click at [1380, 611] on div "**********" at bounding box center [1432, 391] width 273 height 718
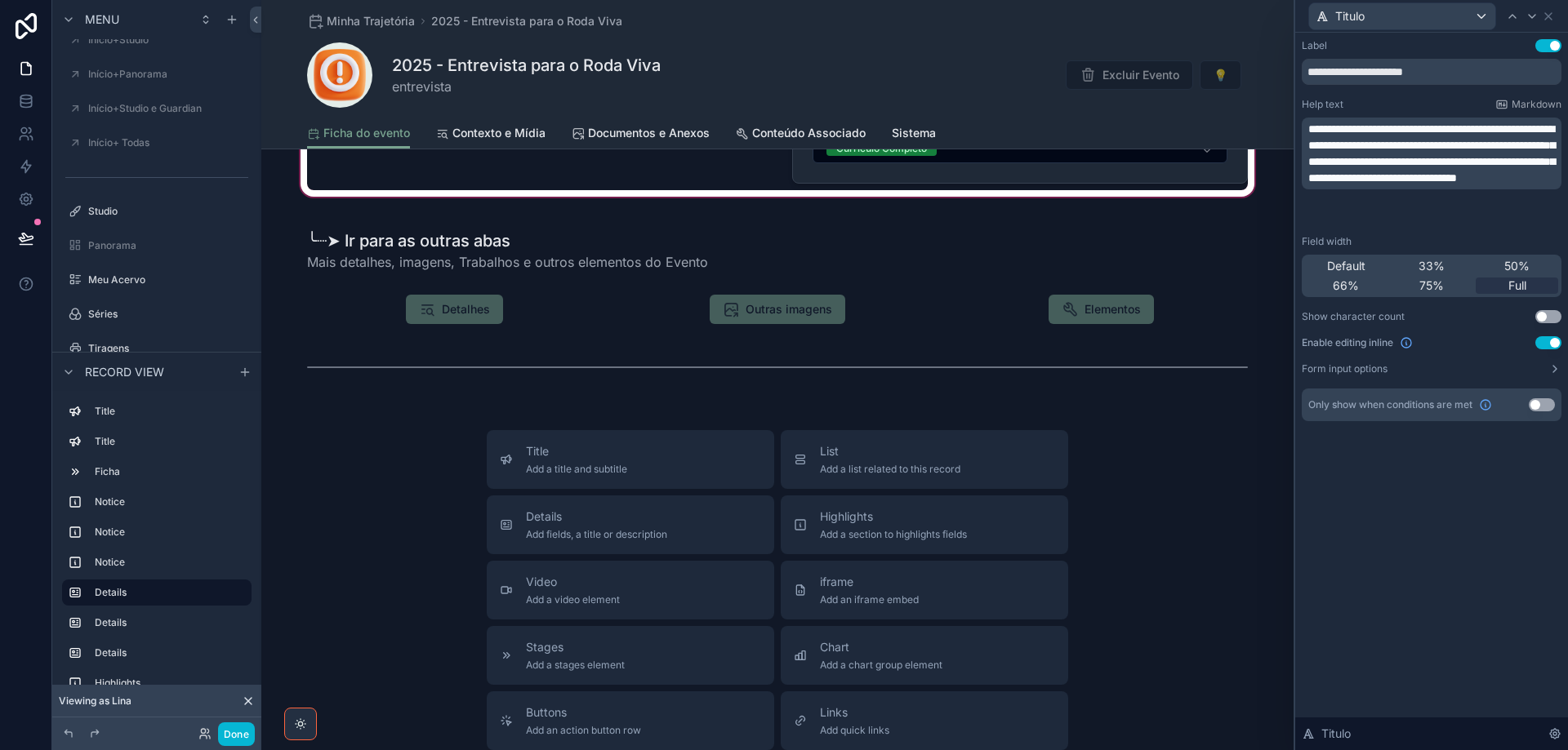
scroll to position [2203, 0]
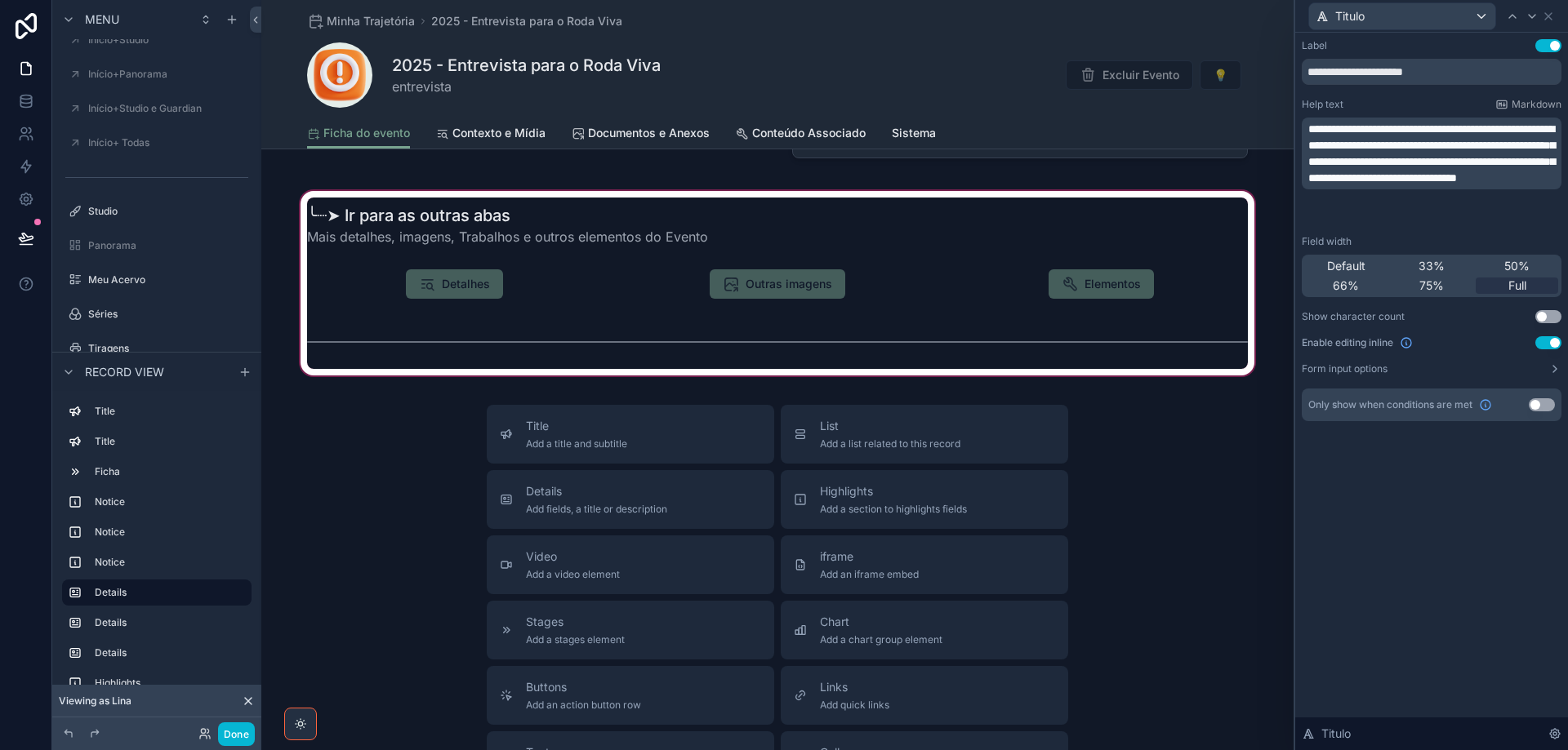
click at [544, 292] on div "scrollable content" at bounding box center [776, 282] width 1032 height 191
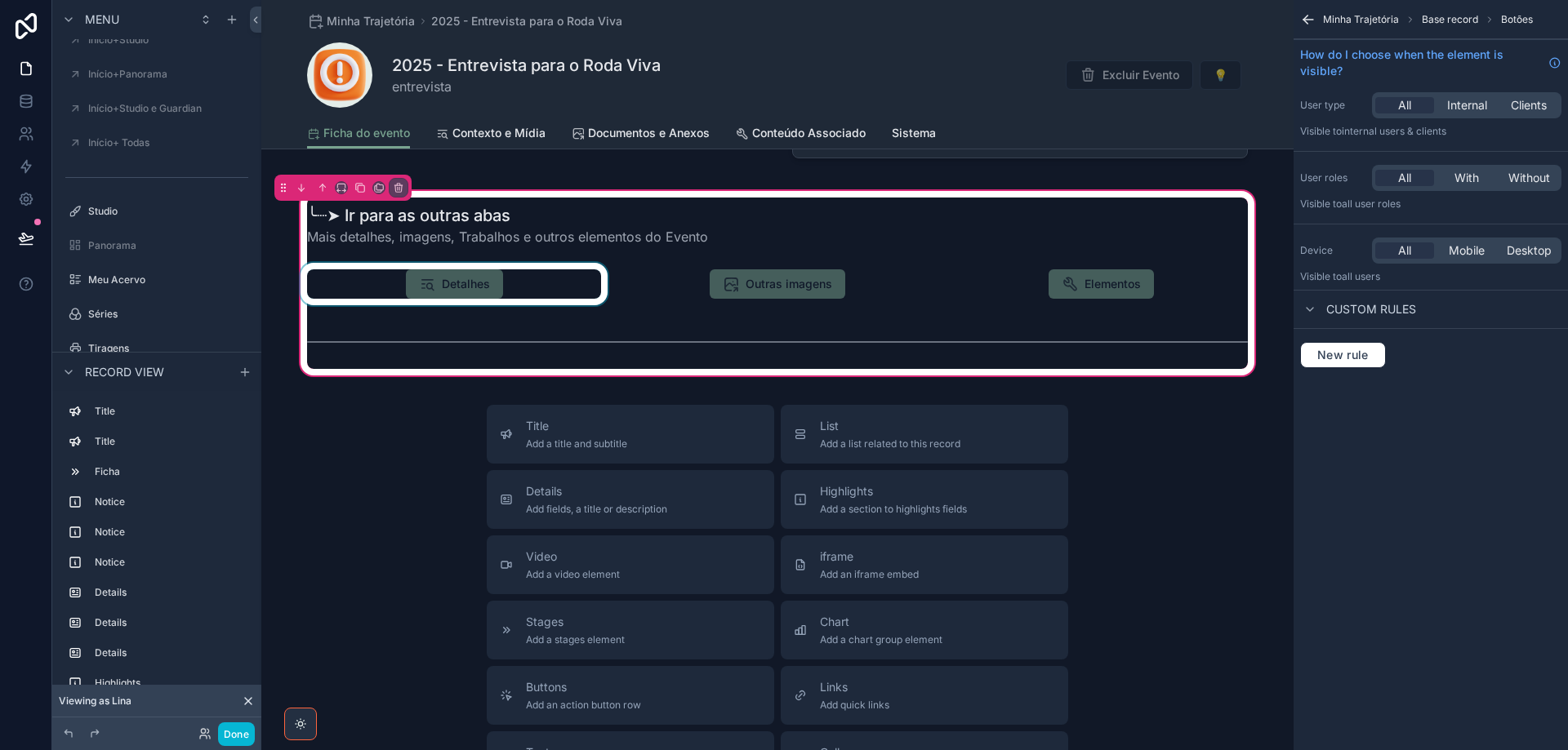
click at [538, 274] on div "scrollable content" at bounding box center [455, 283] width 314 height 42
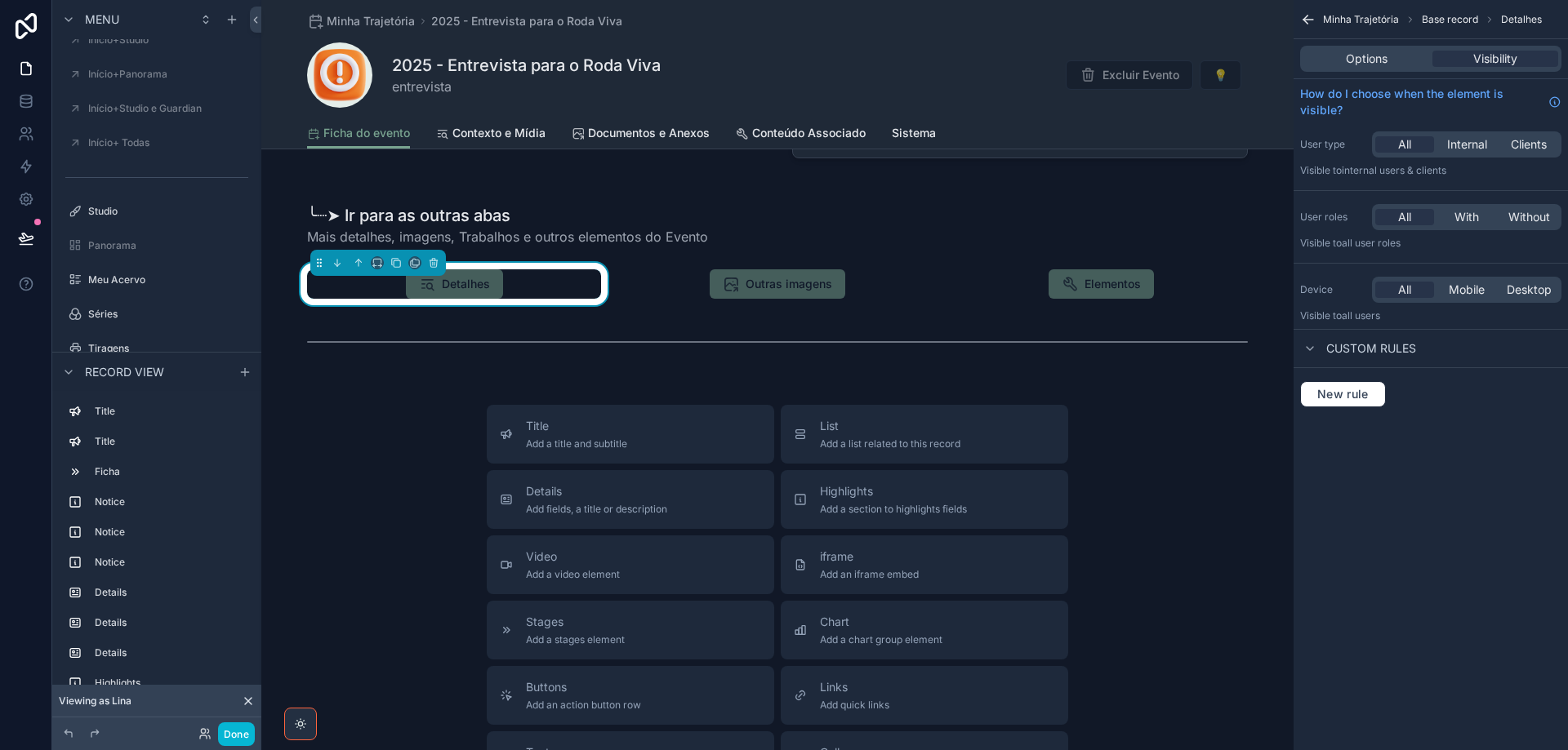
drag, startPoint x: 1372, startPoint y: 61, endPoint x: 1360, endPoint y: 77, distance: 20.0
click at [1369, 62] on span "Options" at bounding box center [1366, 58] width 41 height 16
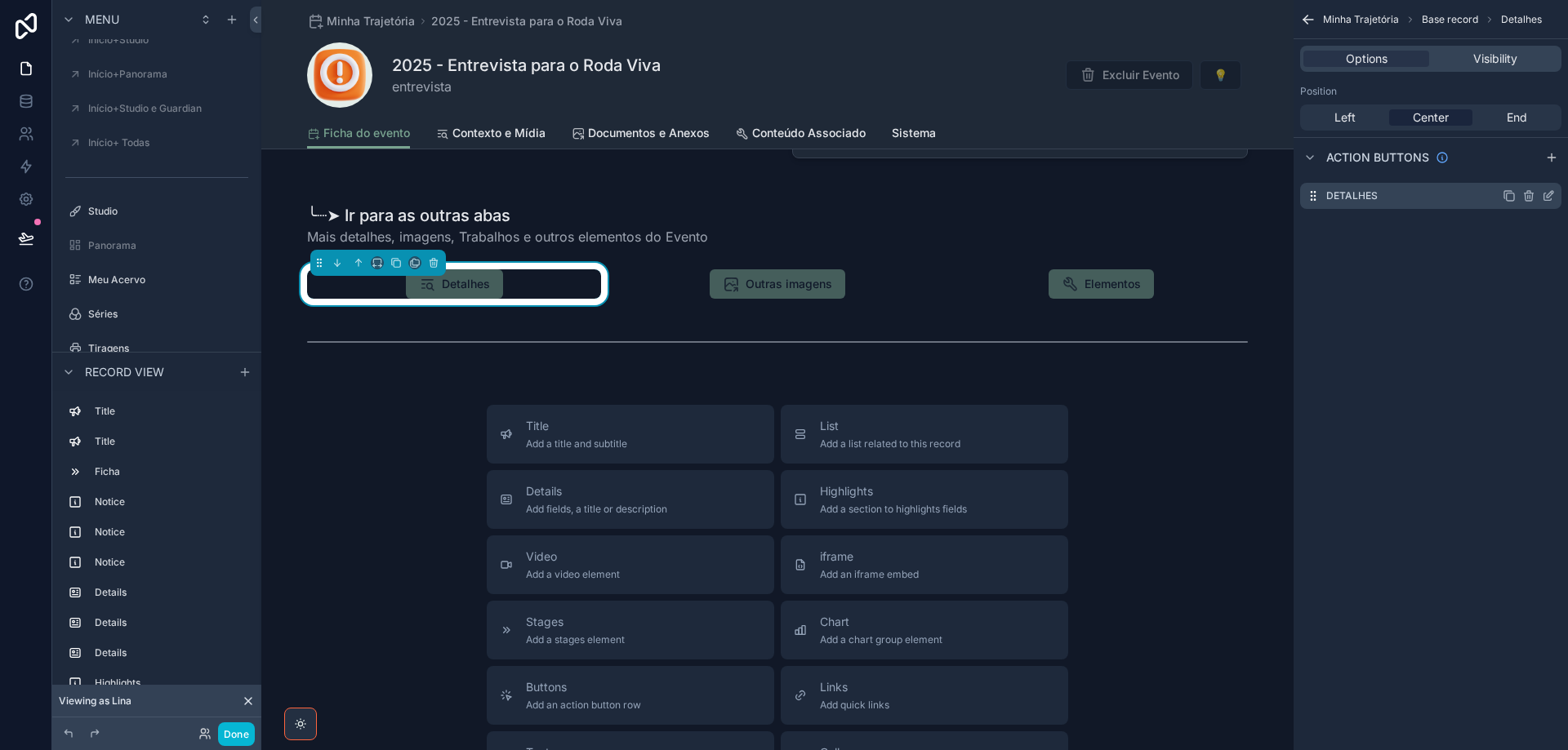
click at [1551, 197] on icon "scrollable content" at bounding box center [1548, 195] width 13 height 13
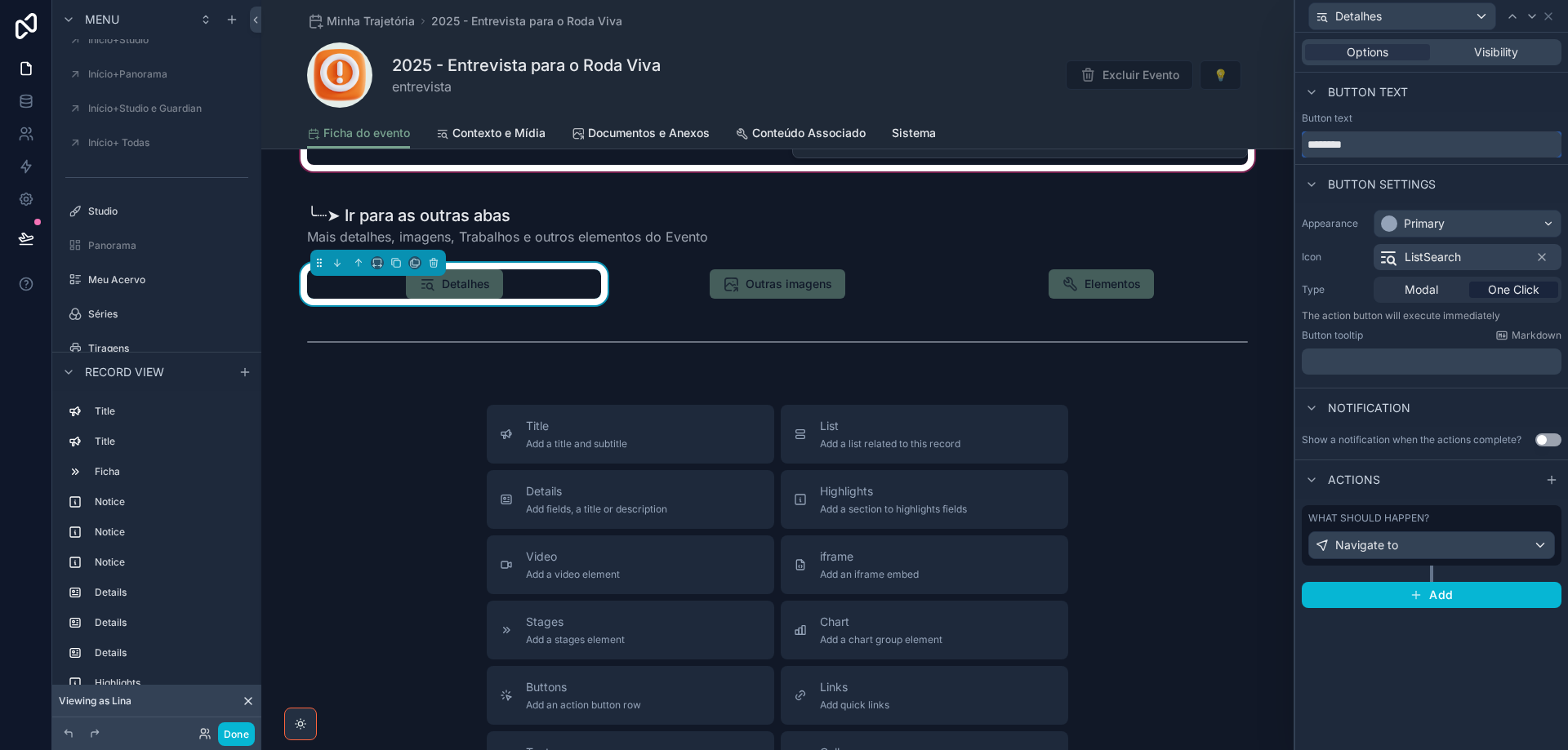
drag, startPoint x: 1385, startPoint y: 151, endPoint x: 1196, endPoint y: 150, distance: 189.0
click at [1196, 150] on div "Detalhes Options Visibility Button text Button text ******** Button settings Ap…" at bounding box center [784, 375] width 1568 height 750
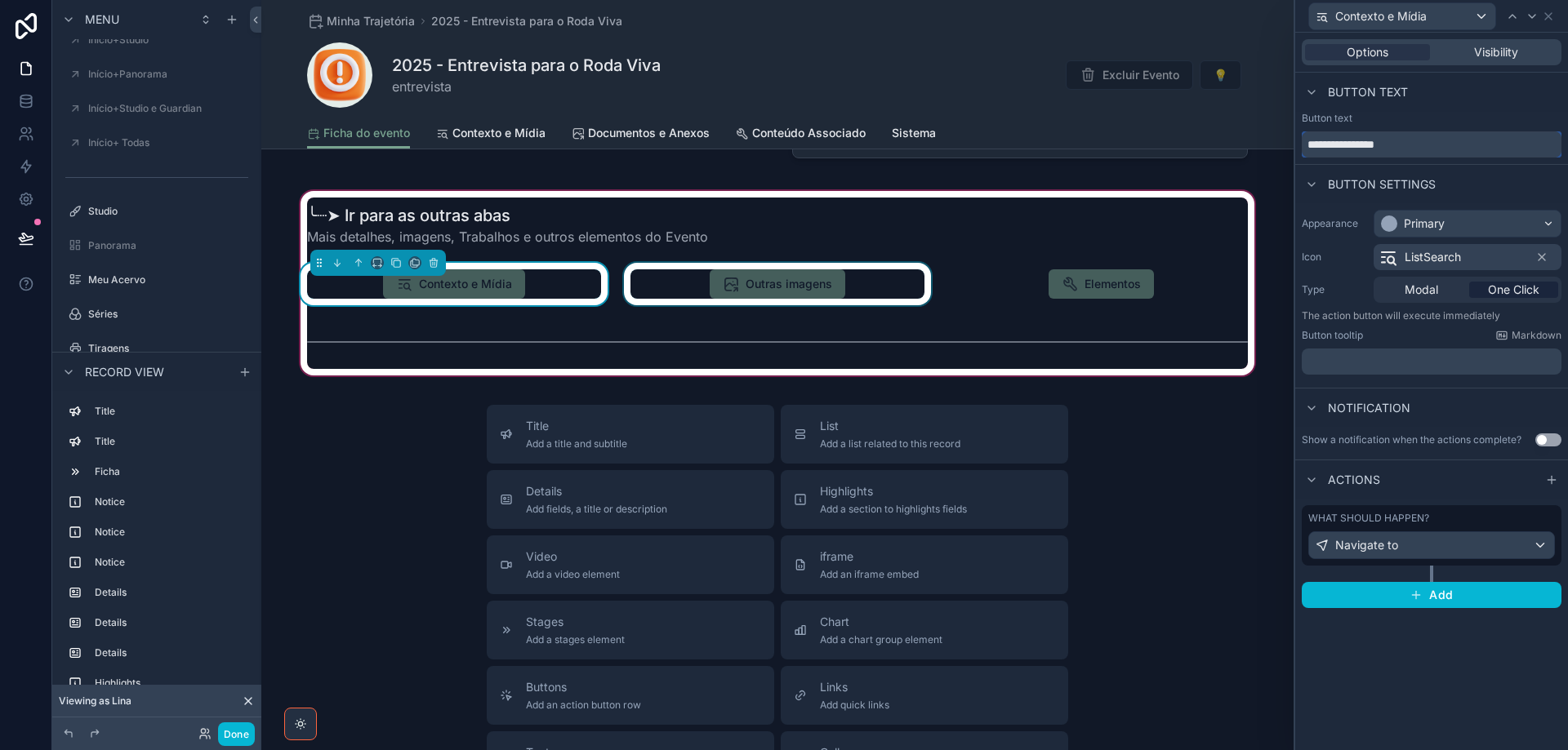
type input "**********"
click at [810, 285] on div "scrollable content" at bounding box center [777, 283] width 314 height 42
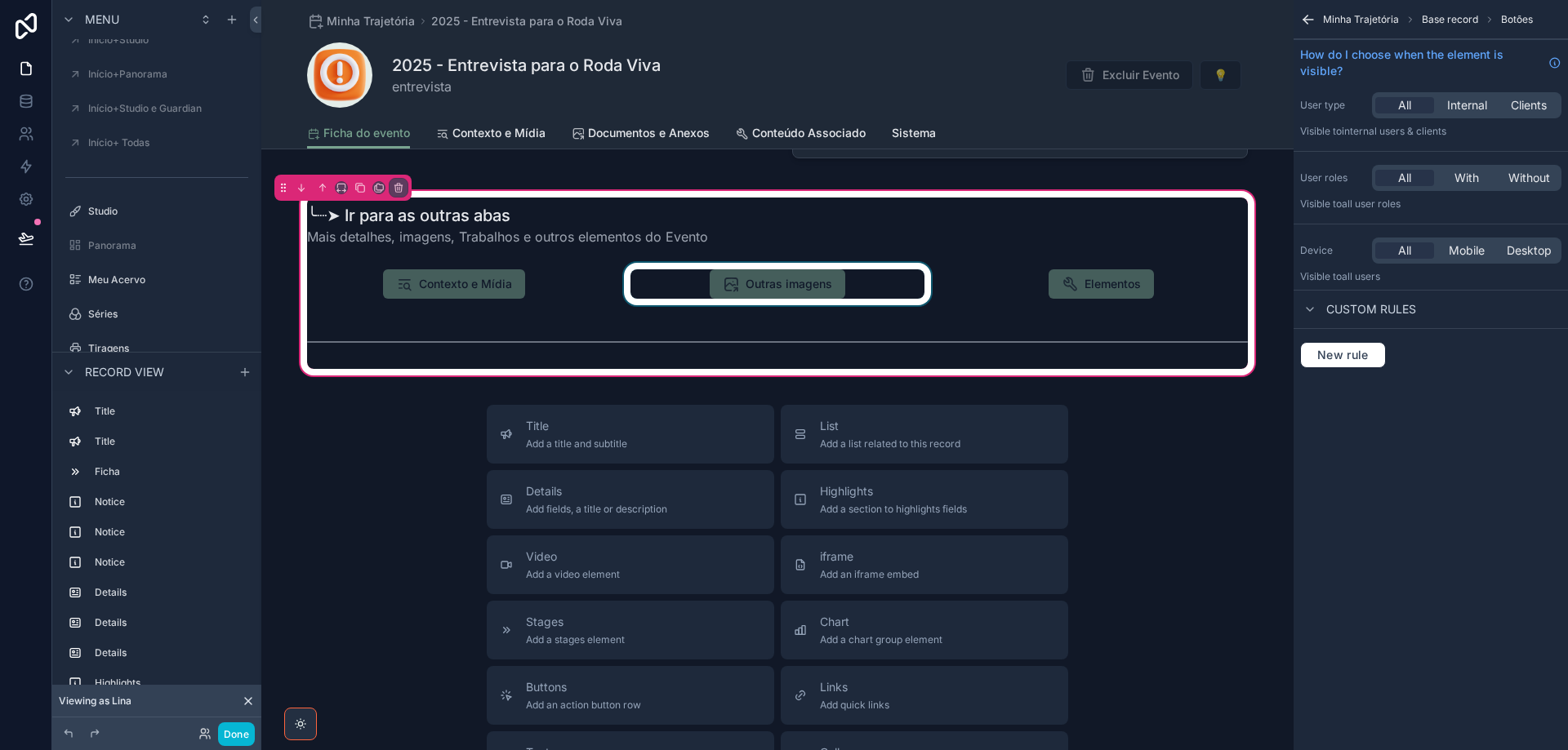
click at [808, 285] on div "scrollable content" at bounding box center [777, 283] width 314 height 42
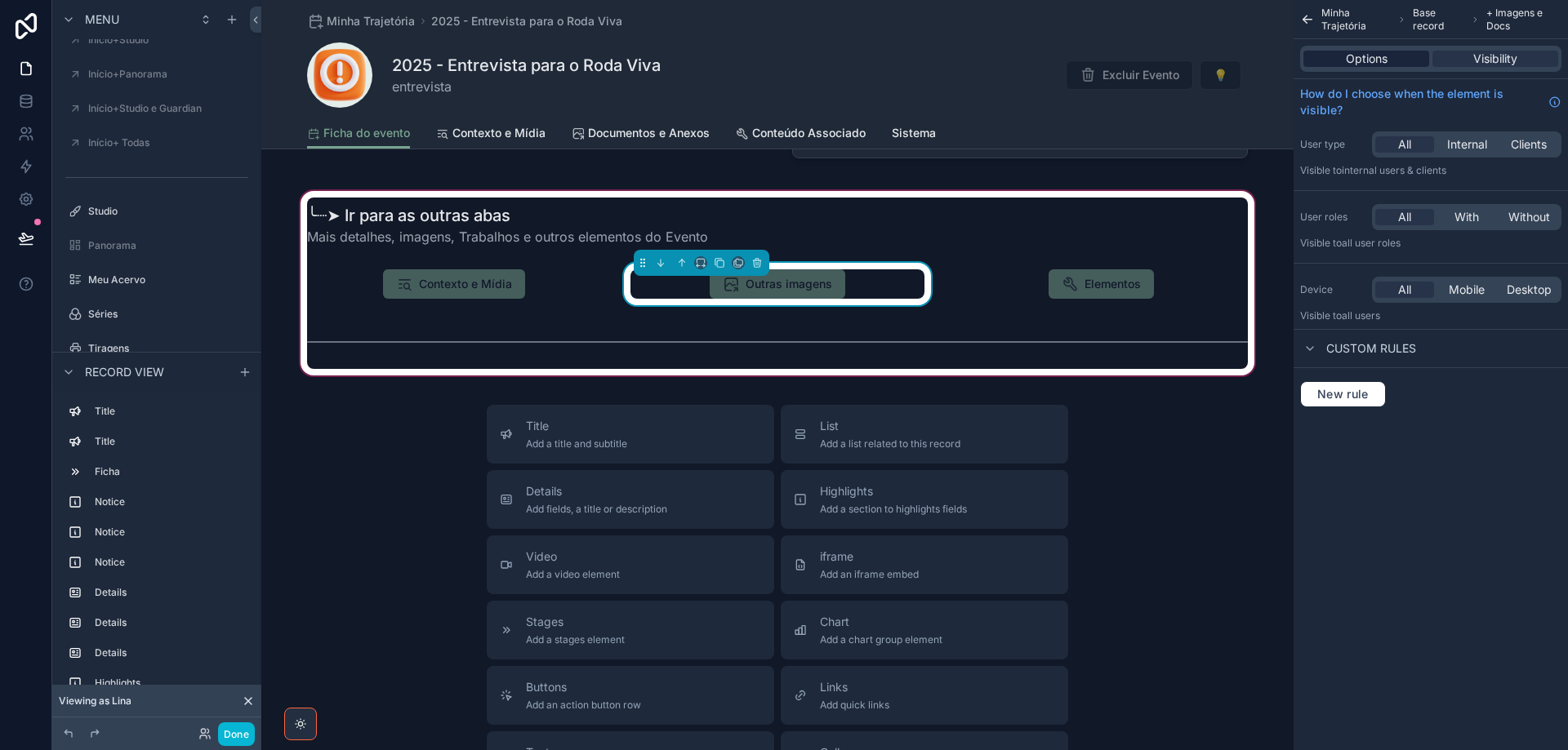
click at [1356, 59] on span "Options" at bounding box center [1366, 58] width 41 height 16
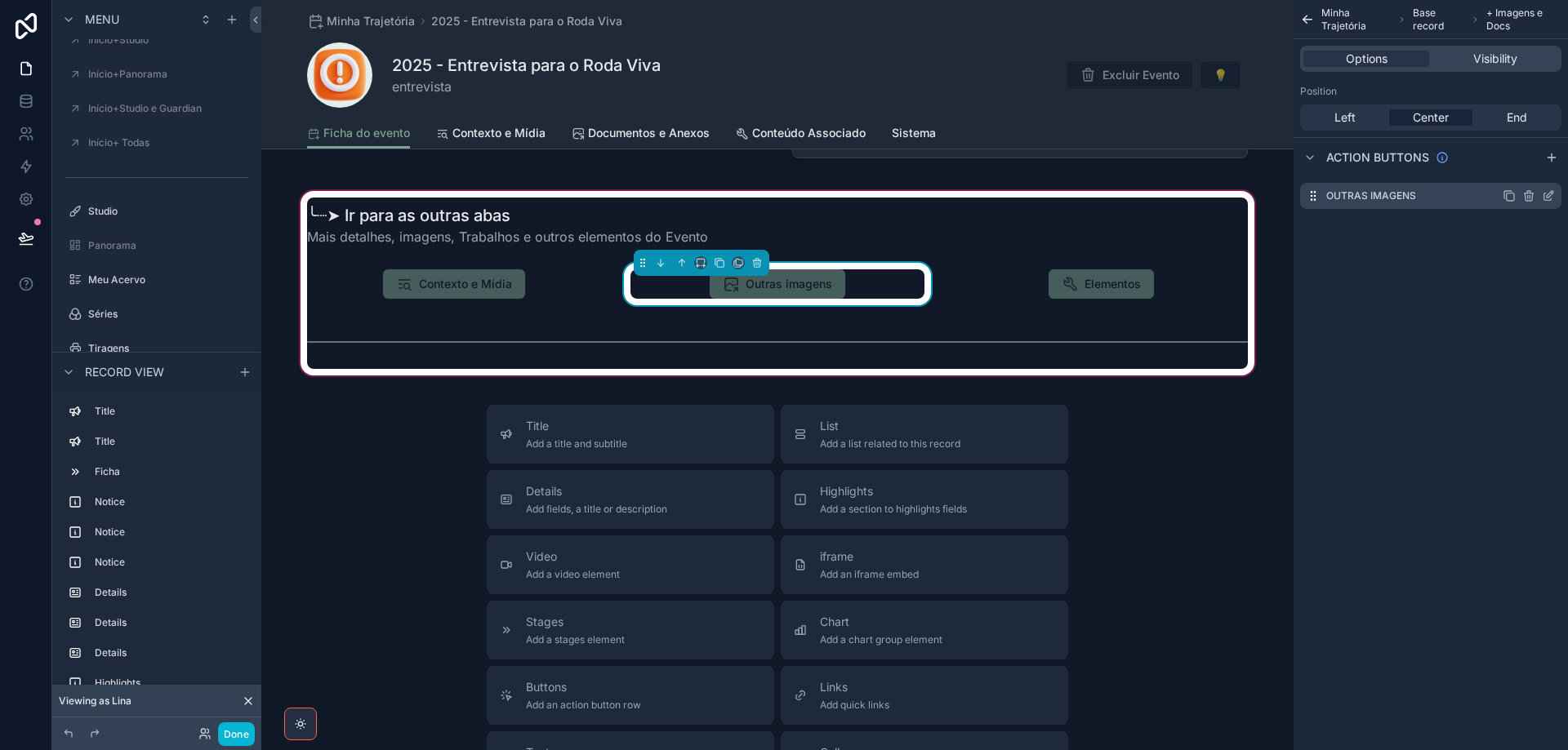
click at [1551, 195] on icon "scrollable content" at bounding box center [1549, 194] width 6 height 6
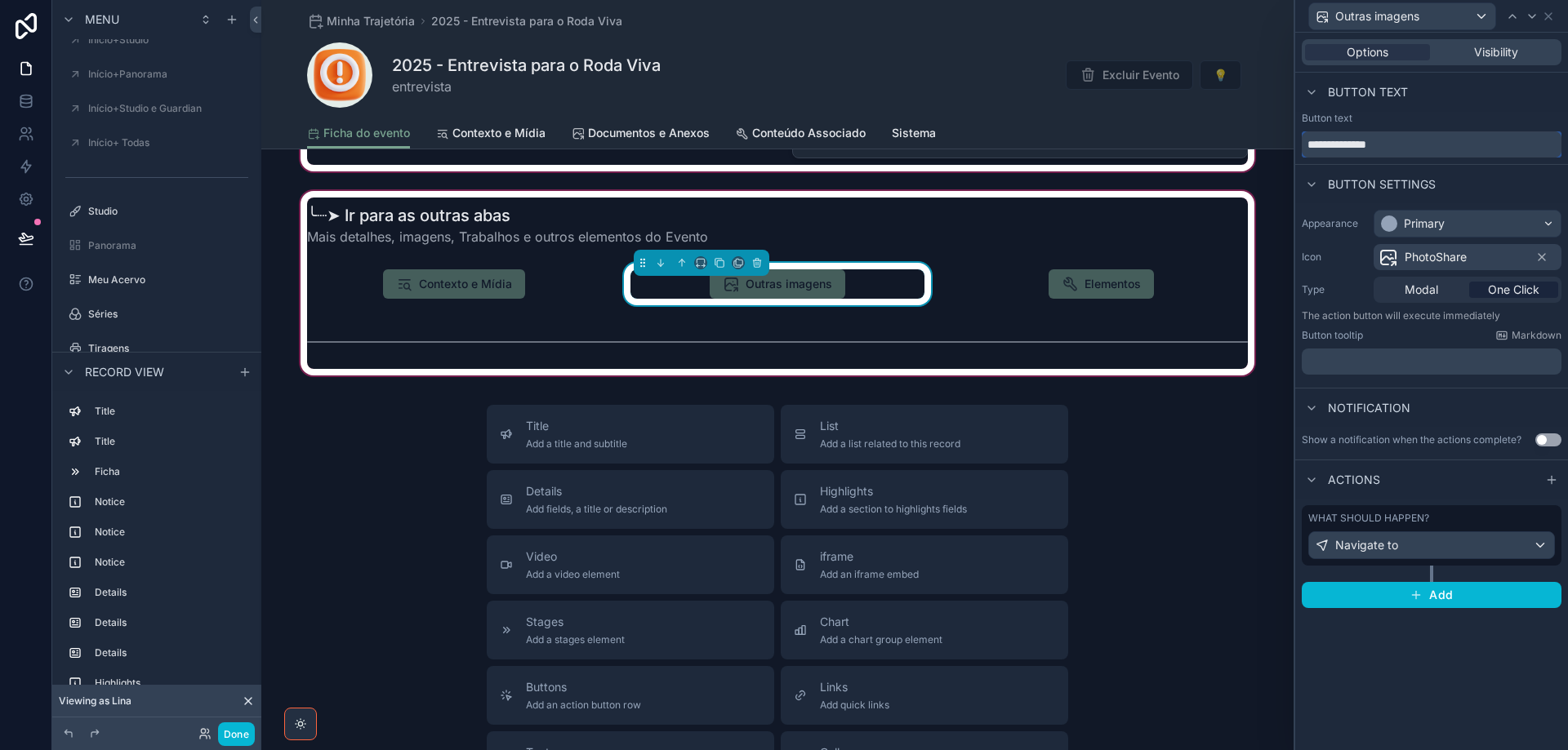
drag, startPoint x: 1416, startPoint y: 142, endPoint x: 1106, endPoint y: 150, distance: 310.1
click at [1106, 149] on div "**********" at bounding box center [784, 375] width 1568 height 750
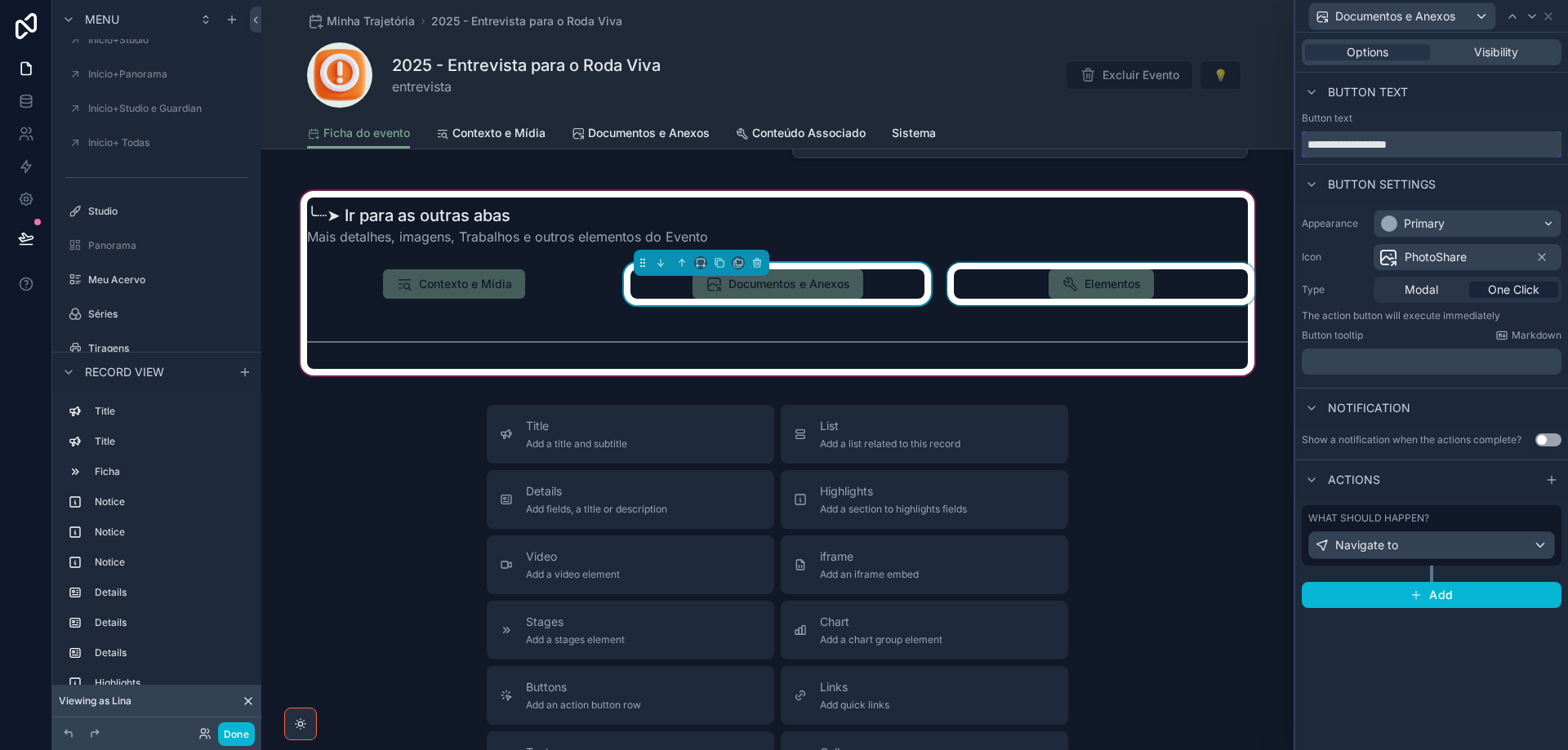
type input "**********"
click at [1073, 289] on div "scrollable content" at bounding box center [1101, 283] width 314 height 42
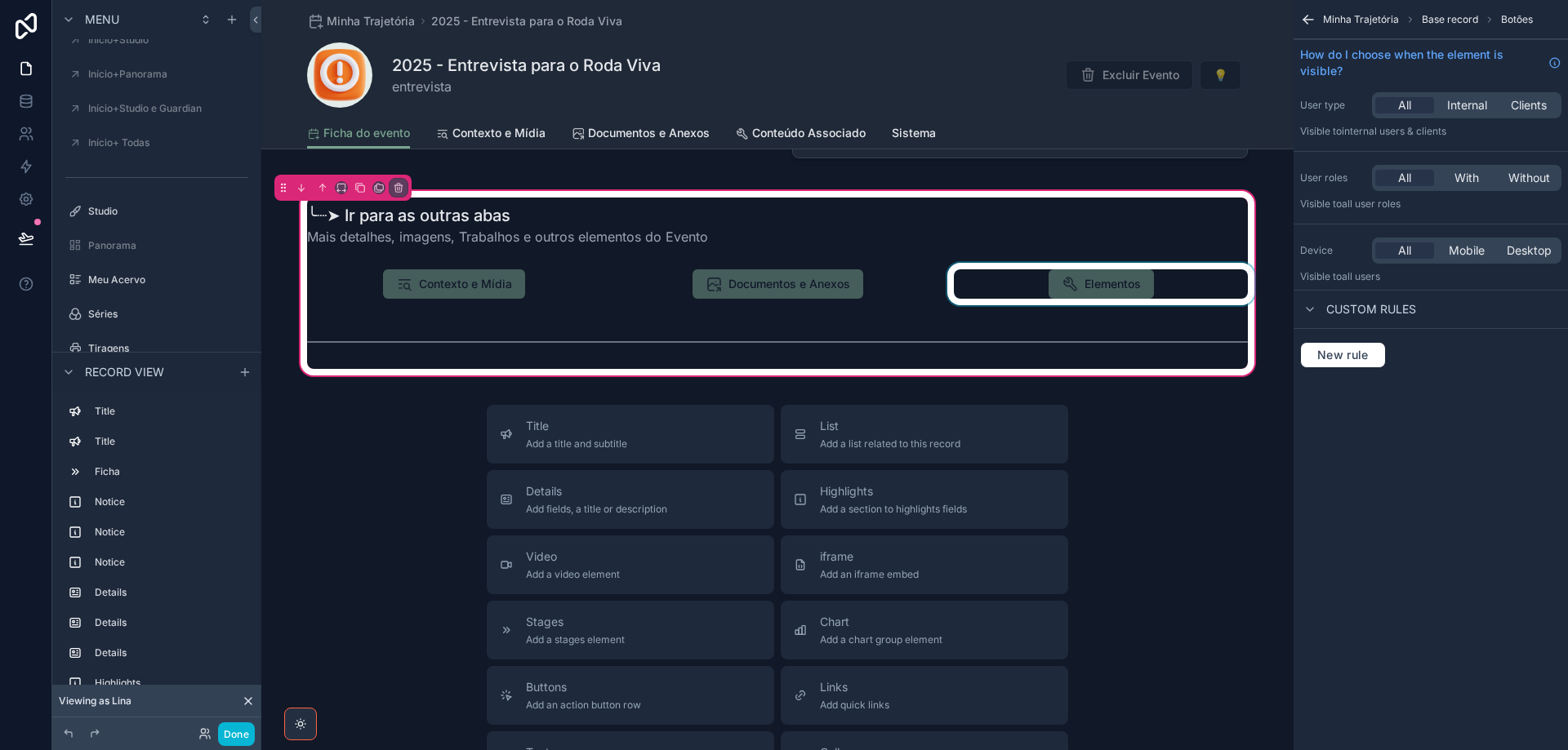
click at [1083, 279] on div "scrollable content" at bounding box center [1101, 283] width 314 height 42
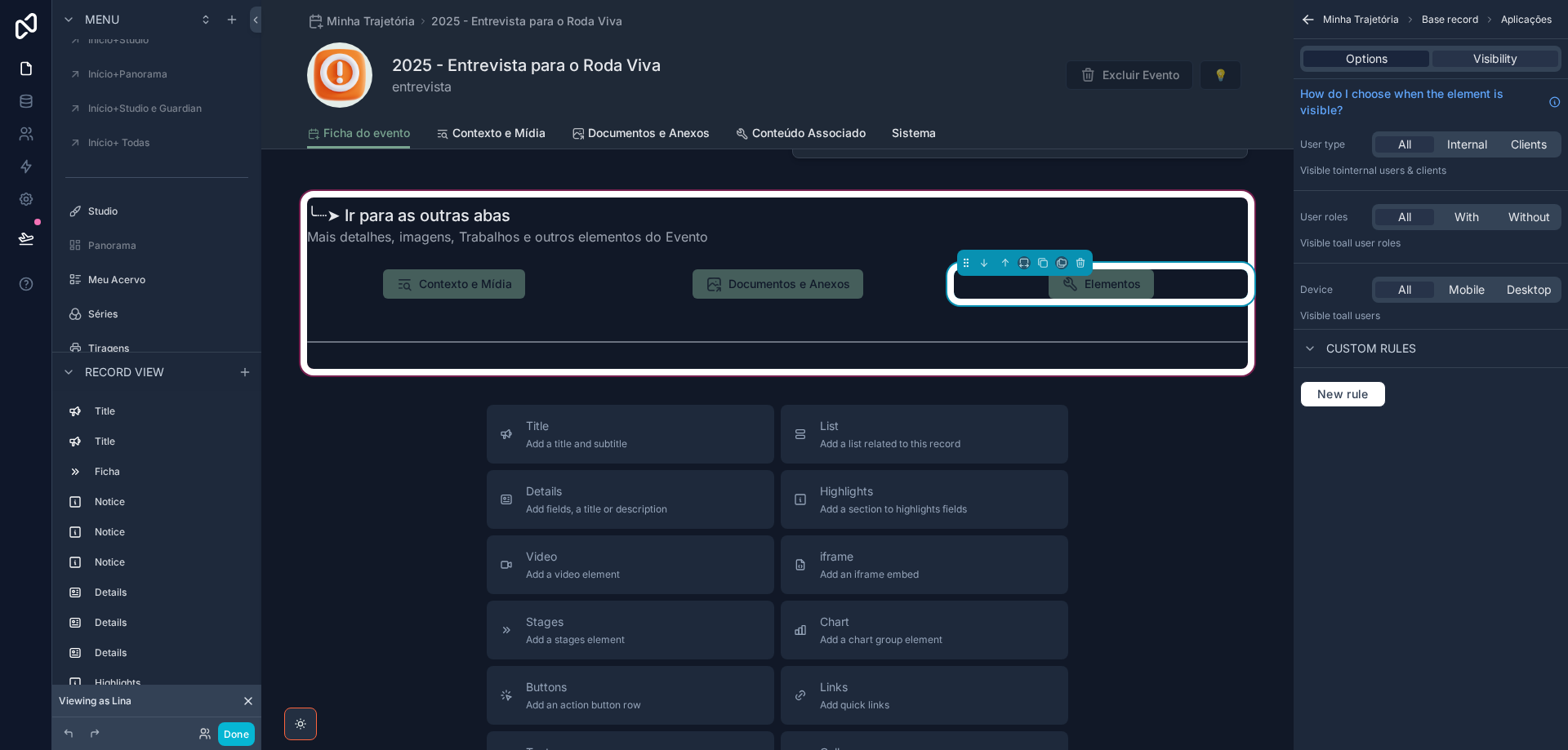
click at [1352, 59] on span "Options" at bounding box center [1366, 58] width 41 height 16
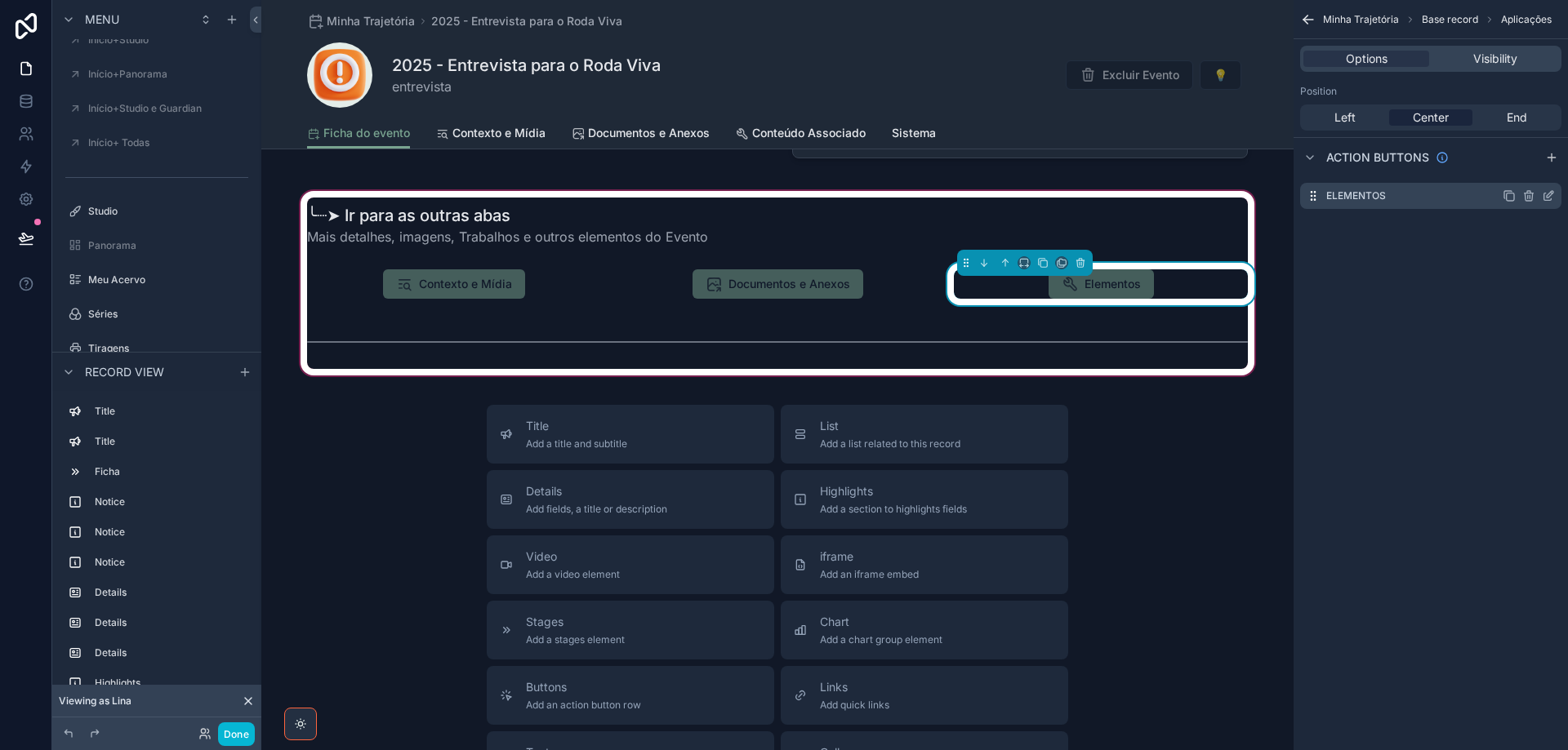
click at [1550, 197] on icon "scrollable content" at bounding box center [1548, 195] width 13 height 13
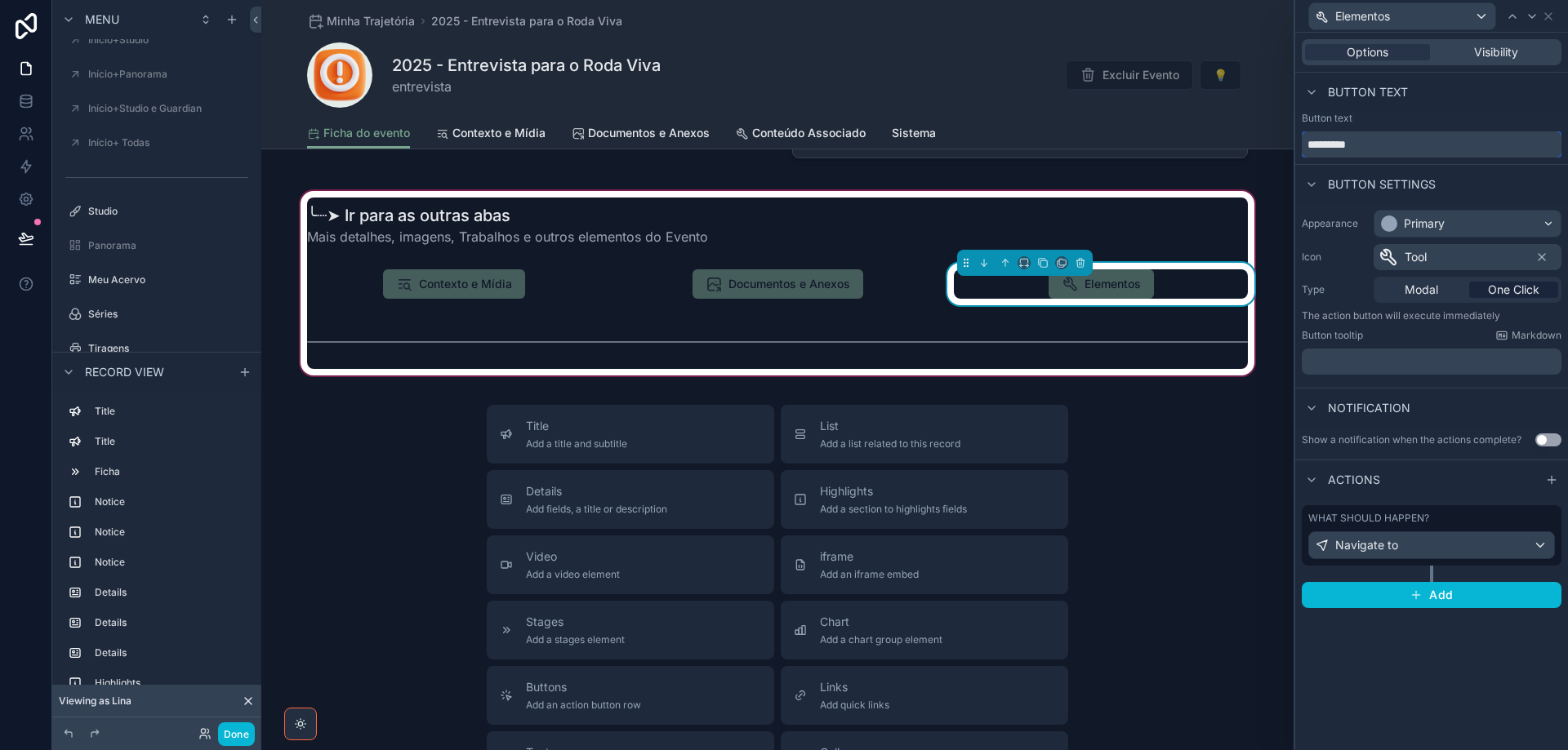
drag, startPoint x: 1404, startPoint y: 139, endPoint x: 1237, endPoint y: 149, distance: 167.3
click at [1237, 149] on div "Elementos Options Visibility Button text Button text ********* Button settings …" at bounding box center [784, 375] width 1568 height 750
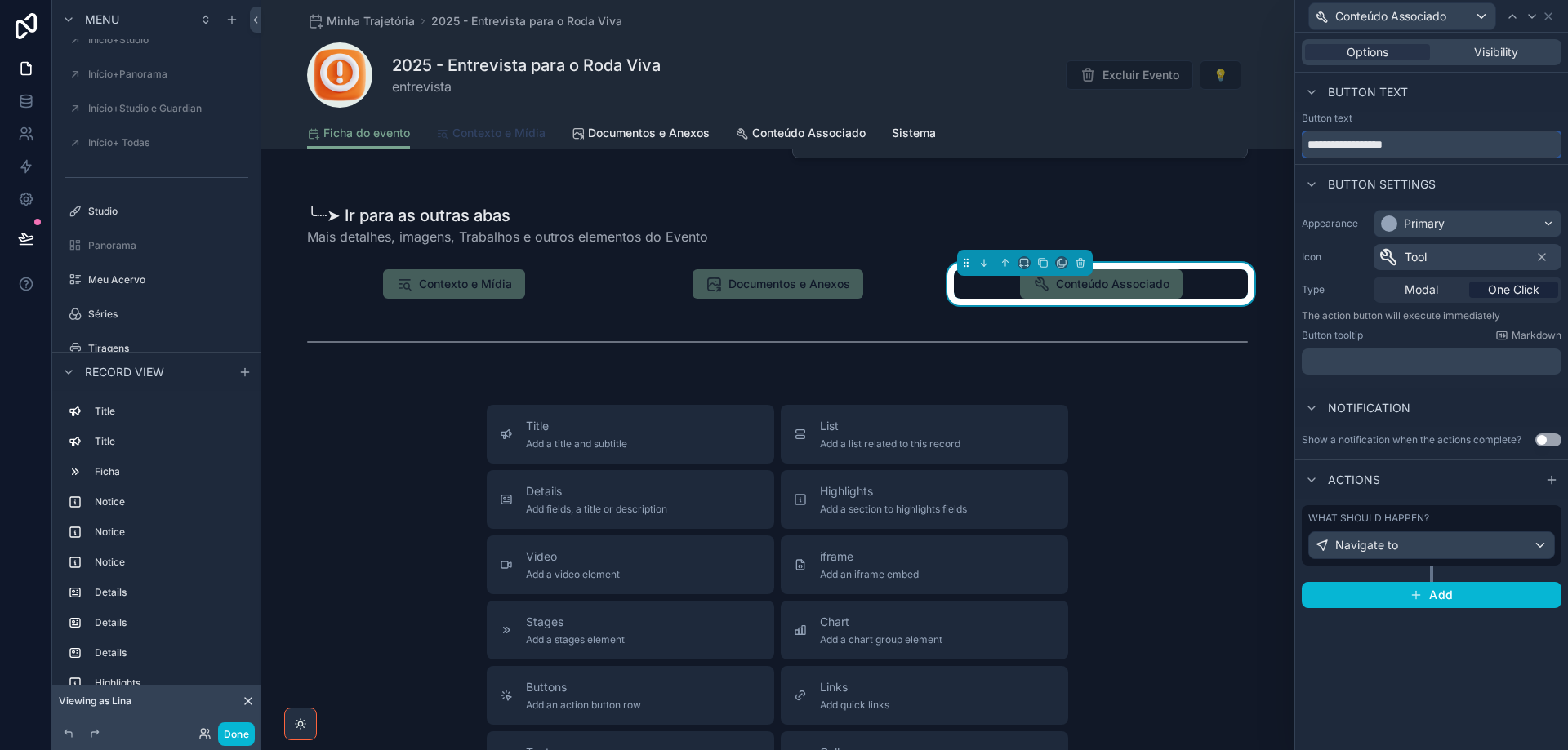
type input "**********"
click at [469, 134] on span "Contexto e Mídia" at bounding box center [499, 133] width 93 height 16
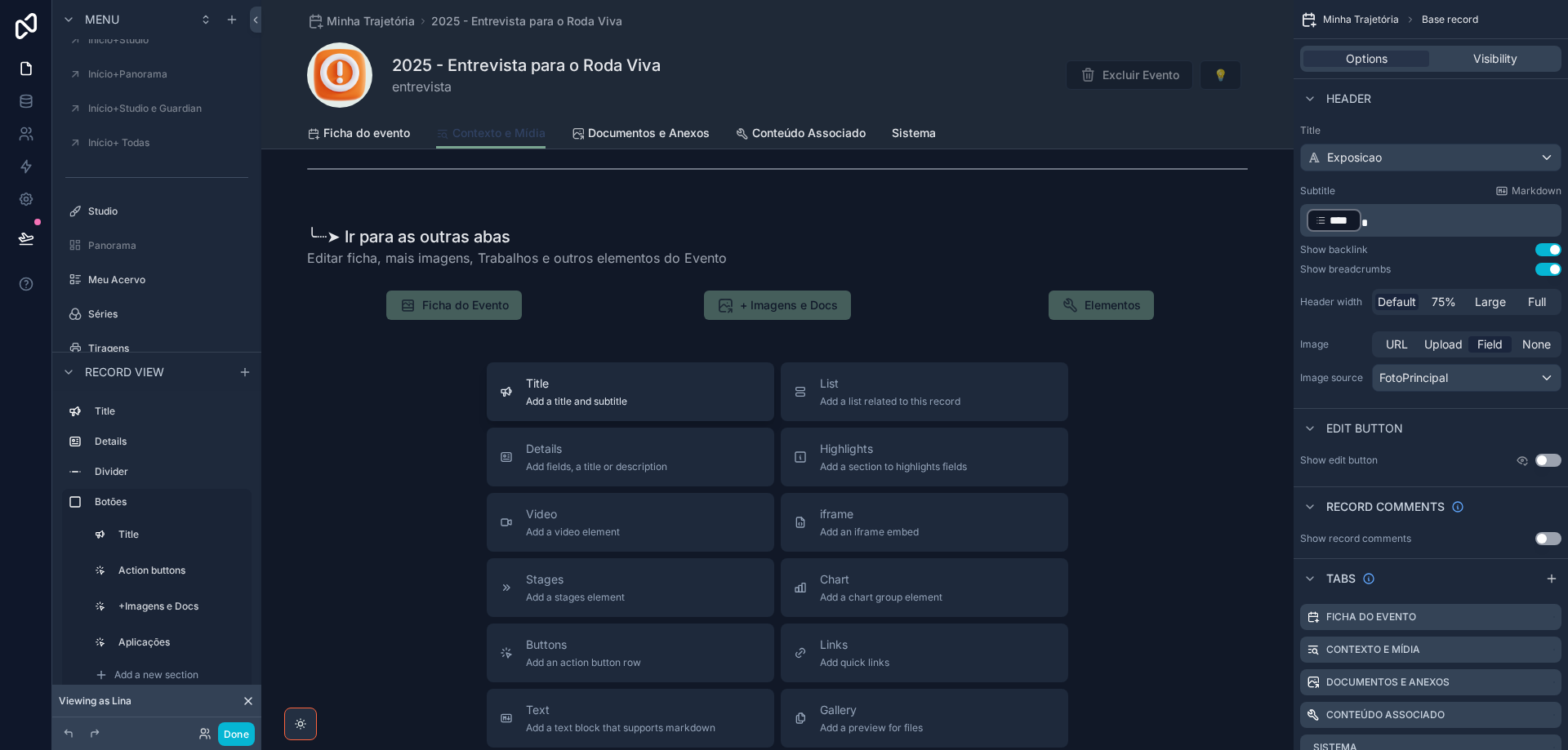
scroll to position [816, 0]
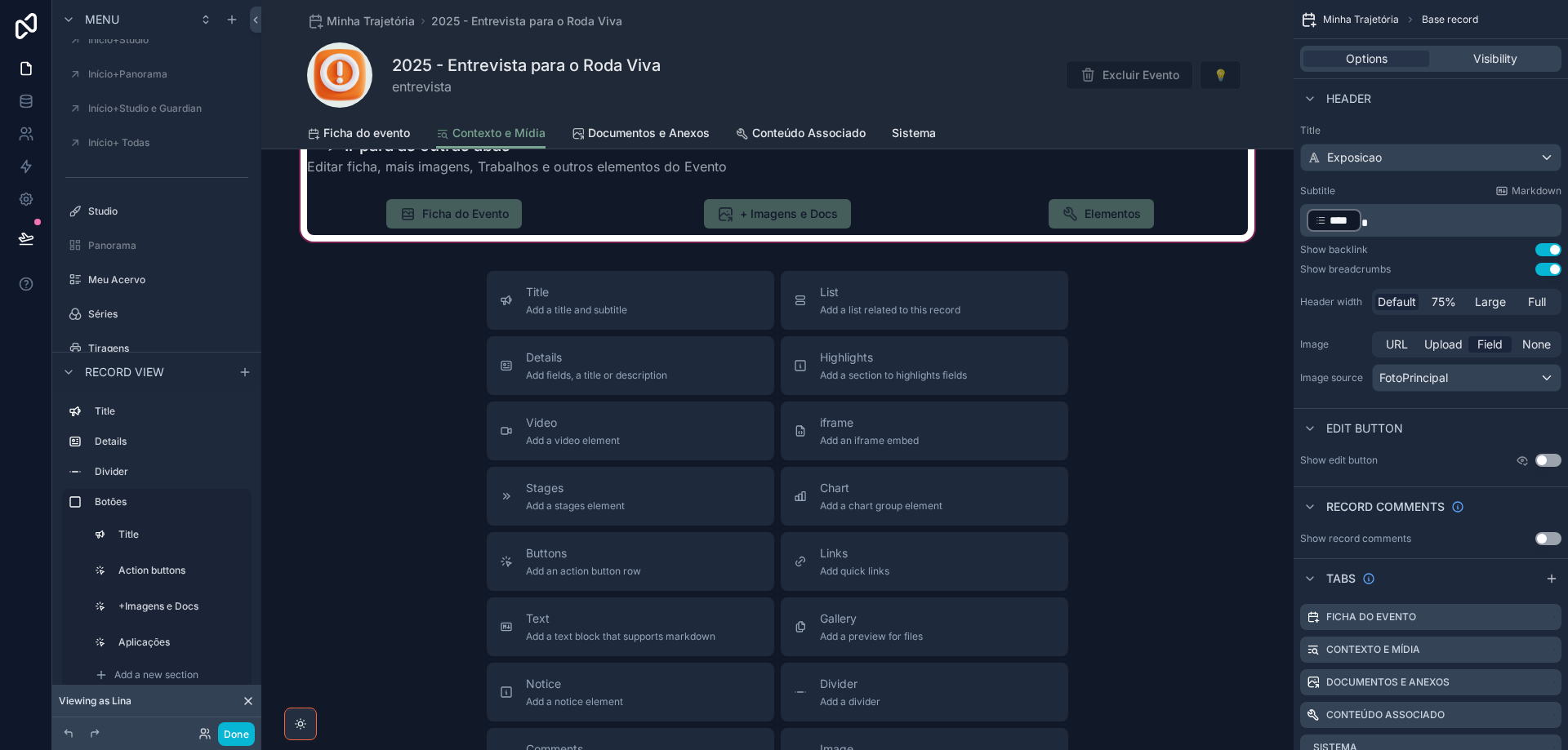
click at [506, 218] on div "scrollable content" at bounding box center [776, 181] width 1032 height 127
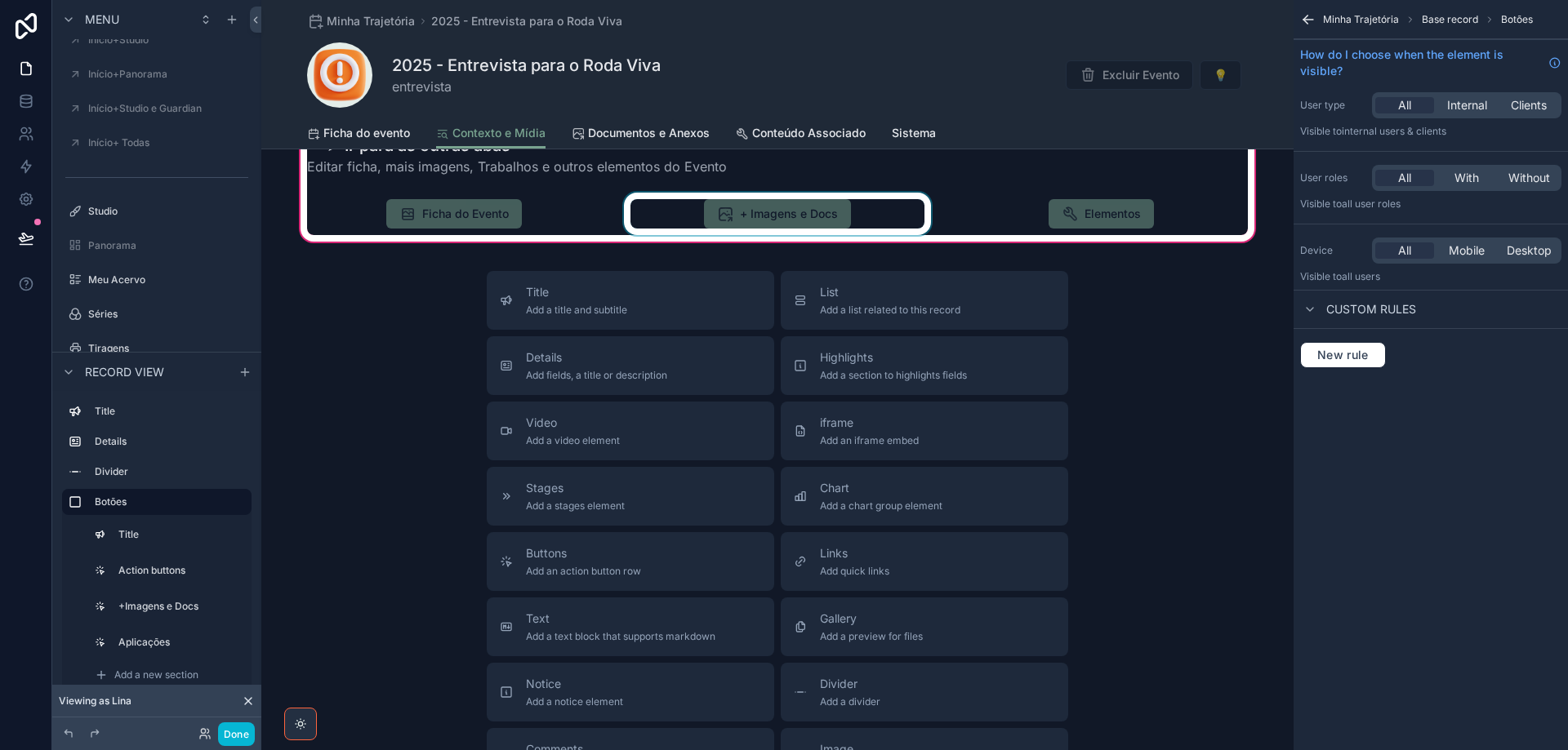
click at [793, 216] on div "scrollable content" at bounding box center [777, 213] width 314 height 42
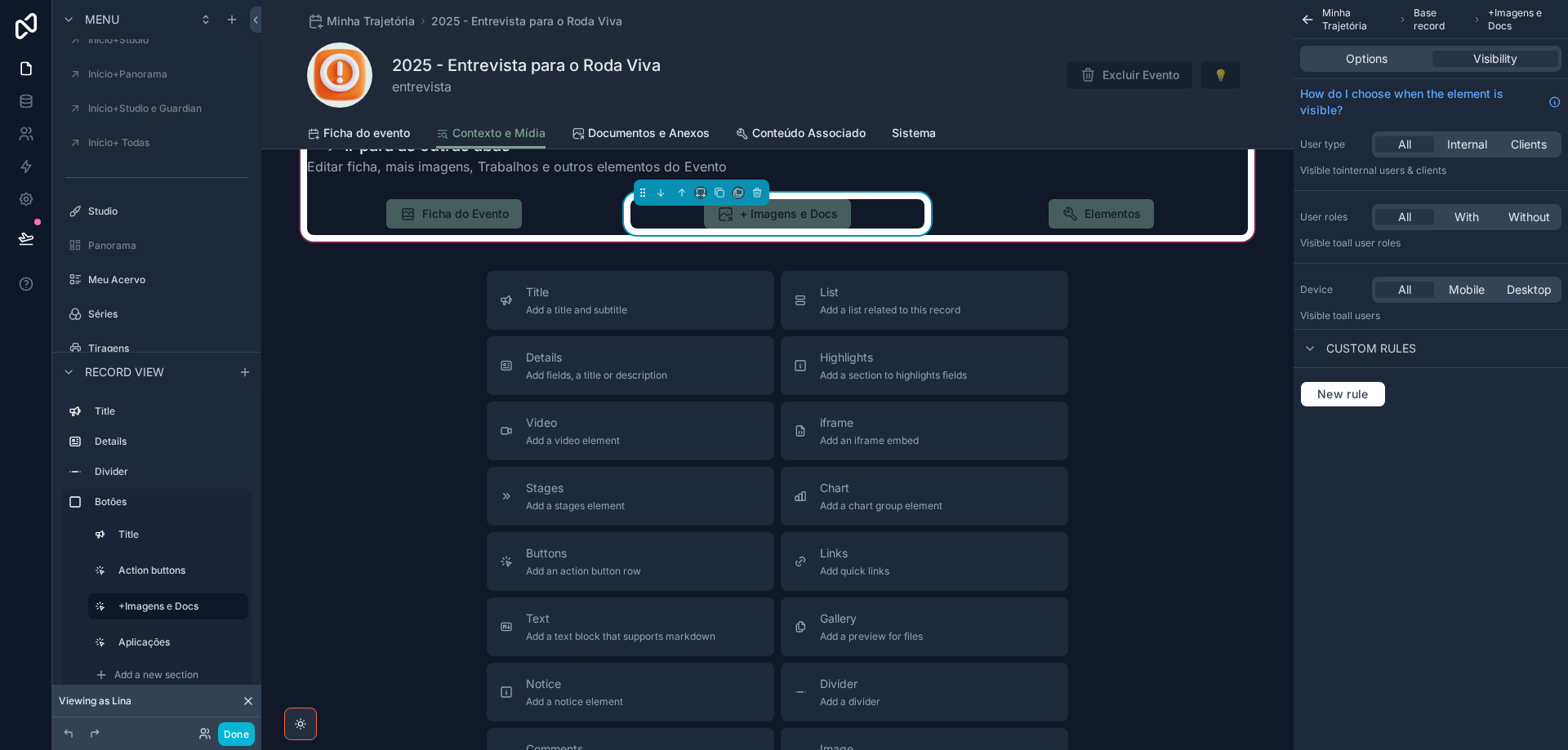
click at [797, 212] on span "+ Imagens e Docs" at bounding box center [777, 215] width 147 height 16
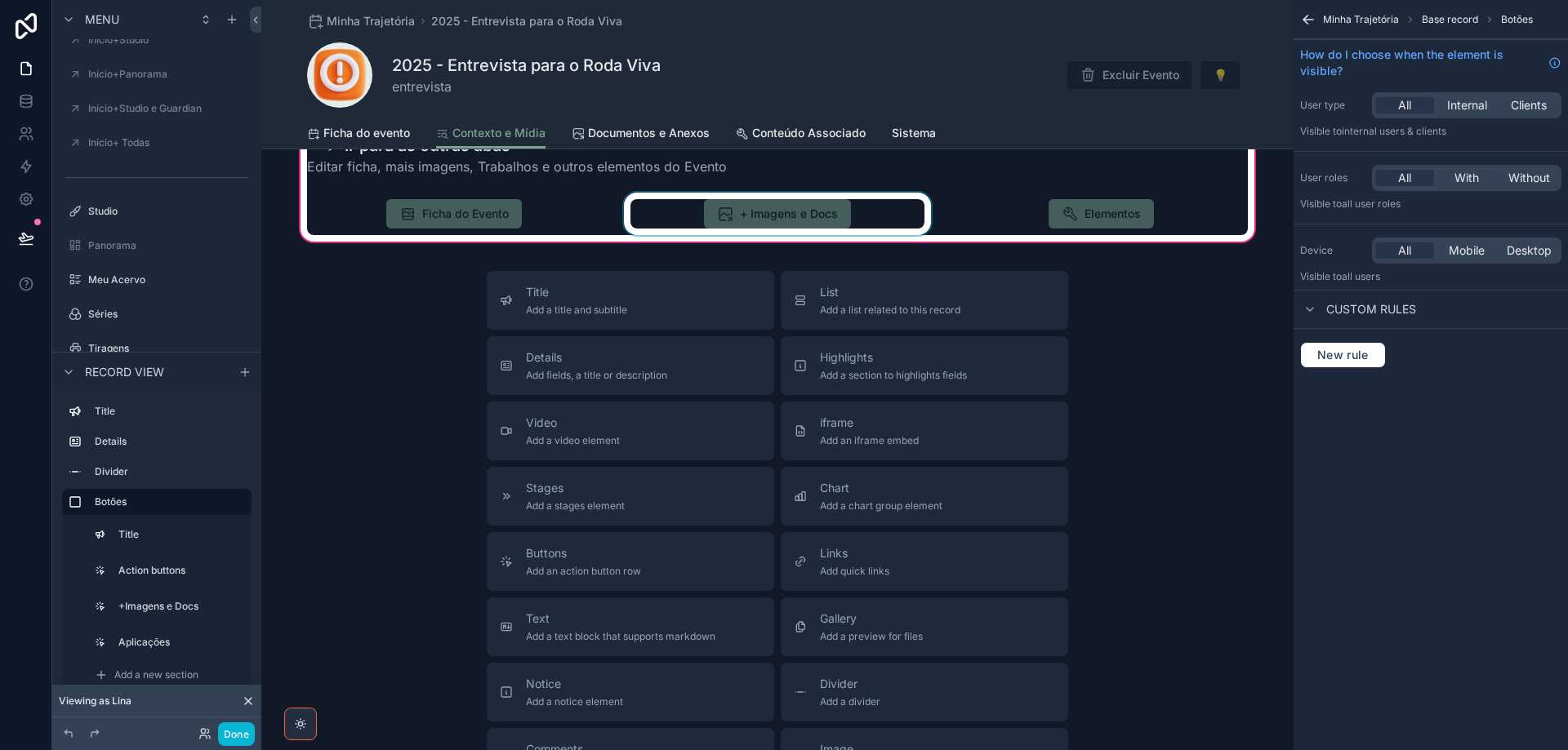
click at [857, 214] on div "scrollable content" at bounding box center [777, 213] width 314 height 42
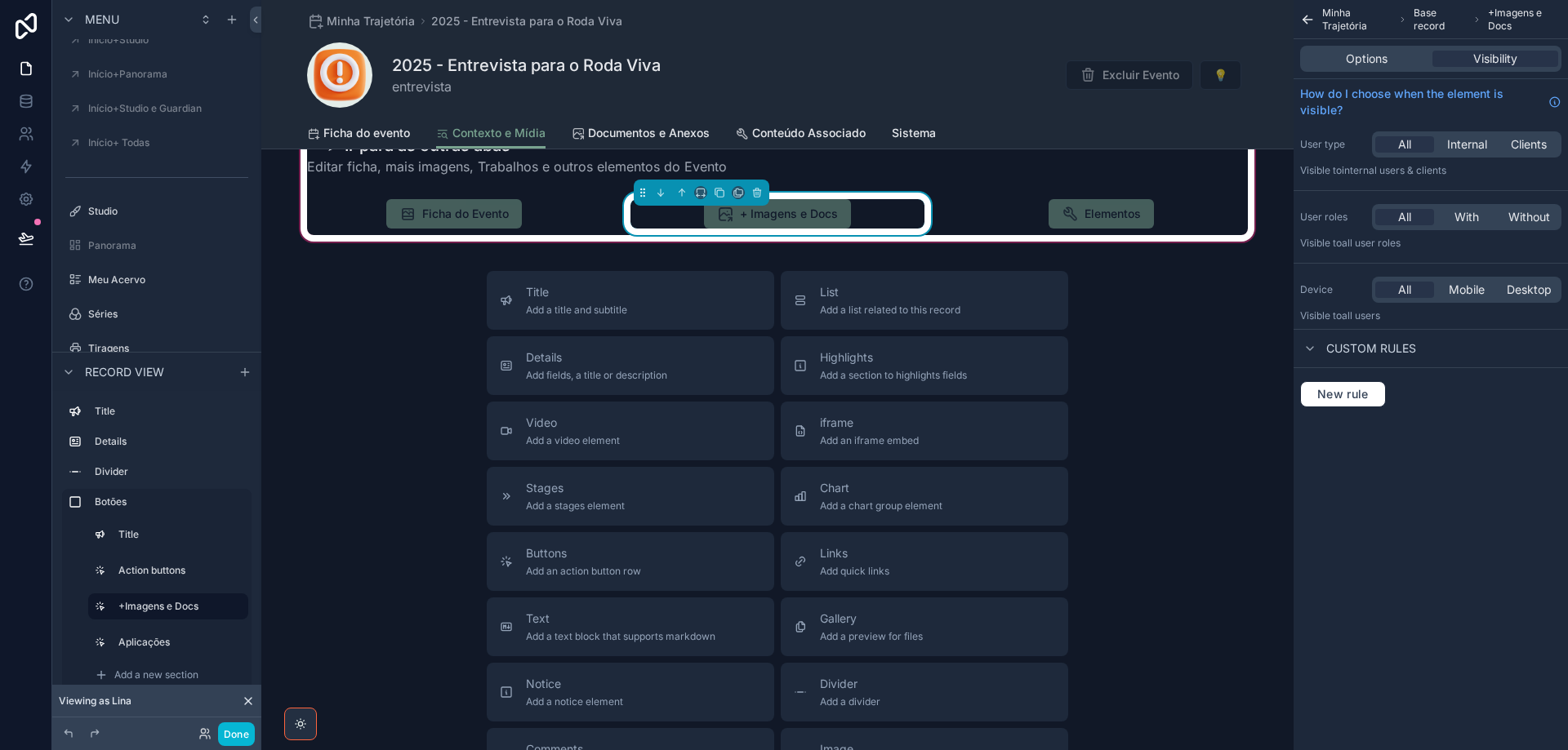
drag, startPoint x: 1366, startPoint y: 55, endPoint x: 1409, endPoint y: 74, distance: 47.0
click at [1366, 54] on span "Options" at bounding box center [1366, 58] width 41 height 16
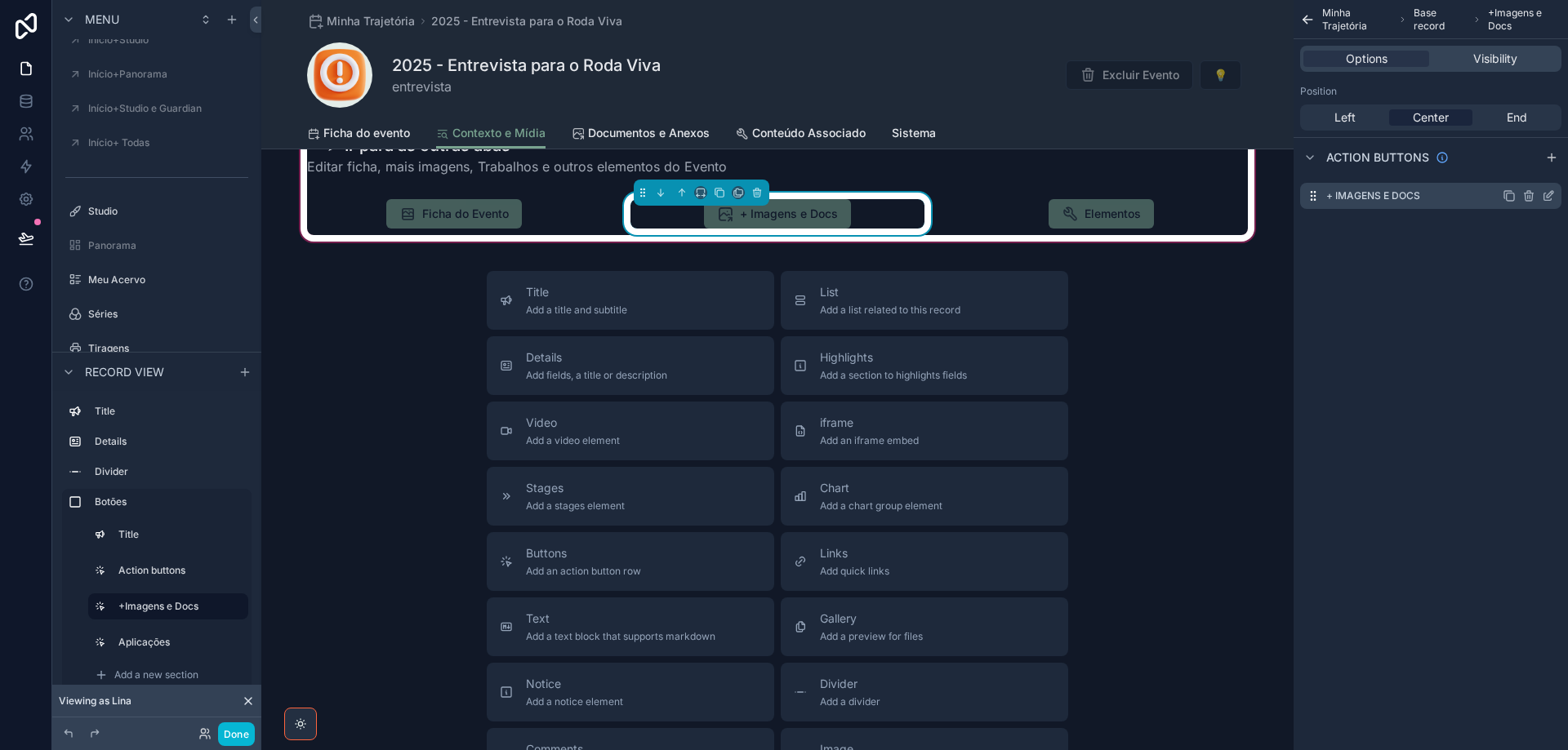
click at [1550, 199] on icon "scrollable content" at bounding box center [1548, 195] width 13 height 13
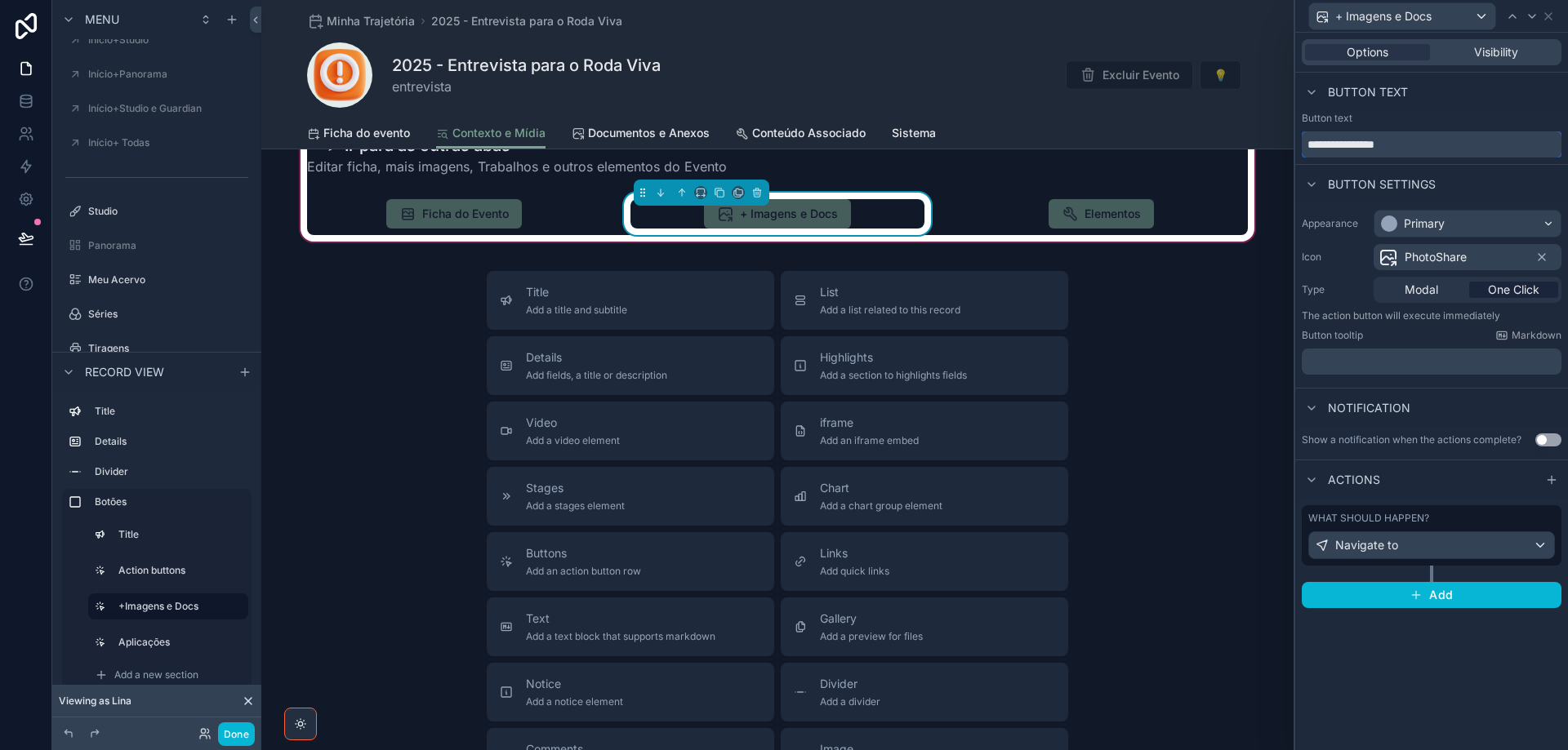
drag, startPoint x: 1424, startPoint y: 142, endPoint x: 1165, endPoint y: 148, distance: 259.1
click at [1165, 148] on div "**********" at bounding box center [784, 375] width 1568 height 750
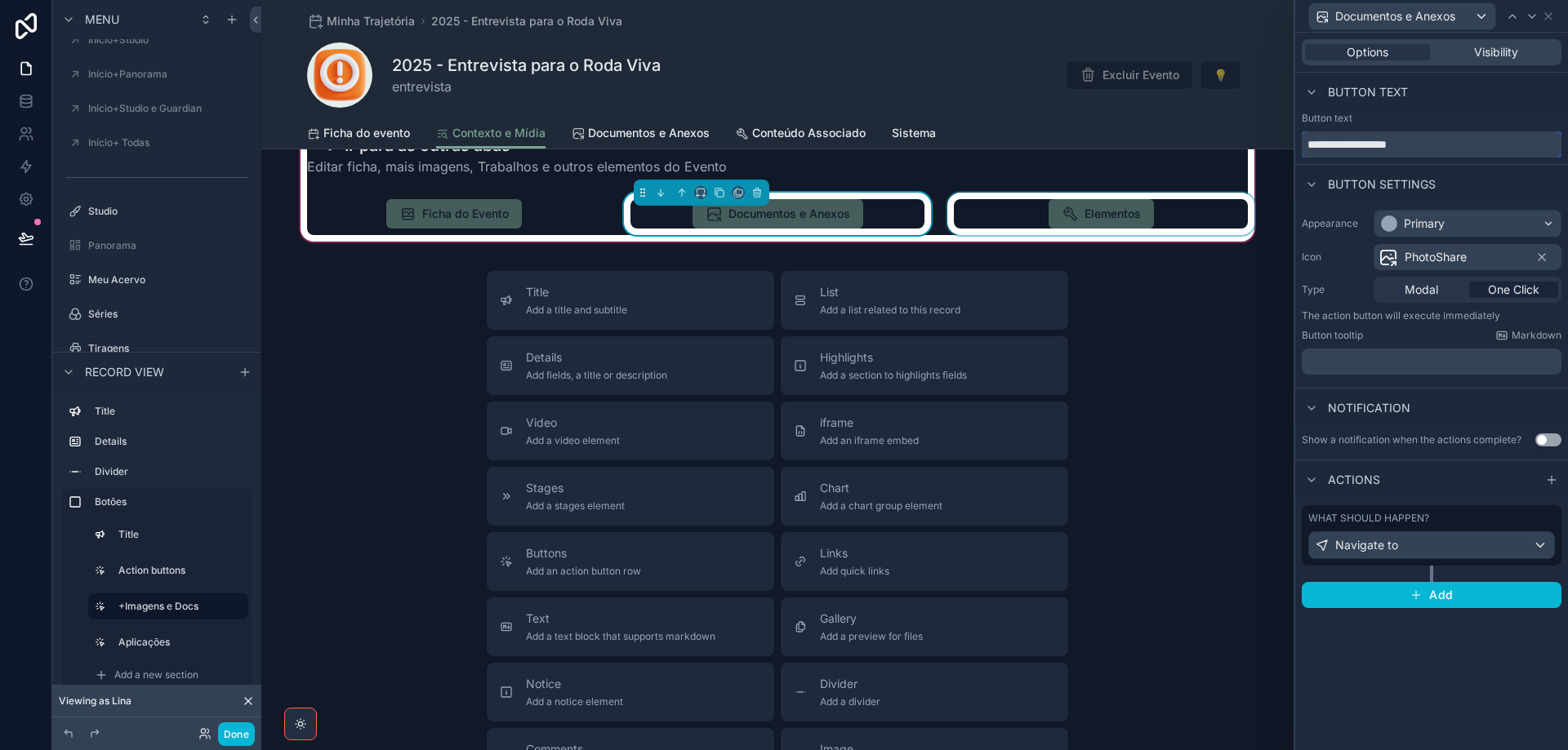
type input "**********"
click at [1097, 214] on div "scrollable content" at bounding box center [1101, 213] width 314 height 42
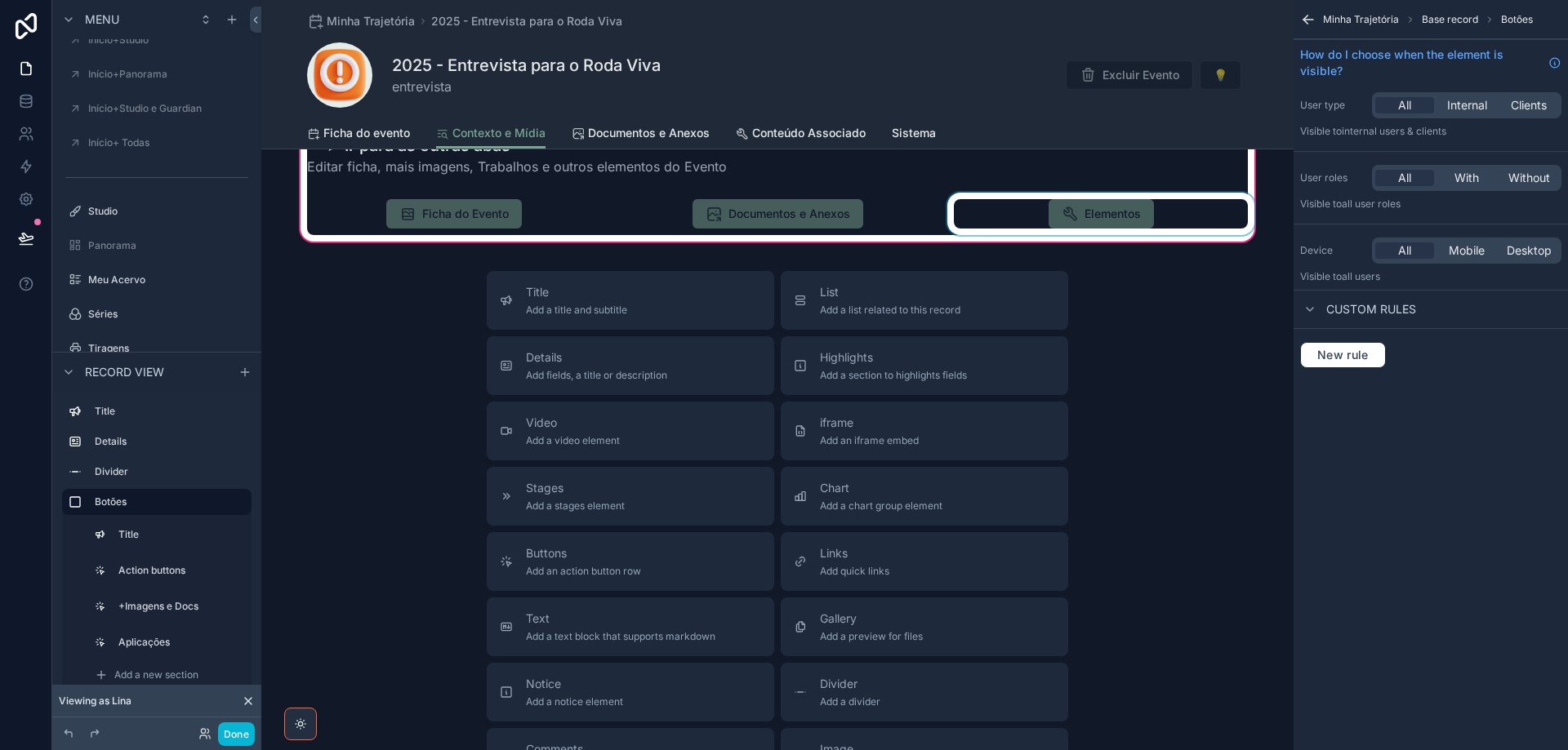
click at [1098, 215] on div "scrollable content" at bounding box center [1101, 213] width 314 height 42
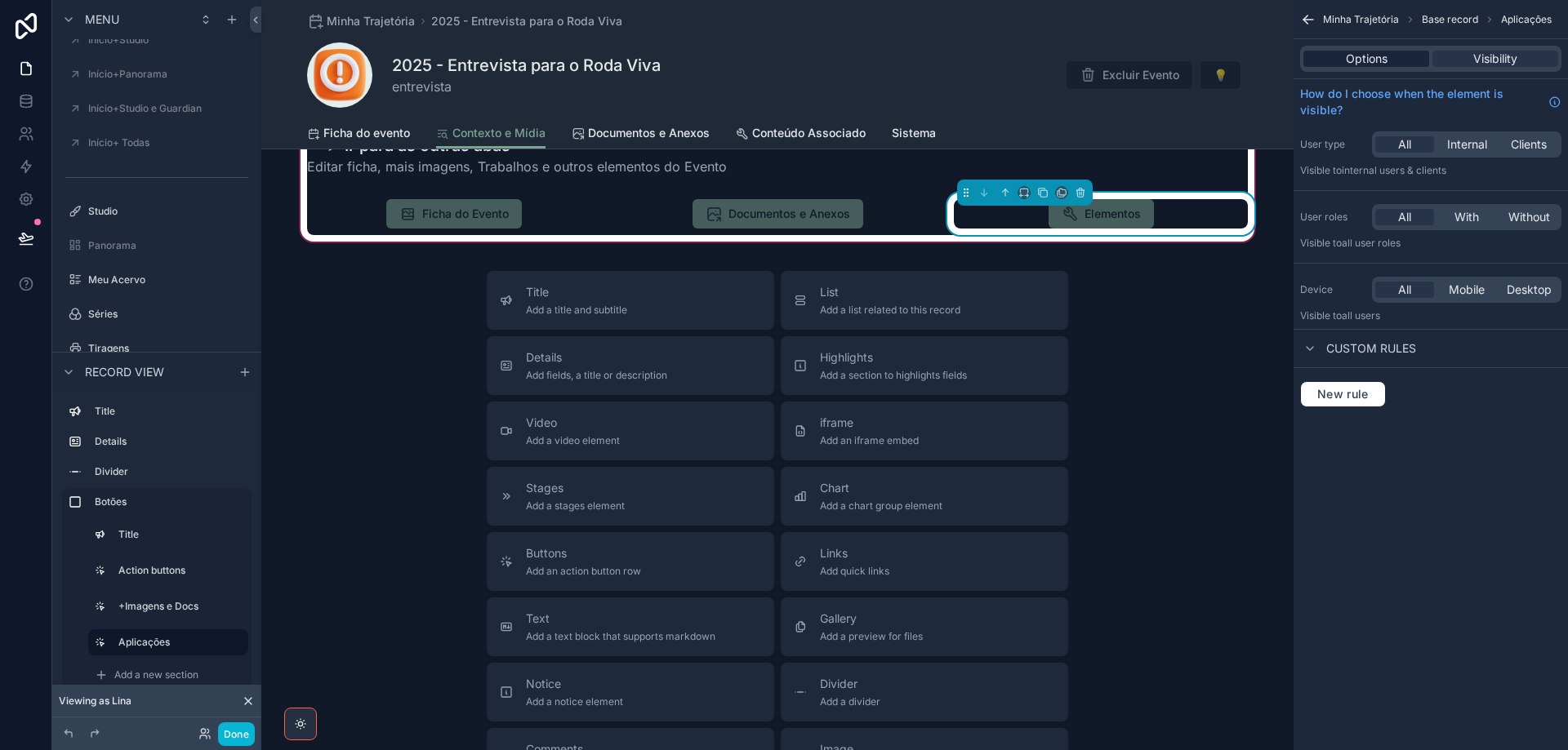
click at [1346, 61] on span "Options" at bounding box center [1366, 58] width 41 height 16
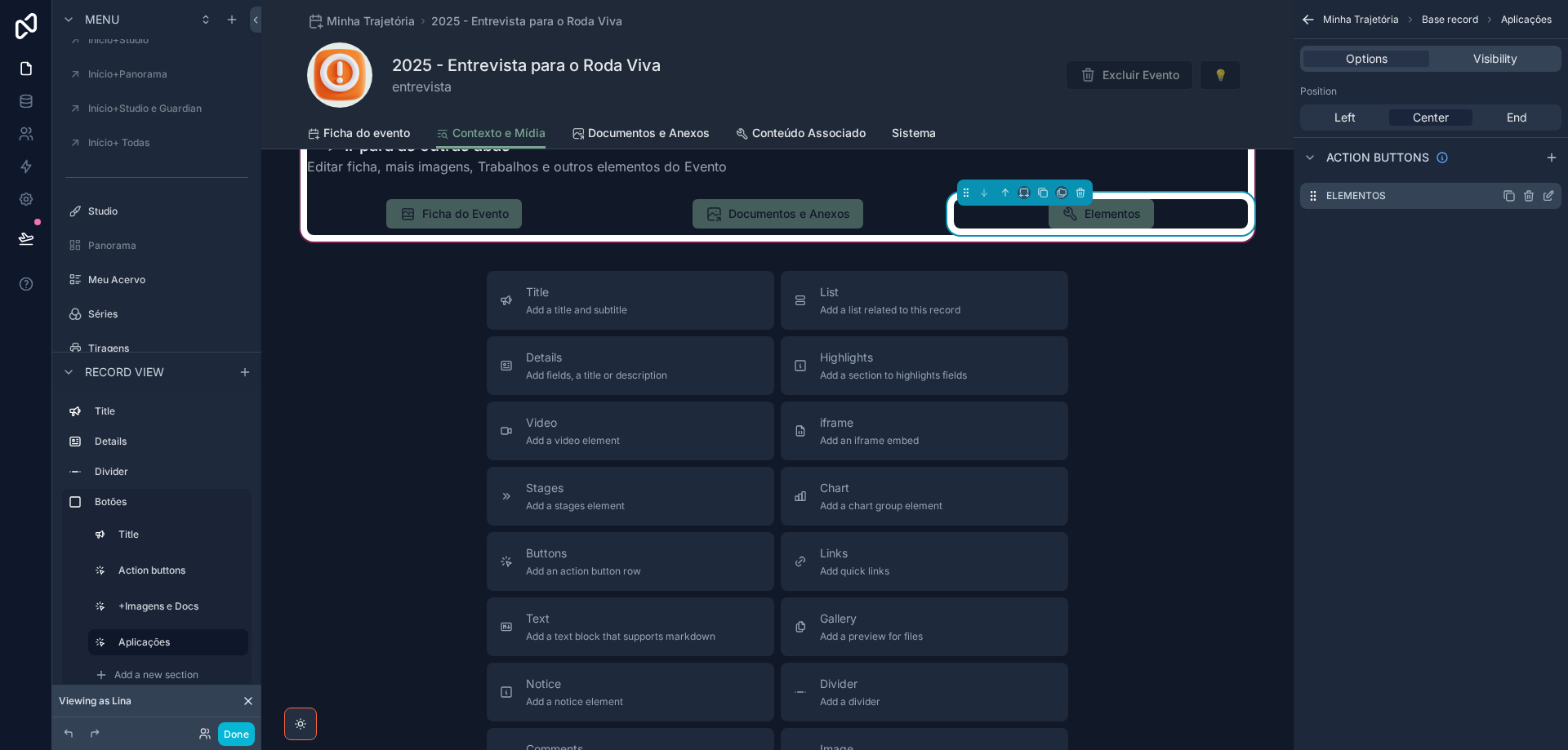
click at [1548, 197] on icon "scrollable content" at bounding box center [1548, 195] width 13 height 13
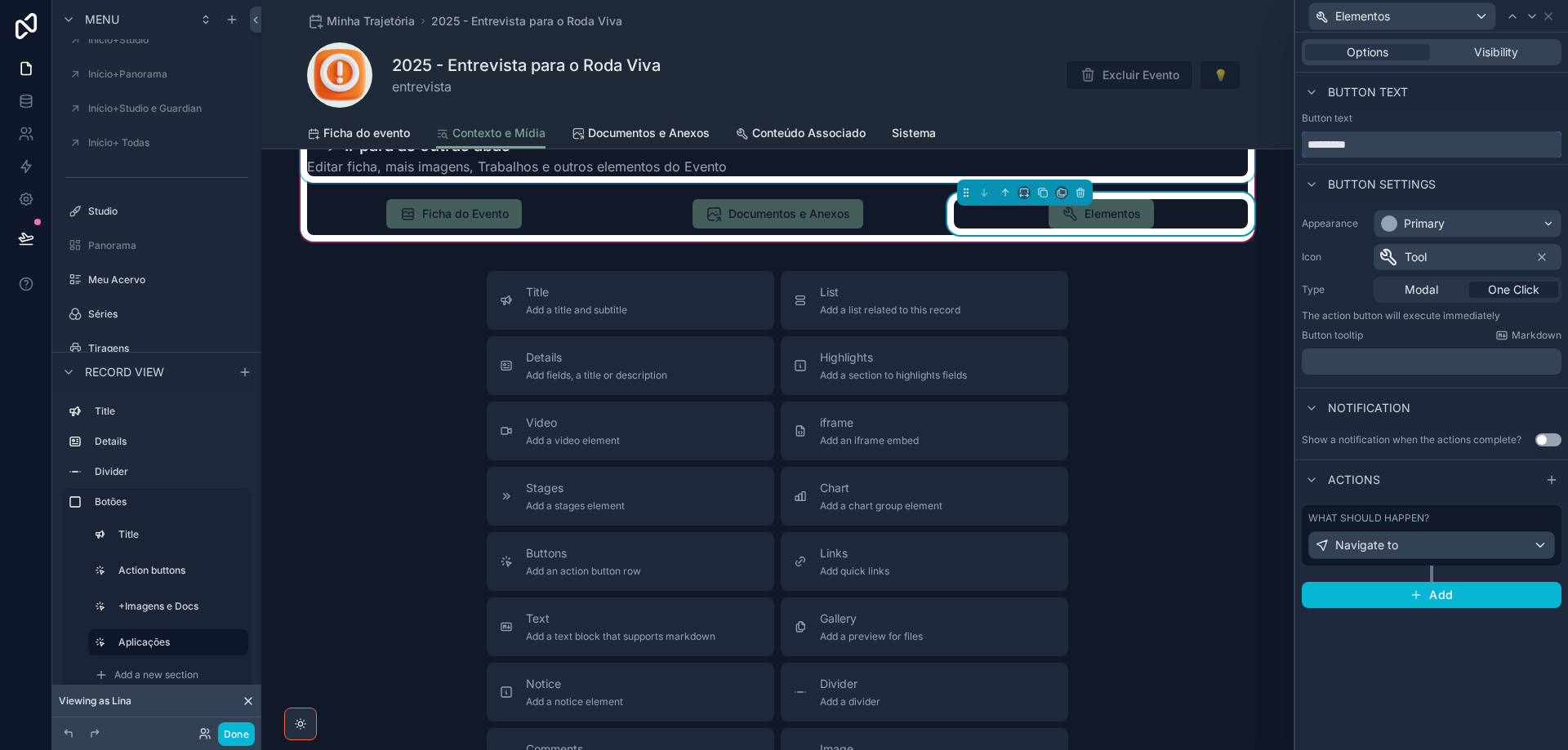
drag, startPoint x: 1401, startPoint y: 151, endPoint x: 1191, endPoint y: 163, distance: 210.3
click at [1193, 158] on div "Elementos Options Visibility Button text Button text ********* Button settings …" at bounding box center [784, 375] width 1568 height 750
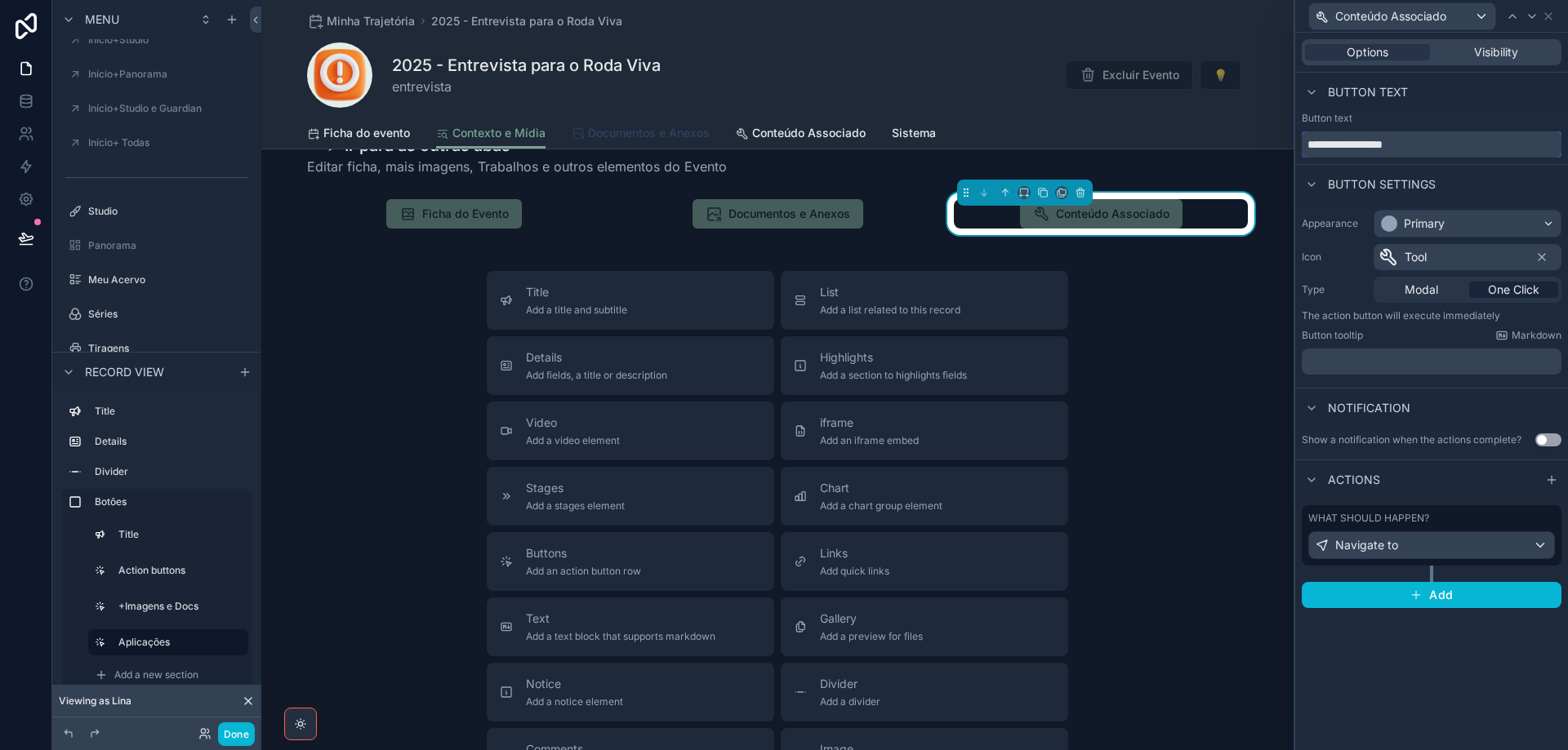
type input "**********"
click at [630, 137] on span "Documentos e Anexos" at bounding box center [649, 133] width 122 height 16
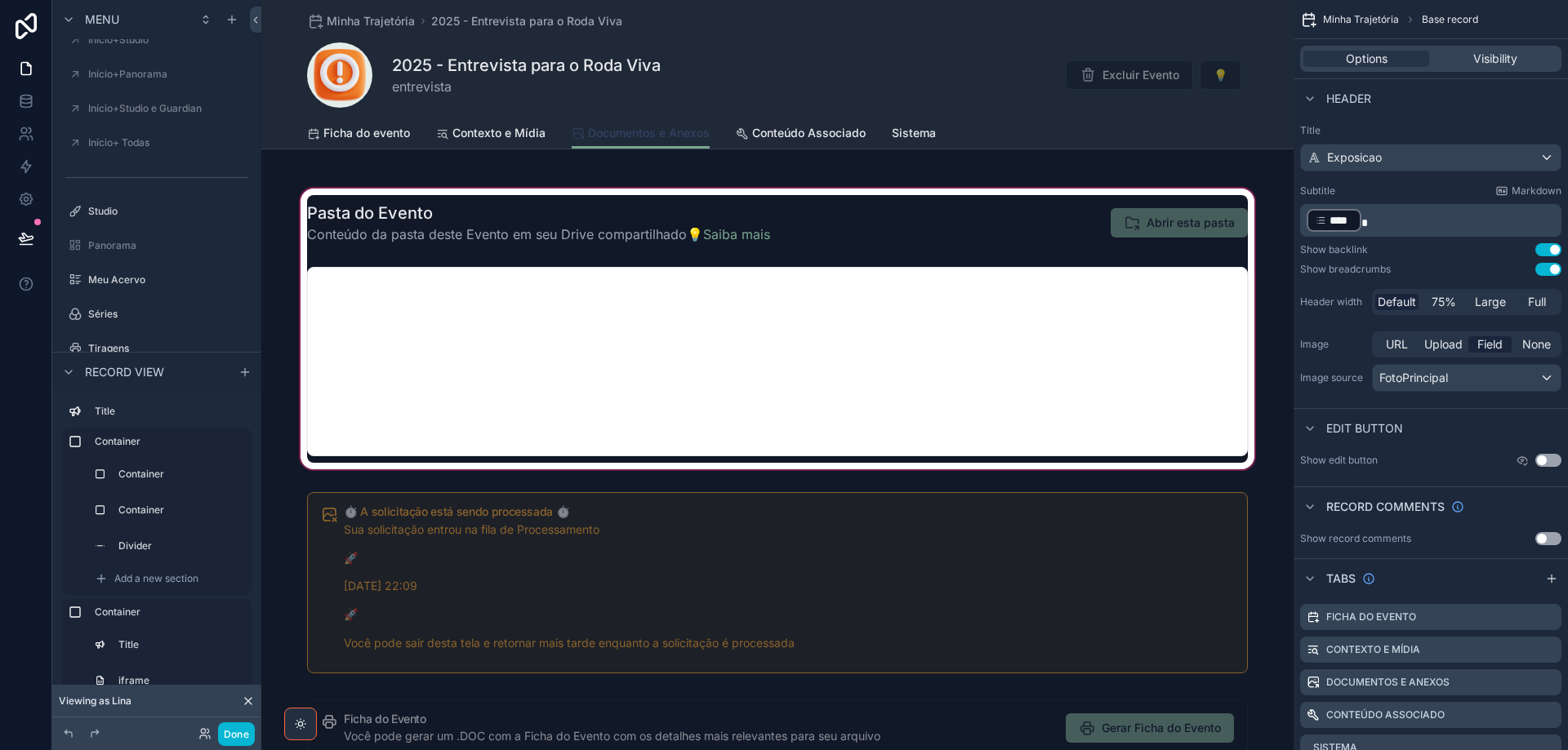
scroll to position [735, 0]
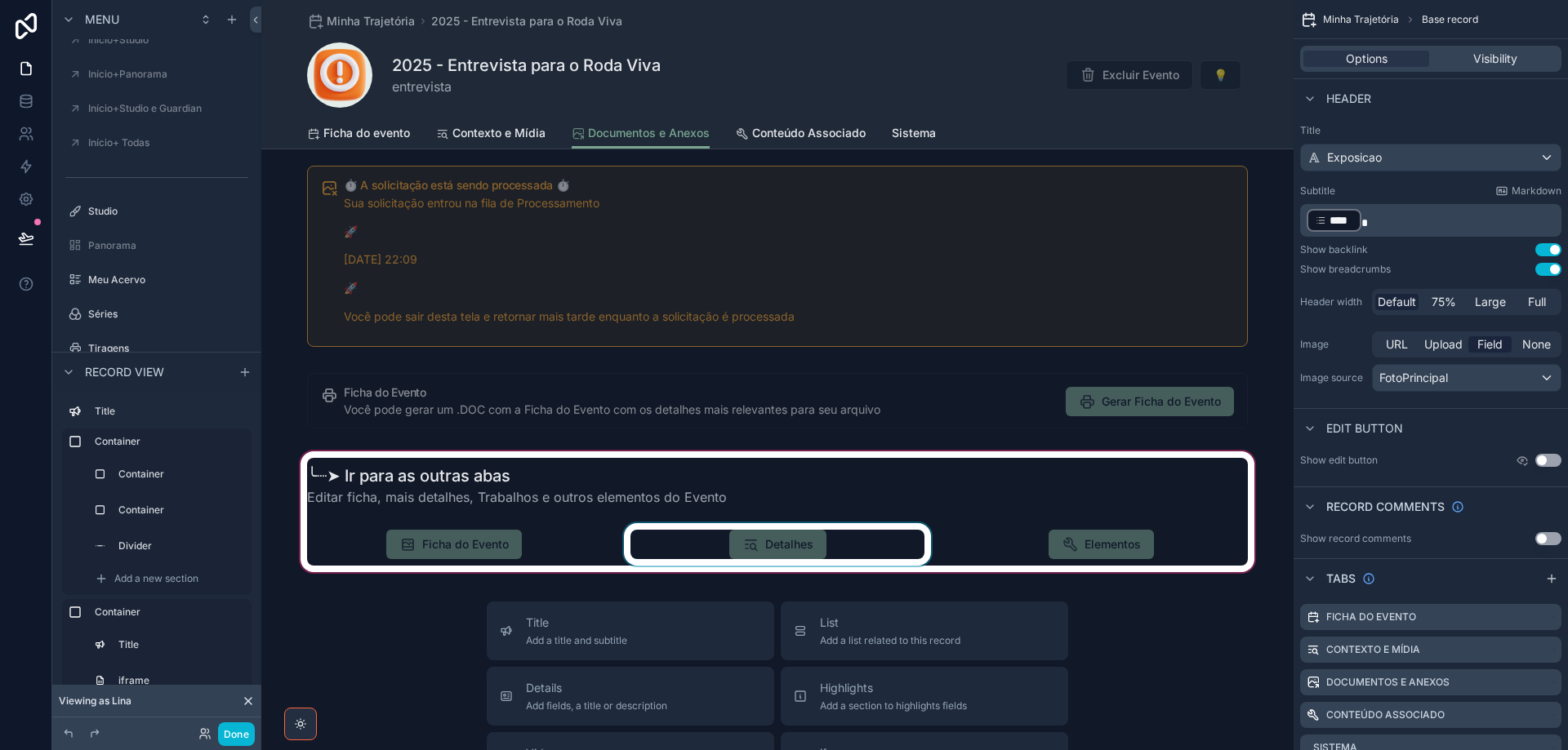
drag, startPoint x: 824, startPoint y: 540, endPoint x: 845, endPoint y: 543, distance: 21.2
click at [825, 540] on div "scrollable content" at bounding box center [776, 512] width 1032 height 127
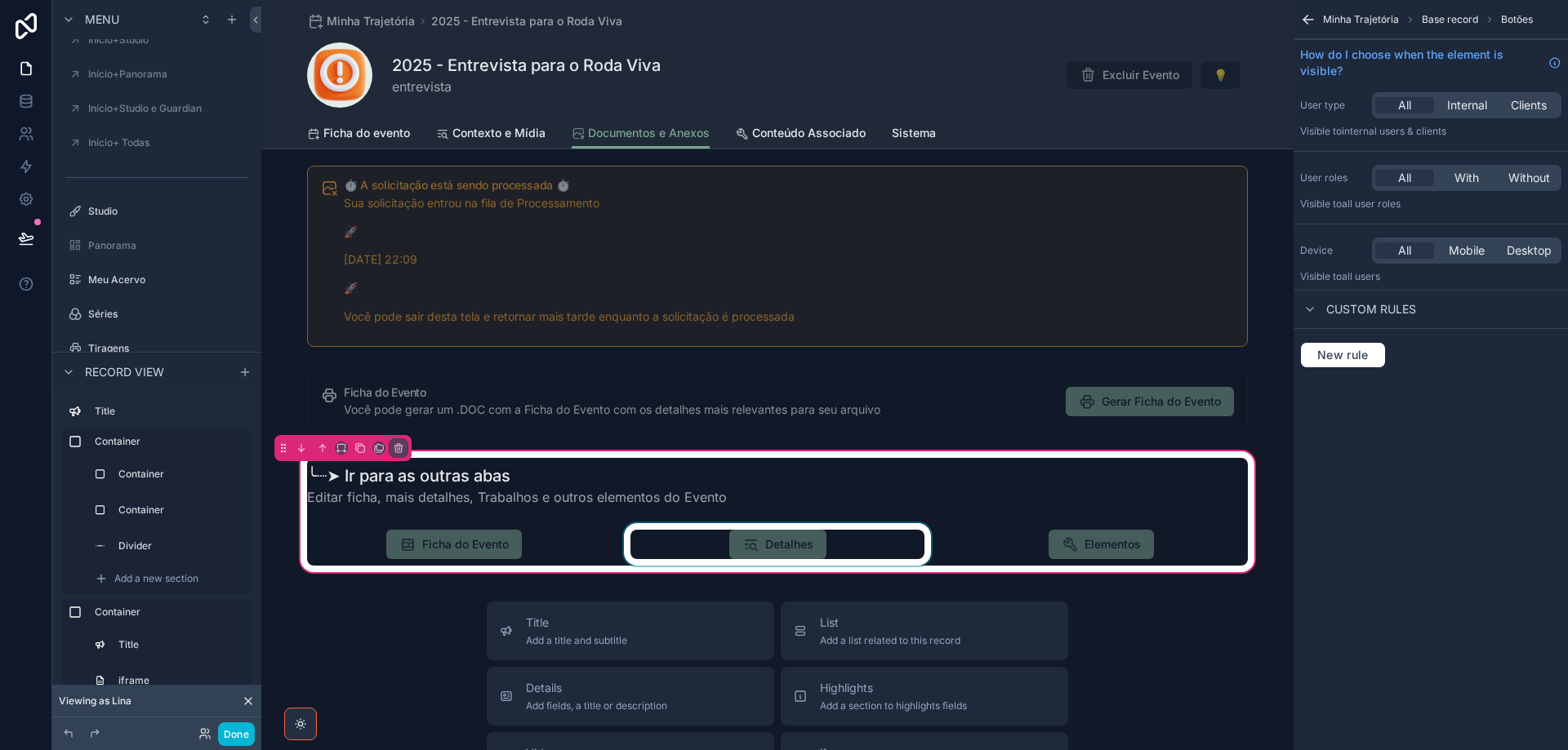
click at [849, 546] on div "scrollable content" at bounding box center [777, 544] width 314 height 42
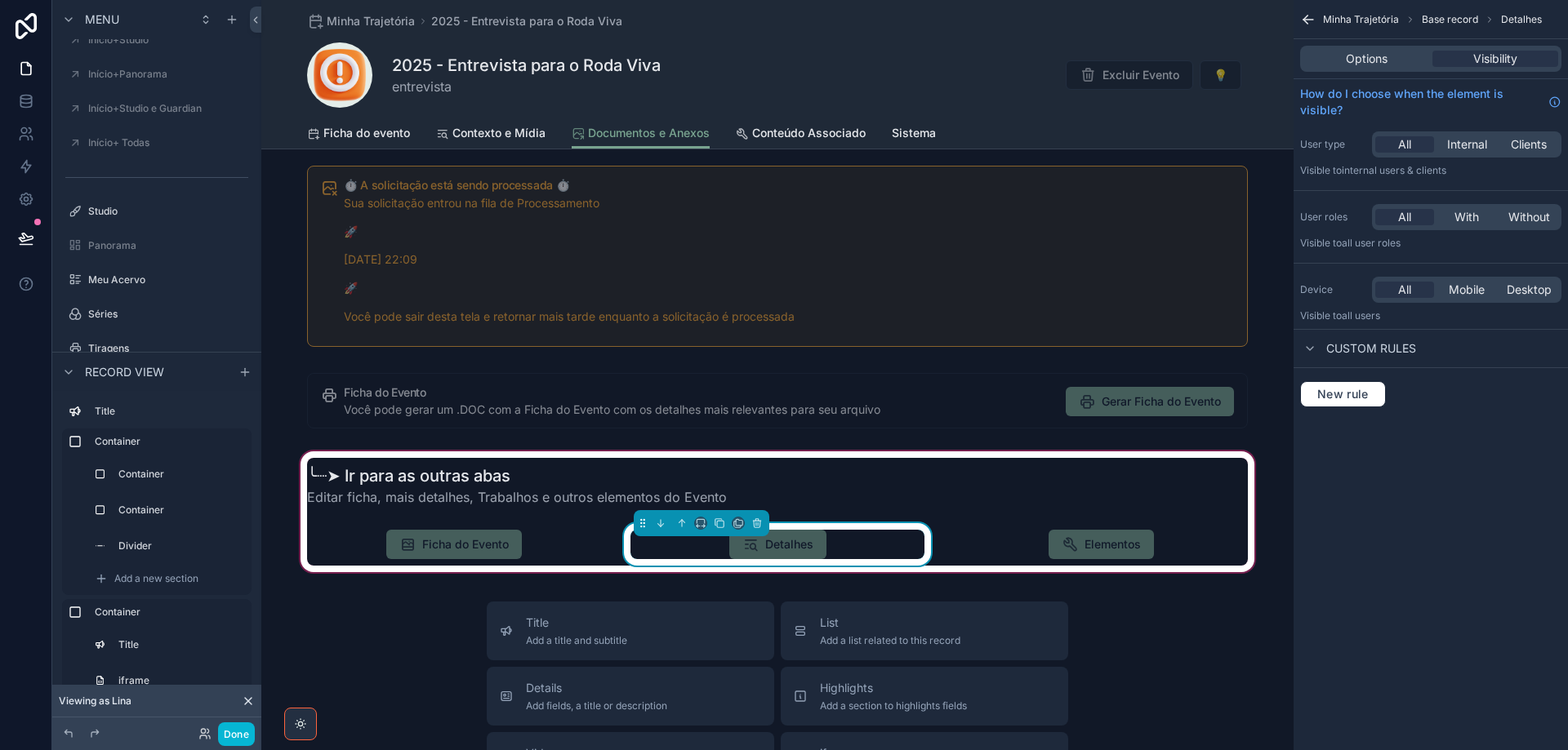
drag, startPoint x: 1369, startPoint y: 65, endPoint x: 1307, endPoint y: 70, distance: 62.2
click at [1368, 65] on span "Options" at bounding box center [1366, 58] width 41 height 16
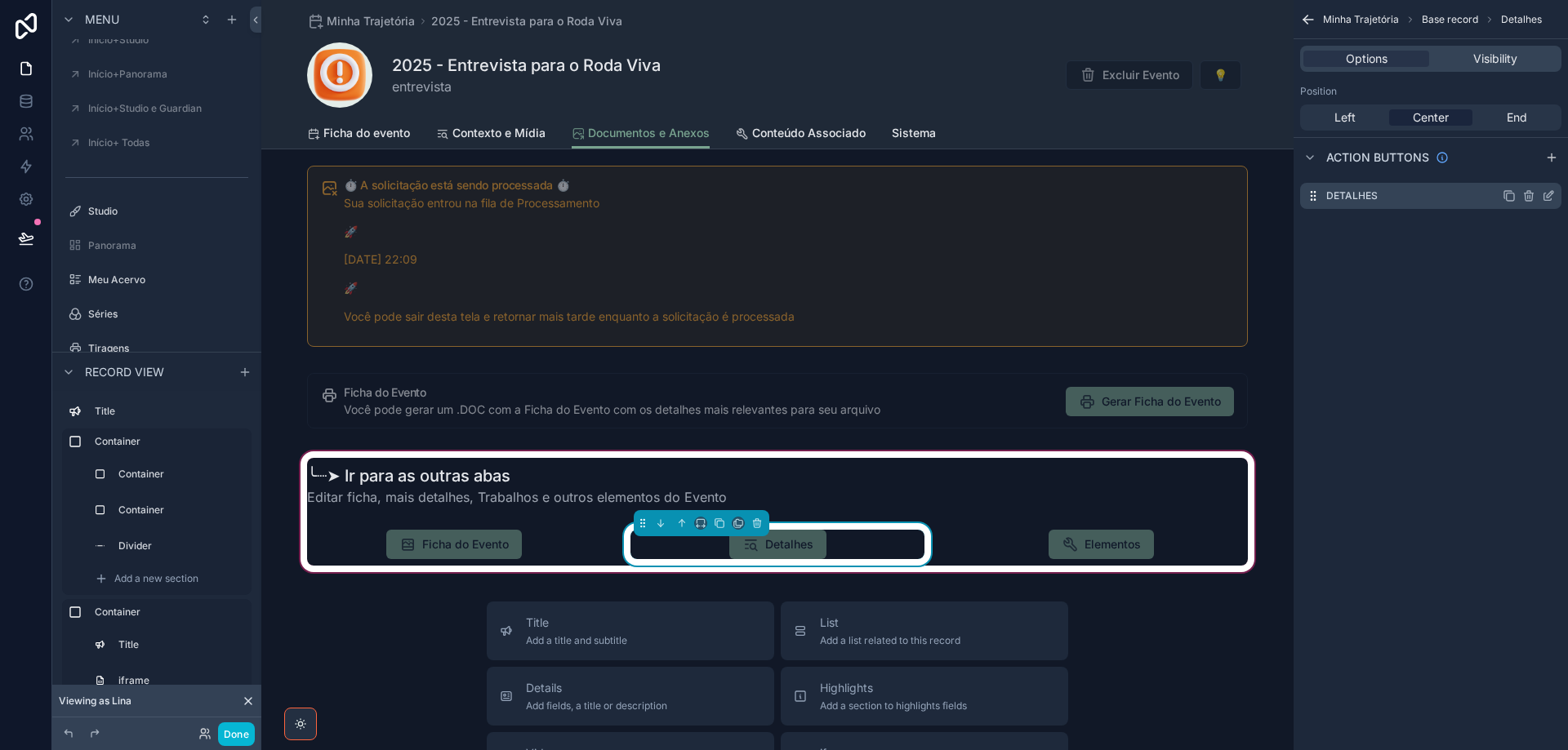
click at [1548, 194] on icon "scrollable content" at bounding box center [1548, 195] width 13 height 13
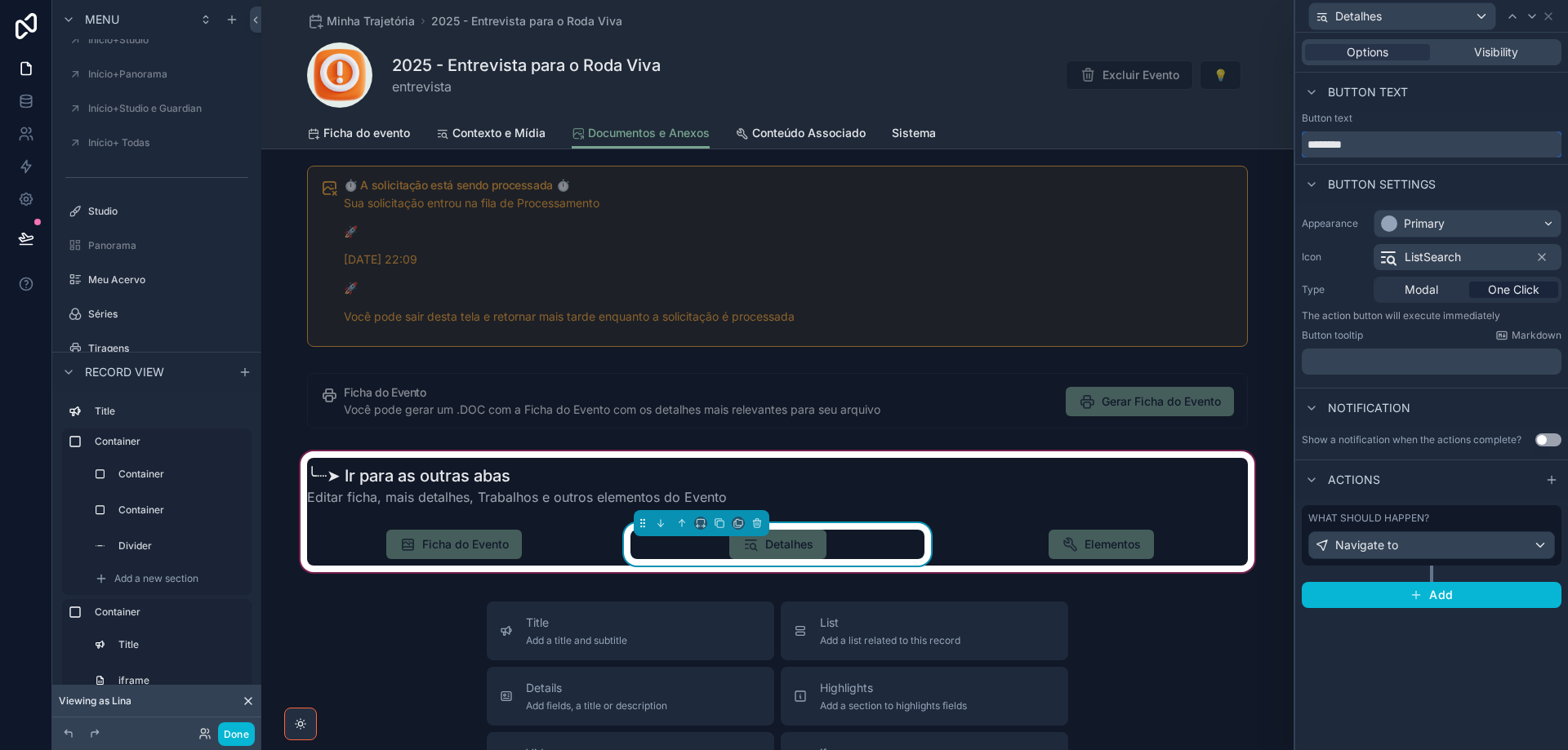
drag, startPoint x: 1387, startPoint y: 147, endPoint x: 1253, endPoint y: 147, distance: 134.0
click at [1253, 147] on div "Detalhes Options Visibility Button text Button text ******** Button settings Ap…" at bounding box center [784, 375] width 1568 height 750
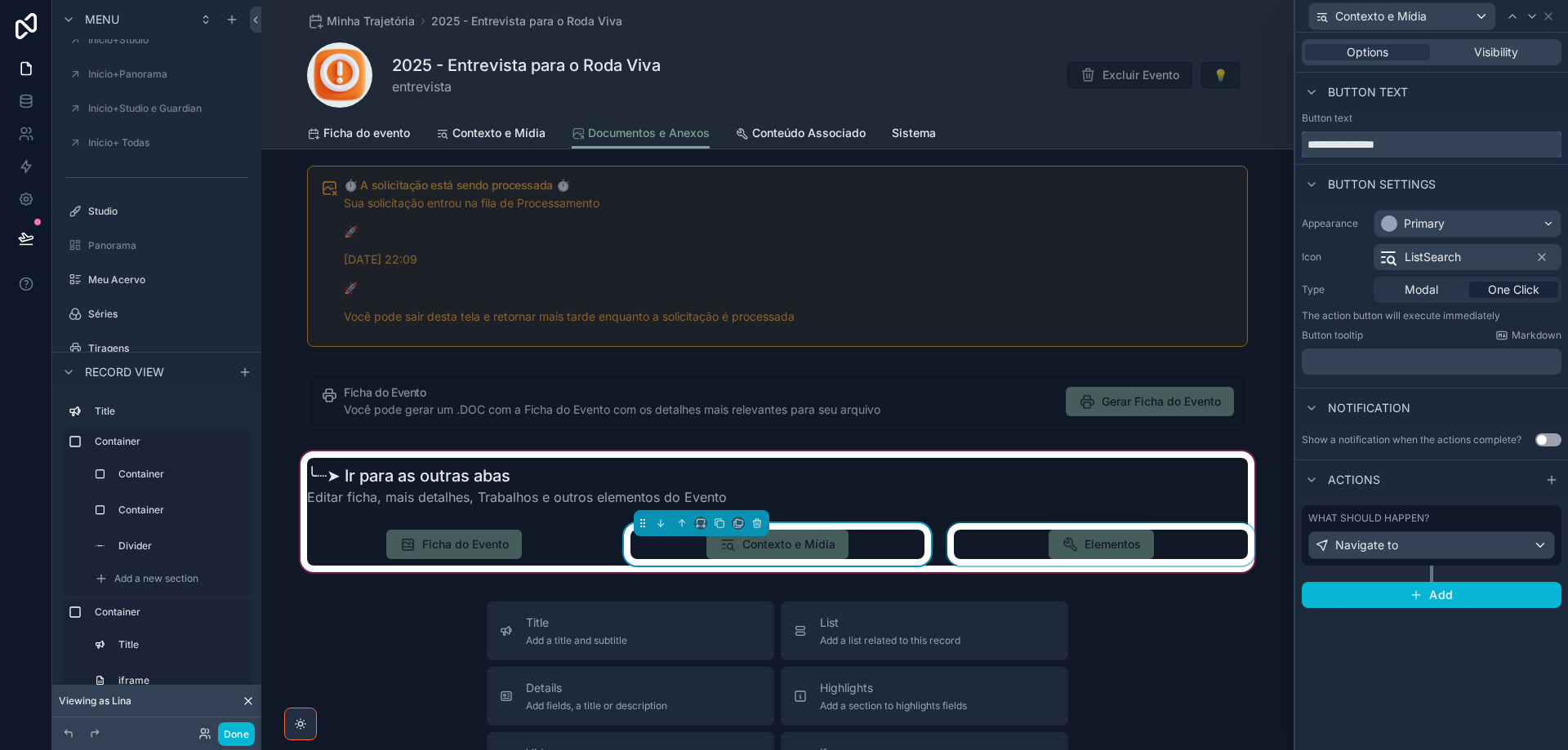
type input "**********"
click at [1131, 548] on div "scrollable content" at bounding box center [1101, 544] width 314 height 42
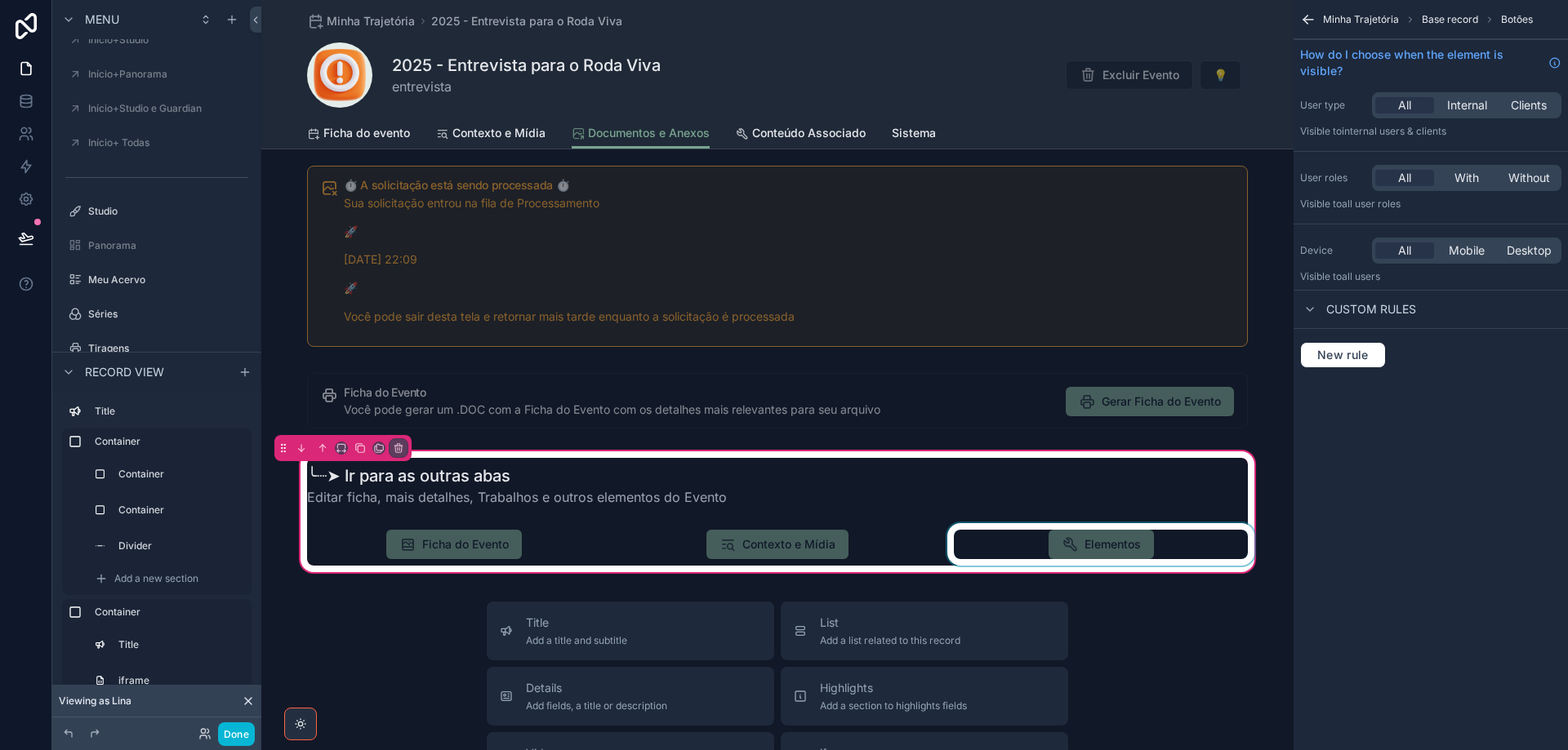
click at [1131, 544] on div "scrollable content" at bounding box center [1101, 544] width 314 height 42
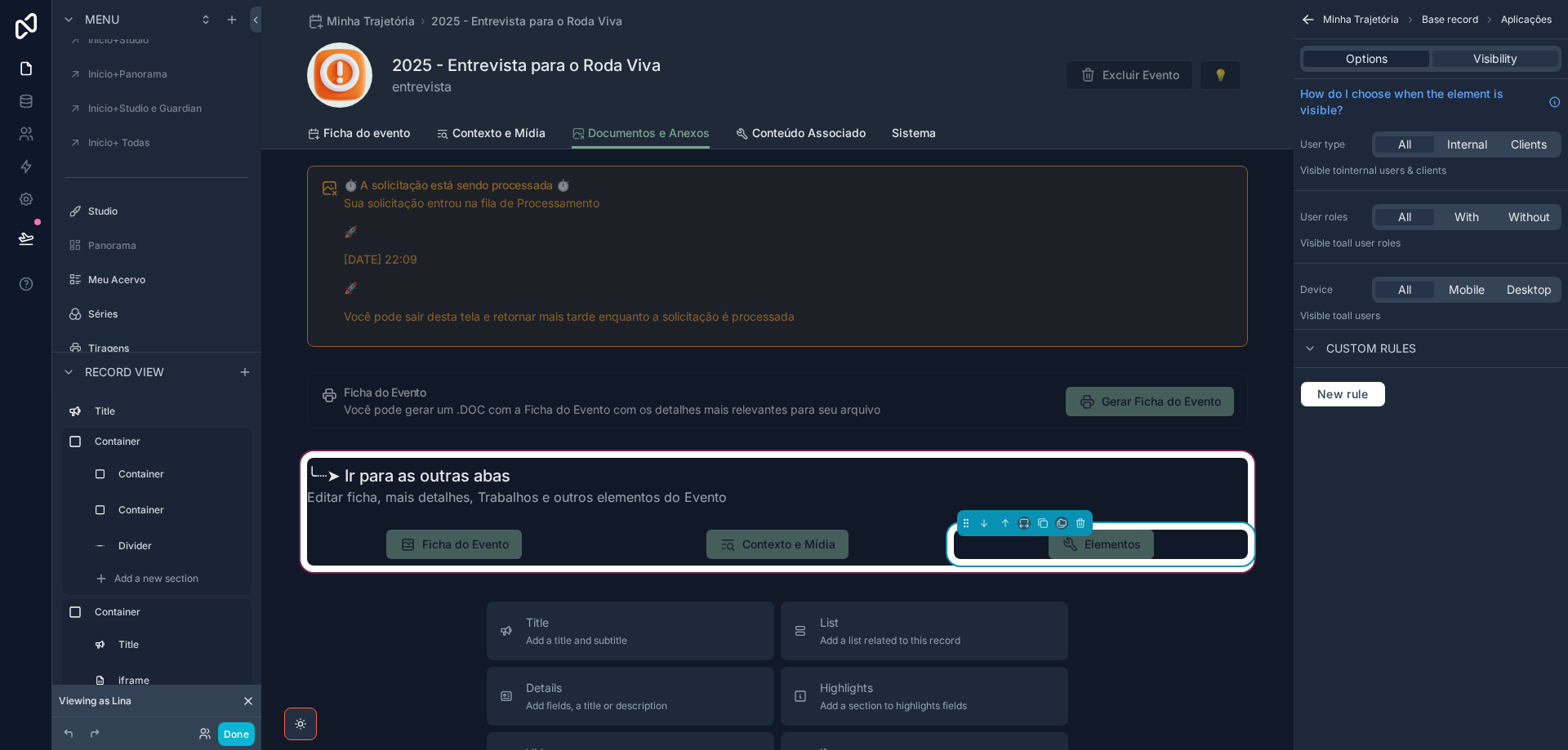
click at [1346, 56] on span "Options" at bounding box center [1366, 58] width 41 height 16
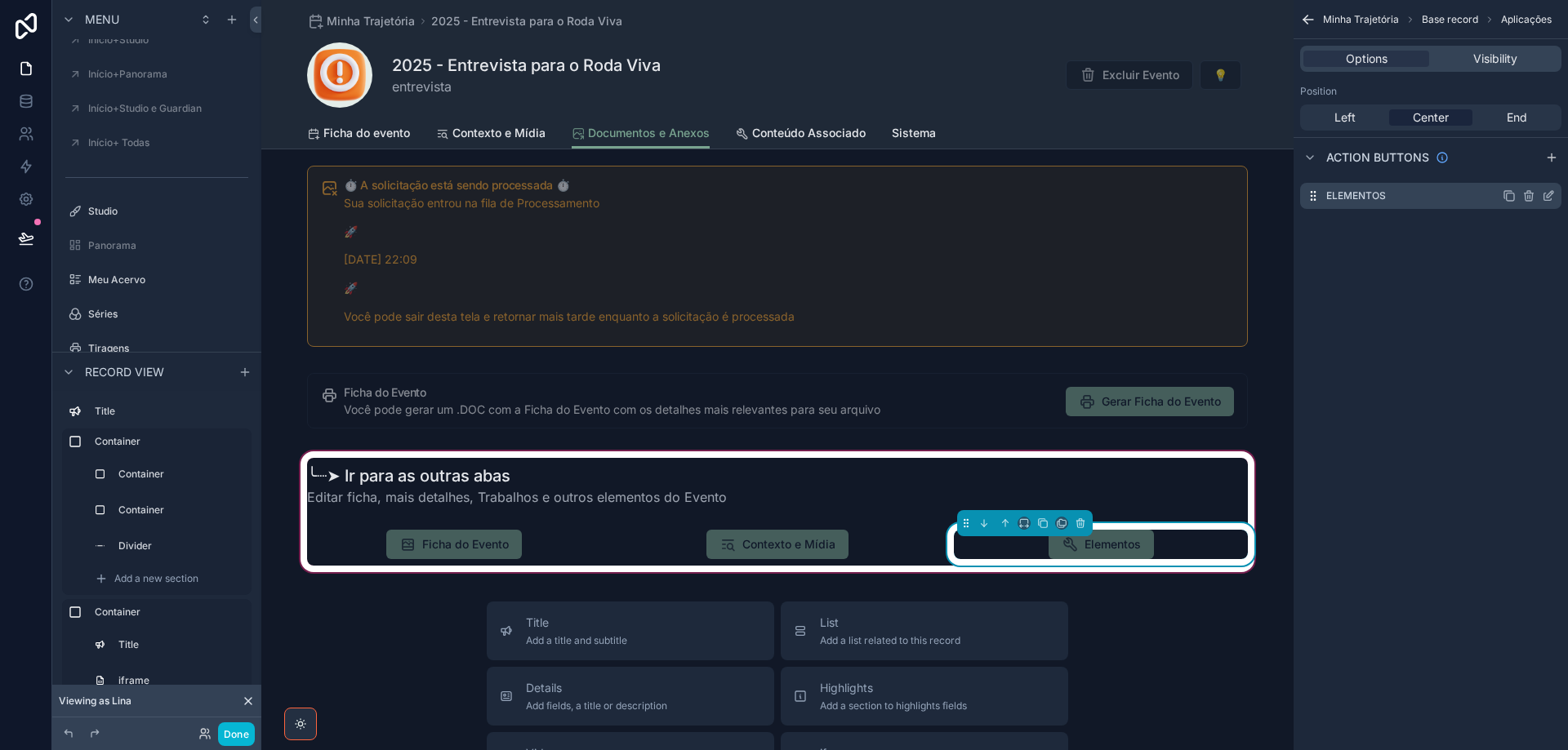
click at [1553, 199] on icon "scrollable content" at bounding box center [1548, 195] width 13 height 13
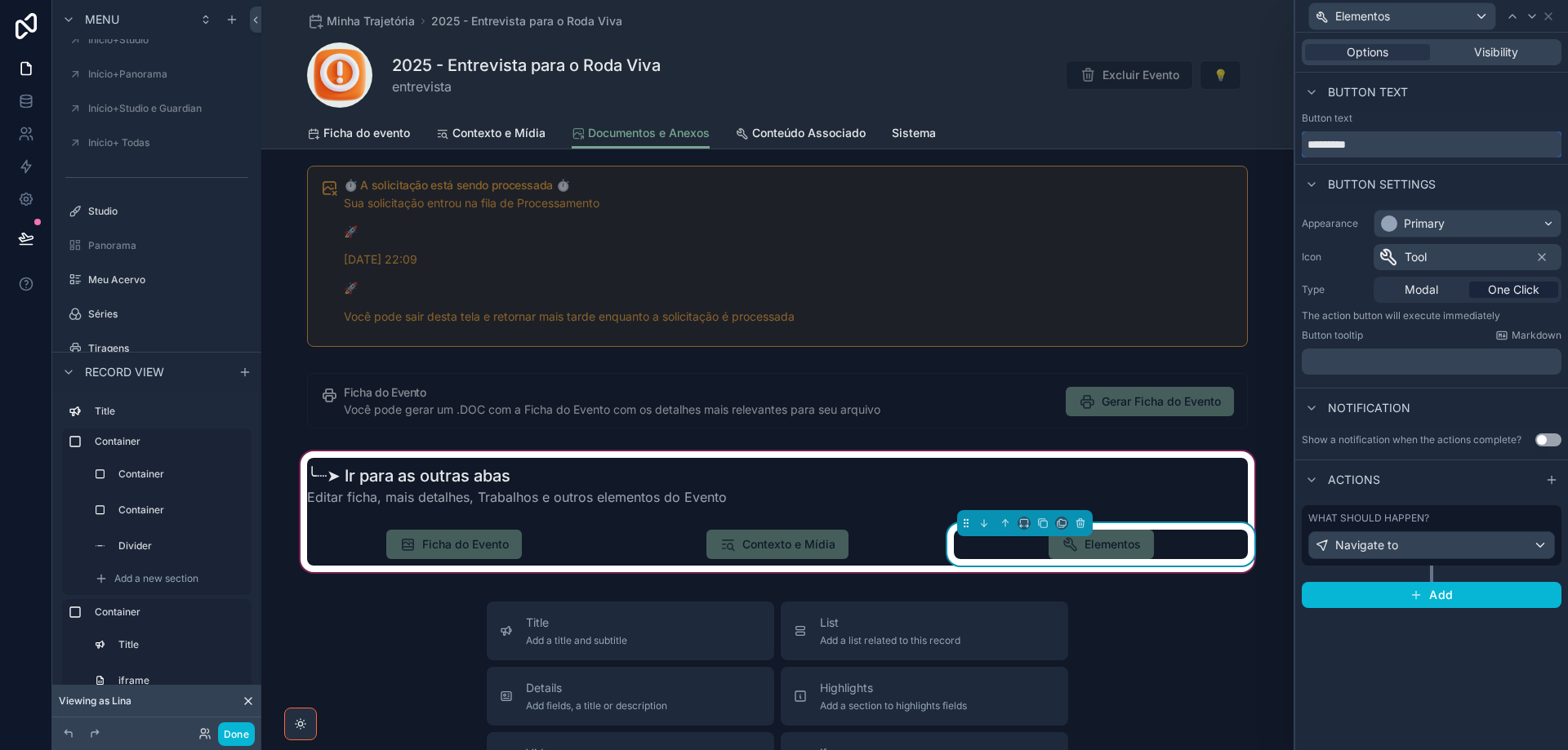
drag, startPoint x: 1403, startPoint y: 153, endPoint x: 1287, endPoint y: 159, distance: 116.2
click at [1287, 156] on div "Elementos Options Visibility Button text Button text ********* Button settings …" at bounding box center [784, 375] width 1568 height 750
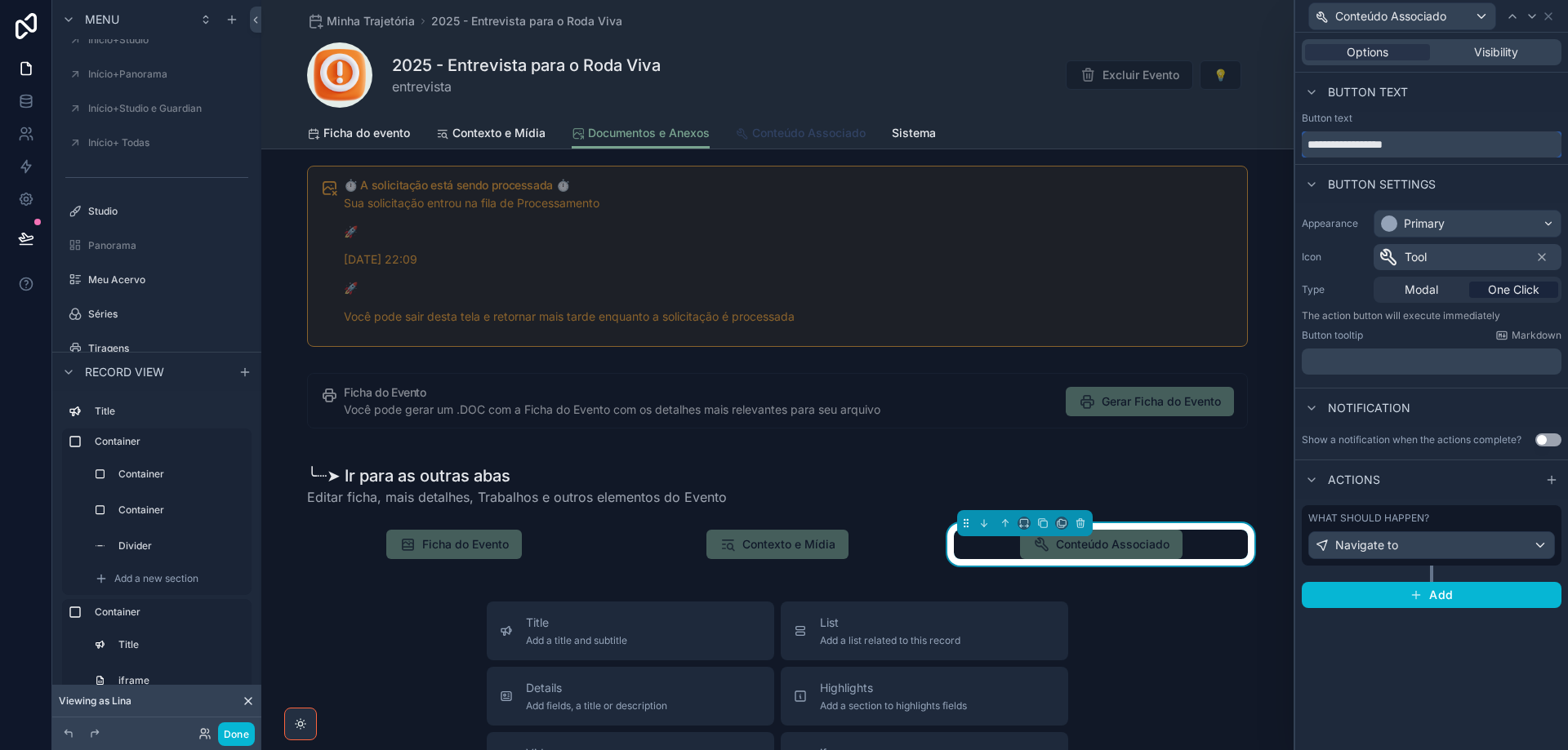
type input "**********"
click at [808, 131] on span "Conteúdo Associado" at bounding box center [809, 133] width 114 height 16
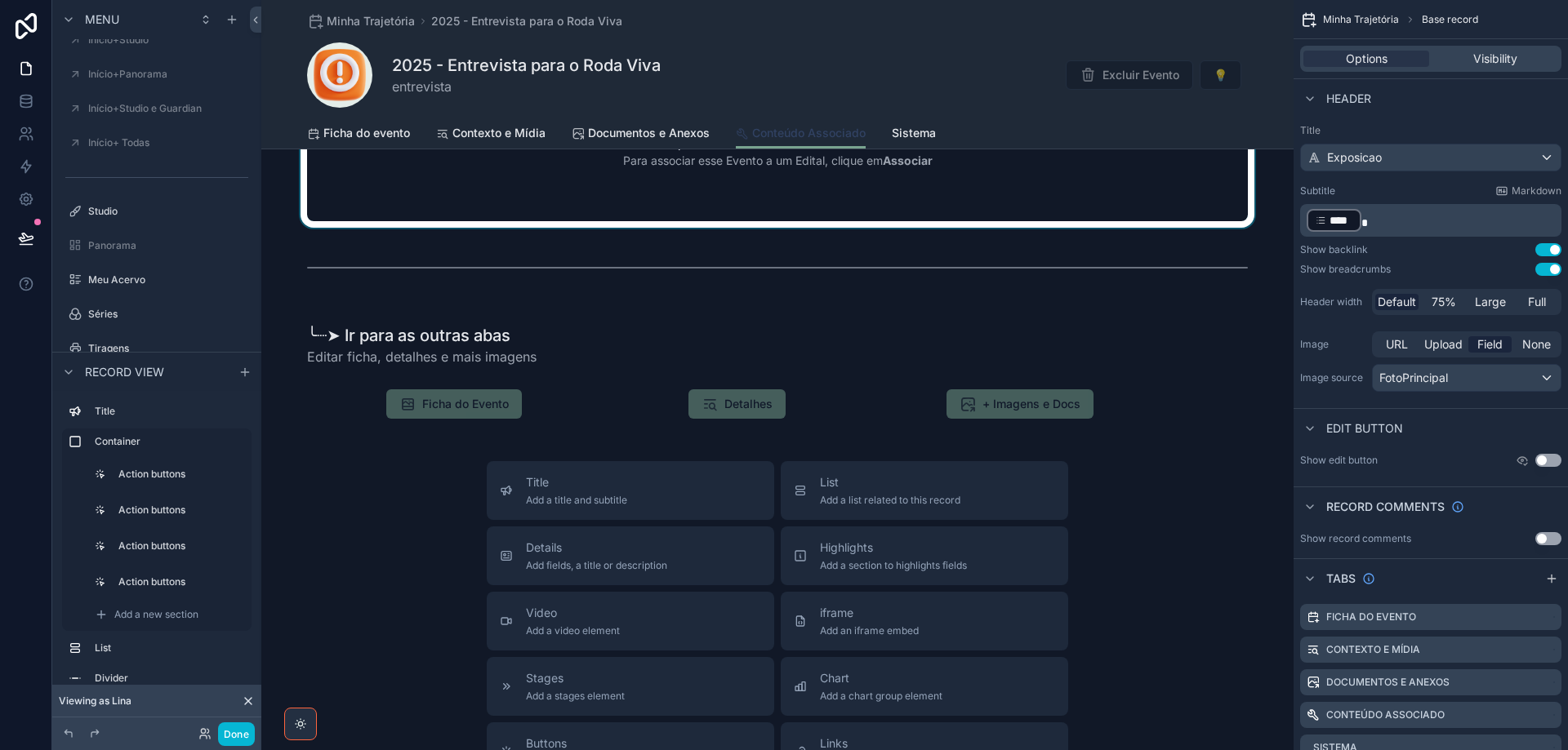
scroll to position [2040, 0]
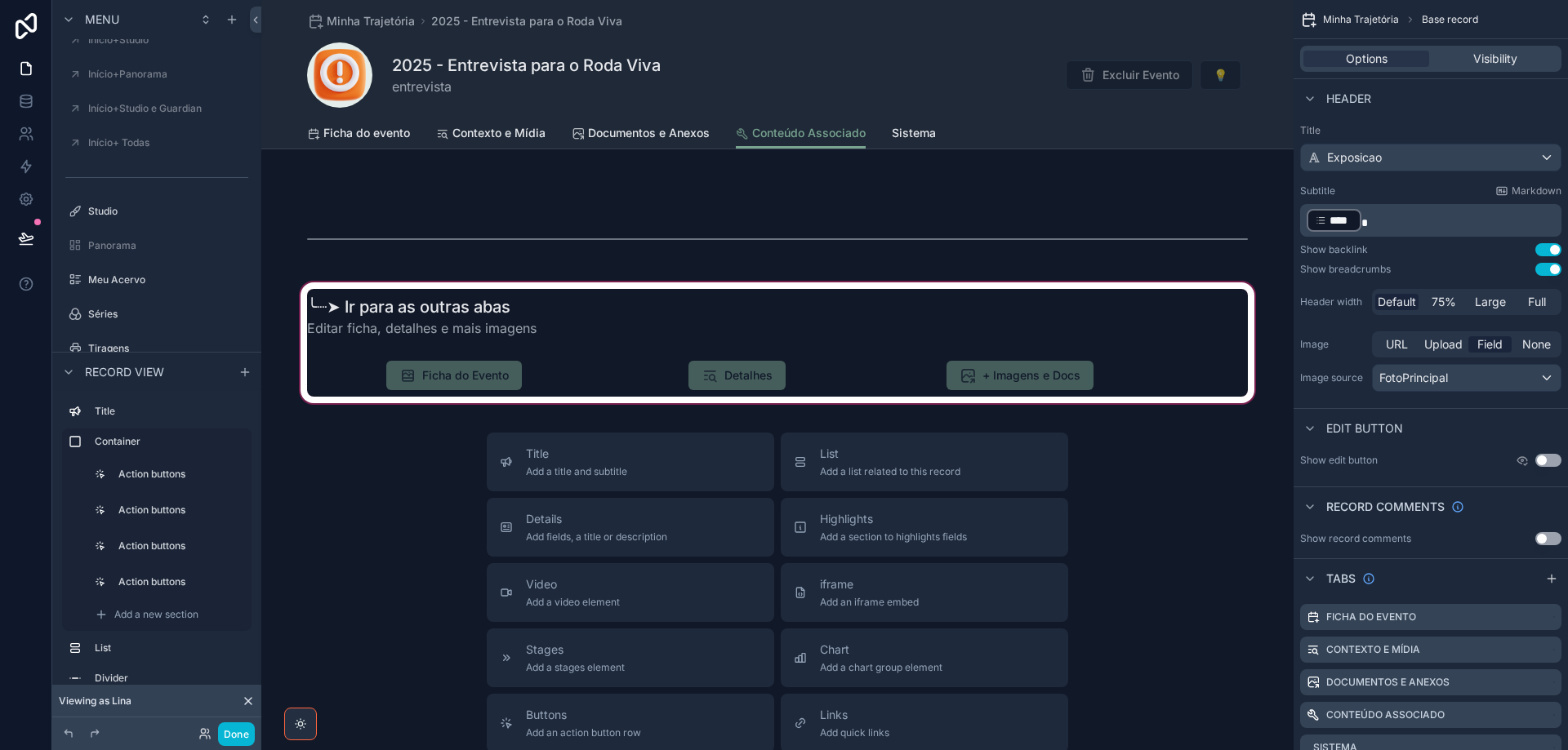
click at [575, 389] on div "scrollable content" at bounding box center [776, 343] width 1032 height 127
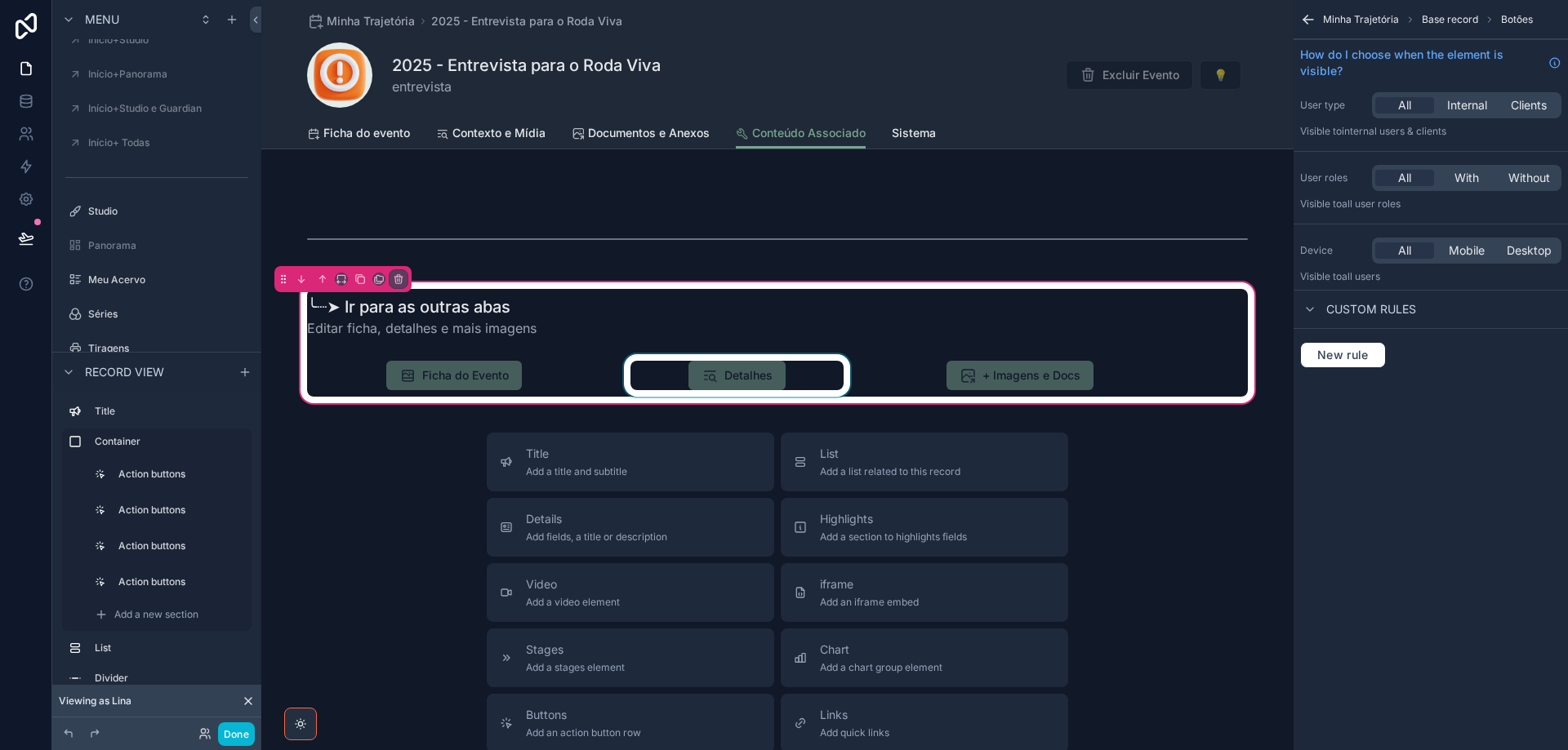
click at [804, 388] on div "scrollable content" at bounding box center [737, 375] width 233 height 42
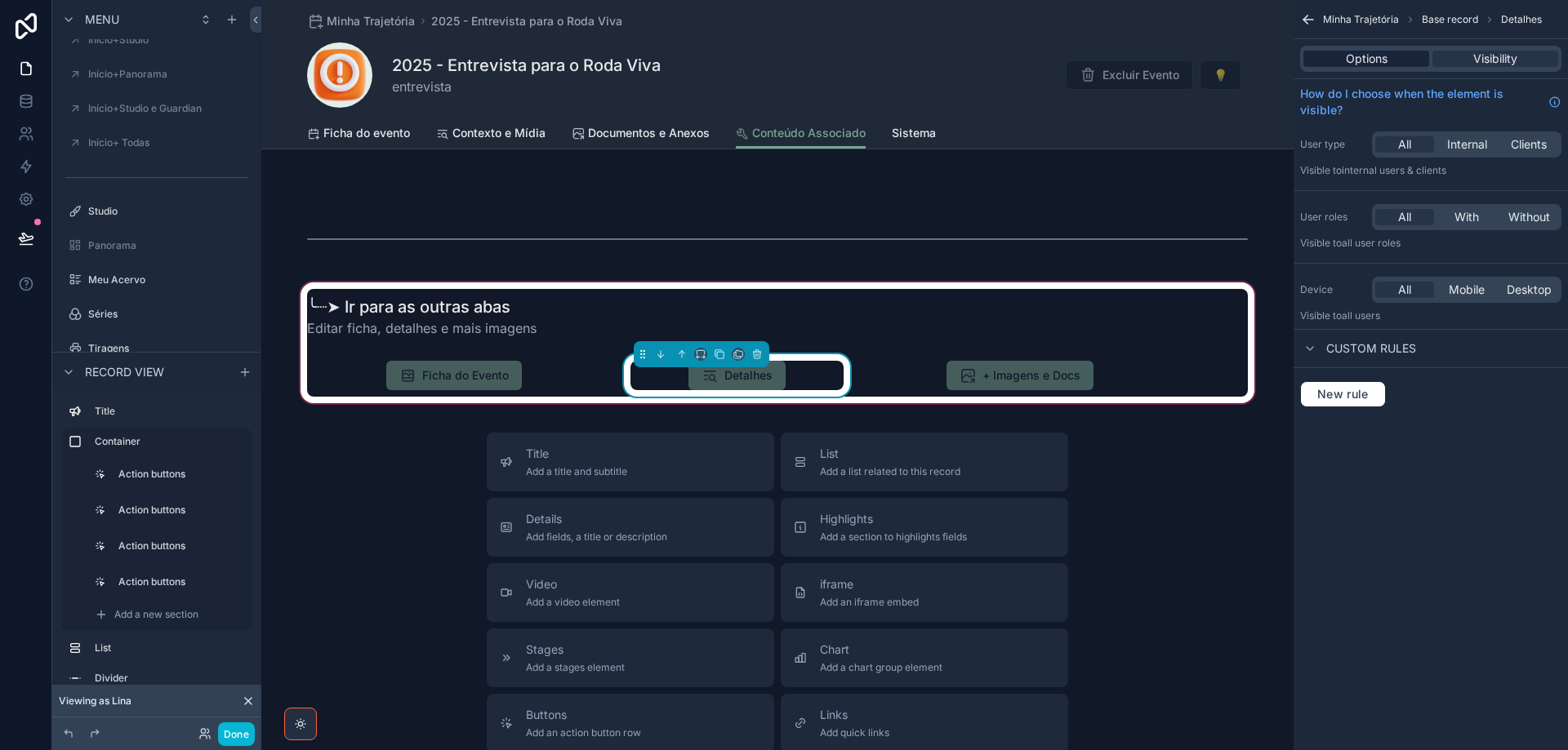
click at [1361, 63] on span "Options" at bounding box center [1366, 58] width 41 height 16
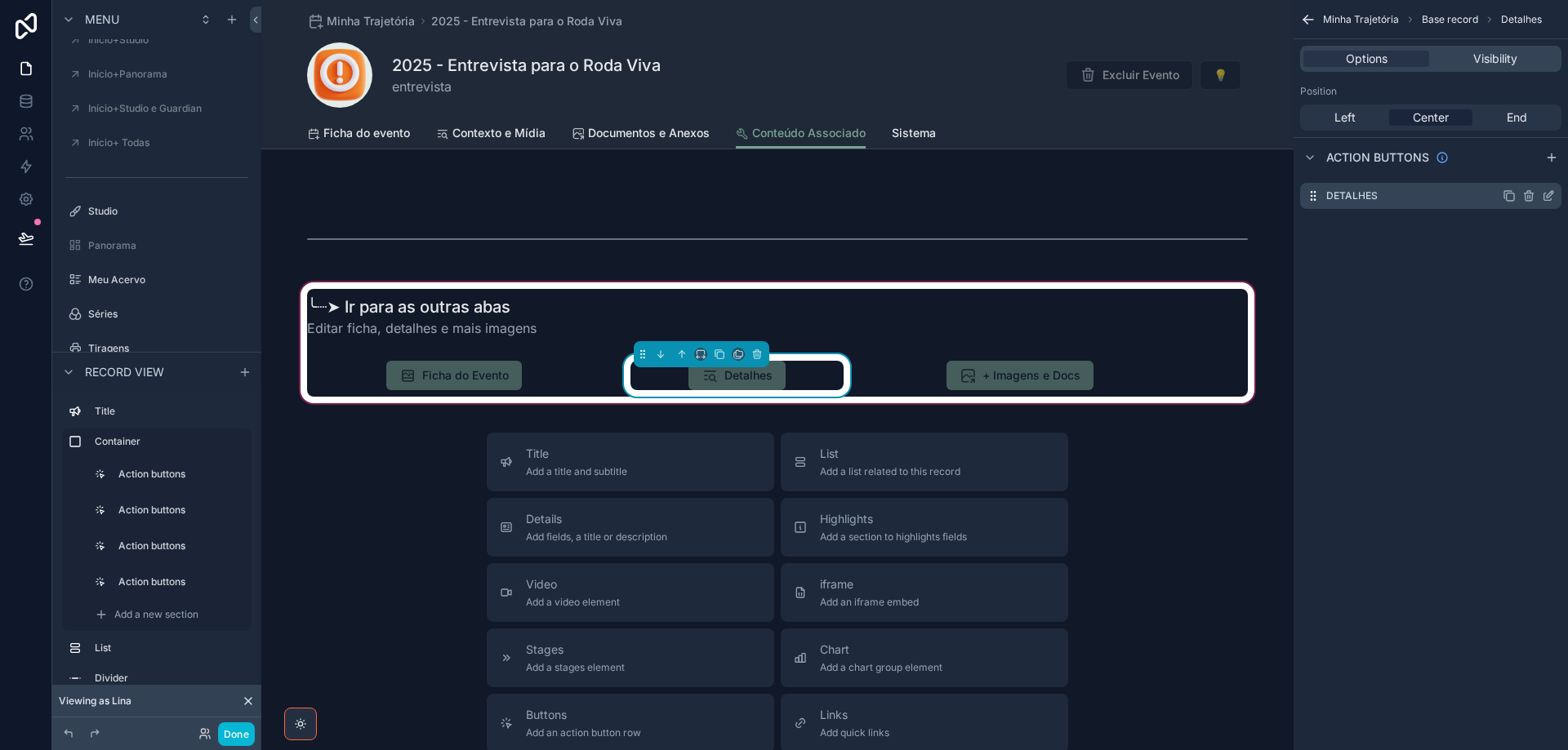
click at [1549, 194] on icon "scrollable content" at bounding box center [1548, 195] width 13 height 13
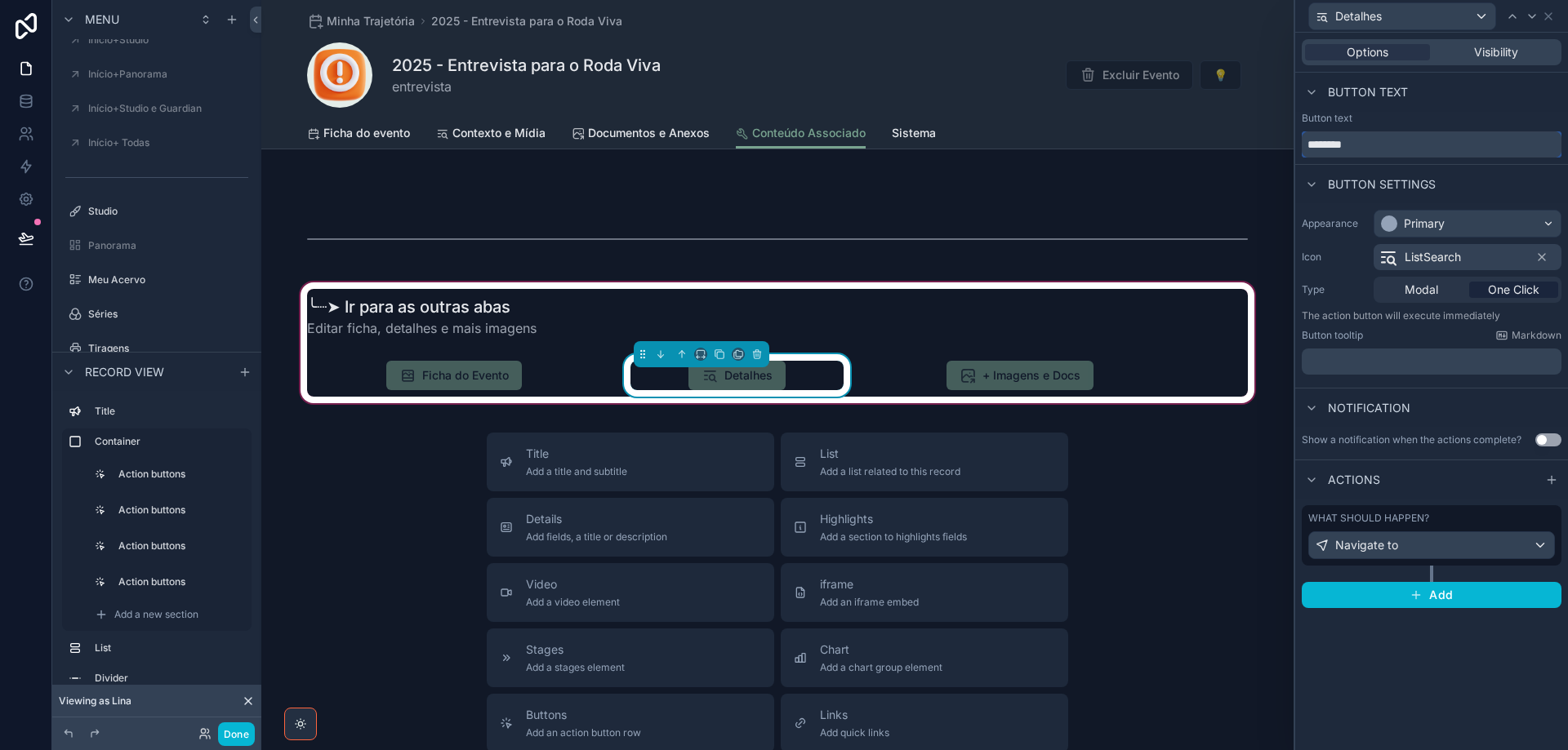
drag, startPoint x: 1376, startPoint y: 145, endPoint x: 1287, endPoint y: 150, distance: 89.1
click at [1287, 150] on div "Detalhes Options Visibility Button text Button text ******** Button settings Ap…" at bounding box center [784, 375] width 1568 height 750
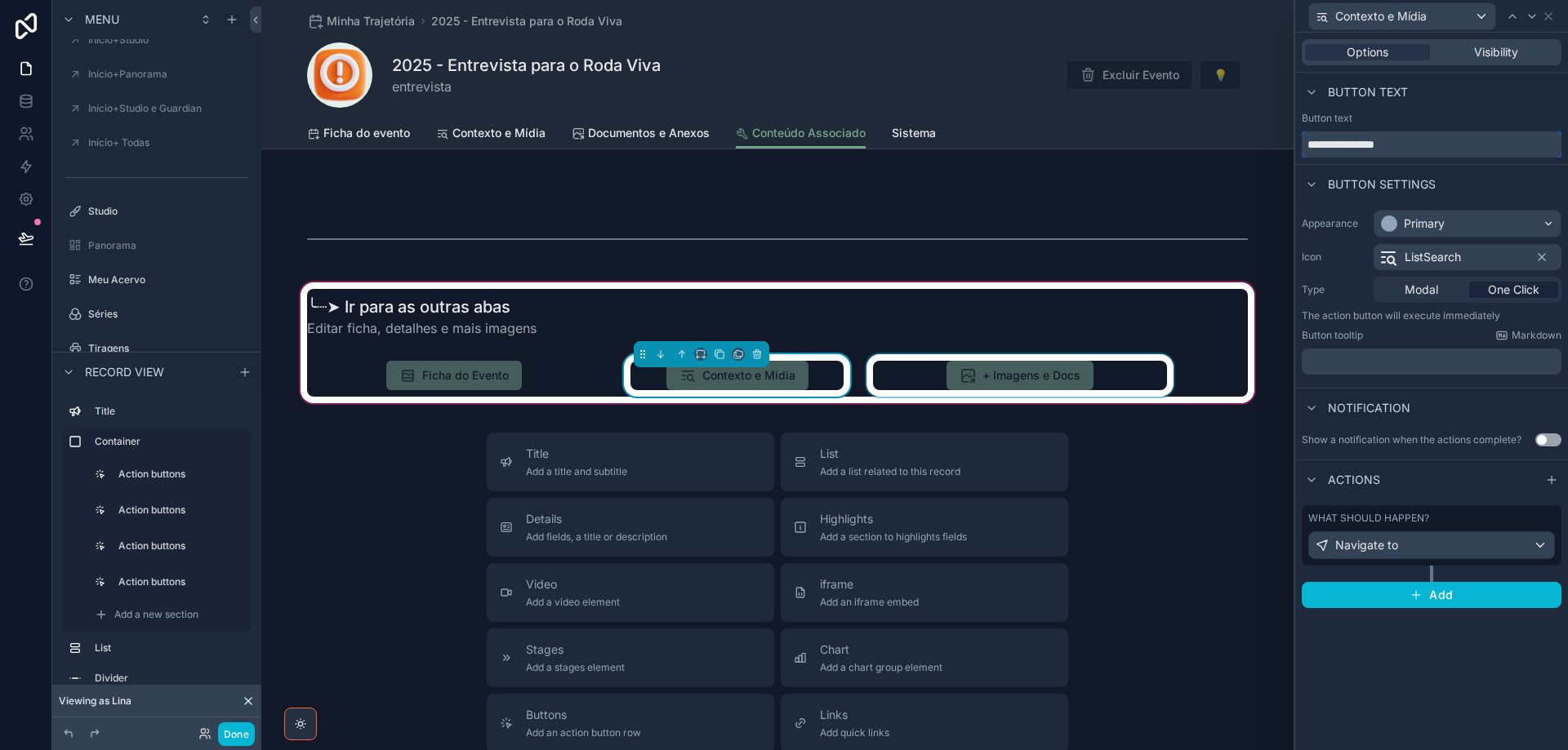
type input "**********"
drag, startPoint x: 1016, startPoint y: 380, endPoint x: 1070, endPoint y: 380, distance: 54.0
click at [1017, 380] on div "scrollable content" at bounding box center [1020, 375] width 314 height 42
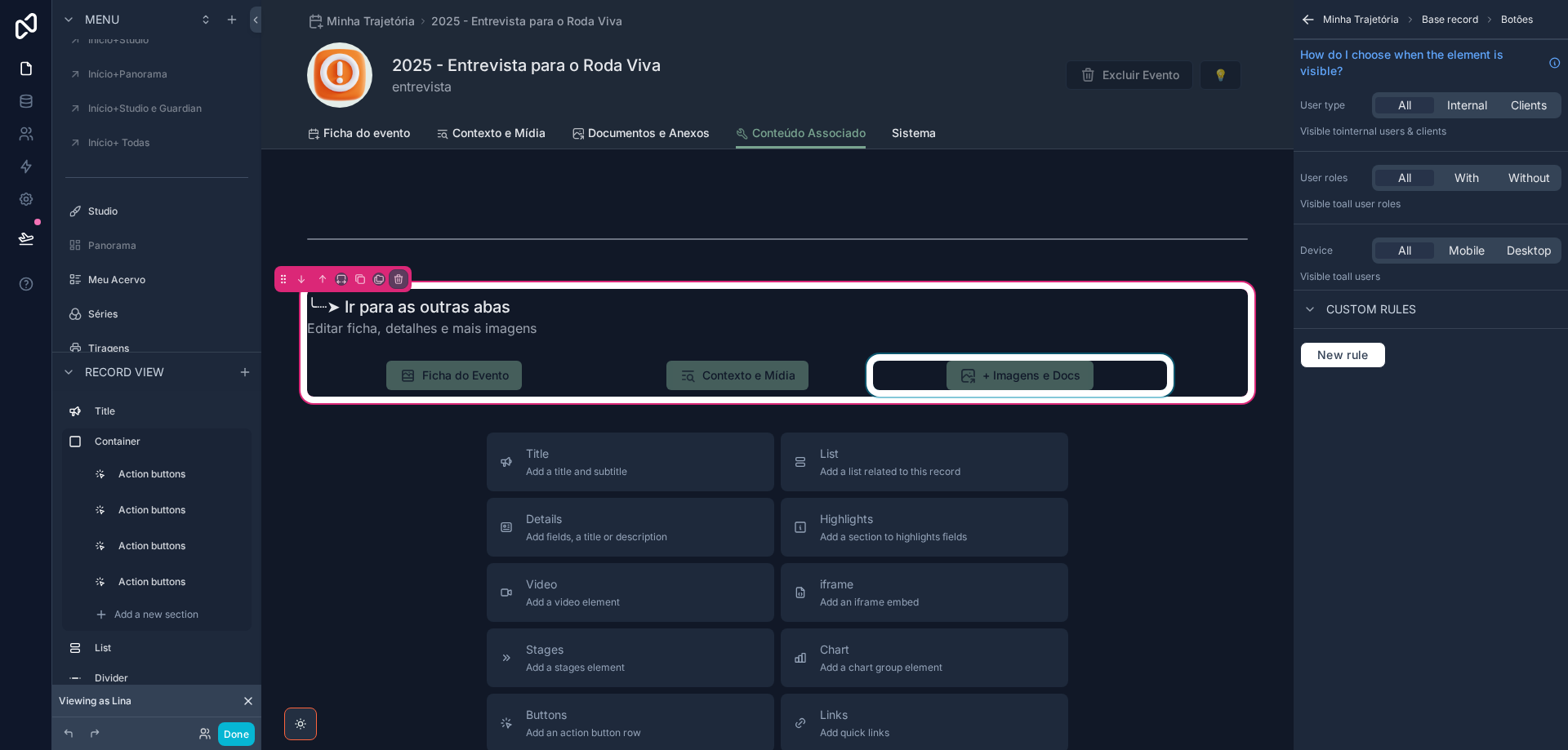
click at [1079, 380] on div "scrollable content" at bounding box center [1020, 375] width 314 height 42
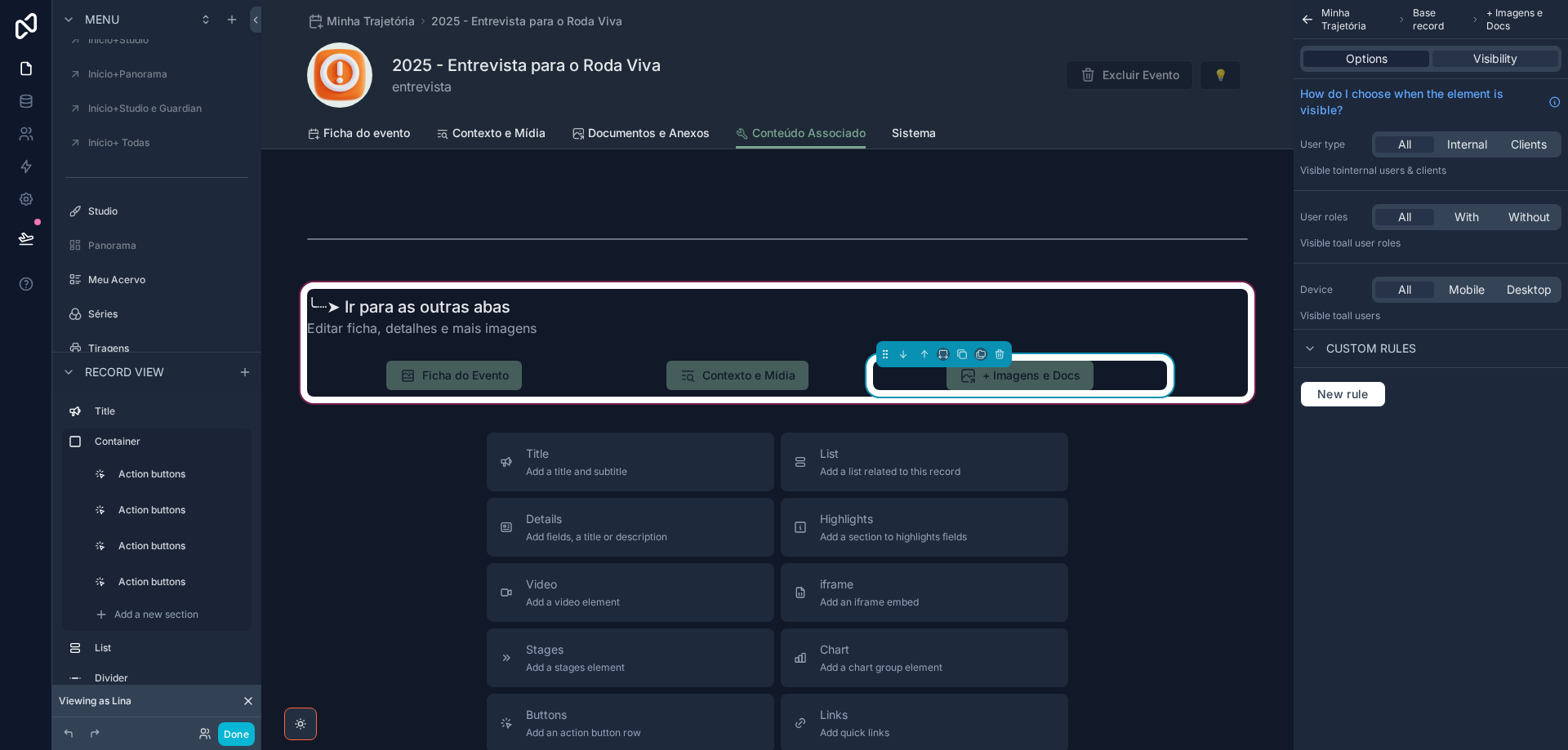
drag, startPoint x: 1344, startPoint y: 56, endPoint x: 1358, endPoint y: 57, distance: 14.0
click at [1345, 56] on div "Options" at bounding box center [1366, 58] width 126 height 16
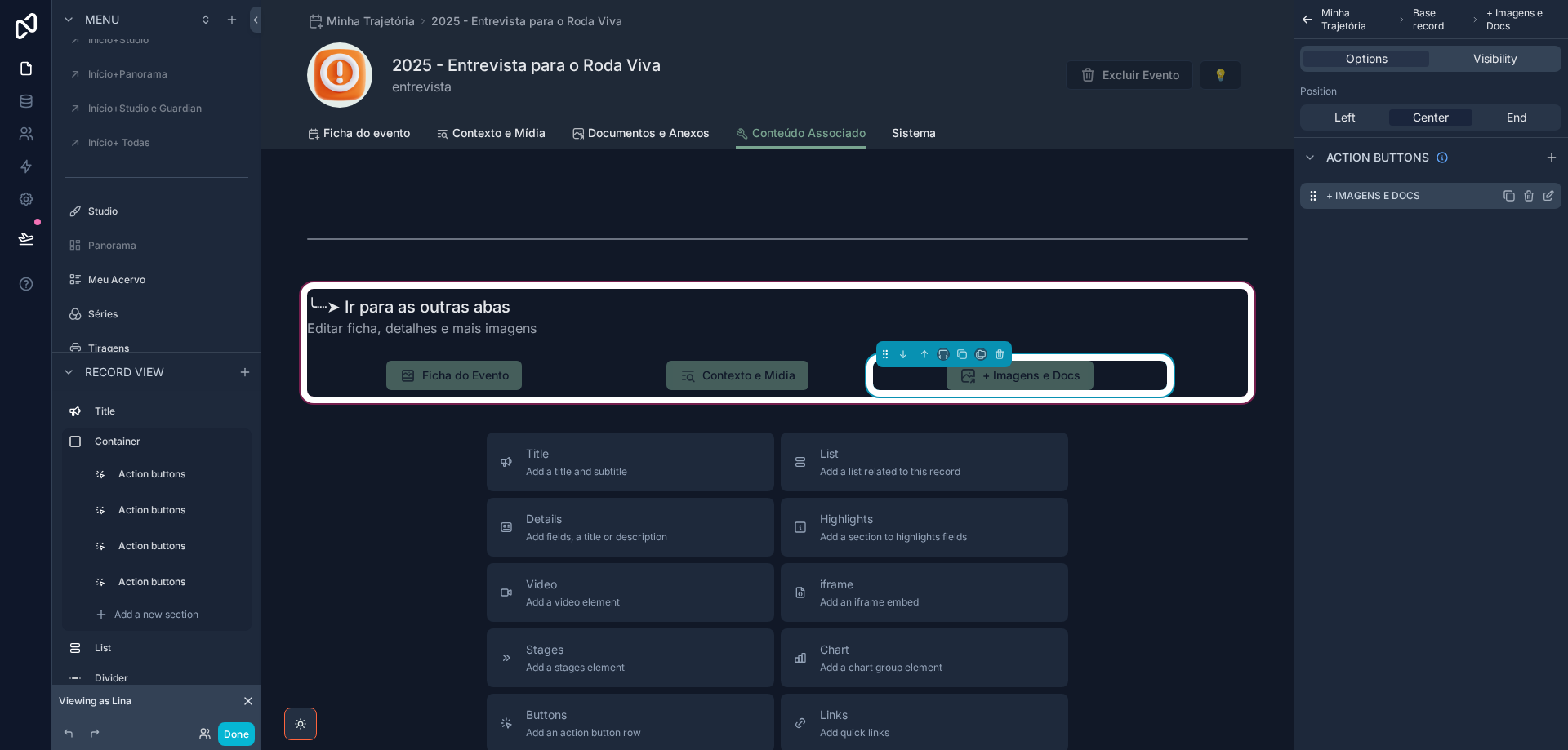
click at [1553, 193] on icon "scrollable content" at bounding box center [1548, 195] width 13 height 13
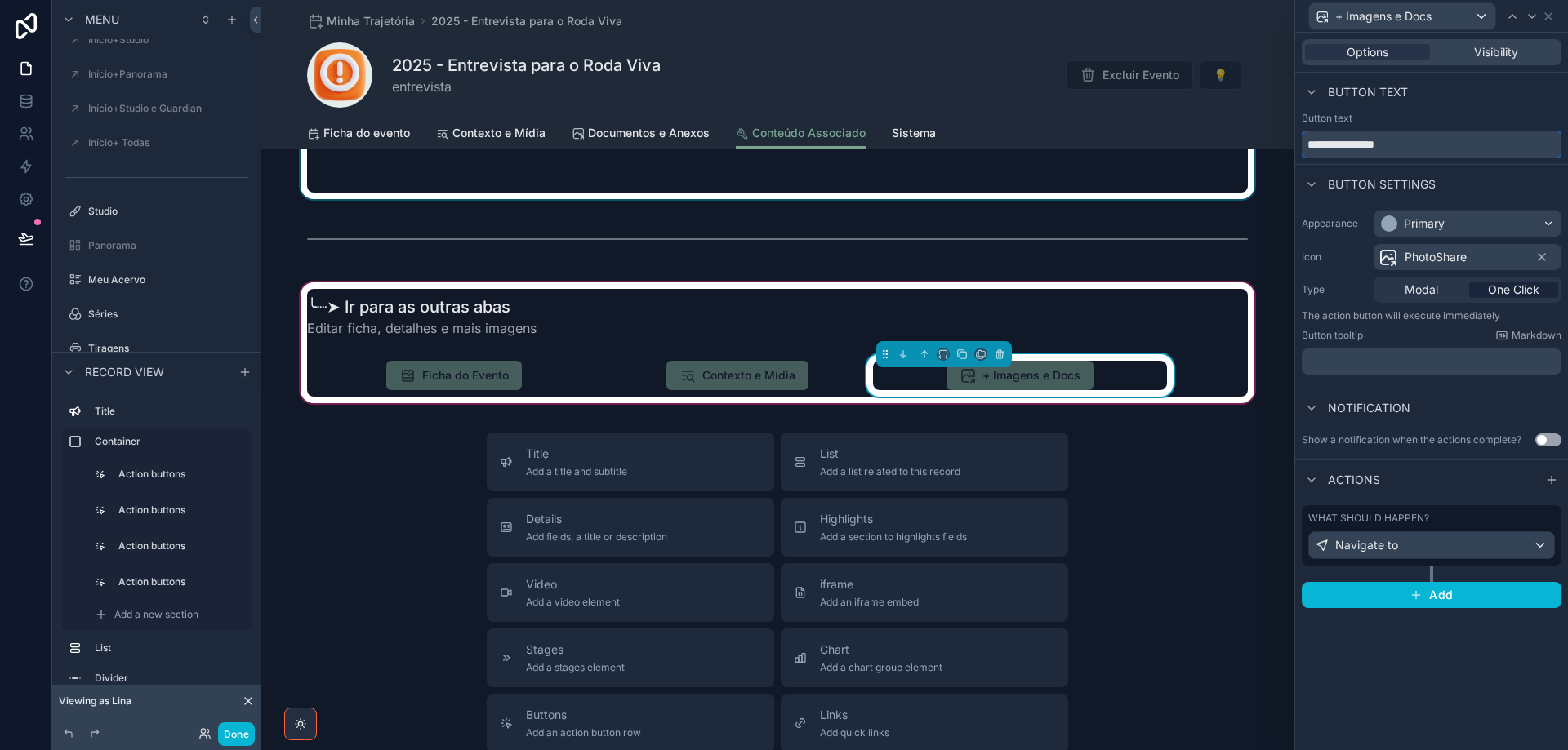
drag, startPoint x: 1421, startPoint y: 143, endPoint x: 1275, endPoint y: 159, distance: 146.9
click at [1275, 159] on div "**********" at bounding box center [784, 375] width 1568 height 750
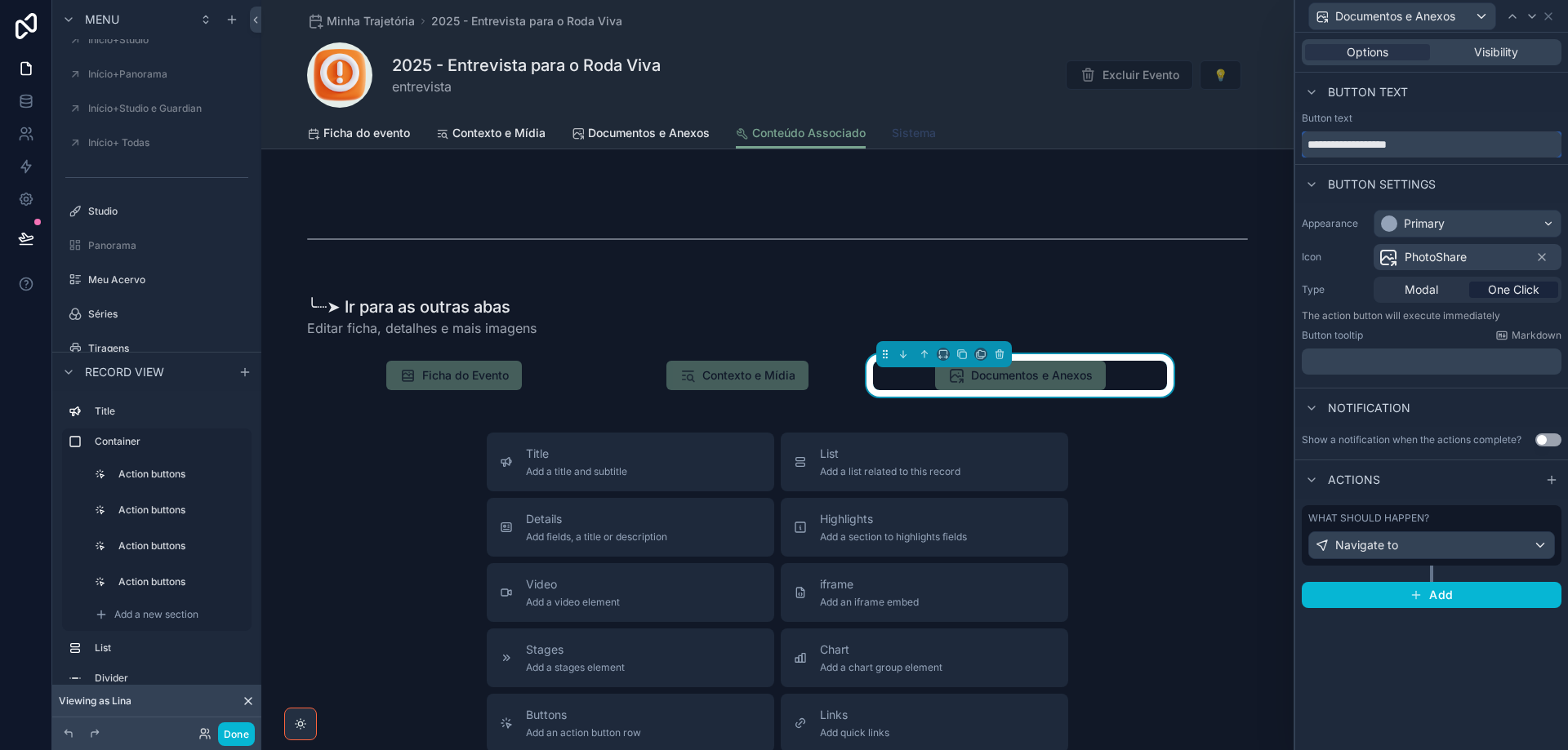
type input "**********"
click at [903, 140] on span "Sistema" at bounding box center [914, 133] width 44 height 16
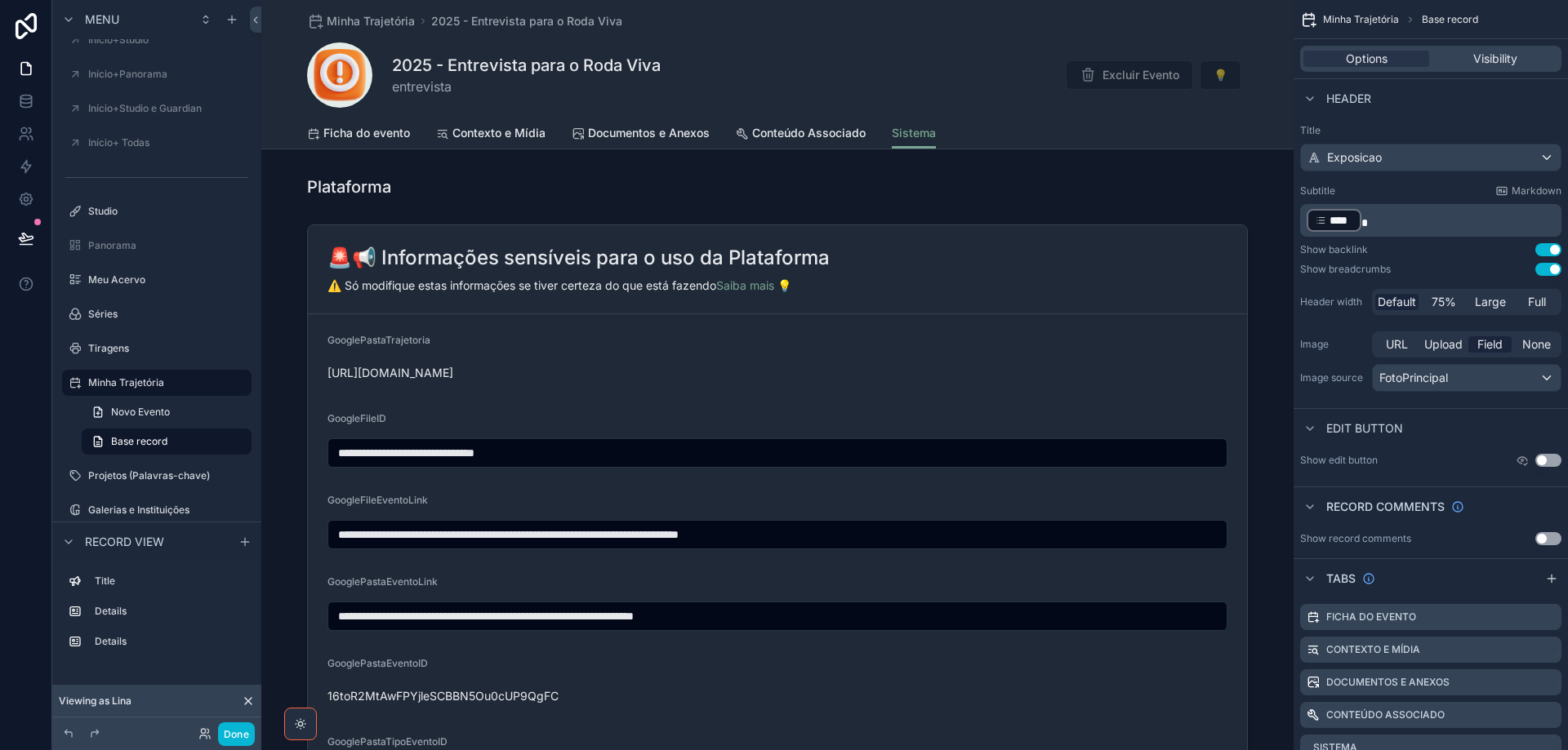
drag, startPoint x: 1521, startPoint y: 57, endPoint x: 1511, endPoint y: 195, distance: 138.4
click at [1519, 62] on div "Visibility" at bounding box center [1495, 58] width 126 height 16
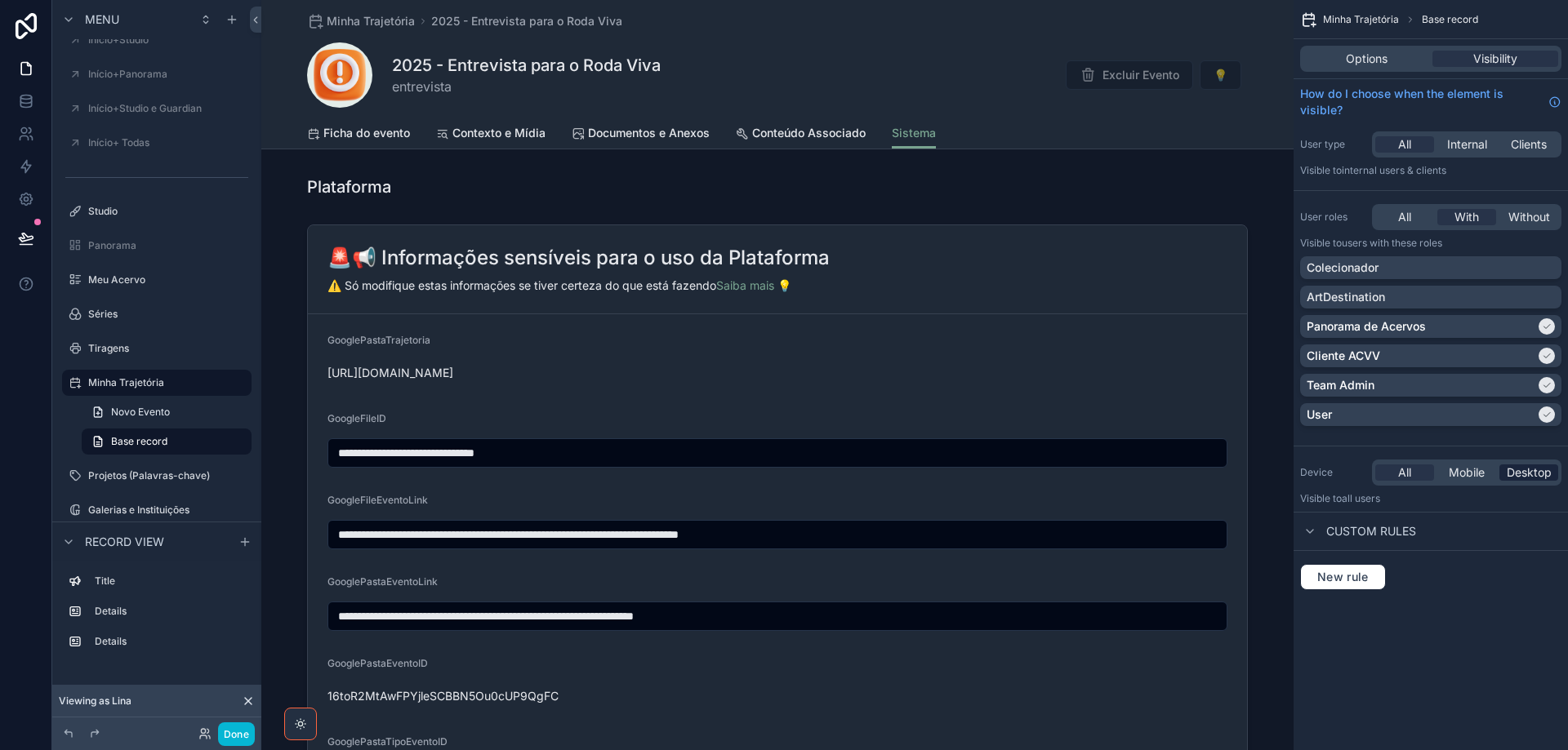
click at [1532, 480] on span "Desktop" at bounding box center [1529, 472] width 45 height 16
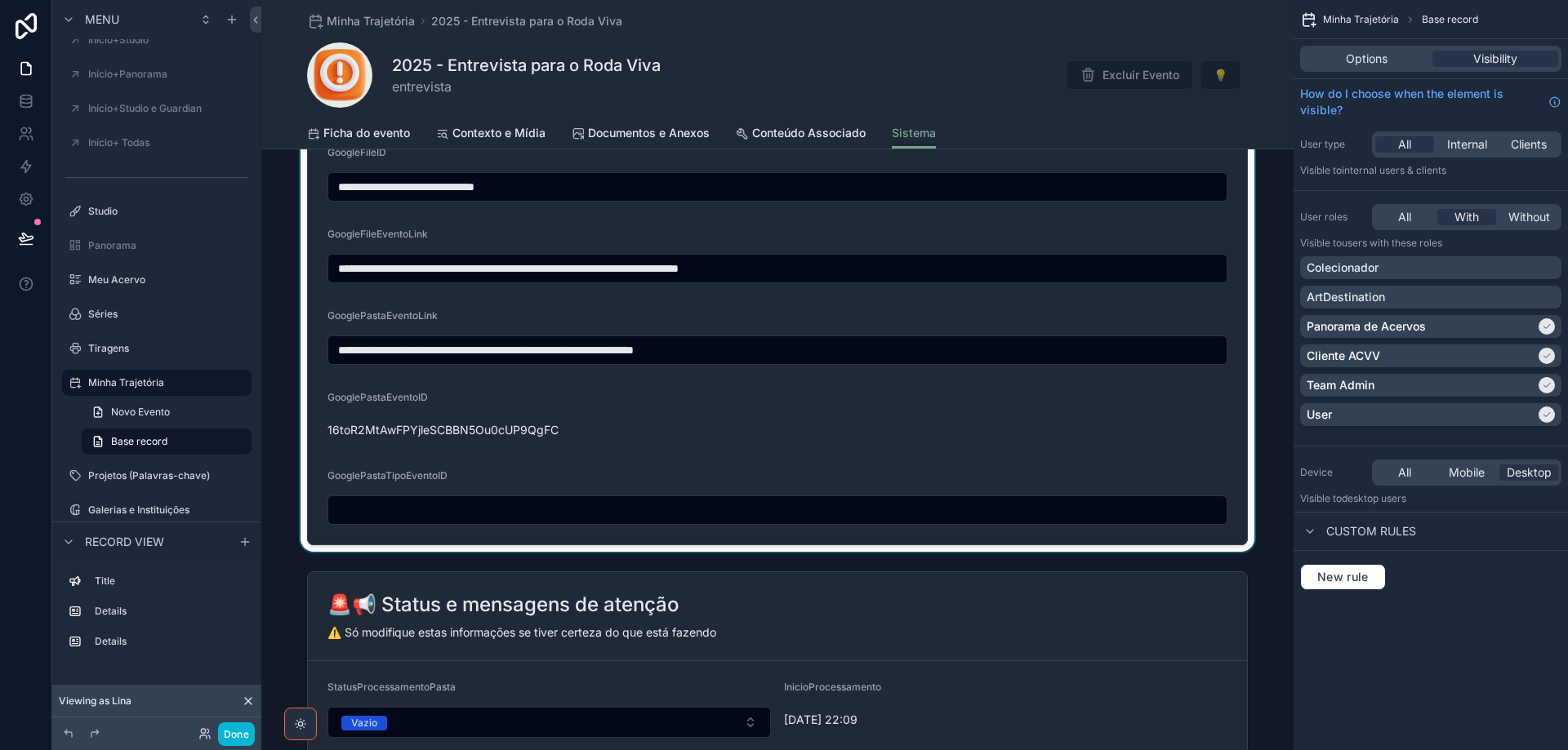
scroll to position [408, 0]
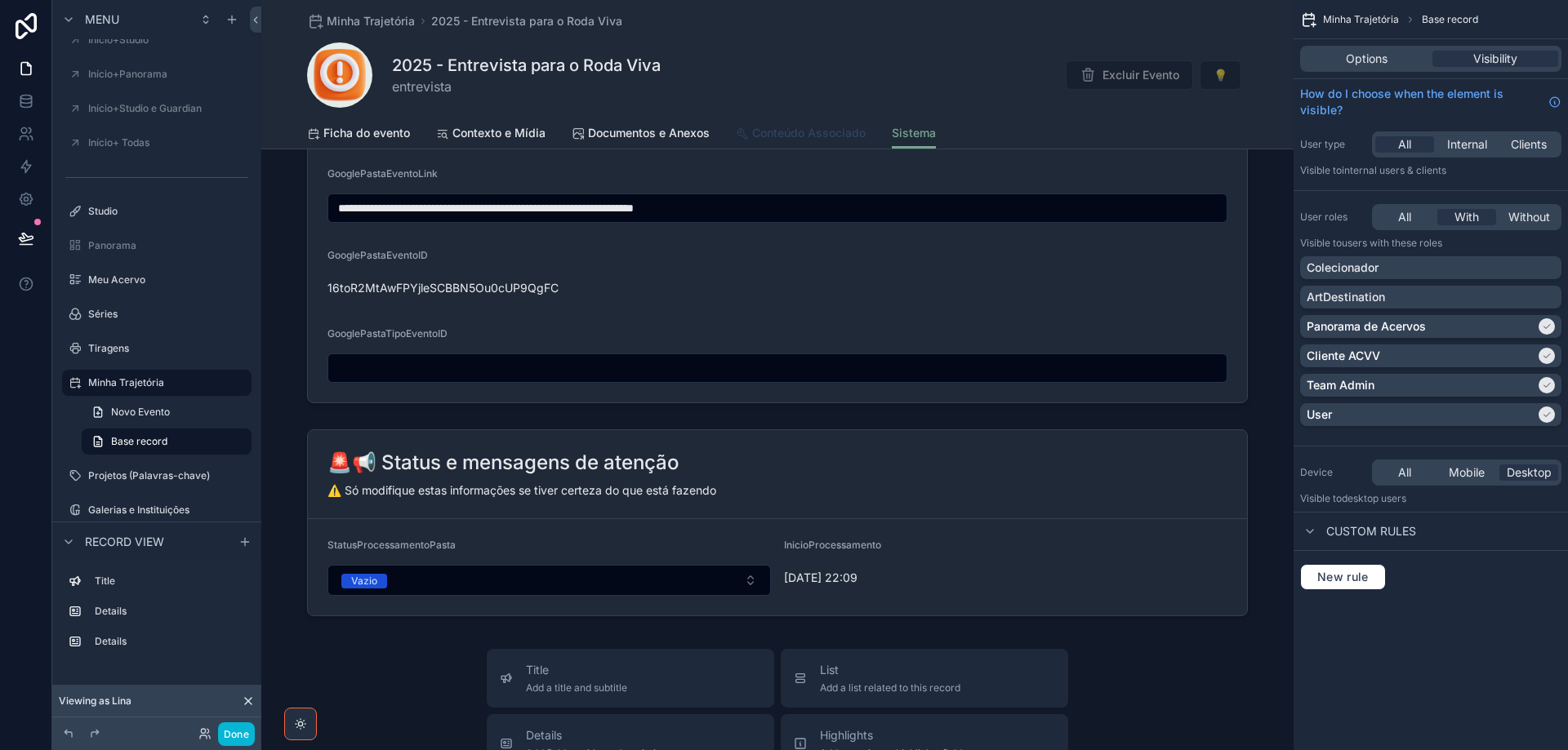
click at [773, 134] on span "Conteúdo Associado" at bounding box center [809, 133] width 114 height 16
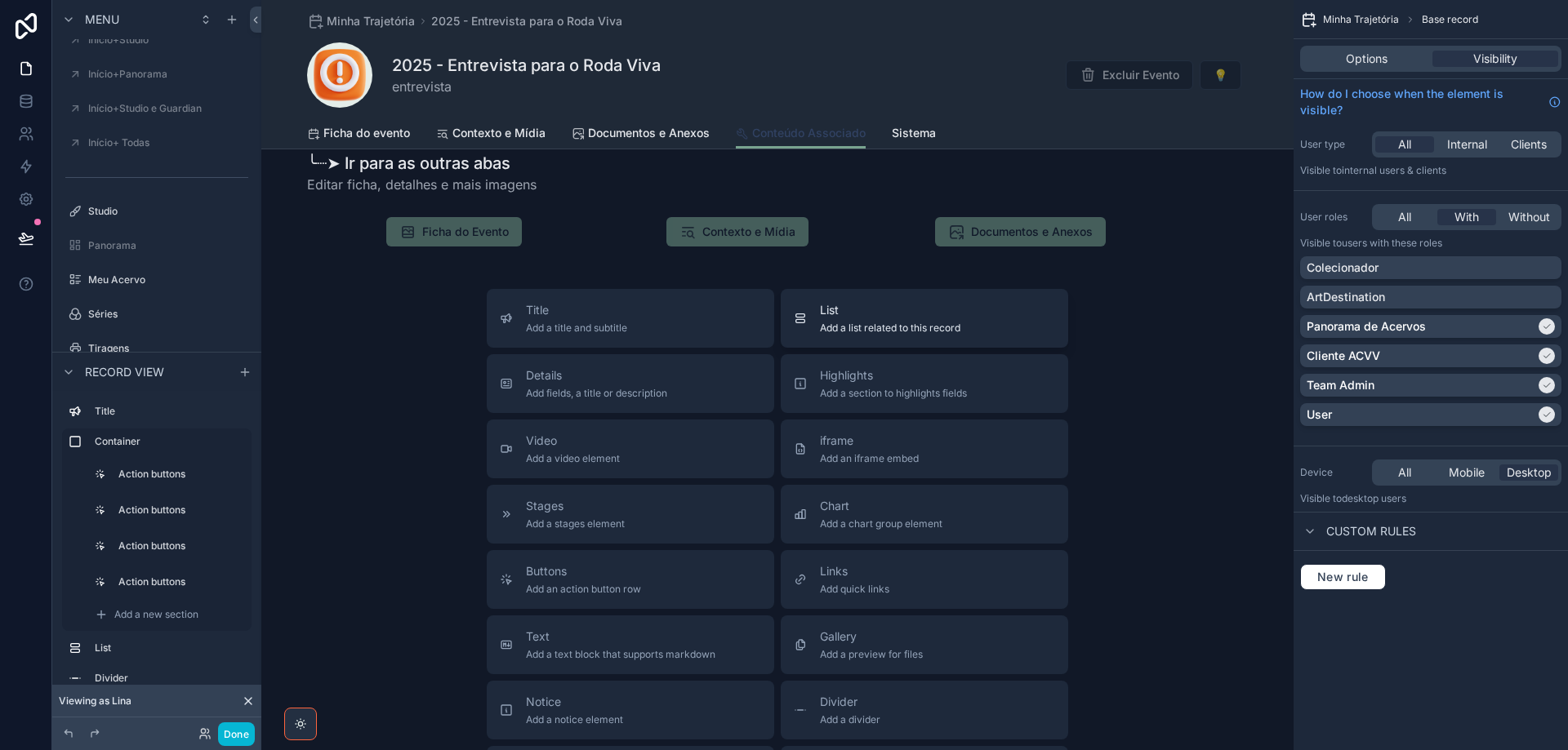
scroll to position [2027, 0]
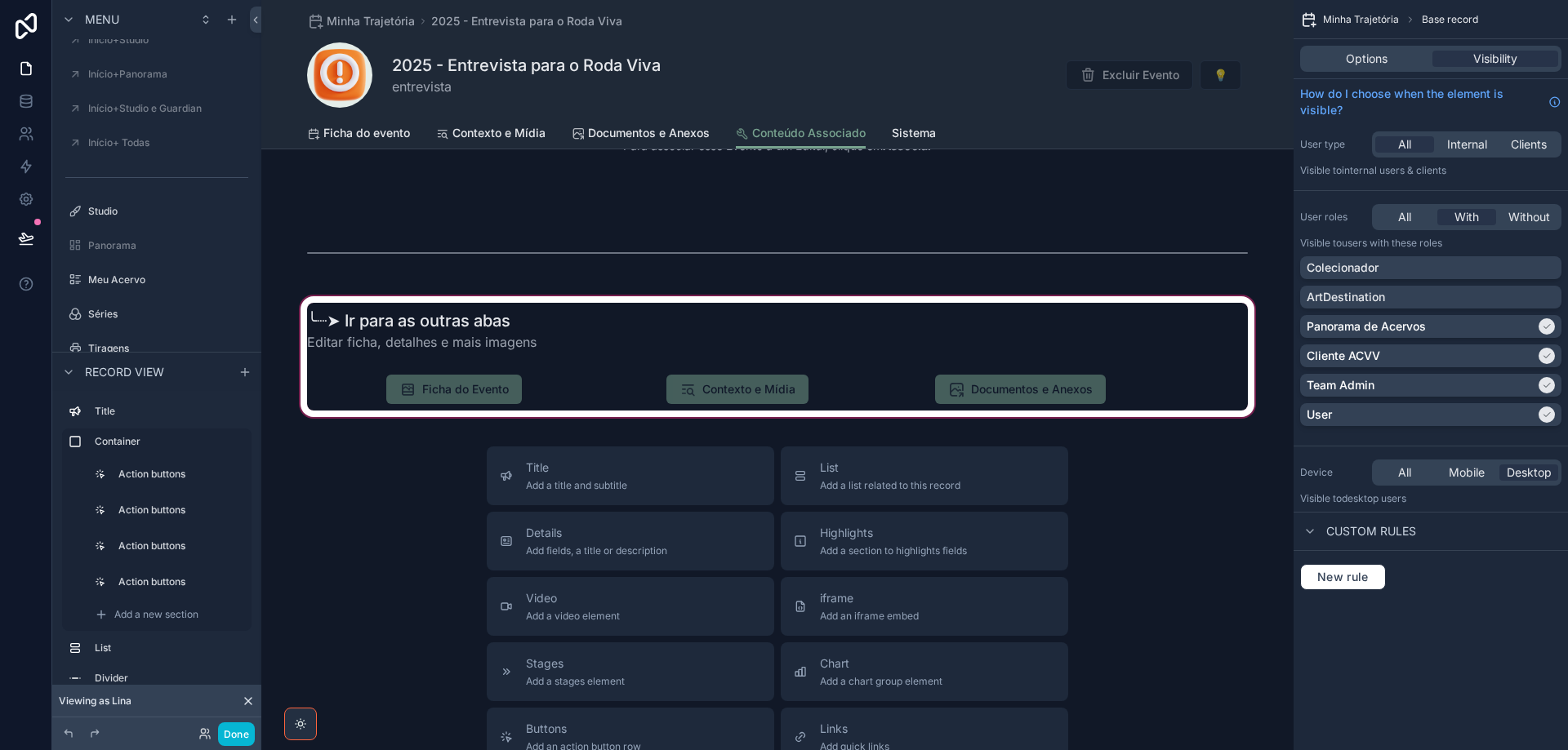
click at [1140, 362] on div "scrollable content" at bounding box center [776, 357] width 1032 height 127
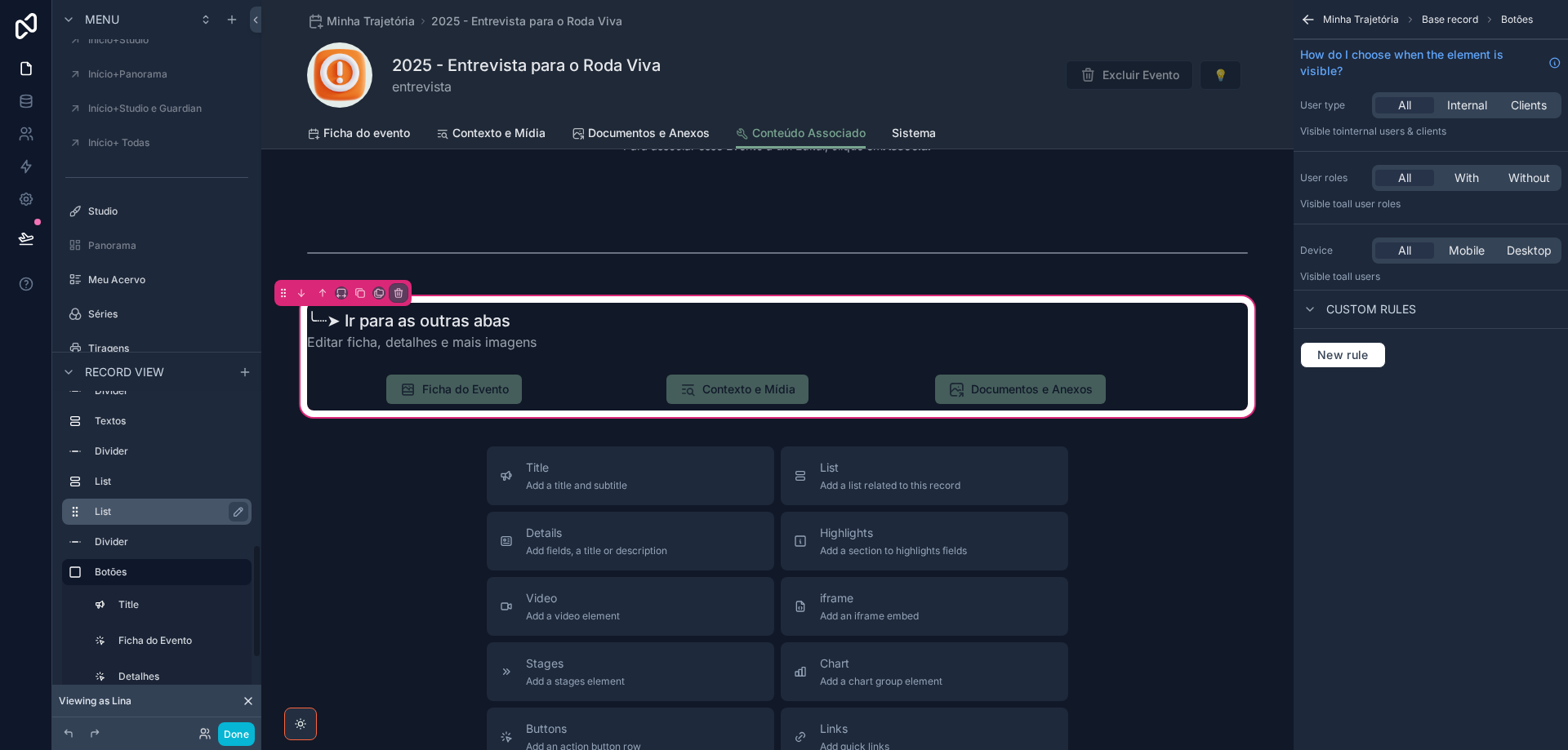
scroll to position [490, 0]
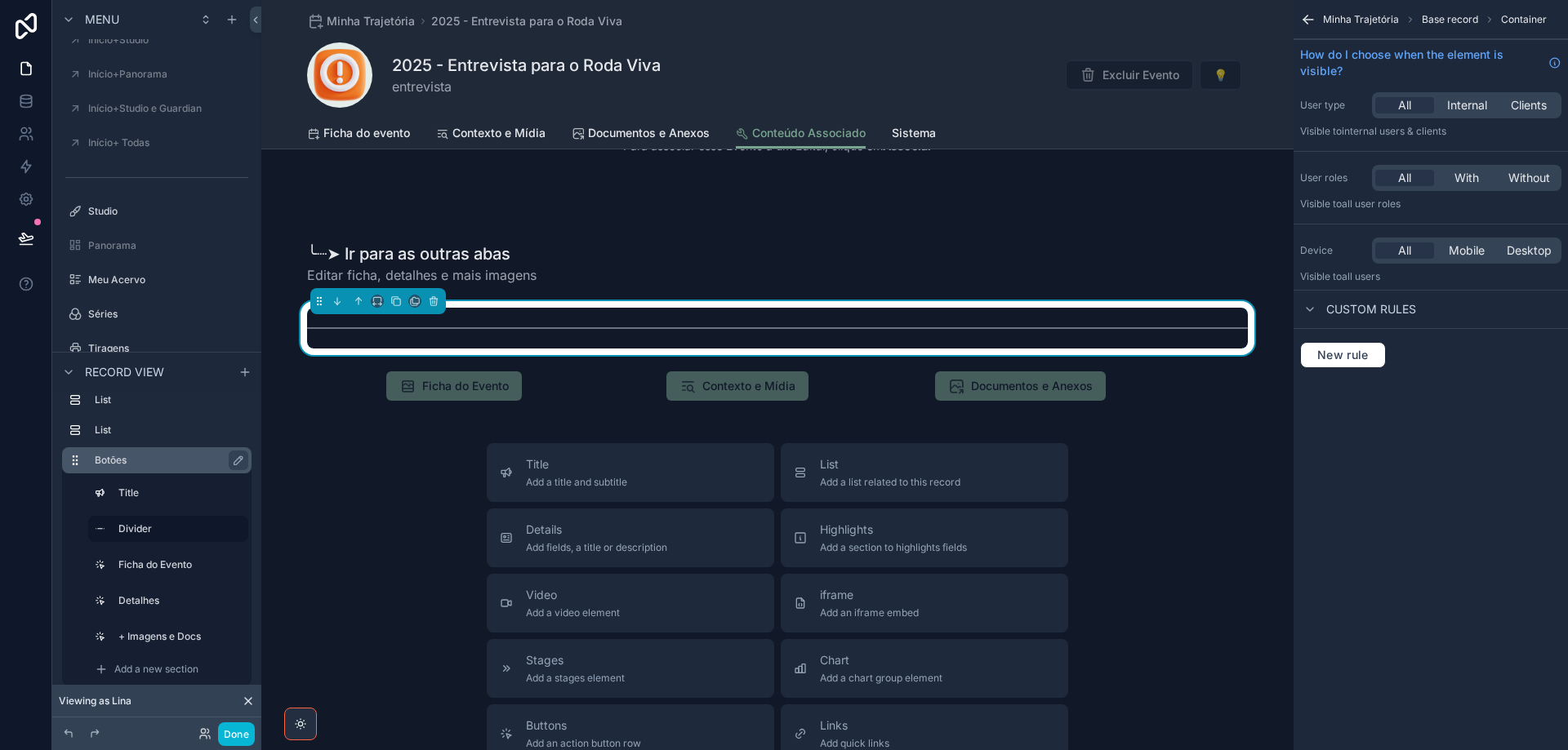
click at [173, 462] on label "Botões" at bounding box center [167, 460] width 143 height 13
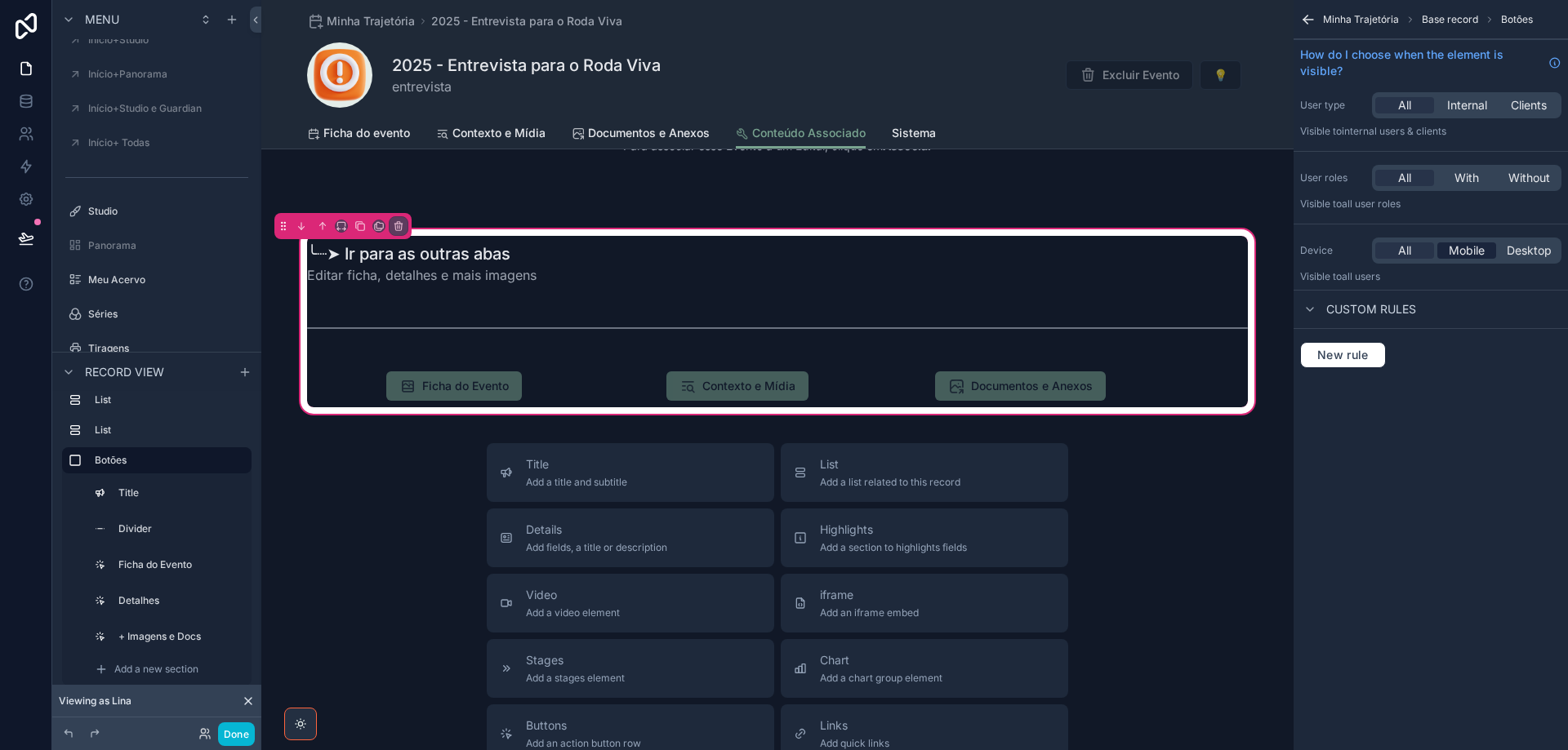
drag, startPoint x: 1472, startPoint y: 251, endPoint x: 13, endPoint y: 467, distance: 1474.9
click at [1470, 251] on span "Mobile" at bounding box center [1467, 251] width 36 height 16
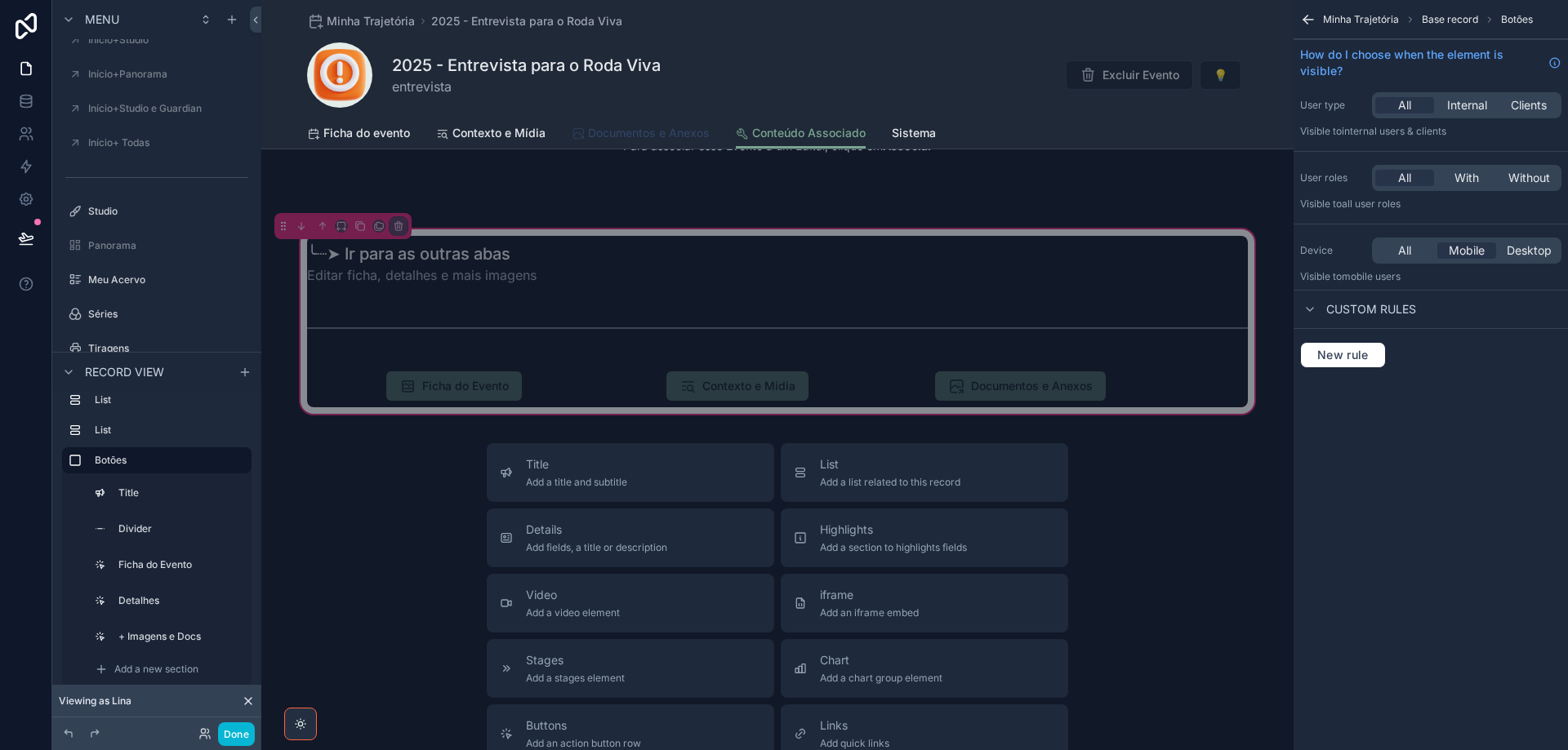
click at [645, 131] on span "Documentos e Anexos" at bounding box center [649, 133] width 122 height 16
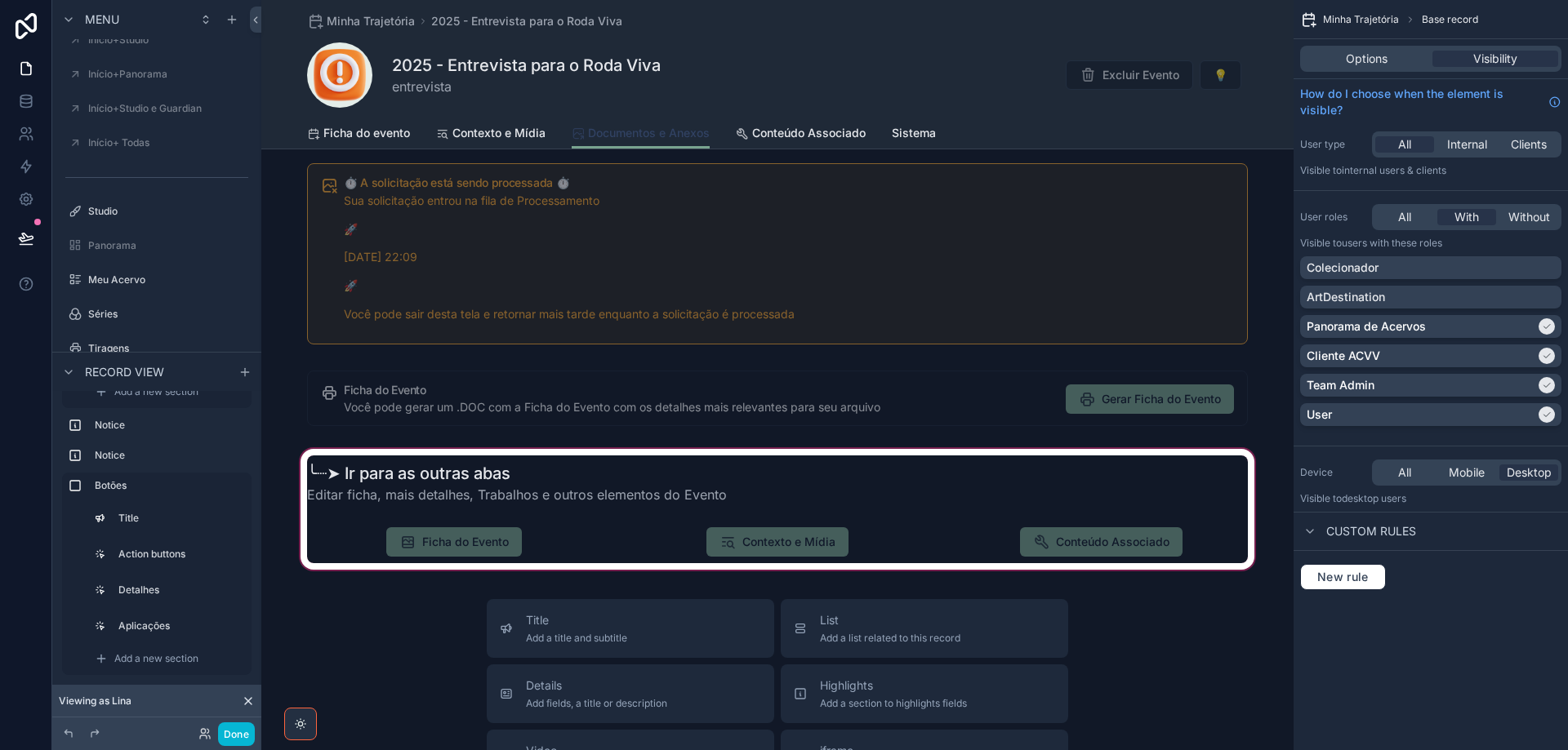
scroll to position [735, 0]
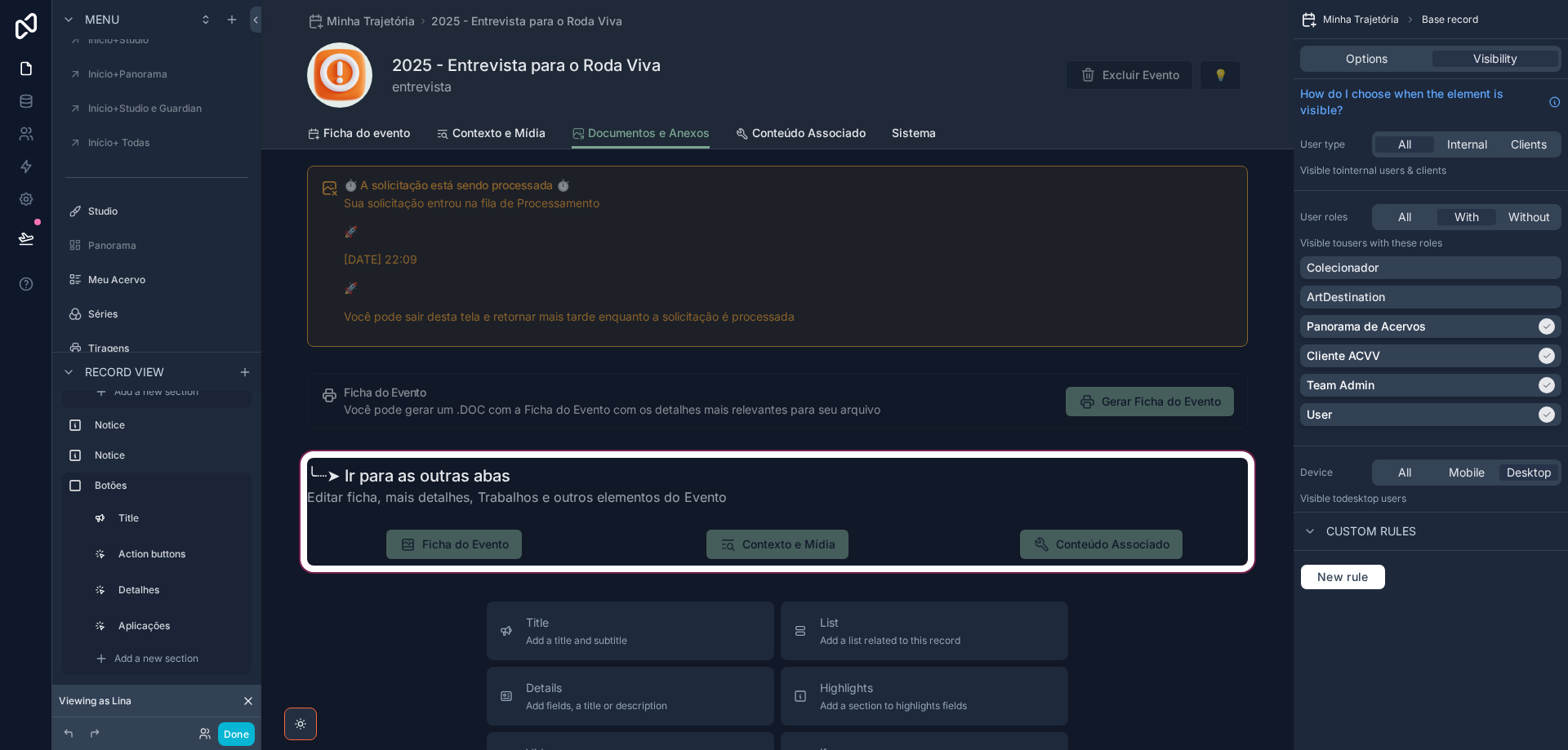
click at [333, 470] on div "scrollable content" at bounding box center [776, 512] width 1032 height 127
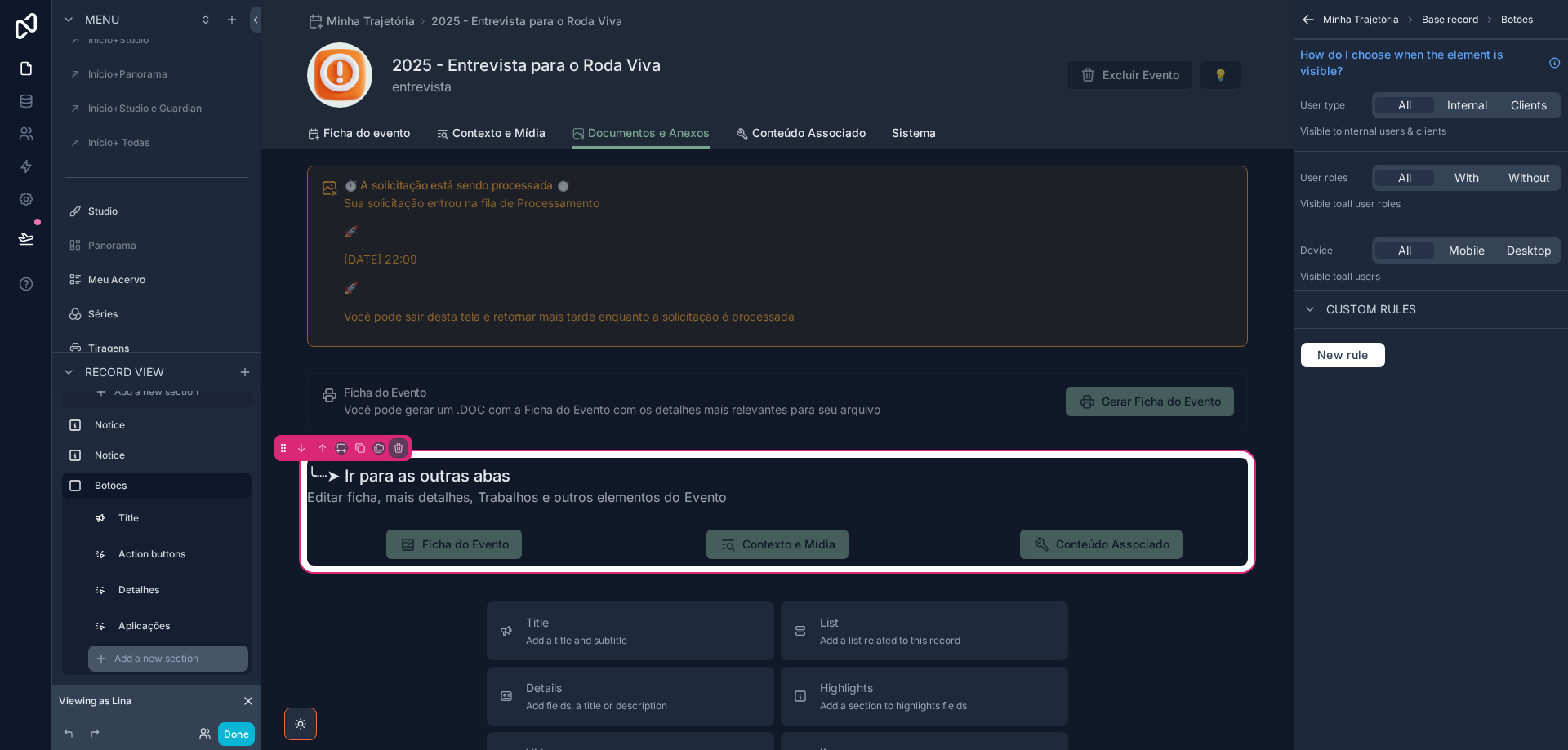
click at [99, 659] on icon "scrollable content" at bounding box center [100, 659] width 7 height 0
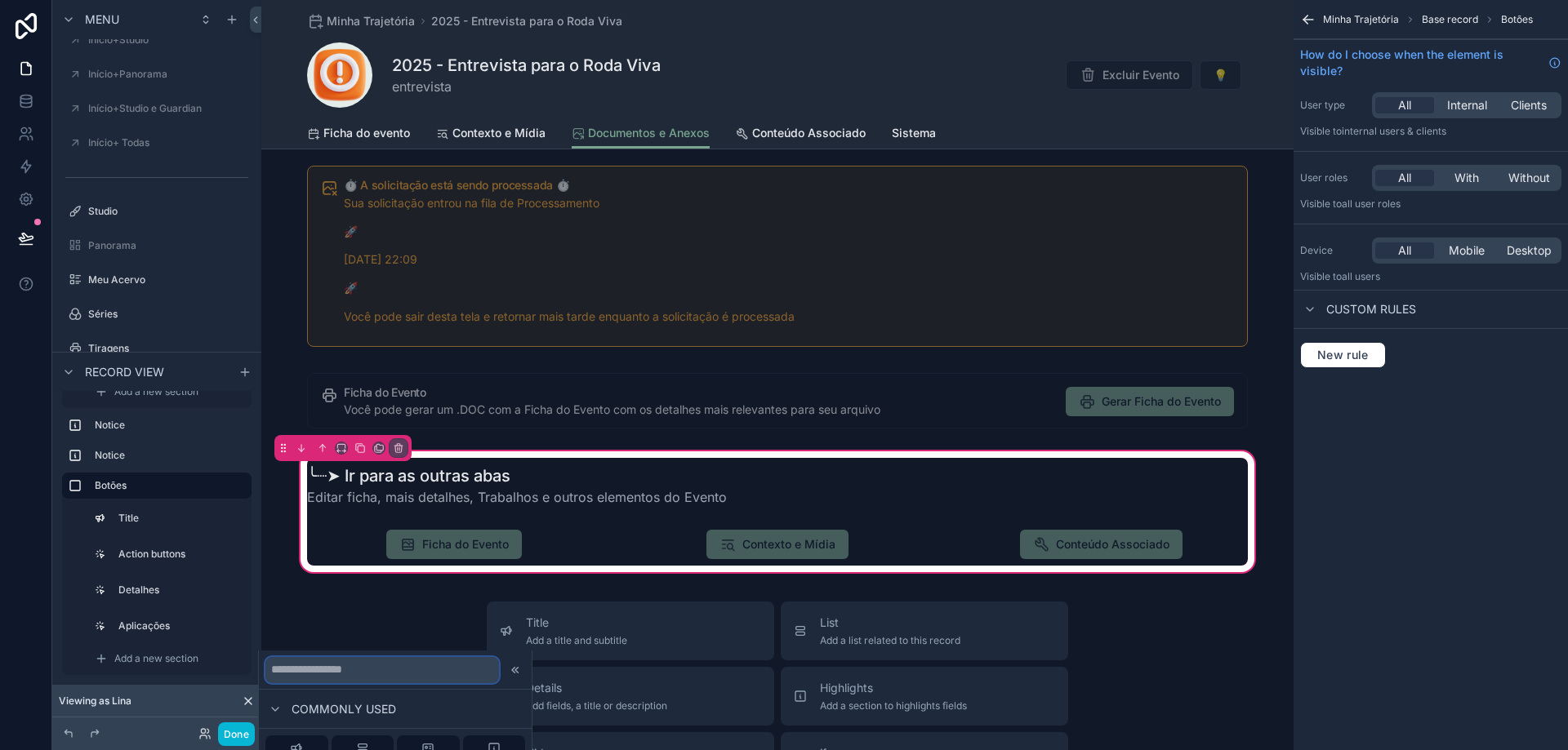
click at [357, 668] on input "text" at bounding box center [382, 669] width 234 height 26
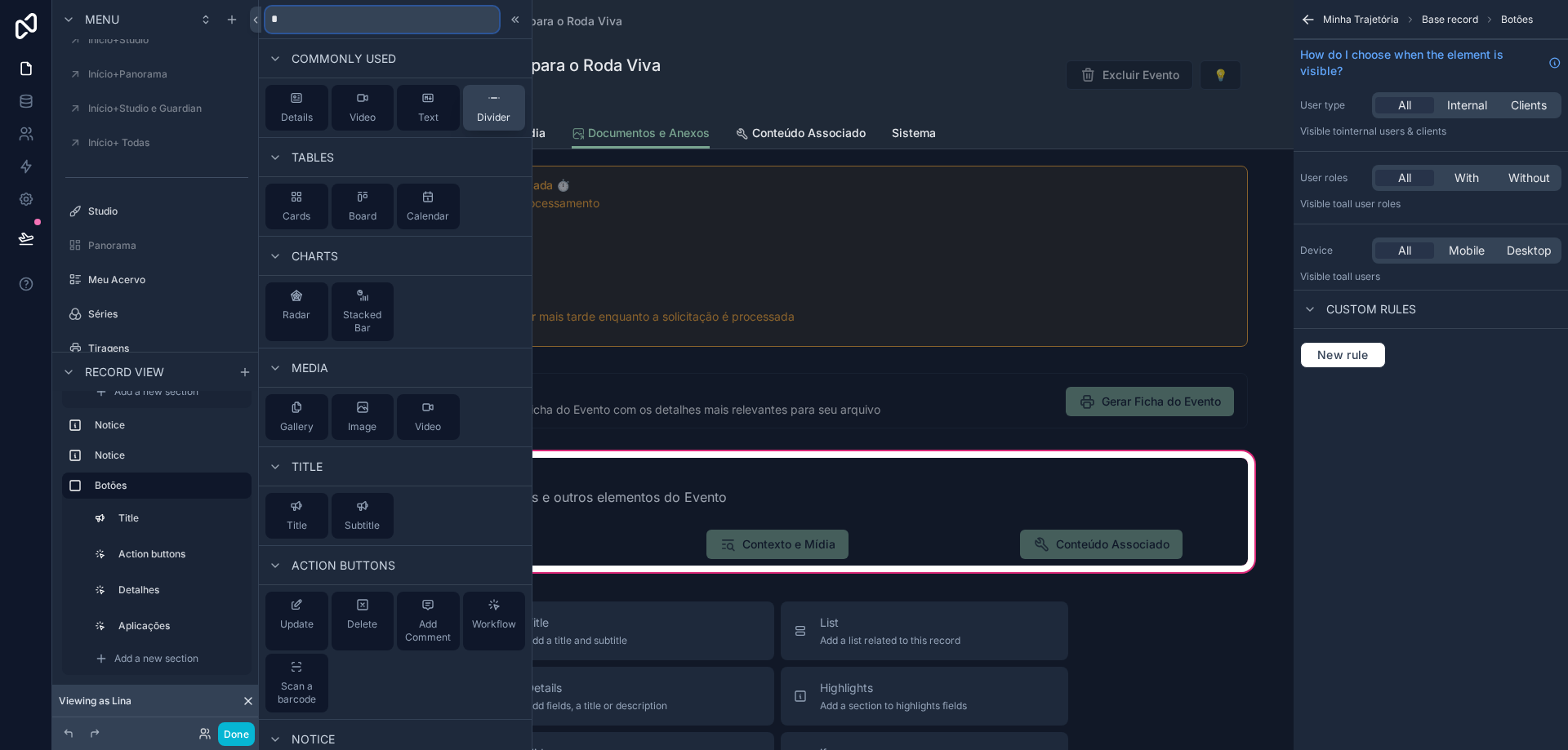
type input "*"
click at [481, 108] on div "Divider" at bounding box center [493, 108] width 33 height 32
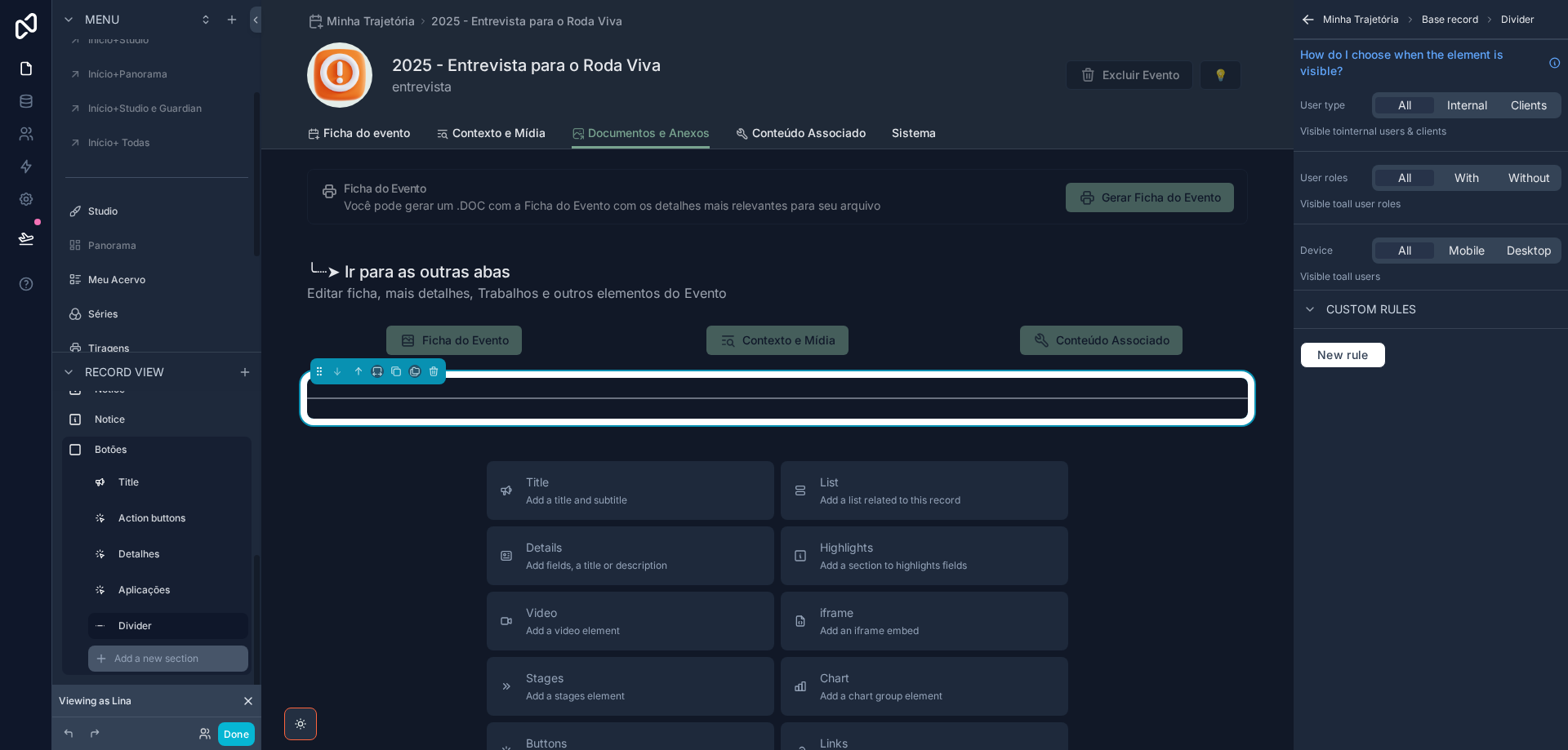
scroll to position [961, 0]
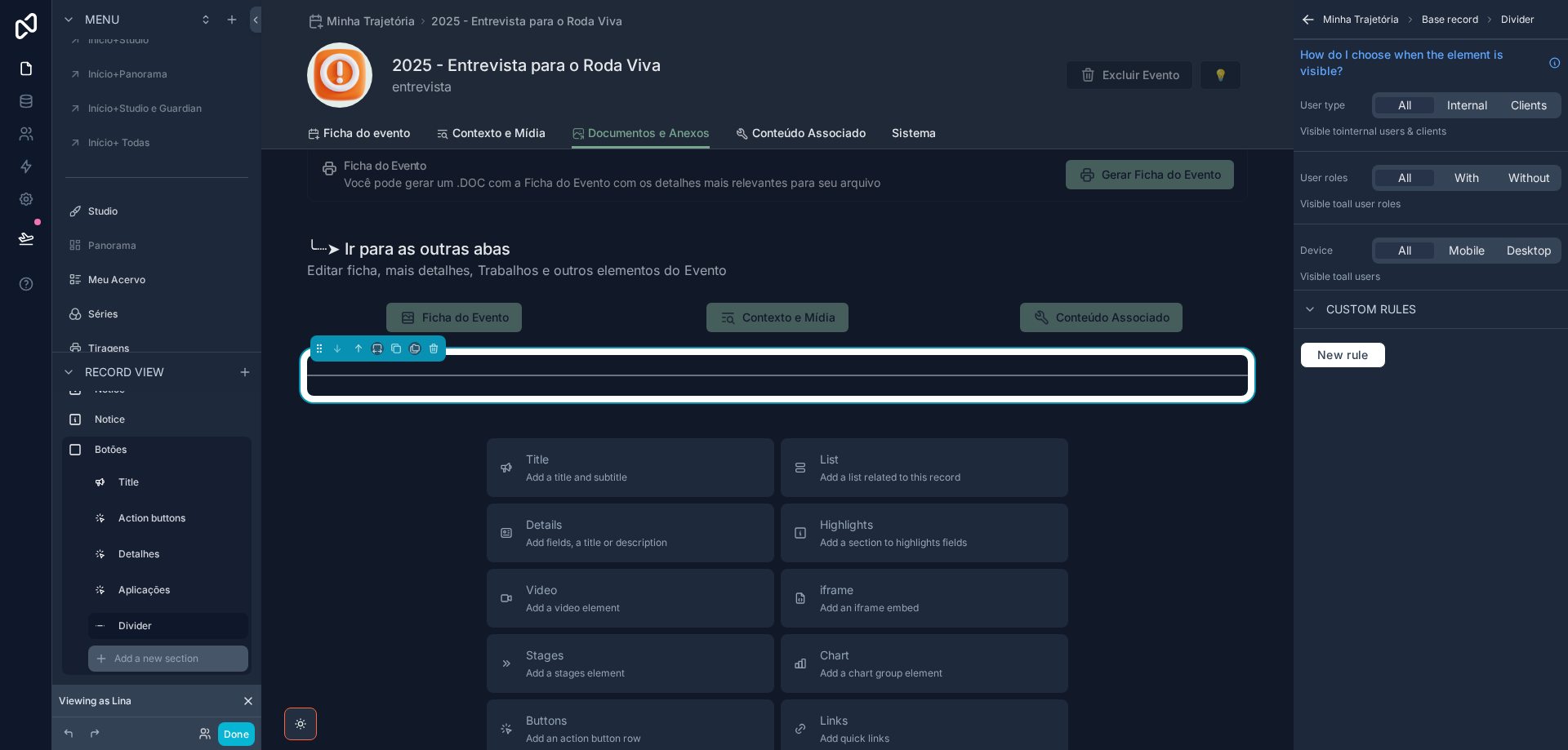
click at [112, 662] on div "Add a new section" at bounding box center [168, 658] width 160 height 26
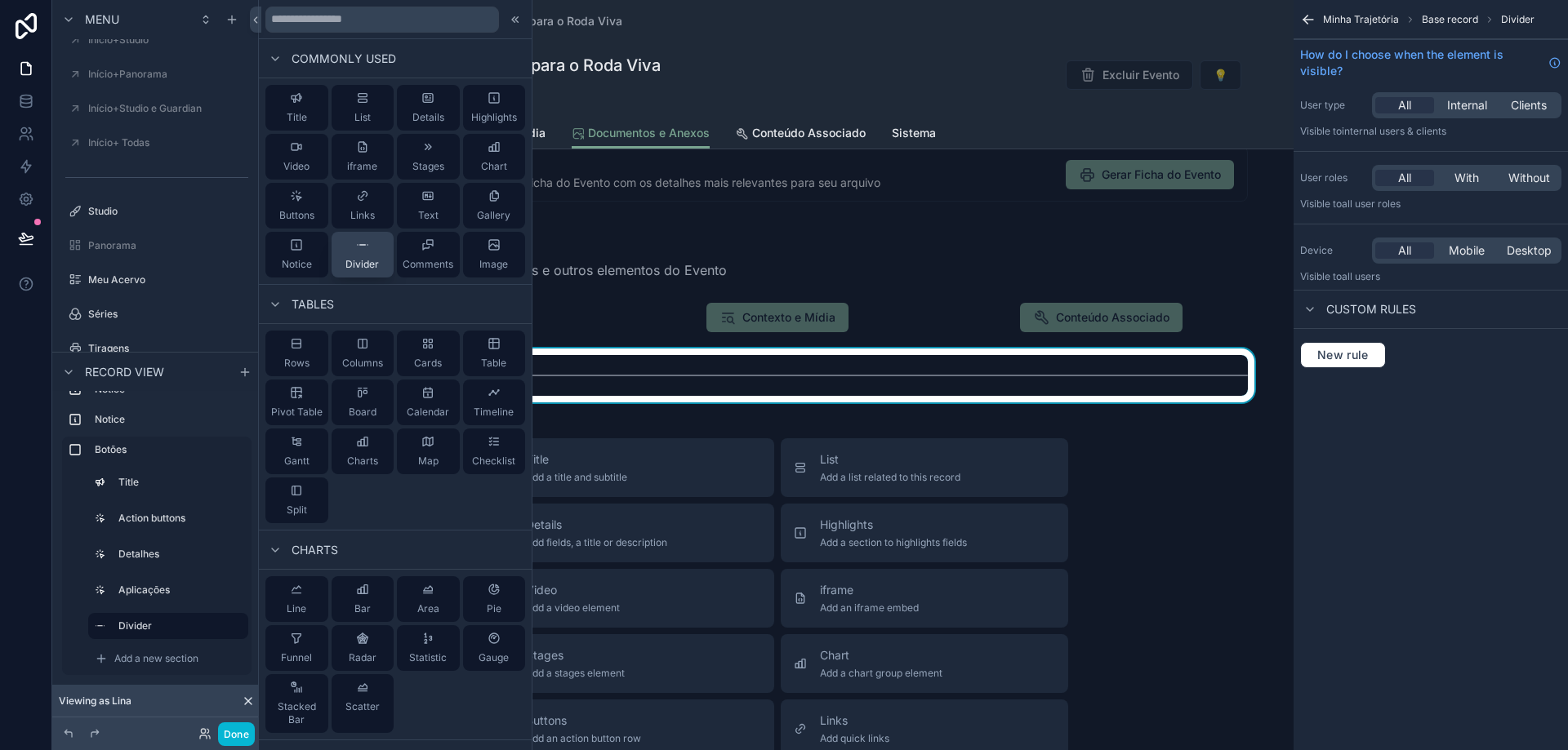
drag, startPoint x: 369, startPoint y: 254, endPoint x: 98, endPoint y: 684, distance: 508.3
click at [368, 256] on div "Divider" at bounding box center [361, 254] width 33 height 32
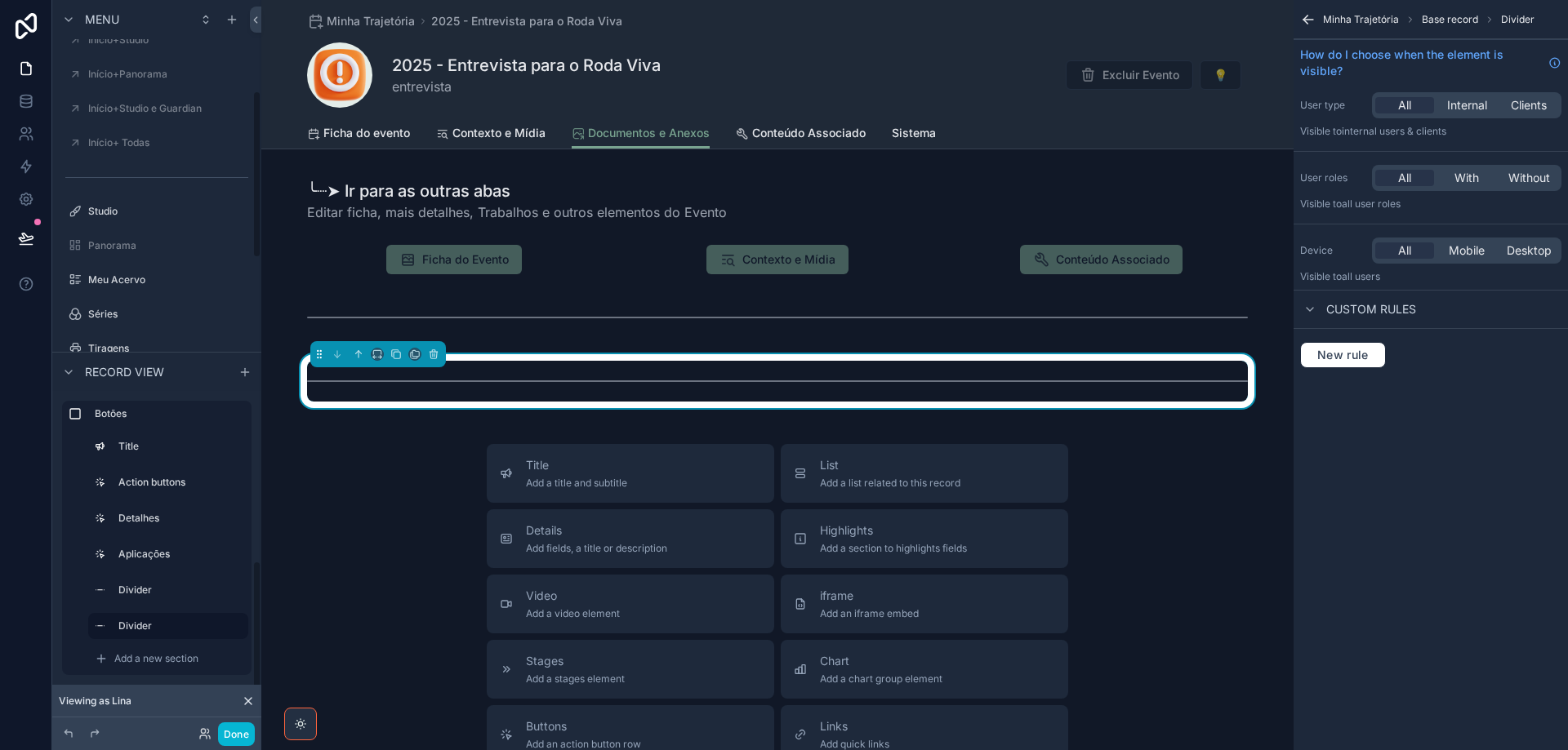
scroll to position [1025, 0]
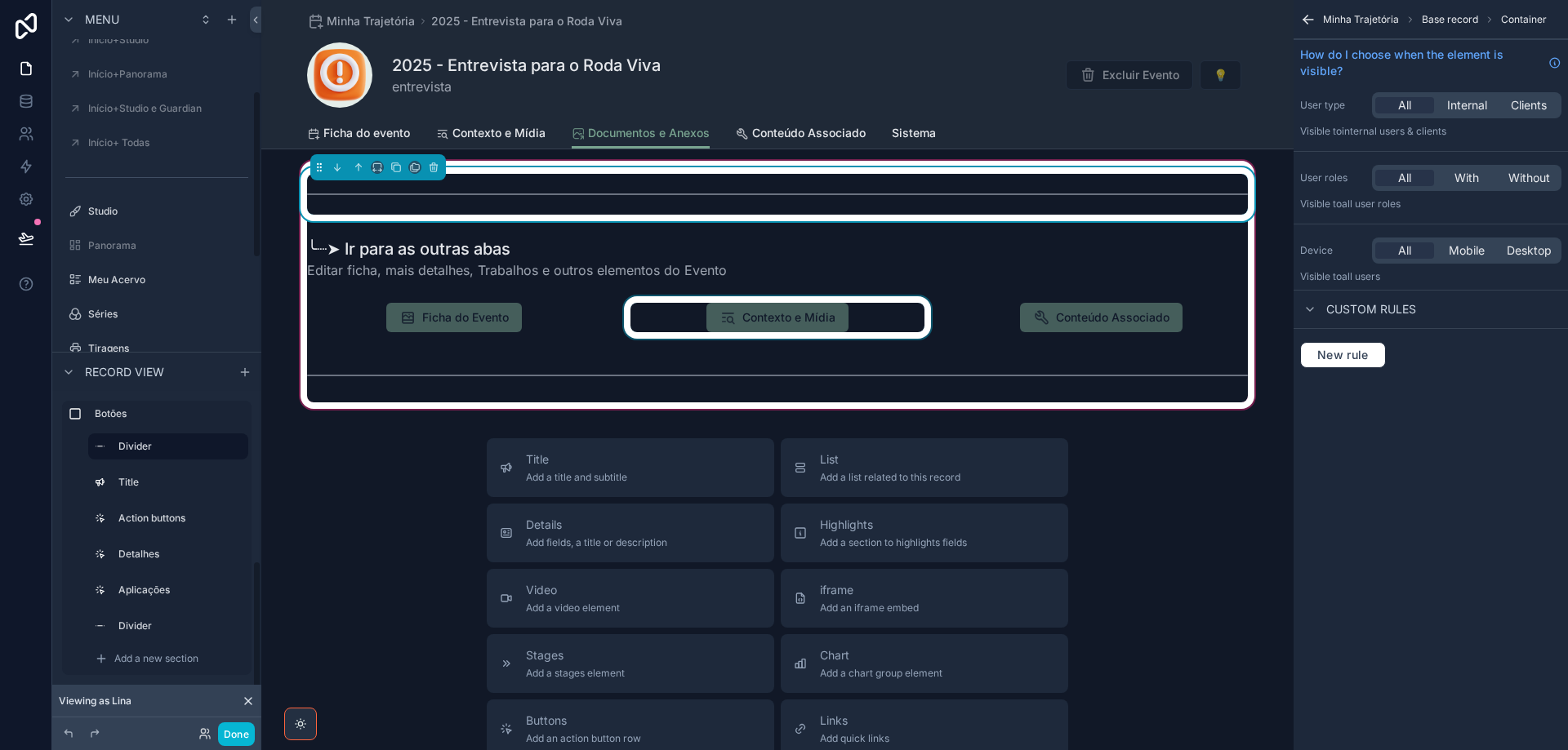
drag, startPoint x: 139, startPoint y: 416, endPoint x: 691, endPoint y: 334, distance: 558.1
click at [140, 416] on label "Botões" at bounding box center [170, 414] width 151 height 13
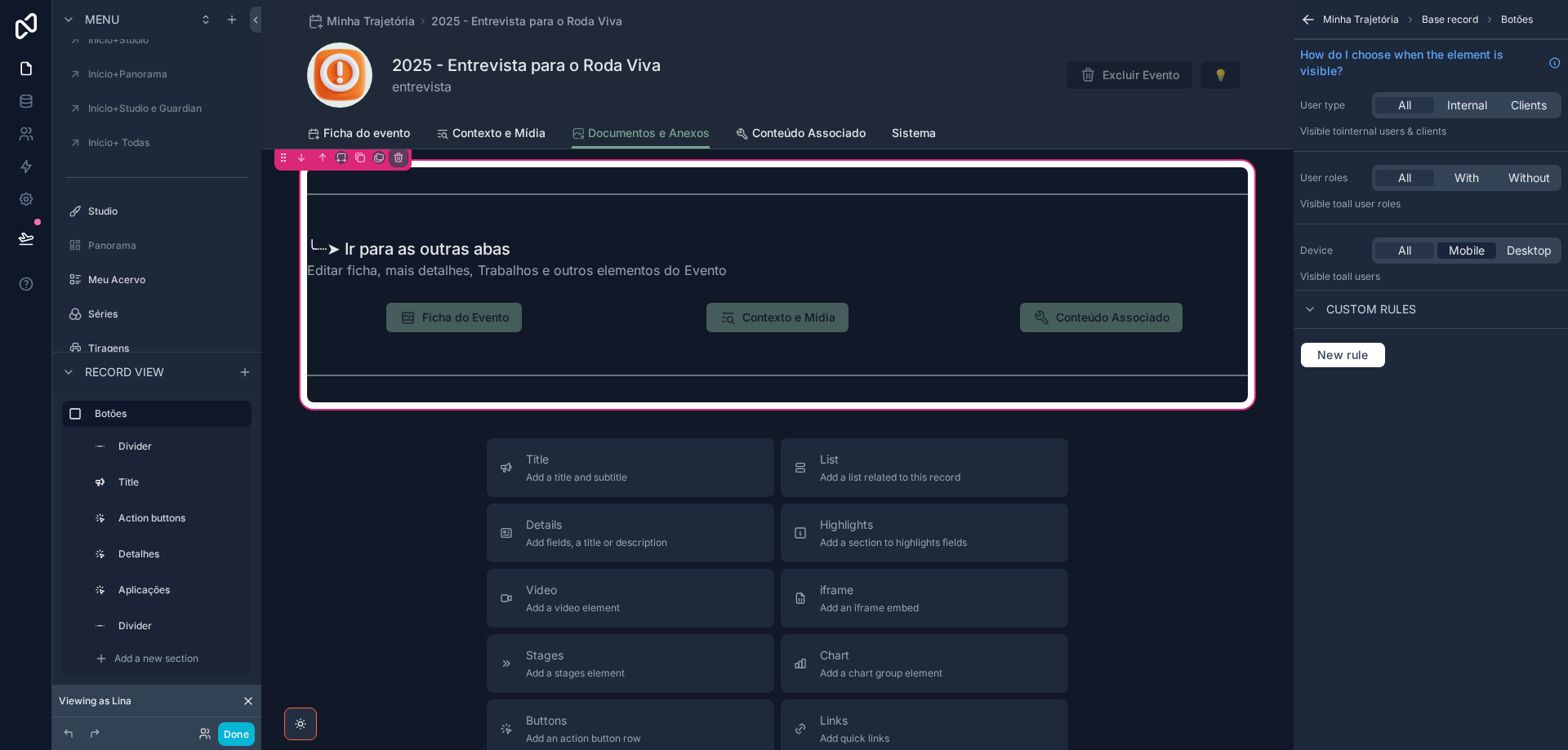
click at [1477, 252] on span "Mobile" at bounding box center [1467, 251] width 36 height 16
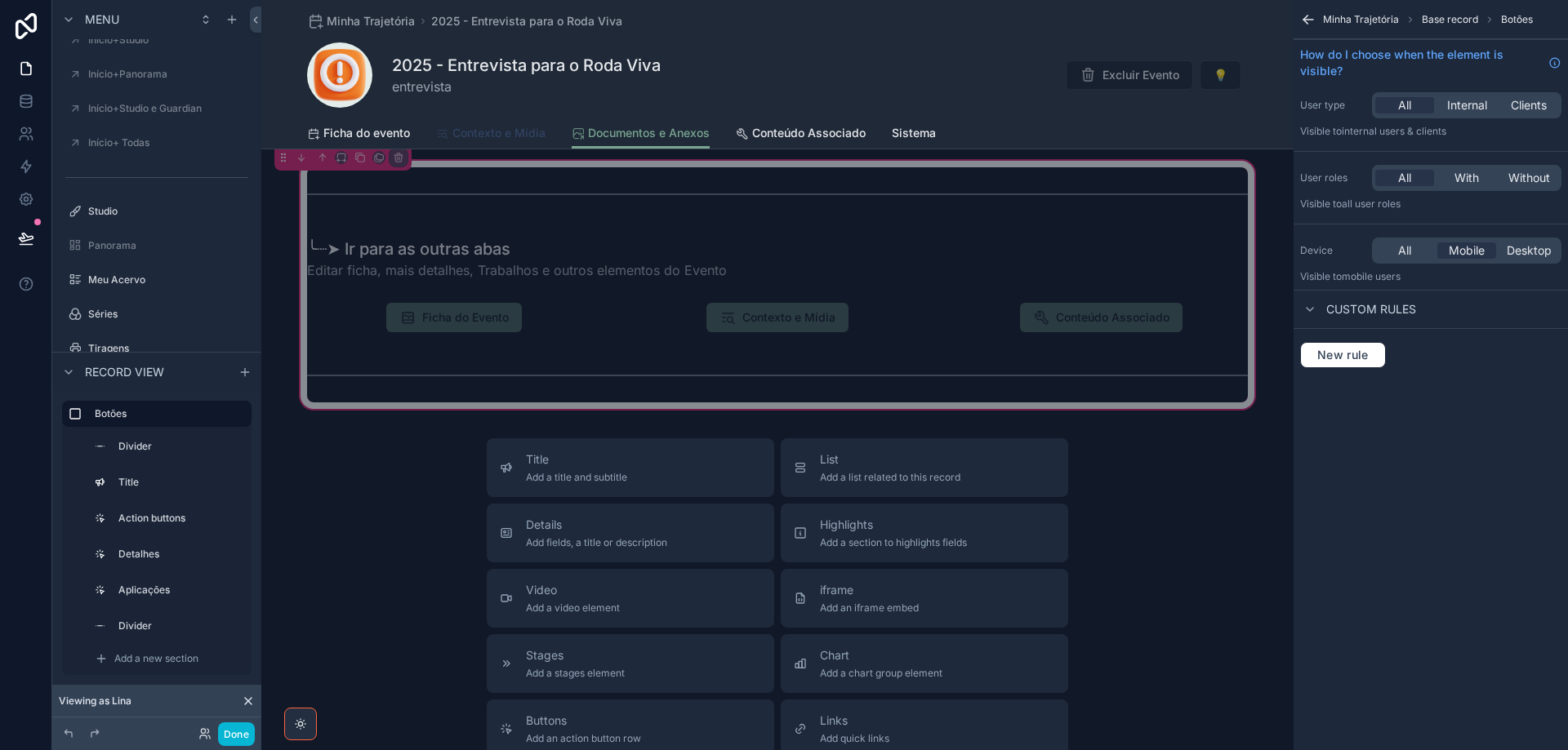
click at [490, 137] on span "Contexto e Mídia" at bounding box center [499, 133] width 93 height 16
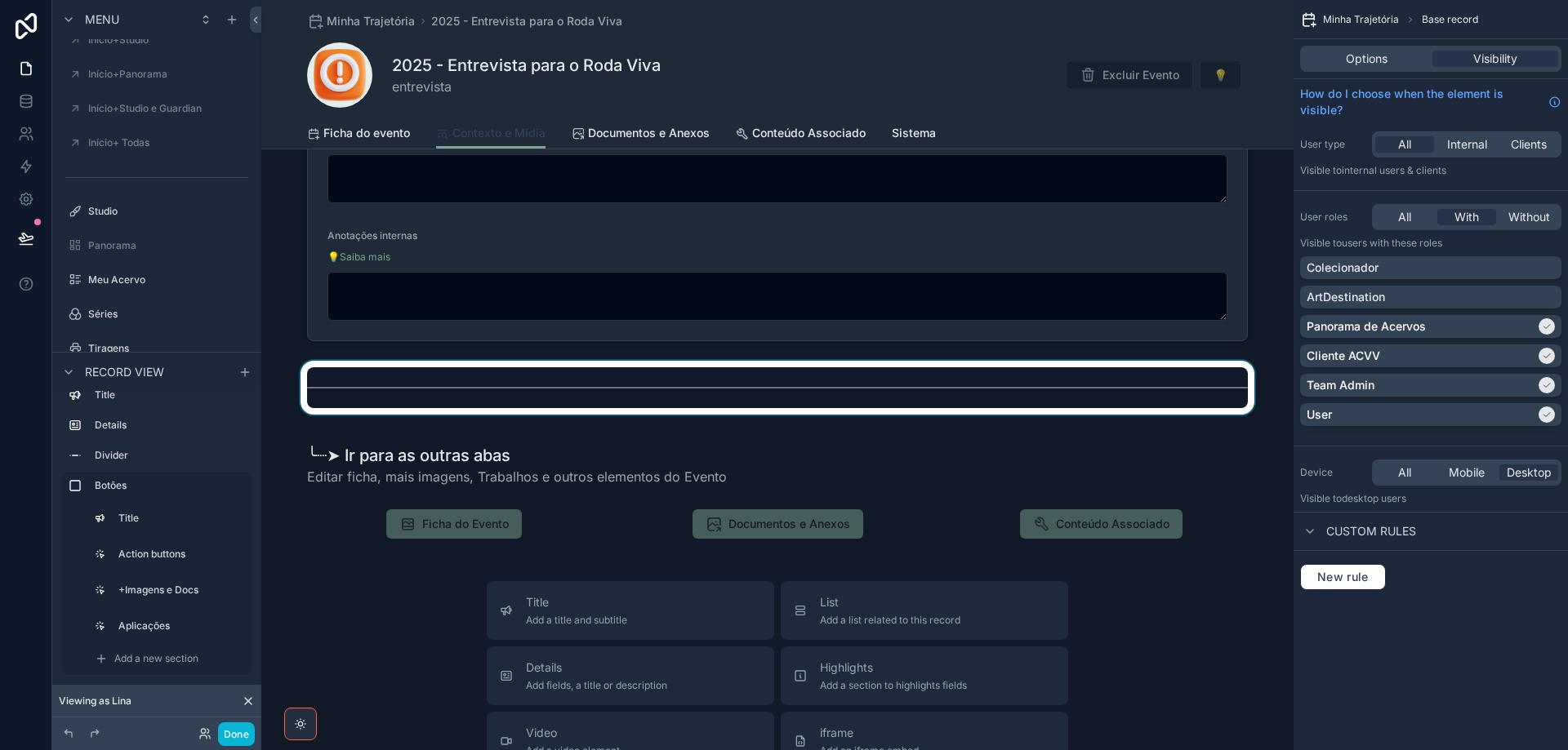
scroll to position [735, 0]
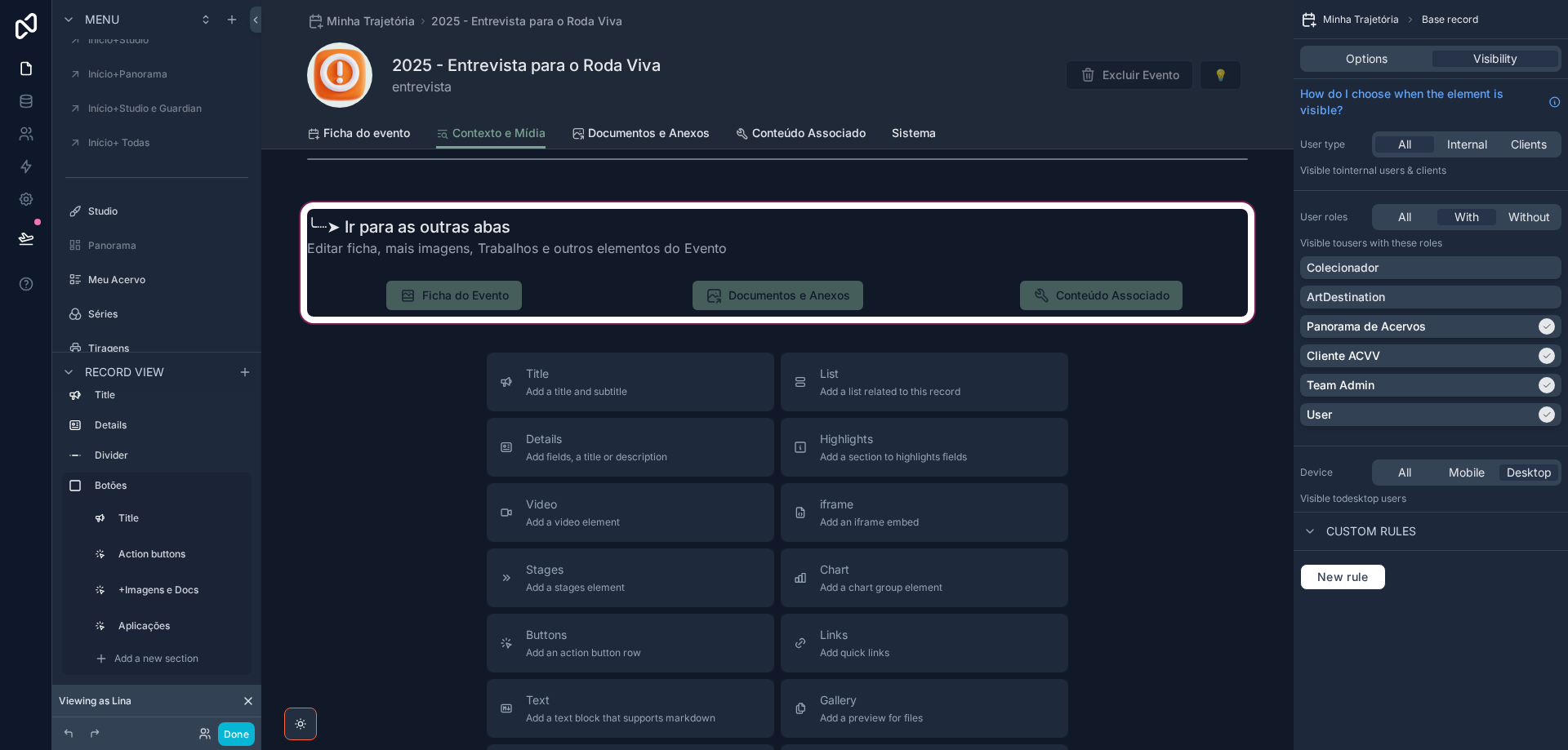
click at [346, 312] on div "scrollable content" at bounding box center [776, 263] width 1032 height 127
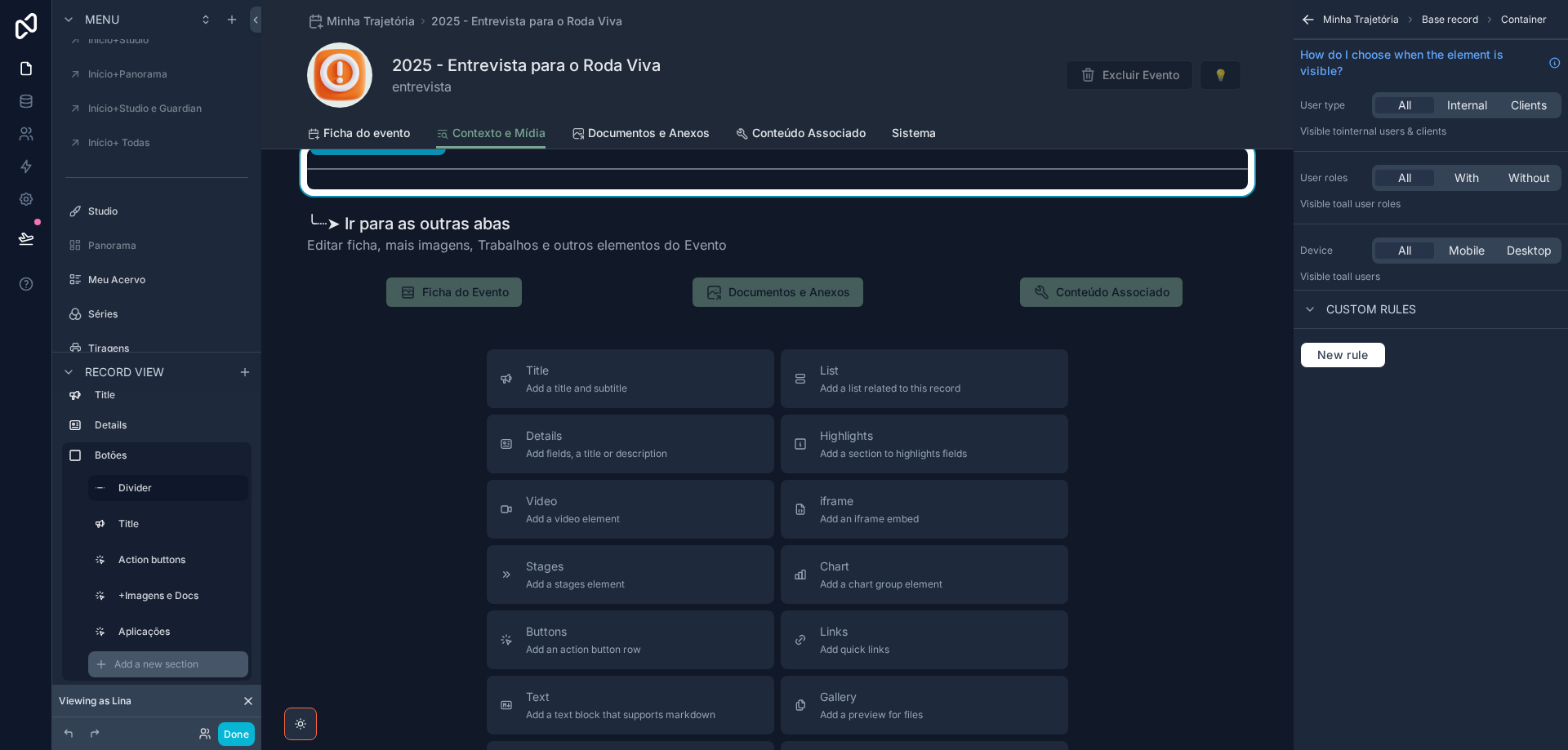
click at [138, 660] on span "Add a new section" at bounding box center [157, 664] width 84 height 13
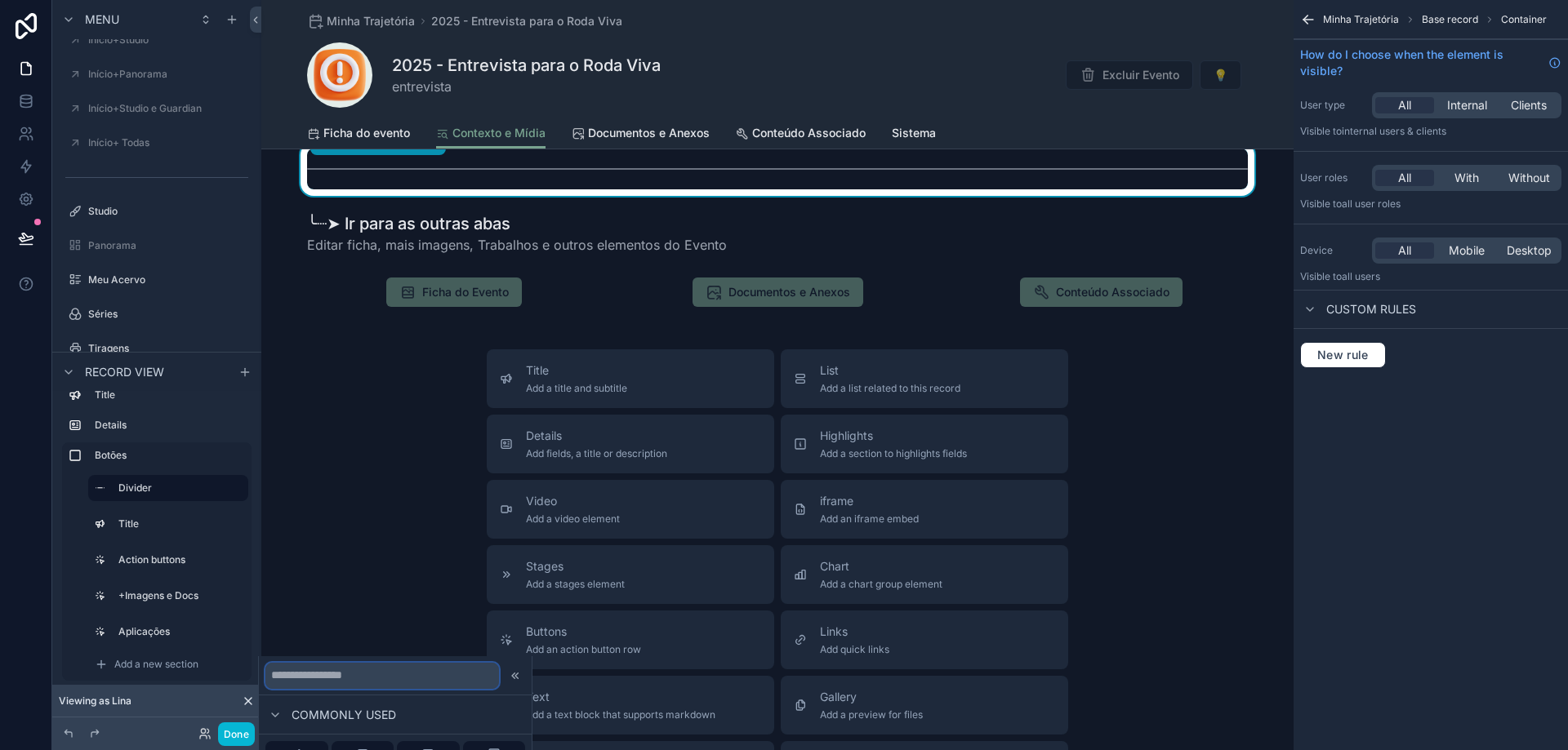
click at [399, 683] on input "text" at bounding box center [382, 676] width 234 height 26
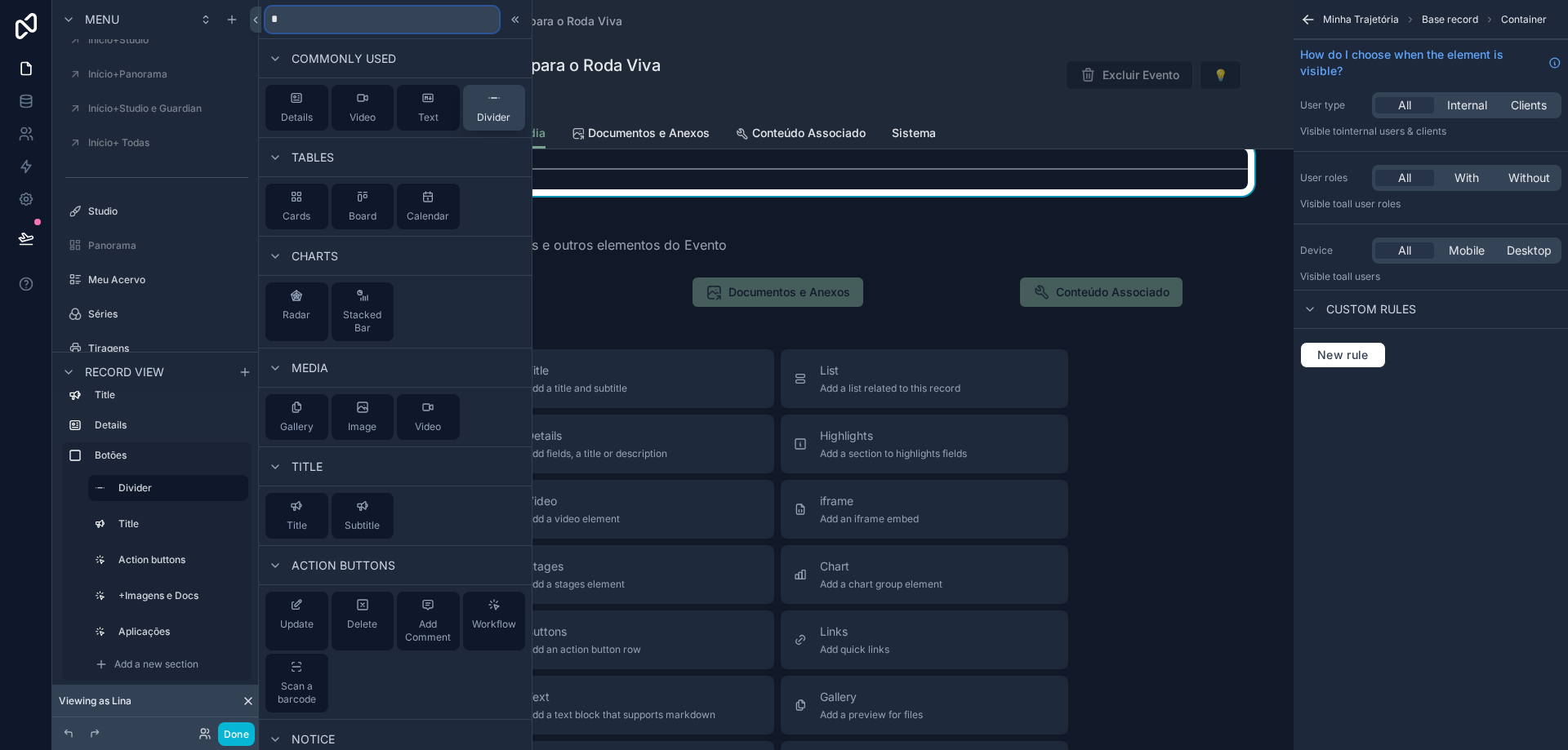
type input "*"
click at [489, 102] on icon at bounding box center [494, 98] width 13 height 13
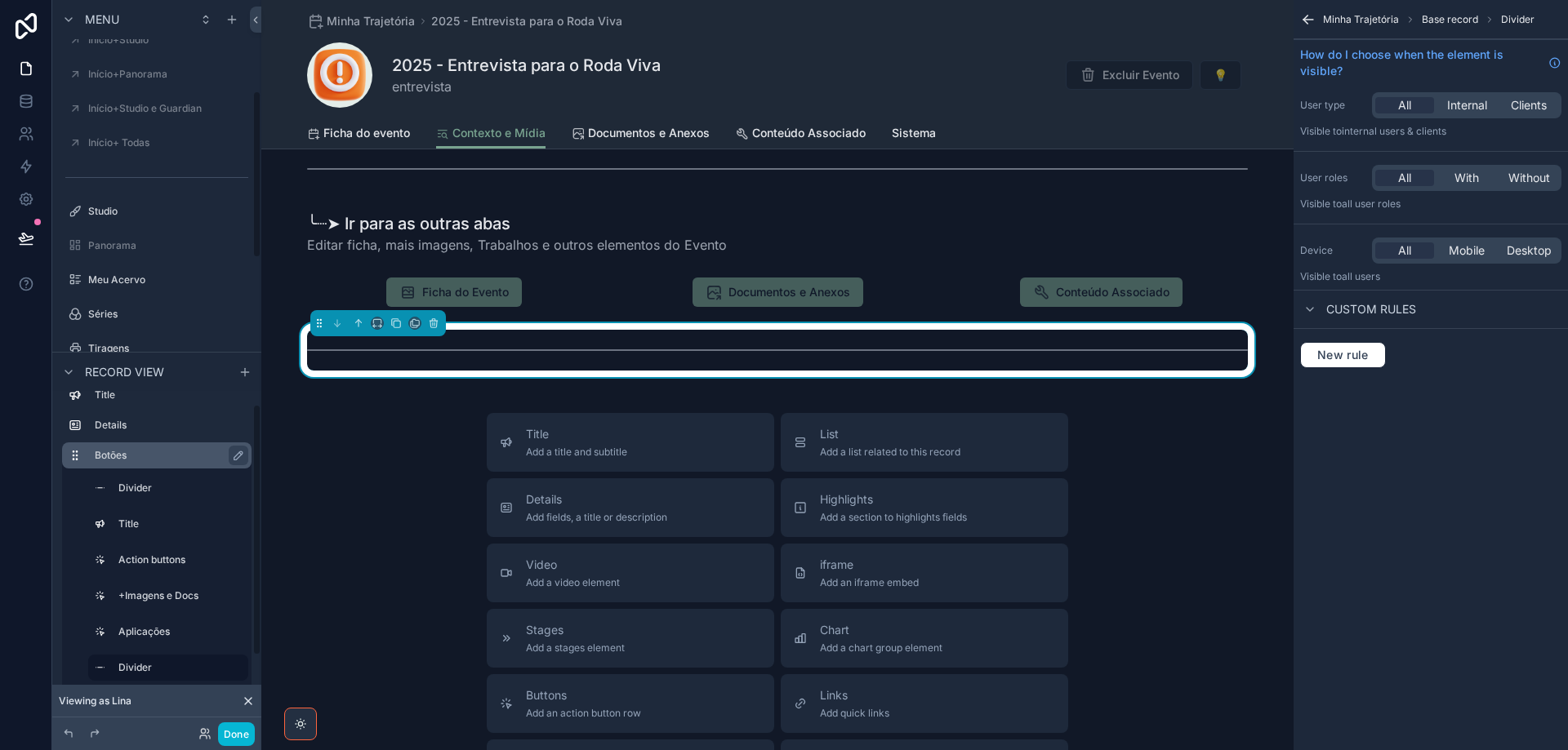
scroll to position [710, 0]
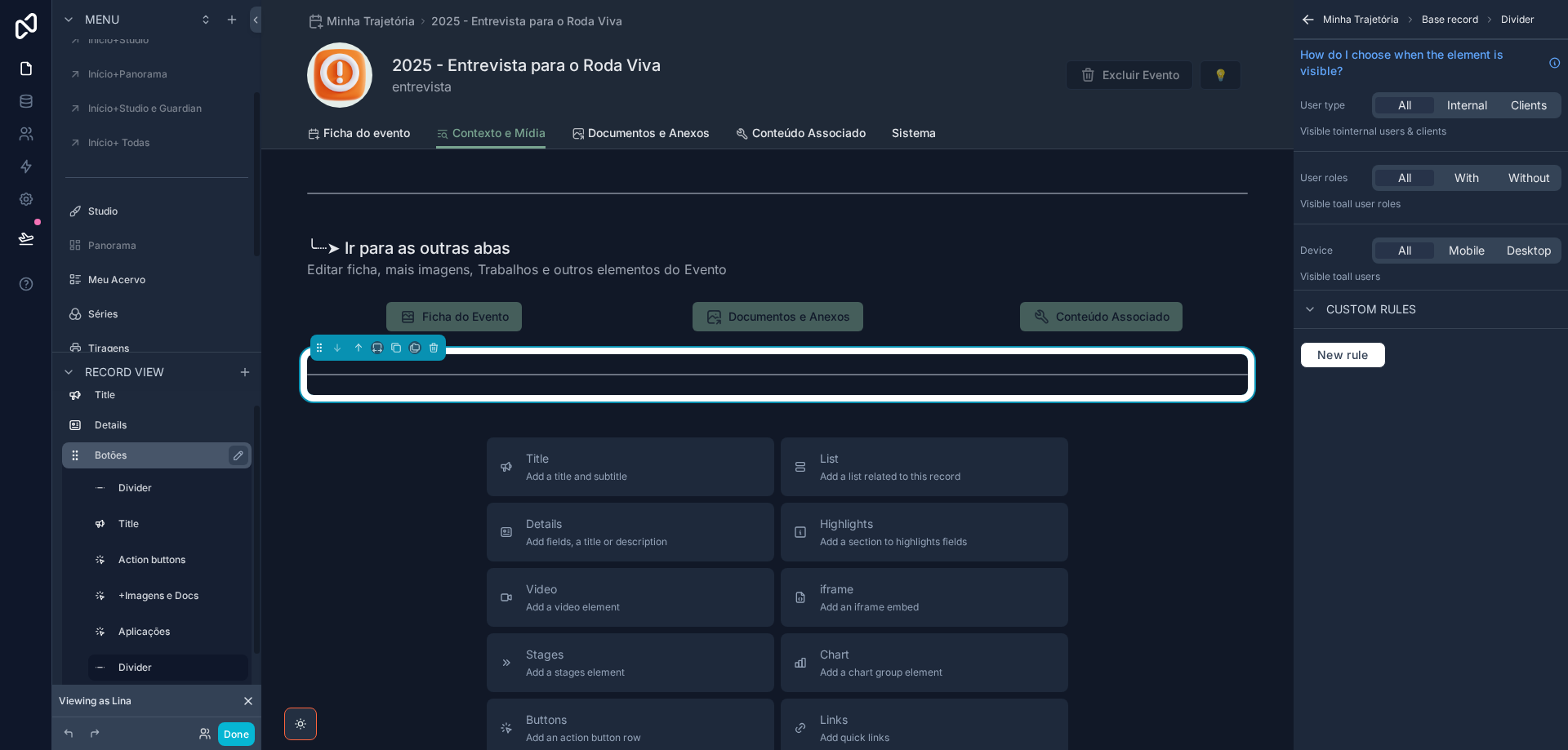
click at [169, 464] on div "Botões" at bounding box center [170, 455] width 151 height 20
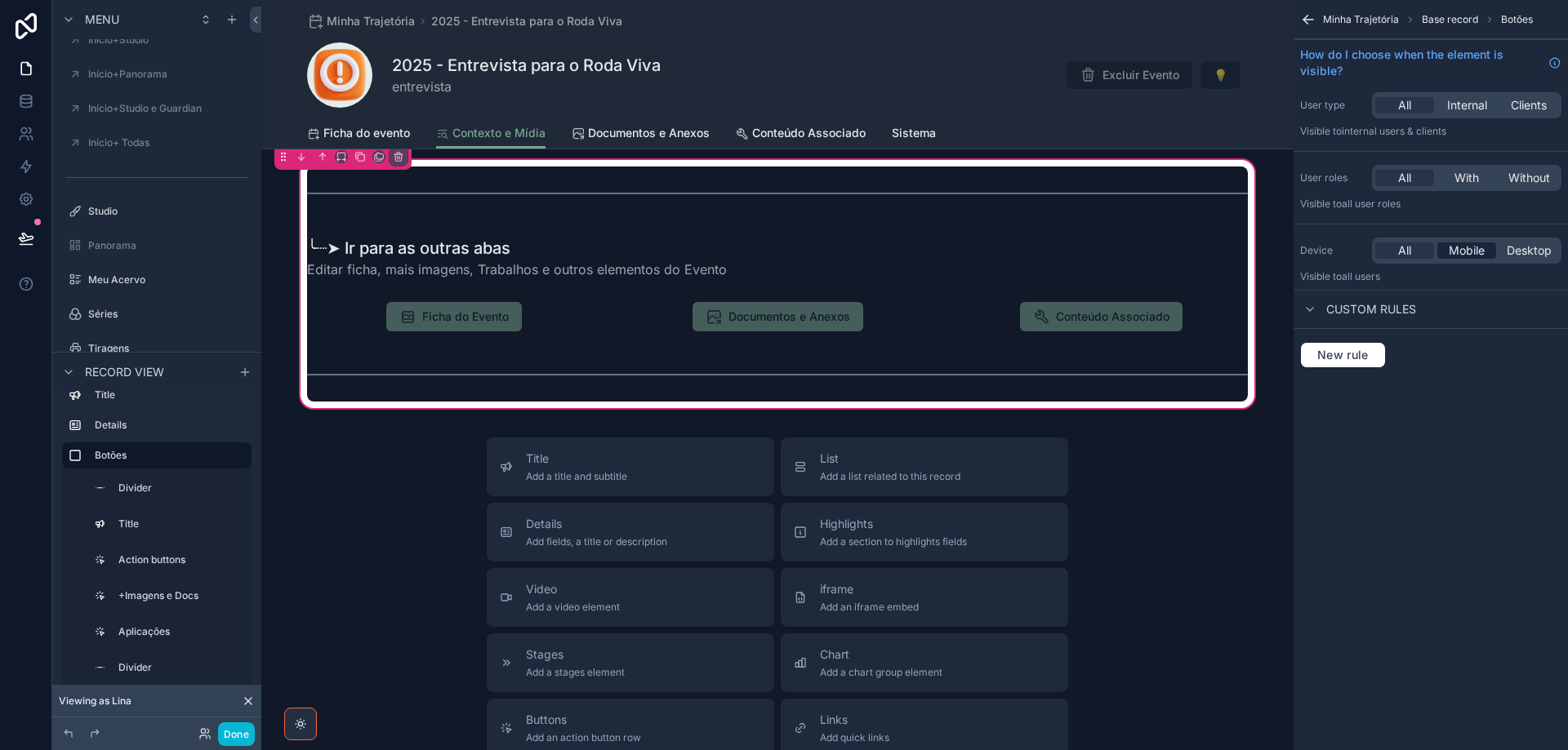
click at [1461, 252] on span "Mobile" at bounding box center [1467, 251] width 36 height 16
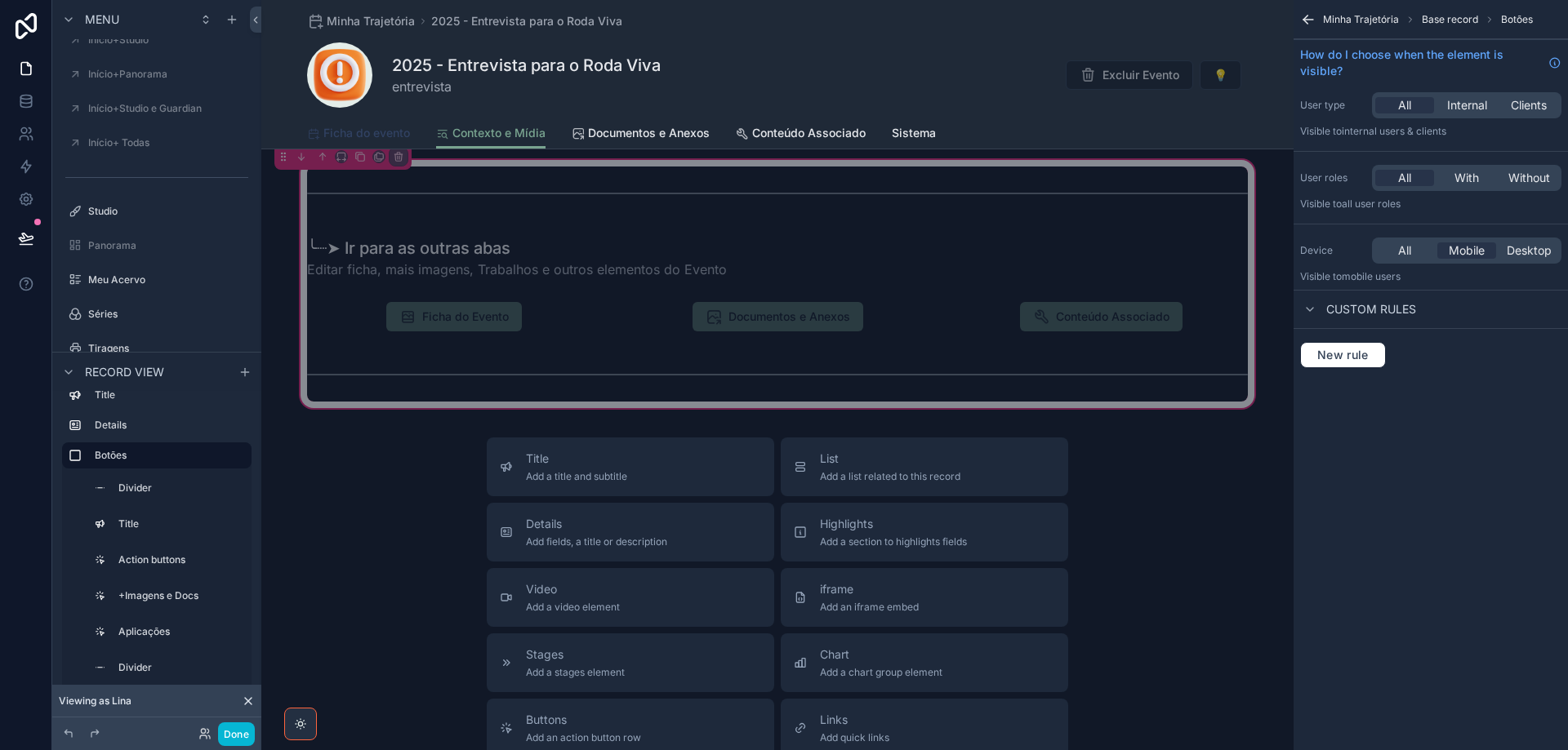
drag, startPoint x: 366, startPoint y: 139, endPoint x: 386, endPoint y: 464, distance: 325.6
click at [365, 139] on span "Ficha do evento" at bounding box center [367, 133] width 87 height 16
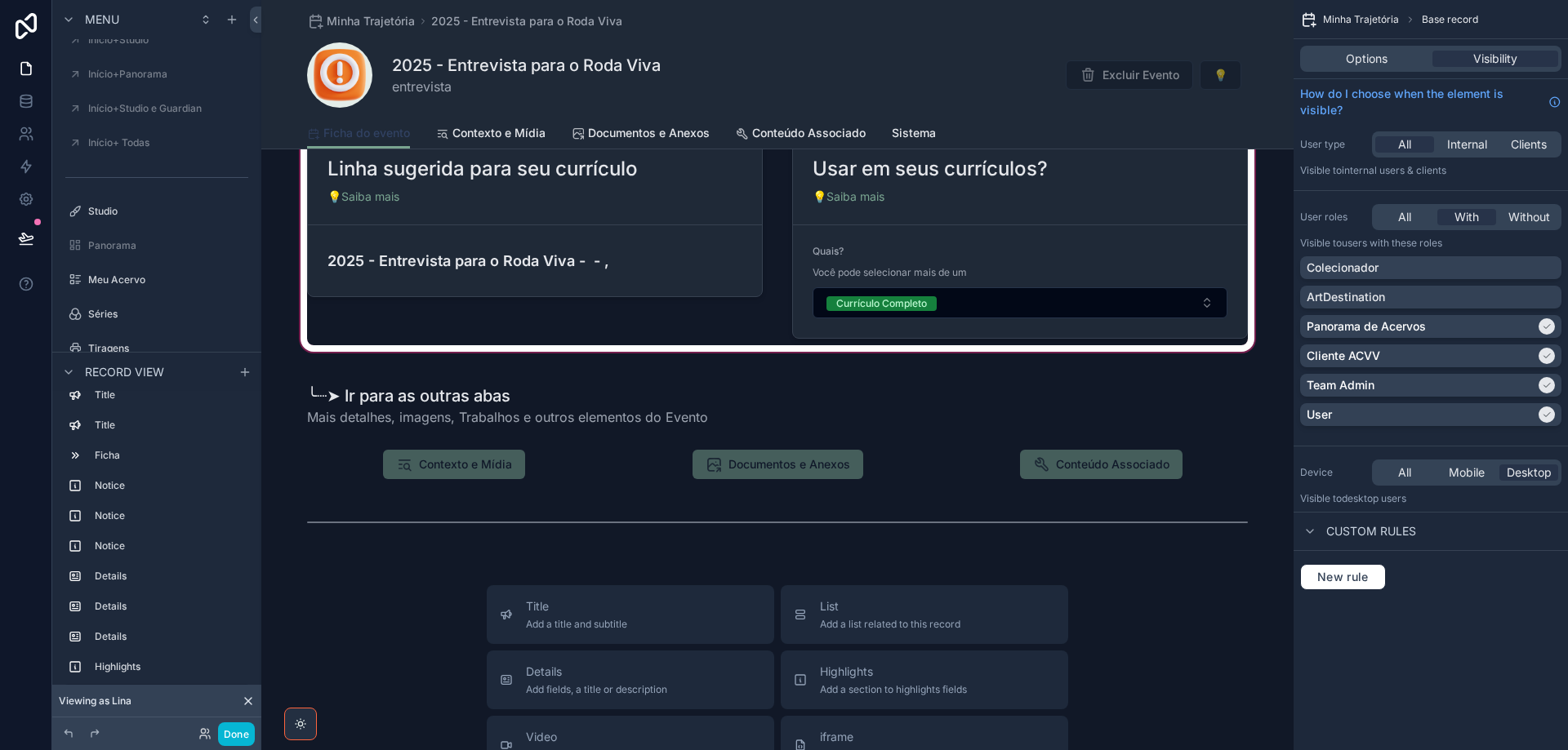
scroll to position [2203, 0]
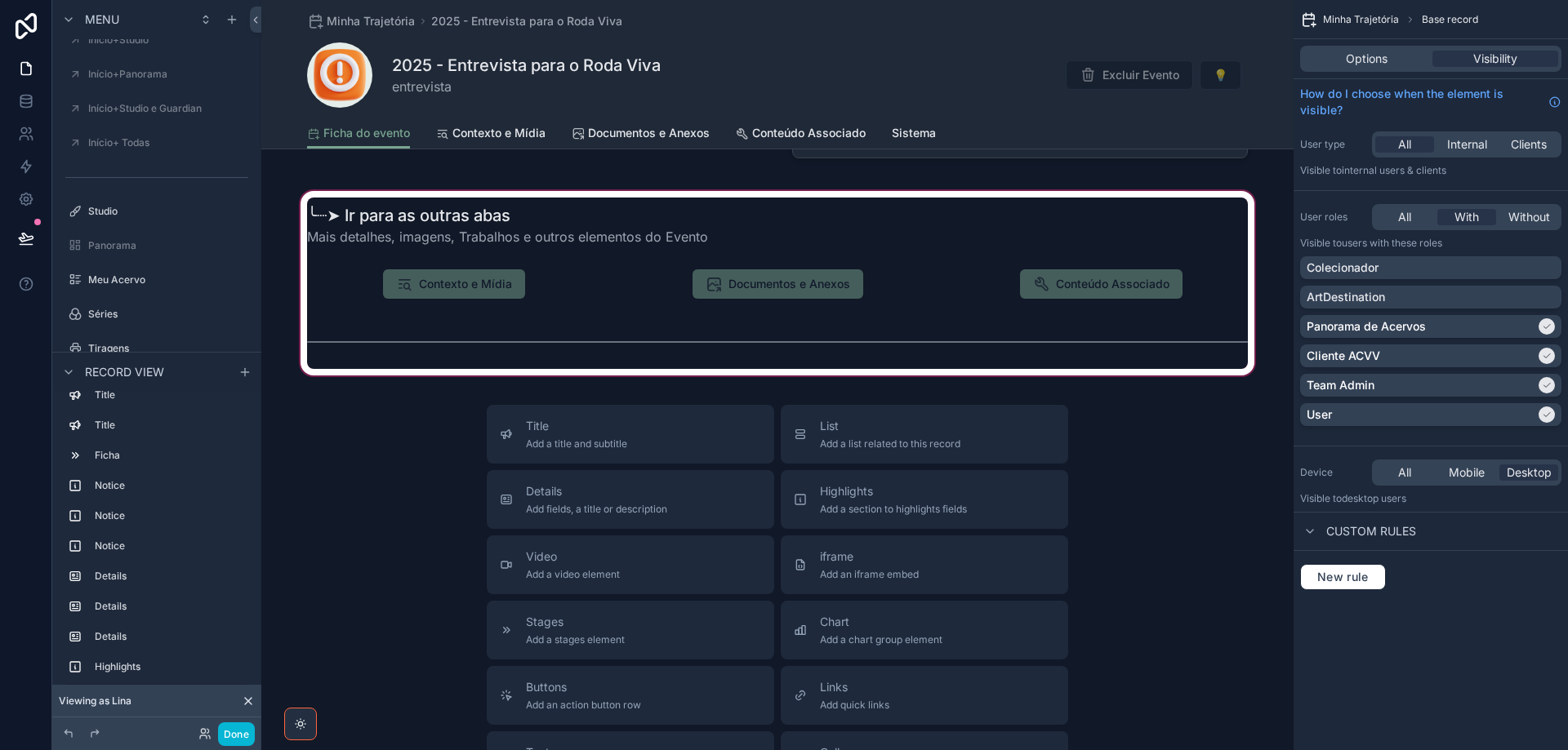
click at [342, 308] on div "scrollable content" at bounding box center [776, 282] width 1032 height 191
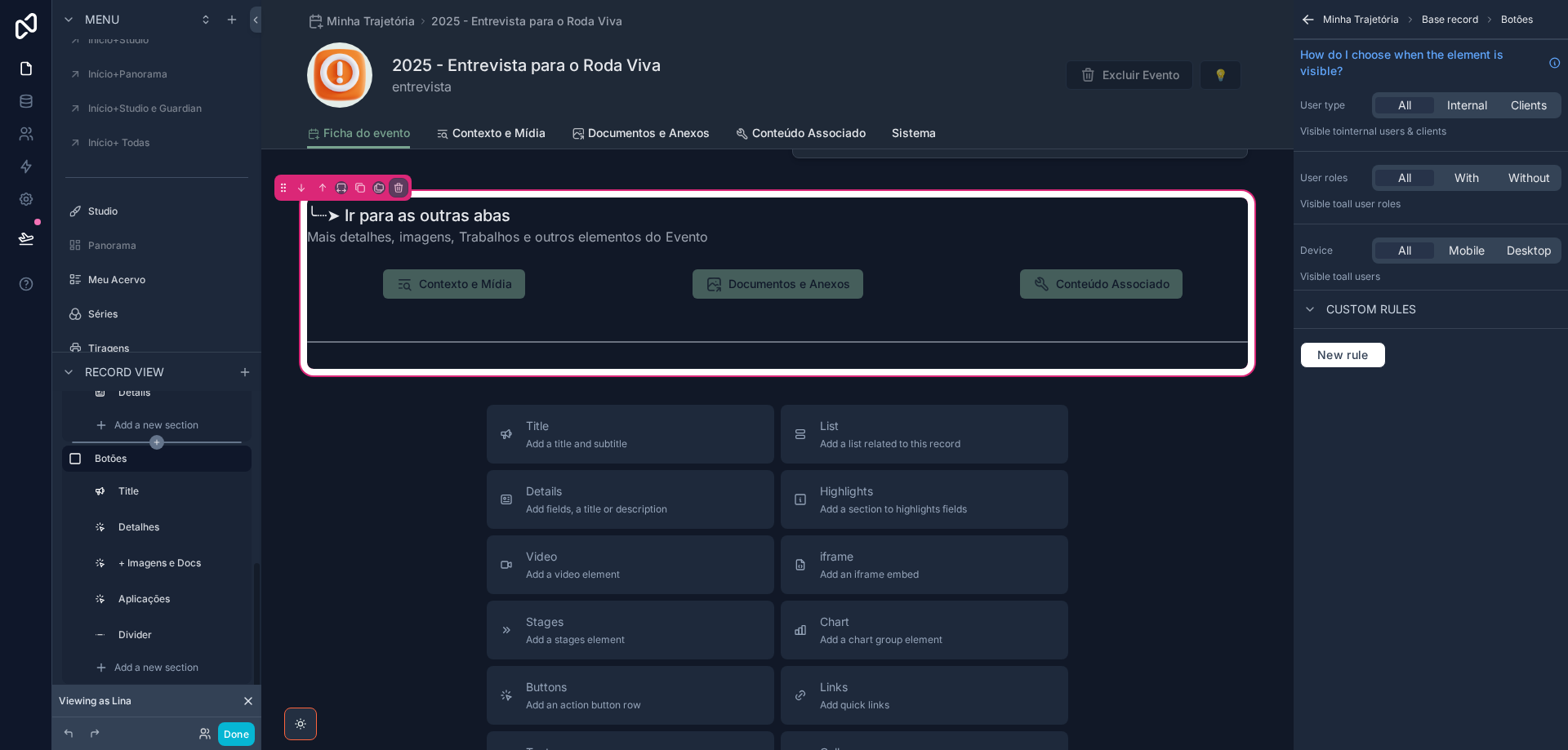
scroll to position [399, 0]
click at [121, 656] on span "Add a new section" at bounding box center [157, 659] width 84 height 13
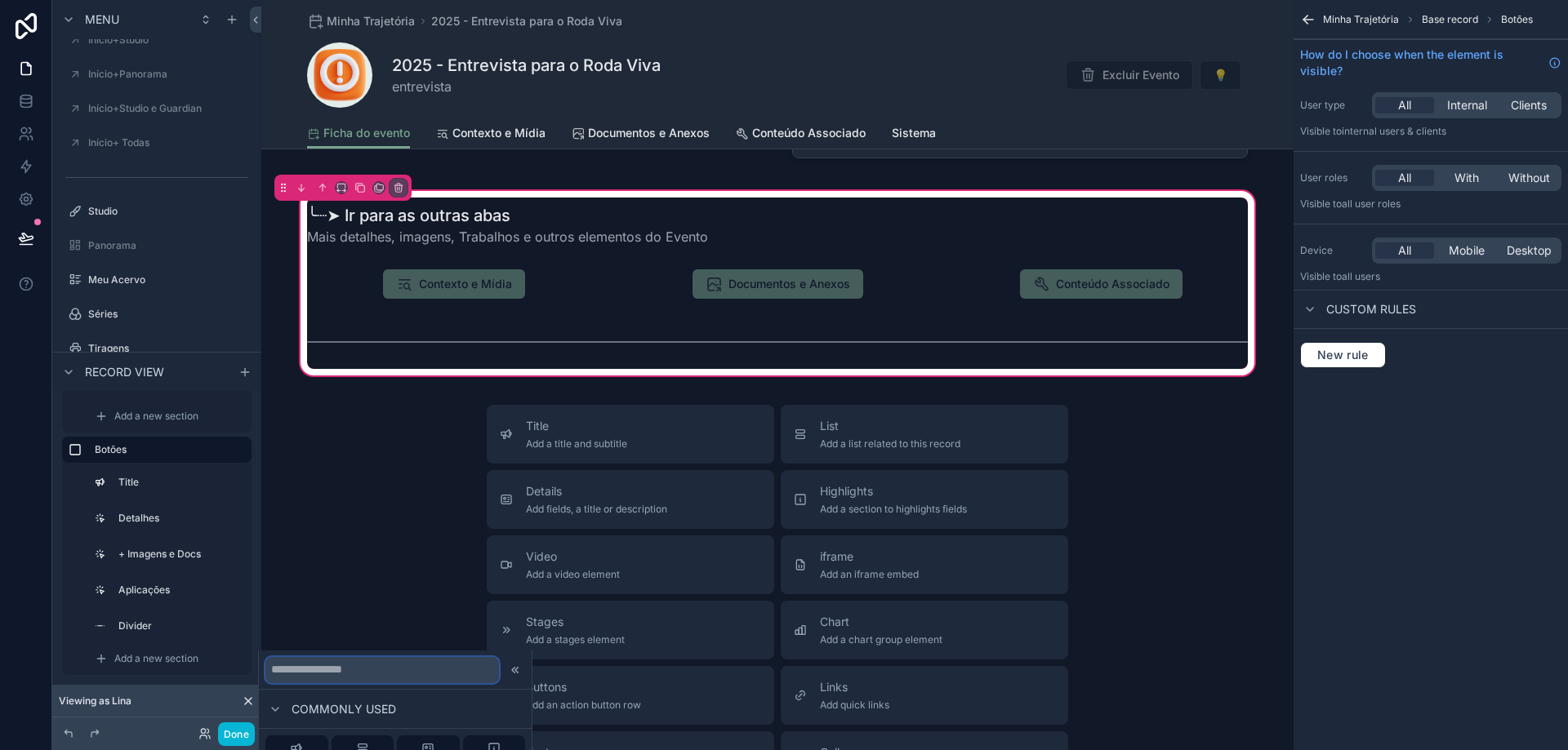
click at [373, 674] on input "text" at bounding box center [382, 669] width 234 height 26
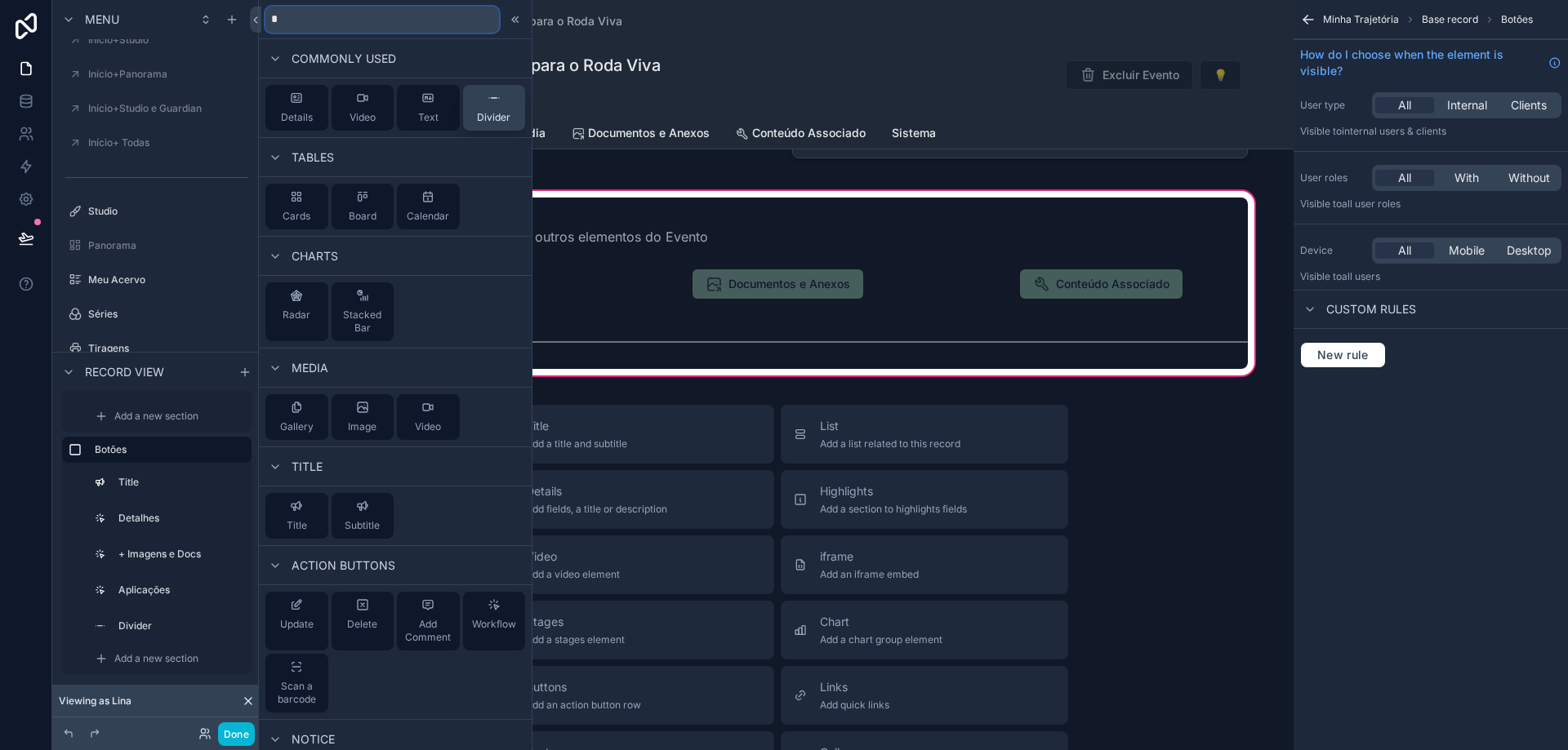
type input "*"
click at [488, 97] on icon at bounding box center [494, 98] width 13 height 13
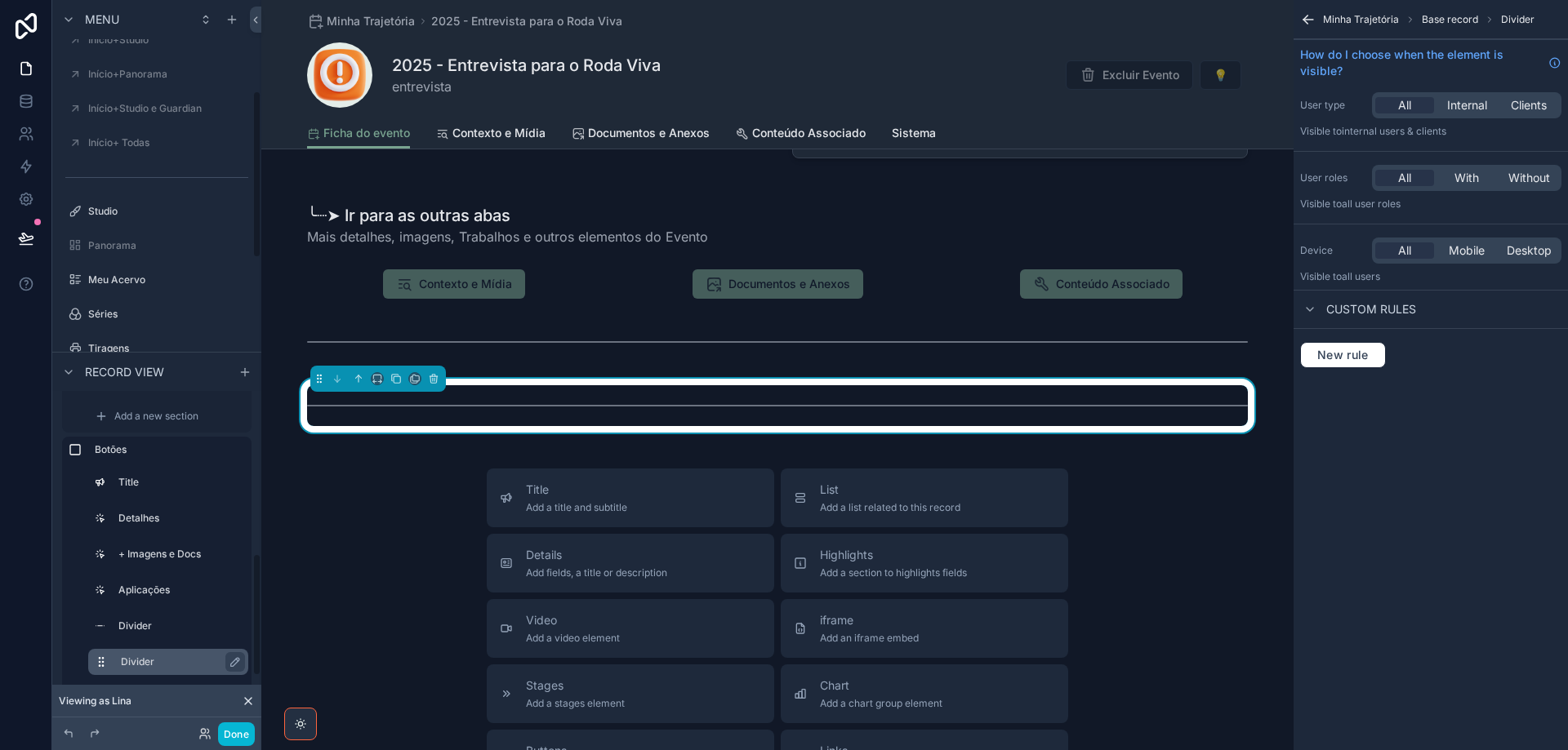
scroll to position [2234, 0]
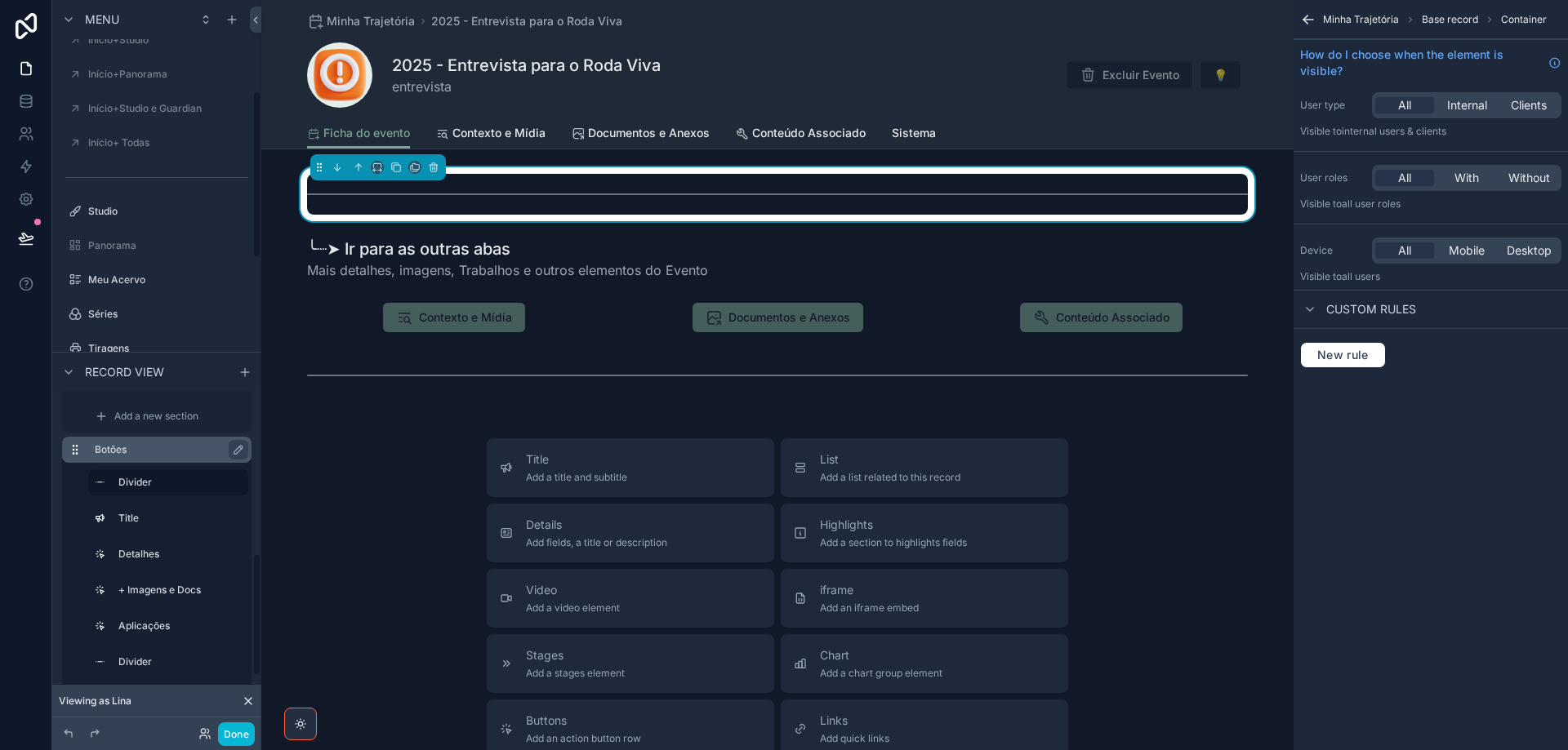
click at [187, 449] on label "Botões" at bounding box center [167, 450] width 143 height 13
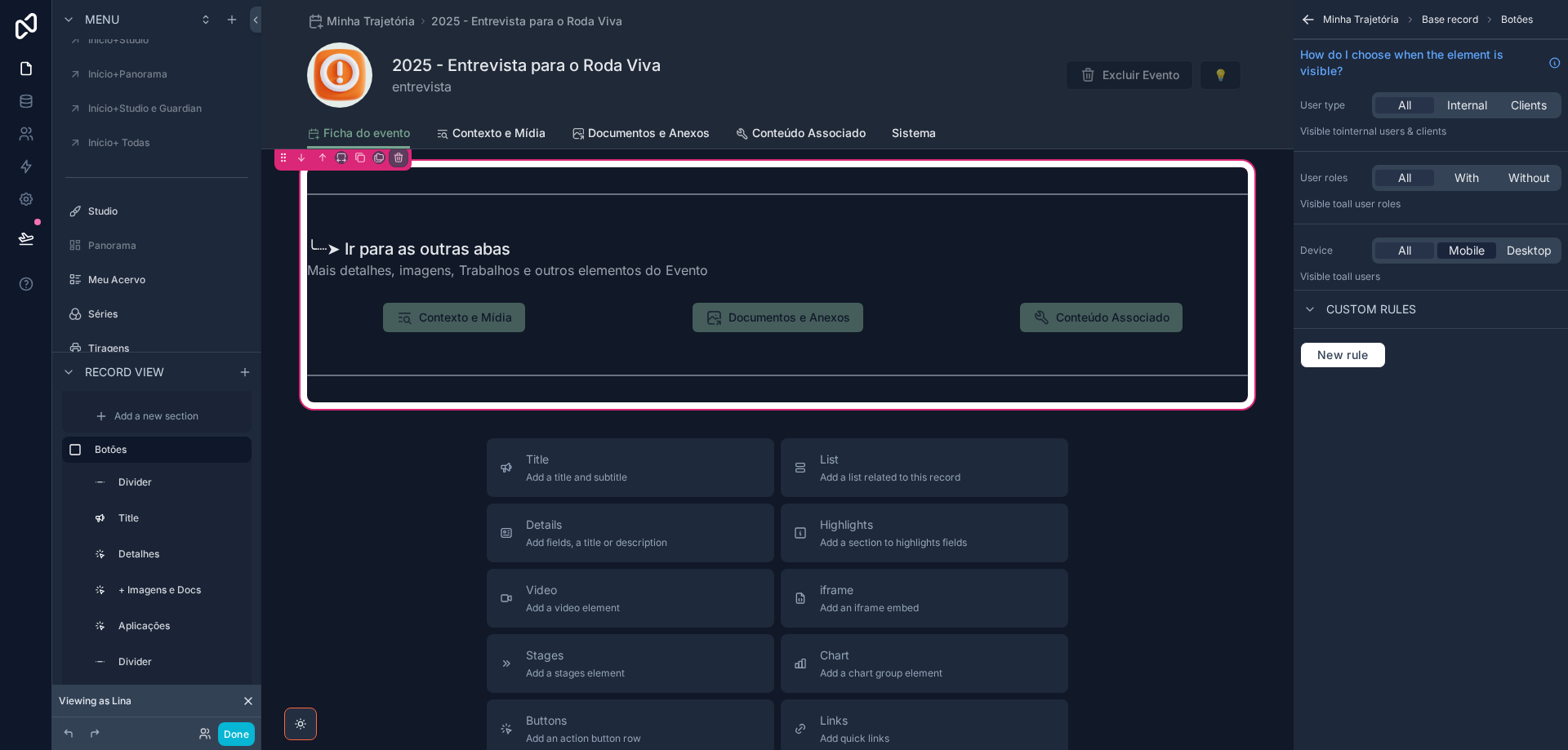
click at [1479, 249] on span "Mobile" at bounding box center [1467, 251] width 36 height 16
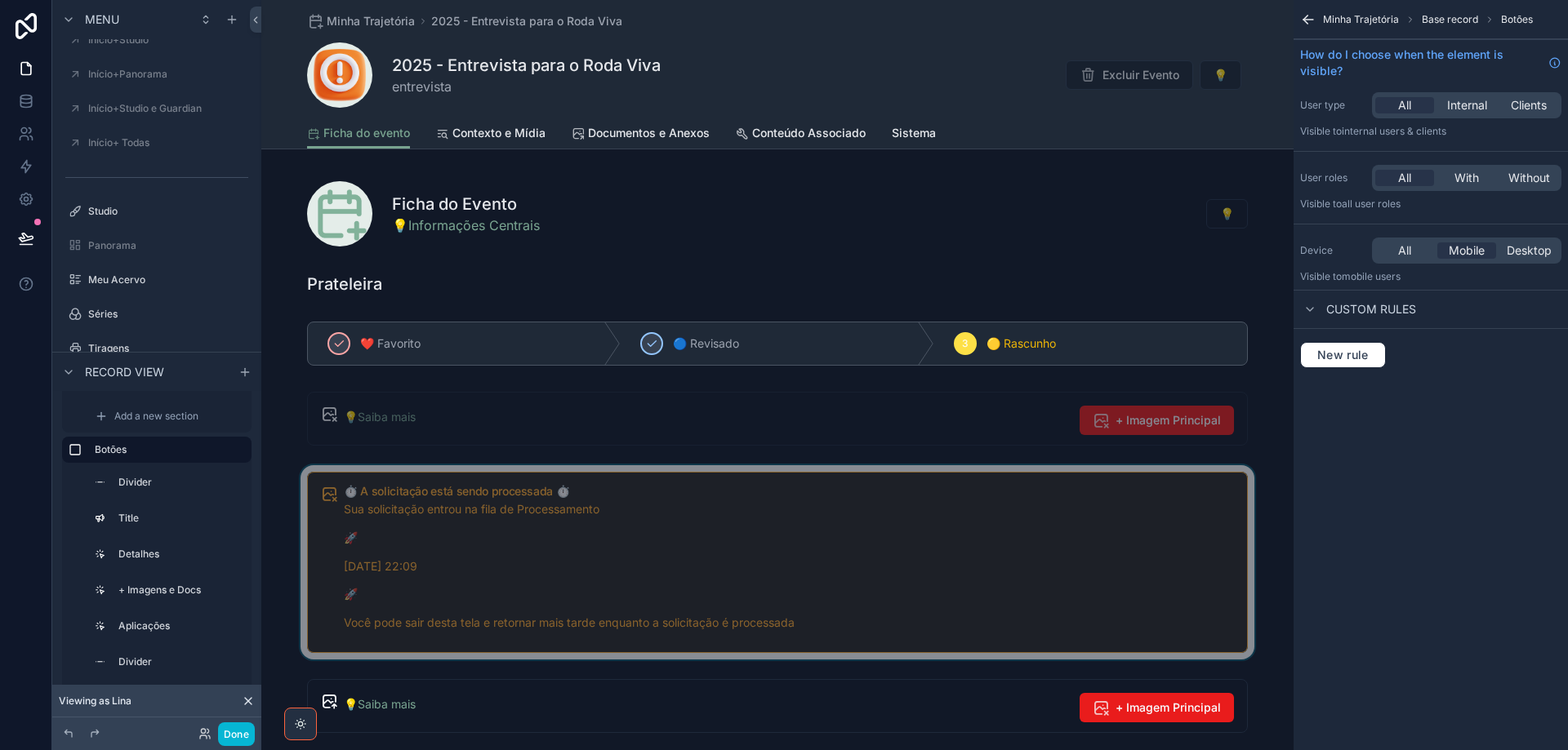
scroll to position [0, 0]
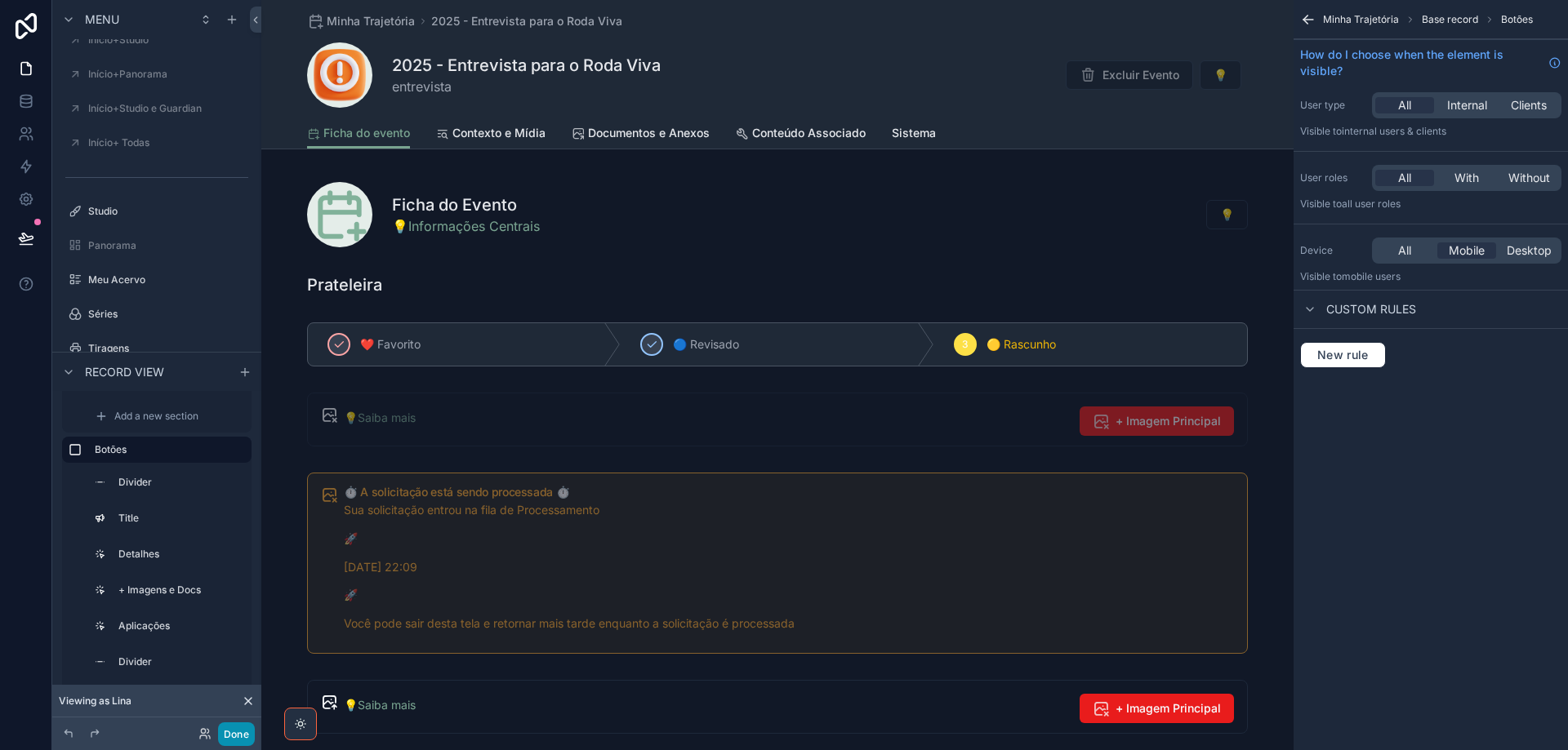
click at [245, 737] on button "Done" at bounding box center [236, 734] width 37 height 23
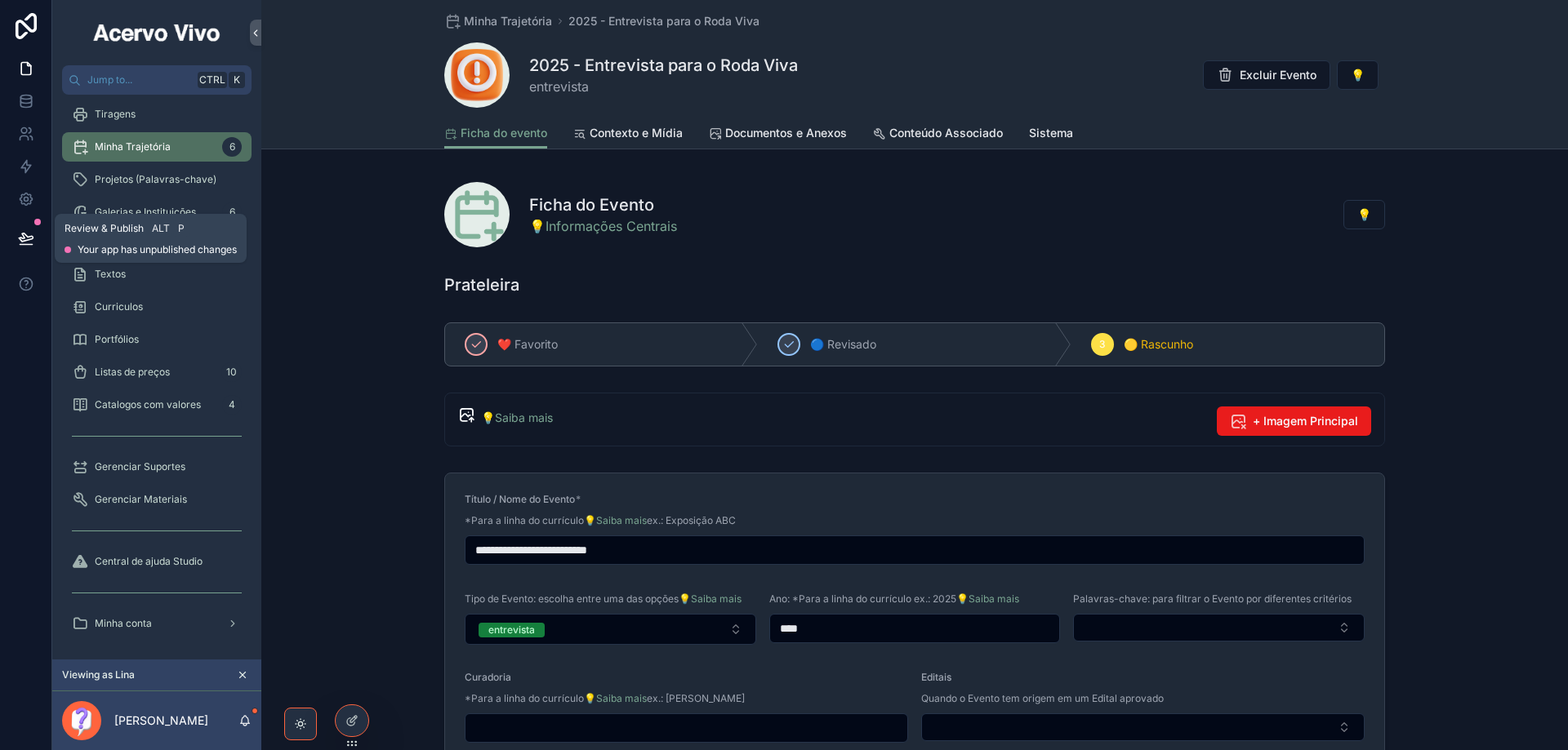
click at [25, 240] on icon at bounding box center [25, 237] width 13 height 8
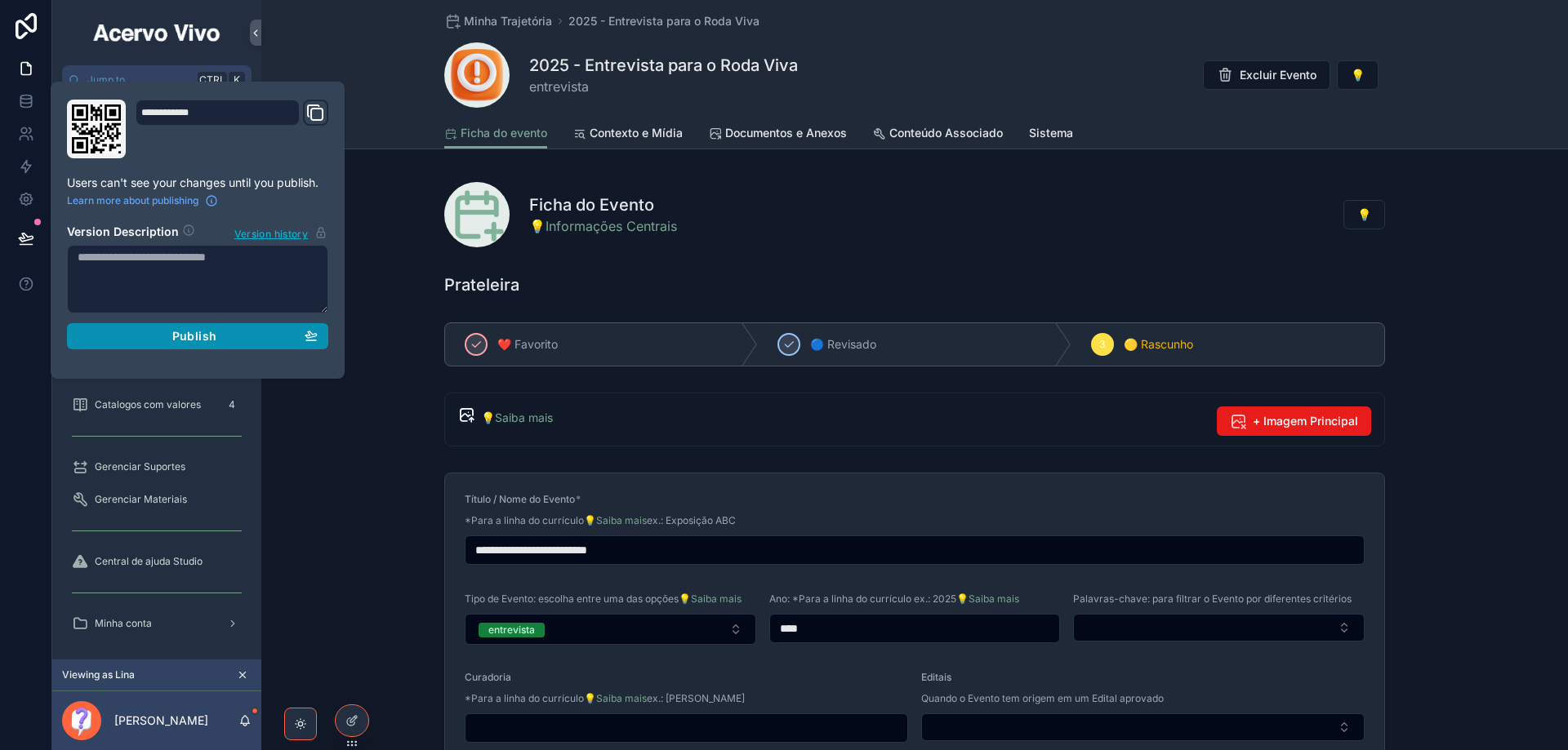
click at [191, 339] on span "Publish" at bounding box center [194, 336] width 44 height 14
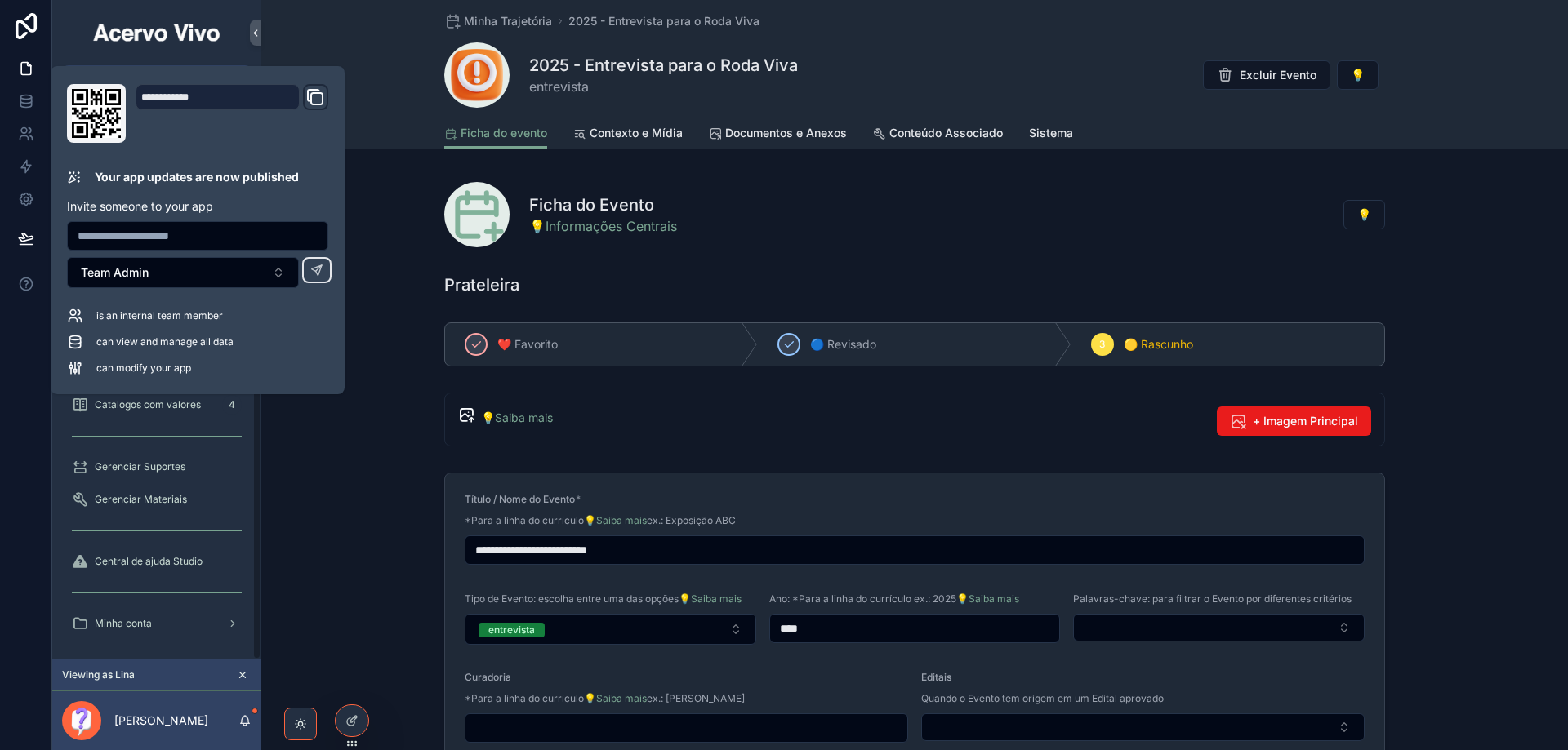
click at [373, 486] on div "**********" at bounding box center [914, 668] width 1306 height 405
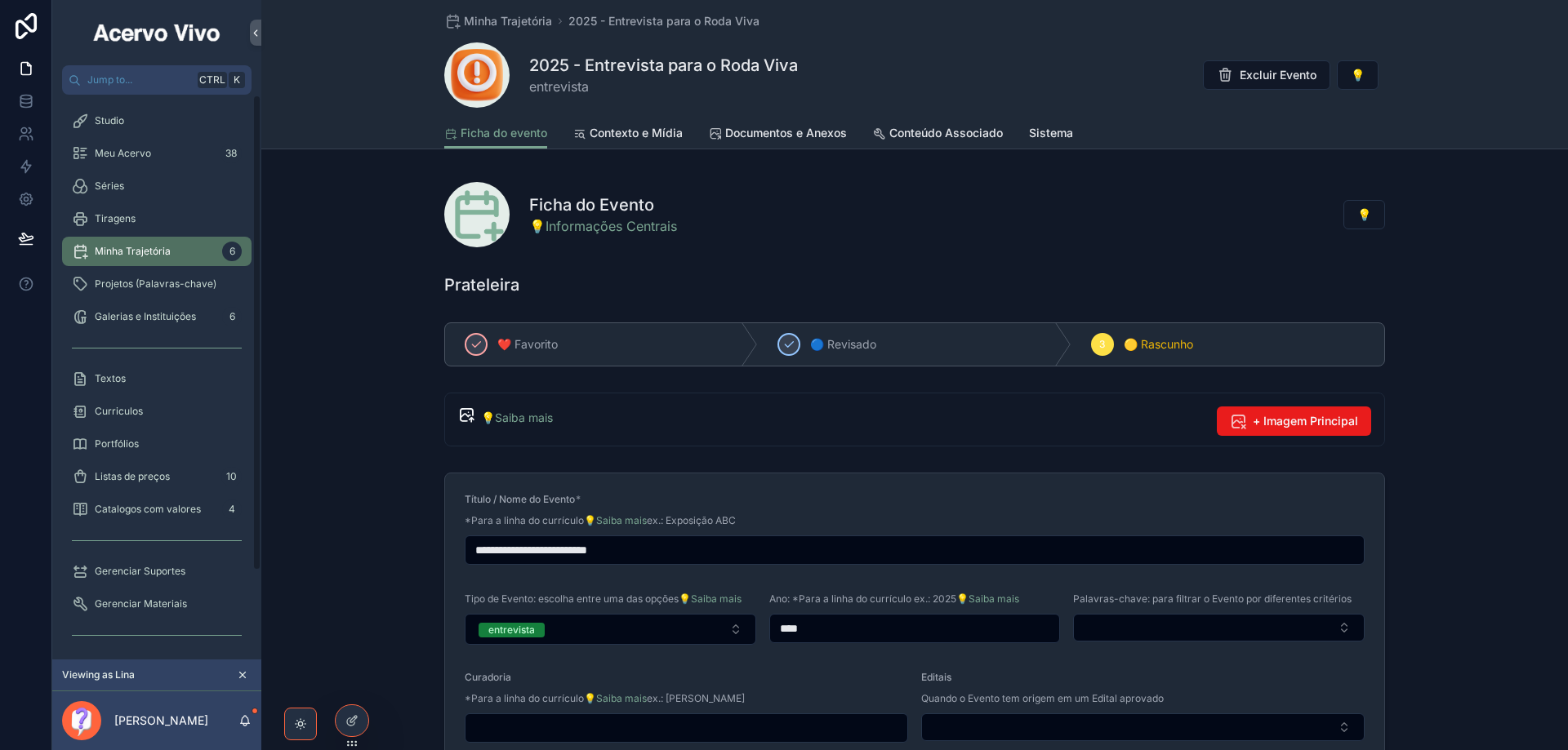
click at [117, 252] on span "Minha Trajetória" at bounding box center [133, 251] width 76 height 13
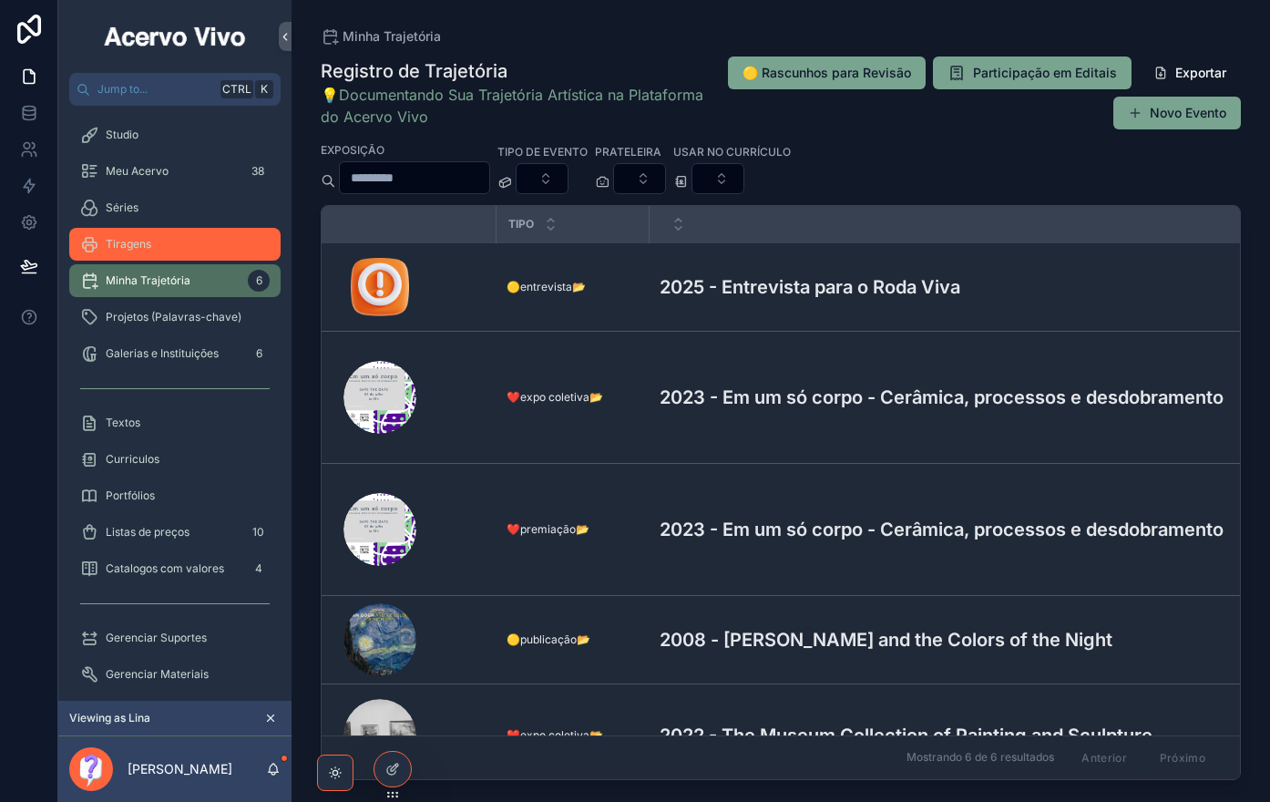
scroll to position [152, 0]
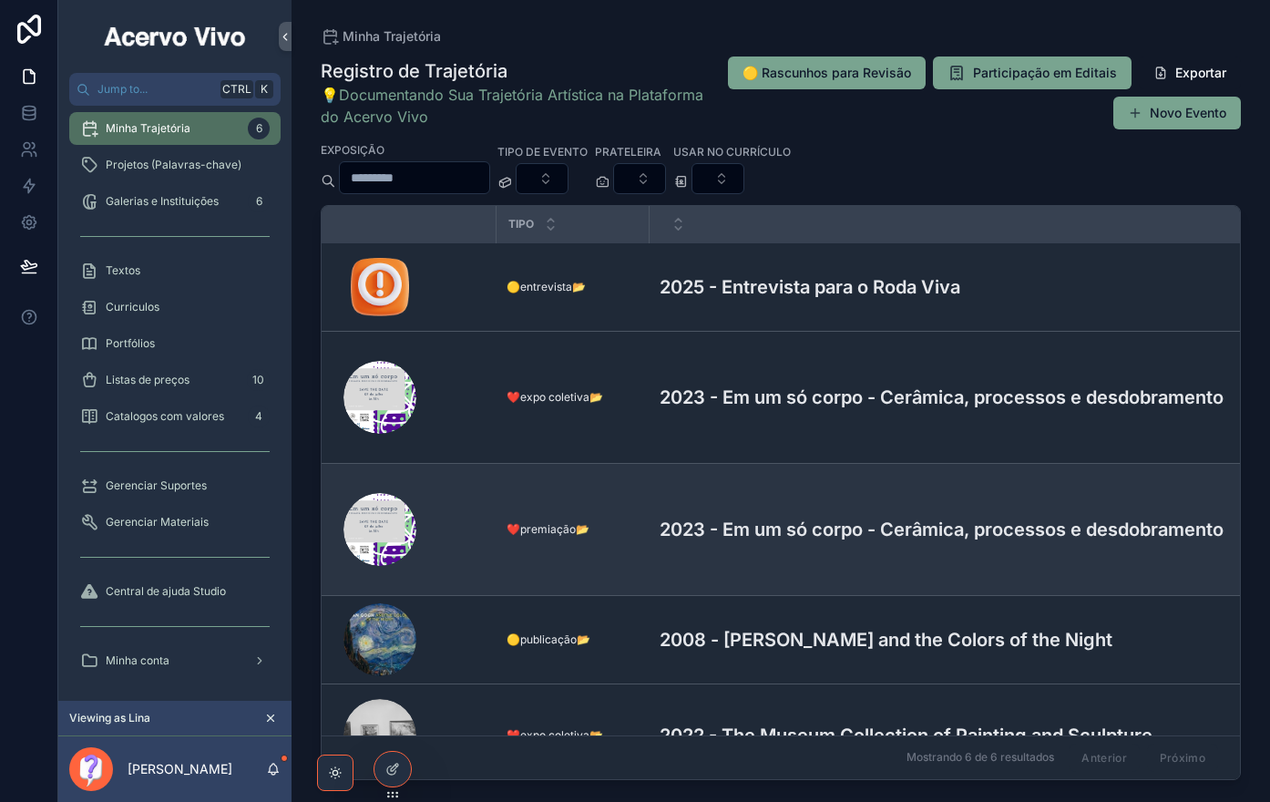
click at [728, 516] on h3 "2023 - Em um só corpo - Cerâmica, processos e desdobramento" at bounding box center [941, 529] width 564 height 27
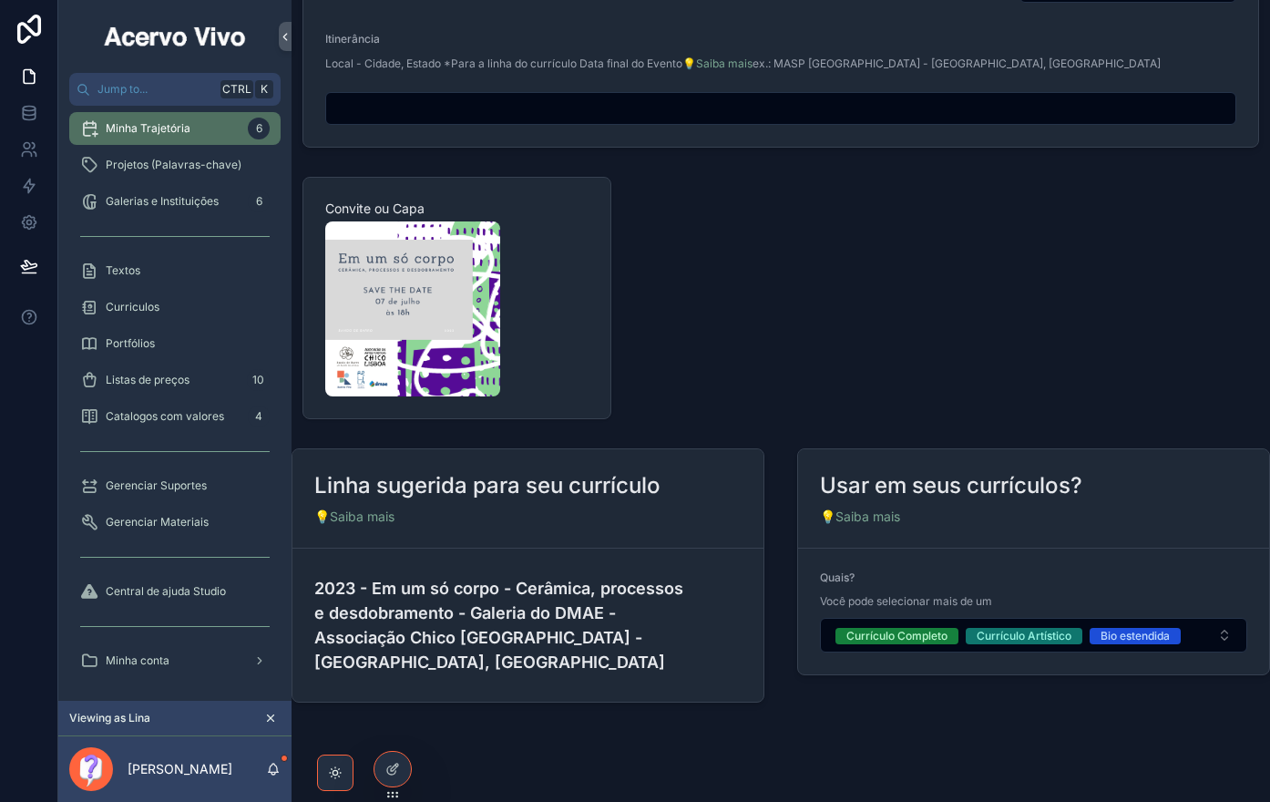
scroll to position [1646, 11]
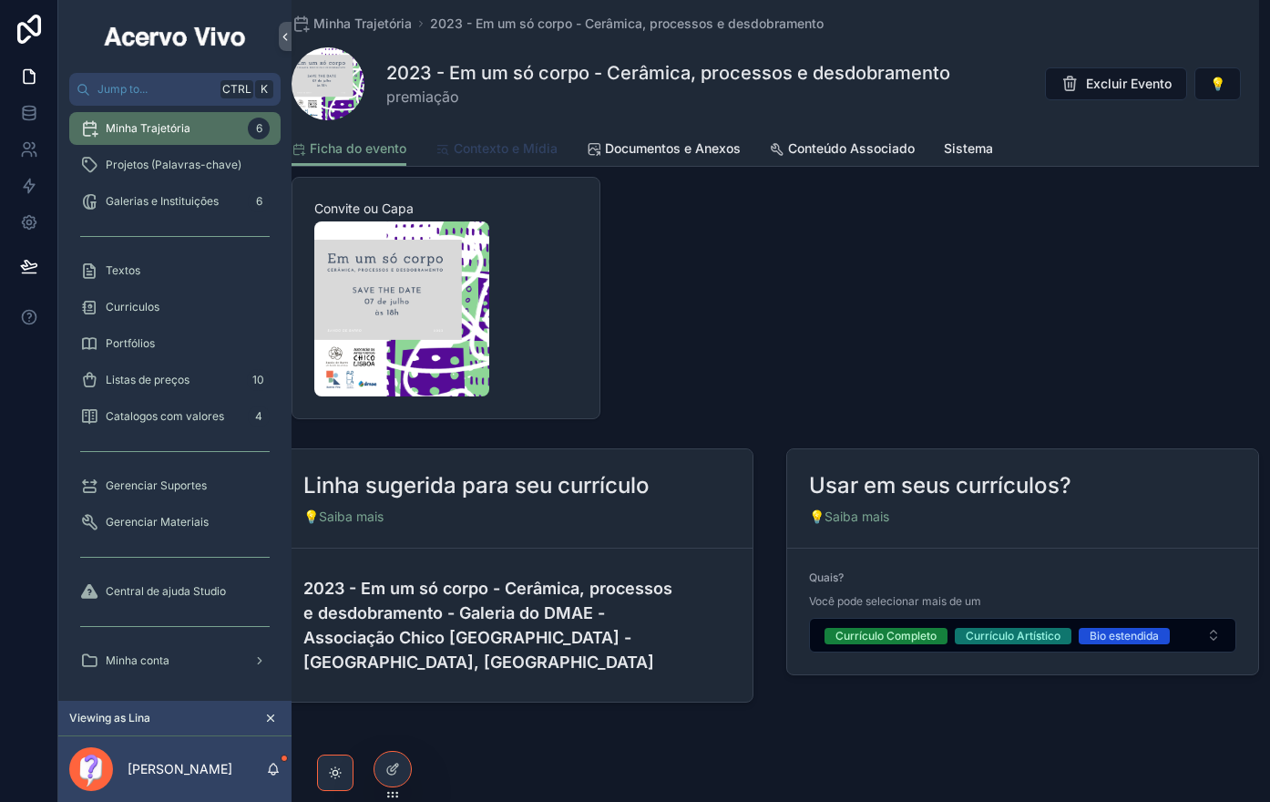
drag, startPoint x: 507, startPoint y: 141, endPoint x: 624, endPoint y: 139, distance: 116.6
click at [507, 143] on span "Contexto e Mídia" at bounding box center [506, 148] width 104 height 18
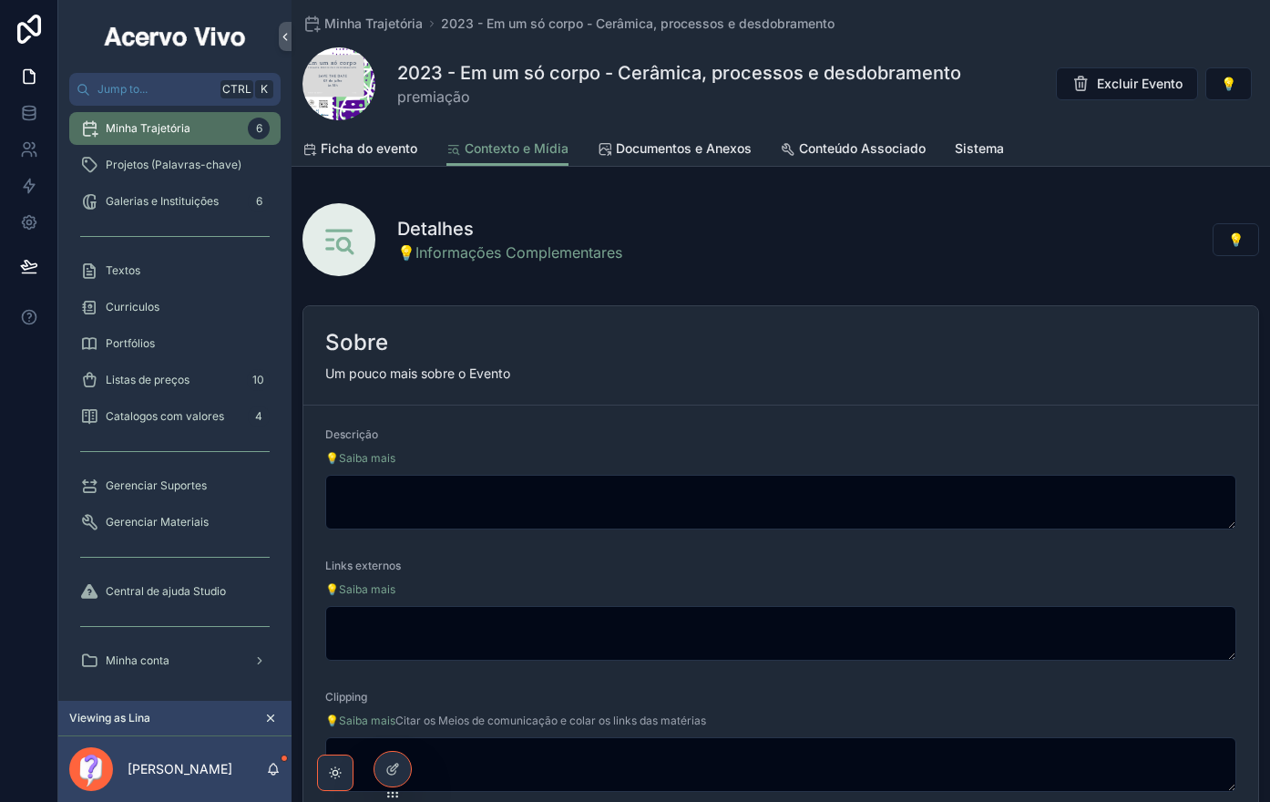
scroll to position [268, 0]
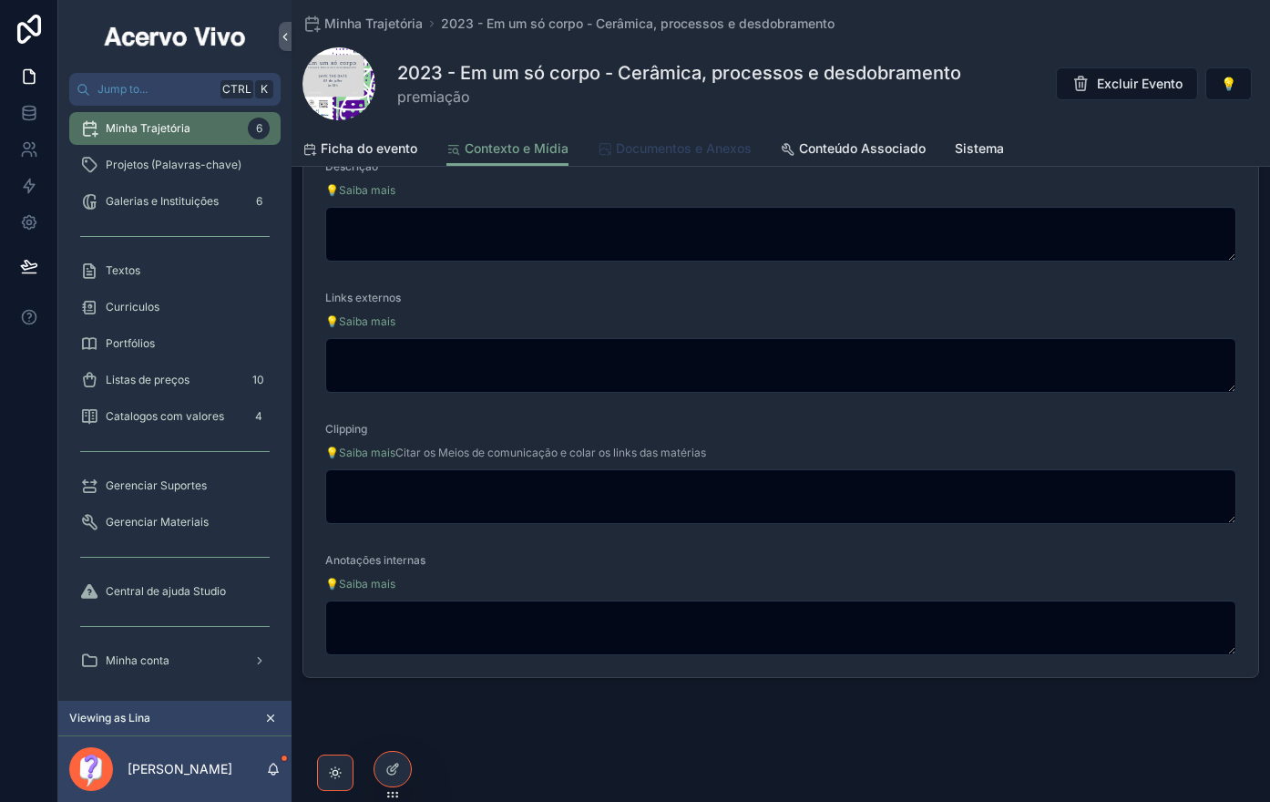
click at [726, 156] on span "Documentos e Anexos" at bounding box center [684, 148] width 136 height 18
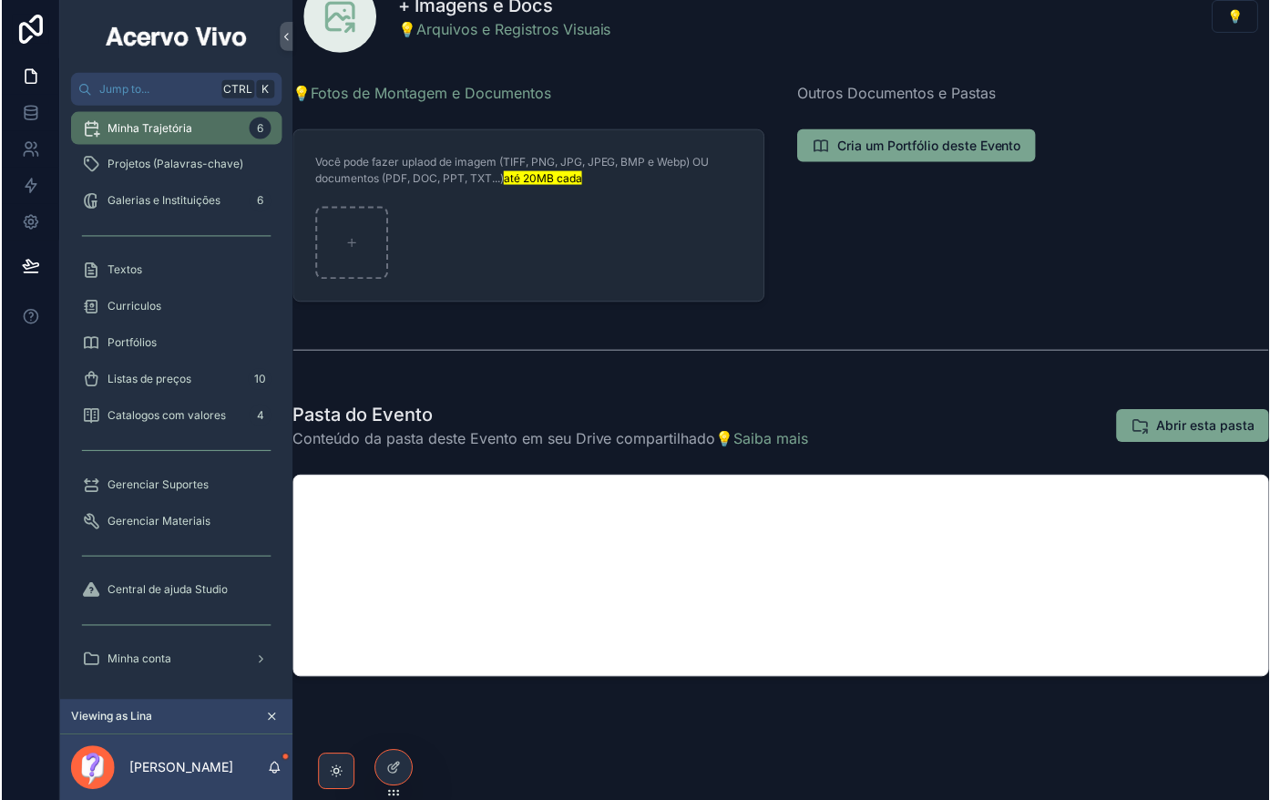
scroll to position [223, 11]
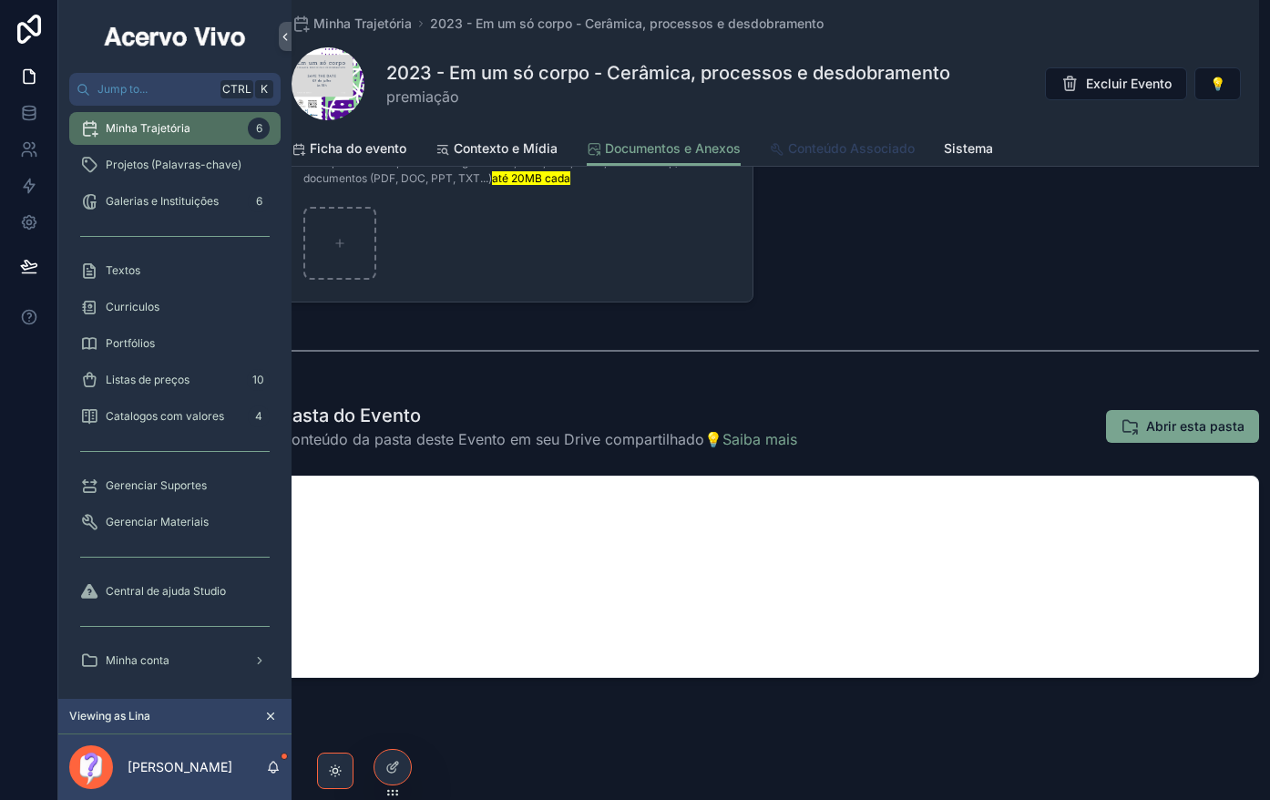
drag, startPoint x: 821, startPoint y: 153, endPoint x: 1046, endPoint y: 138, distance: 225.5
click at [822, 154] on span "Conteúdo Associado" at bounding box center [851, 148] width 127 height 18
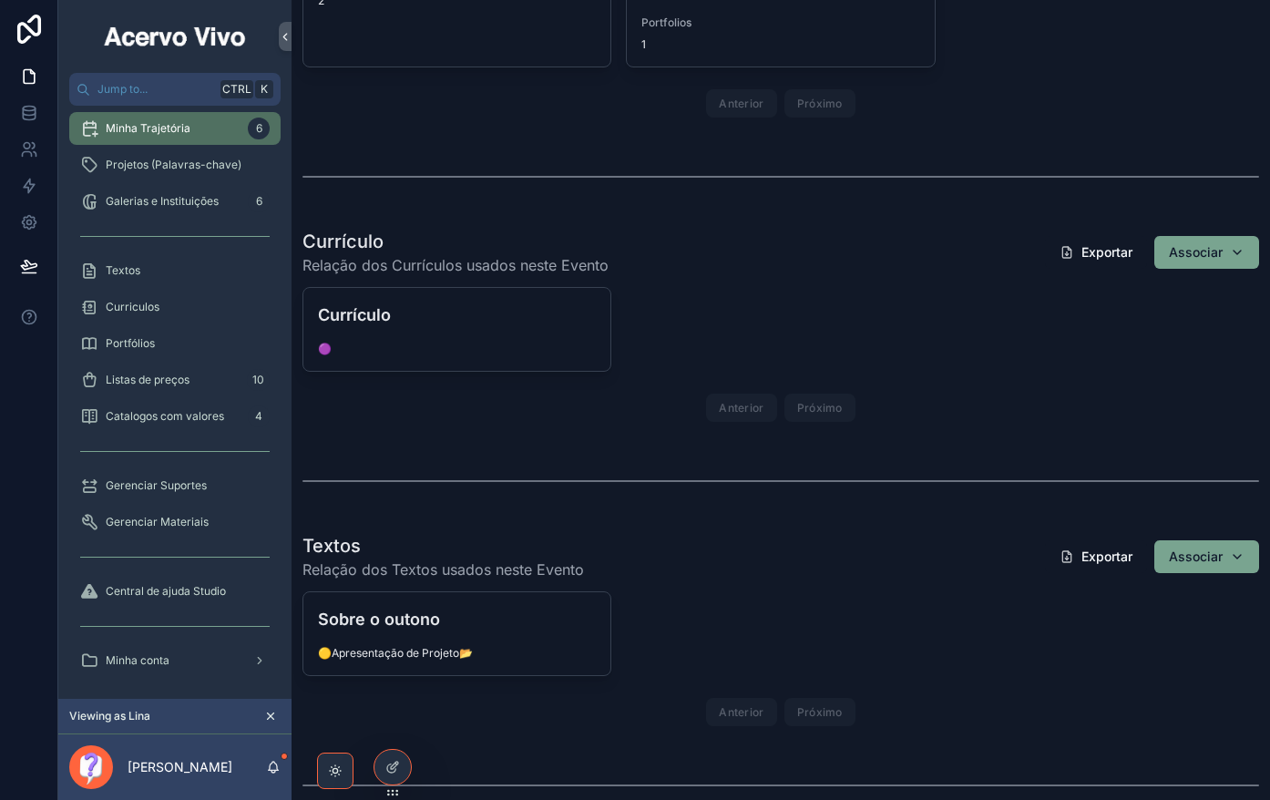
scroll to position [1415, 11]
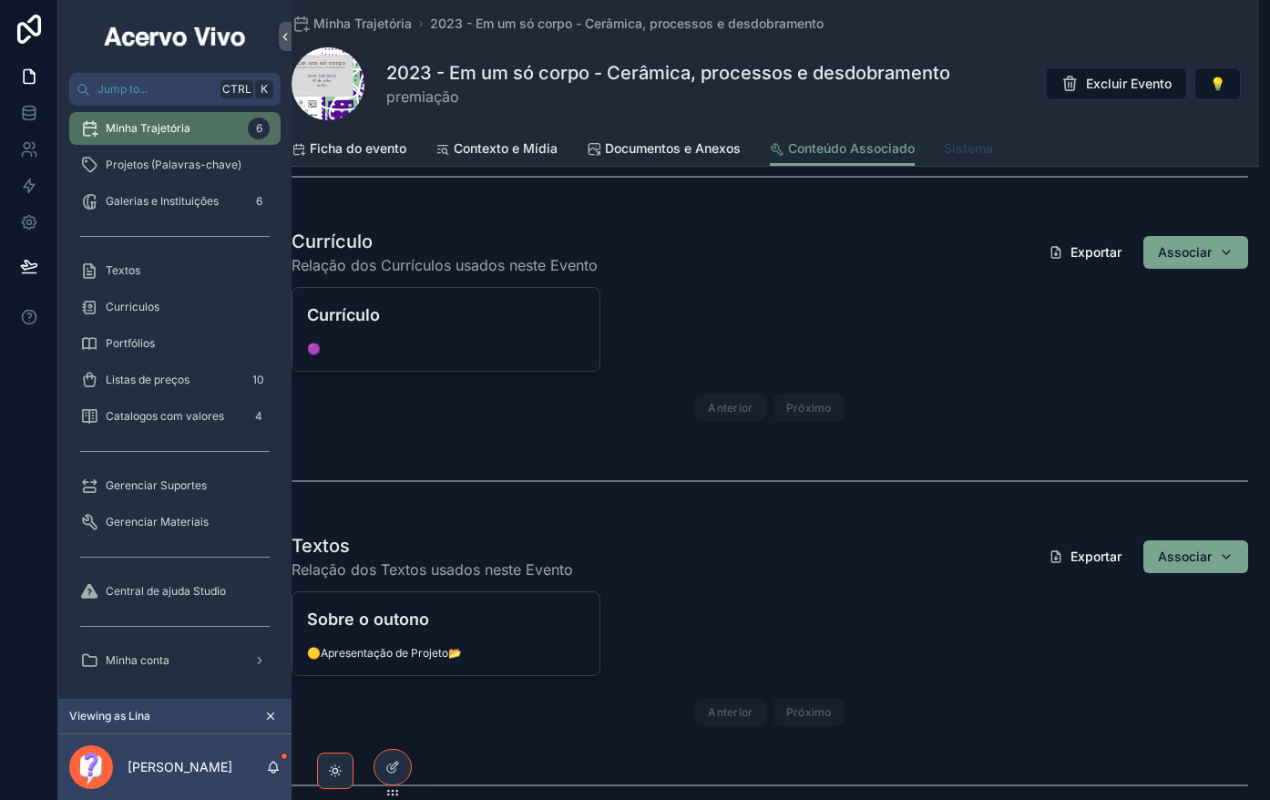
click at [982, 155] on span "Sistema" at bounding box center [968, 148] width 49 height 18
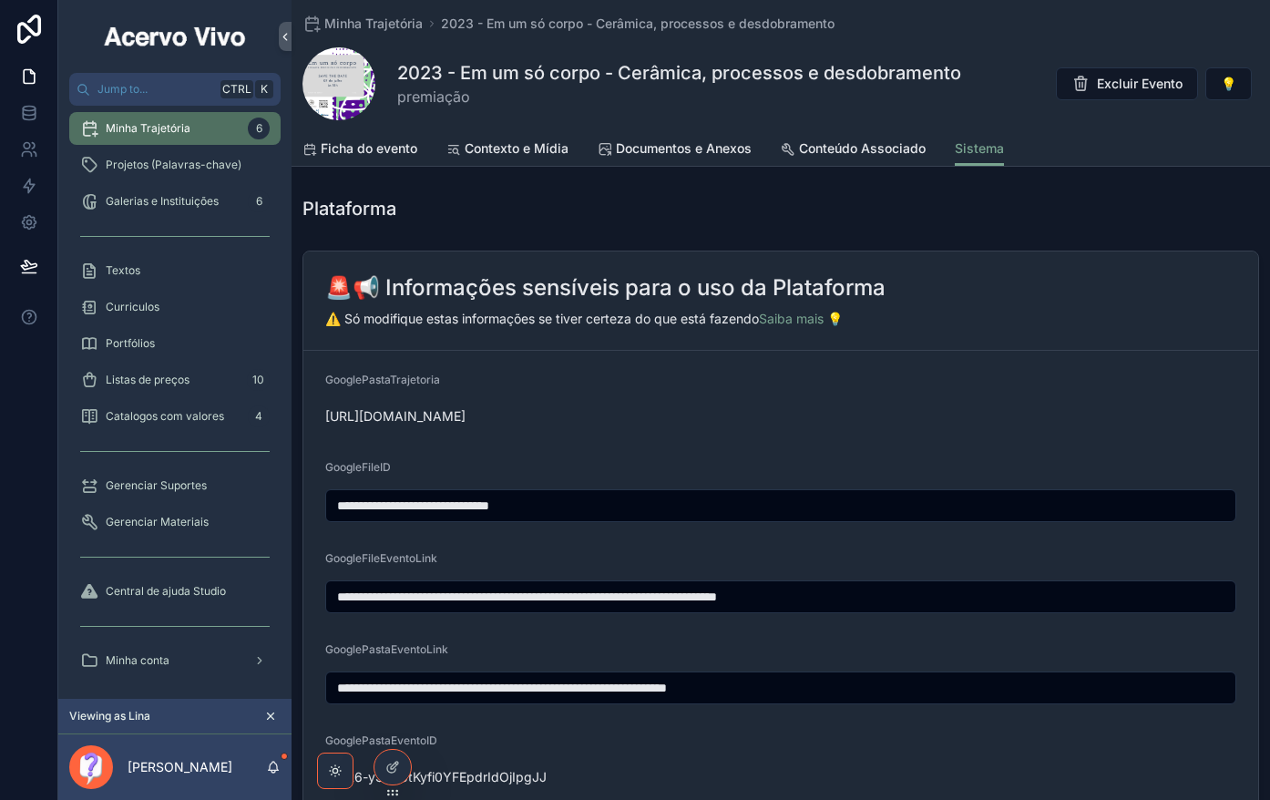
scroll to position [467, 0]
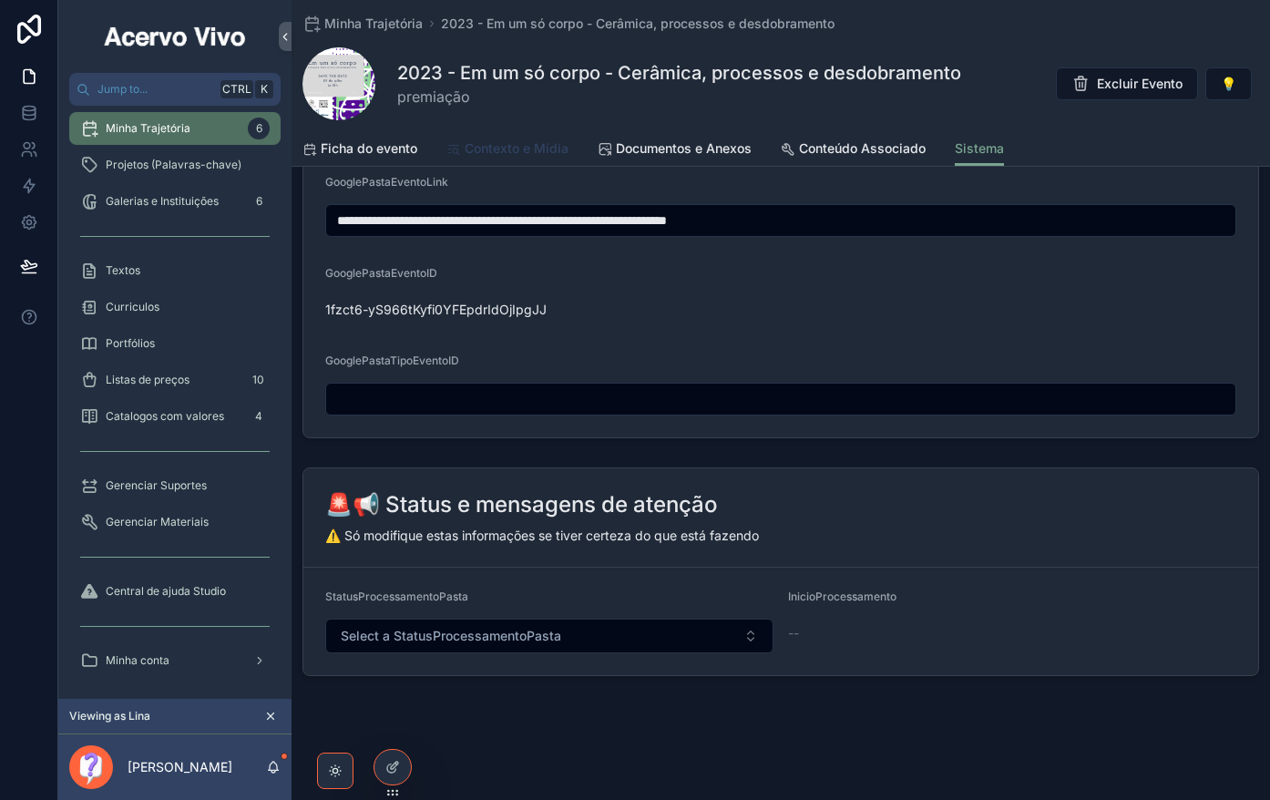
click at [503, 159] on link "Contexto e Mídia" at bounding box center [507, 150] width 122 height 36
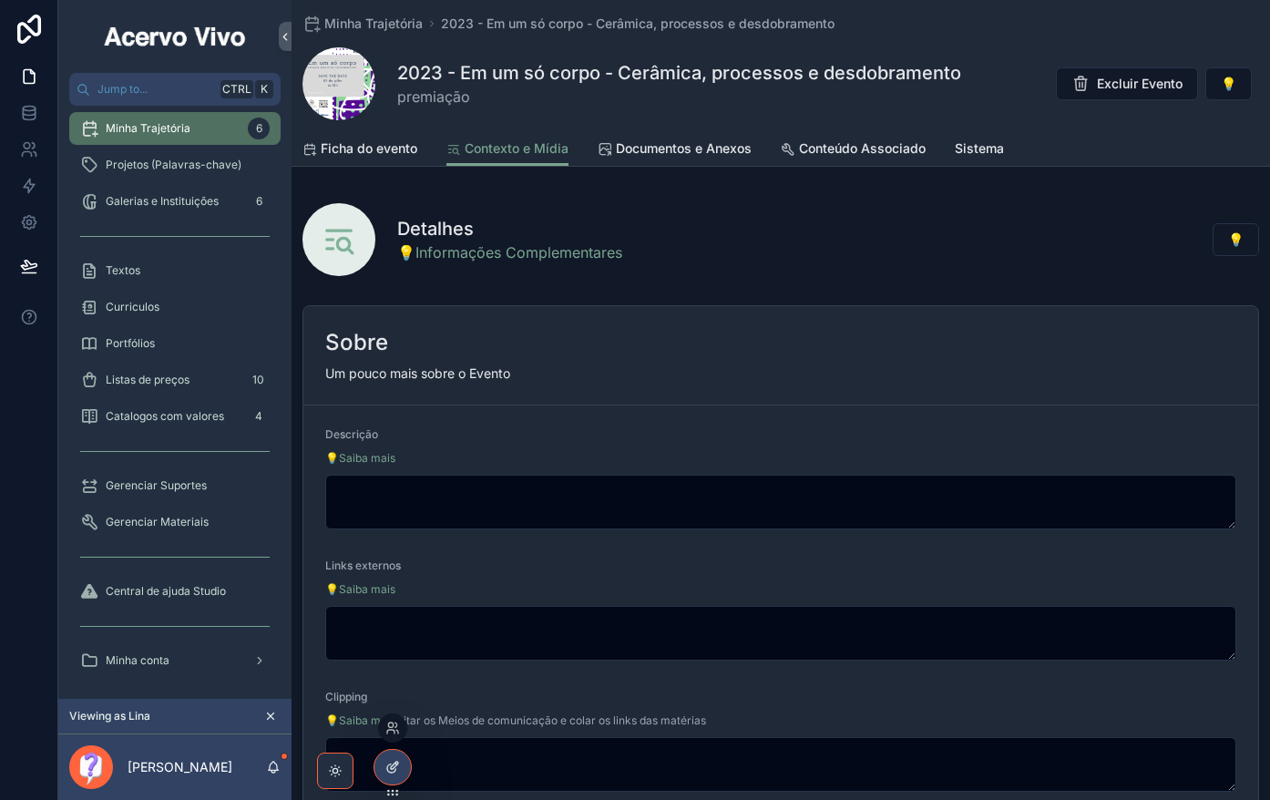
click at [400, 769] on div at bounding box center [392, 767] width 36 height 35
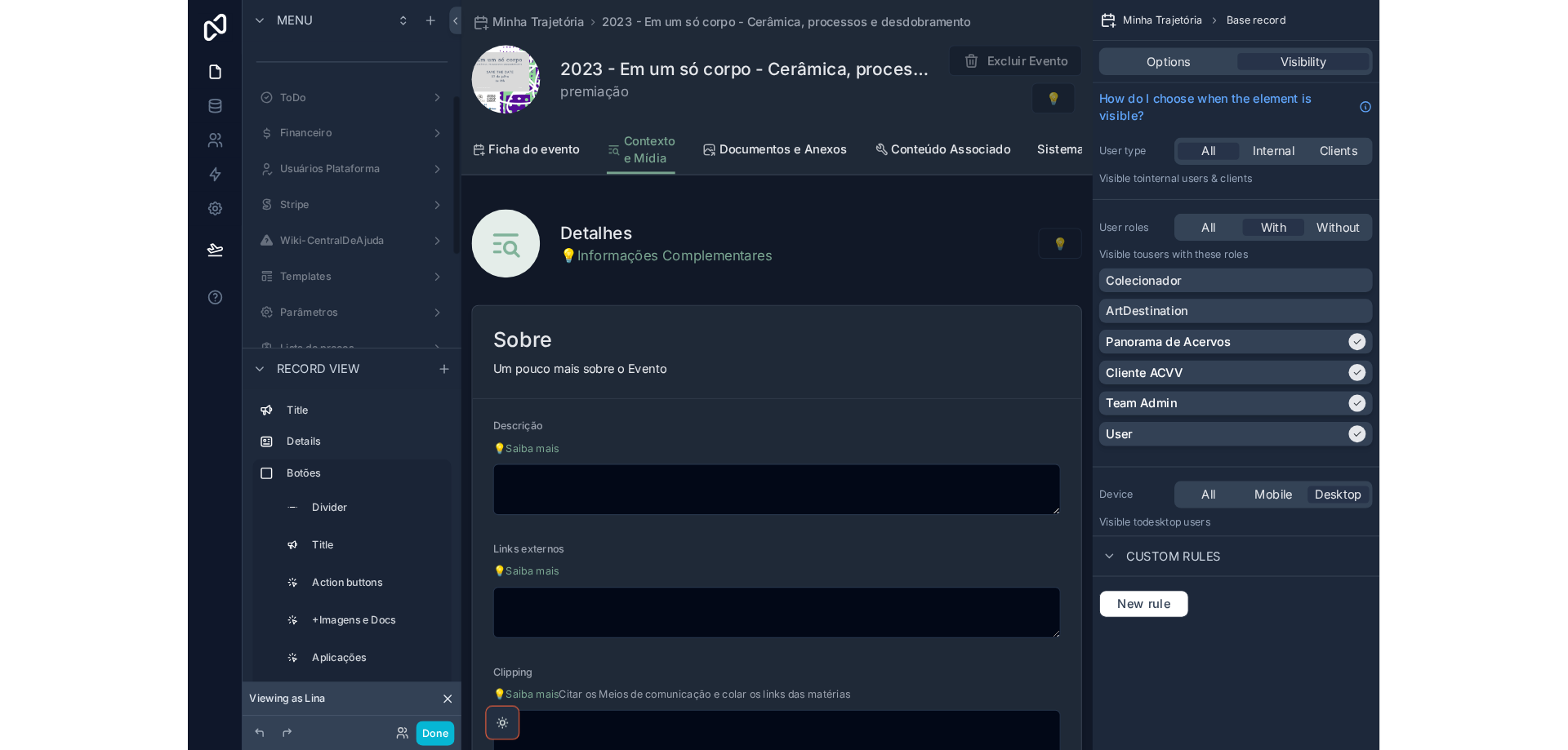
scroll to position [412, 0]
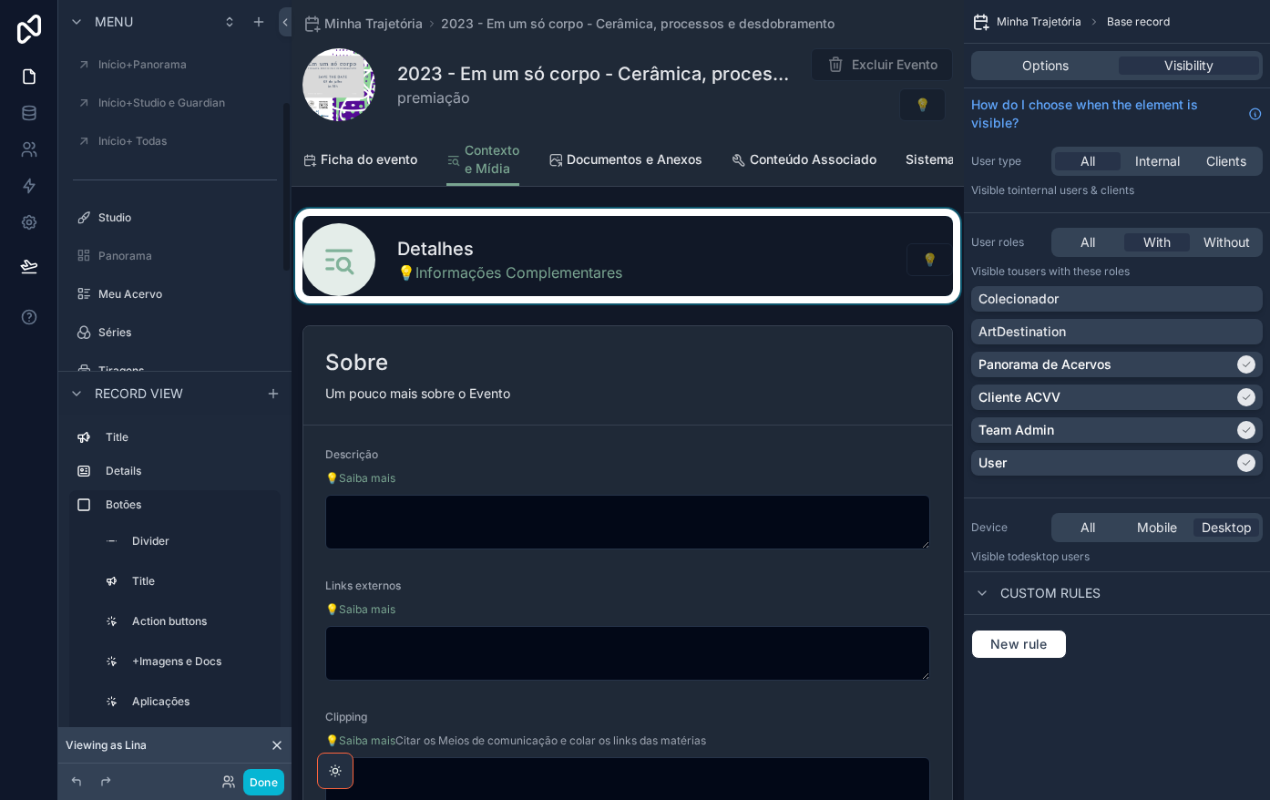
click at [698, 292] on div "scrollable content" at bounding box center [627, 256] width 672 height 95
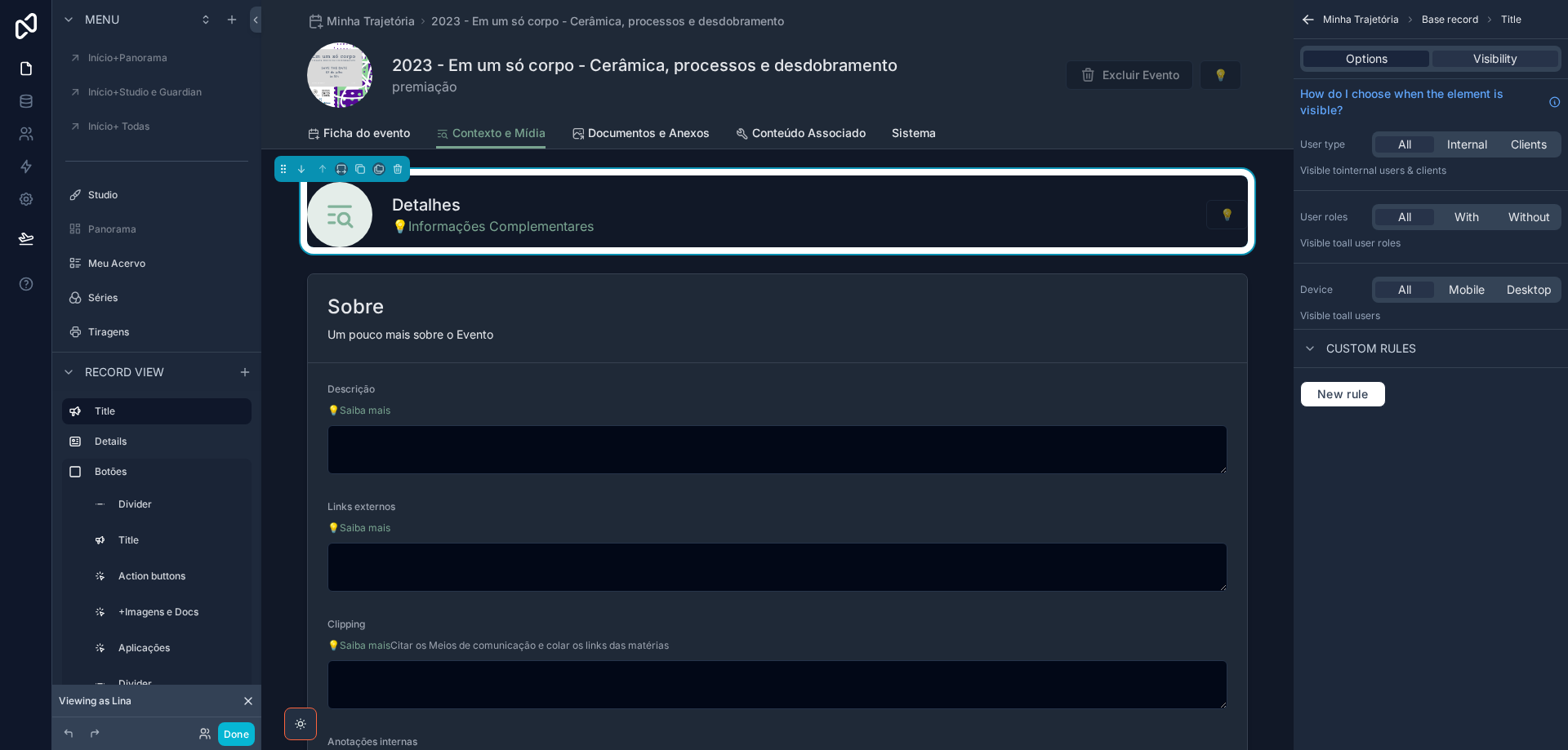
click at [1351, 57] on span "Options" at bounding box center [1366, 58] width 41 height 16
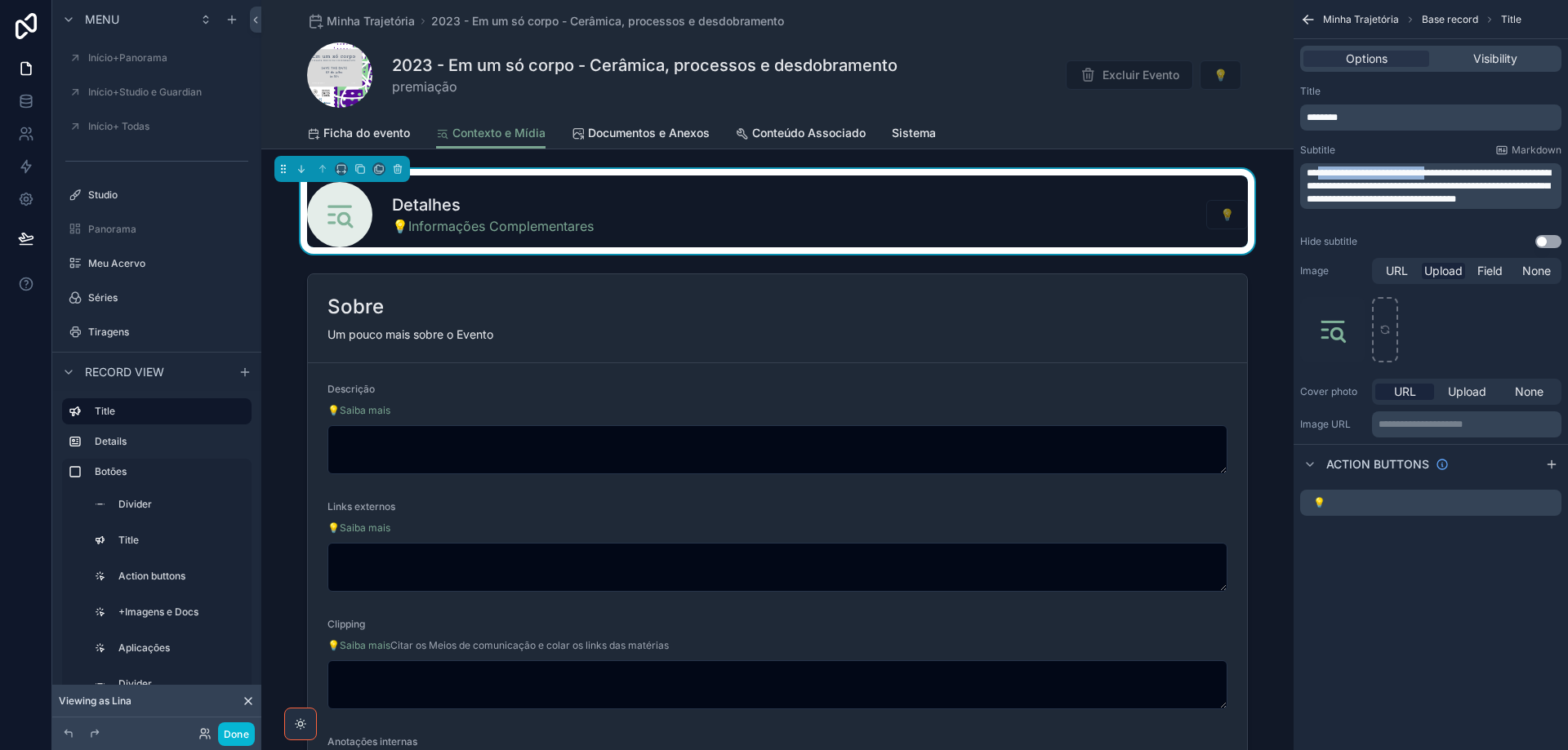
drag, startPoint x: 1319, startPoint y: 169, endPoint x: 1459, endPoint y: 174, distance: 140.1
click at [1459, 174] on span "**********" at bounding box center [1428, 186] width 244 height 36
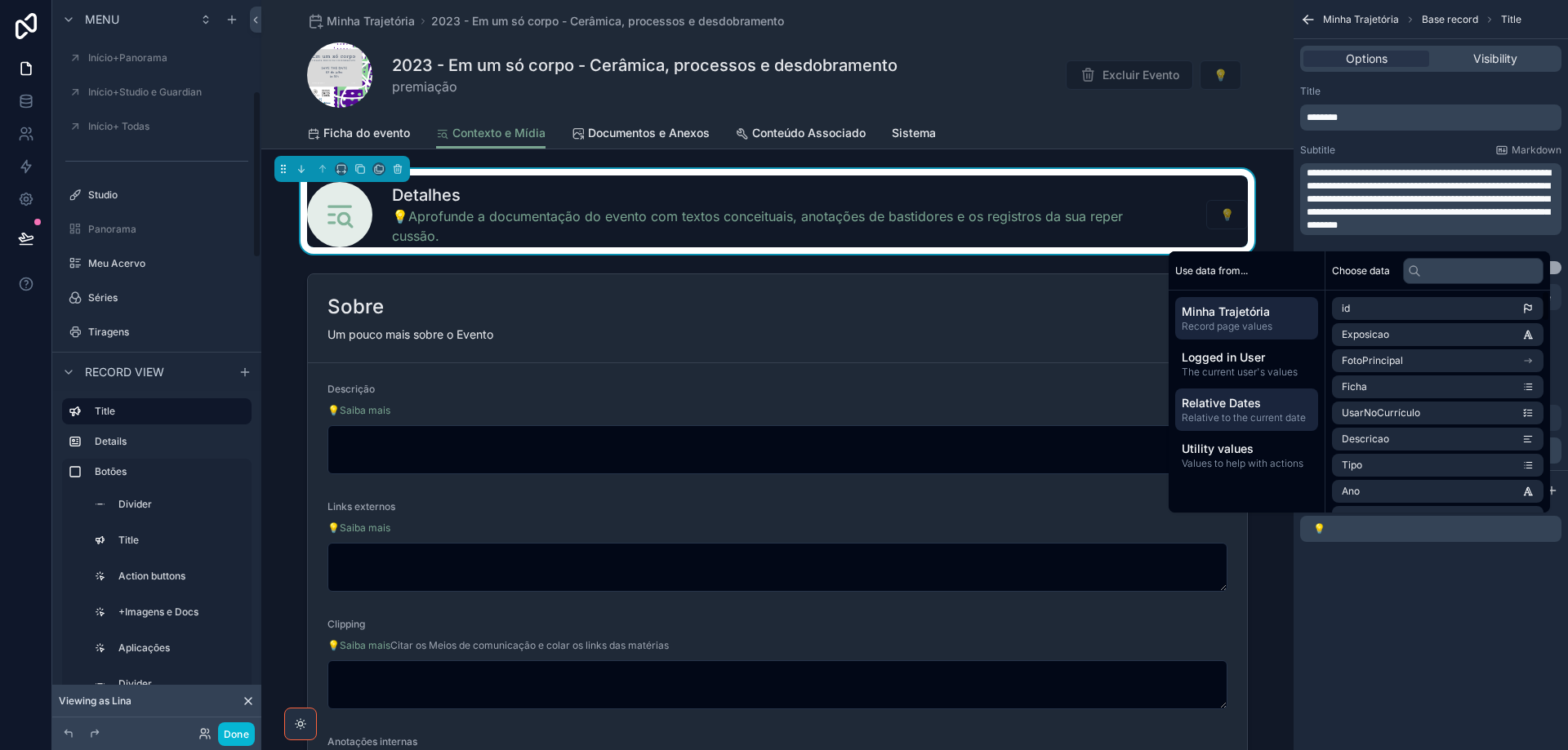
scroll to position [396, 0]
click at [1504, 582] on div "**********" at bounding box center [1431, 375] width 274 height 750
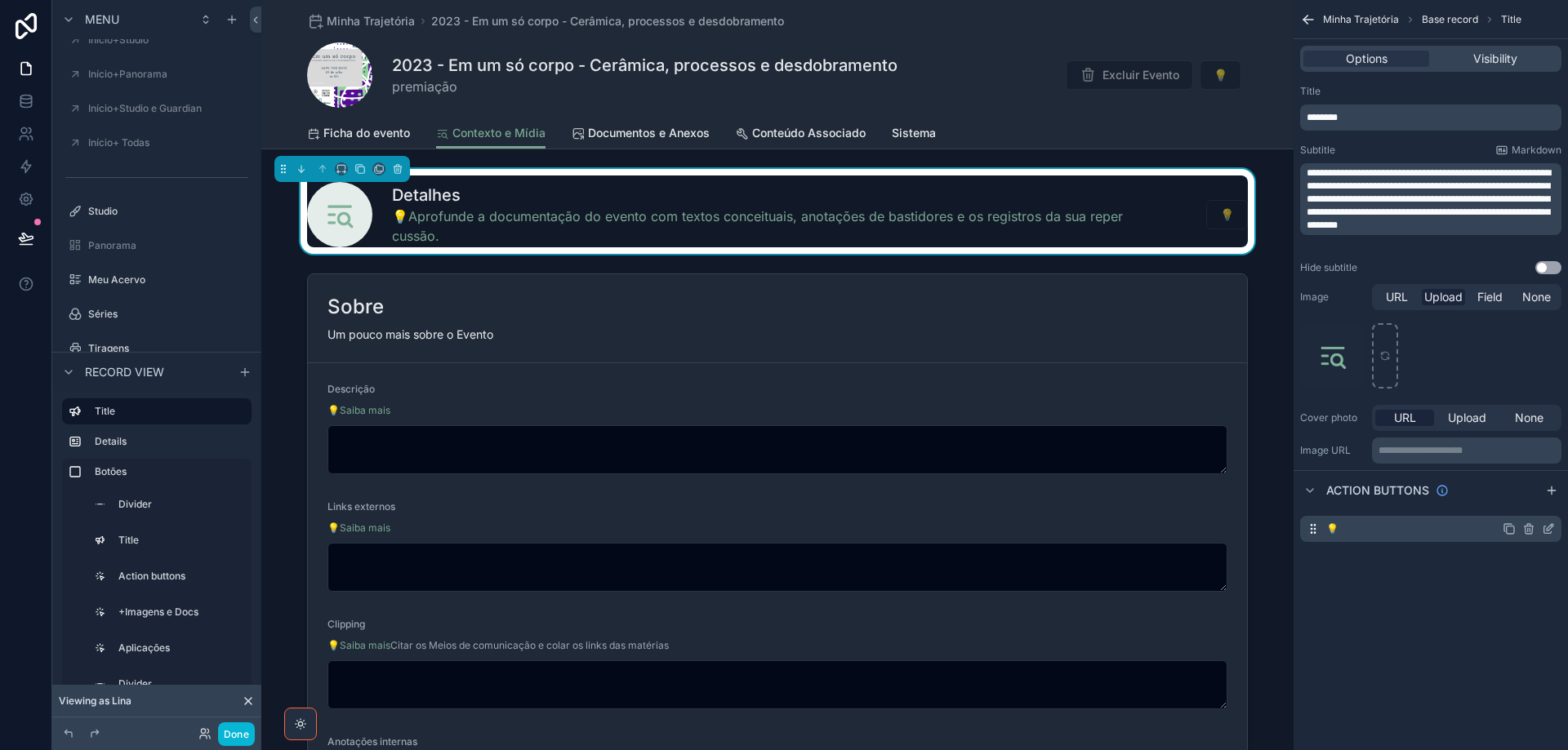
click at [1525, 532] on icon "scrollable content" at bounding box center [1529, 530] width 7 height 7
click at [1520, 502] on icon at bounding box center [1522, 503] width 13 height 13
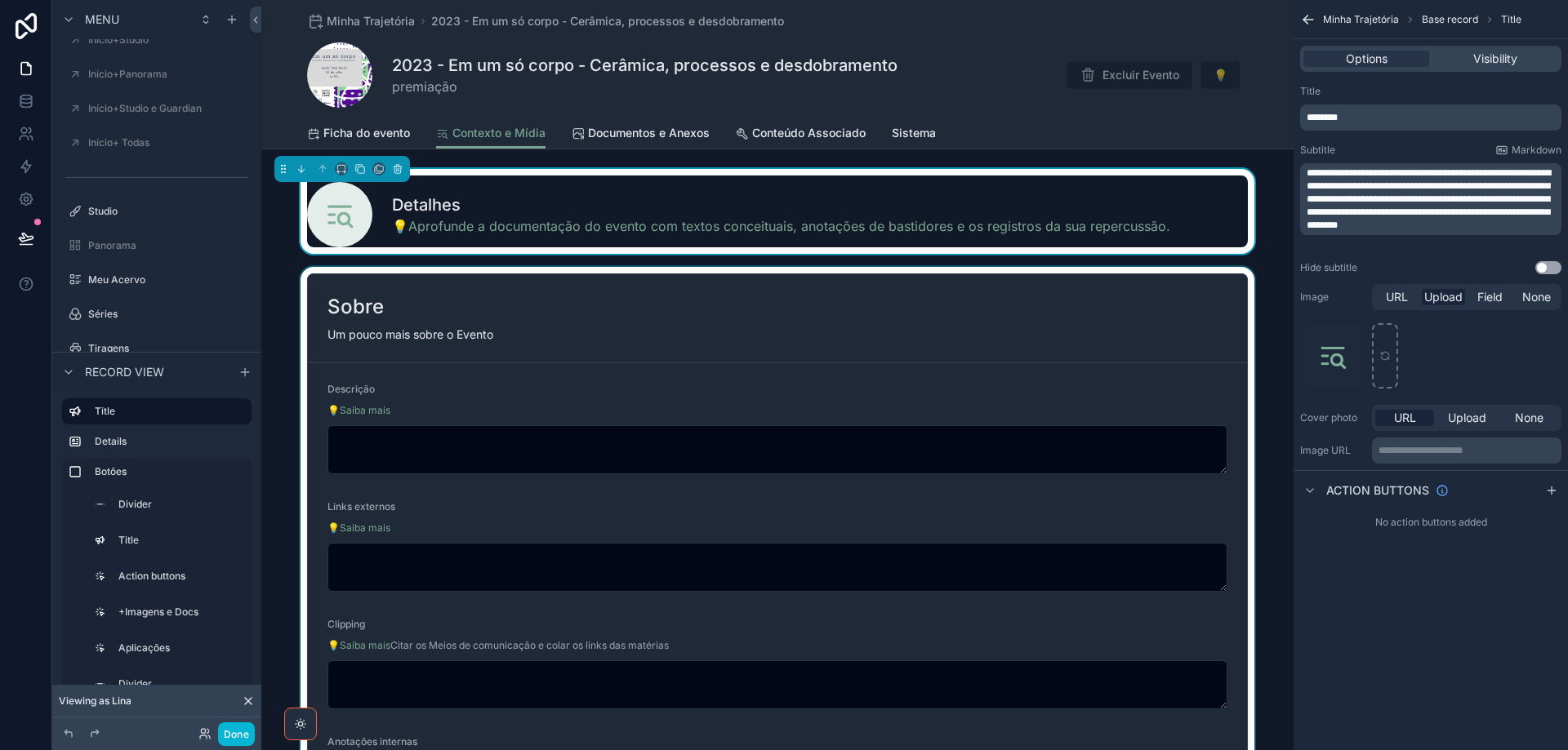
click at [692, 306] on div "scrollable content" at bounding box center [776, 560] width 1032 height 587
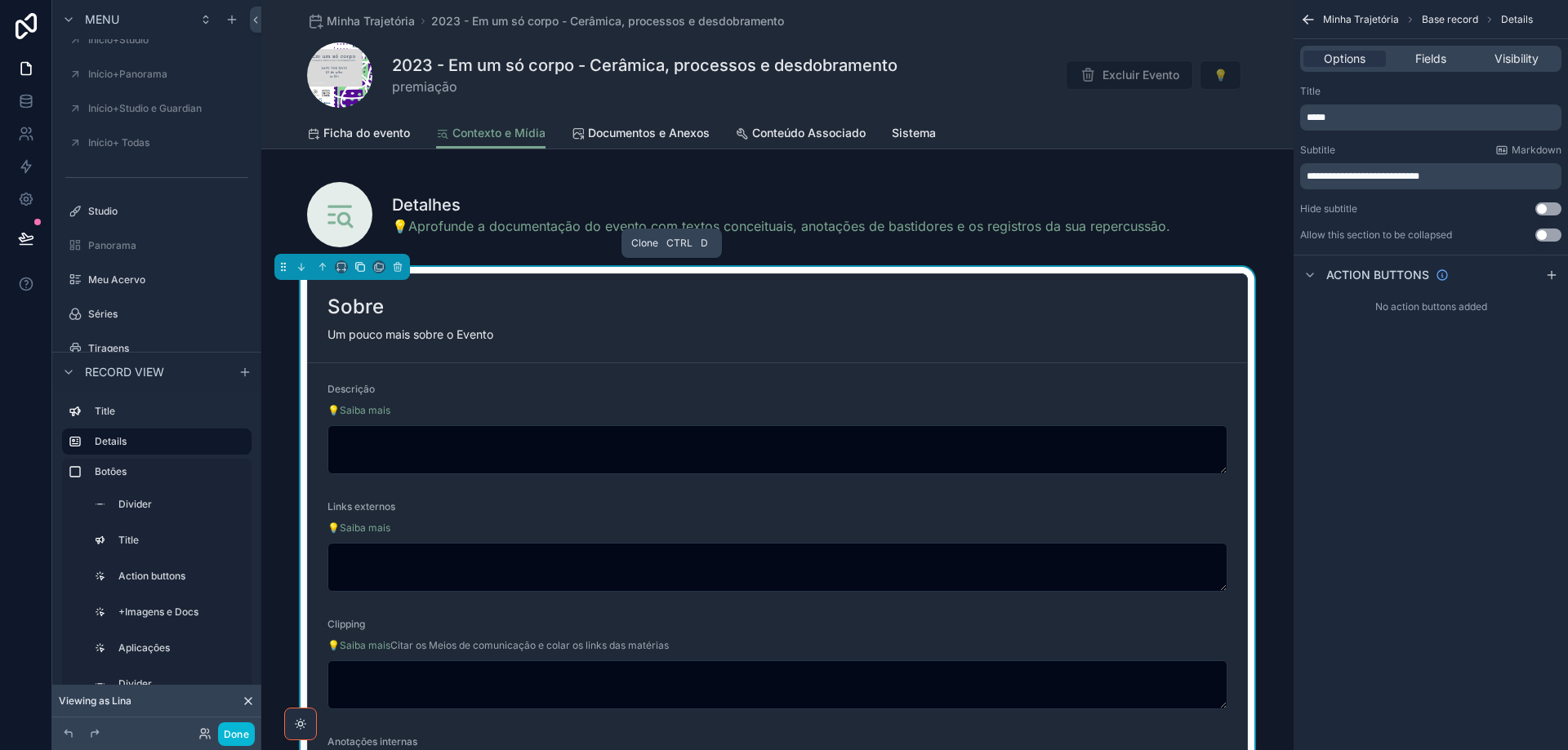
click at [357, 270] on icon "scrollable content" at bounding box center [360, 266] width 12 height 12
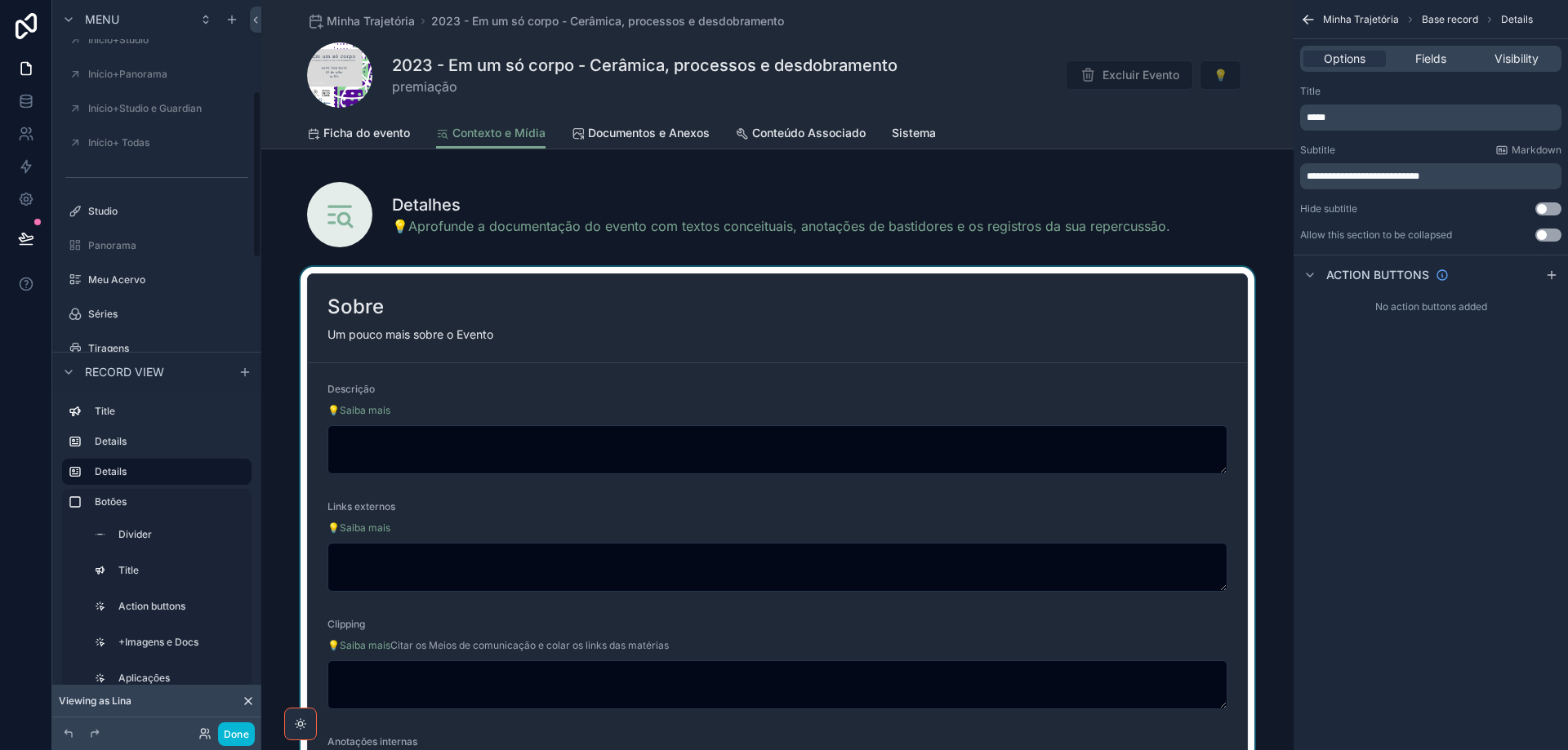
click at [730, 308] on div "scrollable content" at bounding box center [776, 560] width 1032 height 587
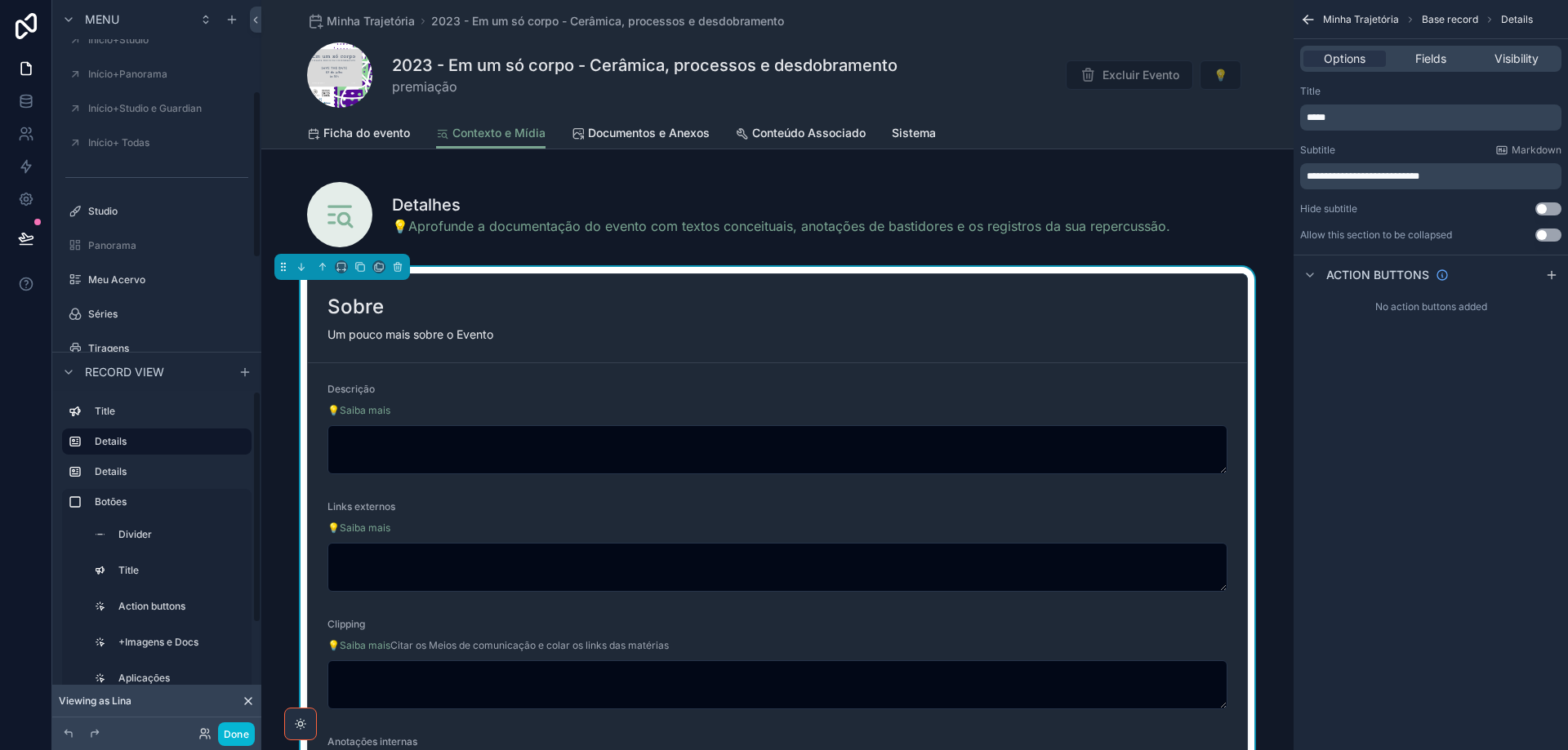
drag, startPoint x: 467, startPoint y: 391, endPoint x: 437, endPoint y: 392, distance: 30.0
click at [466, 391] on div "Descrição" at bounding box center [777, 392] width 900 height 20
click at [539, 316] on div "Sobre" at bounding box center [777, 306] width 900 height 26
click at [1434, 63] on span "Fields" at bounding box center [1431, 58] width 31 height 16
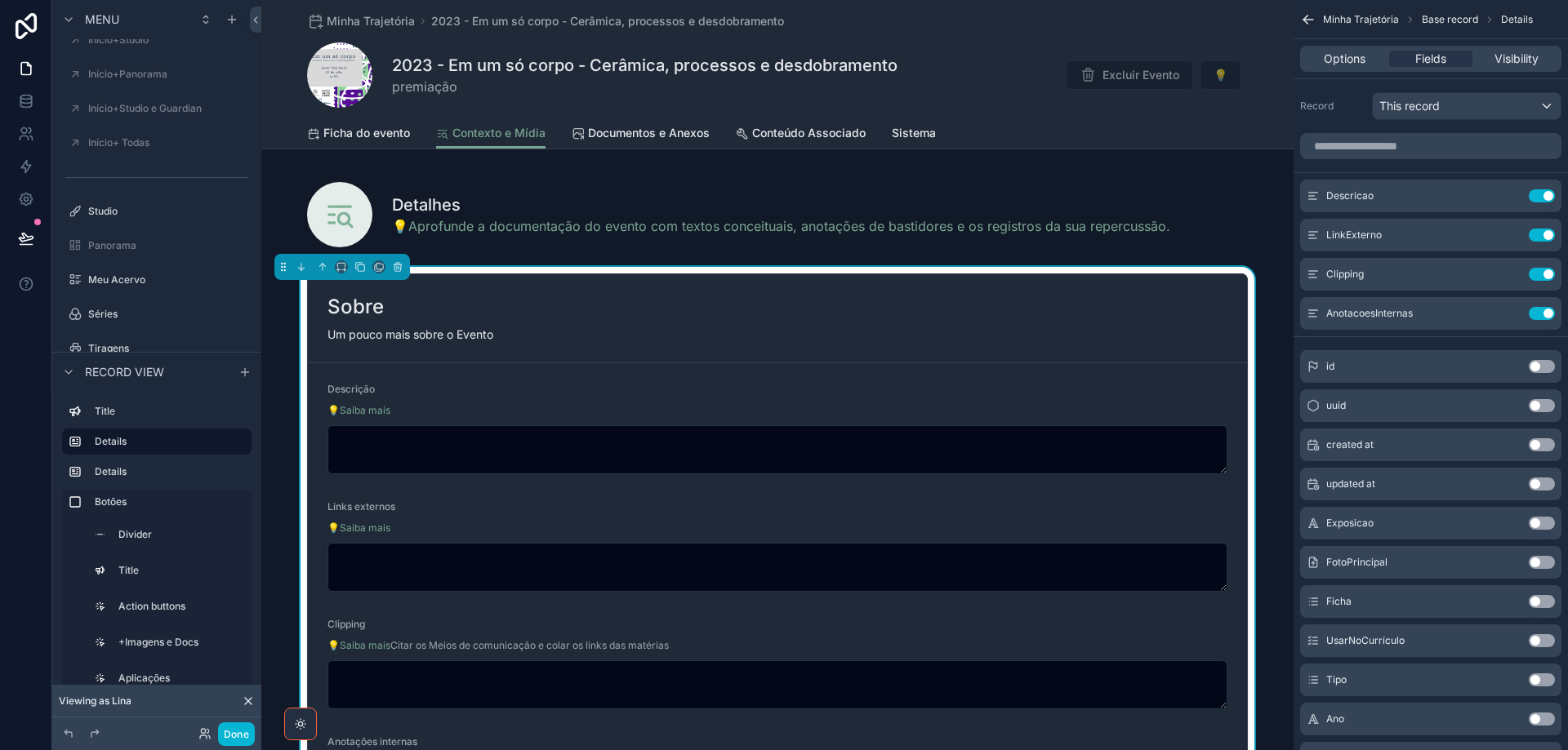
drag, startPoint x: 1348, startPoint y: 64, endPoint x: 1346, endPoint y: 73, distance: 9.2
click at [1347, 64] on span "Options" at bounding box center [1345, 58] width 41 height 16
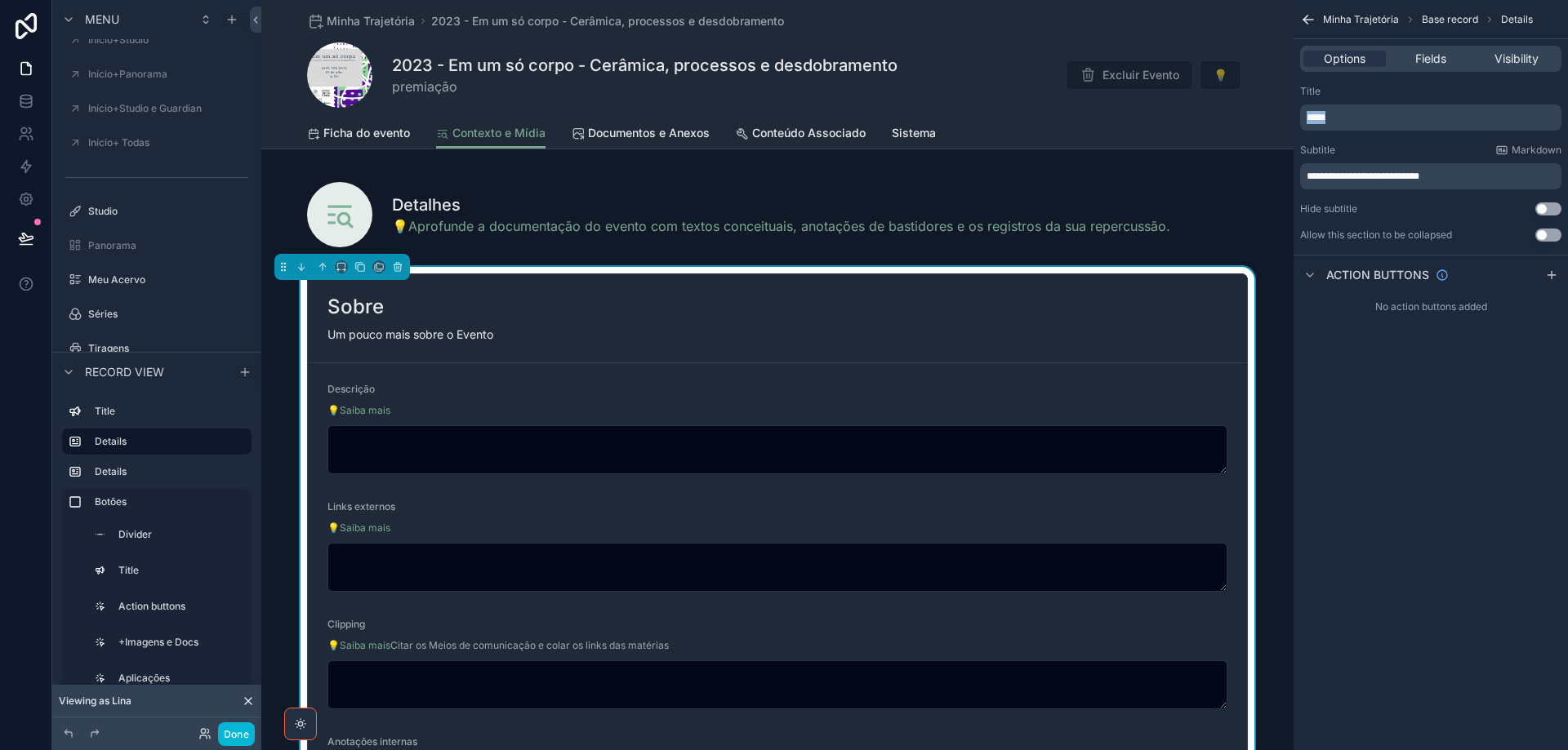
drag, startPoint x: 1343, startPoint y: 121, endPoint x: 1288, endPoint y: 120, distance: 55.0
click at [1287, 115] on div "Jump to... Ctrl K ToDo Financeiro Usuários Plataforma Stripe Wiki-CentralDeAjud…" at bounding box center [914, 375] width 1306 height 750
click at [1408, 111] on p "*****" at bounding box center [1432, 117] width 252 height 13
click at [1407, 118] on p "*****" at bounding box center [1432, 117] width 252 height 13
click at [517, 411] on div "💡Saiba mais" at bounding box center [777, 410] width 900 height 16
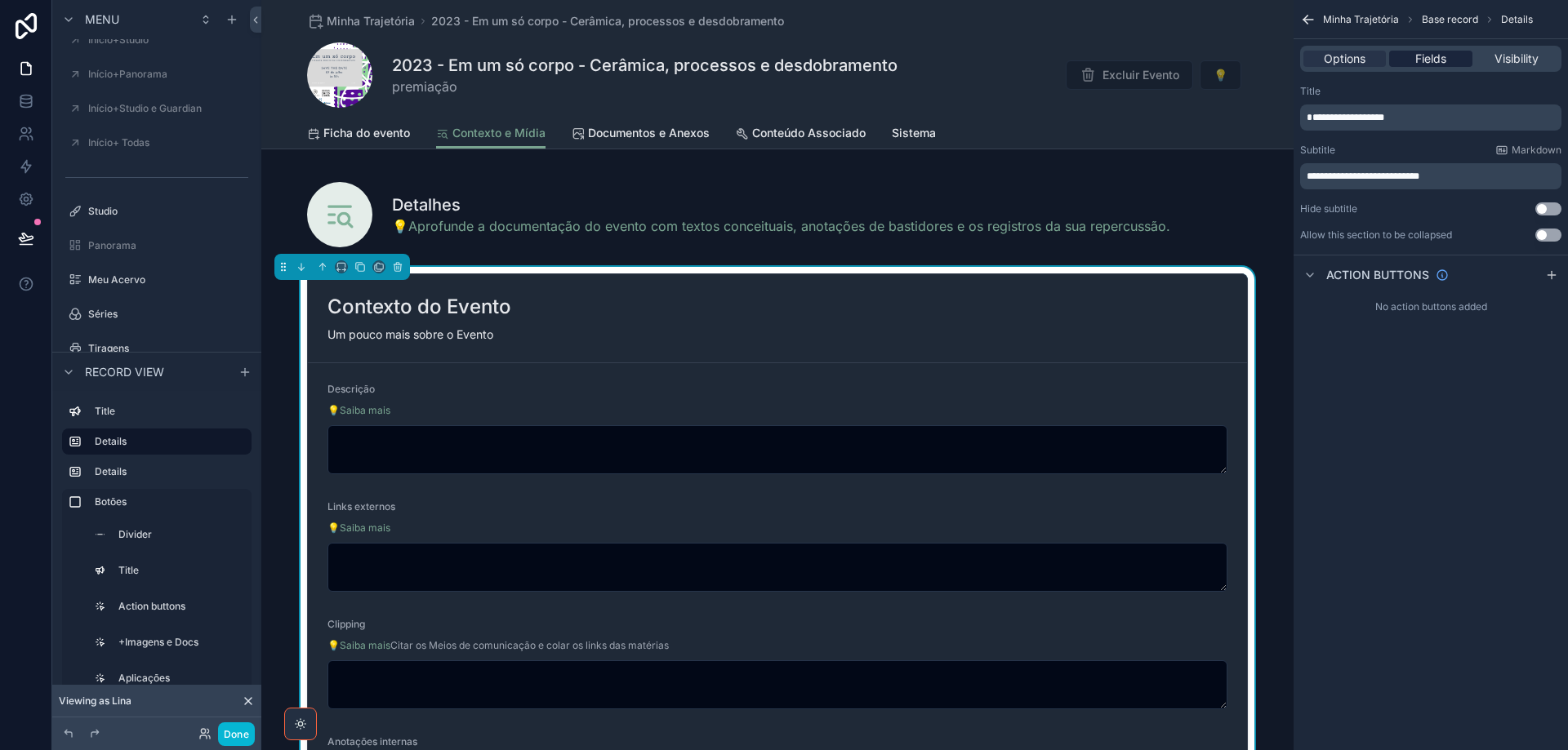
click at [1421, 60] on span "Fields" at bounding box center [1431, 58] width 31 height 16
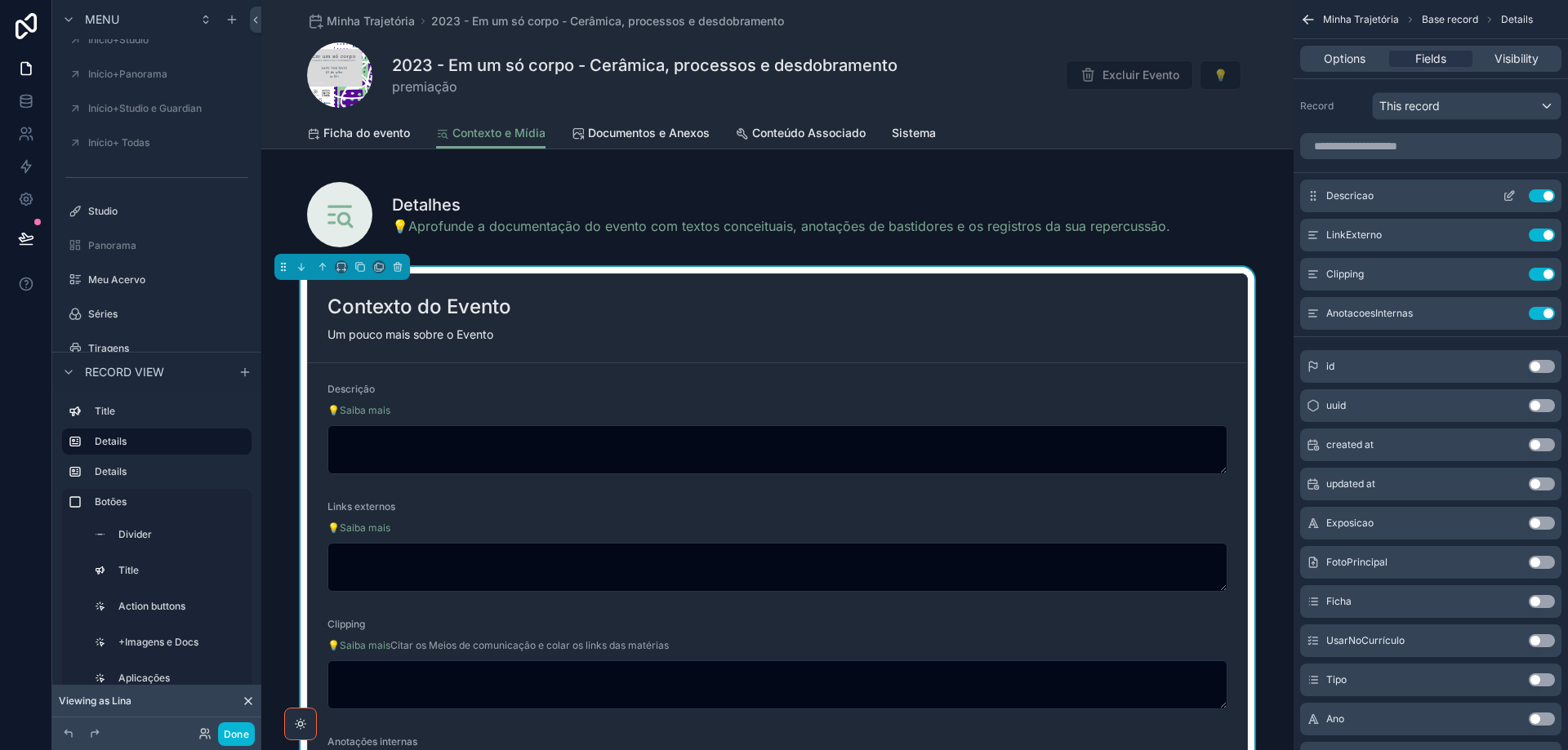
click at [1507, 195] on icon "scrollable content" at bounding box center [1509, 195] width 13 height 13
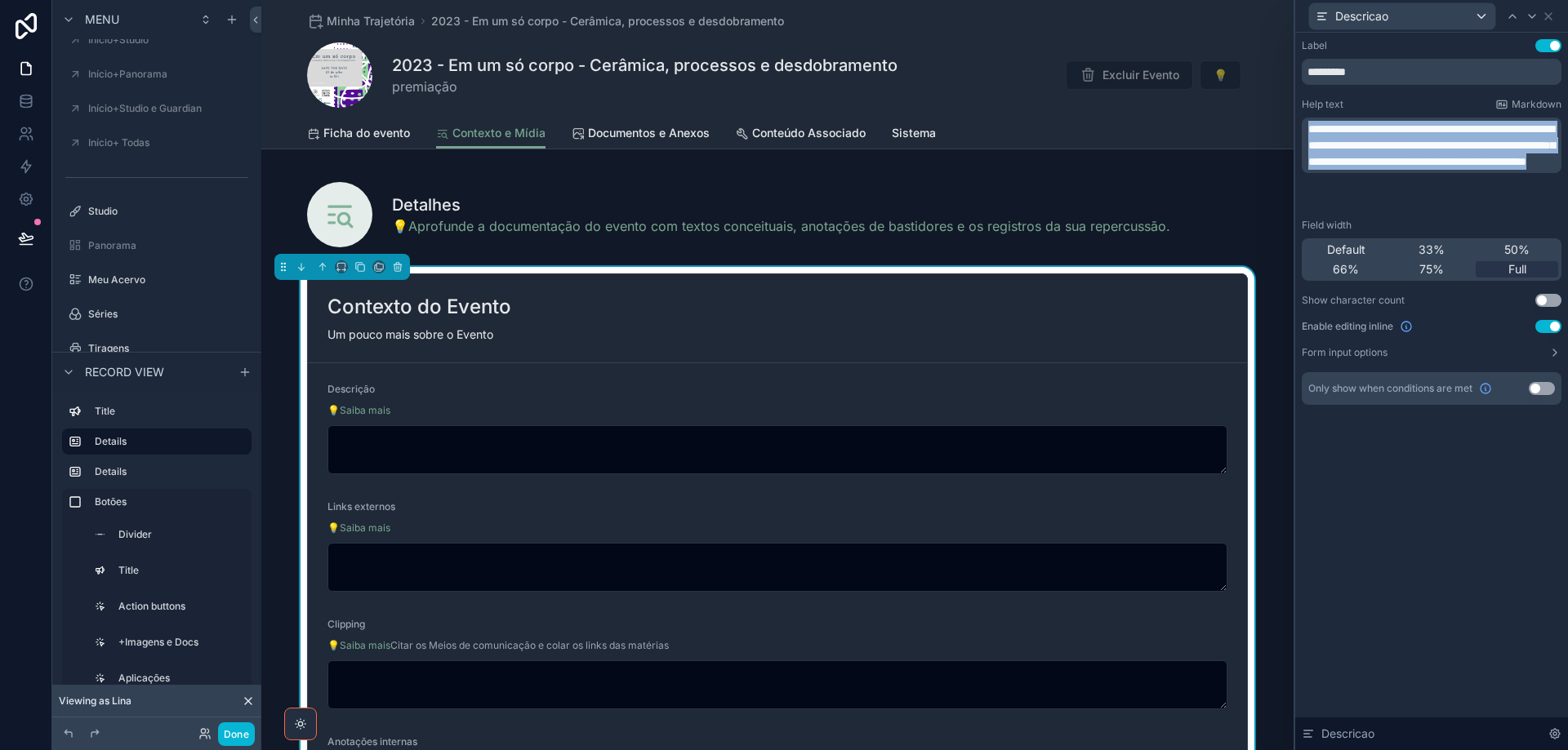
drag, startPoint x: 1309, startPoint y: 130, endPoint x: 1508, endPoint y: 218, distance: 217.6
click at [1508, 218] on div "**********" at bounding box center [1432, 222] width 260 height 366
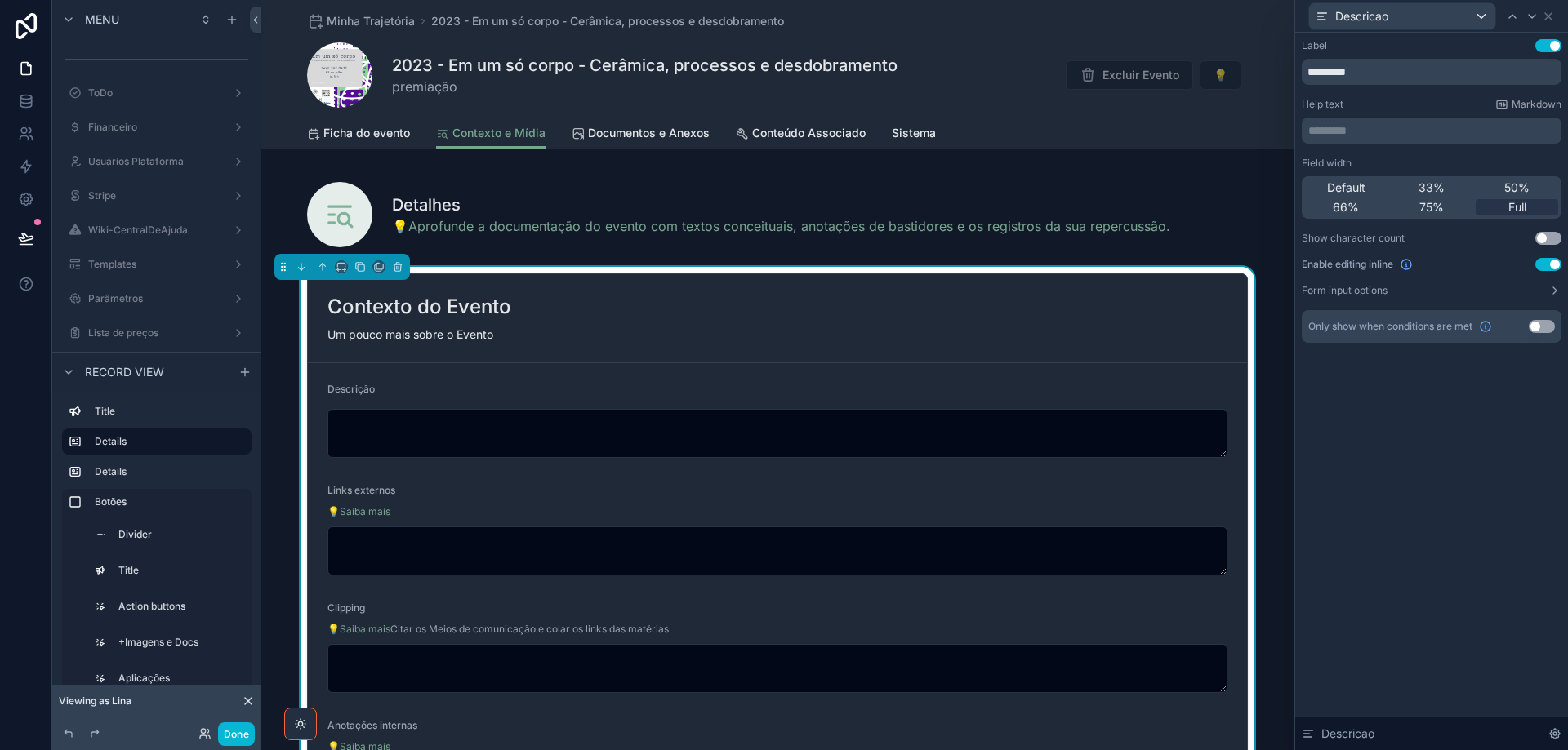
scroll to position [396, 0]
drag, startPoint x: 1383, startPoint y: 78, endPoint x: 1296, endPoint y: 75, distance: 87.1
click at [1297, 75] on div "Label Use setting ********* Help text Markdown ********* ﻿ Field width Default …" at bounding box center [1432, 207] width 273 height 349
paste input "**********"
type input "**********"
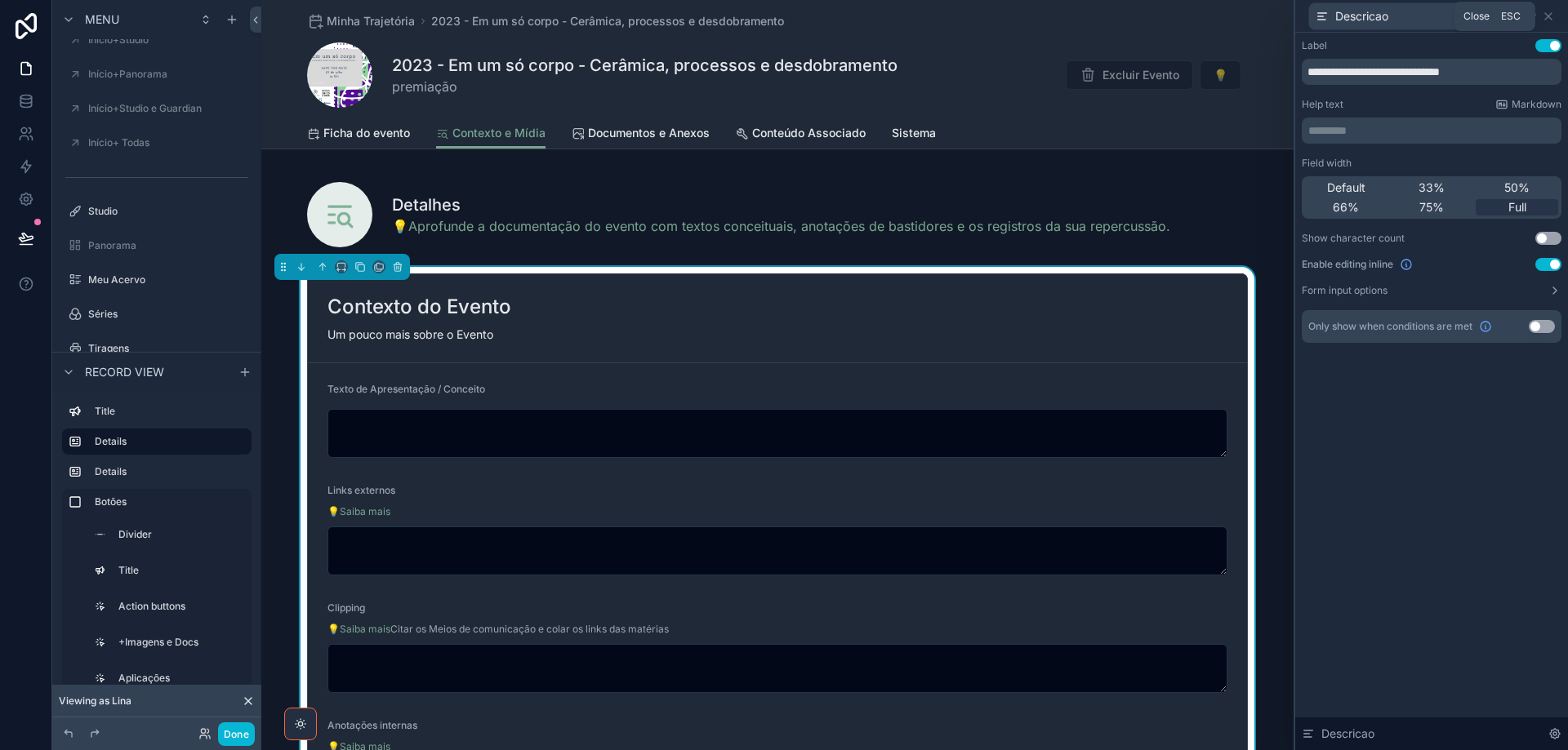
drag, startPoint x: 1551, startPoint y: 13, endPoint x: 1514, endPoint y: 174, distance: 165.2
click at [1552, 13] on icon at bounding box center [1548, 16] width 13 height 13
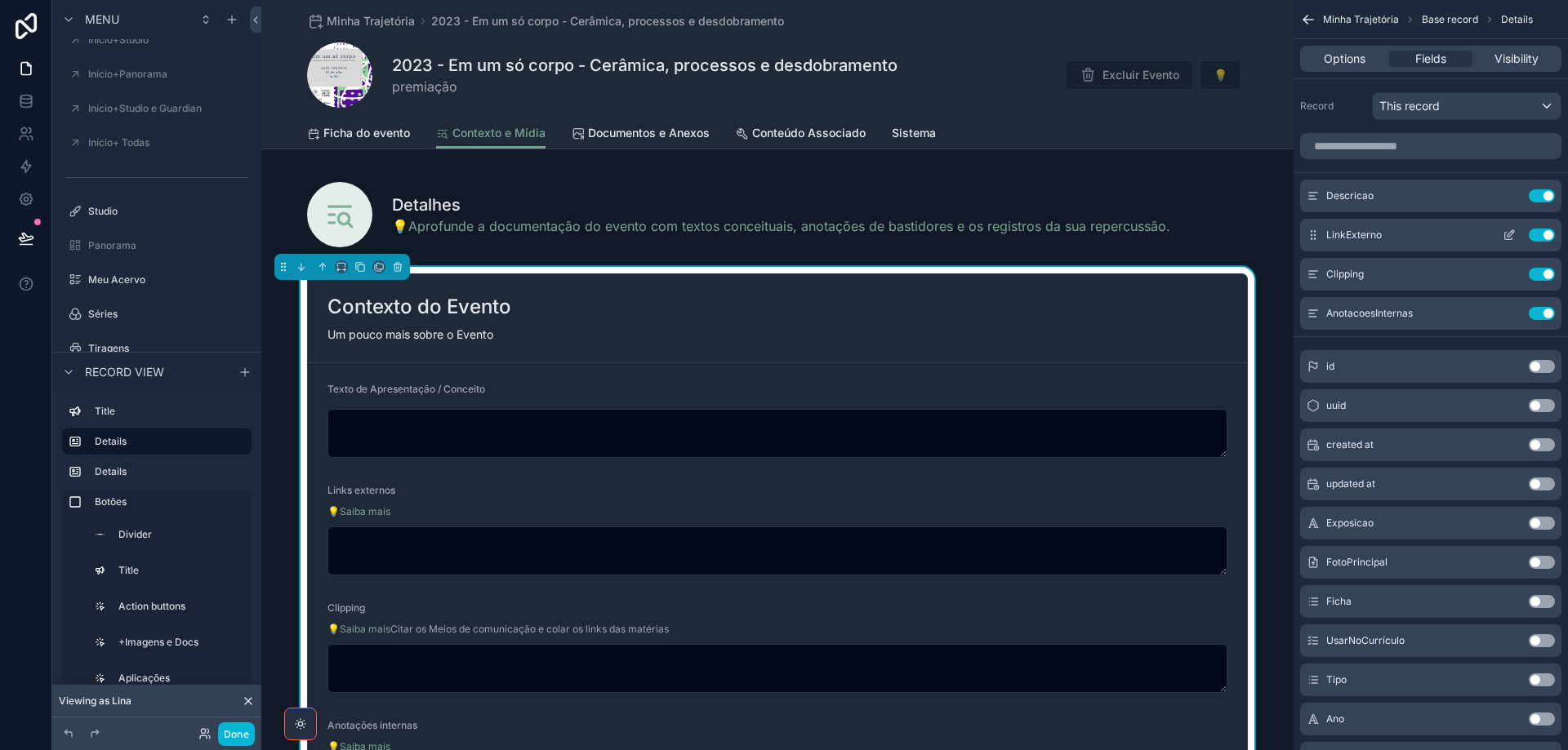
click at [1537, 235] on button "Use setting" at bounding box center [1541, 235] width 26 height 13
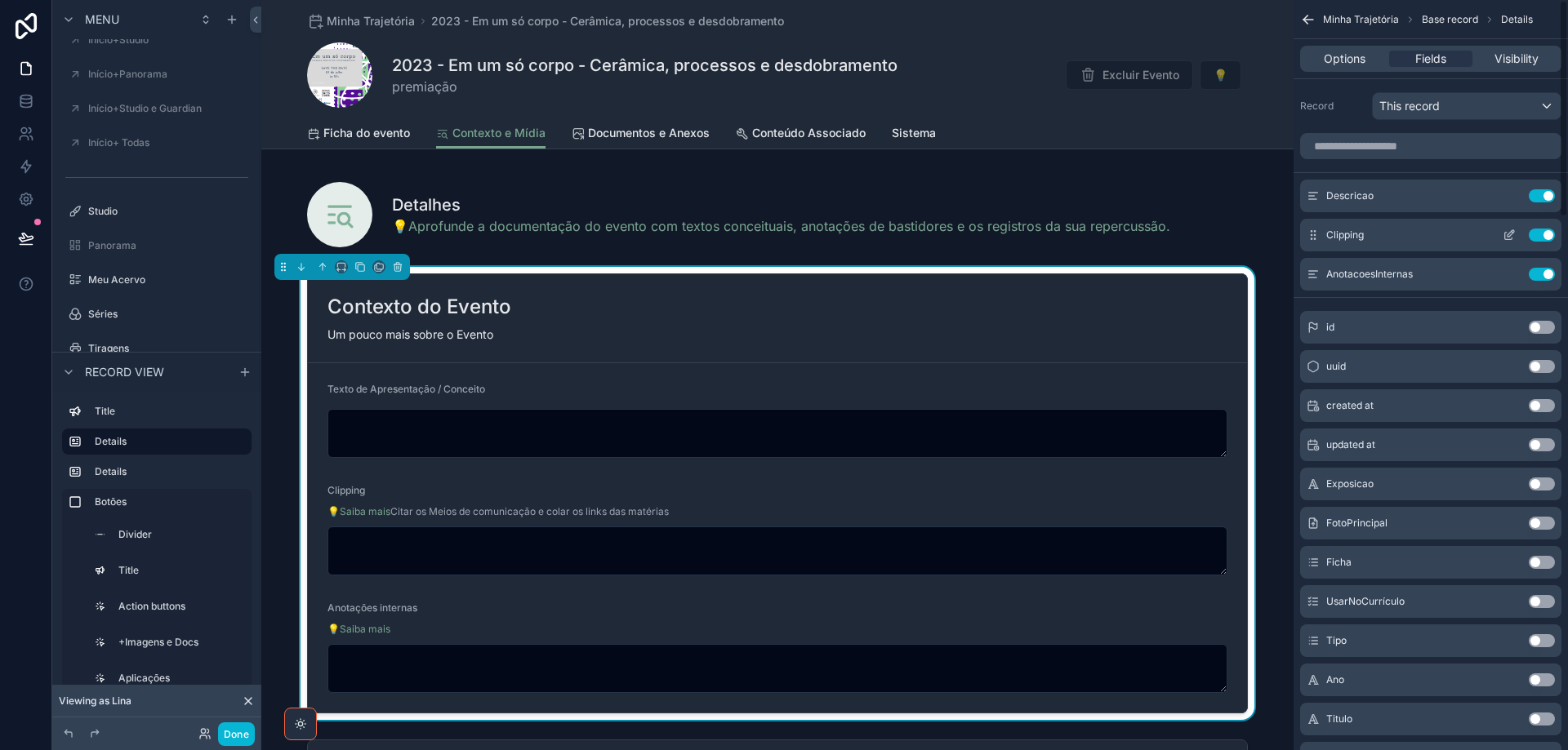
click at [1536, 235] on button "Use setting" at bounding box center [1541, 235] width 26 height 13
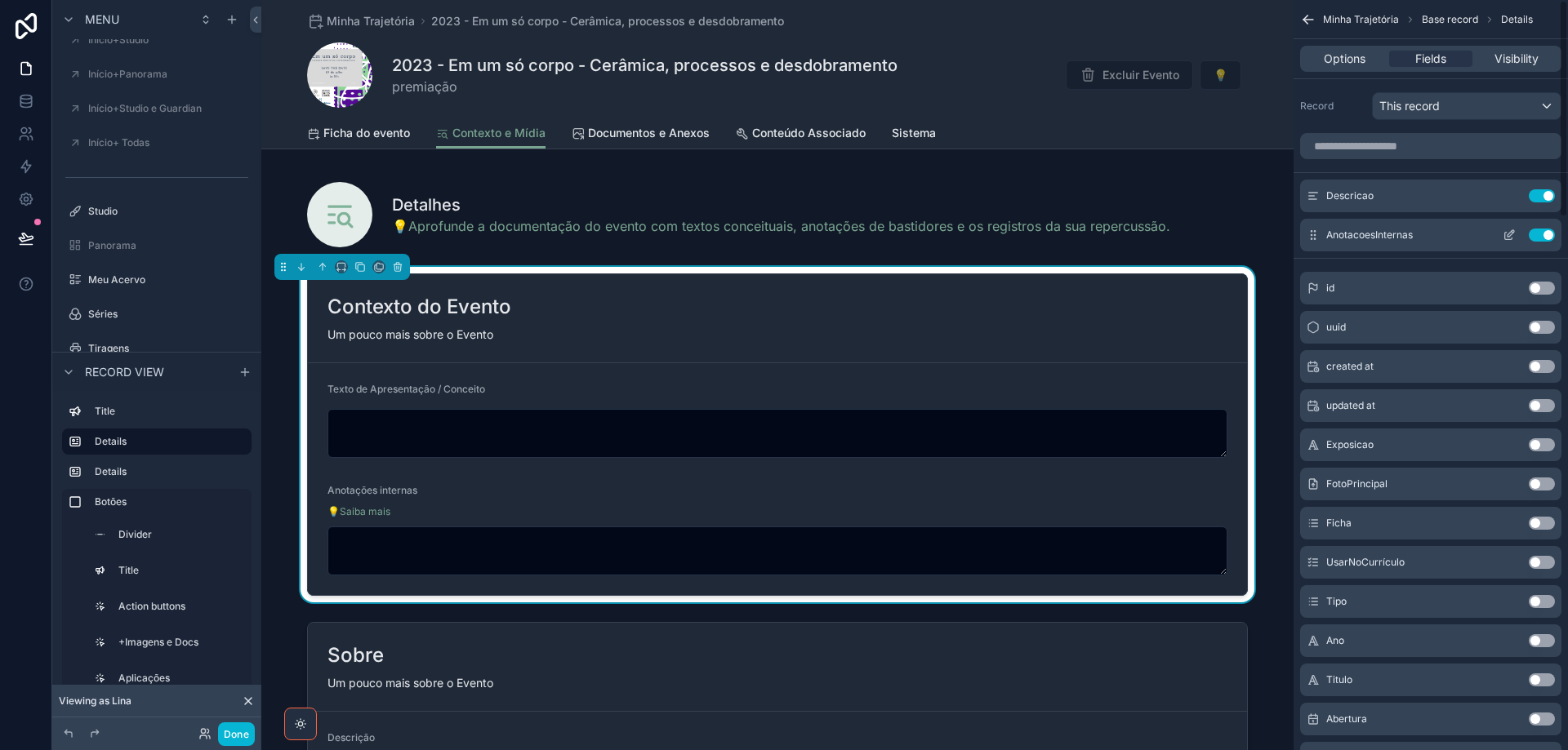
click at [1511, 234] on icon "scrollable content" at bounding box center [1509, 235] width 13 height 13
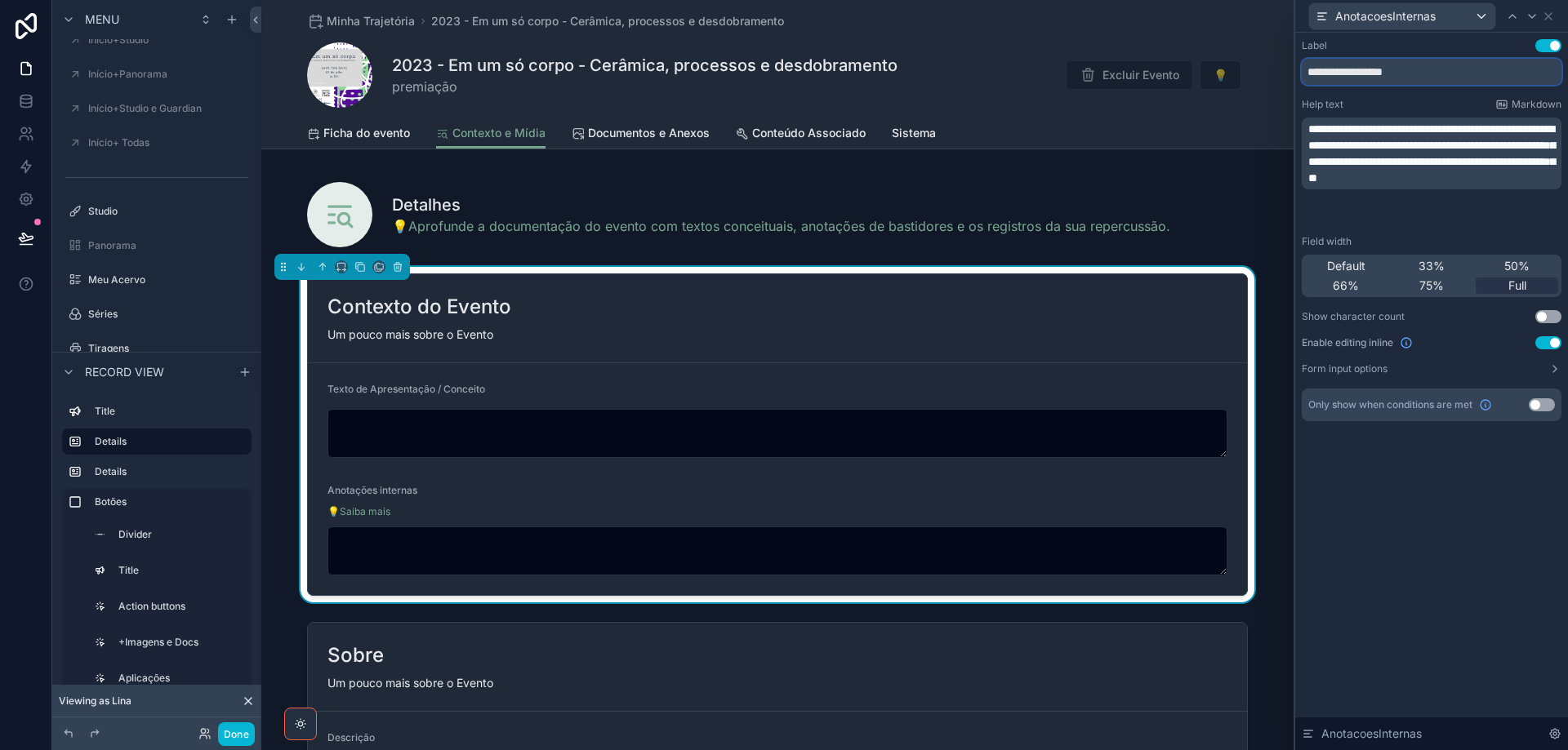
drag, startPoint x: 1431, startPoint y: 75, endPoint x: 1277, endPoint y: 73, distance: 154.0
click at [1277, 73] on div "**********" at bounding box center [784, 375] width 1568 height 750
paste input "**********"
type input "**********"
click at [1349, 174] on span "**********" at bounding box center [1431, 153] width 247 height 60
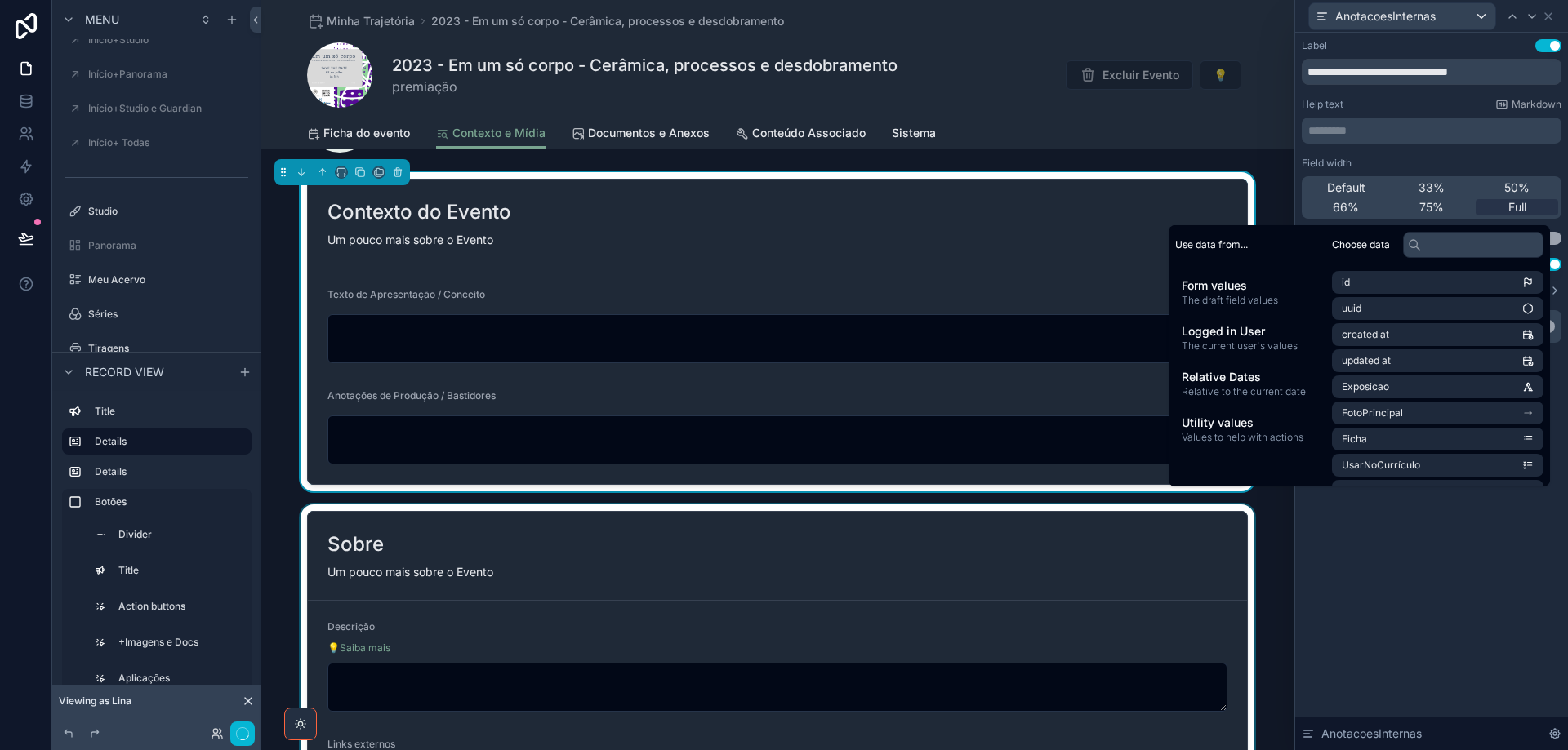
scroll to position [245, 0]
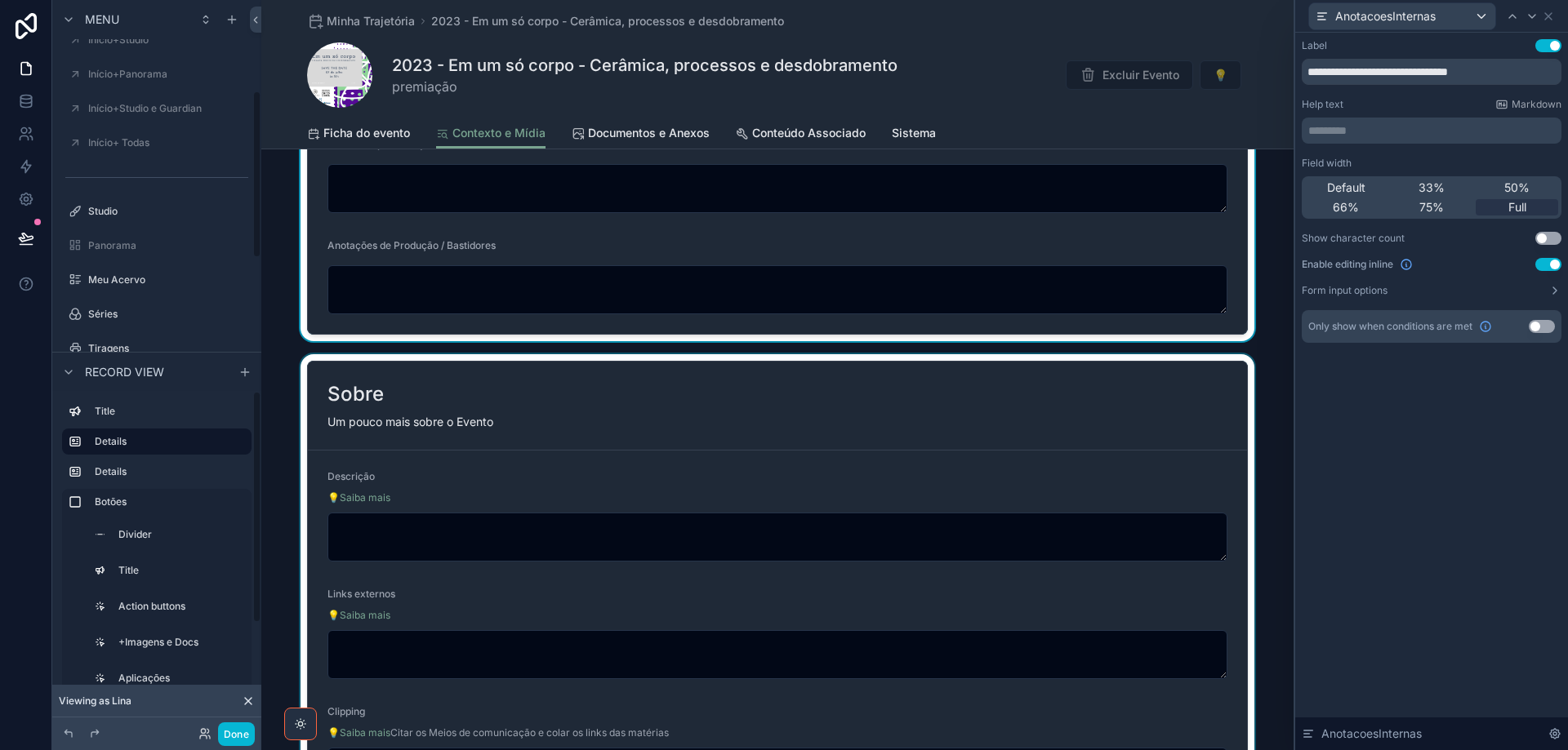
click at [643, 440] on div "scrollable content" at bounding box center [776, 647] width 1032 height 587
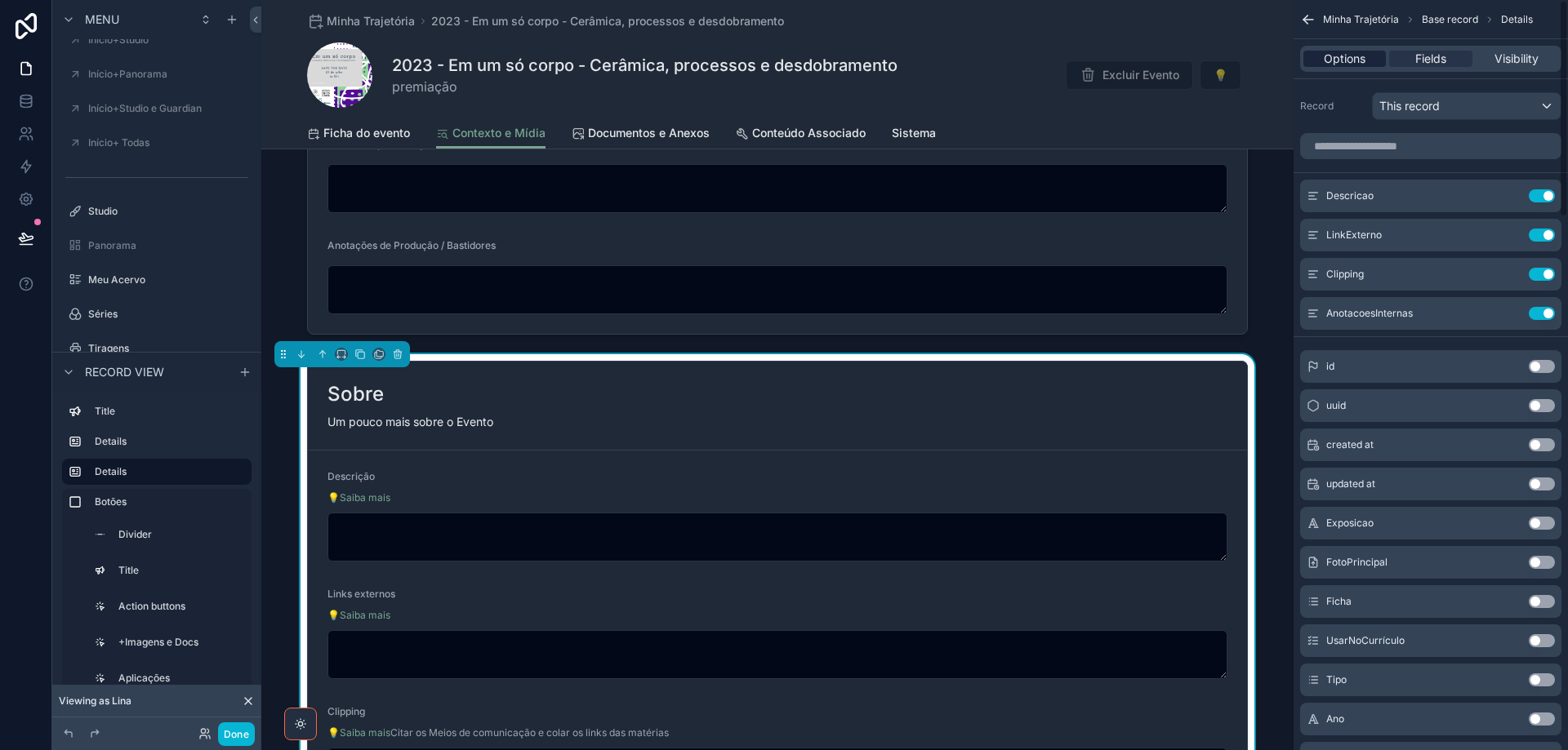
click at [1350, 59] on span "Options" at bounding box center [1345, 58] width 41 height 16
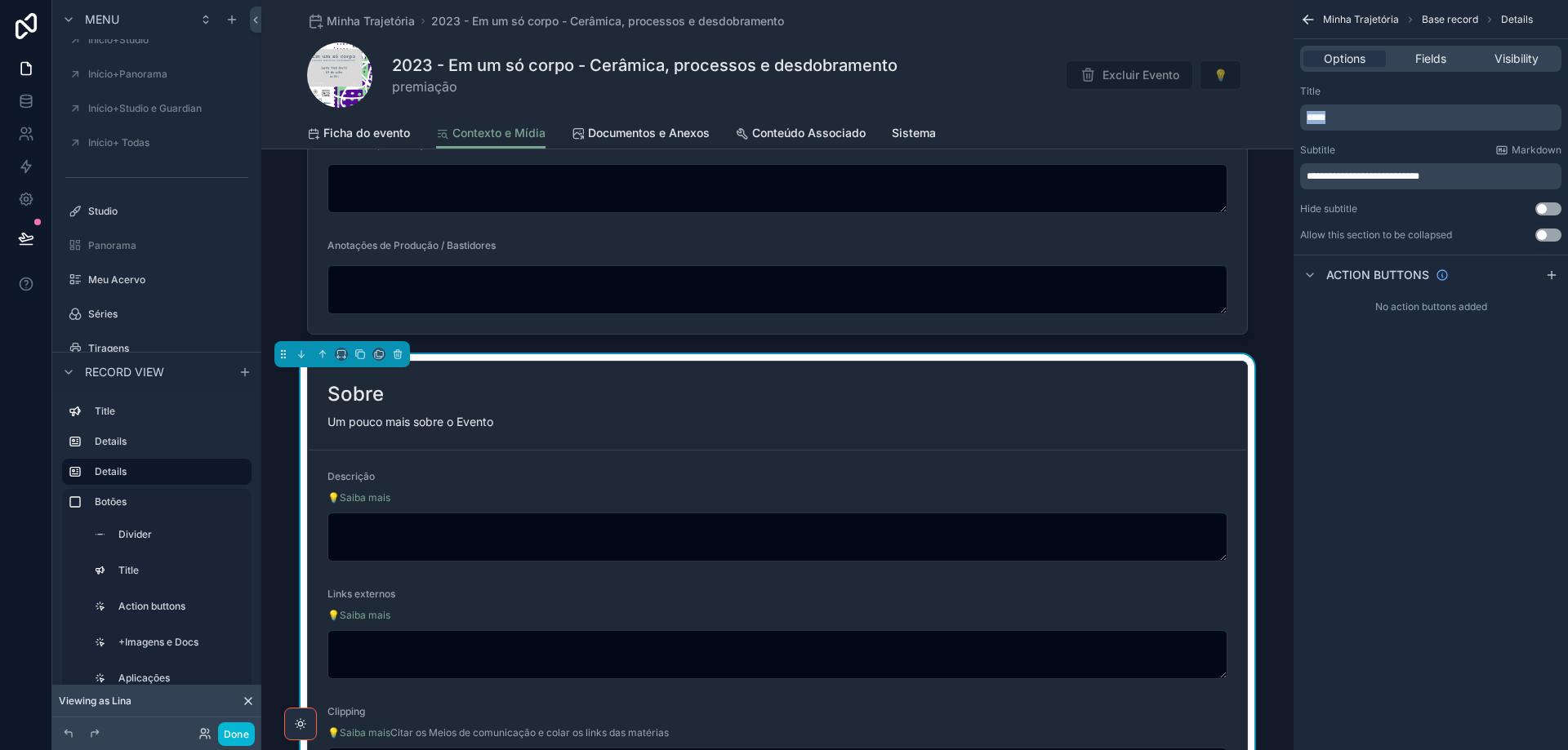
drag, startPoint x: 1380, startPoint y: 118, endPoint x: 1250, endPoint y: 115, distance: 130.0
click at [1275, 115] on div "Jump to... Ctrl K ToDo Financeiro Usuários Plataforma Stripe Wiki-CentralDeAjud…" at bounding box center [914, 375] width 1306 height 750
click at [1399, 175] on span "**********" at bounding box center [1363, 176] width 113 height 10
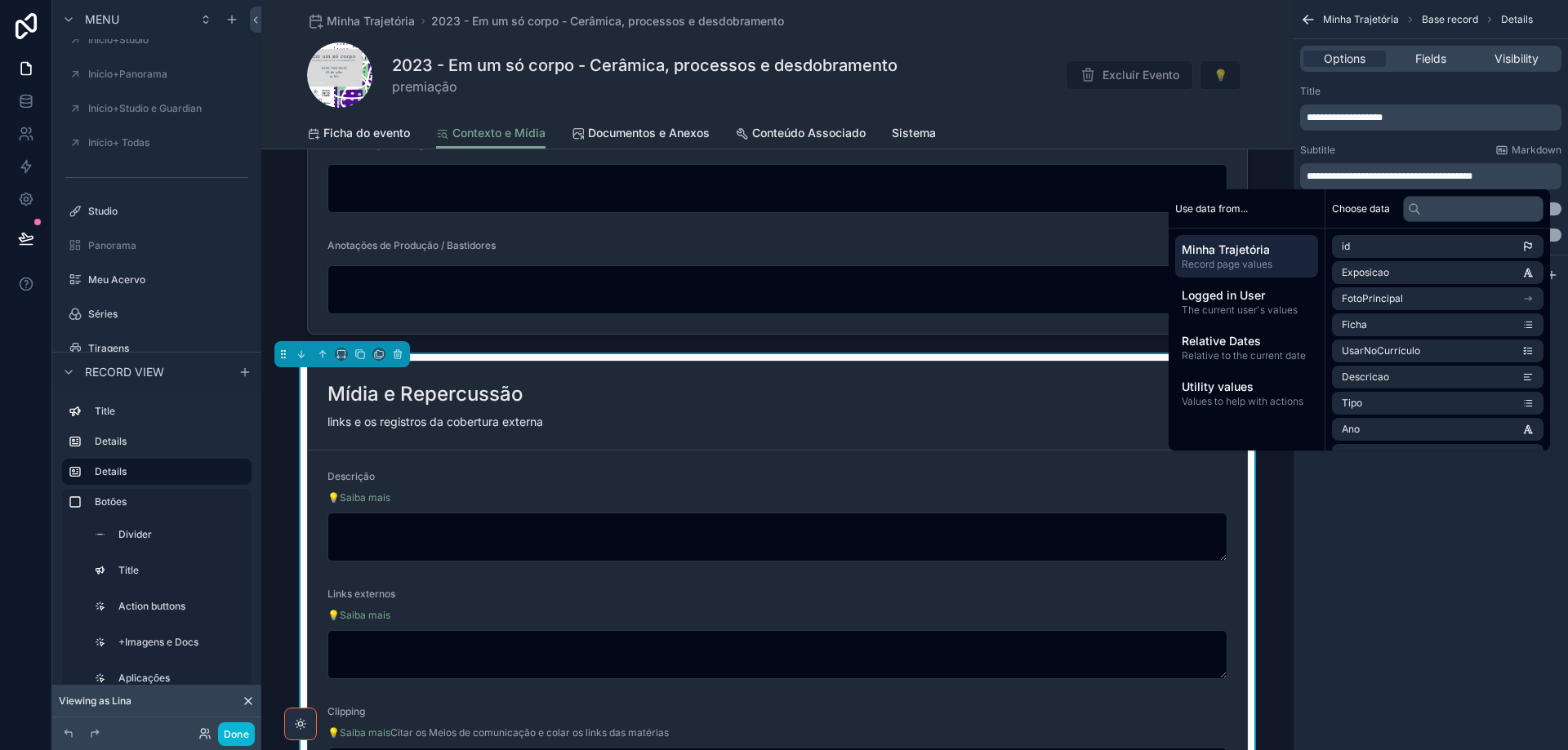
click at [1308, 173] on span "**********" at bounding box center [1389, 176] width 166 height 10
click at [1423, 56] on span "Fields" at bounding box center [1431, 58] width 31 height 16
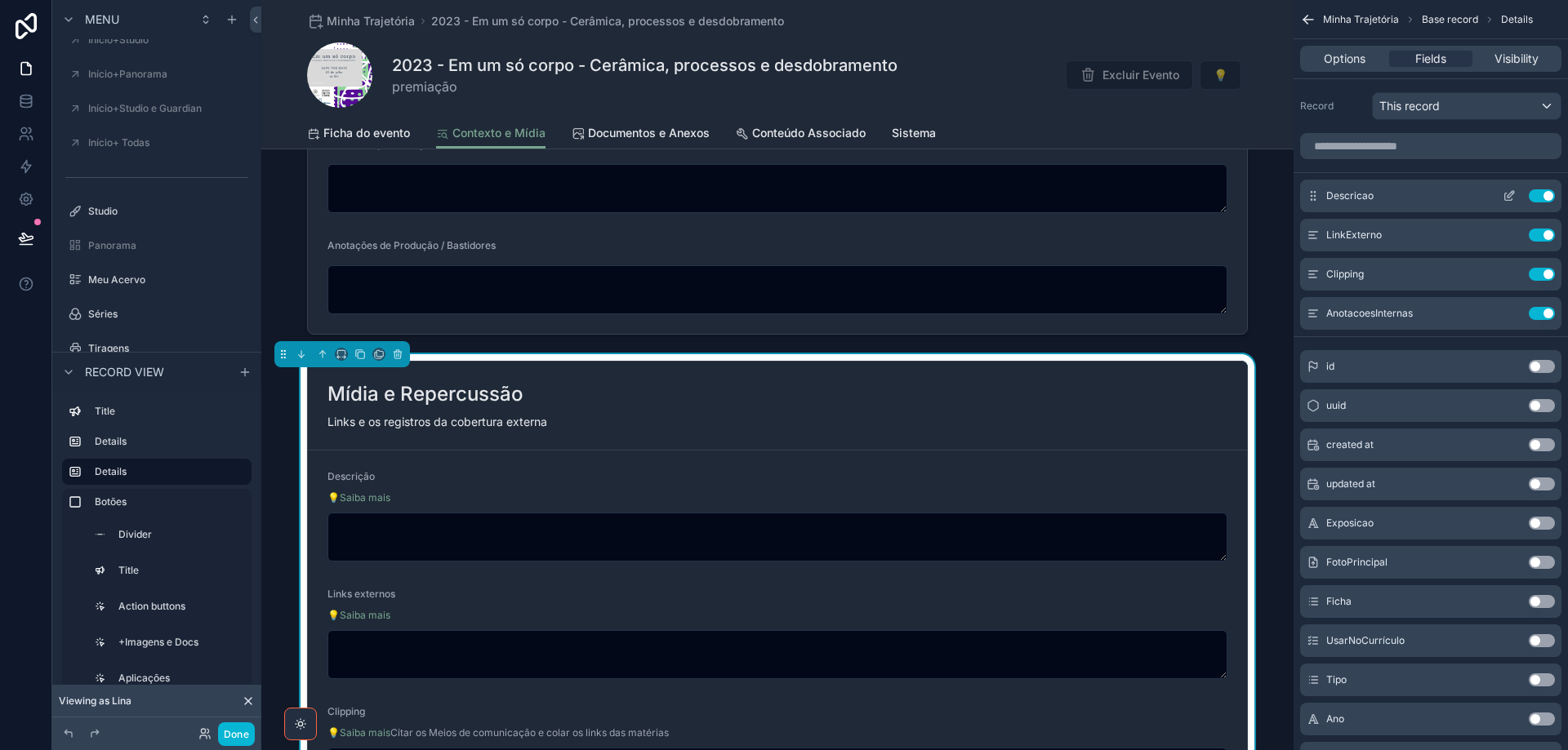
click at [1533, 195] on button "Use setting" at bounding box center [1541, 195] width 26 height 13
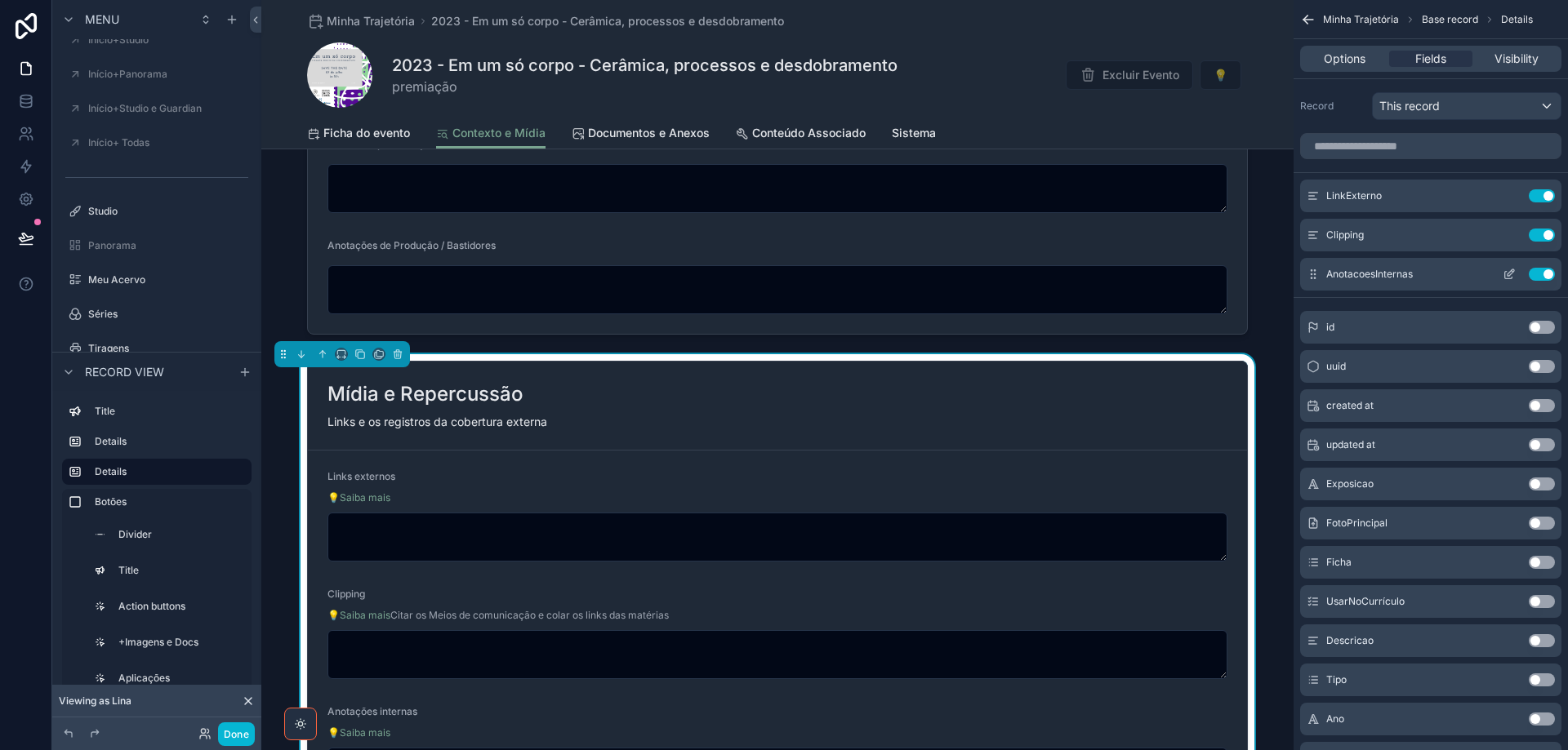
click at [1537, 278] on button "Use setting" at bounding box center [1541, 274] width 26 height 13
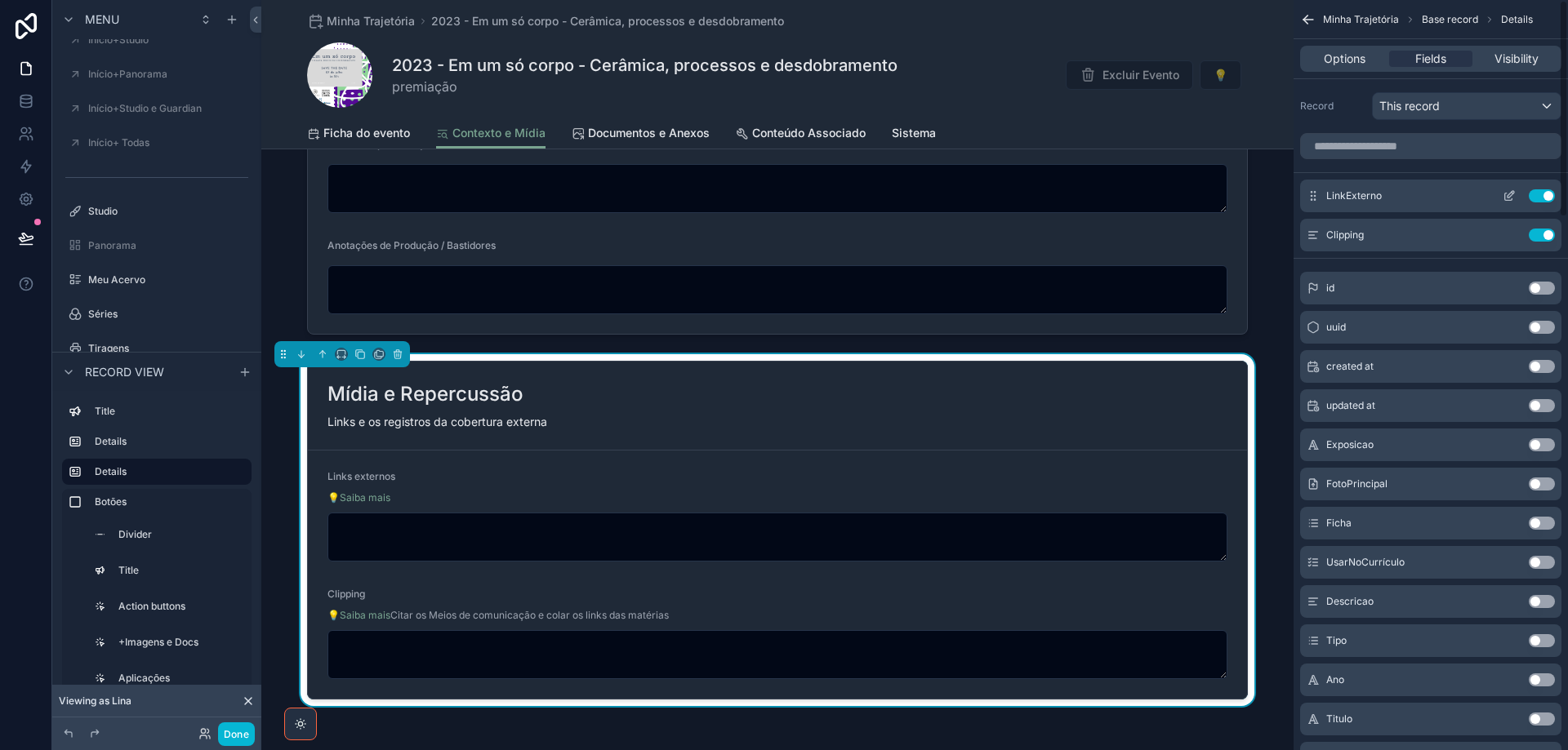
click at [1509, 192] on icon "scrollable content" at bounding box center [1509, 195] width 13 height 13
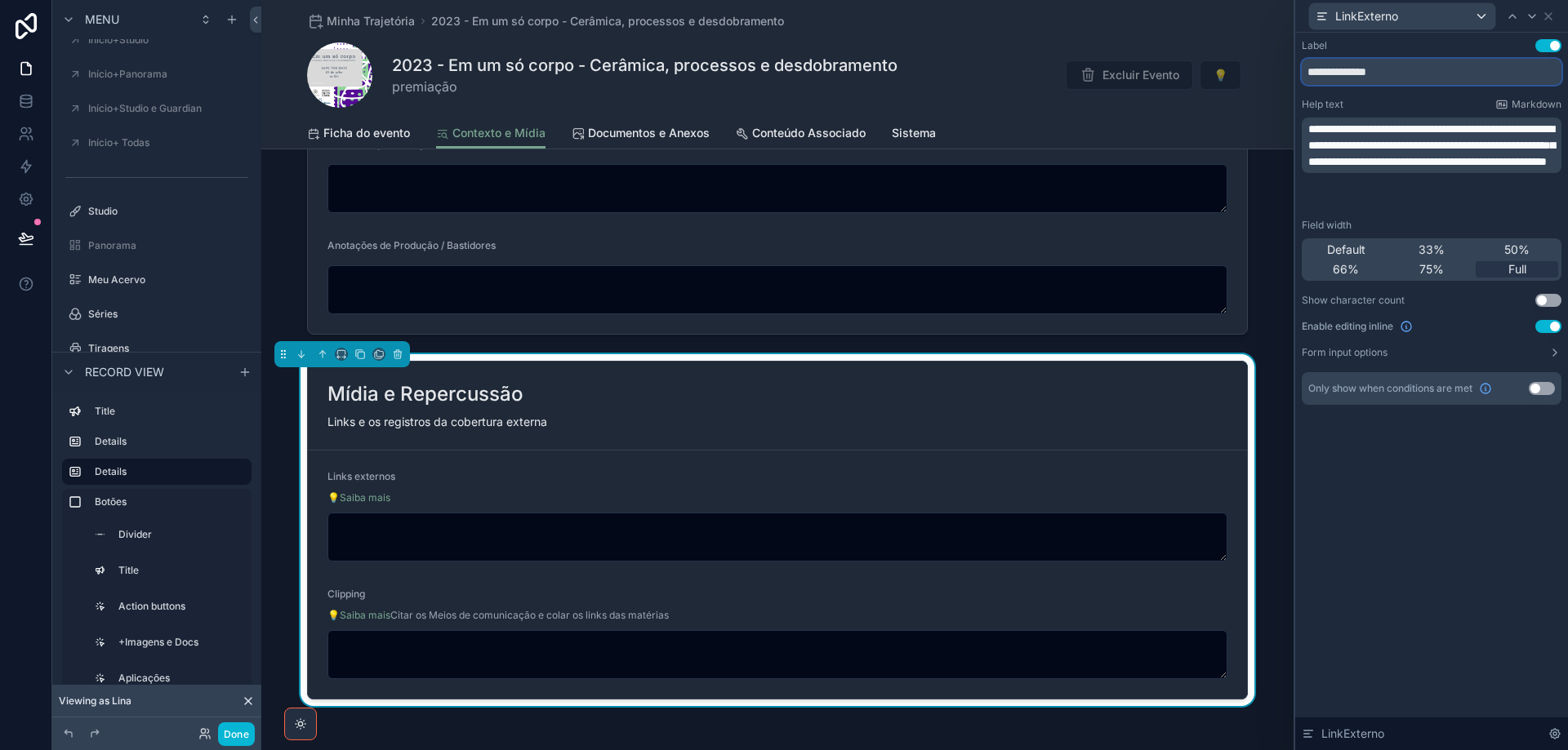
drag, startPoint x: 1396, startPoint y: 73, endPoint x: 1282, endPoint y: 76, distance: 114.0
click at [1282, 76] on div "**********" at bounding box center [784, 375] width 1568 height 750
paste input "**********"
type input "**********"
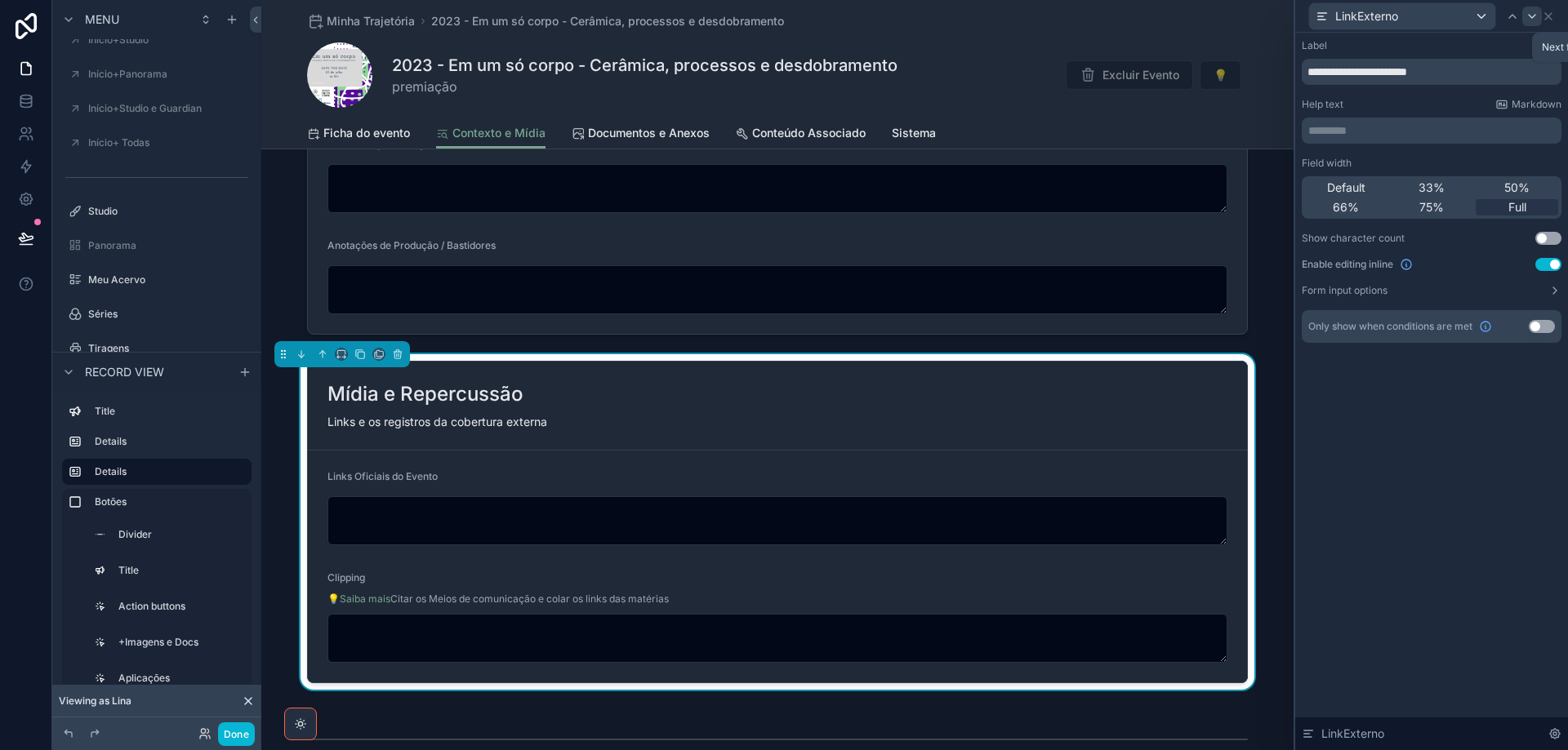
click at [1534, 19] on icon at bounding box center [1531, 16] width 13 height 13
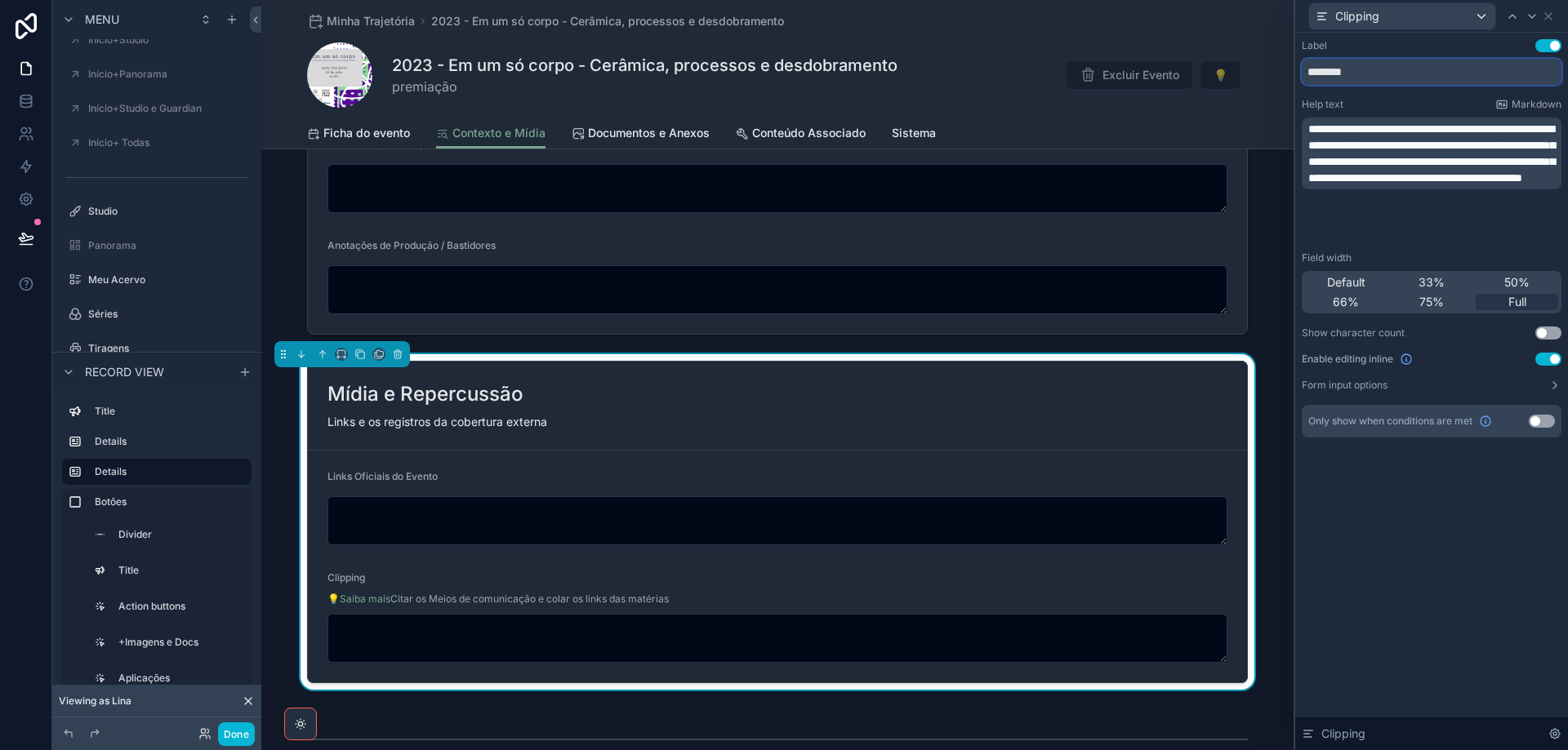
drag, startPoint x: 1425, startPoint y: 69, endPoint x: 1318, endPoint y: 122, distance: 119.4
click at [1260, 70] on div "**********" at bounding box center [784, 375] width 1568 height 750
paste input "*********"
type input "**********"
click at [1511, 21] on icon at bounding box center [1512, 16] width 13 height 13
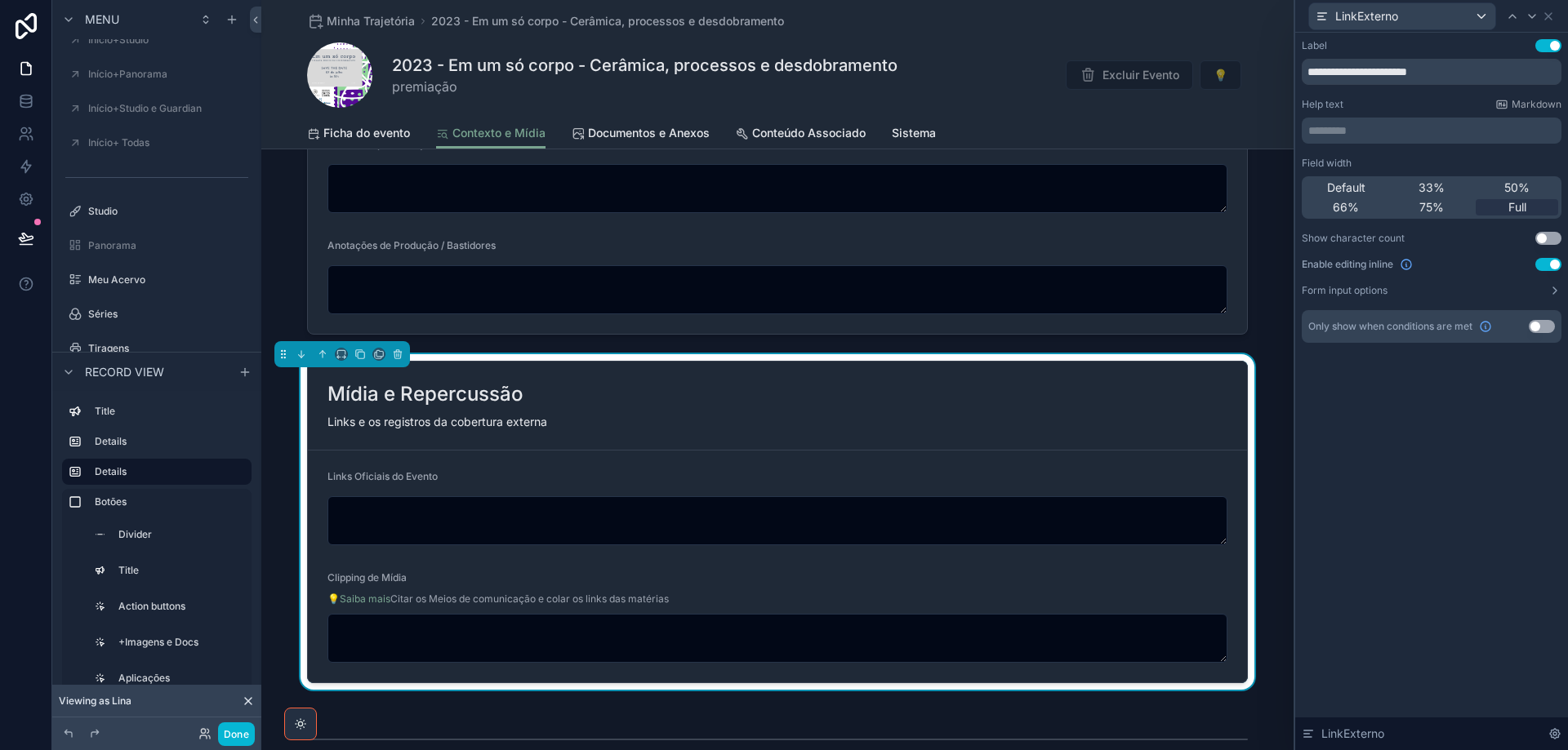
click at [1425, 129] on p "********* ﻿" at bounding box center [1433, 131] width 250 height 16
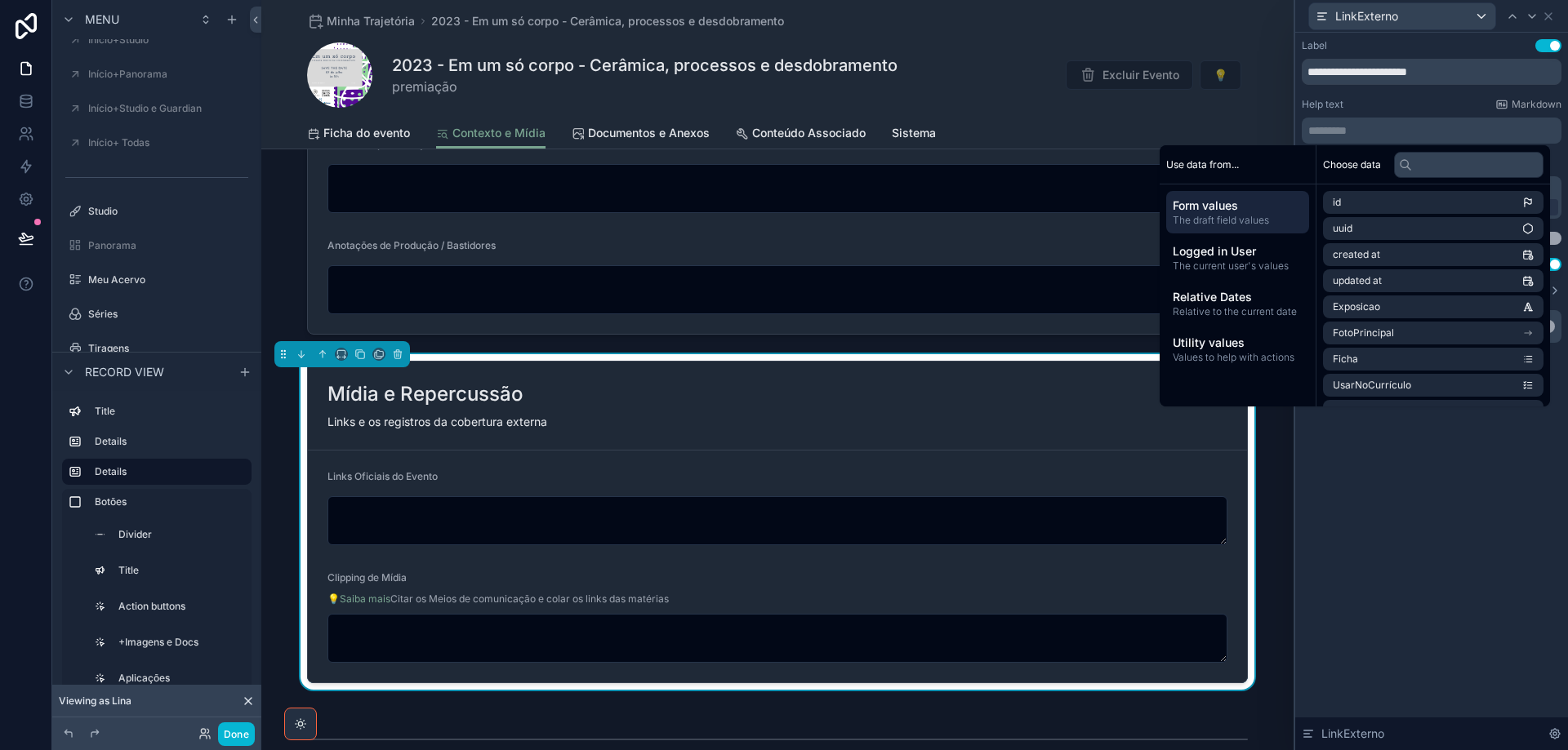
scroll to position [0, 0]
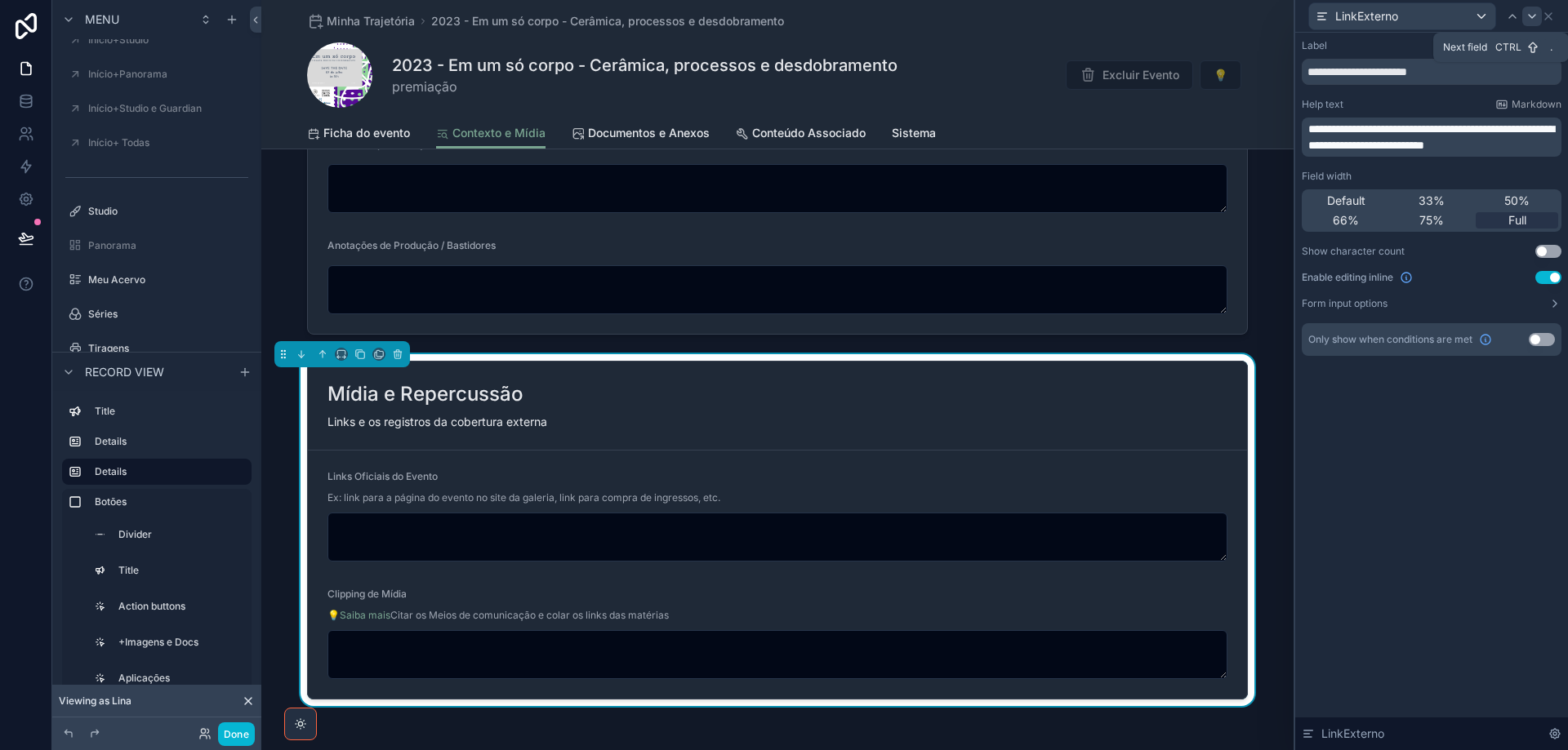
drag, startPoint x: 1529, startPoint y: 18, endPoint x: 1011, endPoint y: 159, distance: 536.8
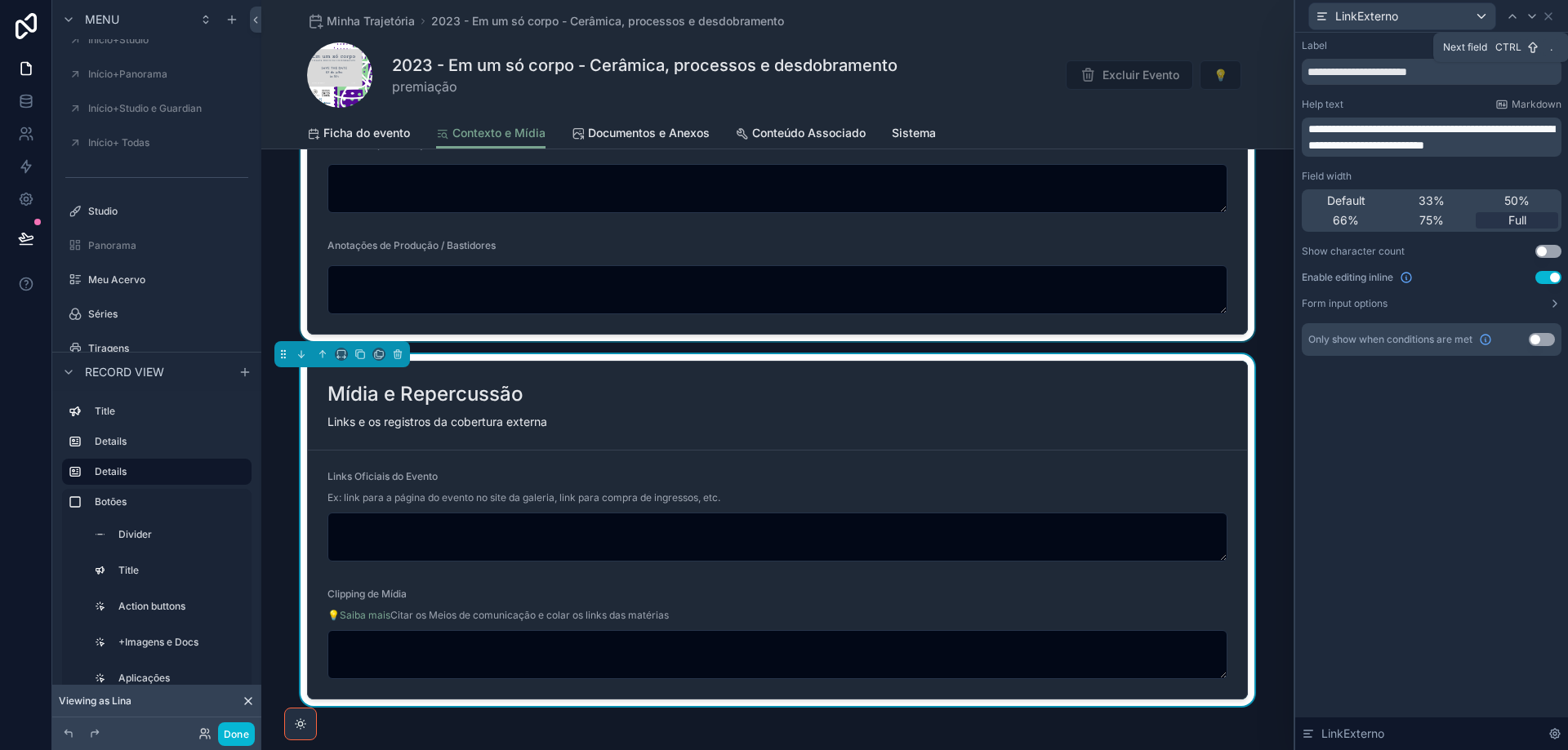
click at [1529, 19] on icon at bounding box center [1531, 16] width 13 height 13
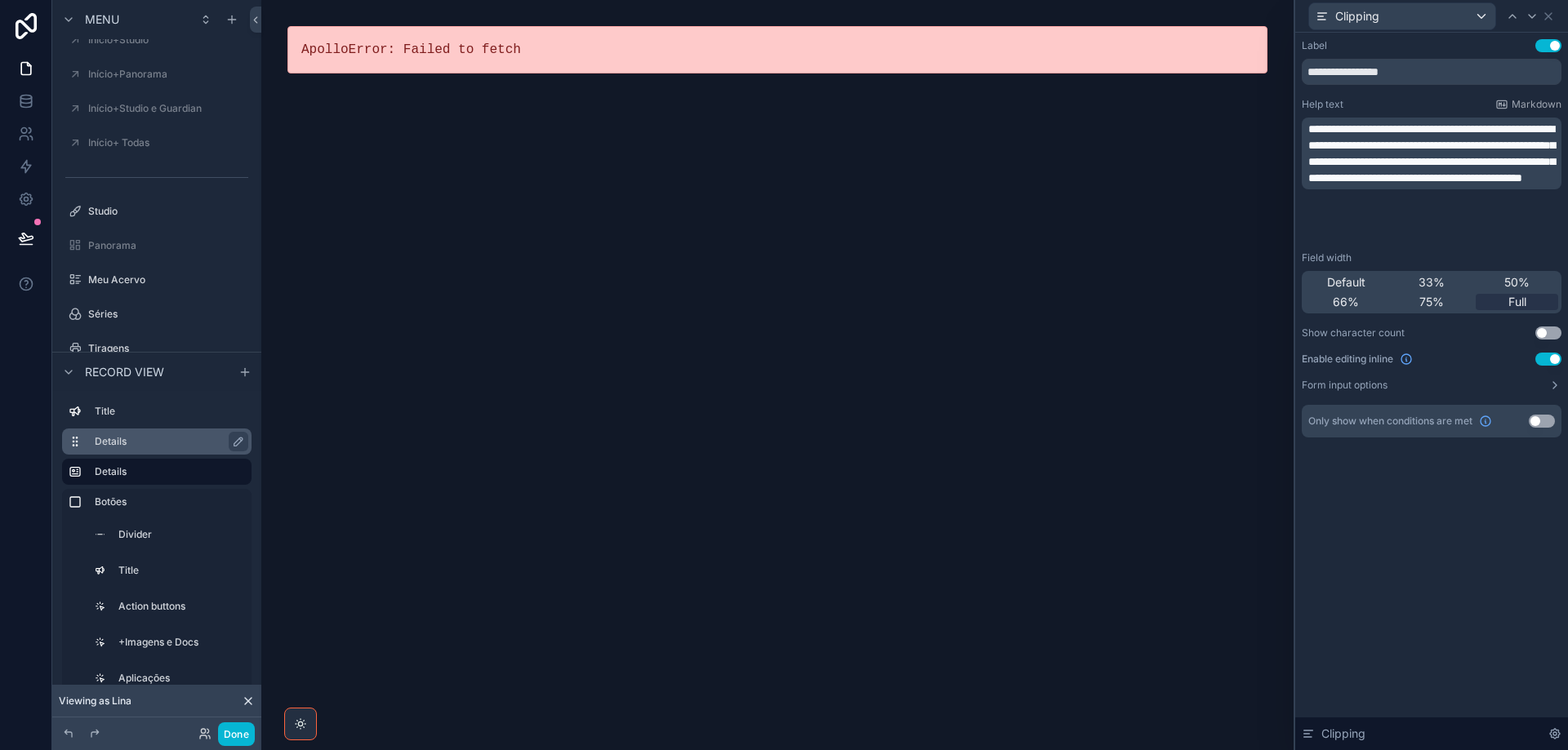
click at [142, 448] on label "Details" at bounding box center [167, 441] width 143 height 13
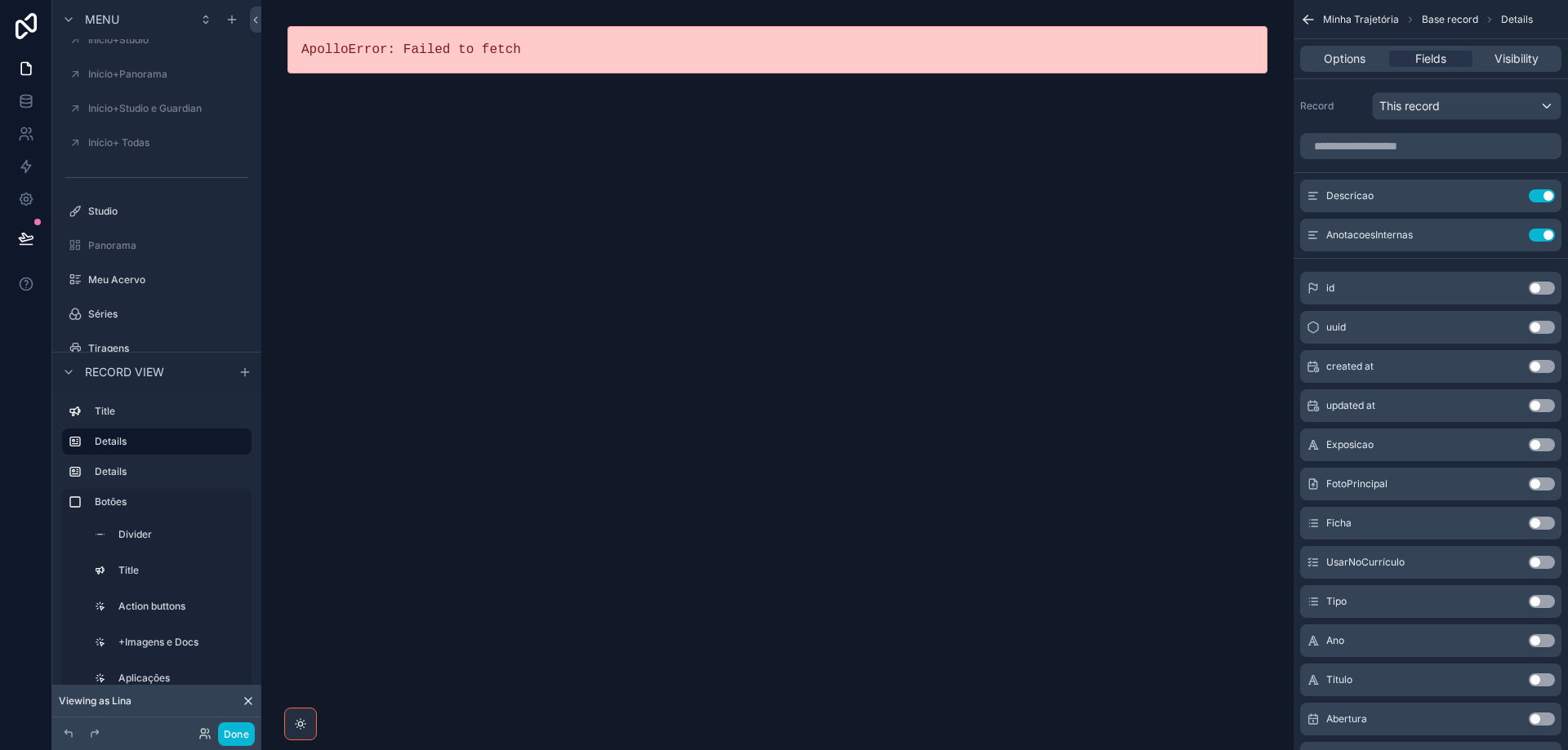
click at [73, 368] on icon "scrollable content" at bounding box center [68, 372] width 13 height 13
click at [139, 387] on label "Minha Trajetória" at bounding box center [153, 383] width 131 height 13
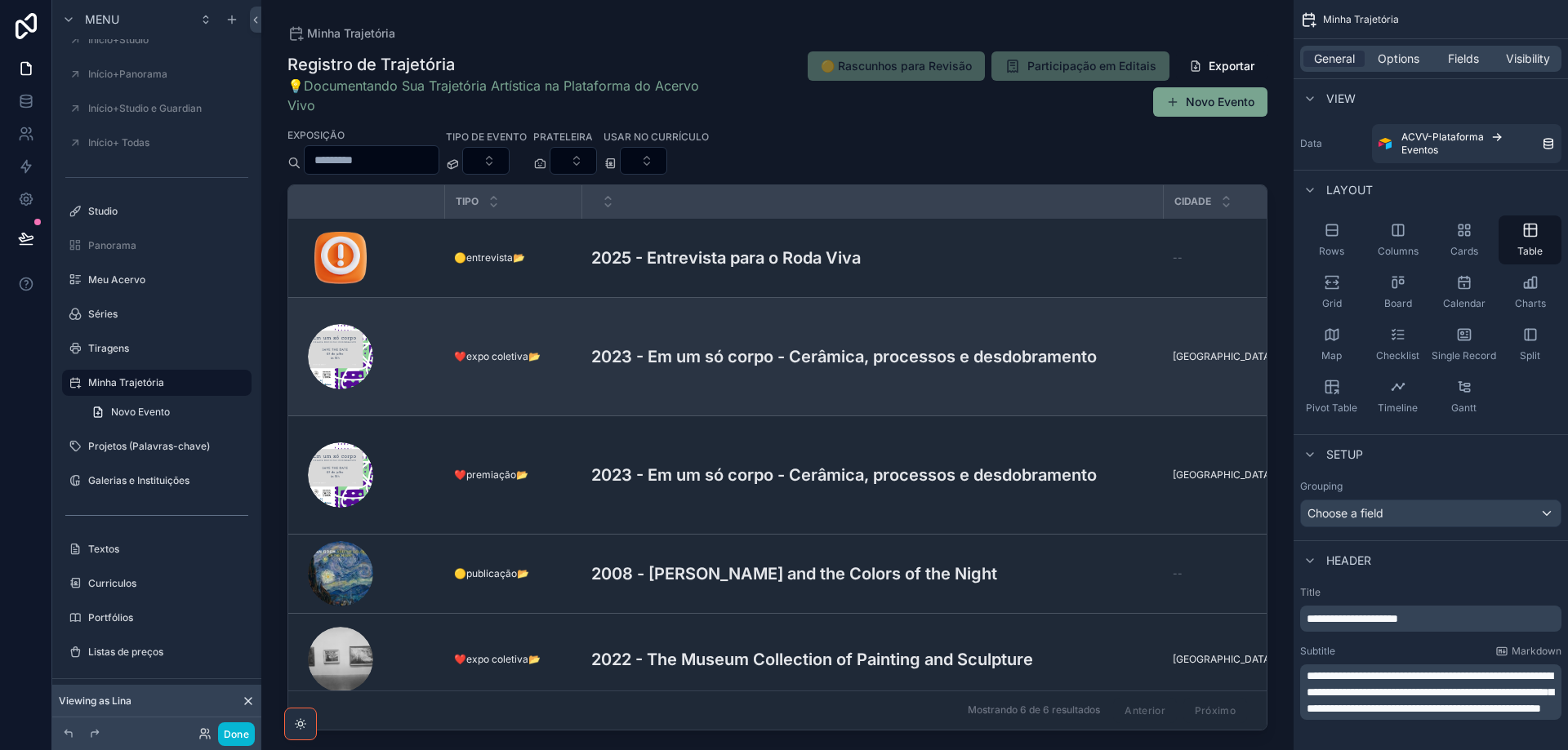
click at [739, 352] on h3 "2023 - Em um só corpo - Cerâmica, processos e desdobramento" at bounding box center [844, 356] width 506 height 24
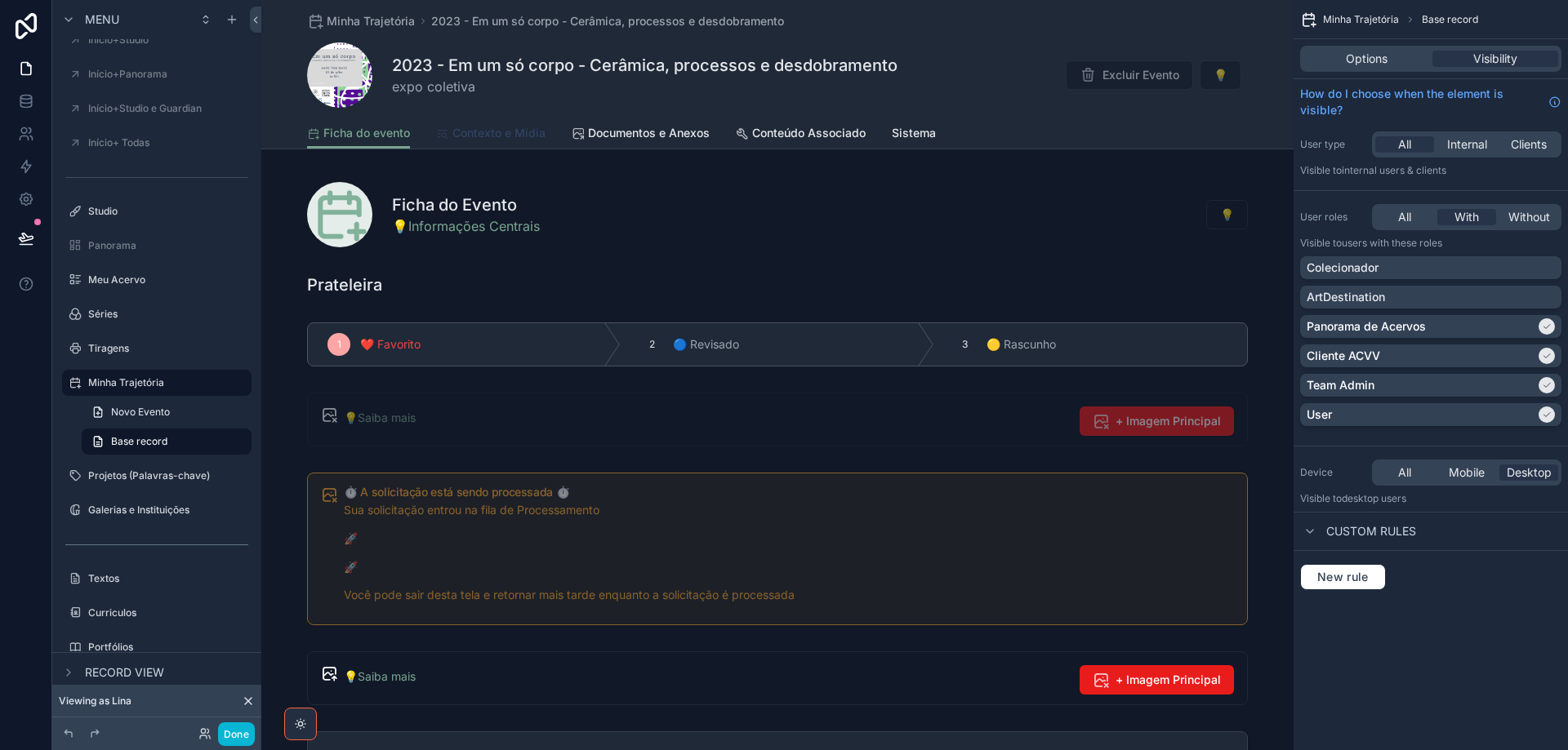
click at [507, 137] on span "Contexto e Mídia" at bounding box center [499, 133] width 93 height 16
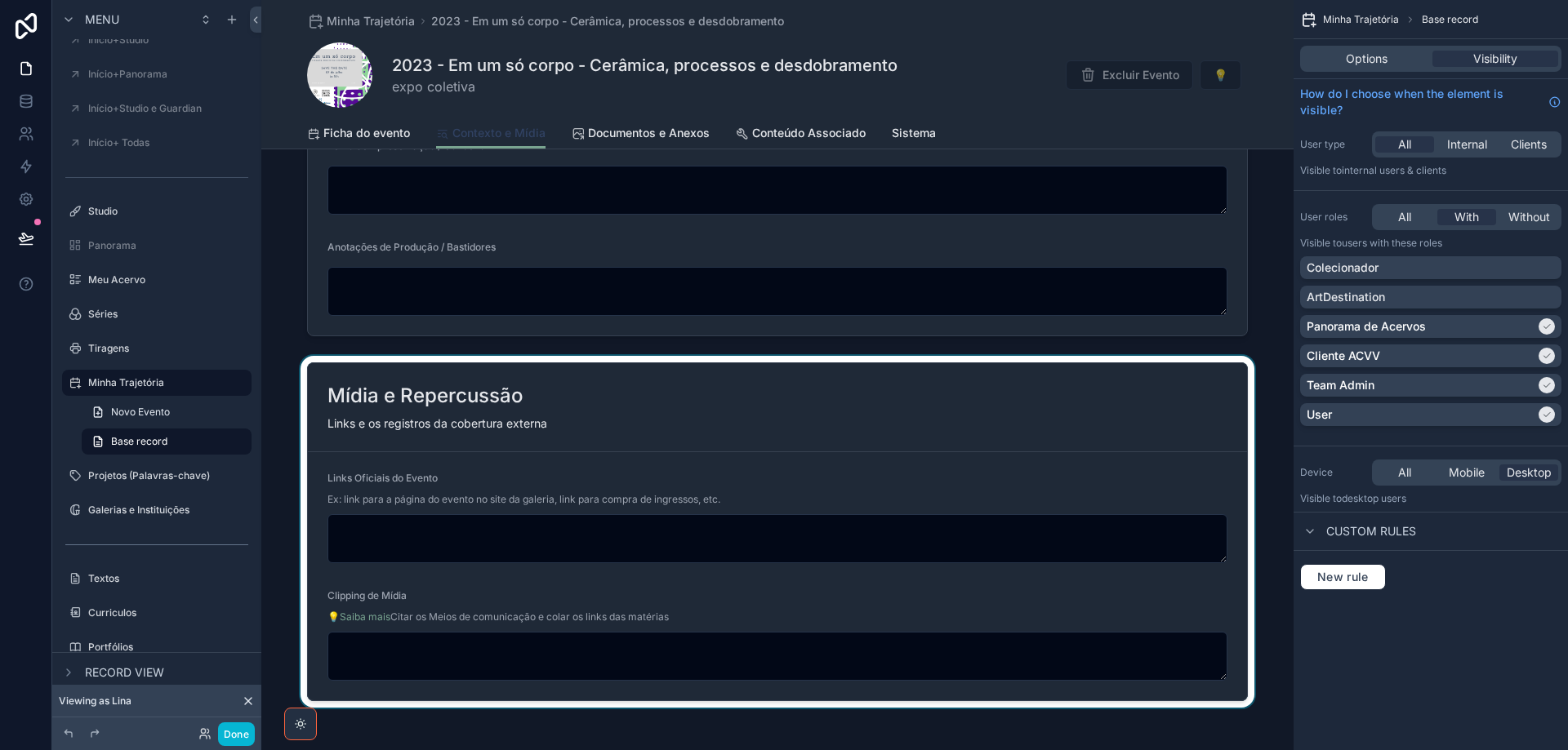
scroll to position [245, 0]
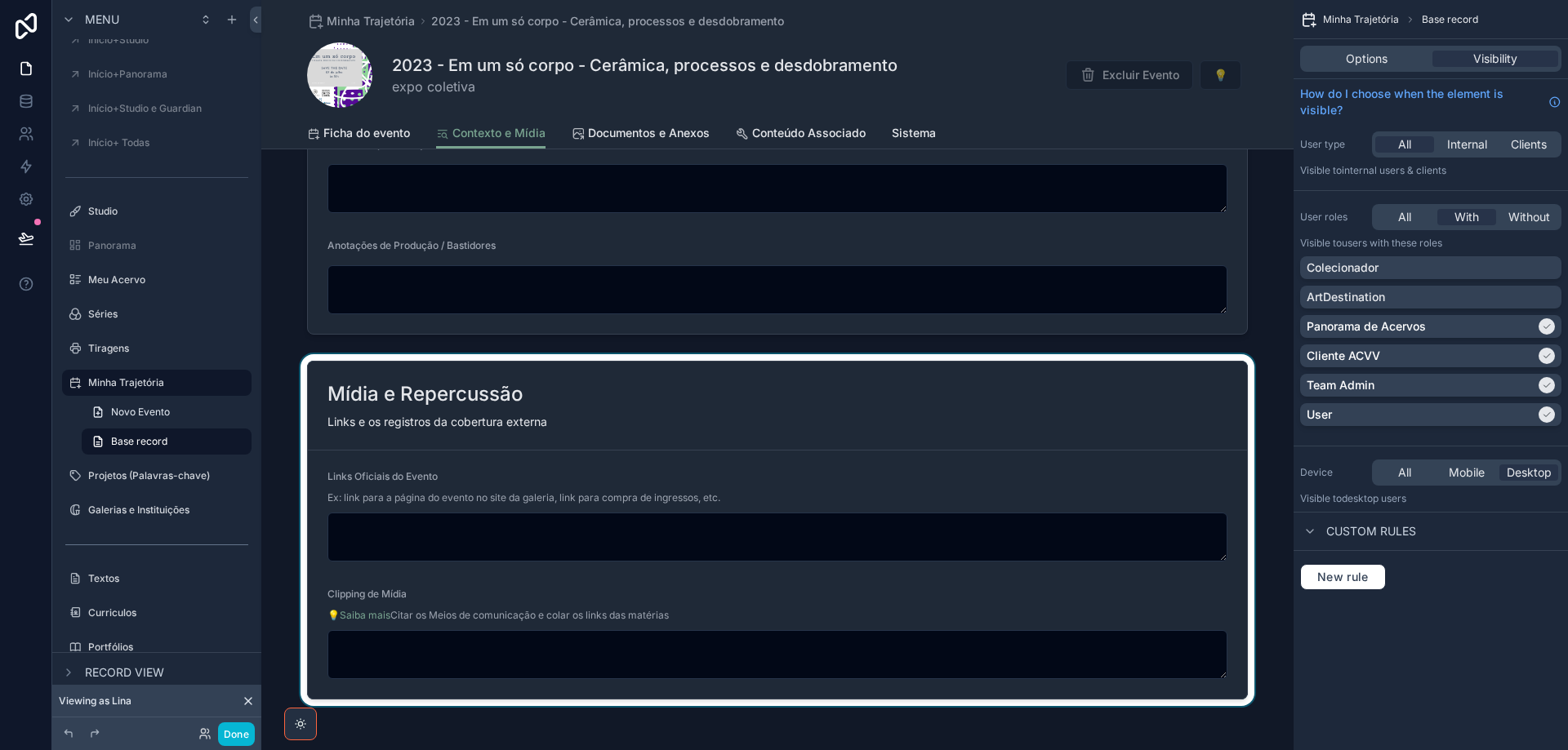
click at [788, 454] on div "scrollable content" at bounding box center [776, 530] width 1032 height 352
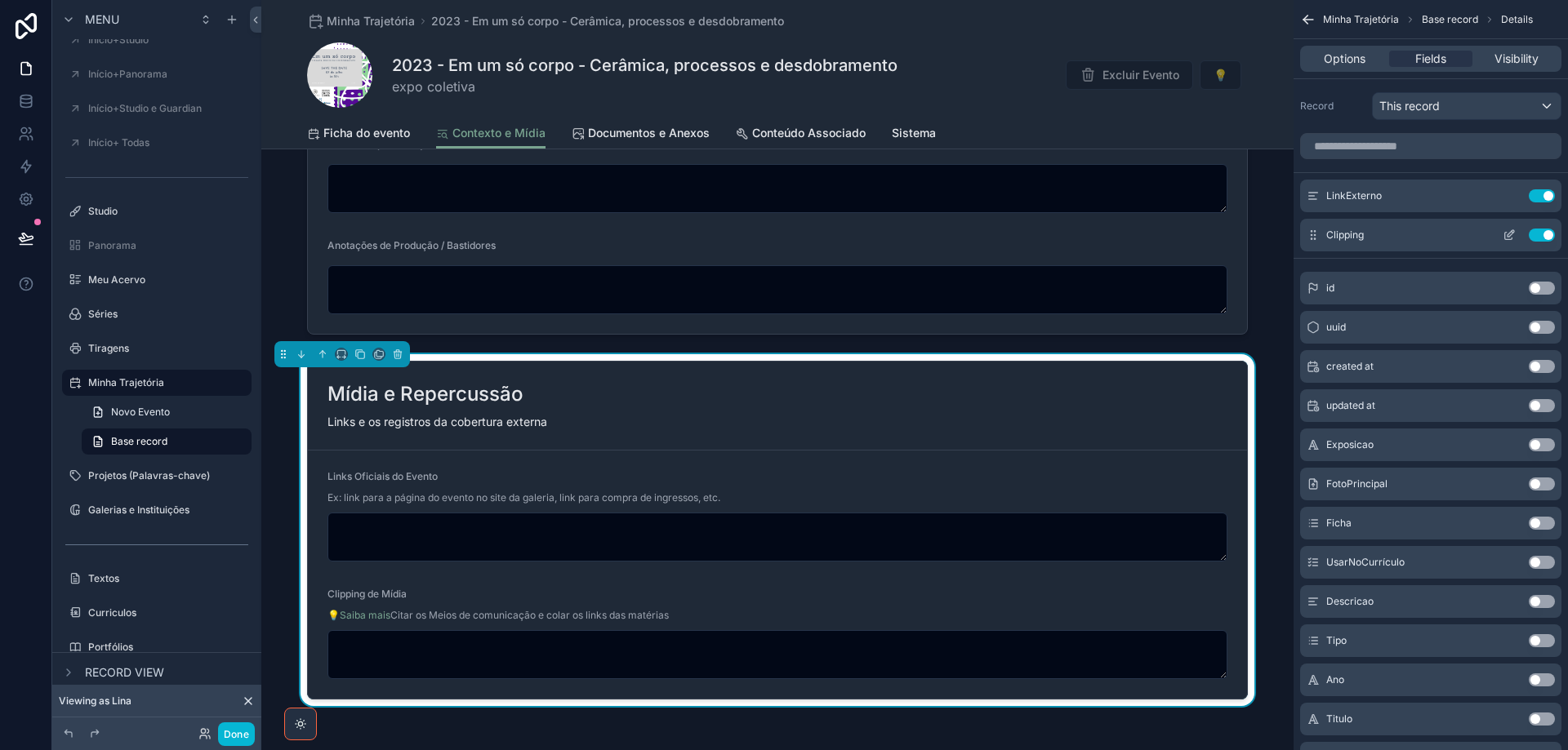
click at [1513, 233] on icon "scrollable content" at bounding box center [1512, 232] width 2 height 2
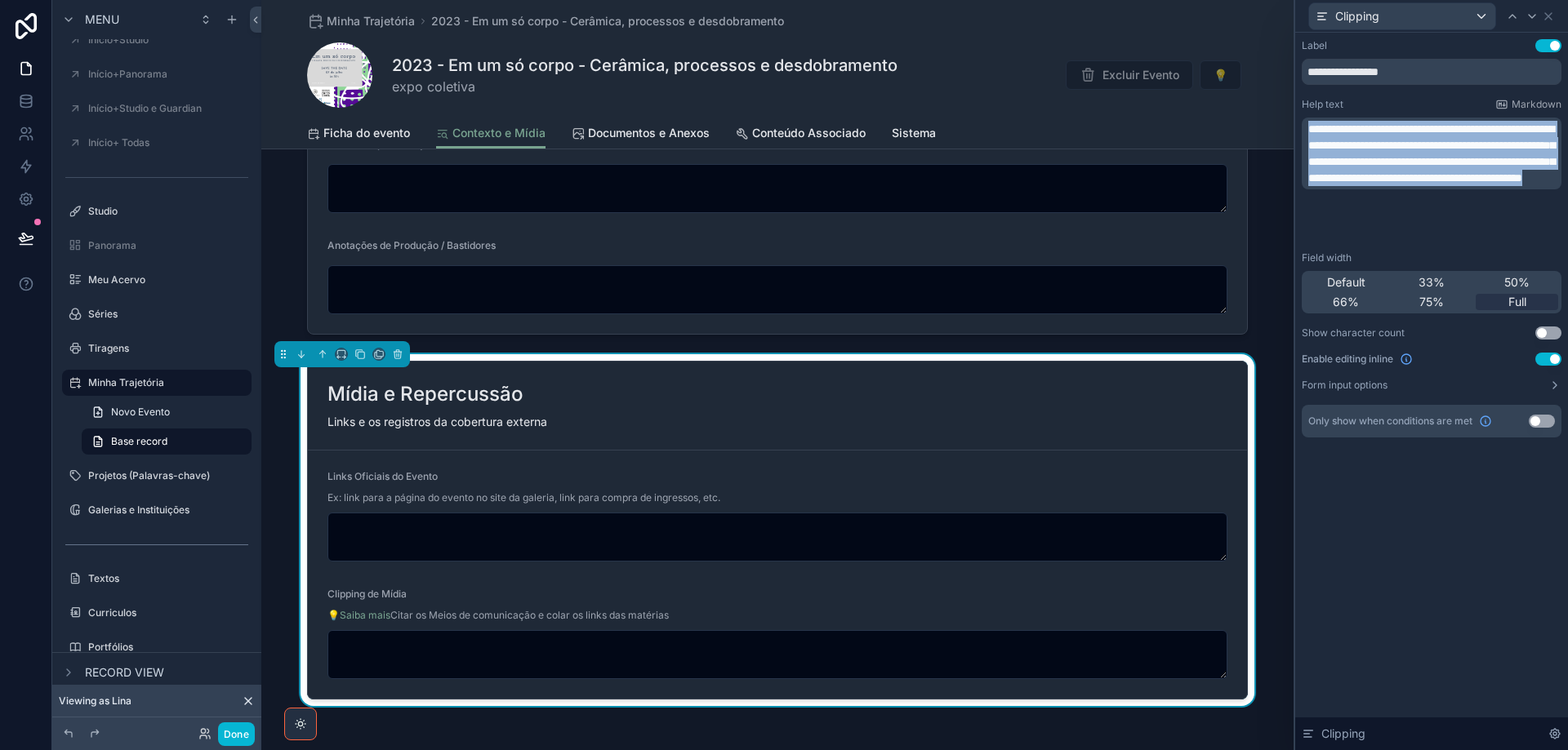
drag, startPoint x: 1400, startPoint y: 225, endPoint x: 1290, endPoint y: 115, distance: 155.6
click at [1290, 115] on div "**********" at bounding box center [784, 375] width 1568 height 750
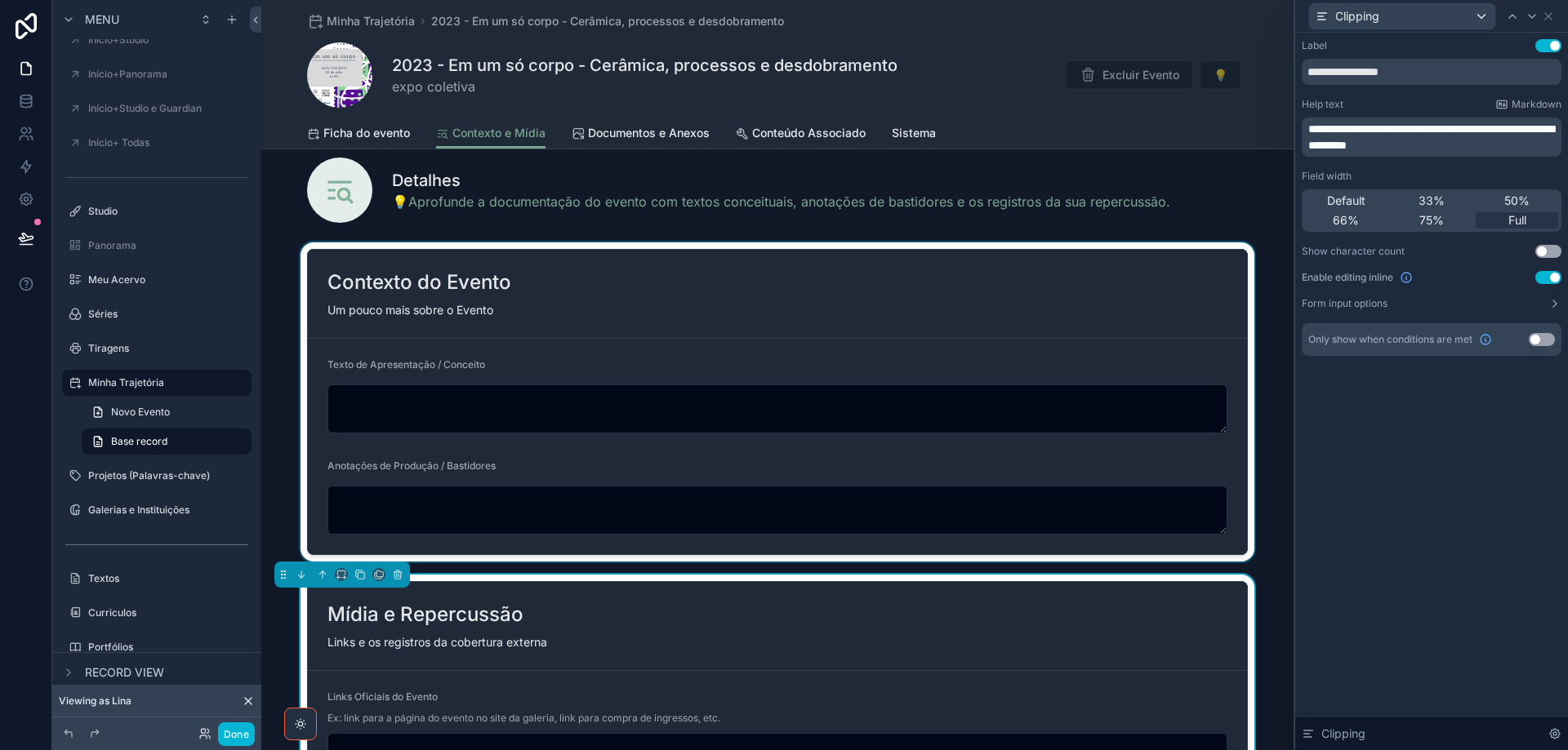
scroll to position [0, 0]
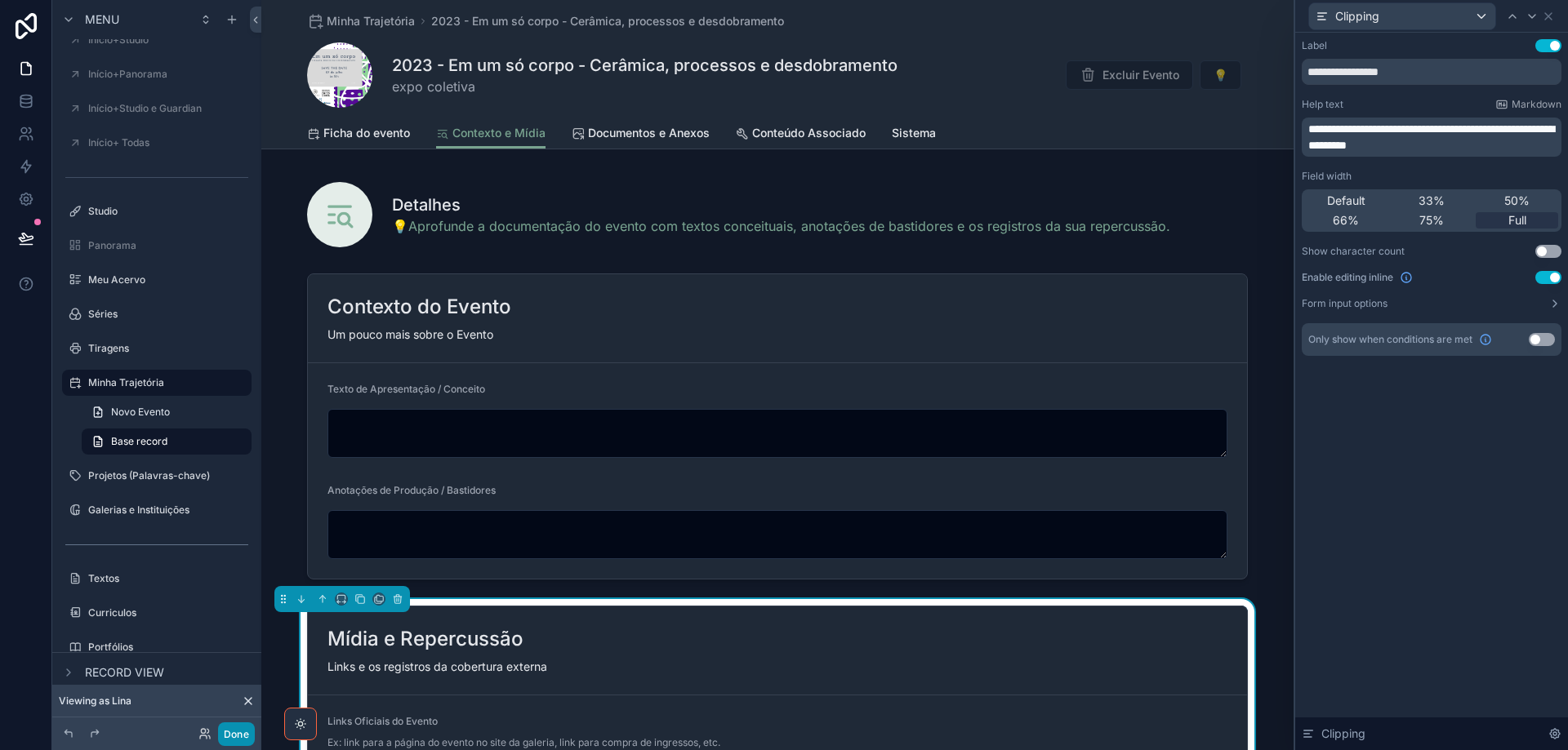
click at [235, 739] on button "Done" at bounding box center [236, 734] width 37 height 23
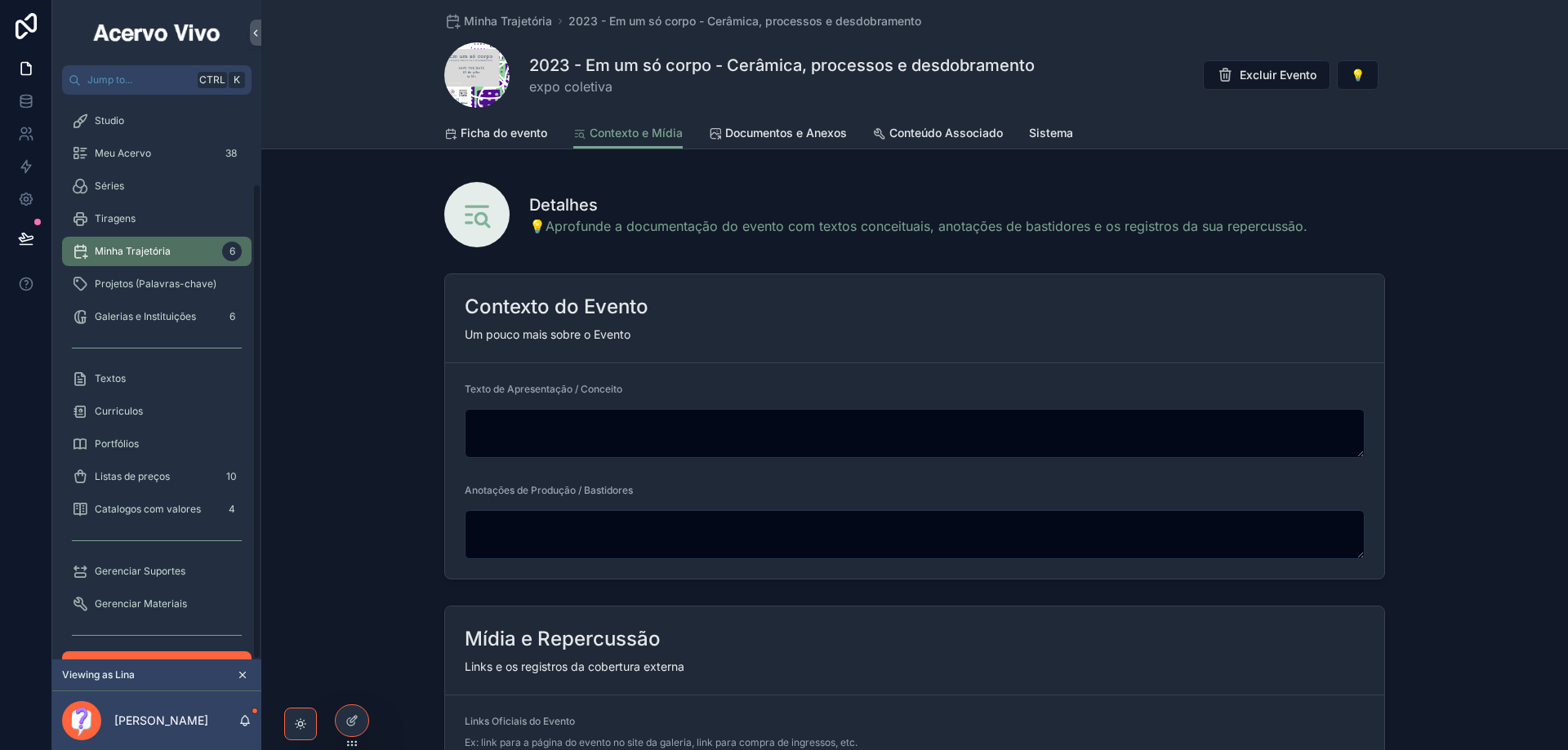
scroll to position [105, 0]
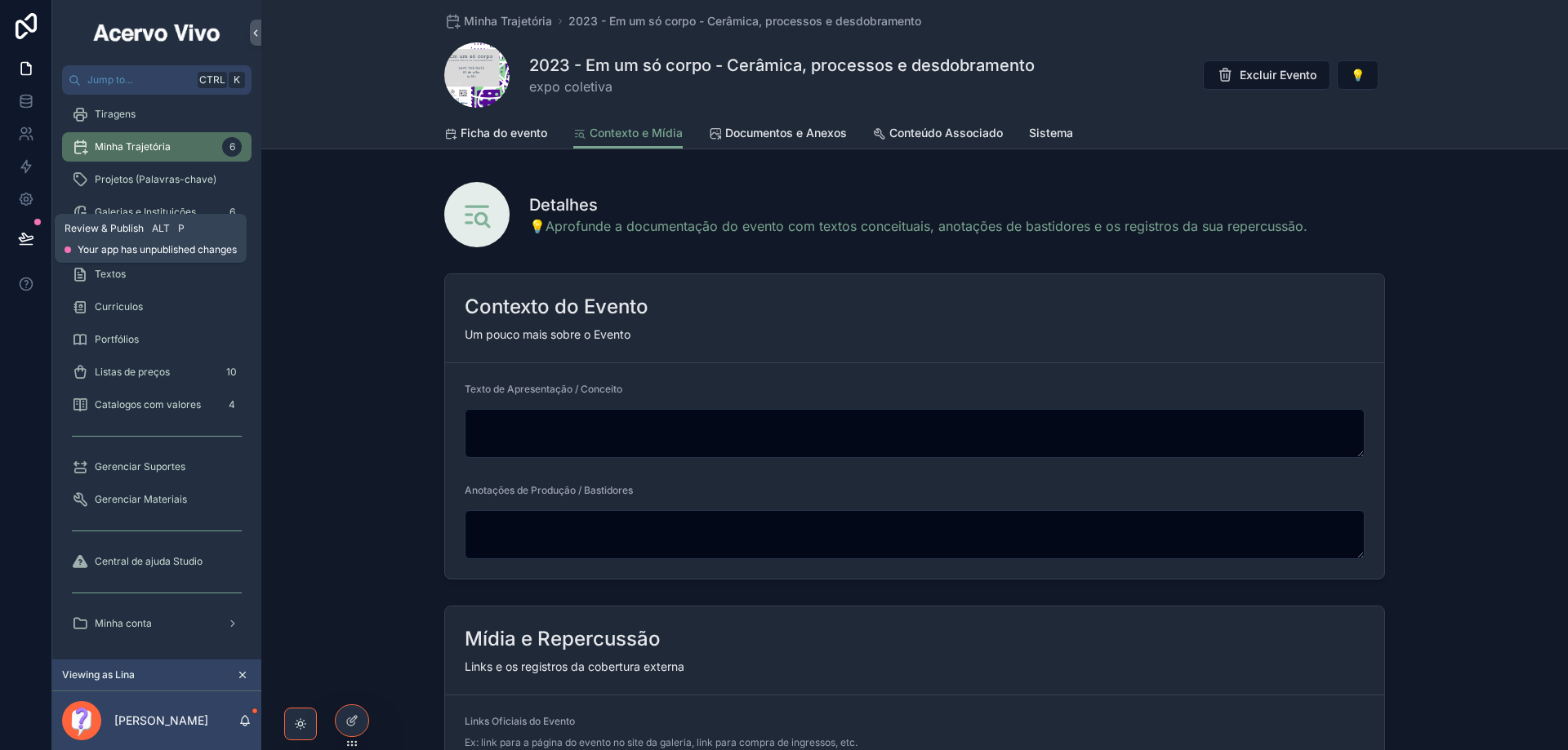
click at [18, 238] on icon at bounding box center [26, 238] width 16 height 16
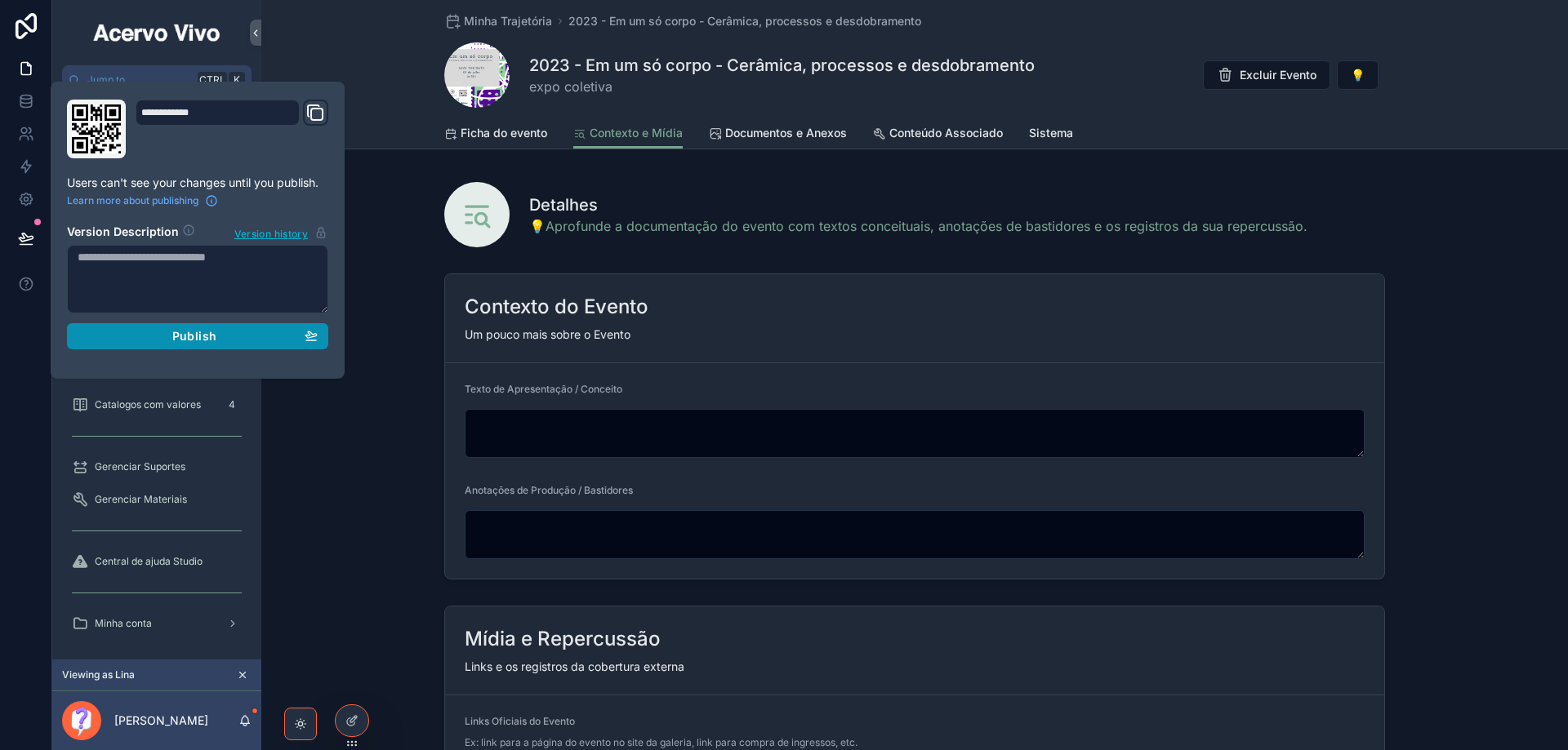
click at [121, 334] on div "Publish" at bounding box center [198, 336] width 240 height 14
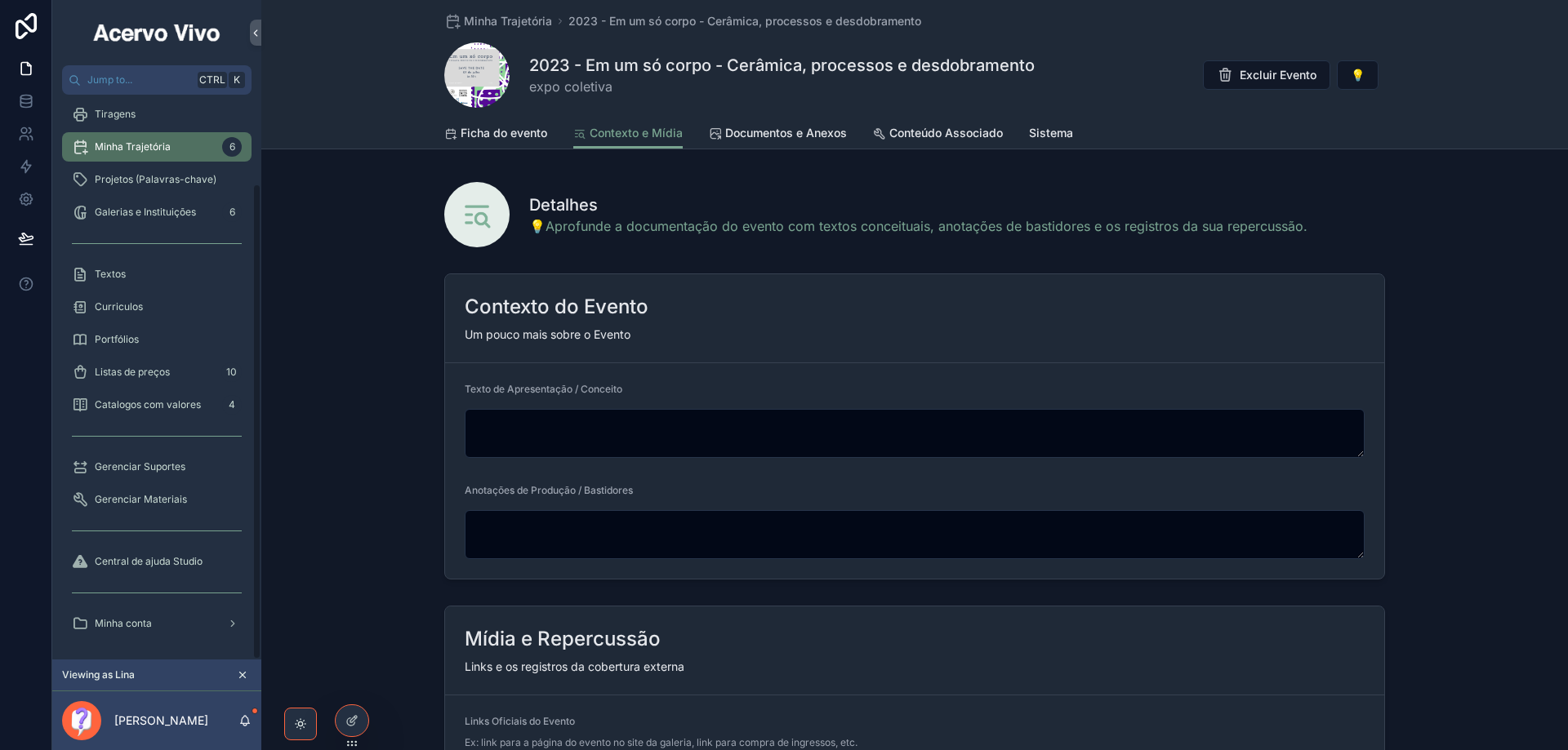
click at [395, 508] on div "Contexto do Evento Um pouco mais sobre o Evento Texto de Apresentação / Conceit…" at bounding box center [914, 427] width 1306 height 319
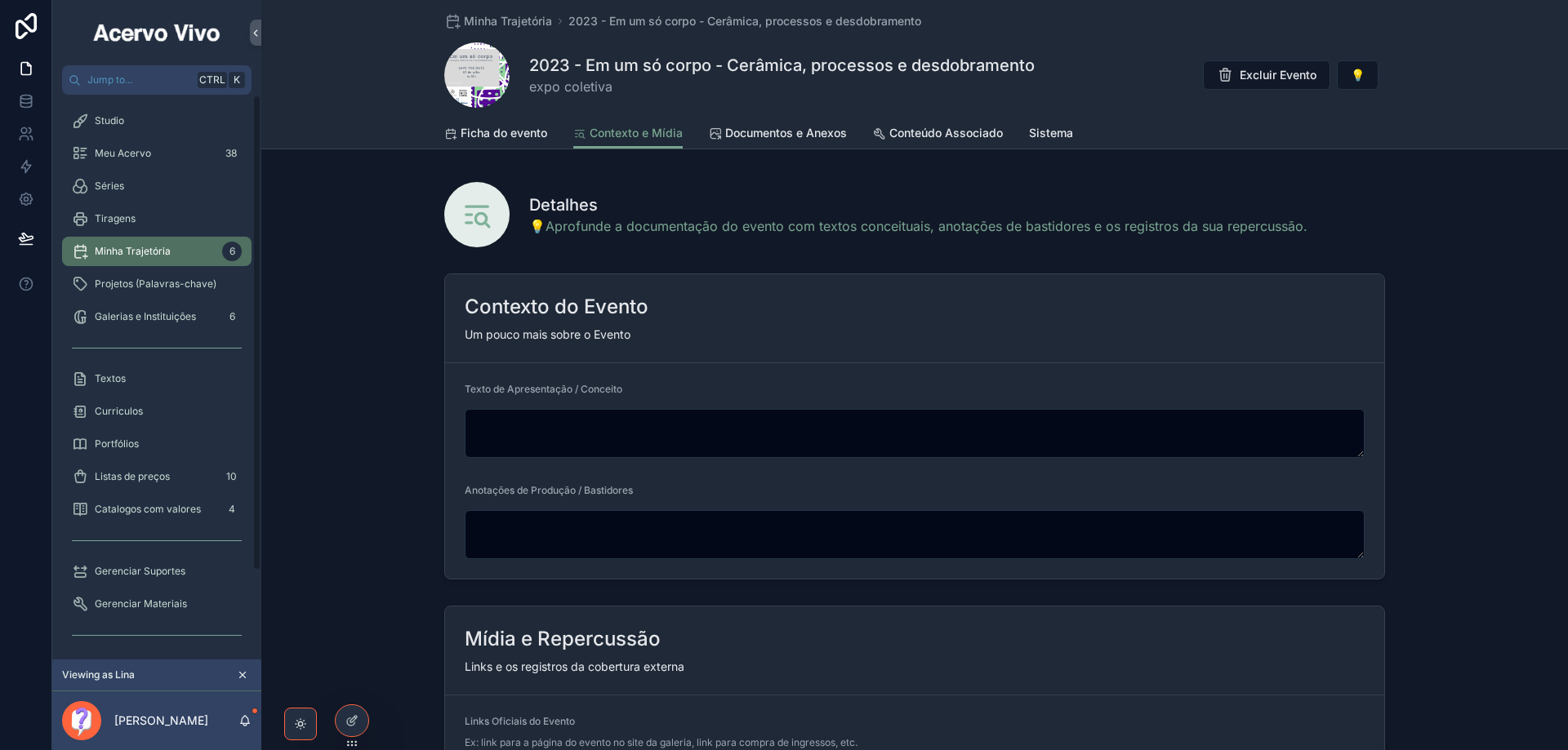
click at [258, 99] on div "Studio Meu Acervo 38 Séries Tiragens Minha Trajetória 6 Projetos (Palavras-chav…" at bounding box center [156, 429] width 209 height 669
drag, startPoint x: 56, startPoint y: 106, endPoint x: 78, endPoint y: 202, distance: 98.5
click at [100, 248] on div "Studio Meu Acervo 38 Séries Tiragens Minha Trajetória 6 Projetos (Palavras-chav…" at bounding box center [156, 425] width 209 height 640
click at [346, 723] on icon at bounding box center [351, 720] width 13 height 13
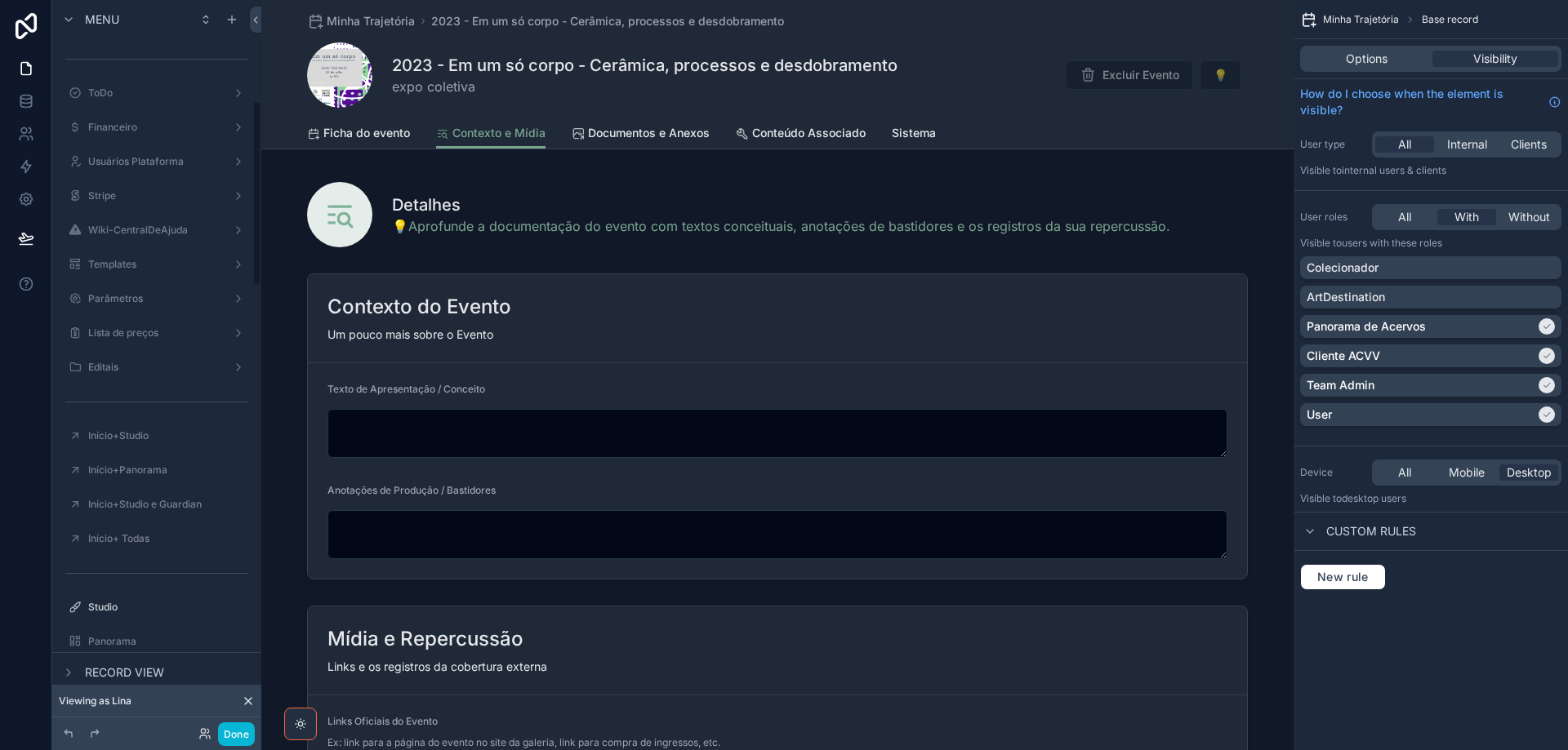
scroll to position [396, 0]
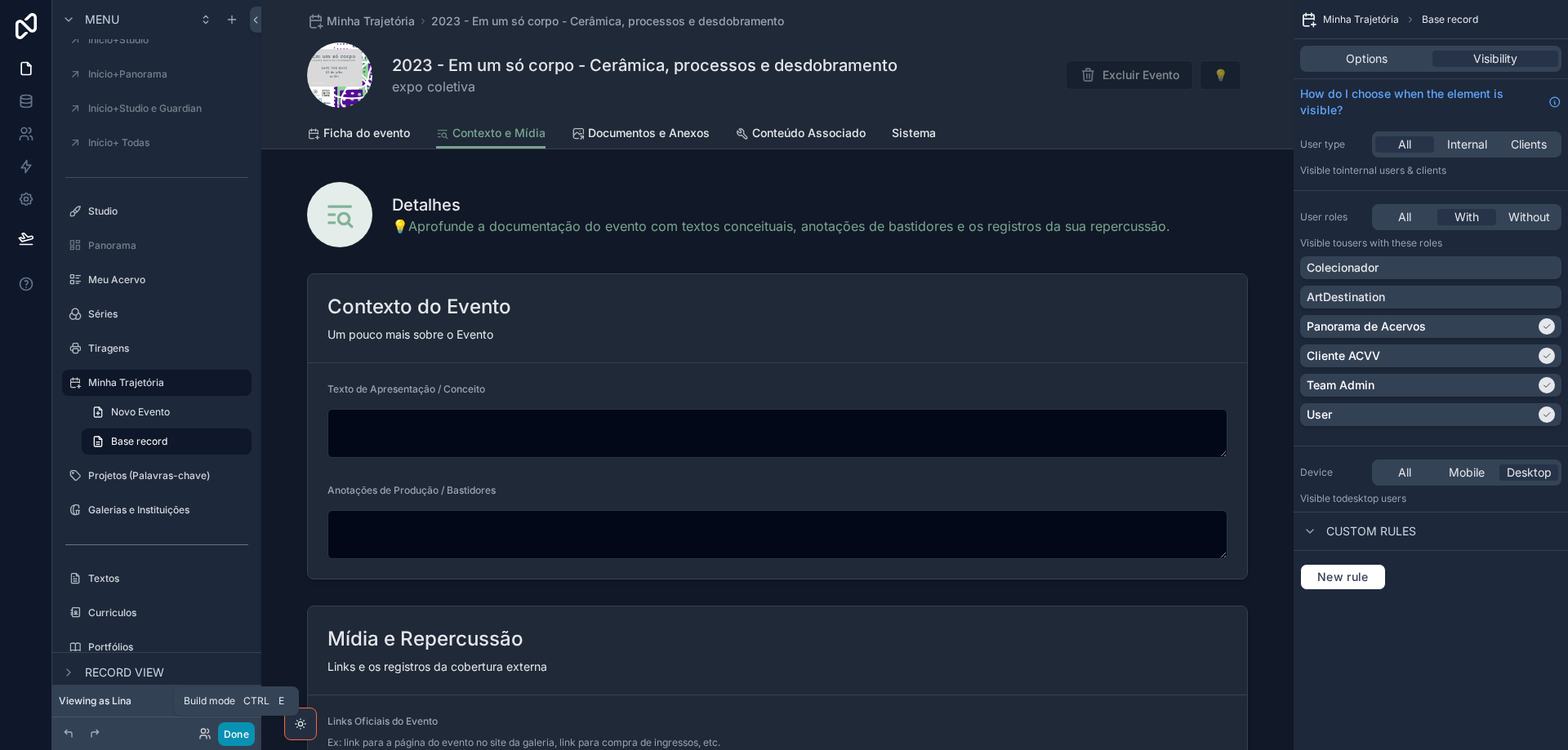
click at [239, 737] on button "Done" at bounding box center [236, 734] width 37 height 23
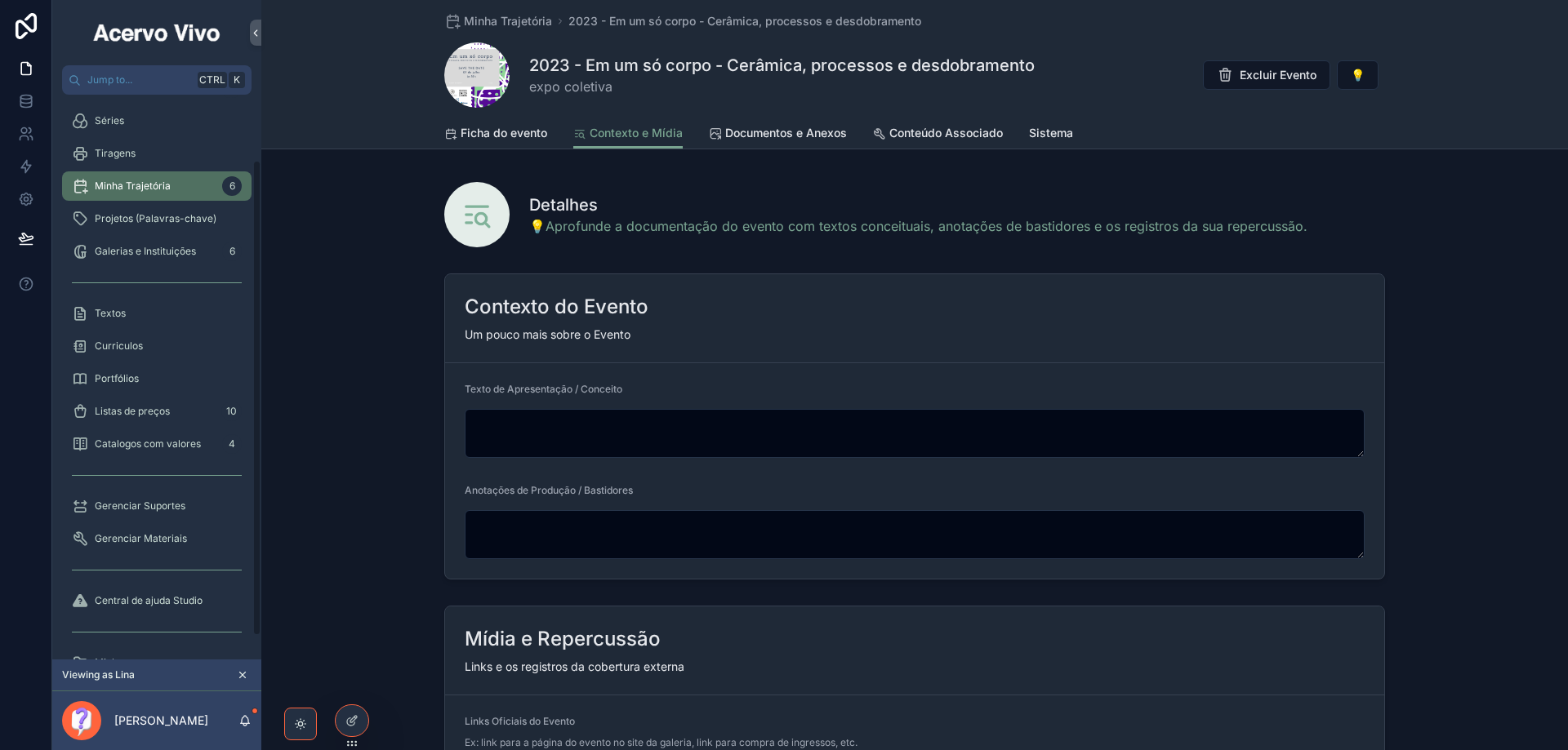
scroll to position [105, 0]
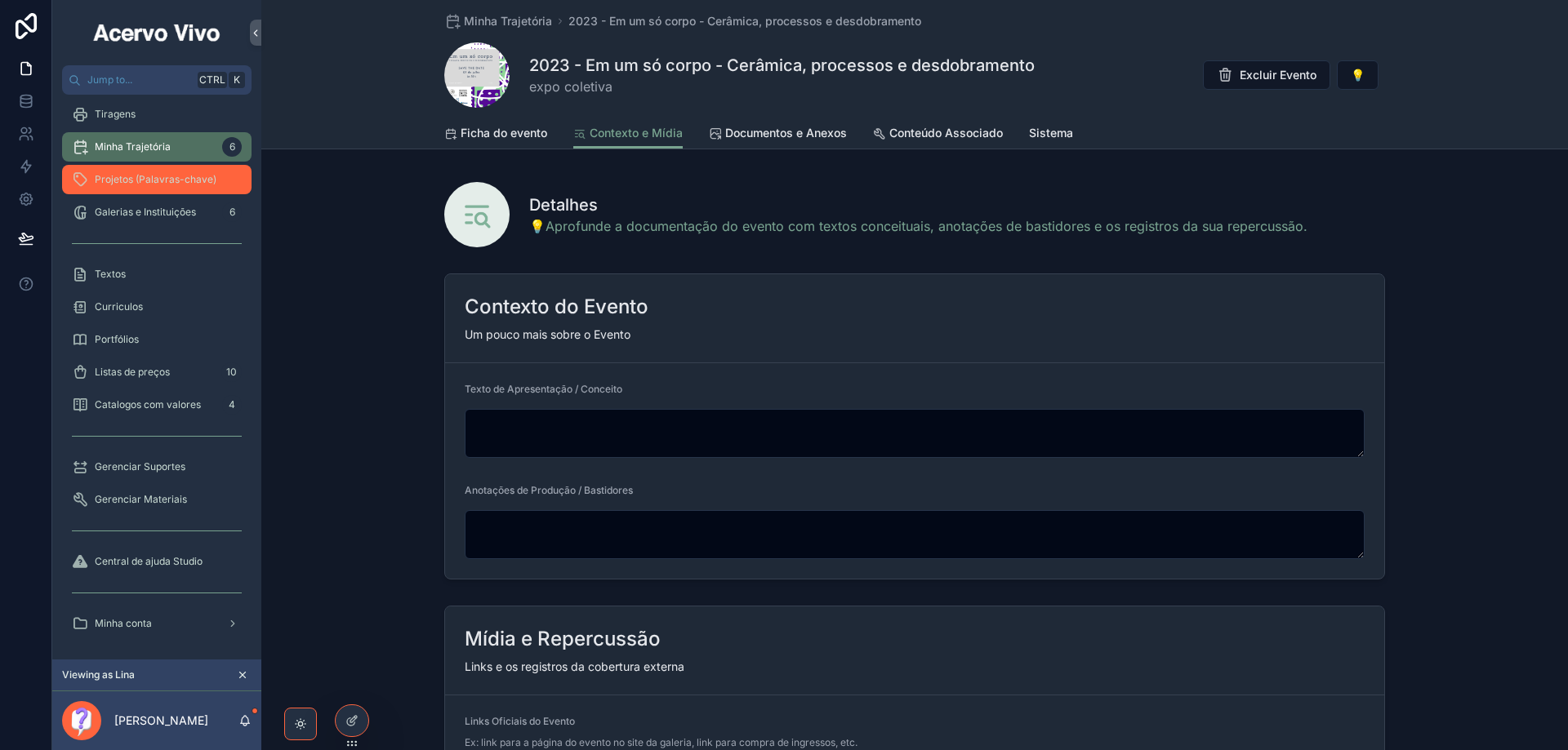
click at [143, 180] on span "Projetos (Palavras-chave)" at bounding box center [156, 179] width 122 height 13
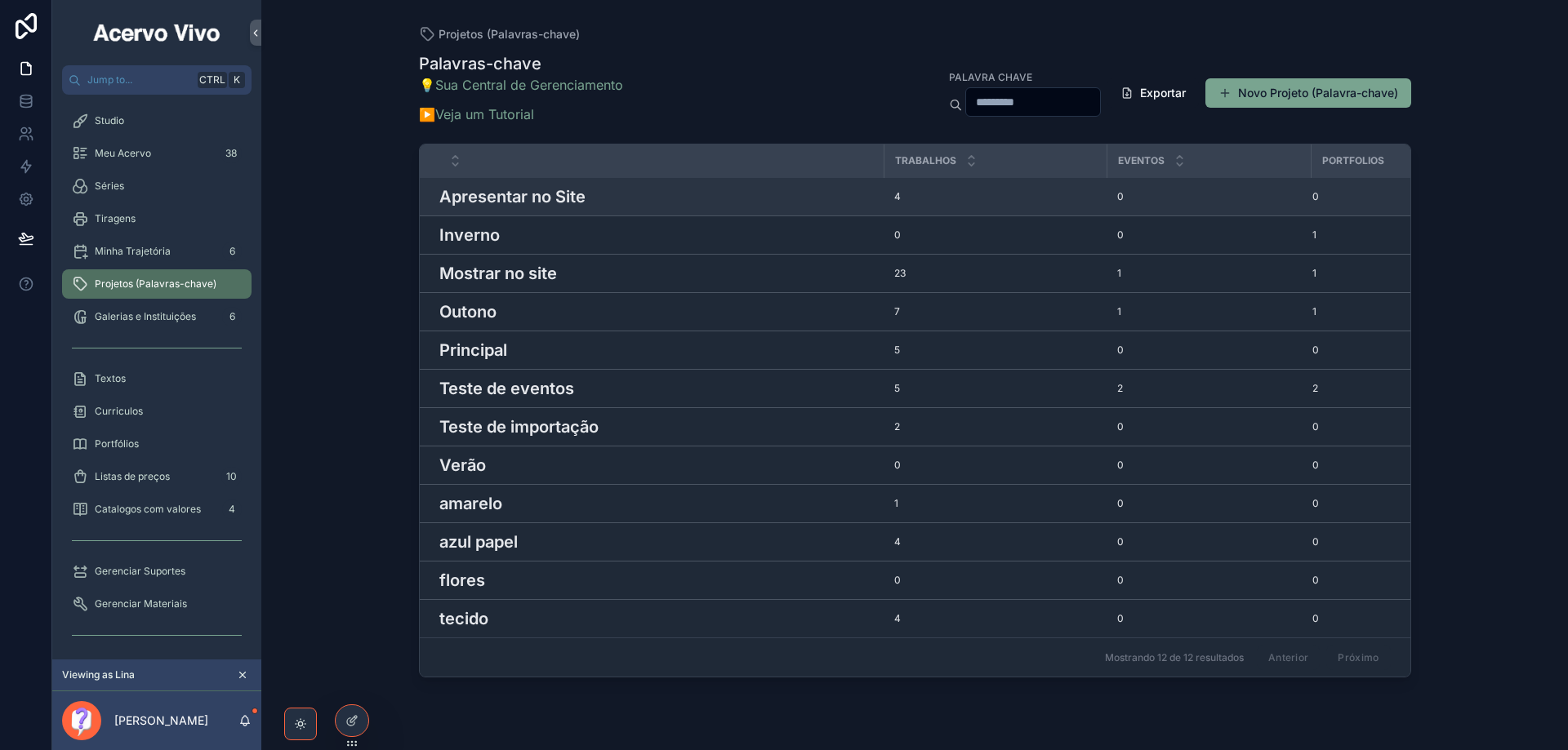
scroll to position [105, 0]
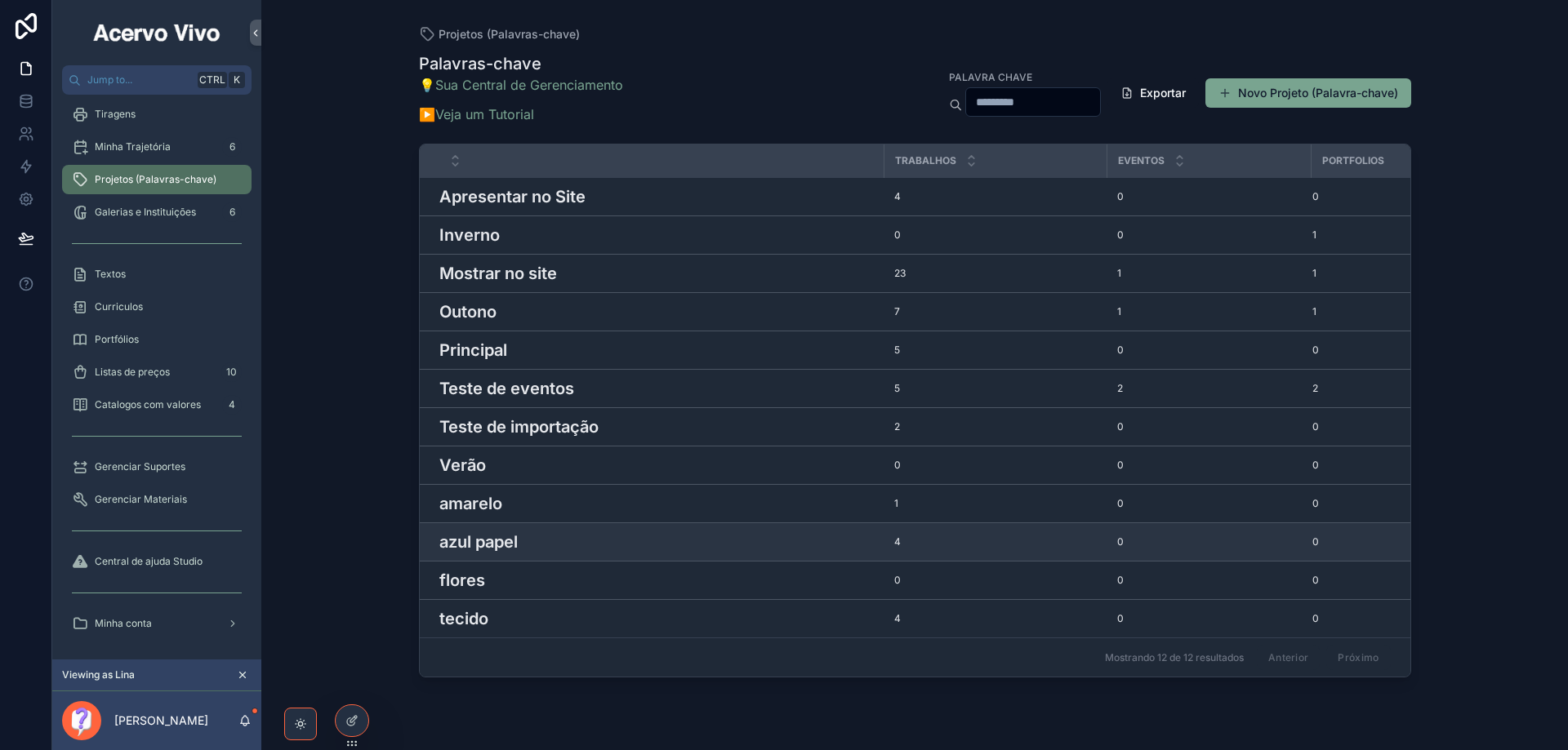
click at [510, 541] on h3 "azul papel" at bounding box center [478, 541] width 78 height 24
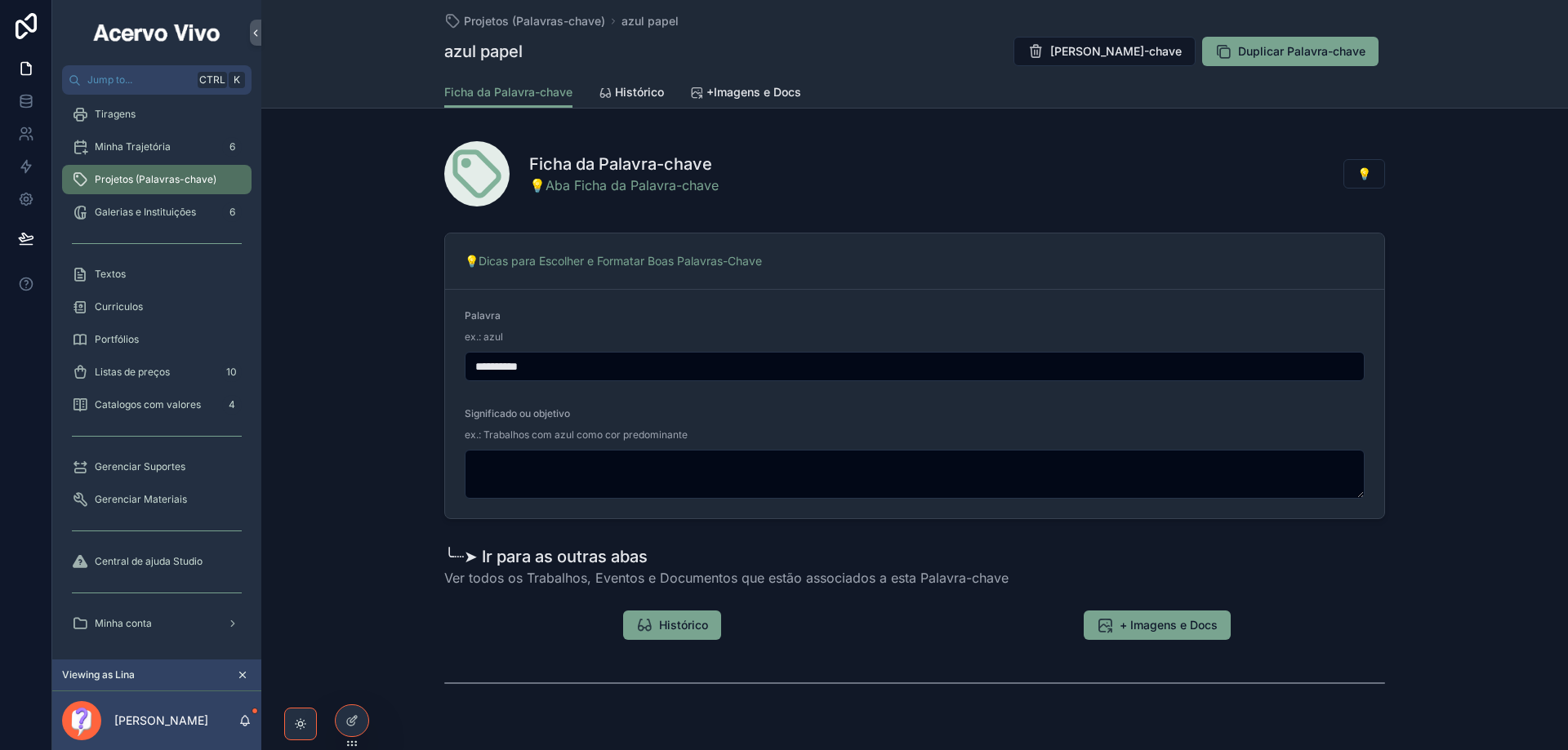
scroll to position [65, 0]
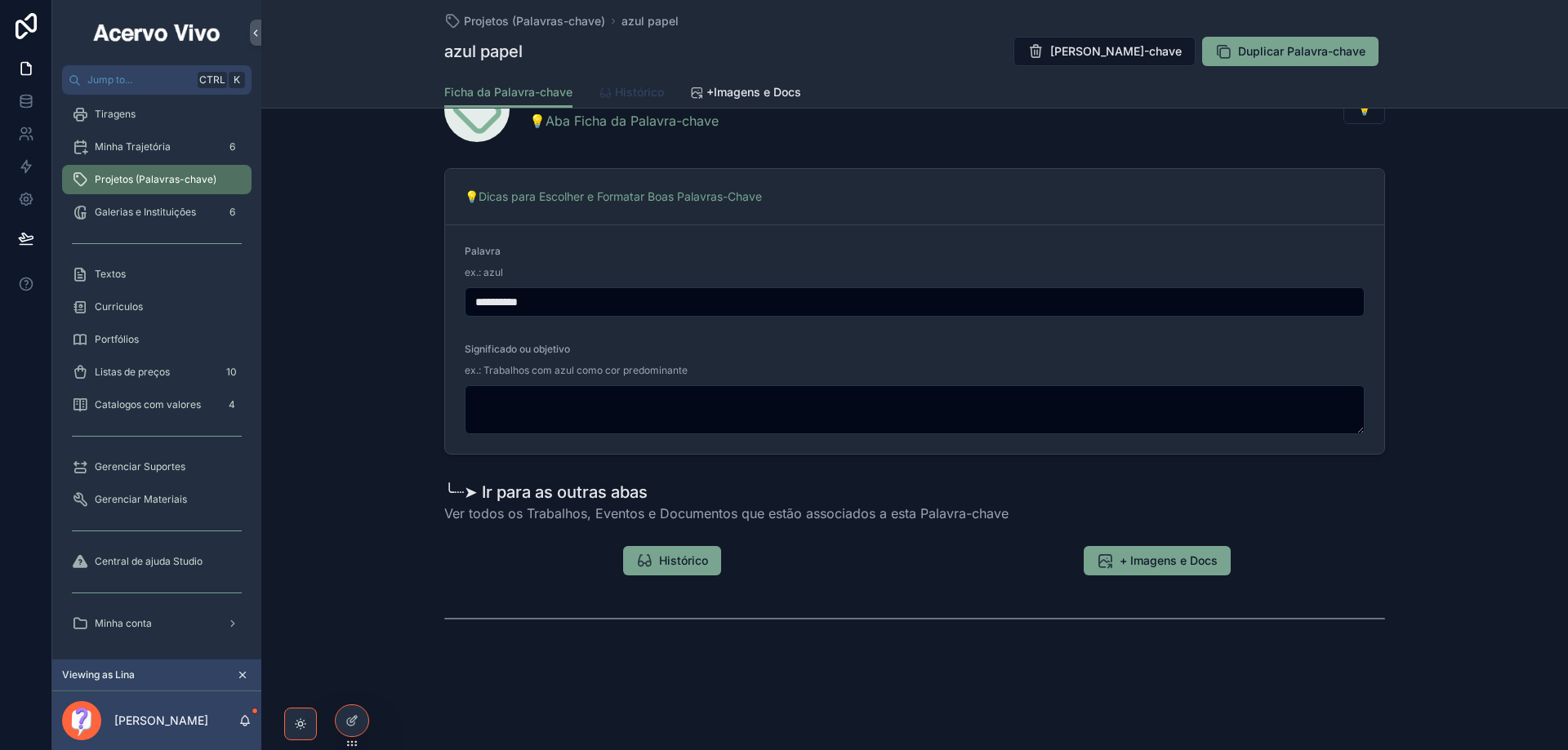
click at [648, 89] on span "Histórico" at bounding box center [639, 92] width 49 height 16
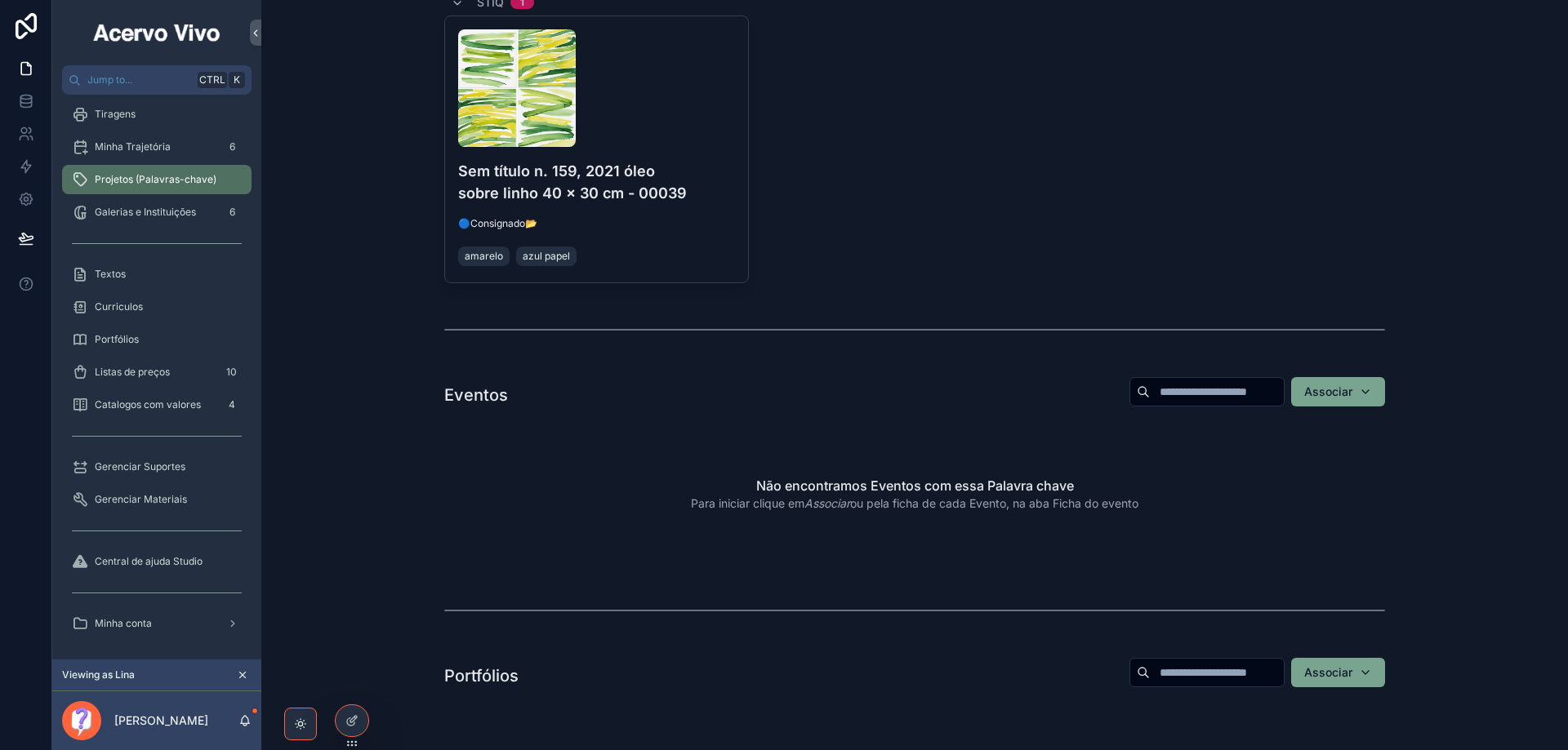
scroll to position [1057, 0]
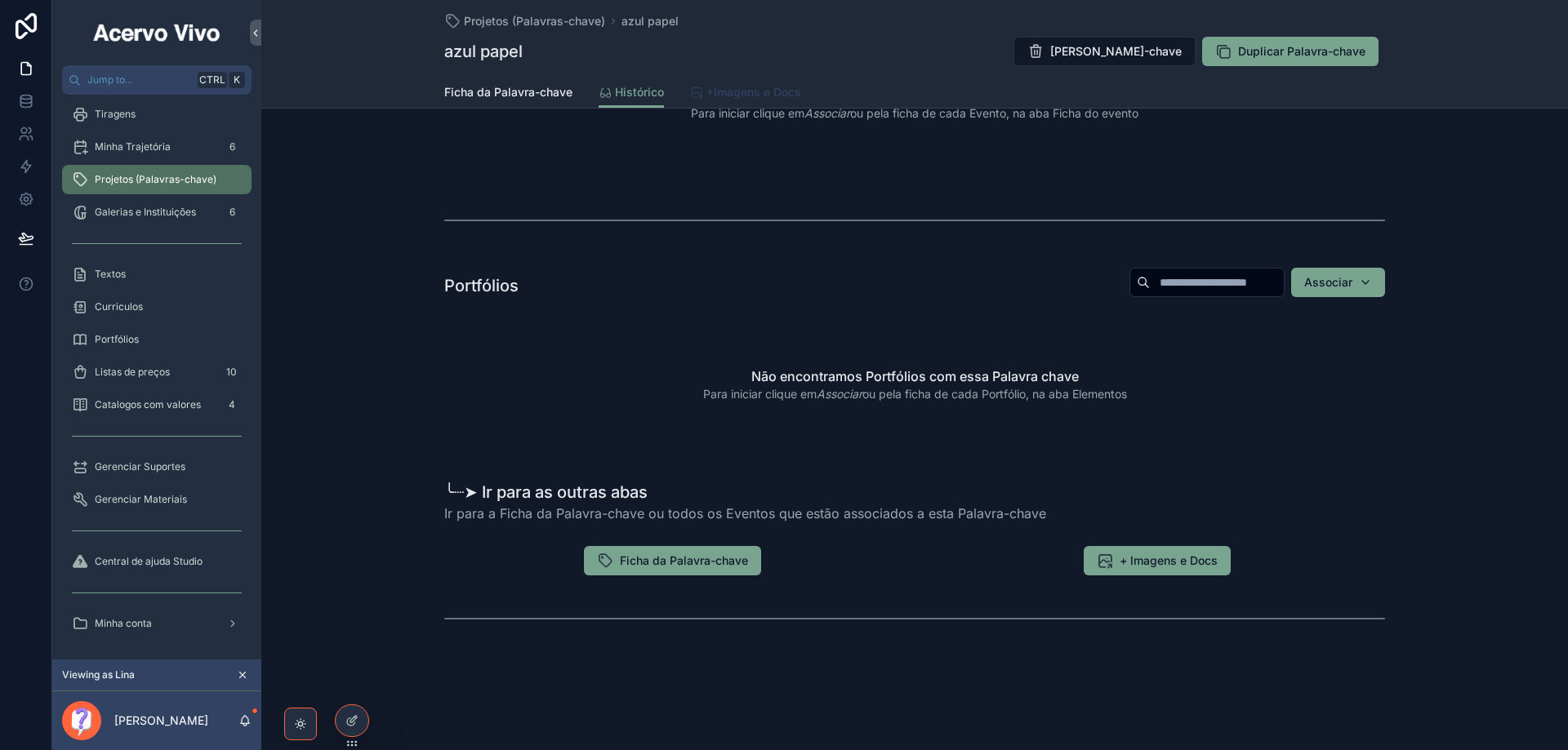
click at [758, 96] on span "+Imagens e Docs" at bounding box center [754, 92] width 95 height 16
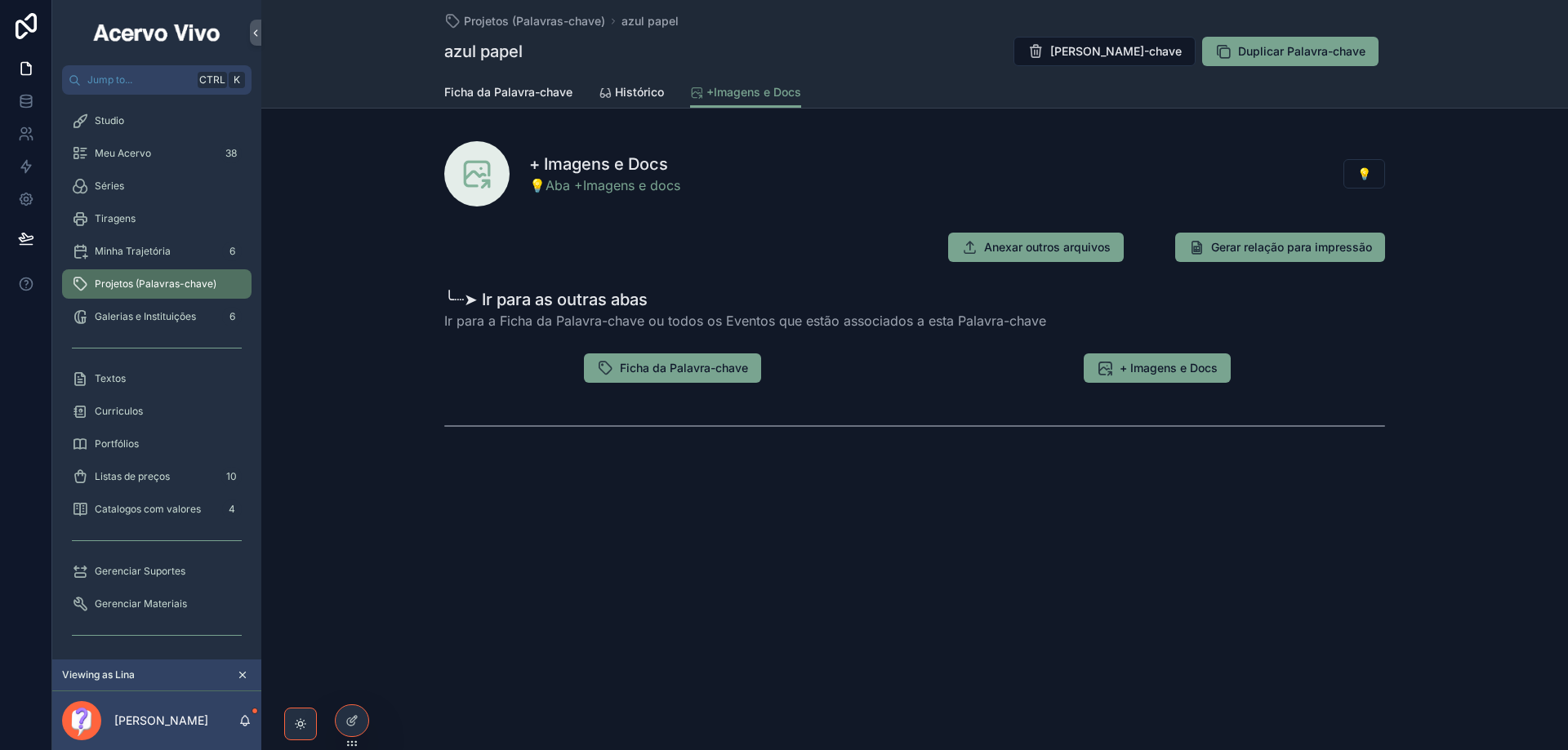
scroll to position [105, 0]
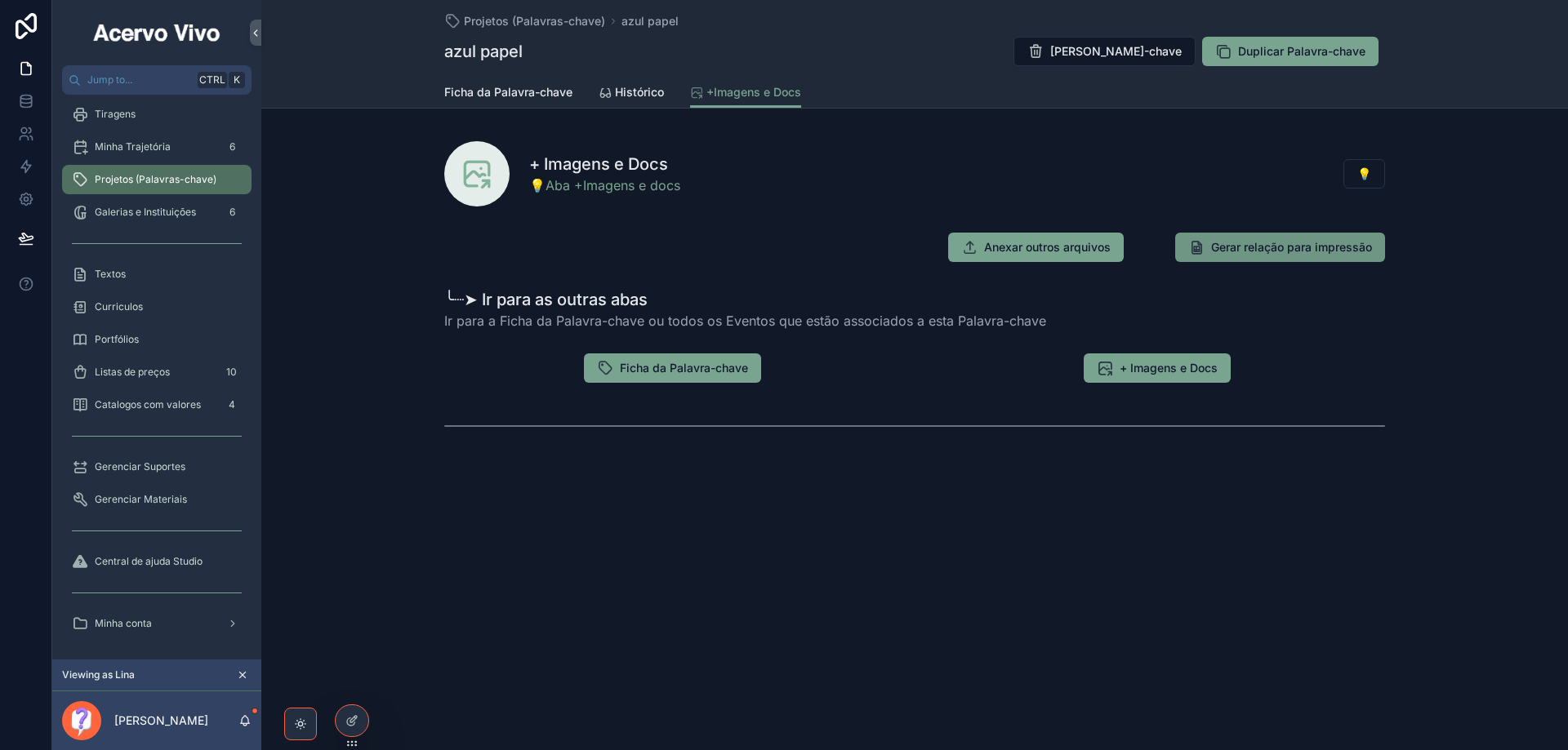
click at [1247, 252] on span "Gerar relação para impressão" at bounding box center [1291, 247] width 160 height 16
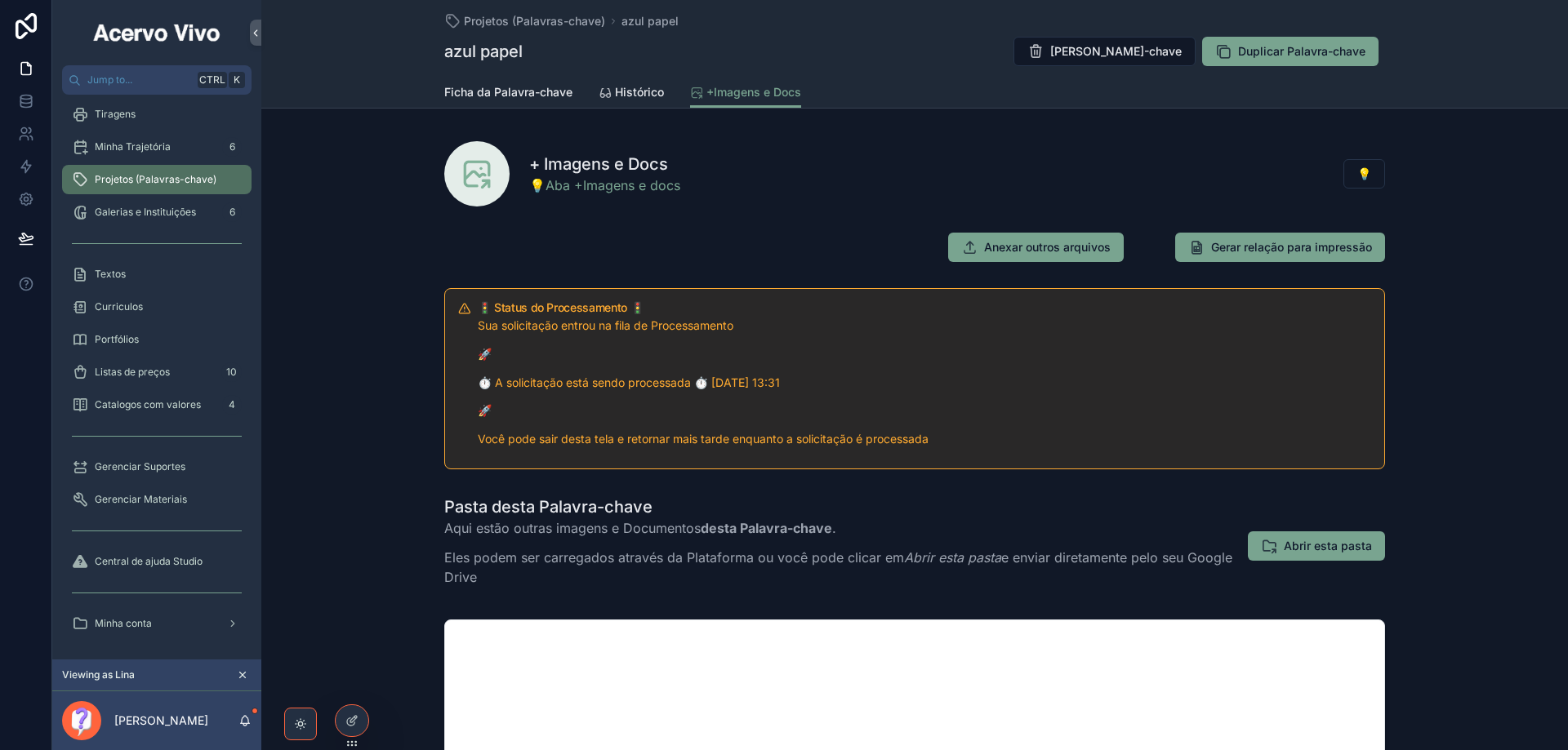
click at [1466, 332] on div "🚦 Status do Processamento 🚦 Sua solicitação entrou na fila de Processamento 🚀 ⏱…" at bounding box center [914, 378] width 1306 height 194
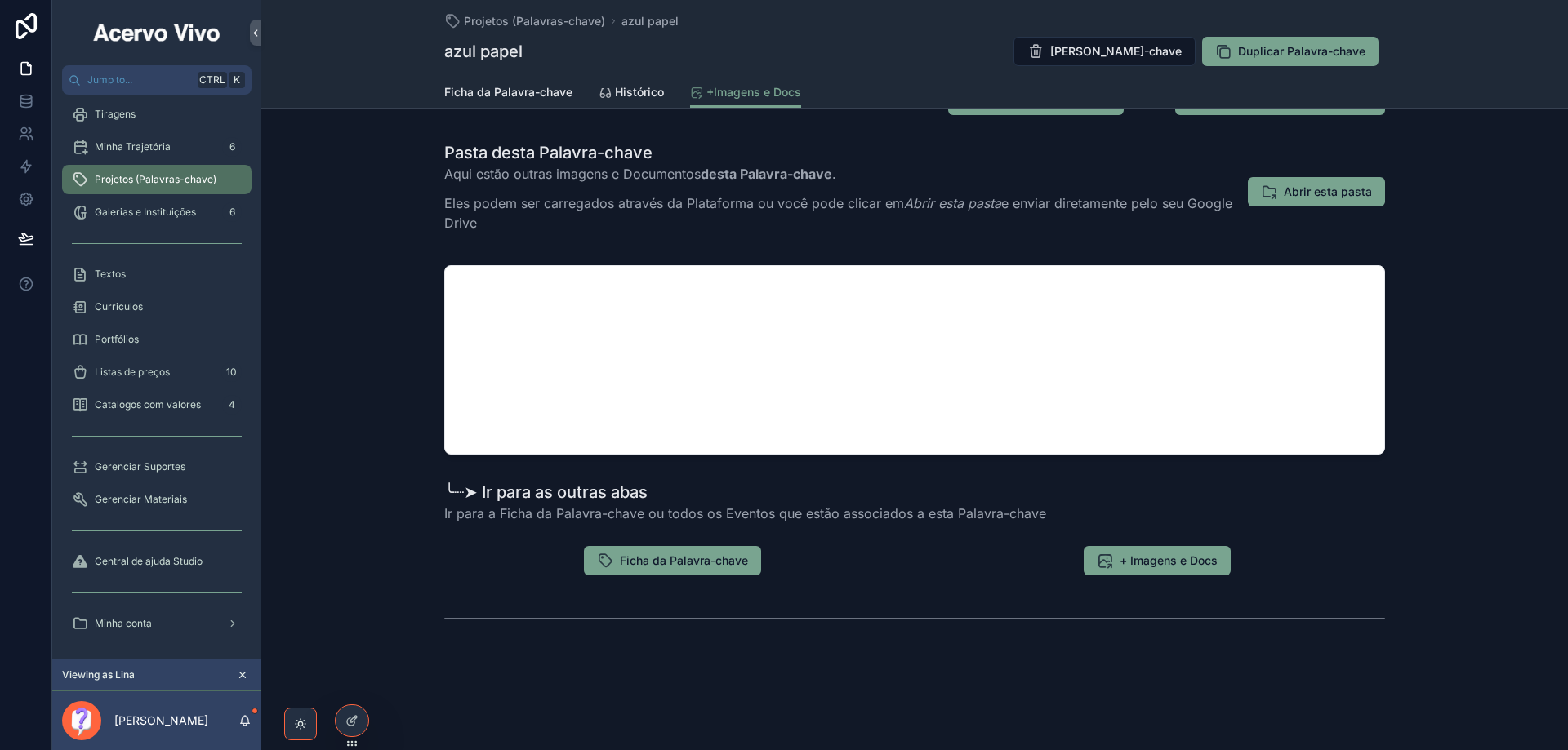
scroll to position [0, 0]
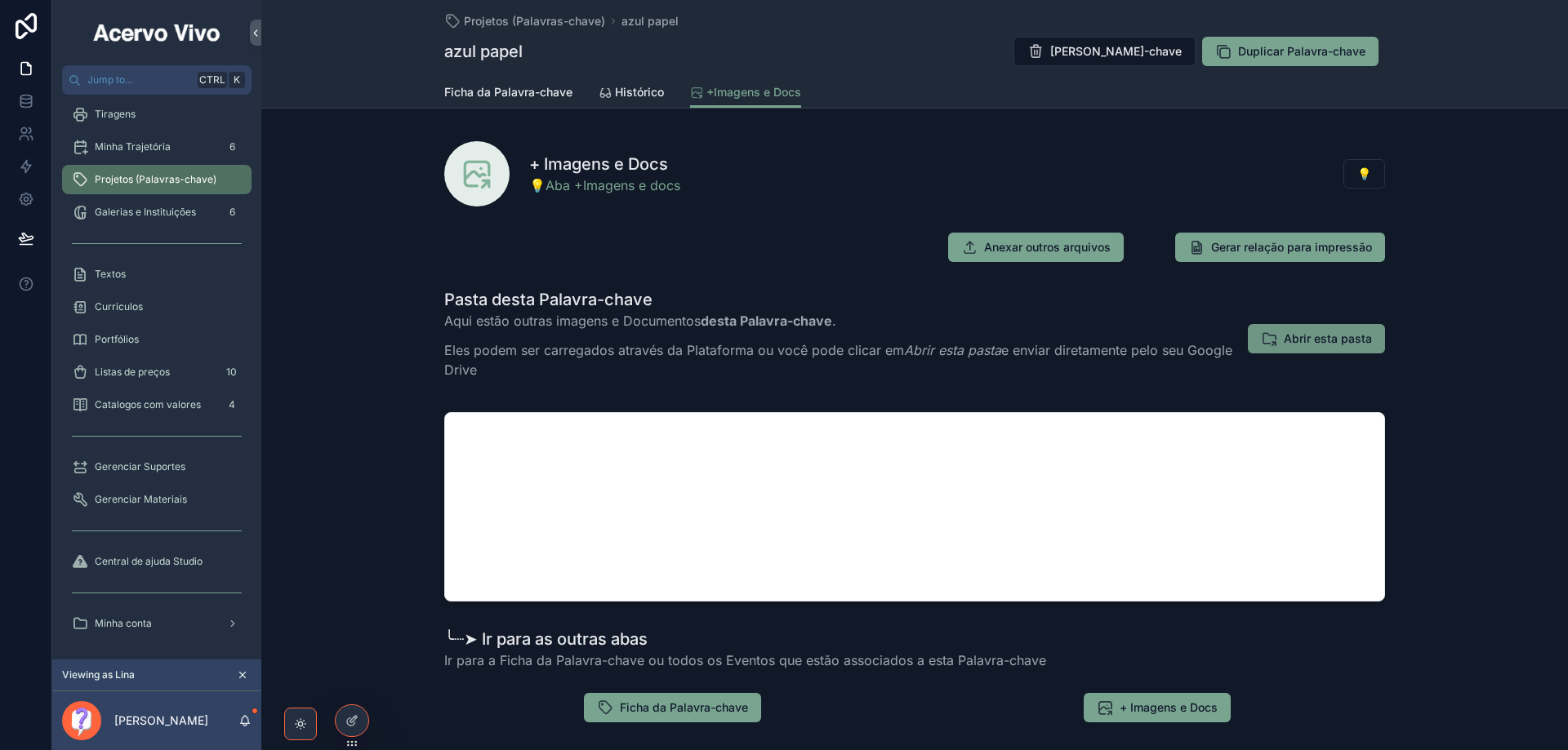
click at [1344, 341] on span "Abrir esta pasta" at bounding box center [1328, 339] width 88 height 16
click at [619, 93] on span "Histórico" at bounding box center [639, 92] width 49 height 16
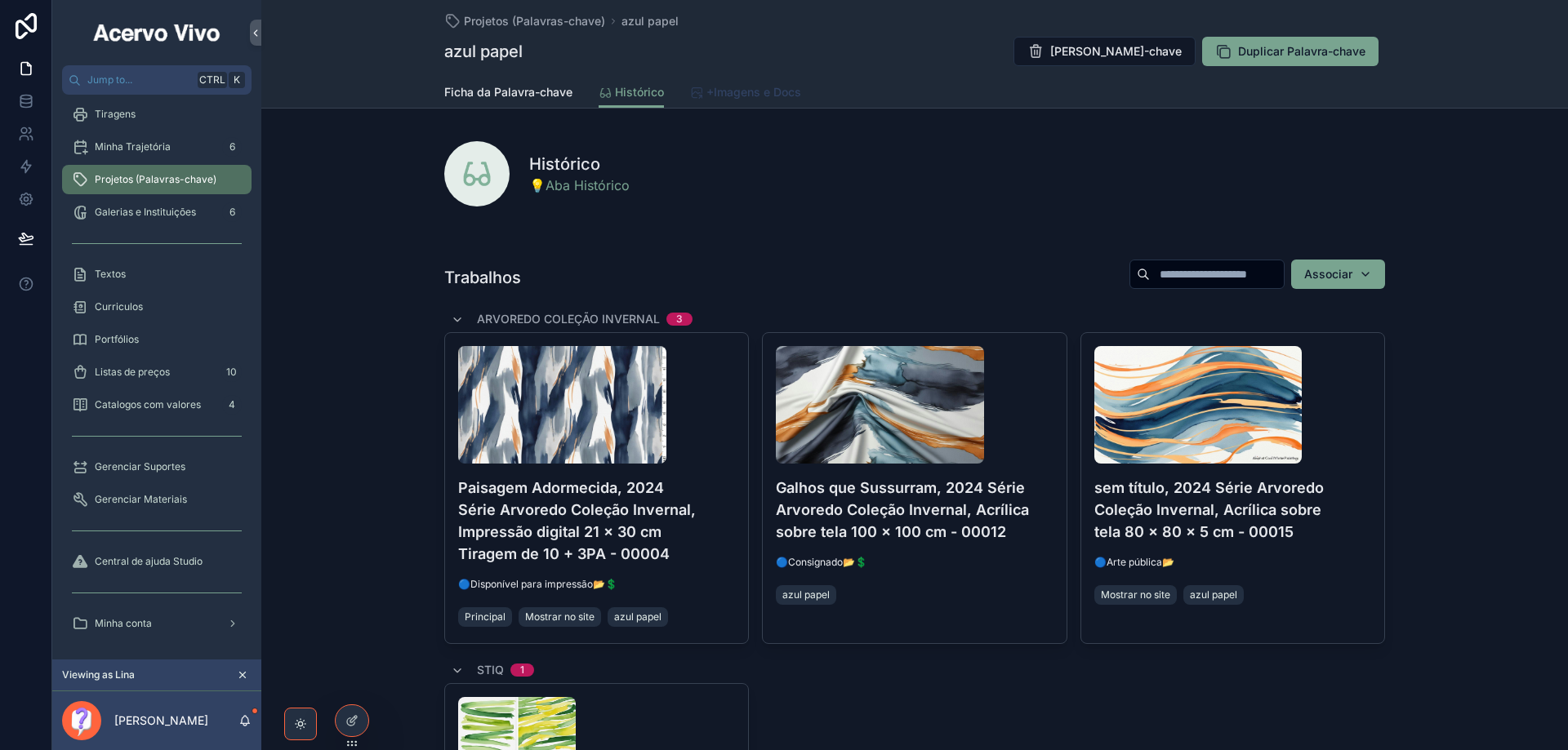
click at [729, 98] on span "+Imagens e Docs" at bounding box center [754, 92] width 95 height 16
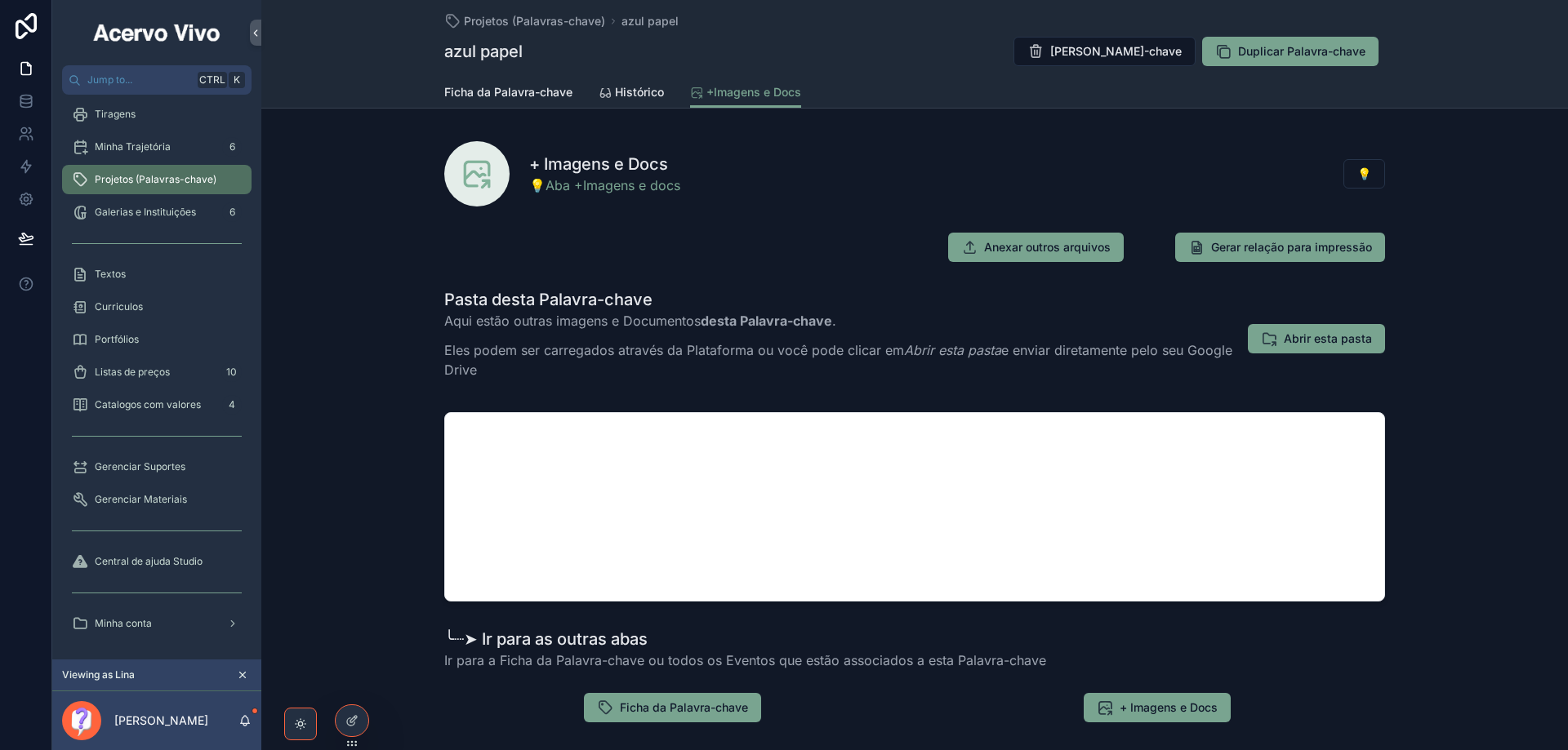
scroll to position [147, 0]
